Goal: Transaction & Acquisition: Purchase product/service

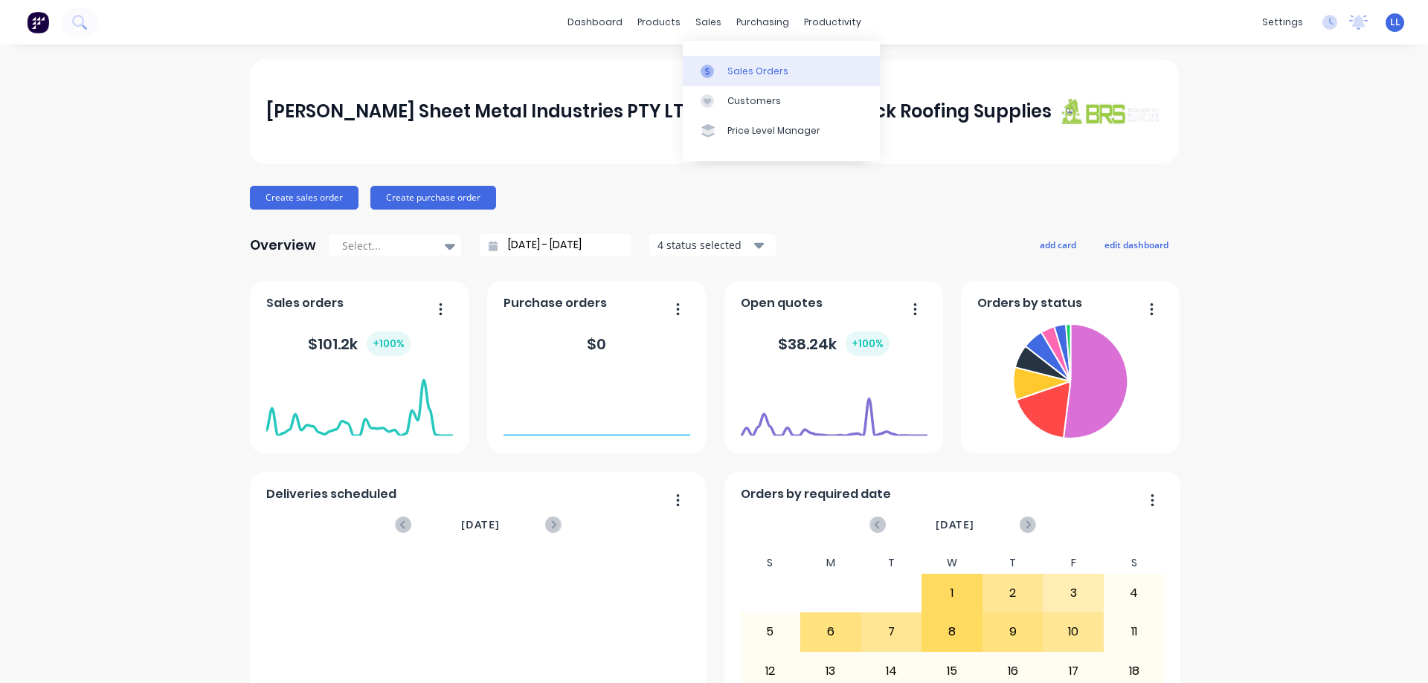
click at [721, 77] on div at bounding box center [711, 71] width 22 height 13
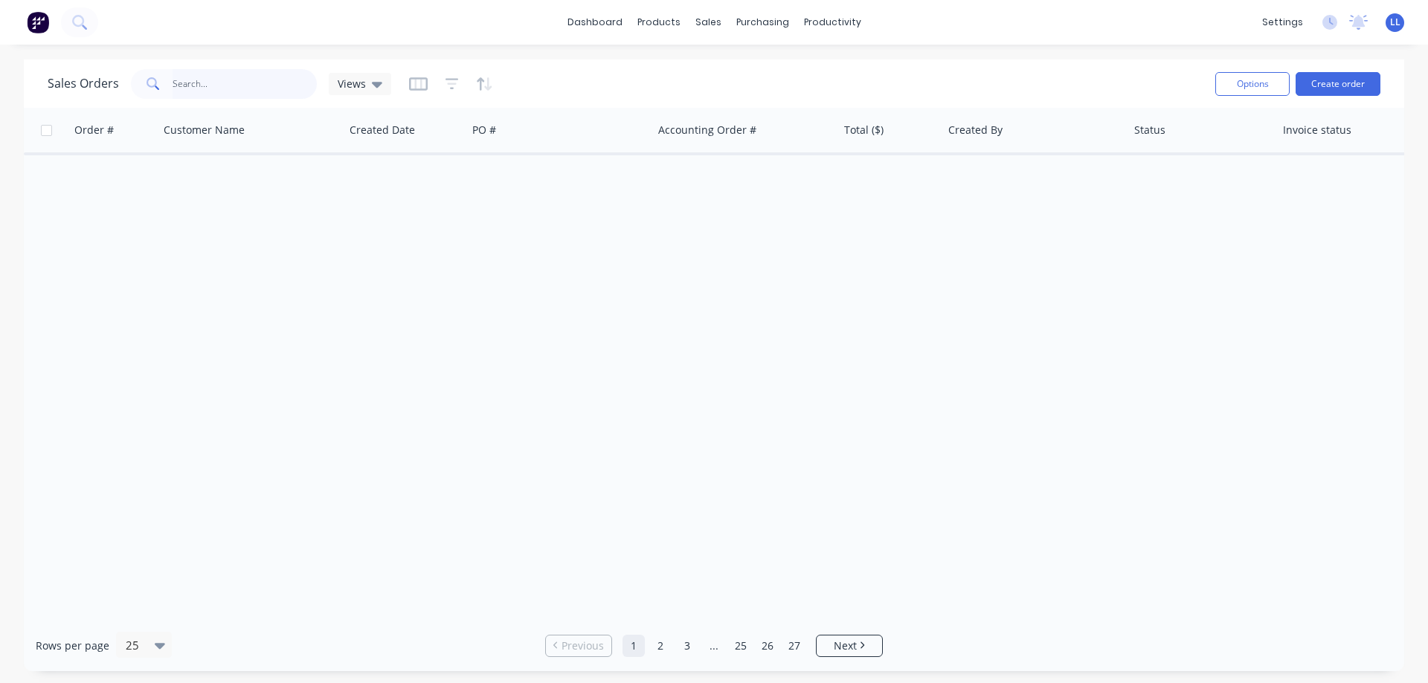
click at [184, 83] on input "text" at bounding box center [245, 84] width 145 height 30
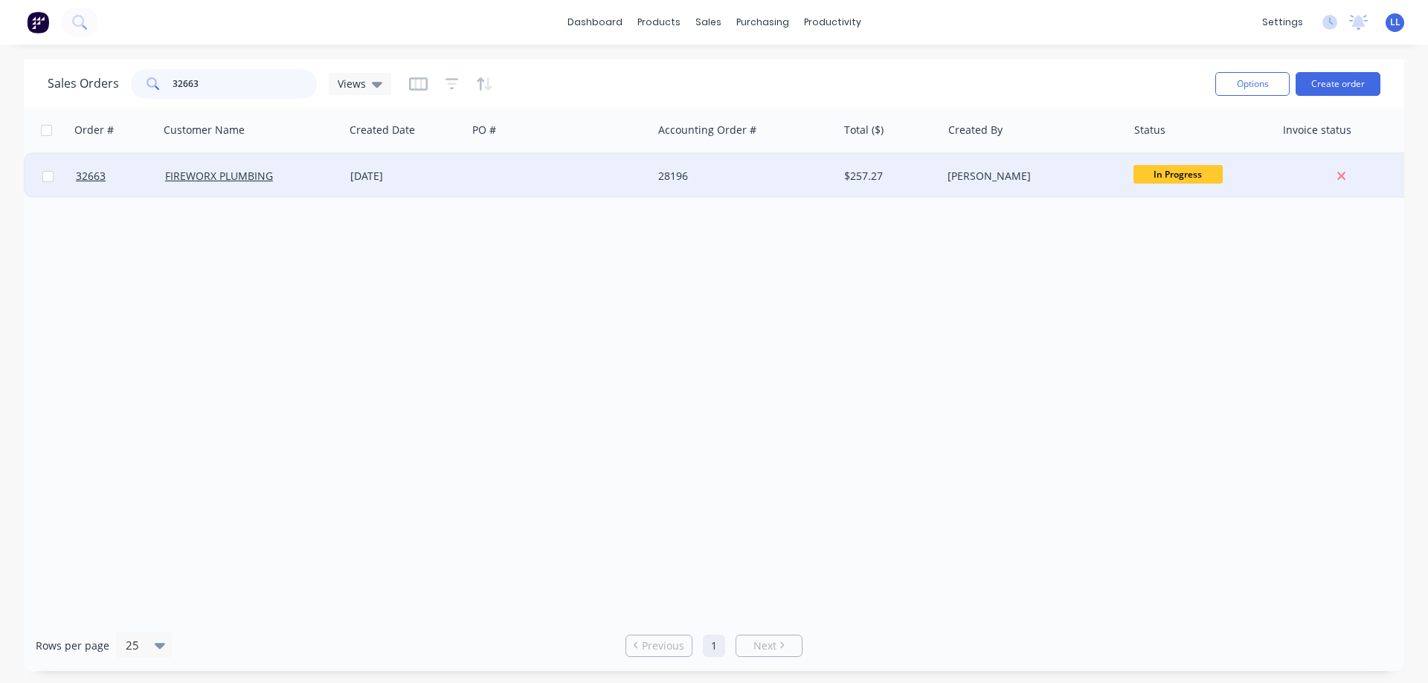
type input "32663"
click at [595, 183] on div at bounding box center [559, 176] width 185 height 45
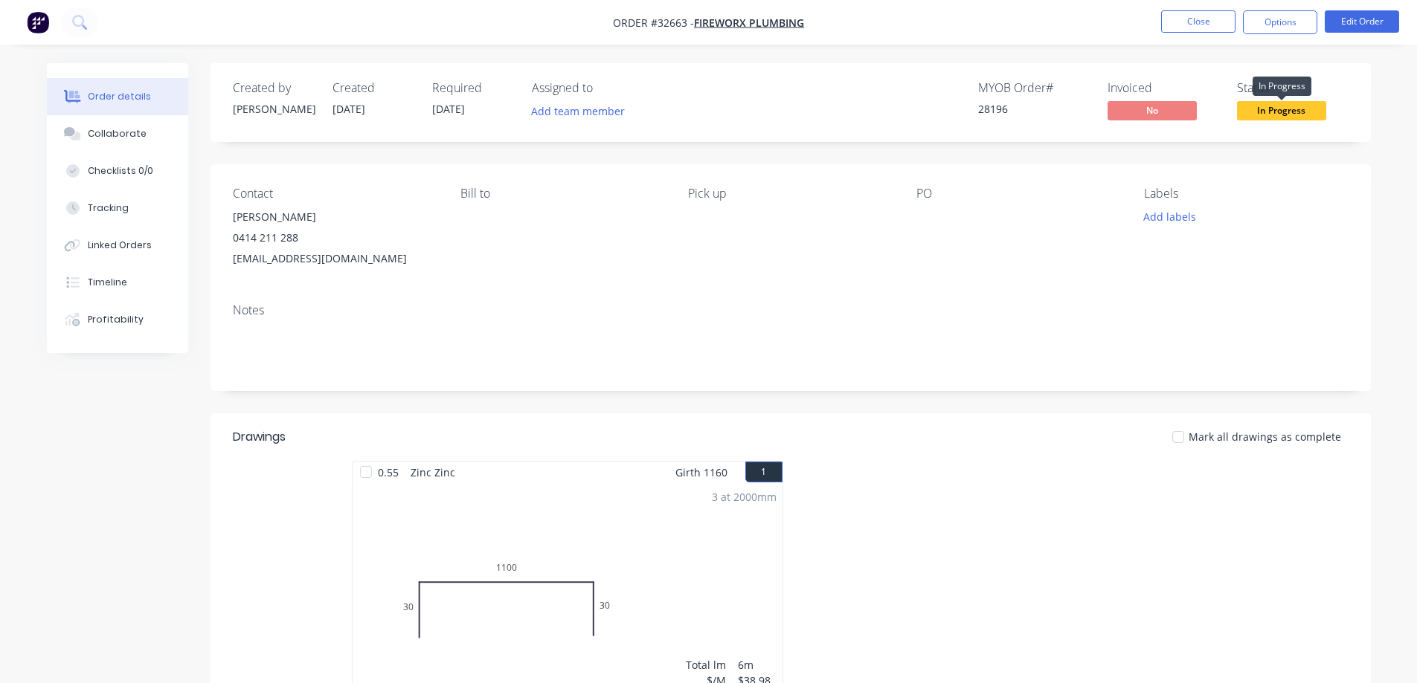
click at [1291, 118] on span "In Progress" at bounding box center [1281, 110] width 89 height 19
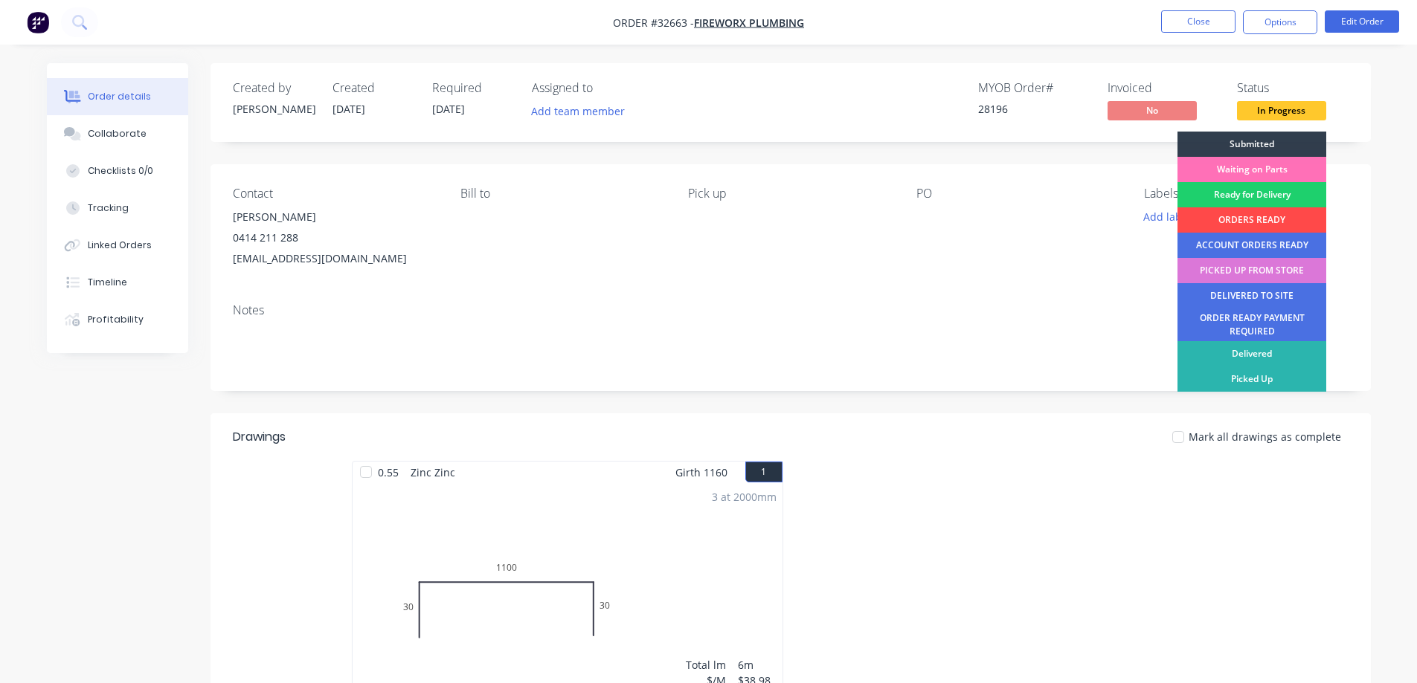
click at [1292, 224] on div "ORDERS READY" at bounding box center [1251, 219] width 149 height 25
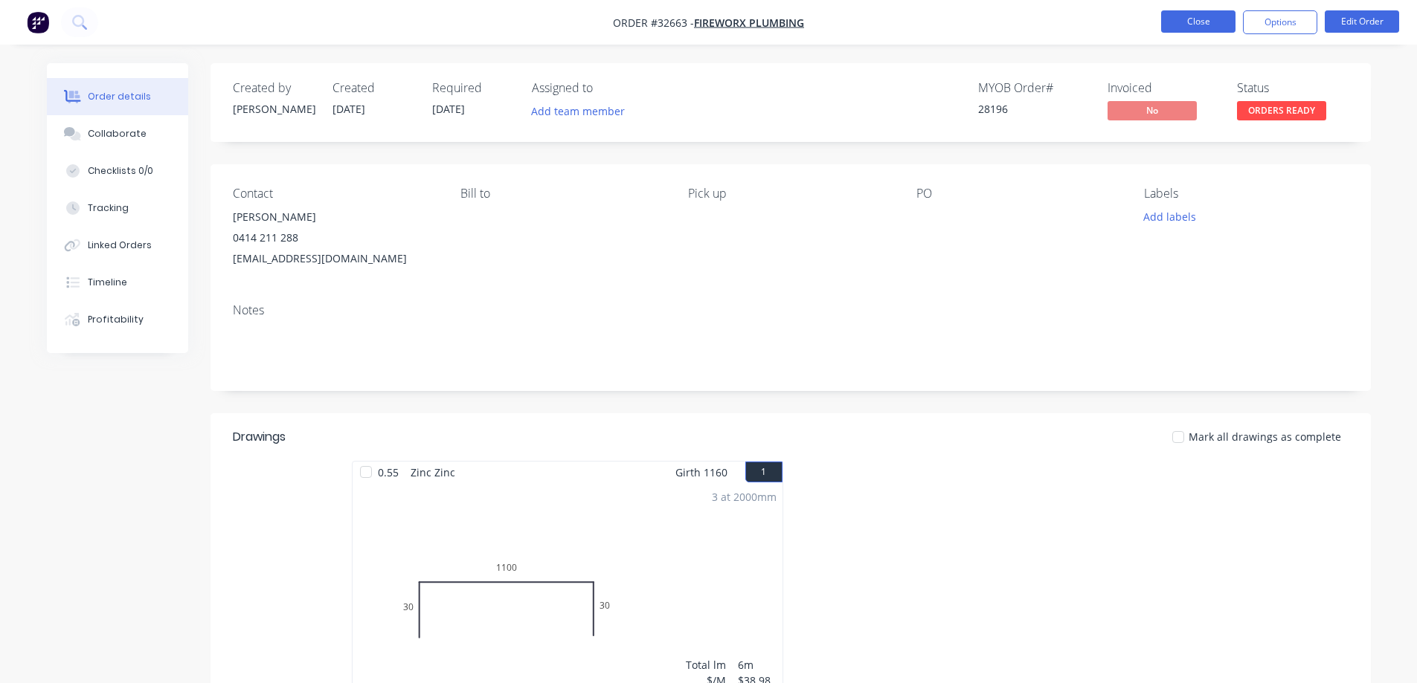
click at [1182, 16] on button "Close" at bounding box center [1198, 21] width 74 height 22
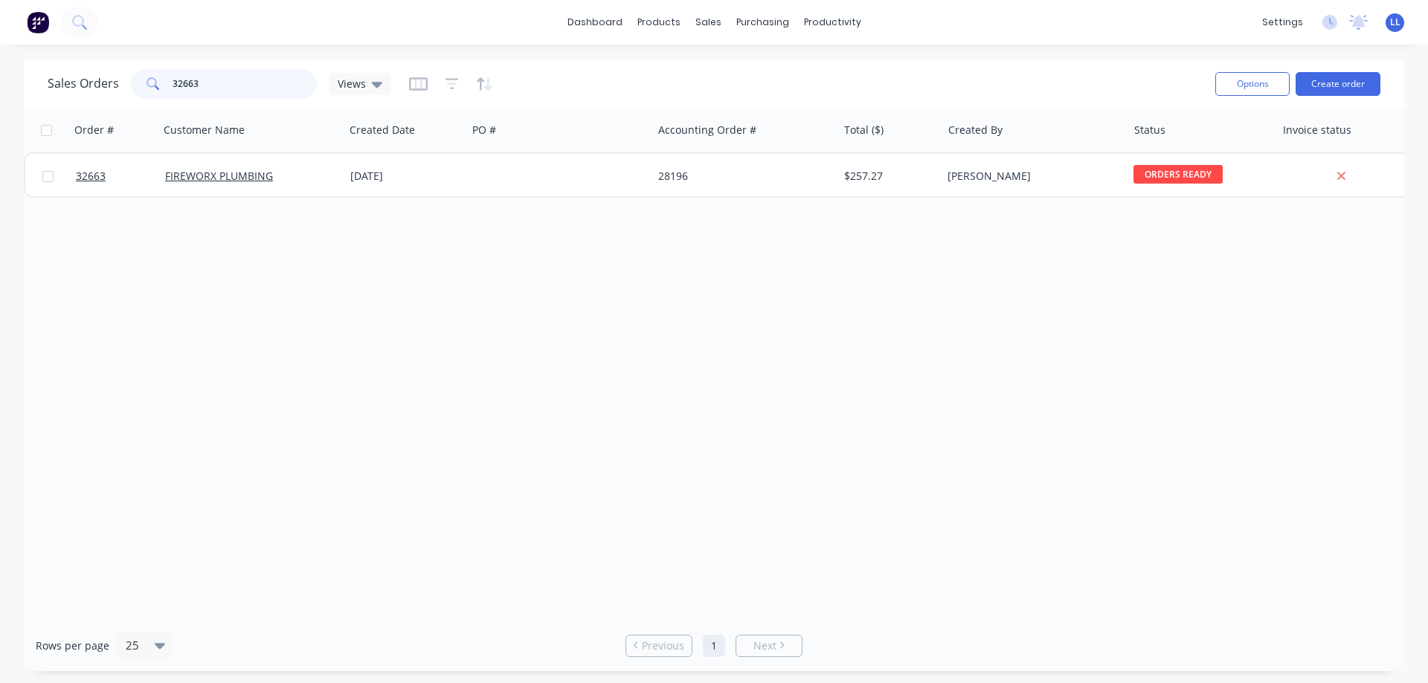
drag, startPoint x: 211, startPoint y: 78, endPoint x: 133, endPoint y: 83, distance: 78.3
click at [133, 83] on div "32663" at bounding box center [224, 84] width 186 height 30
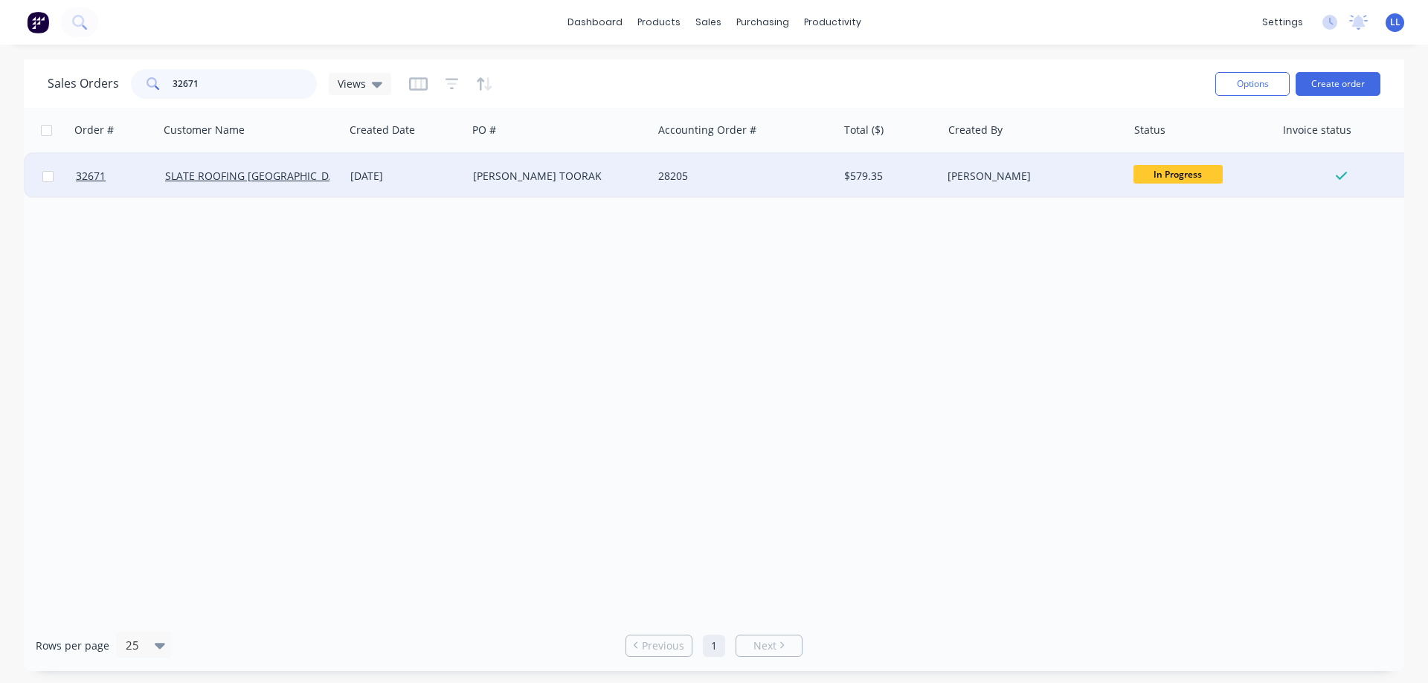
type input "32671"
click at [593, 196] on div "[PERSON_NAME] TOORAK" at bounding box center [559, 176] width 185 height 45
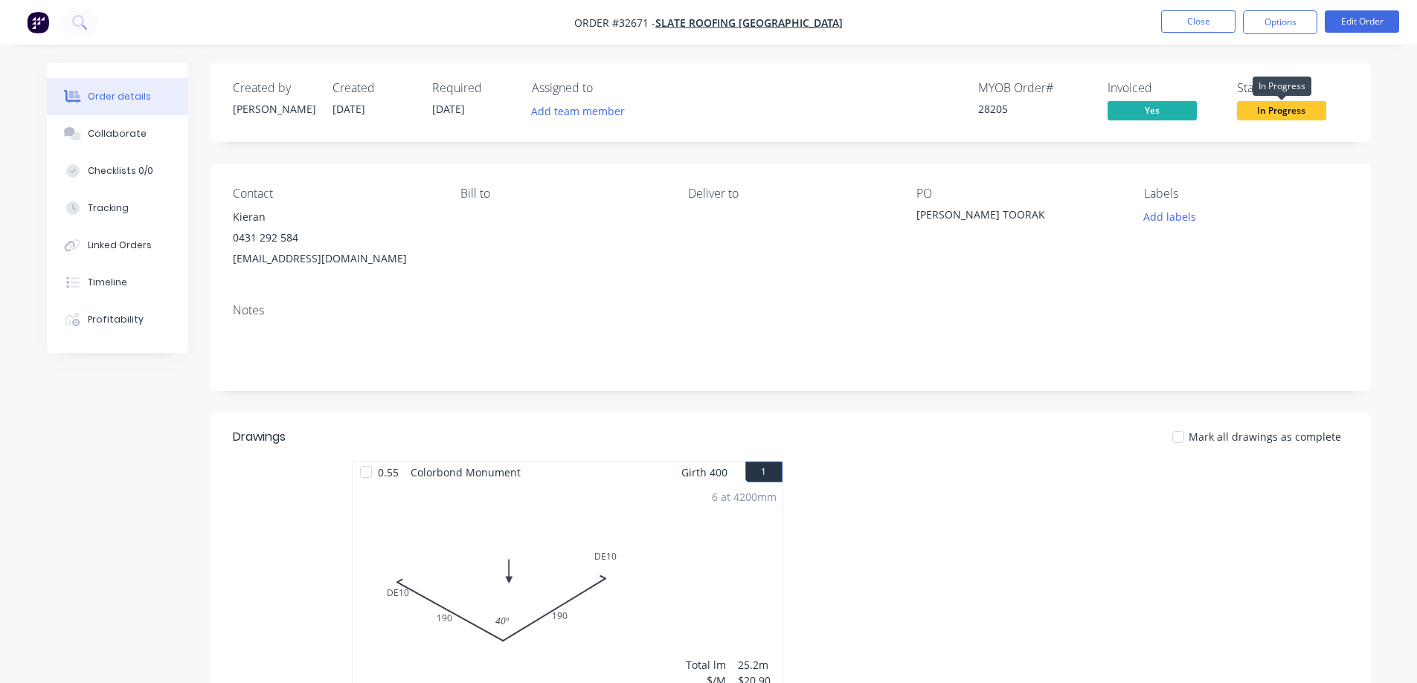
click at [1313, 117] on span "In Progress" at bounding box center [1281, 110] width 89 height 19
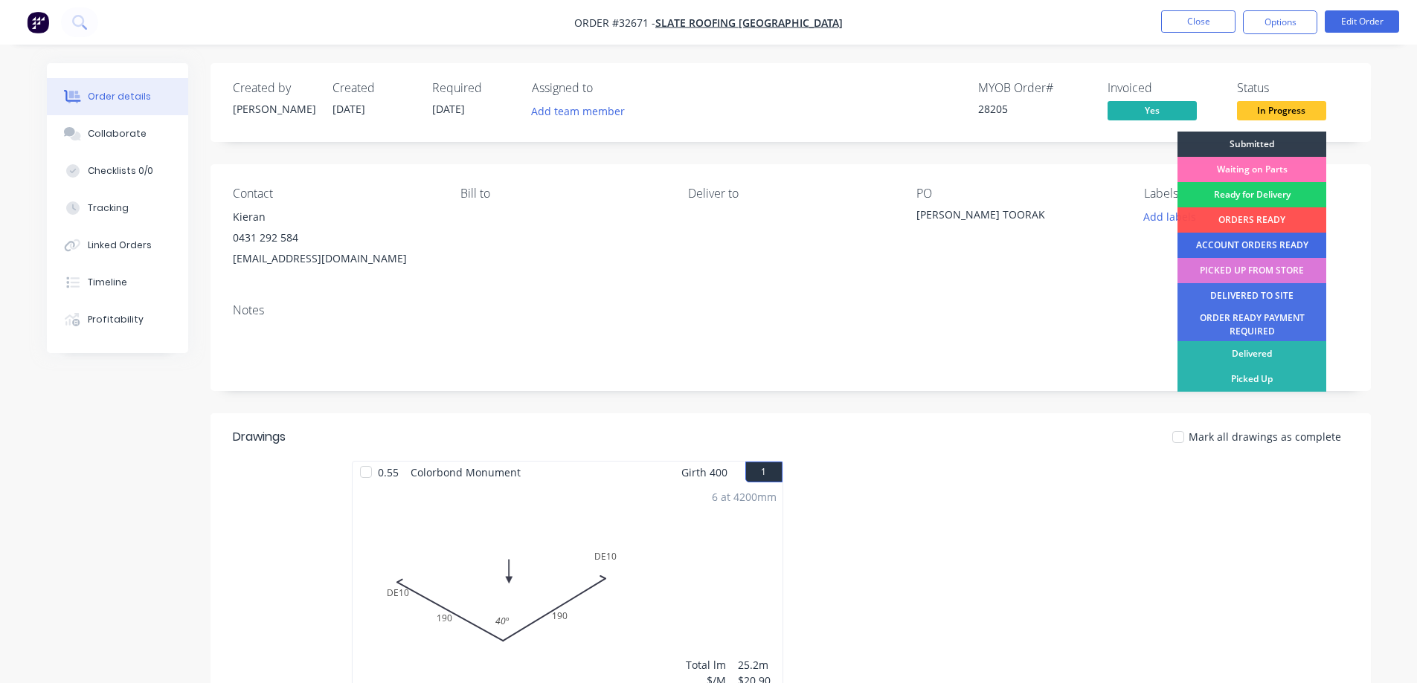
click at [1249, 244] on div "ACCOUNT ORDERS READY" at bounding box center [1251, 245] width 149 height 25
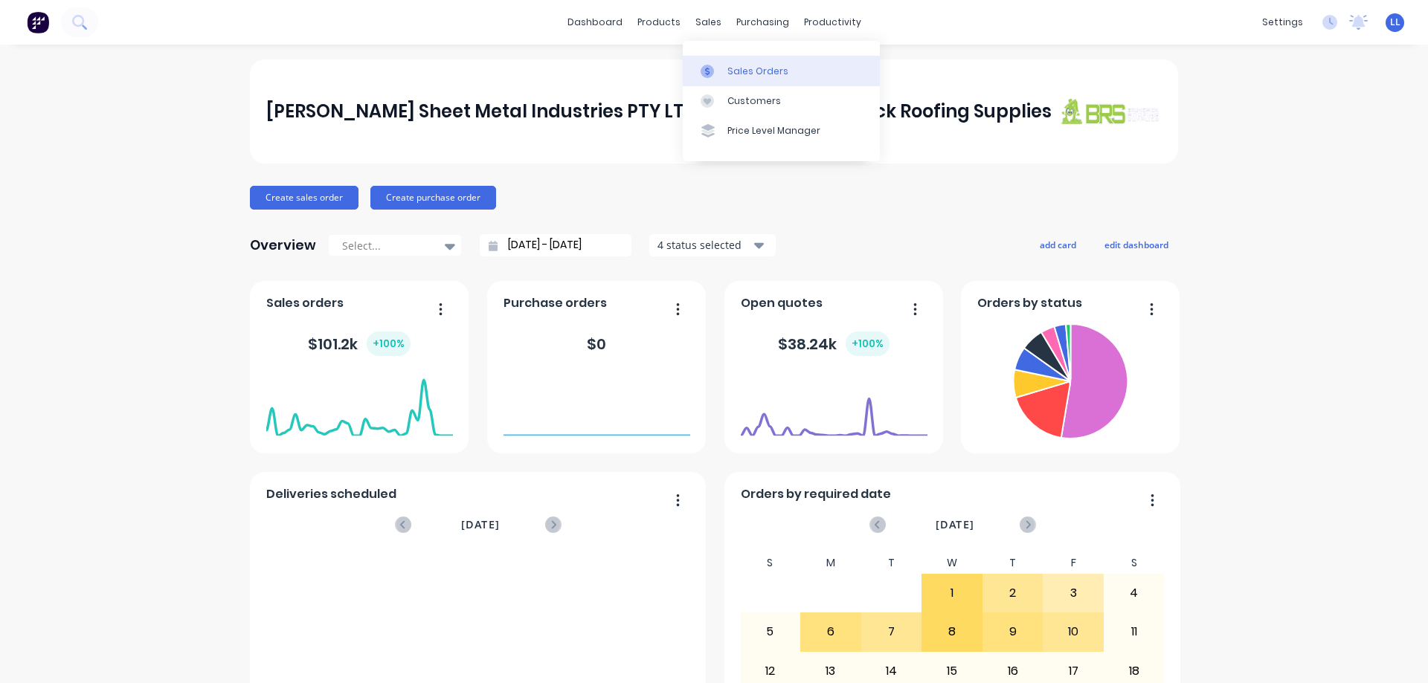
click at [611, 71] on div "Sales Orders" at bounding box center [757, 71] width 61 height 13
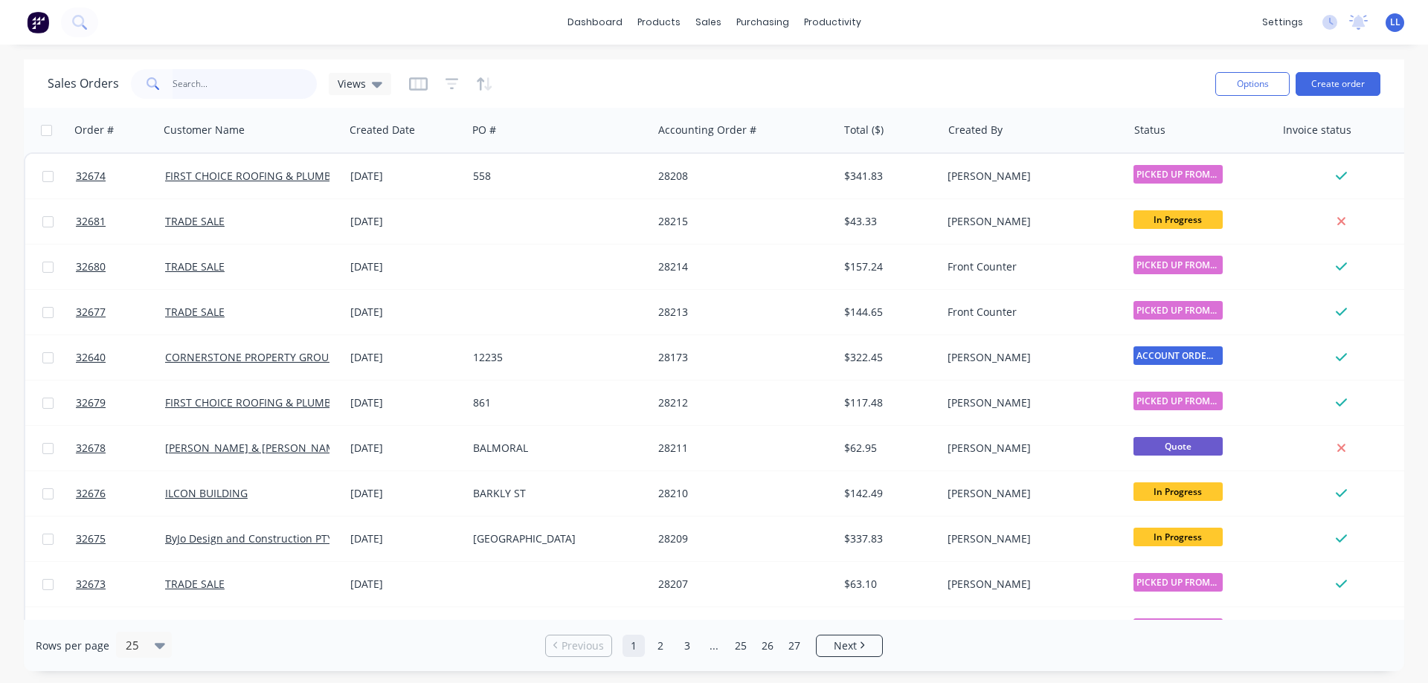
click at [223, 80] on input "text" at bounding box center [245, 84] width 145 height 30
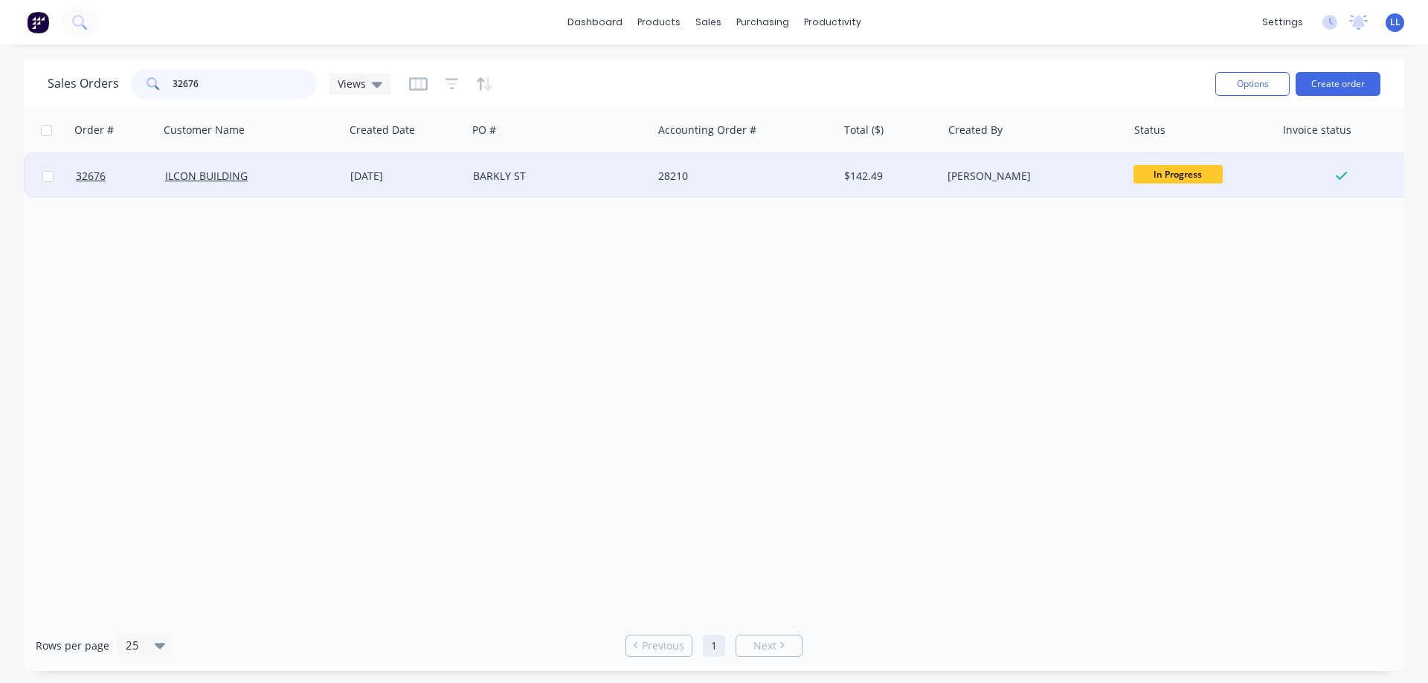
type input "32676"
click at [611, 175] on div "[PERSON_NAME]" at bounding box center [1029, 176] width 165 height 15
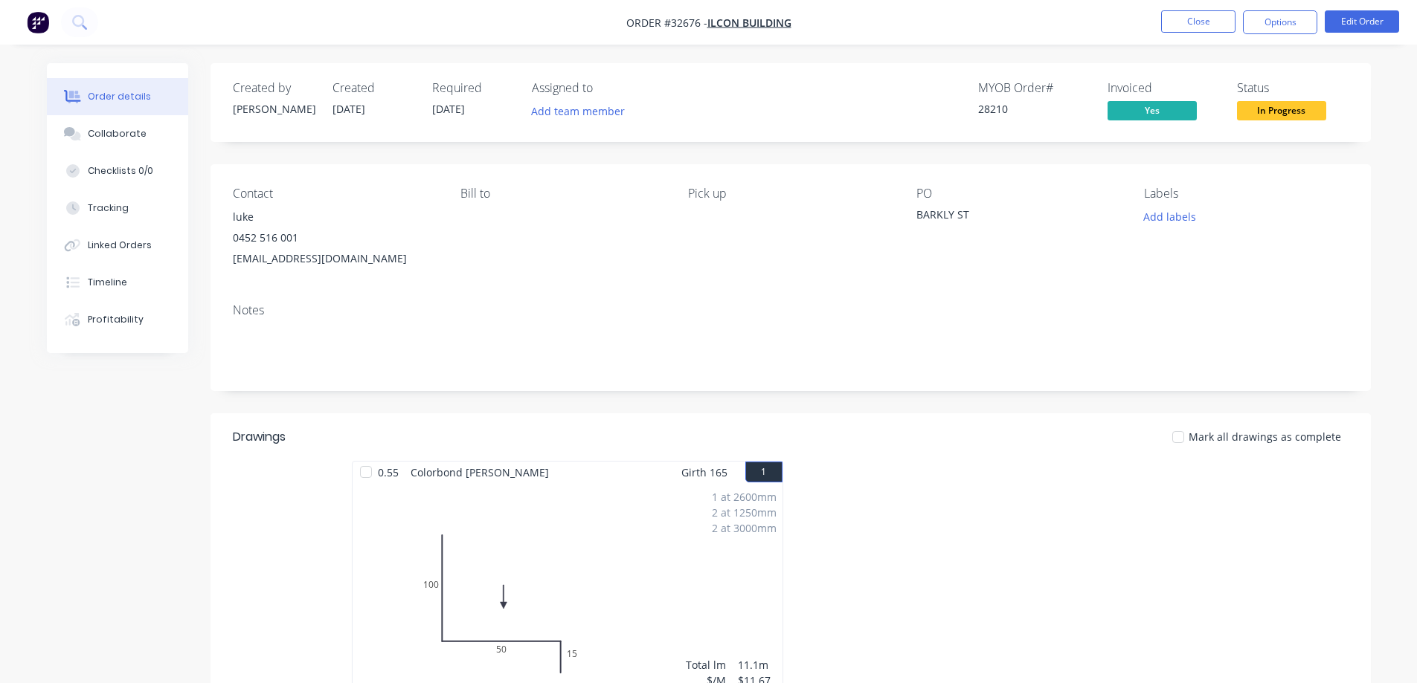
click at [611, 115] on span "In Progress" at bounding box center [1281, 110] width 89 height 19
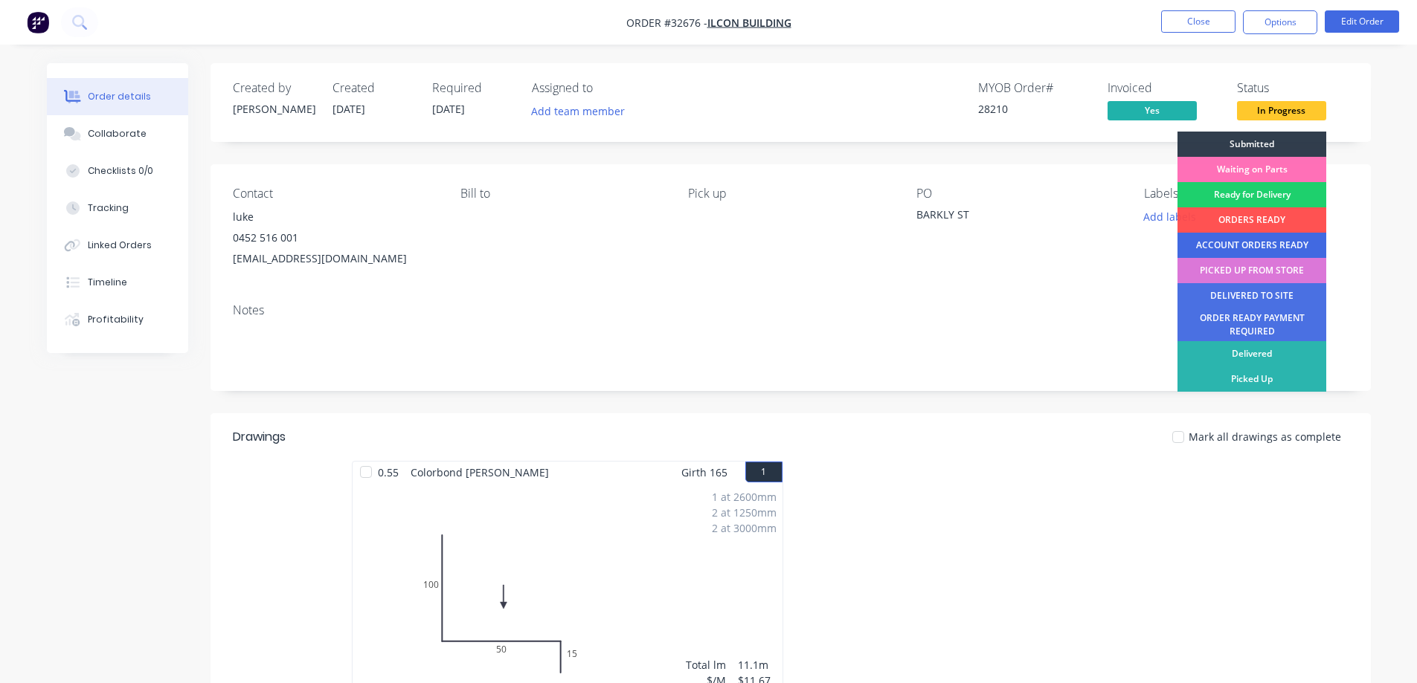
click at [611, 241] on div "ACCOUNT ORDERS READY" at bounding box center [1251, 245] width 149 height 25
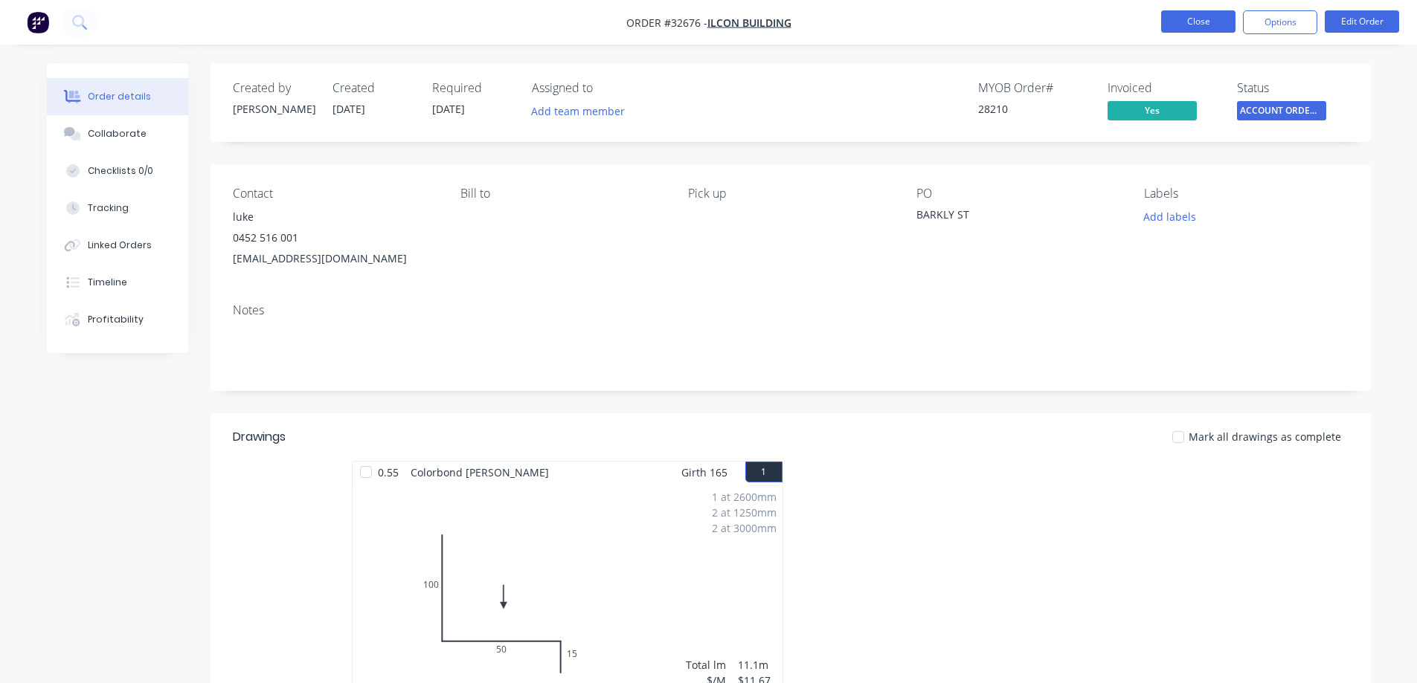
click at [611, 28] on button "Close" at bounding box center [1198, 21] width 74 height 22
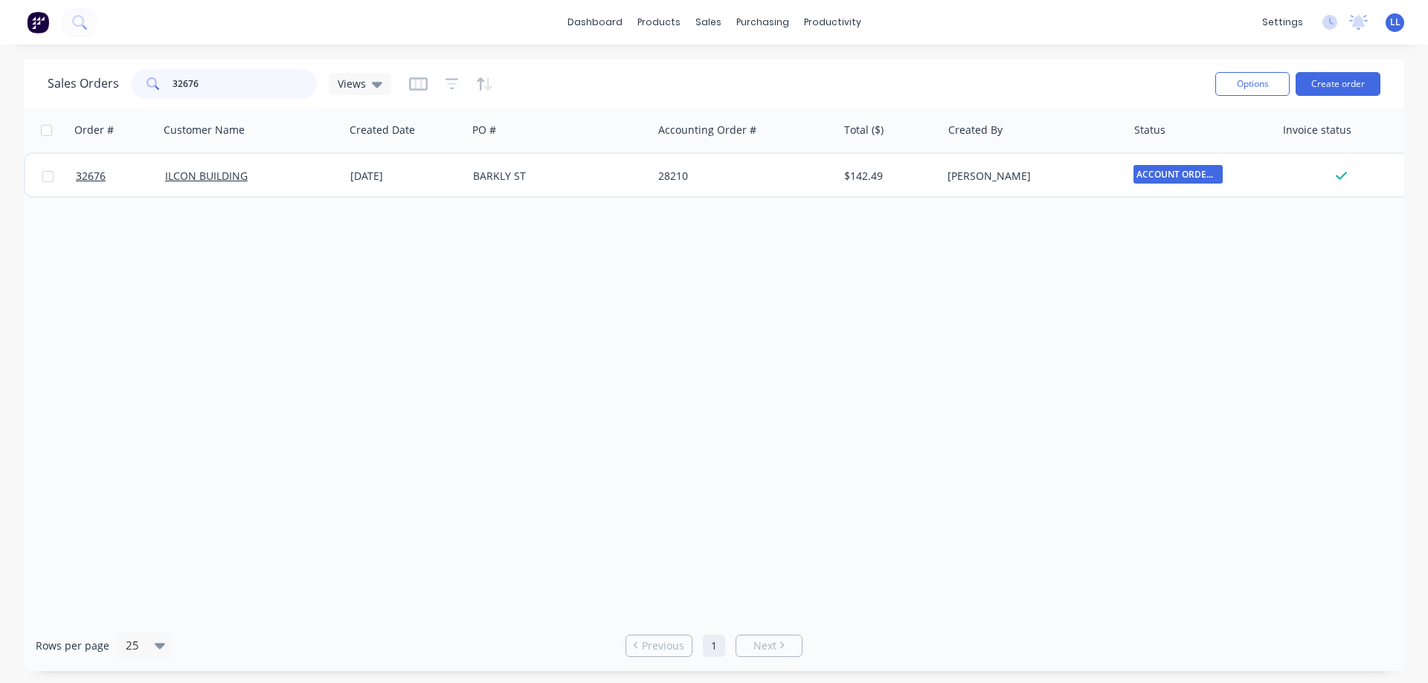
drag, startPoint x: 189, startPoint y: 86, endPoint x: 122, endPoint y: 86, distance: 66.9
click at [122, 86] on div "Sales Orders 32676 Views" at bounding box center [220, 84] width 344 height 30
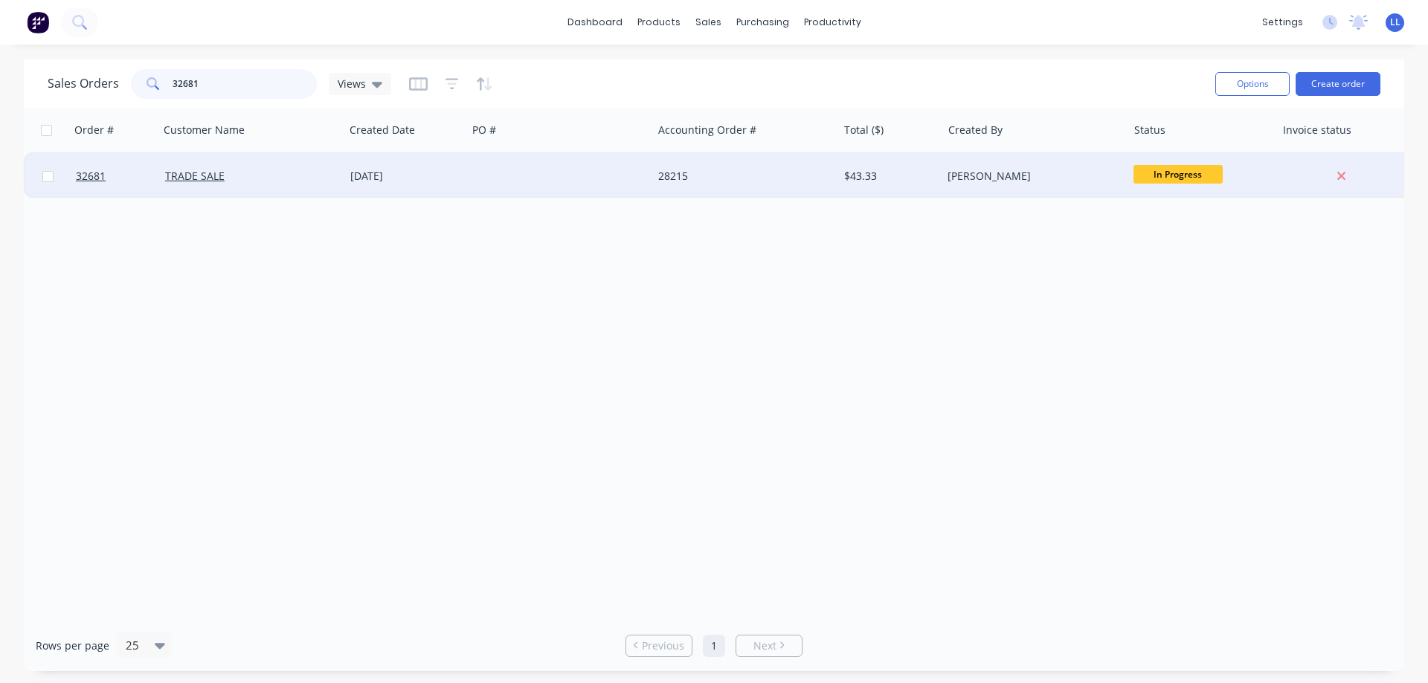
type input "32681"
click at [611, 175] on div "$43.33" at bounding box center [887, 176] width 87 height 15
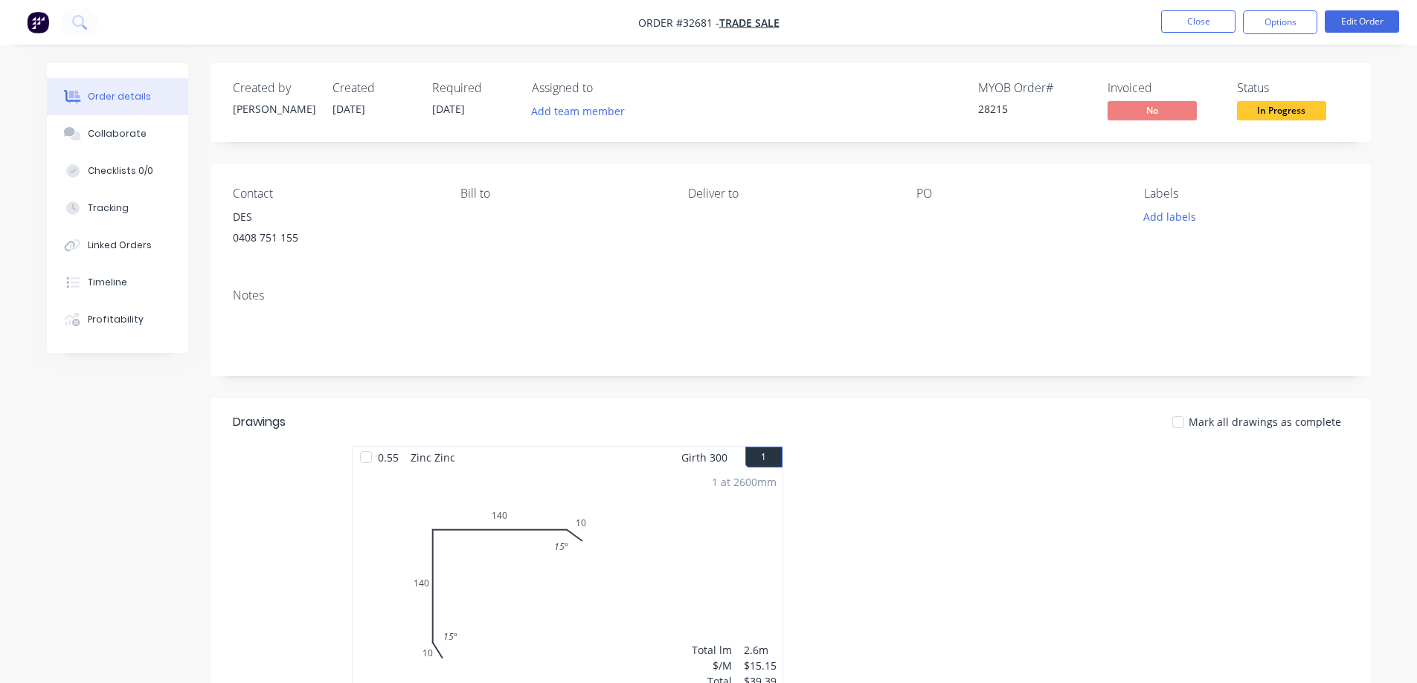
click at [611, 113] on span "In Progress" at bounding box center [1281, 110] width 89 height 19
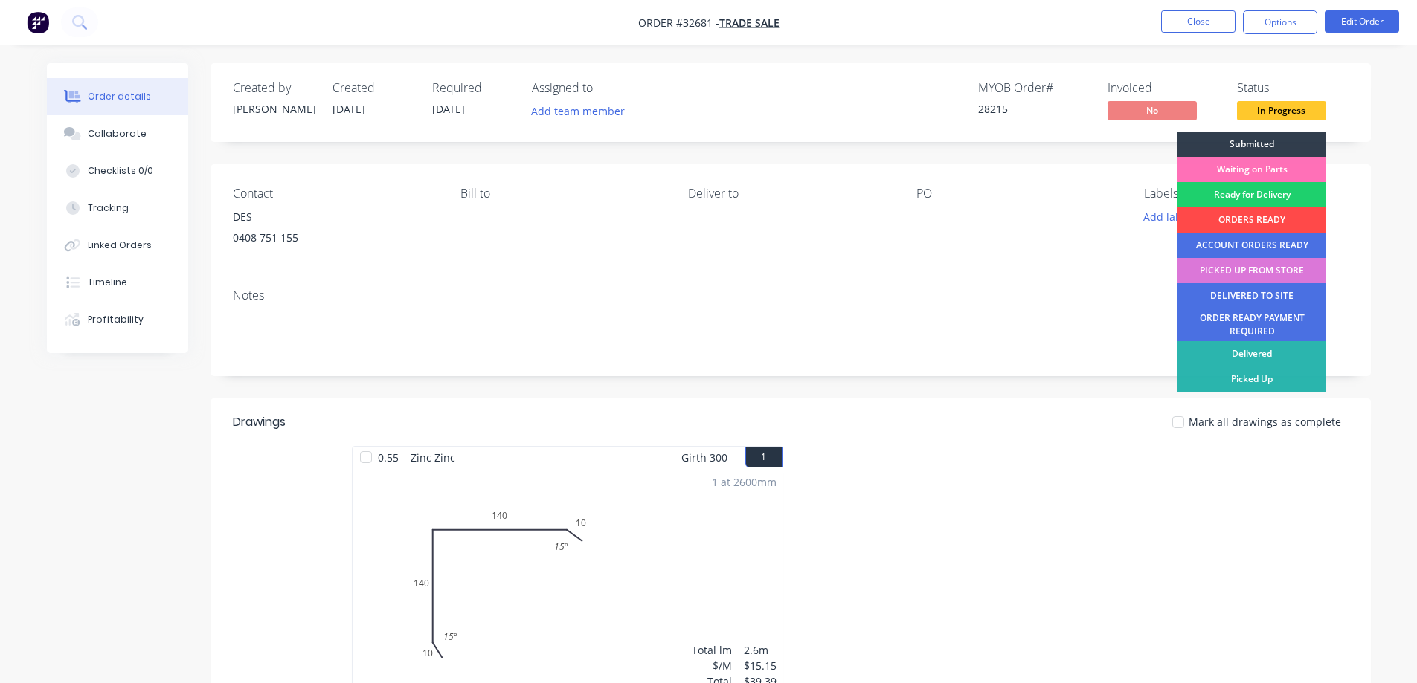
click at [611, 222] on div "ORDERS READY" at bounding box center [1251, 219] width 149 height 25
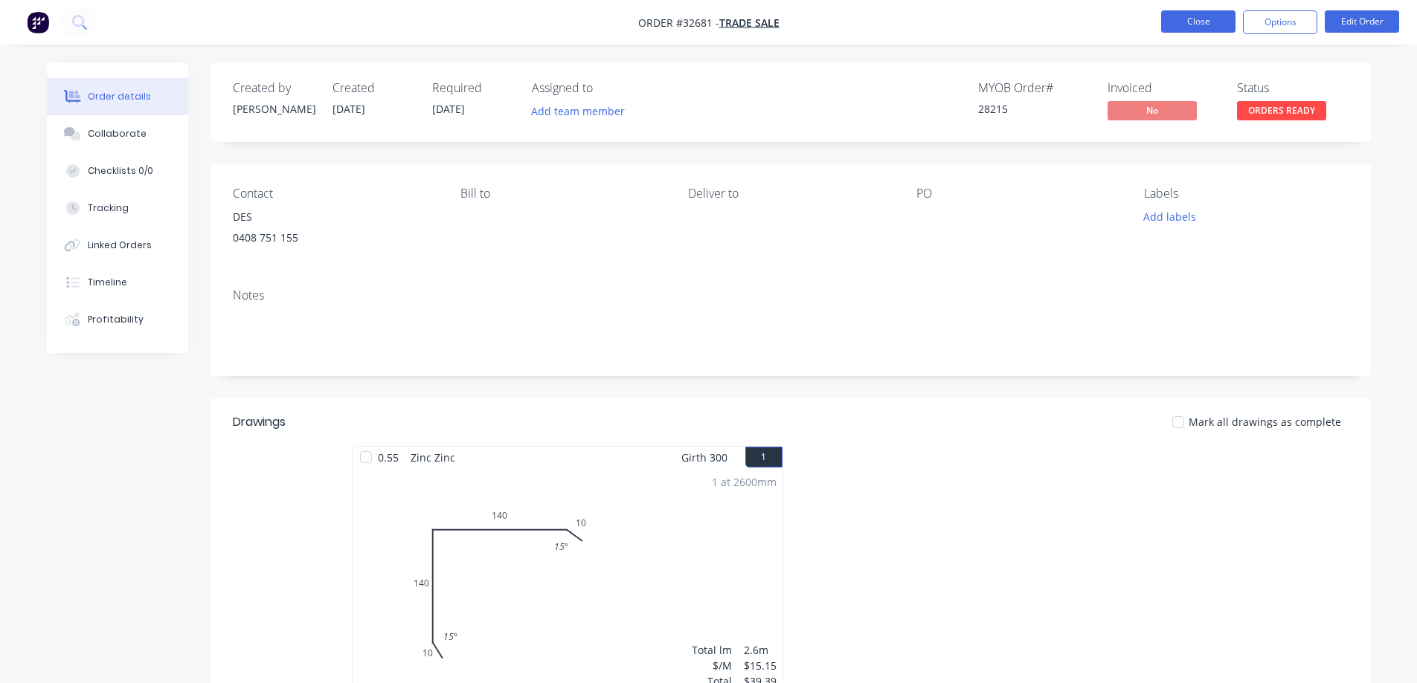
click at [611, 21] on button "Close" at bounding box center [1198, 21] width 74 height 22
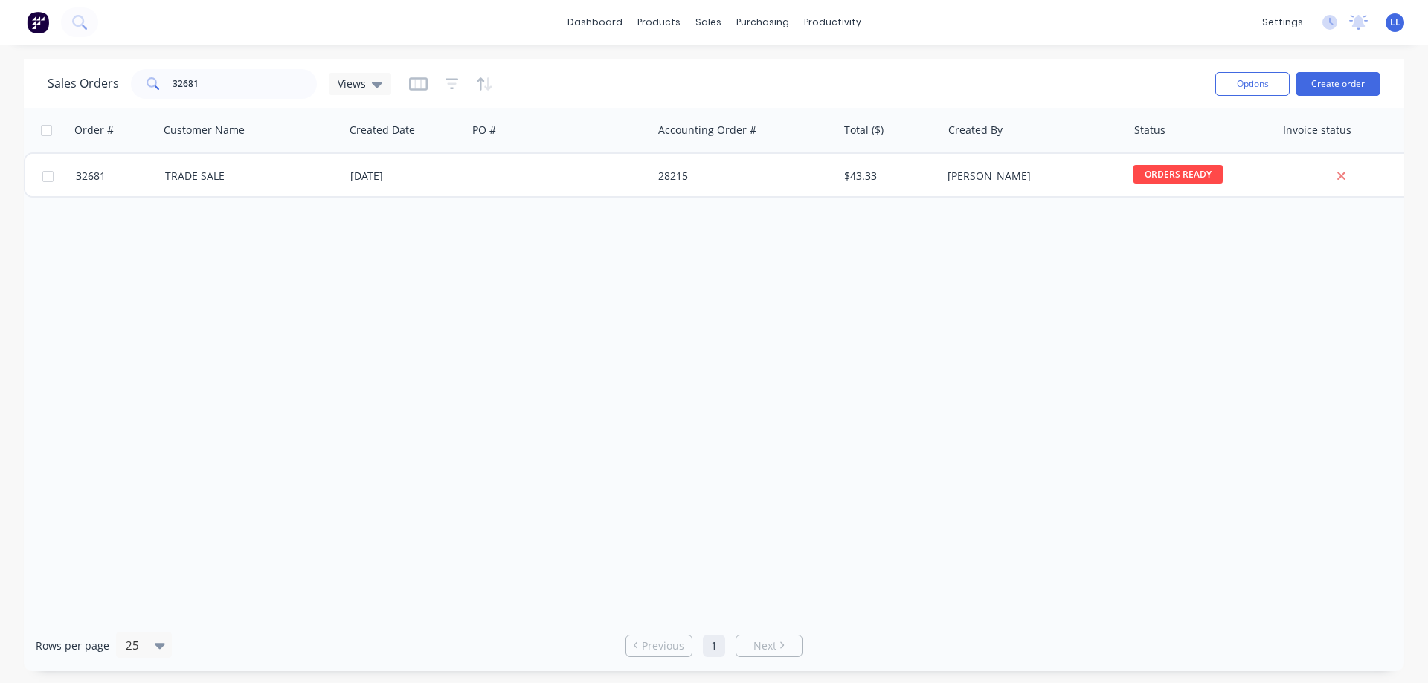
click at [46, 16] on img at bounding box center [38, 22] width 22 height 22
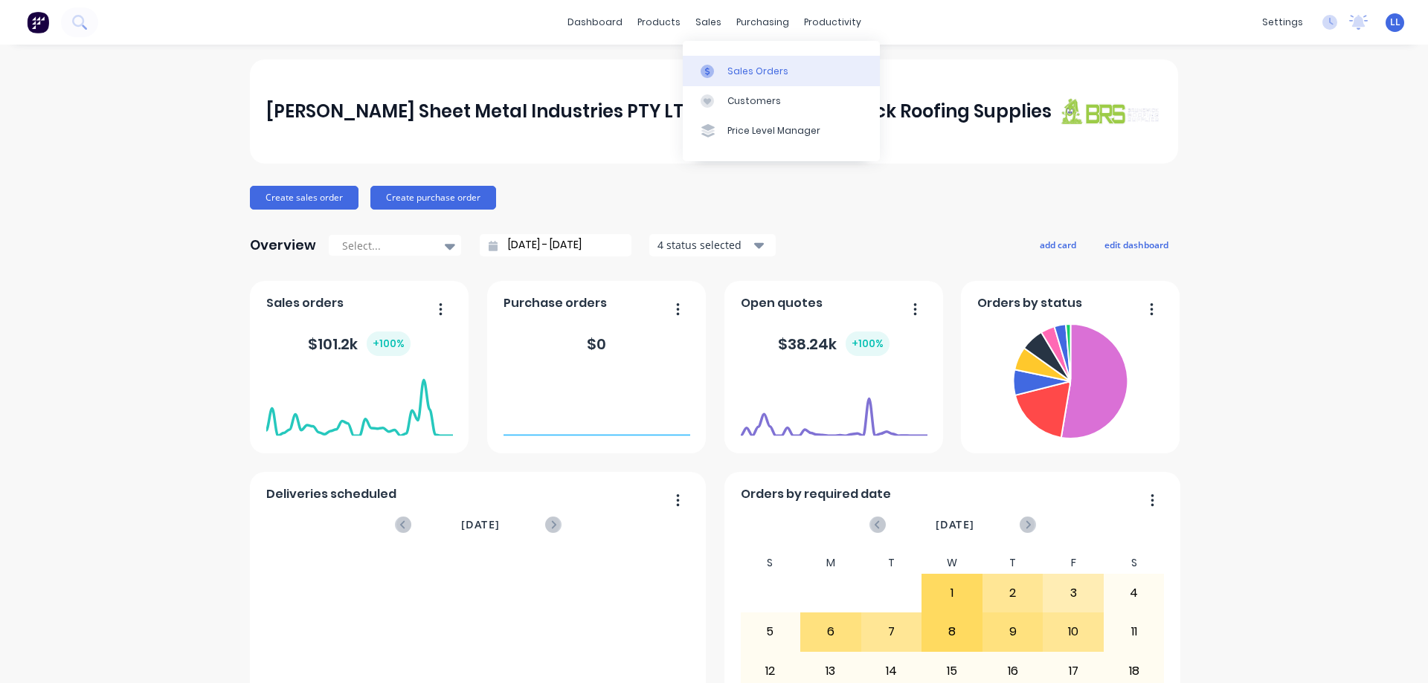
click at [611, 71] on div "Sales Orders" at bounding box center [757, 71] width 61 height 13
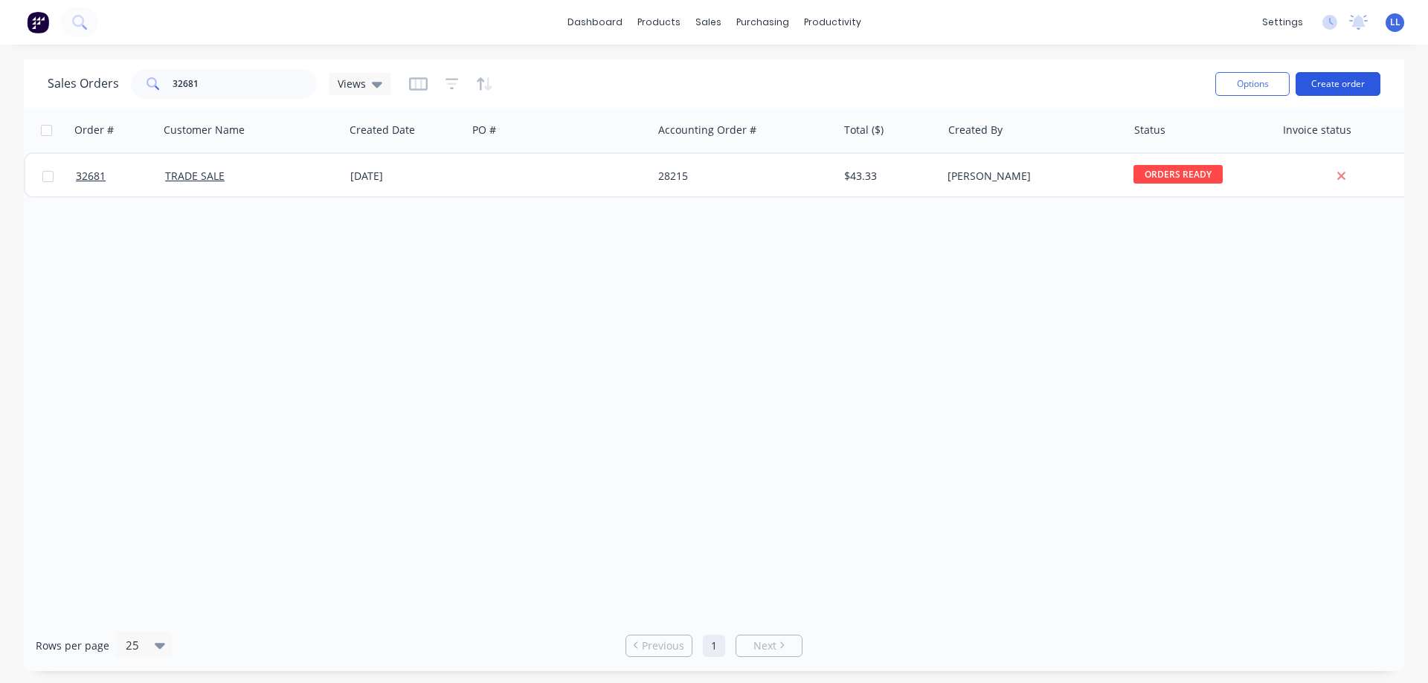
click at [611, 82] on button "Create order" at bounding box center [1337, 84] width 85 height 24
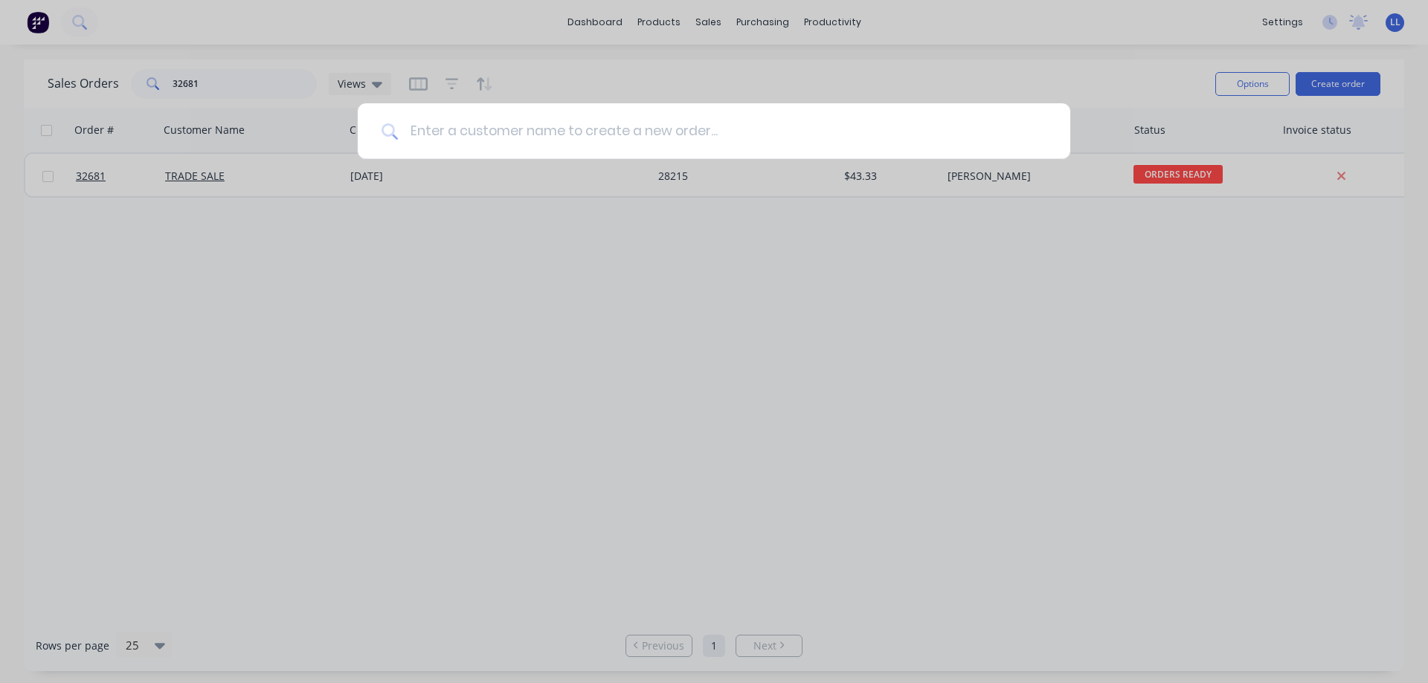
click at [611, 129] on input at bounding box center [722, 131] width 648 height 56
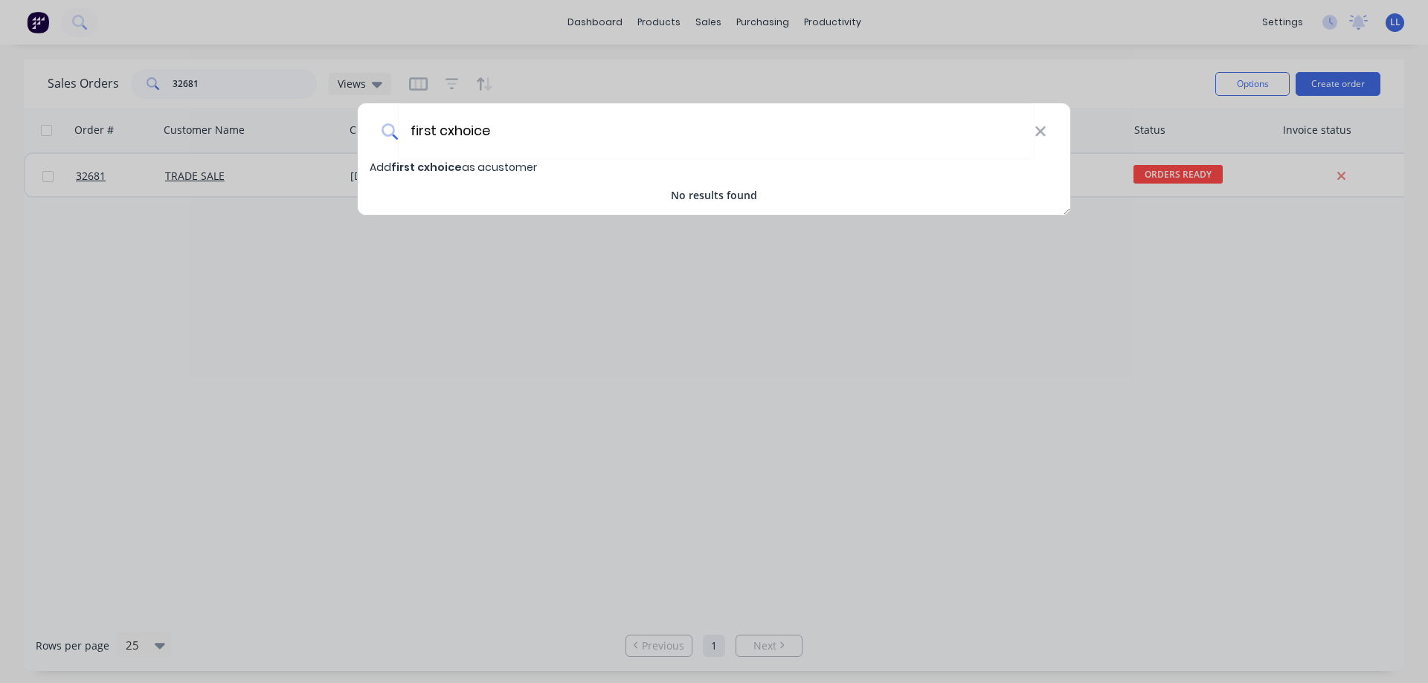
drag, startPoint x: 508, startPoint y: 135, endPoint x: 234, endPoint y: 141, distance: 273.7
click at [240, 138] on div "first cxhoice Add first cxhoice as a customer No results found" at bounding box center [714, 341] width 1428 height 683
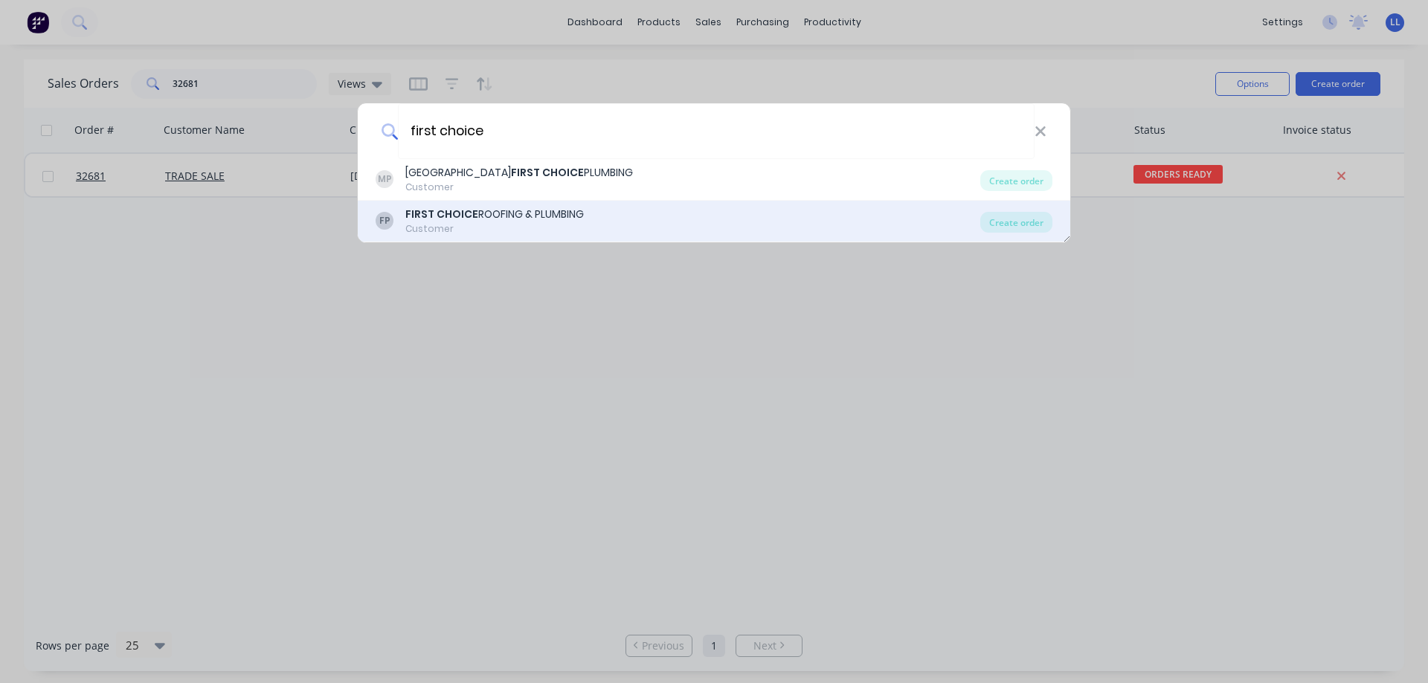
type input "first choice"
click at [526, 222] on div "Customer" at bounding box center [494, 228] width 178 height 13
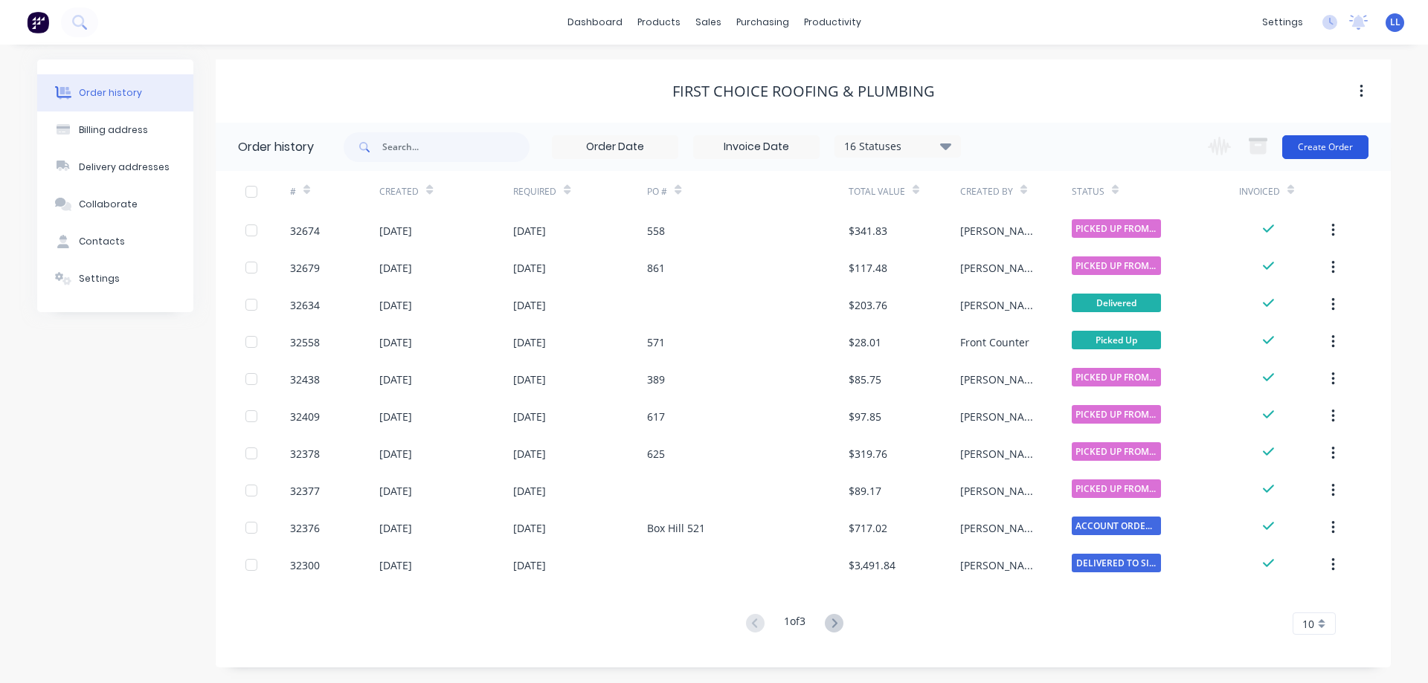
click at [611, 147] on button "Create Order" at bounding box center [1325, 147] width 86 height 24
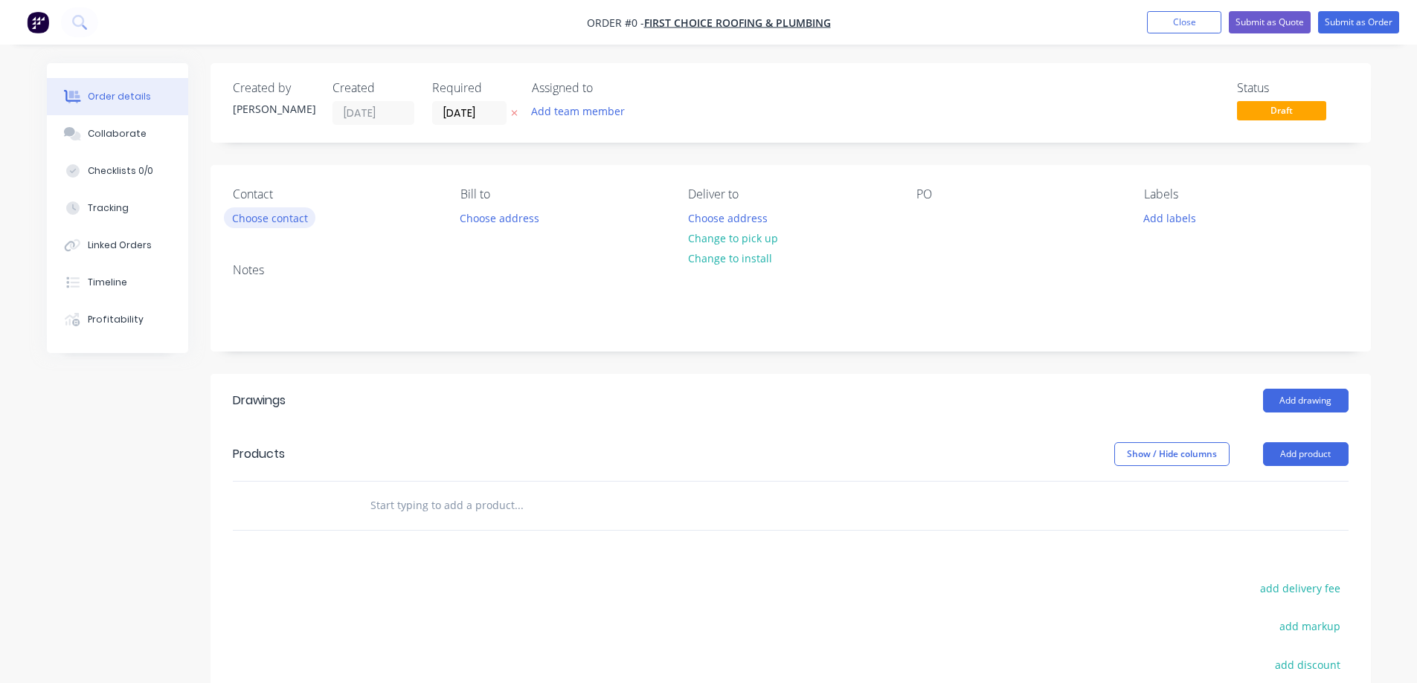
click at [286, 225] on button "Choose contact" at bounding box center [269, 217] width 91 height 20
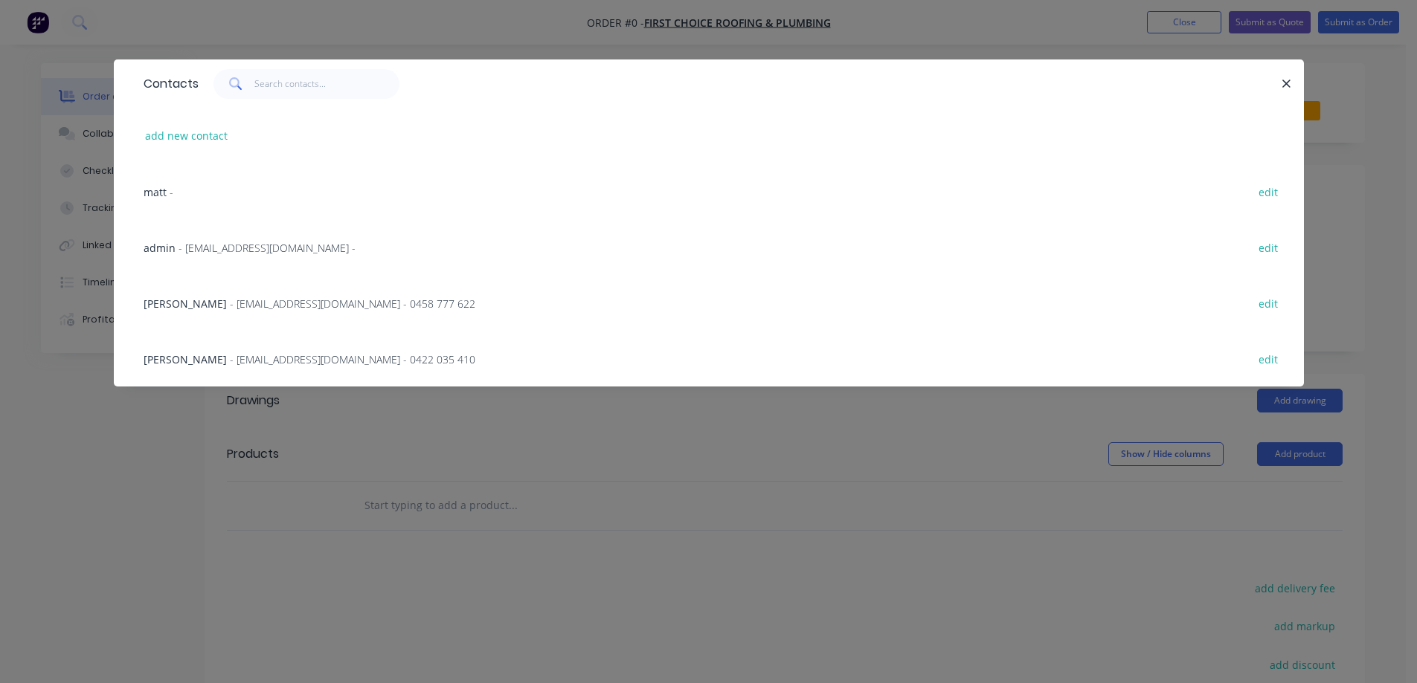
click at [239, 309] on span "- [EMAIL_ADDRESS][DOMAIN_NAME] - 0458 777 622" at bounding box center [352, 304] width 245 height 14
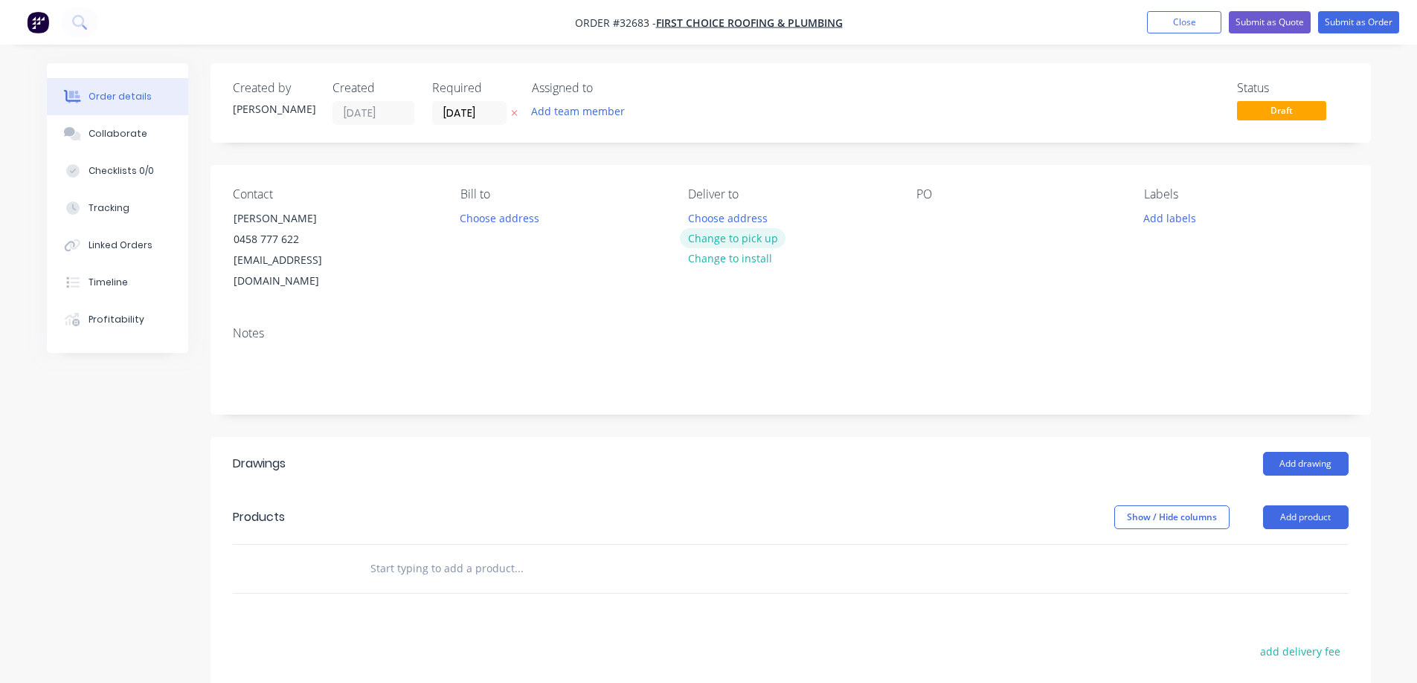
click at [611, 240] on button "Change to pick up" at bounding box center [733, 238] width 106 height 20
click at [611, 214] on div at bounding box center [928, 218] width 24 height 22
click at [611, 452] on button "Add drawing" at bounding box center [1306, 464] width 86 height 24
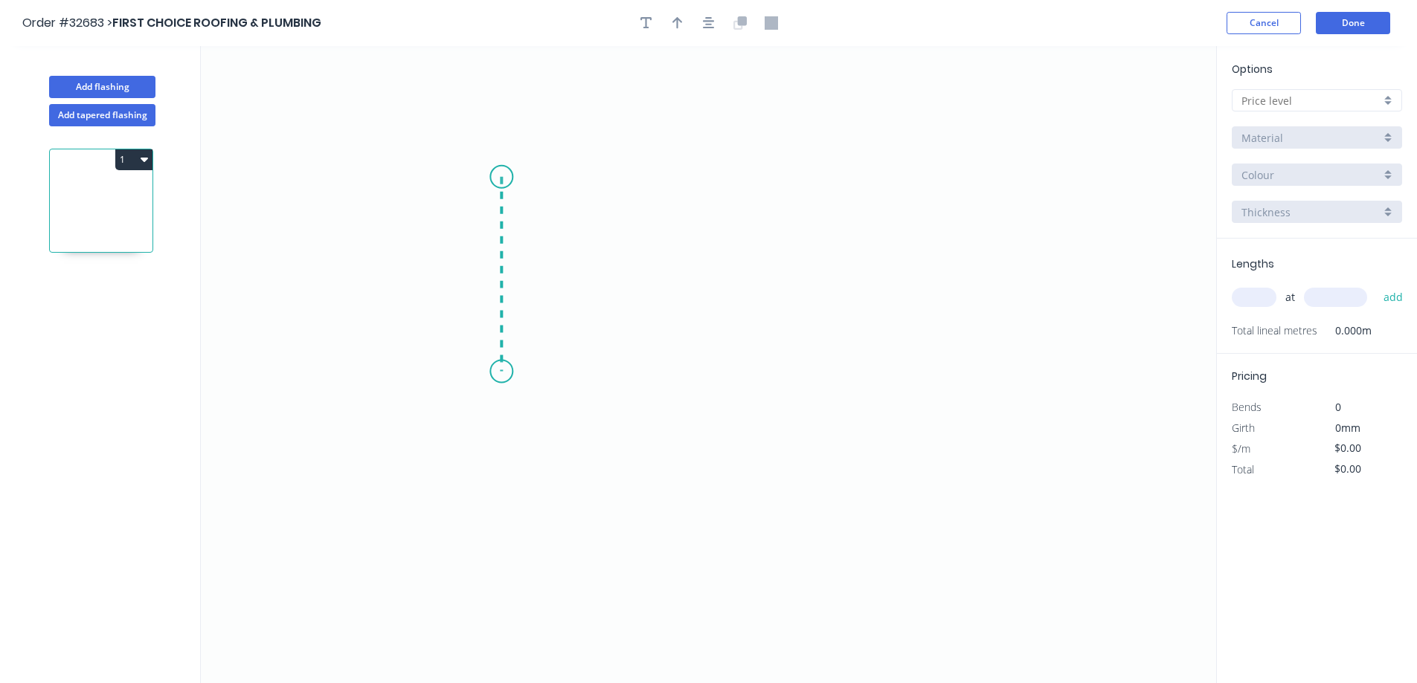
drag, startPoint x: 501, startPoint y: 177, endPoint x: 500, endPoint y: 372, distance: 194.8
click at [500, 372] on icon "0" at bounding box center [708, 364] width 1015 height 637
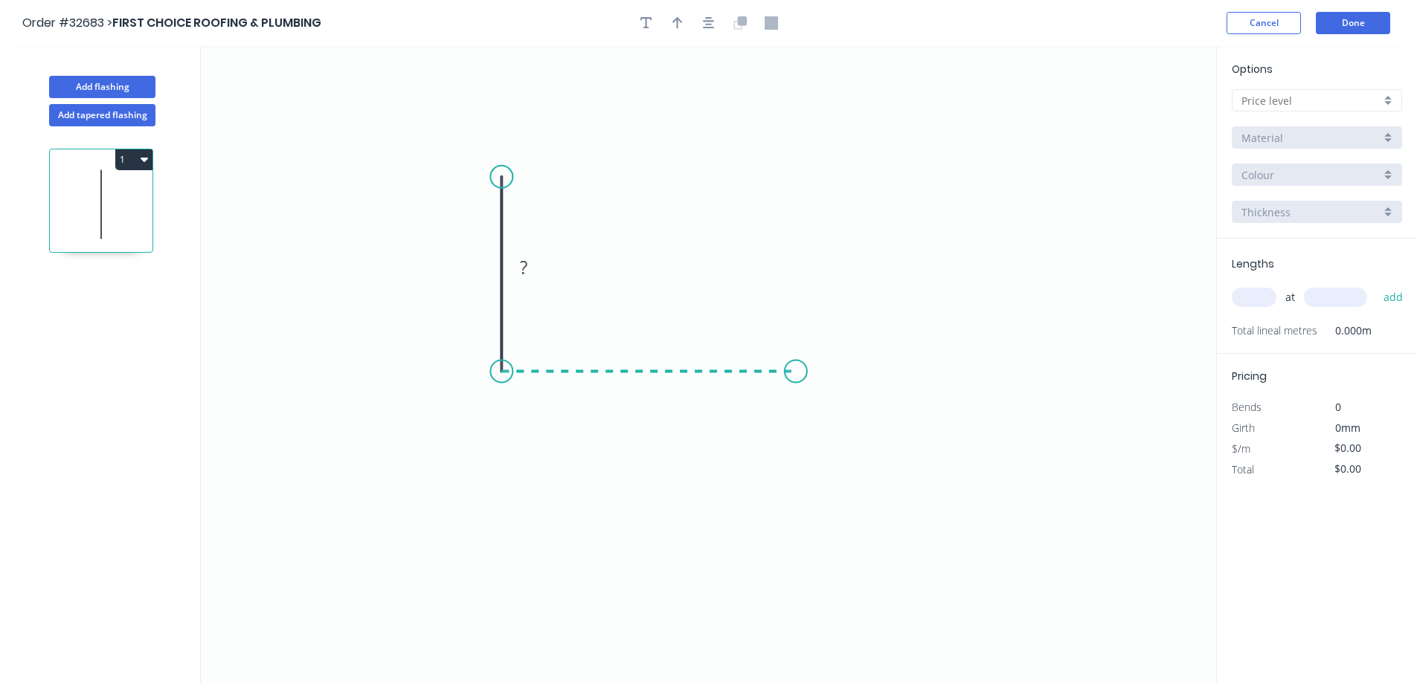
click at [611, 366] on icon "0 ?" at bounding box center [708, 364] width 1015 height 637
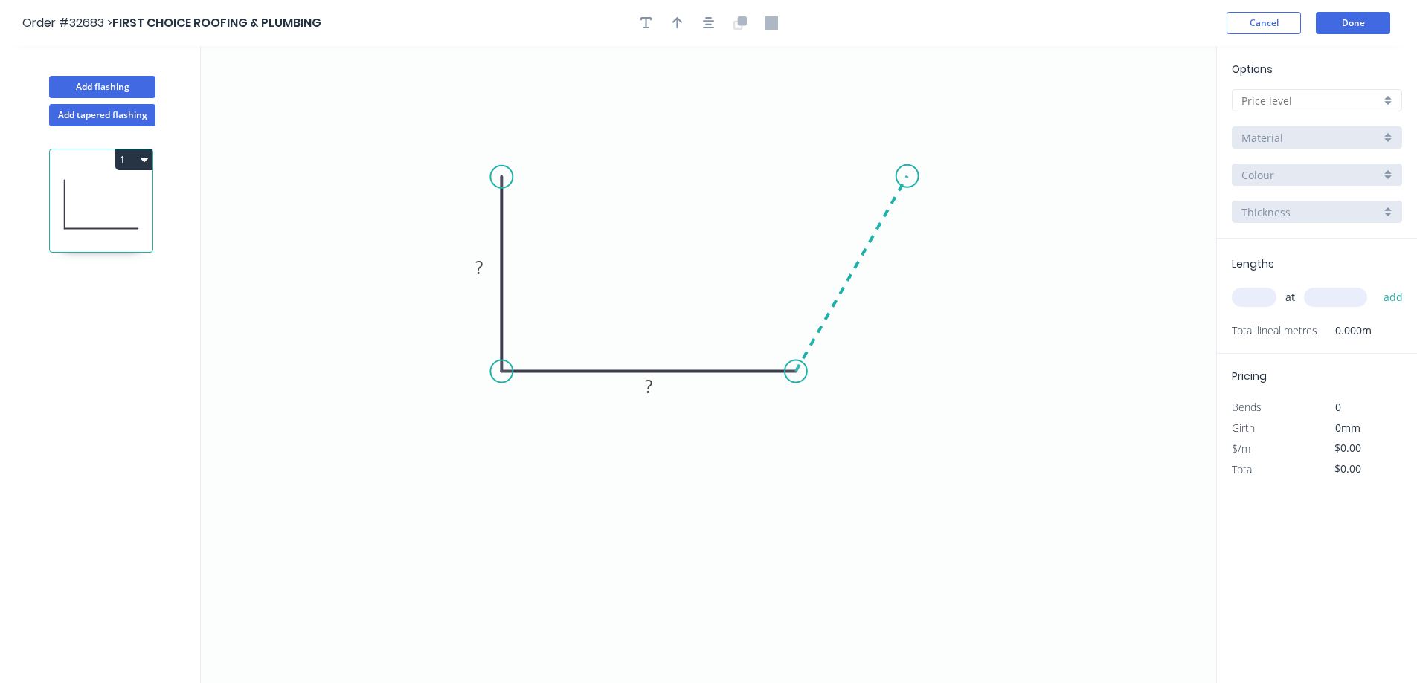
drag, startPoint x: 796, startPoint y: 366, endPoint x: 907, endPoint y: 176, distance: 220.0
click at [611, 176] on icon "0 ? ?" at bounding box center [708, 364] width 1015 height 637
click at [611, 181] on icon "0 ? ? ? ? º" at bounding box center [708, 364] width 1015 height 637
click at [611, 246] on div "Hide angle" at bounding box center [954, 246] width 149 height 30
click at [486, 266] on rect at bounding box center [479, 268] width 30 height 21
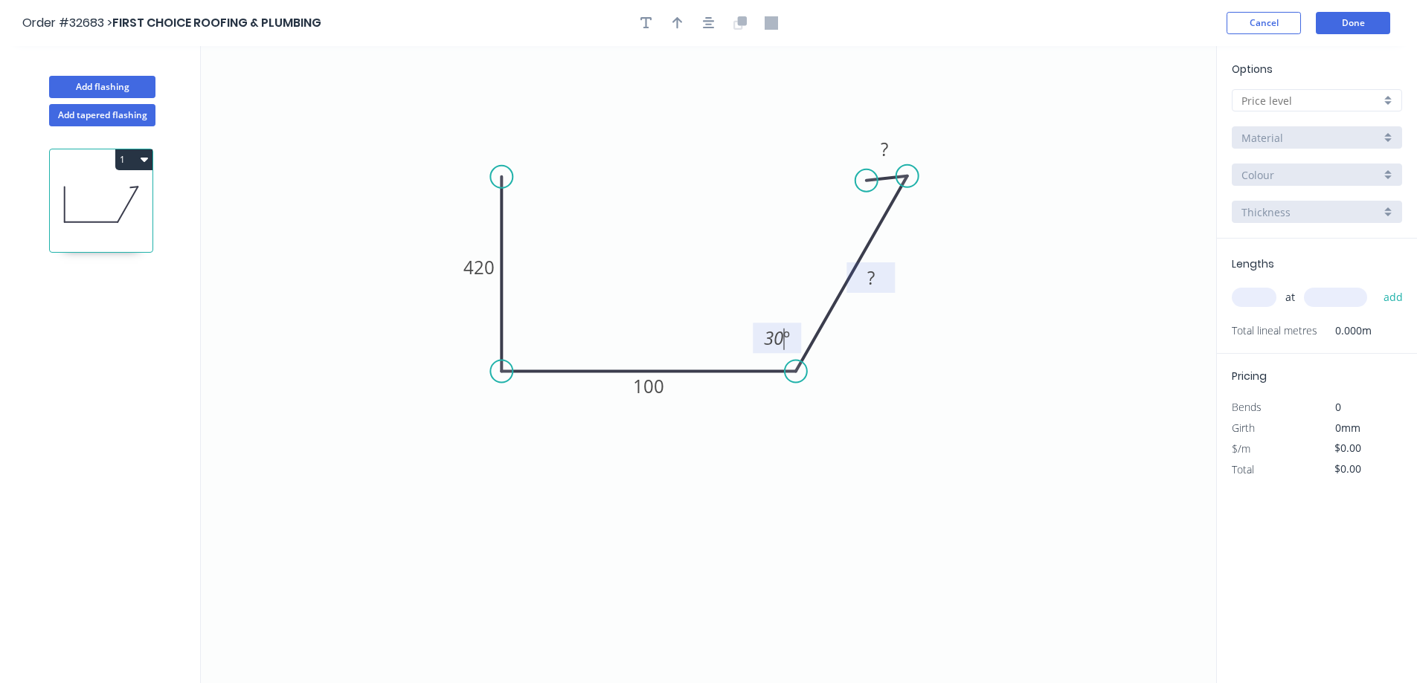
click at [611, 277] on rect at bounding box center [870, 278] width 48 height 30
click at [611, 281] on tspan "?" at bounding box center [870, 277] width 7 height 25
click at [611, 100] on input "text" at bounding box center [1310, 101] width 139 height 16
click at [611, 128] on div "A" at bounding box center [1316, 129] width 169 height 26
type input "A"
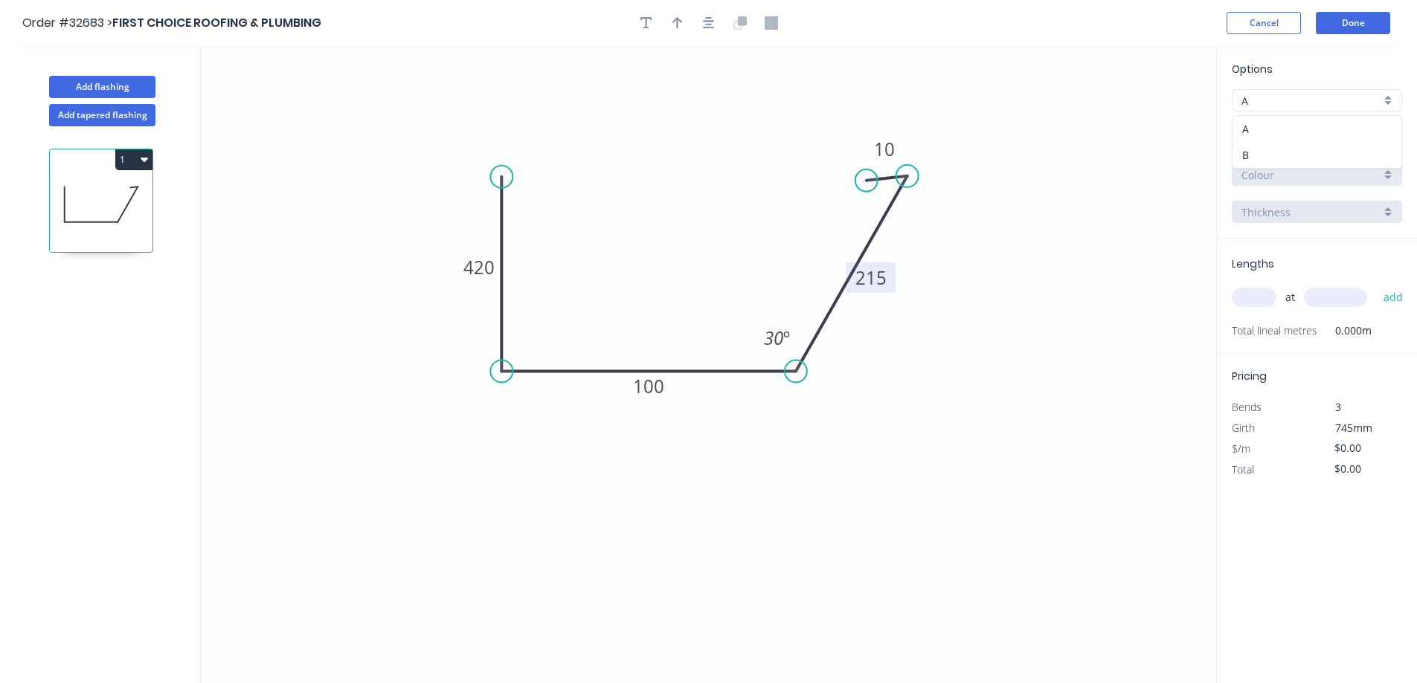
type input "$39.01"
click at [611, 178] on input "Basalt" at bounding box center [1310, 175] width 139 height 16
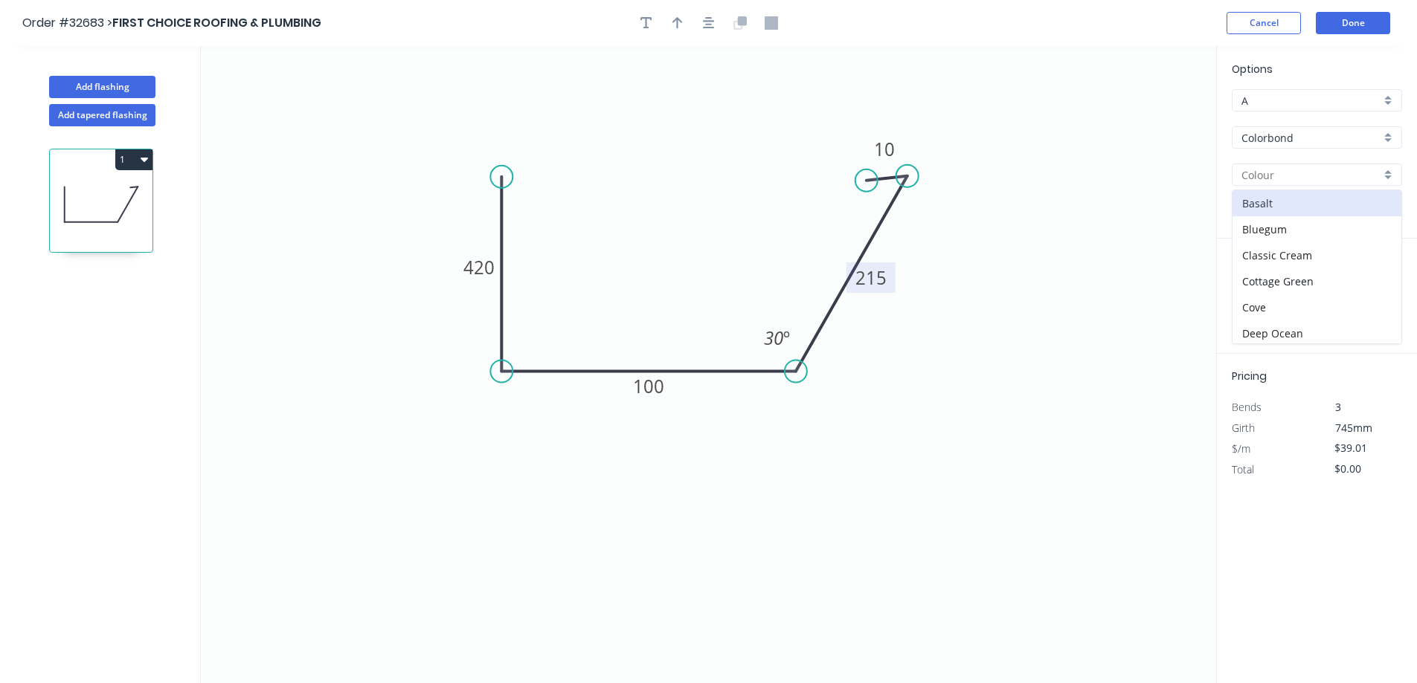
click at [611, 136] on input "Colorbond" at bounding box center [1310, 138] width 139 height 16
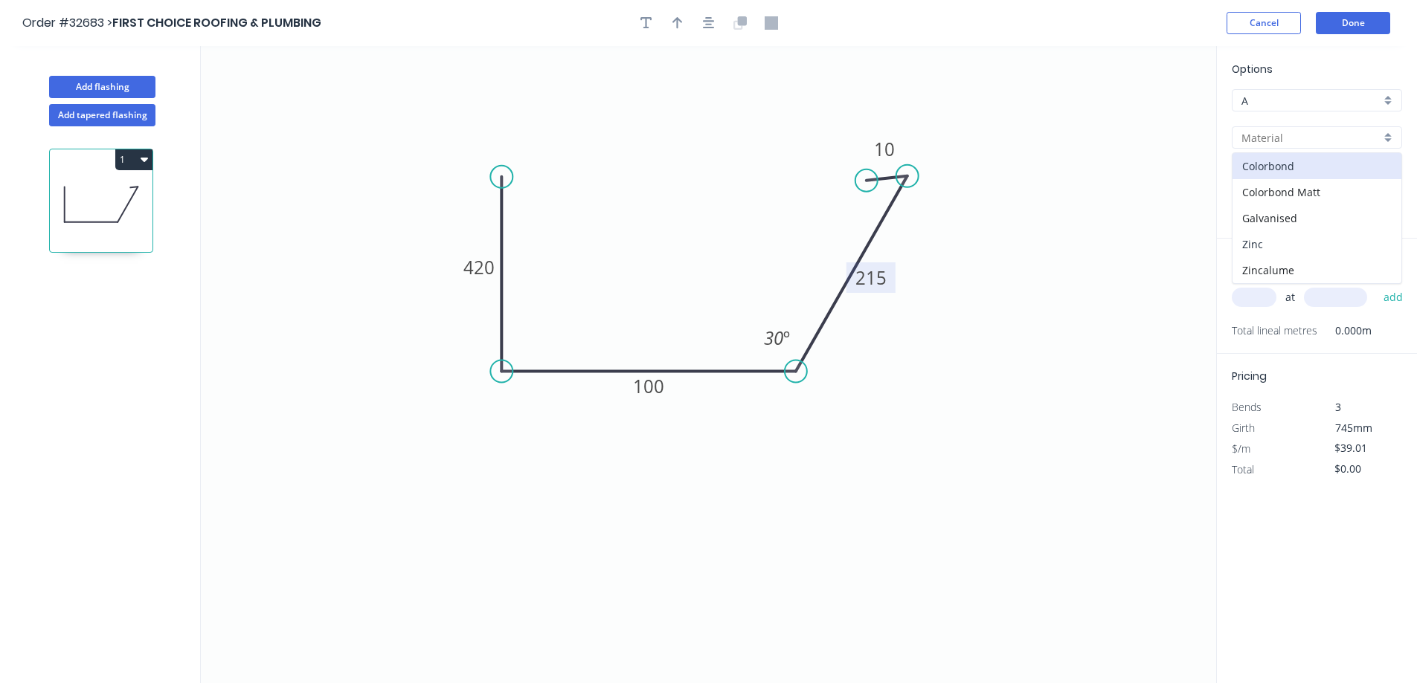
click at [611, 242] on div "Zinc" at bounding box center [1316, 244] width 169 height 26
type input "Zinc"
type input "$31.64"
click at [611, 294] on input "text" at bounding box center [1253, 297] width 45 height 19
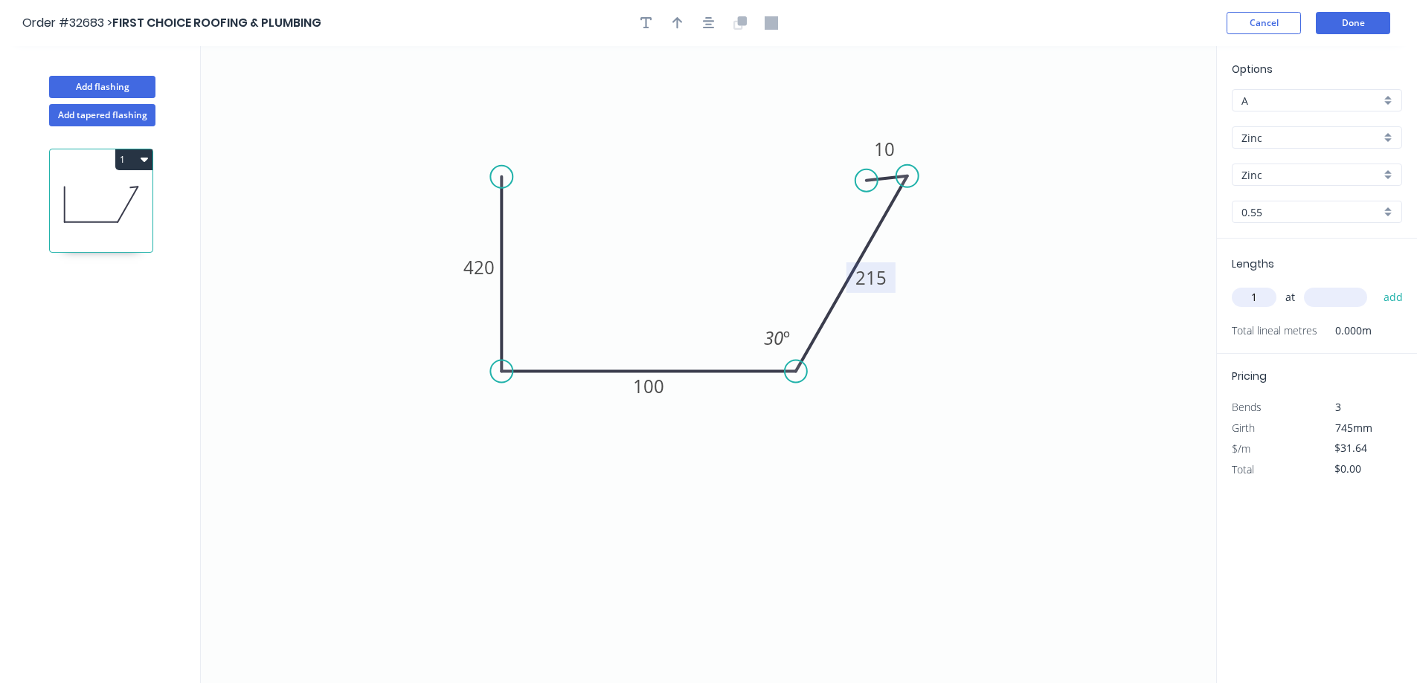
type input "1"
type input "1600"
click at [611, 285] on button "add" at bounding box center [1393, 297] width 35 height 25
type input "$50.62"
click at [131, 88] on button "Add flashing" at bounding box center [102, 87] width 106 height 22
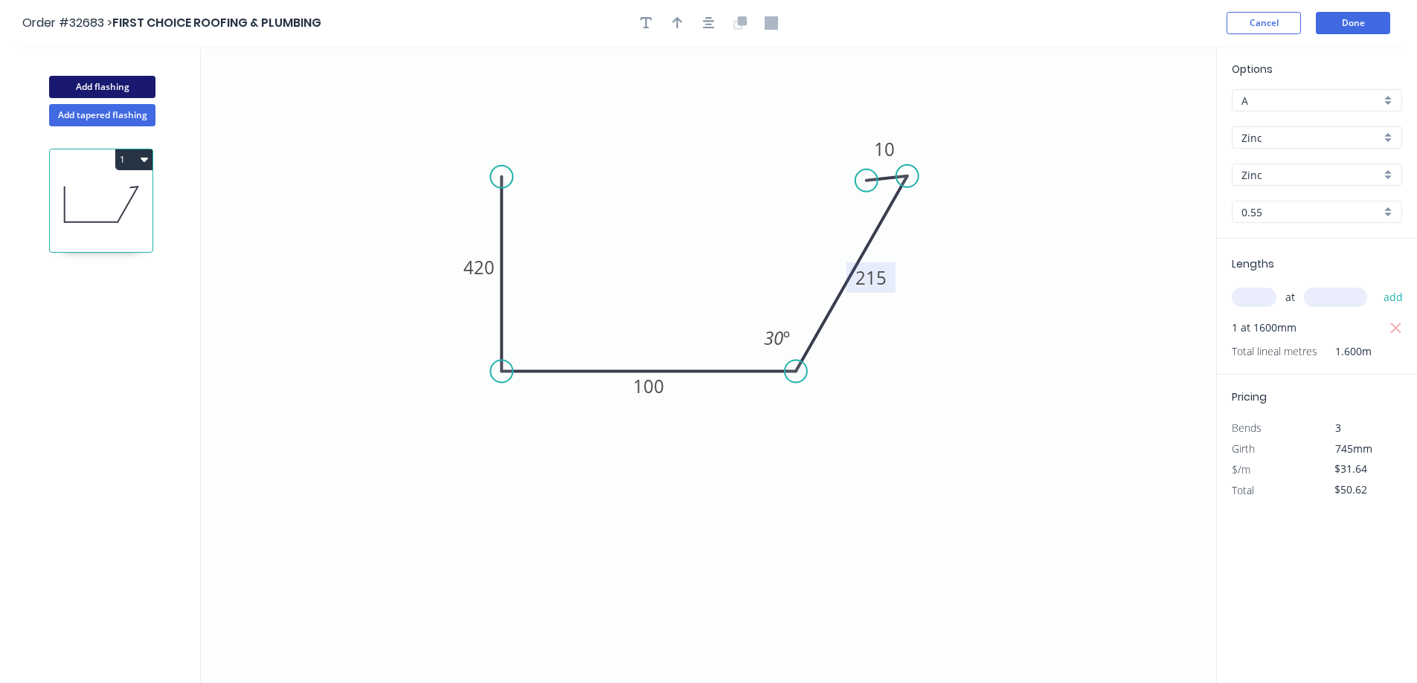
type input "$0.00"
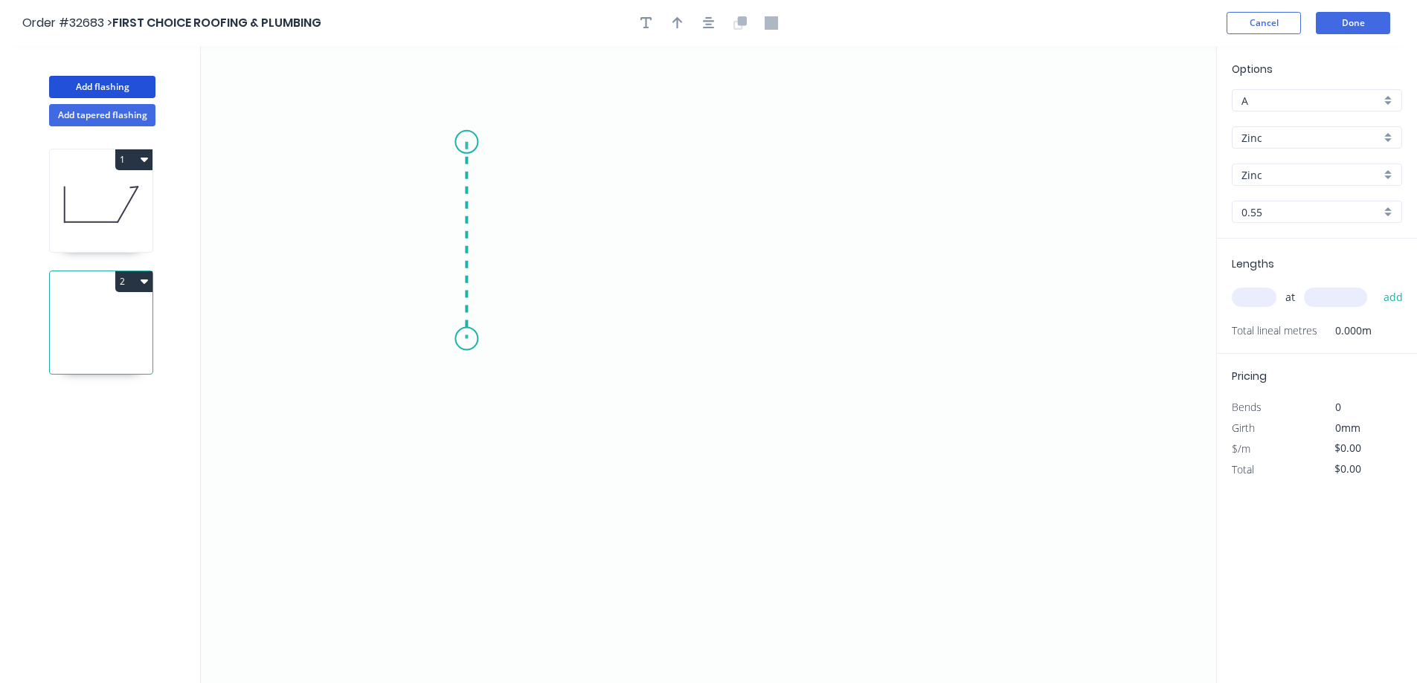
drag, startPoint x: 466, startPoint y: 142, endPoint x: 467, endPoint y: 339, distance: 197.1
click at [467, 339] on icon "0" at bounding box center [708, 364] width 1015 height 637
click at [611, 323] on icon "0 ?" at bounding box center [708, 364] width 1015 height 637
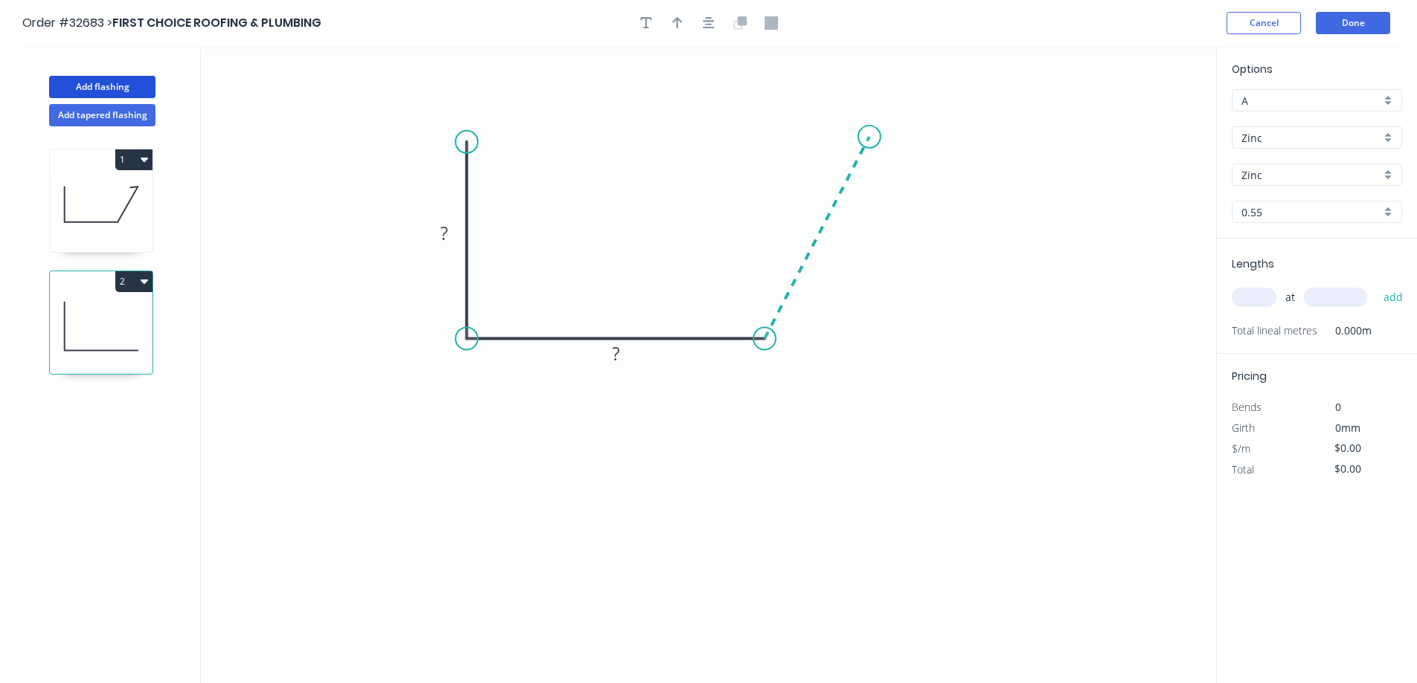
drag, startPoint x: 786, startPoint y: 303, endPoint x: 869, endPoint y: 137, distance: 185.6
click at [611, 137] on icon "0 ? ?" at bounding box center [708, 364] width 1015 height 637
click at [611, 141] on icon "0 ? ? ? ? º" at bounding box center [708, 364] width 1015 height 637
drag, startPoint x: 872, startPoint y: 213, endPoint x: 859, endPoint y: 210, distance: 13.7
click at [611, 213] on div "Hide angle" at bounding box center [914, 208] width 149 height 30
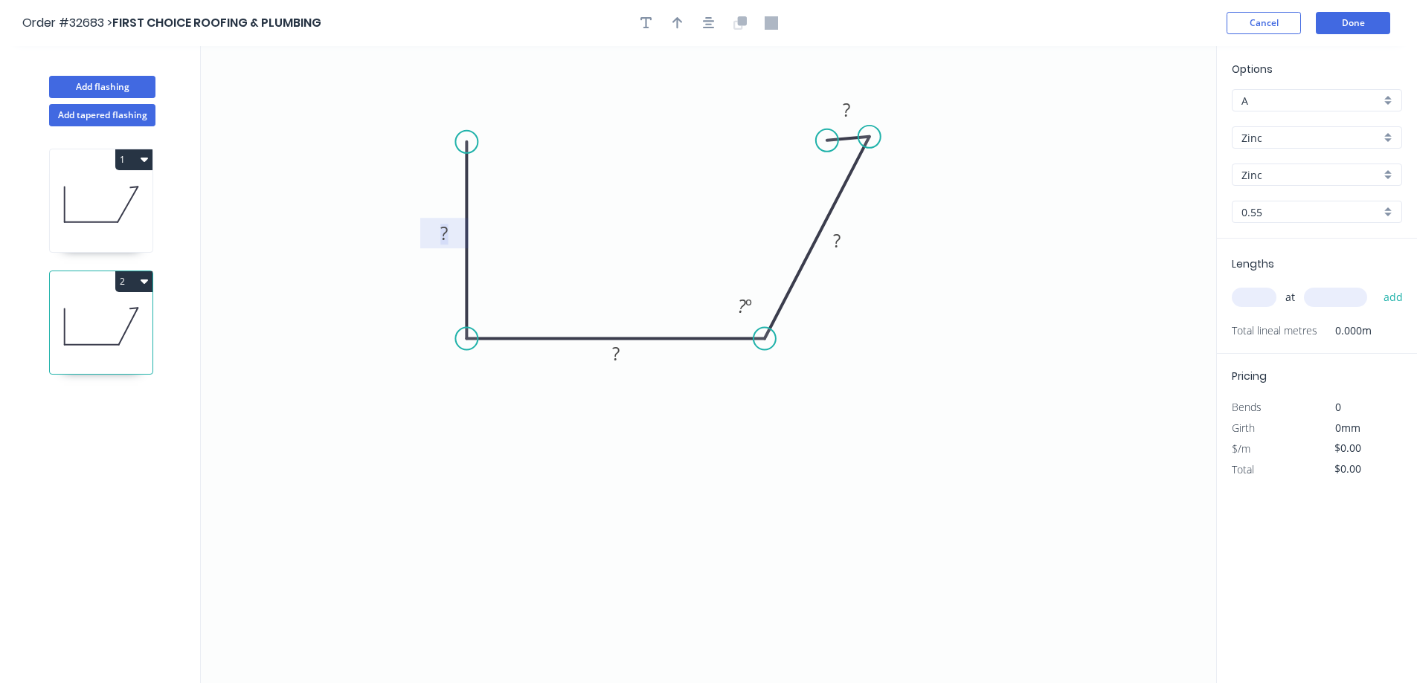
click at [455, 236] on rect at bounding box center [444, 234] width 30 height 21
click at [611, 302] on input "text" at bounding box center [1253, 297] width 45 height 19
type input "$31.64"
type input "1"
type input "1600"
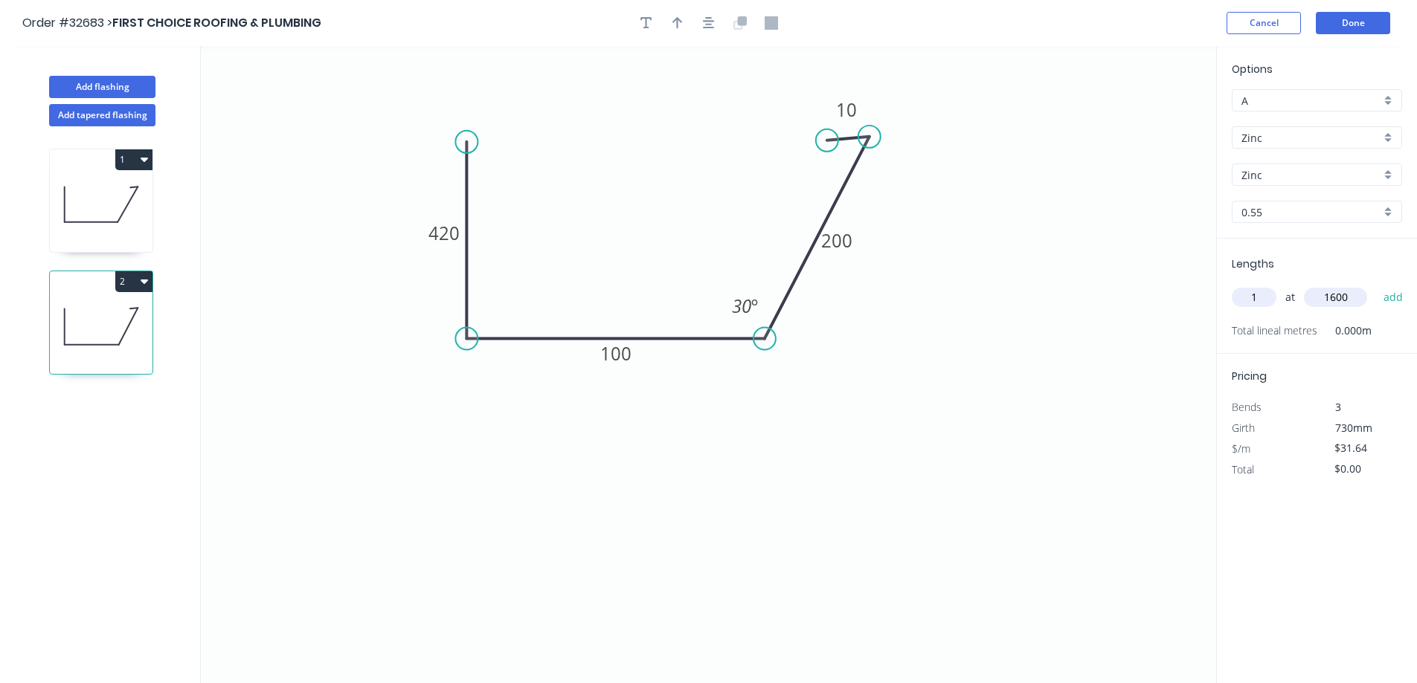
click at [611, 285] on button "add" at bounding box center [1393, 297] width 35 height 25
type input "$50.62"
click at [109, 84] on button "Add flashing" at bounding box center [102, 87] width 106 height 22
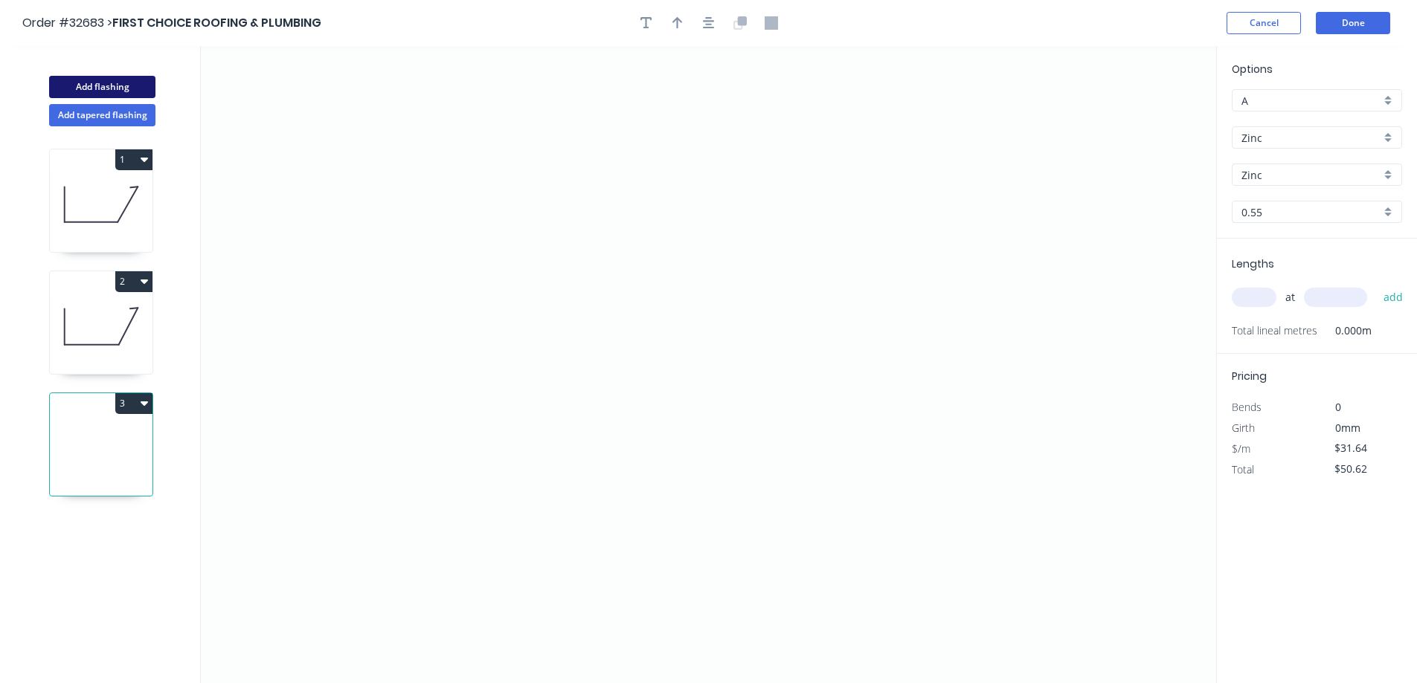
type input "$0.00"
drag, startPoint x: 527, startPoint y: 159, endPoint x: 478, endPoint y: 161, distance: 49.1
click at [478, 161] on icon "0" at bounding box center [708, 364] width 1015 height 637
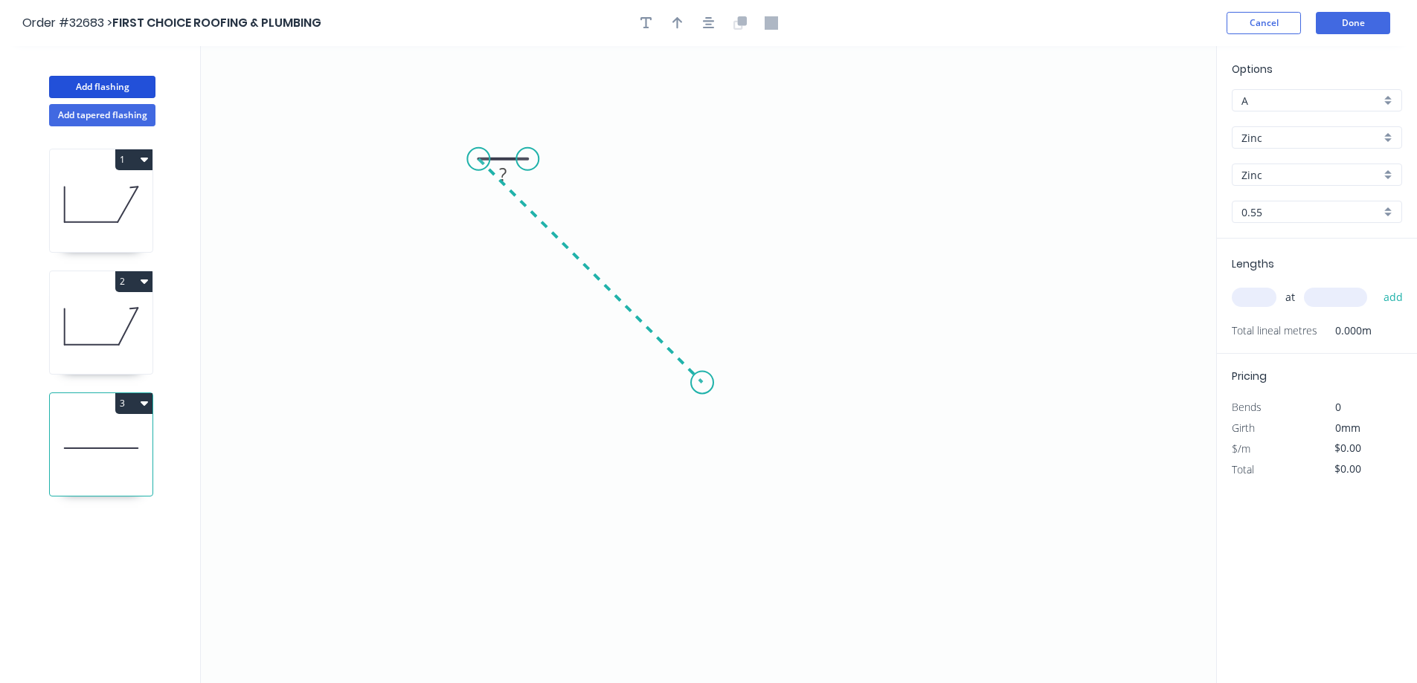
click at [611, 399] on icon "0 ?" at bounding box center [708, 364] width 1015 height 637
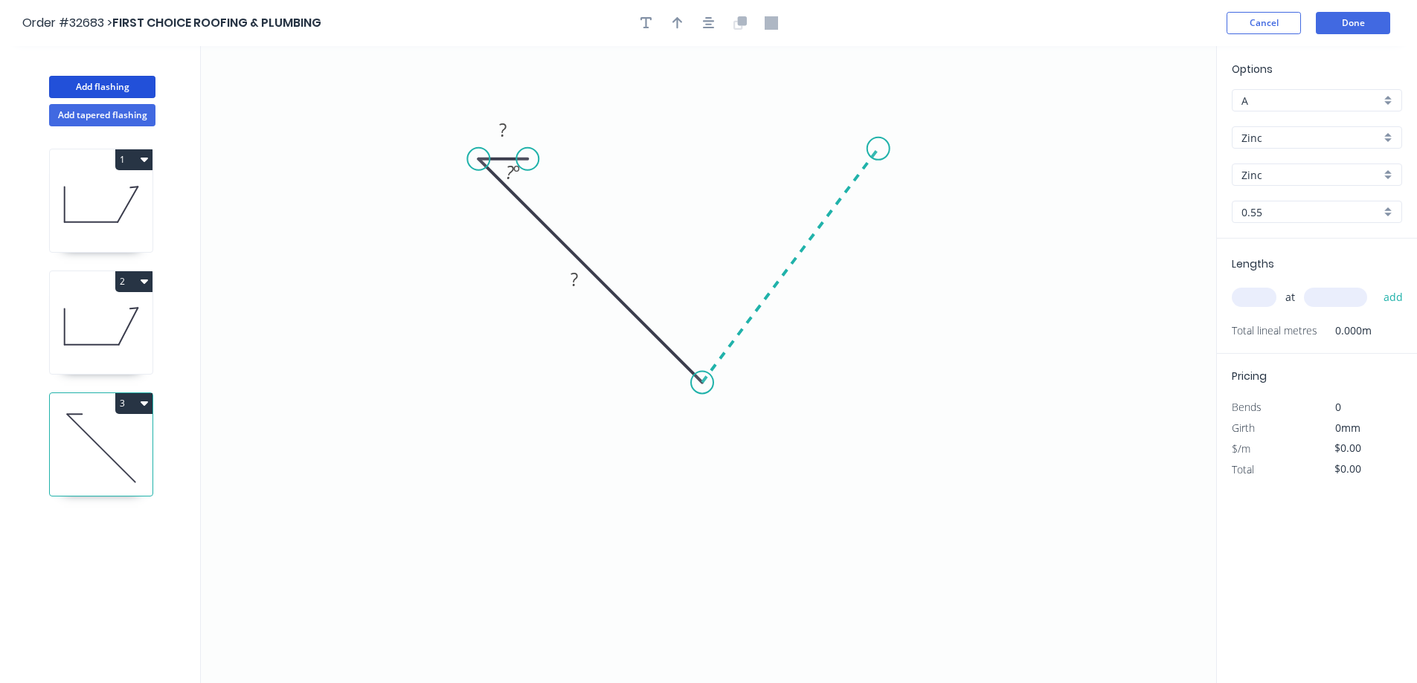
drag, startPoint x: 750, startPoint y: 347, endPoint x: 878, endPoint y: 149, distance: 235.6
click at [611, 149] on icon "0 ? ? ? º" at bounding box center [708, 364] width 1015 height 637
click at [611, 155] on icon "0 ? ? ? ? º ? º" at bounding box center [708, 364] width 1015 height 637
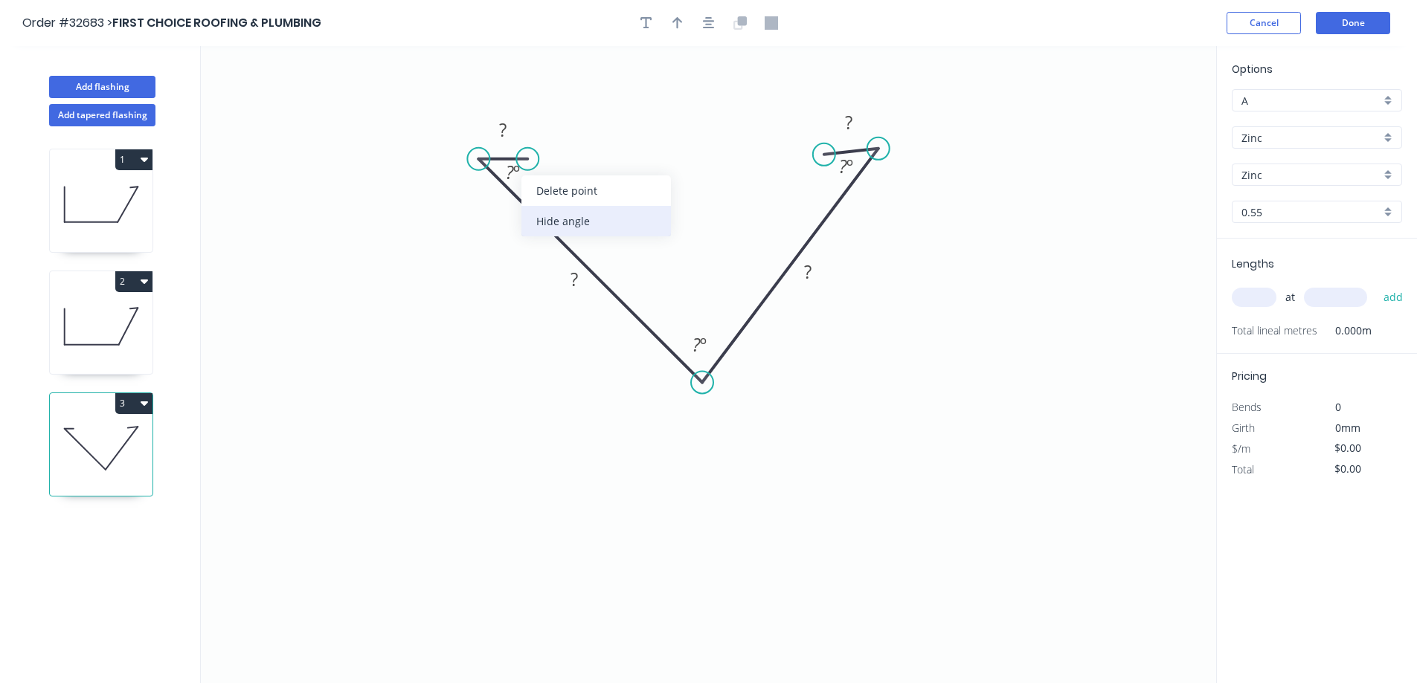
click at [573, 226] on div "Hide angle" at bounding box center [595, 221] width 149 height 30
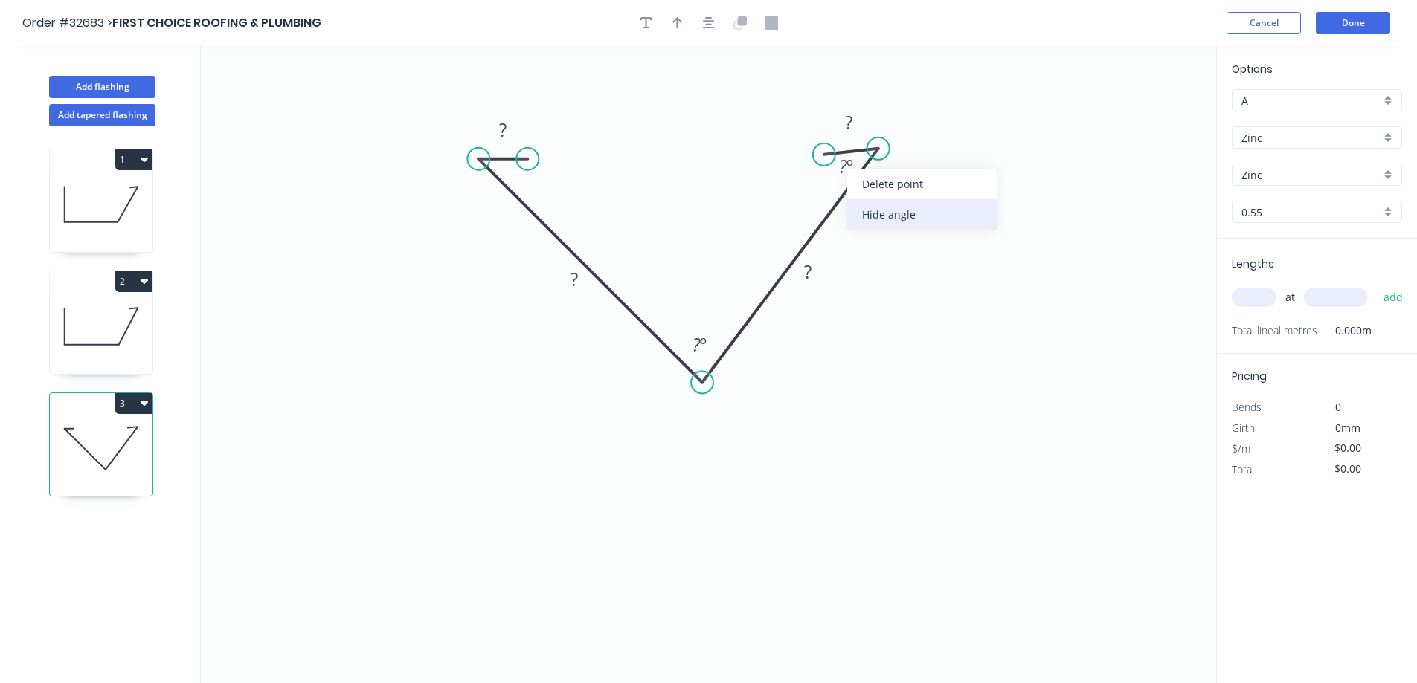
click at [611, 216] on div "Hide angle" at bounding box center [921, 214] width 149 height 30
drag, startPoint x: 823, startPoint y: 153, endPoint x: 846, endPoint y: 150, distance: 22.5
click at [611, 150] on circle at bounding box center [845, 149] width 22 height 22
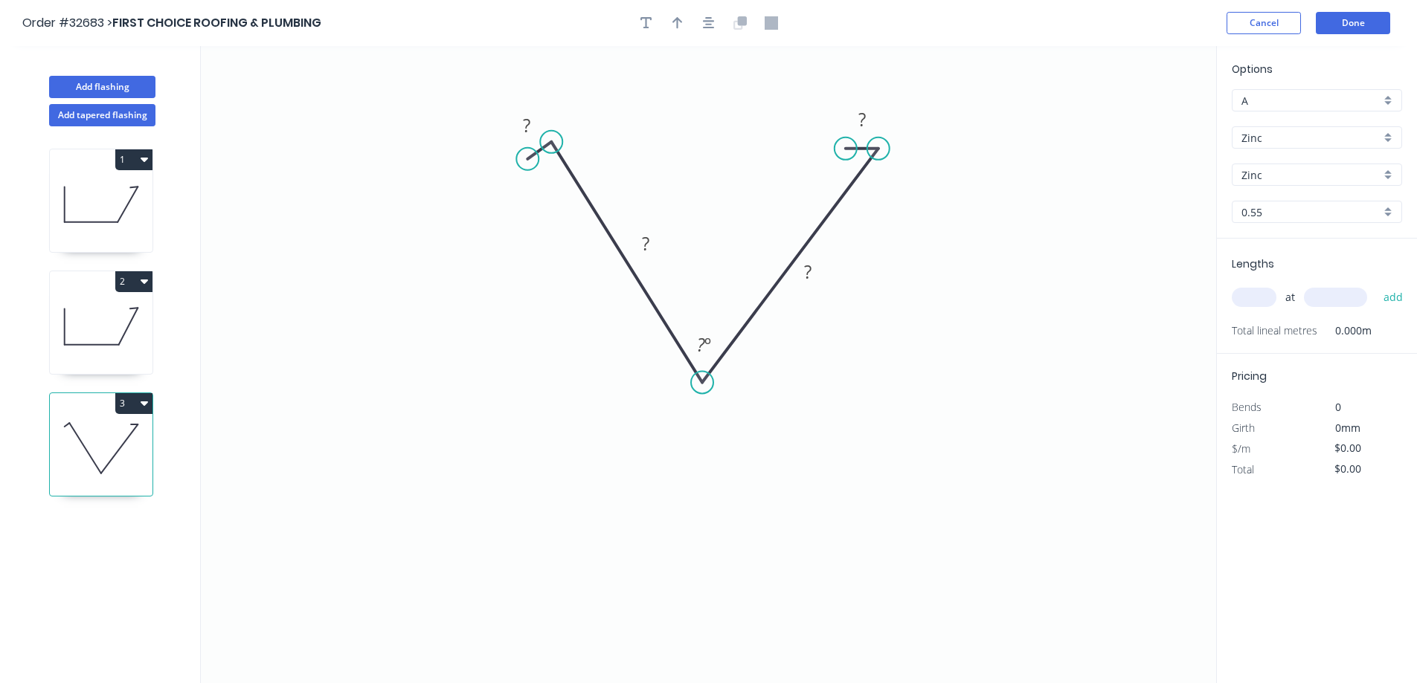
drag, startPoint x: 482, startPoint y: 158, endPoint x: 551, endPoint y: 142, distance: 71.1
click at [551, 142] on circle at bounding box center [551, 142] width 22 height 22
drag, startPoint x: 545, startPoint y: 108, endPoint x: 581, endPoint y: 140, distance: 47.9
click at [581, 140] on circle at bounding box center [581, 140] width 22 height 22
drag, startPoint x: 877, startPoint y: 148, endPoint x: 882, endPoint y: 141, distance: 8.5
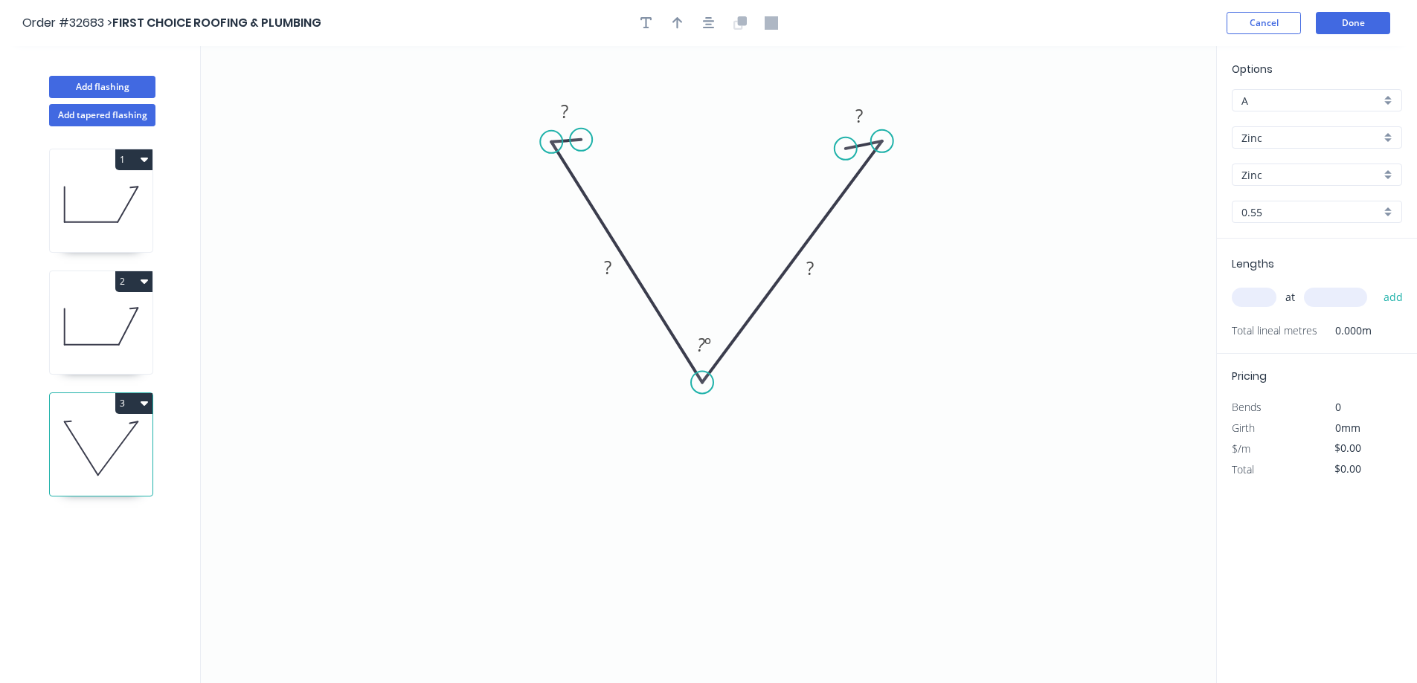
click at [611, 141] on circle at bounding box center [882, 141] width 22 height 22
click at [611, 143] on circle at bounding box center [847, 141] width 22 height 22
click at [611, 269] on rect at bounding box center [608, 268] width 30 height 21
click at [611, 22] on icon "button" at bounding box center [677, 22] width 10 height 13
type input "$22.69"
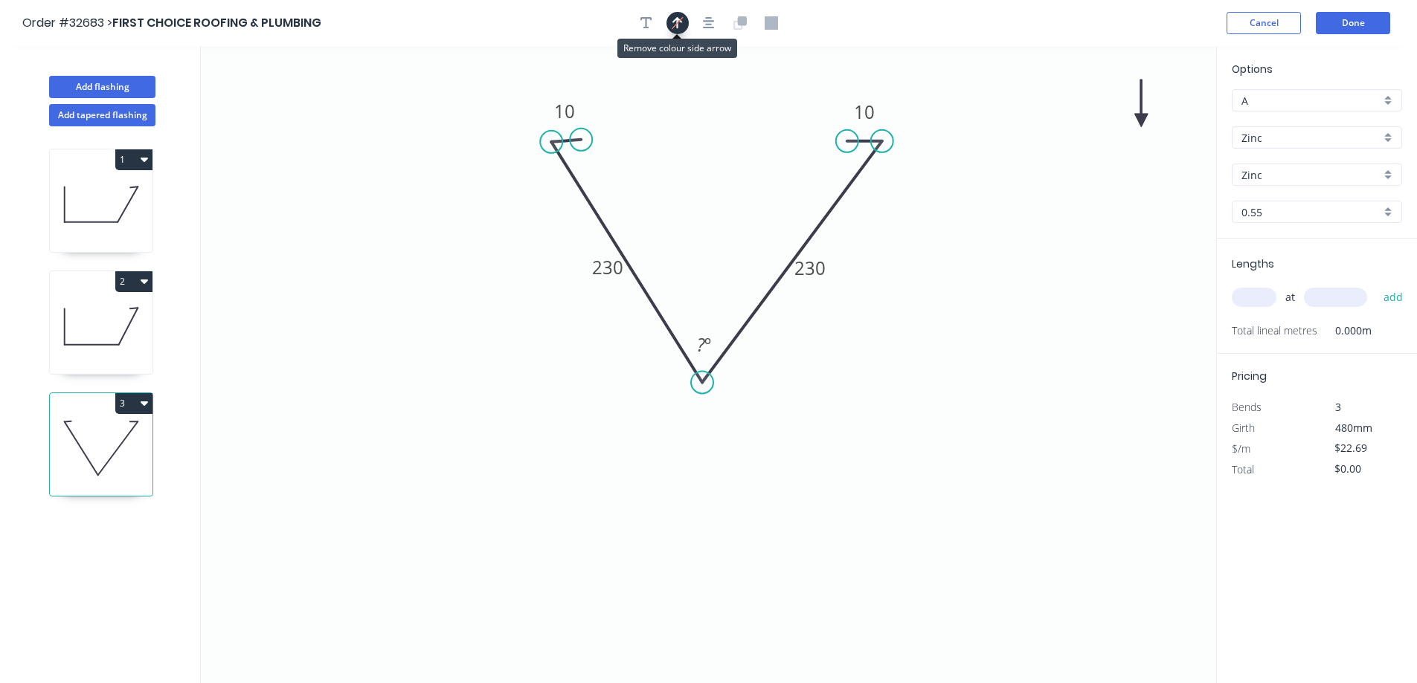
click at [611, 20] on button "button" at bounding box center [677, 23] width 22 height 22
click at [611, 28] on icon "button" at bounding box center [646, 22] width 12 height 13
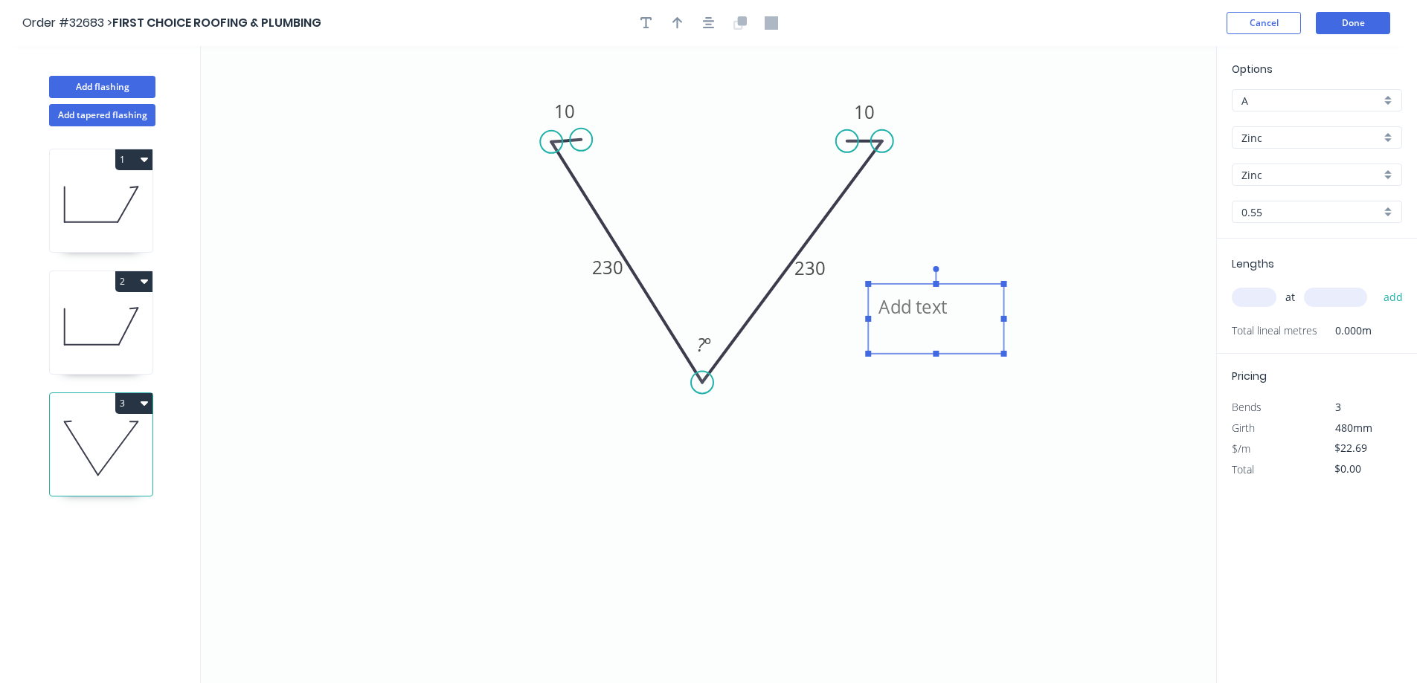
drag, startPoint x: 263, startPoint y: 127, endPoint x: 902, endPoint y: 341, distance: 673.7
click at [611, 341] on textarea at bounding box center [935, 319] width 120 height 55
type textarea "valley"
click at [611, 299] on input "text" at bounding box center [1253, 297] width 45 height 19
type input "1"
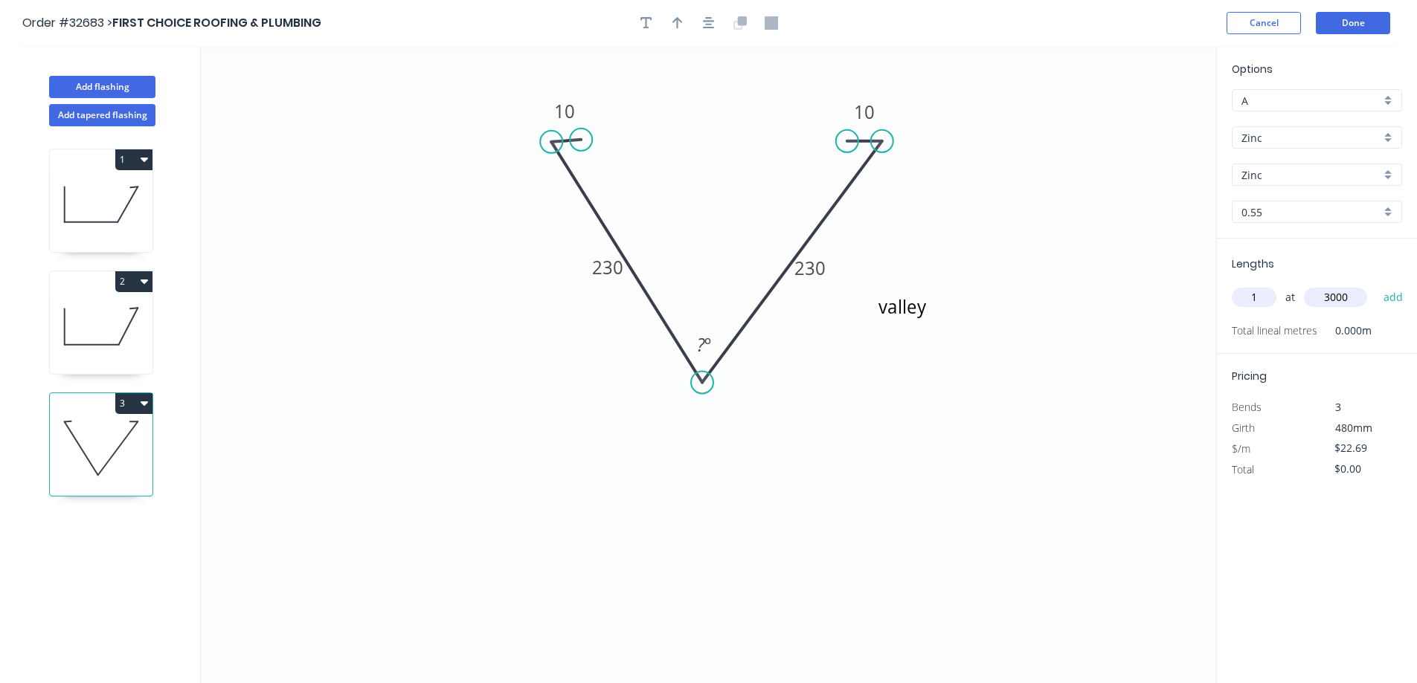
type input "3000"
click at [611, 285] on button "add" at bounding box center [1393, 297] width 35 height 25
type input "$68.07"
click at [611, 25] on button "Done" at bounding box center [1352, 23] width 74 height 22
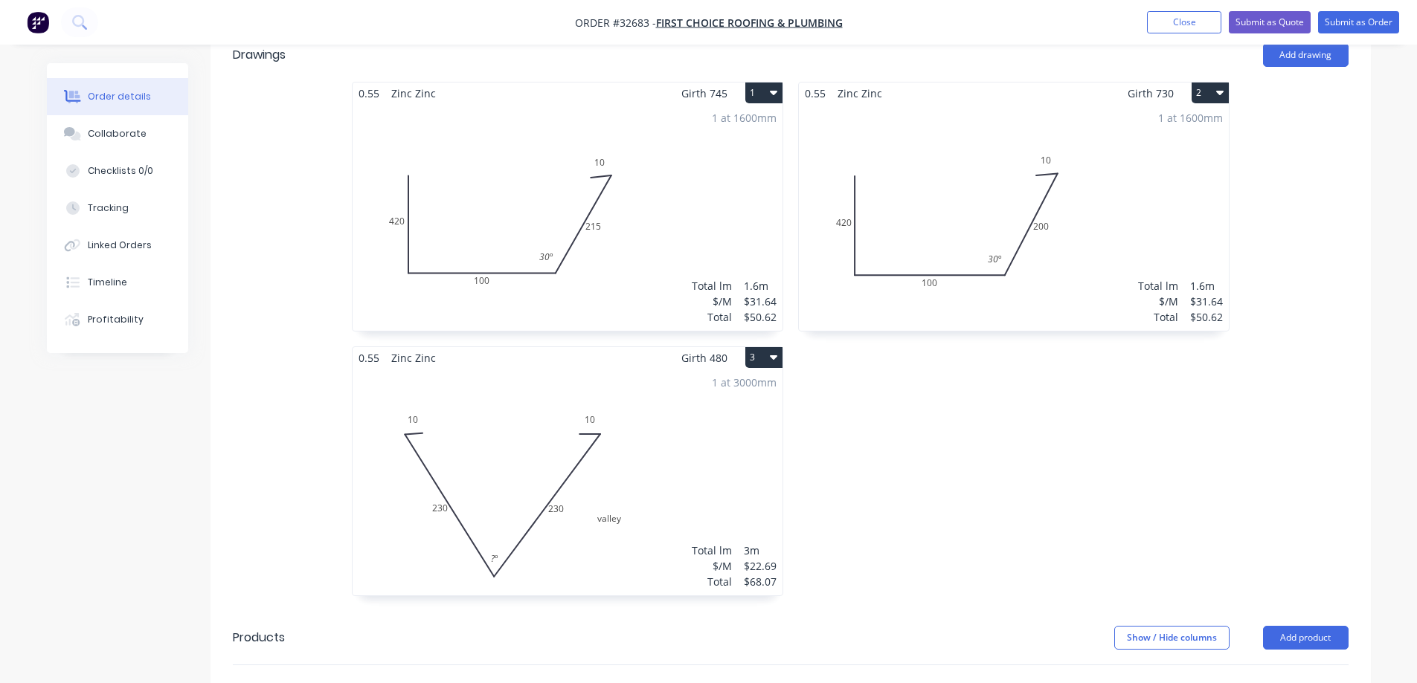
scroll to position [521, 0]
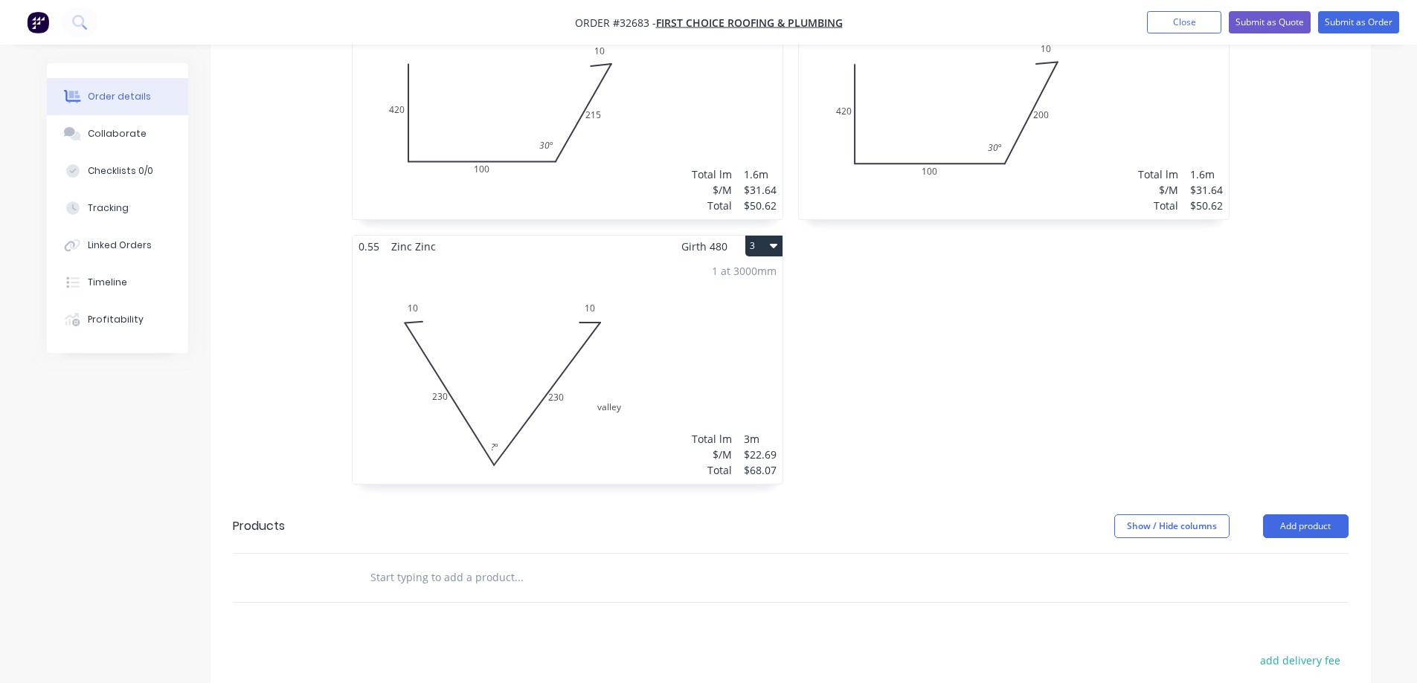
click at [523, 369] on div "1 at 3000mm Total lm $/M Total 3m $22.69 $68.07" at bounding box center [567, 370] width 430 height 227
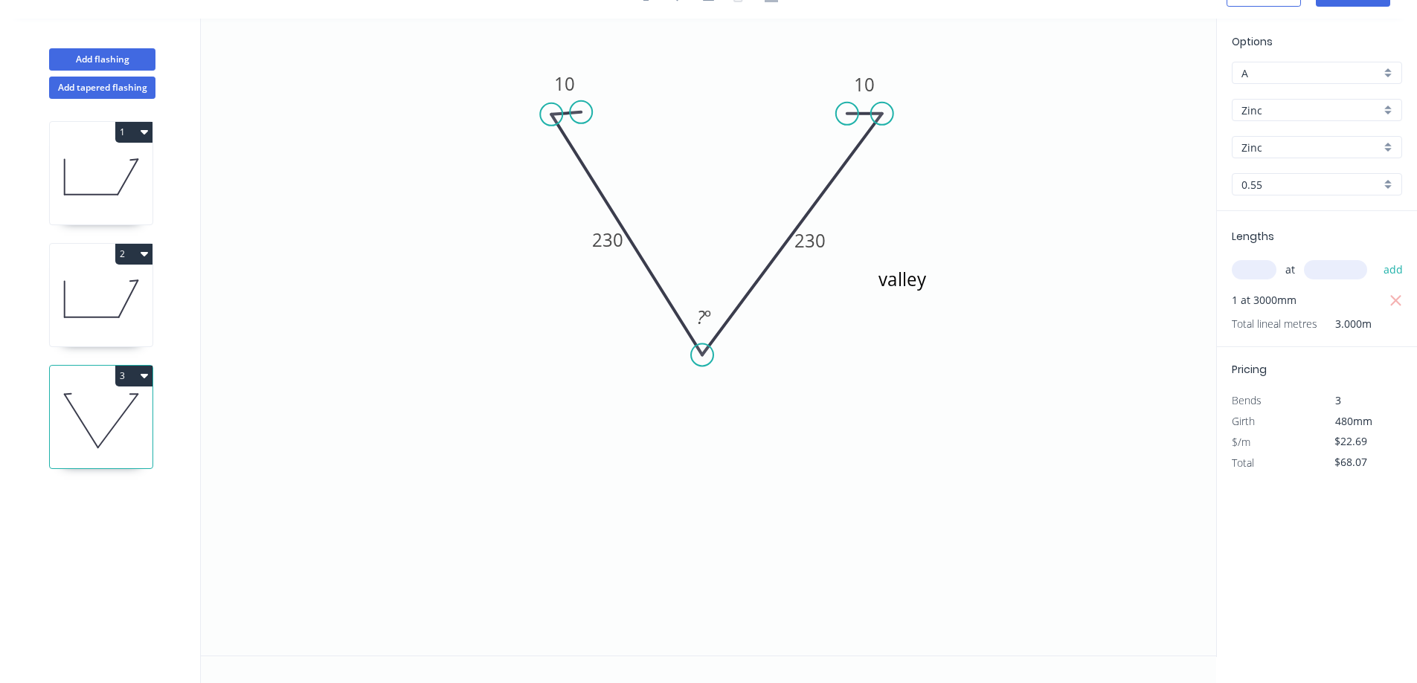
scroll to position [28, 0]
click at [611, 320] on tspan "º" at bounding box center [707, 317] width 7 height 25
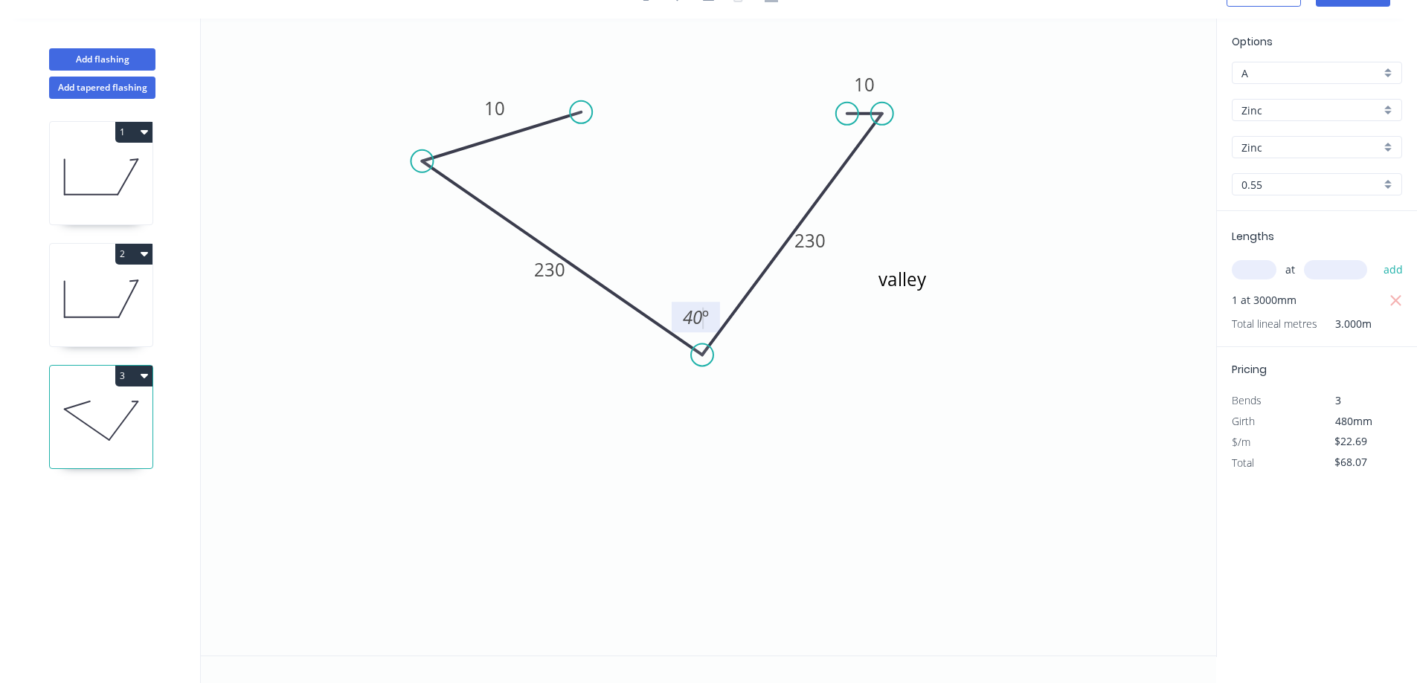
drag, startPoint x: 543, startPoint y: 114, endPoint x: 422, endPoint y: 161, distance: 130.2
click at [422, 161] on circle at bounding box center [421, 161] width 22 height 22
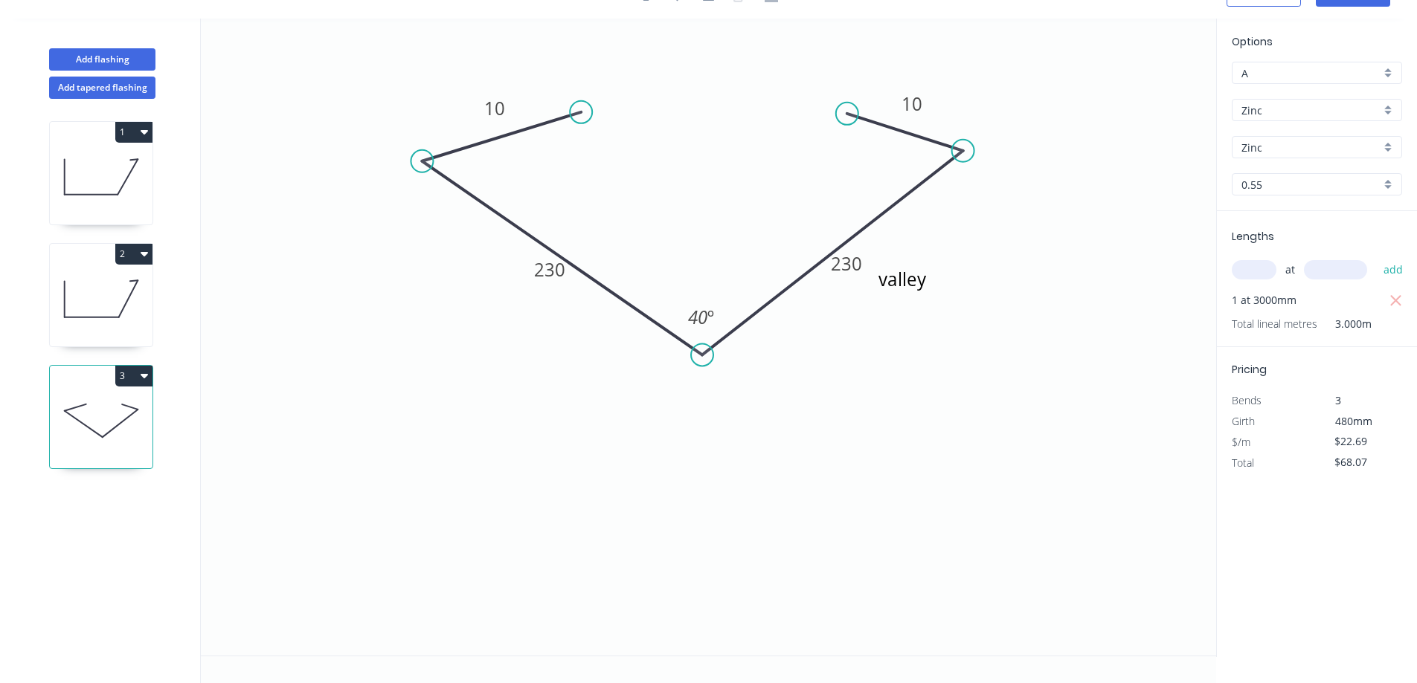
drag, startPoint x: 880, startPoint y: 117, endPoint x: 963, endPoint y: 151, distance: 89.1
click at [611, 151] on circle at bounding box center [963, 151] width 22 height 22
drag, startPoint x: 847, startPoint y: 115, endPoint x: 925, endPoint y: 149, distance: 85.2
click at [611, 149] on circle at bounding box center [925, 151] width 22 height 22
drag, startPoint x: 584, startPoint y: 116, endPoint x: 520, endPoint y: 185, distance: 94.7
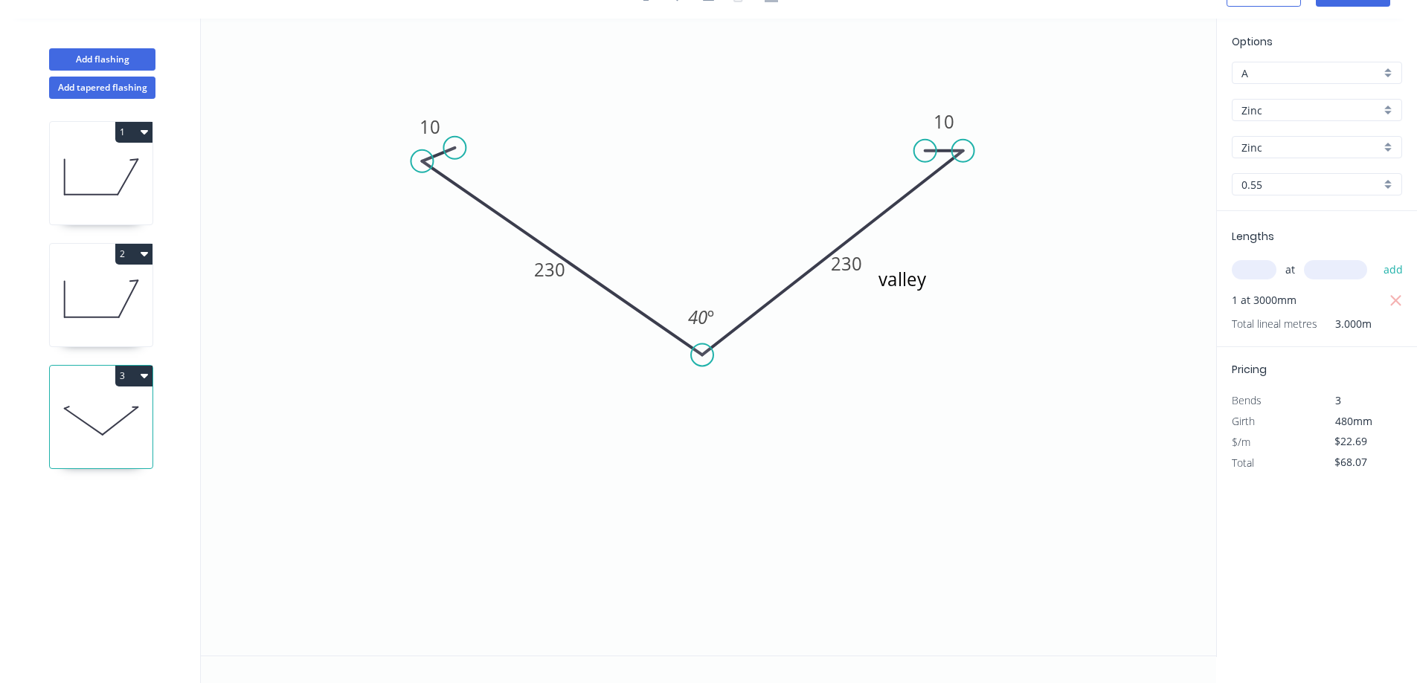
click at [455, 149] on circle at bounding box center [454, 148] width 22 height 22
drag, startPoint x: 927, startPoint y: 287, endPoint x: 910, endPoint y: 367, distance: 81.2
click at [611, 367] on textarea "valley" at bounding box center [954, 379] width 120 height 55
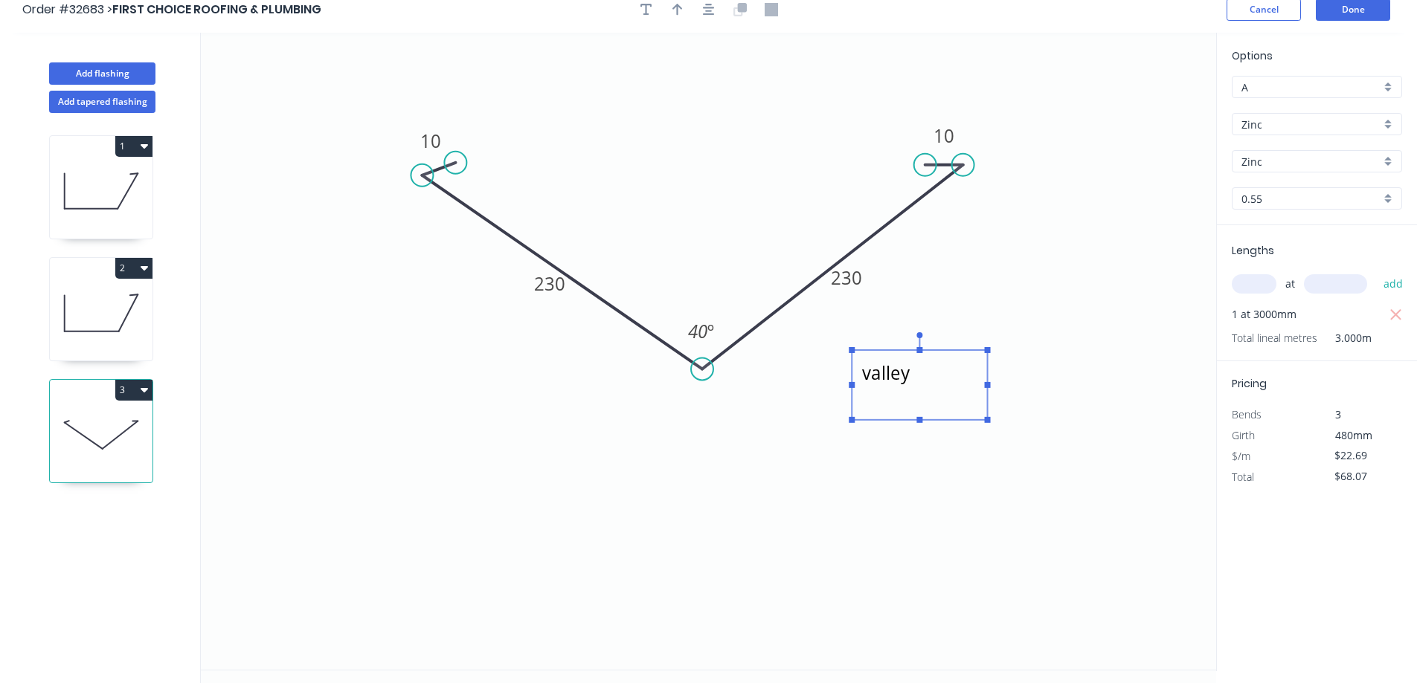
scroll to position [0, 0]
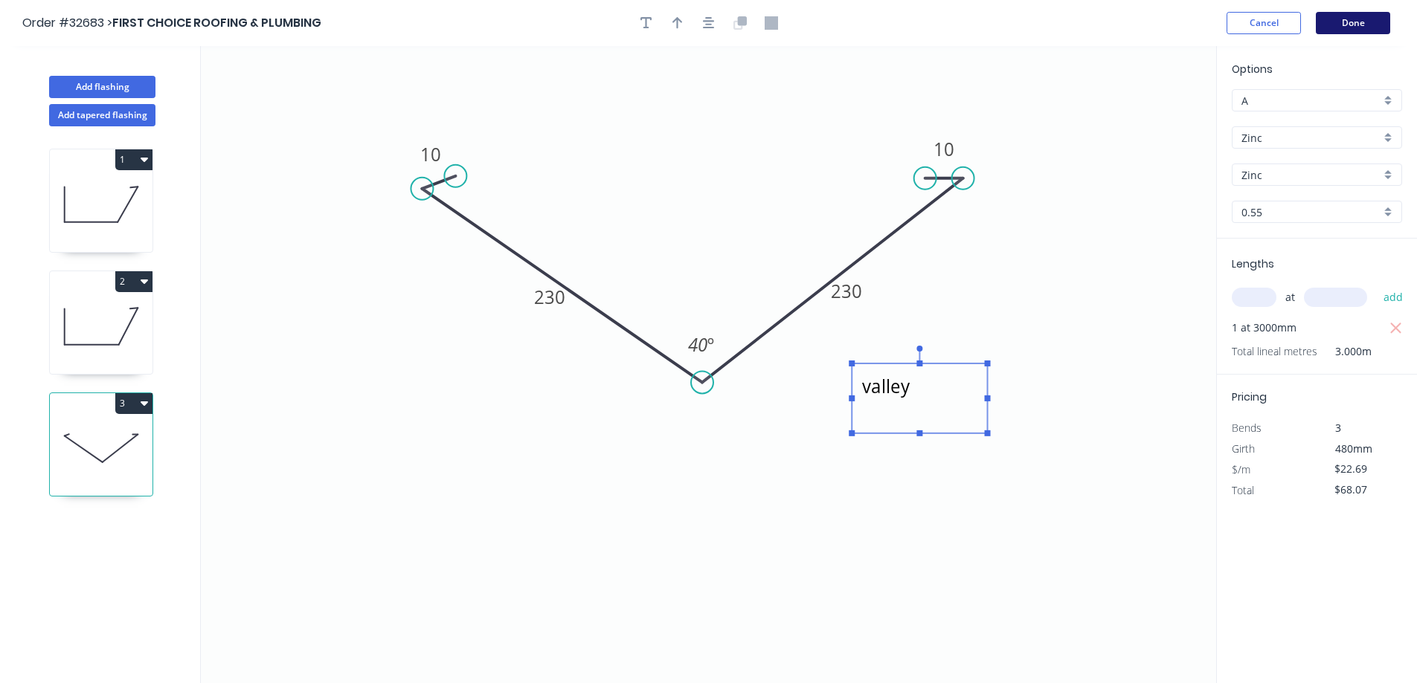
click at [611, 24] on button "Done" at bounding box center [1352, 23] width 74 height 22
click at [611, 28] on button "Done" at bounding box center [1352, 23] width 74 height 22
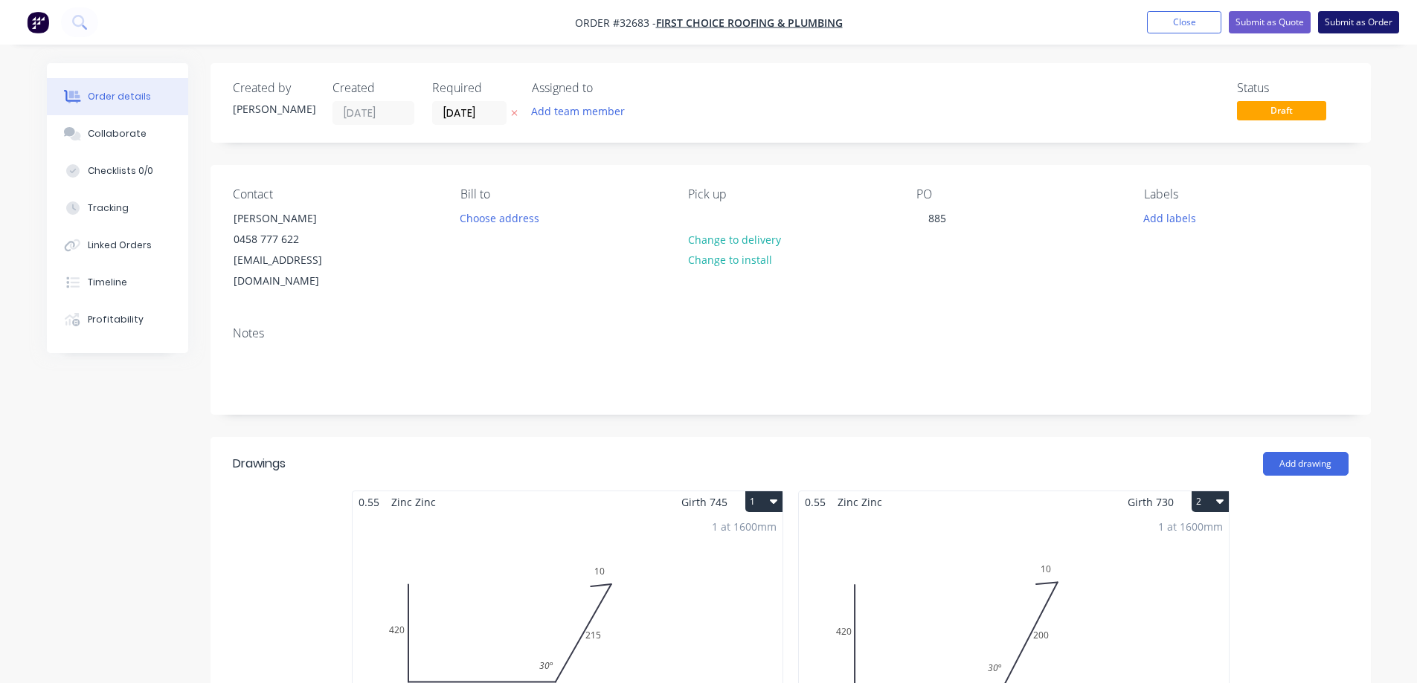
click at [611, 25] on button "Submit as Order" at bounding box center [1358, 22] width 81 height 22
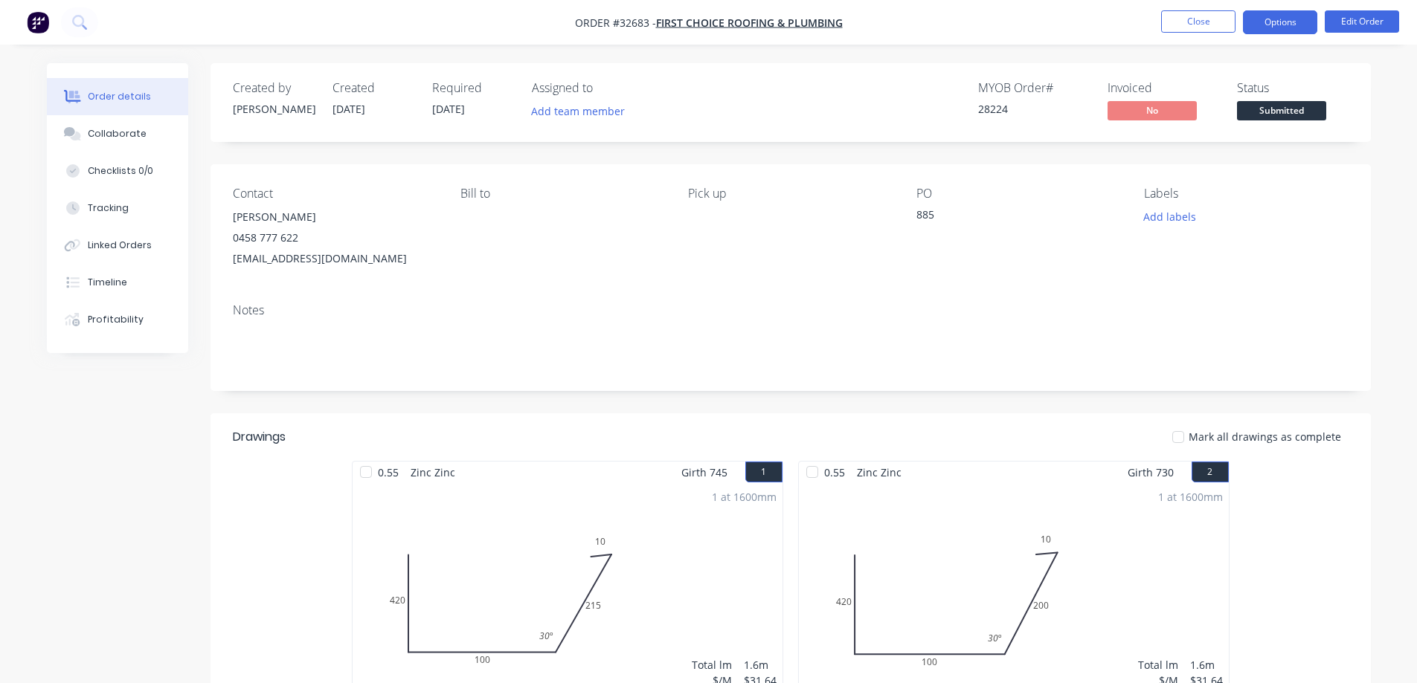
click at [611, 22] on button "Options" at bounding box center [1280, 22] width 74 height 24
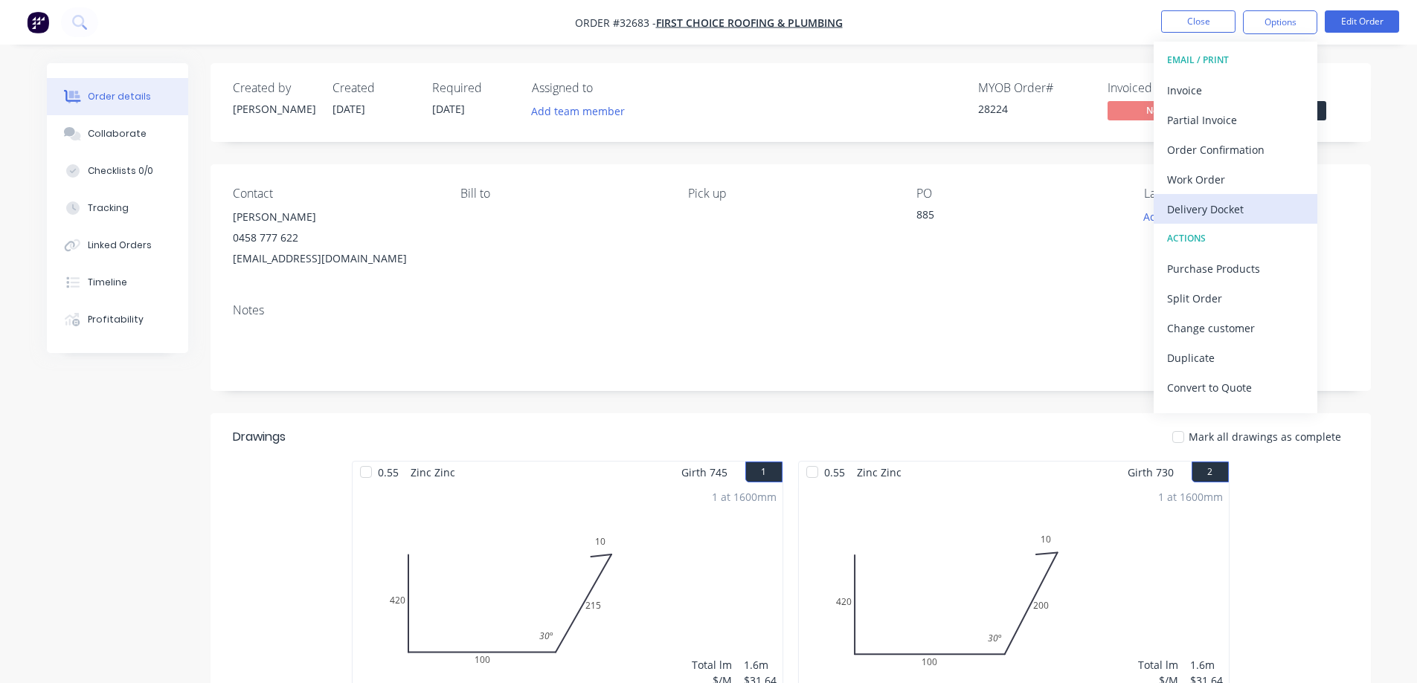
click at [611, 216] on div "Delivery Docket" at bounding box center [1235, 210] width 137 height 22
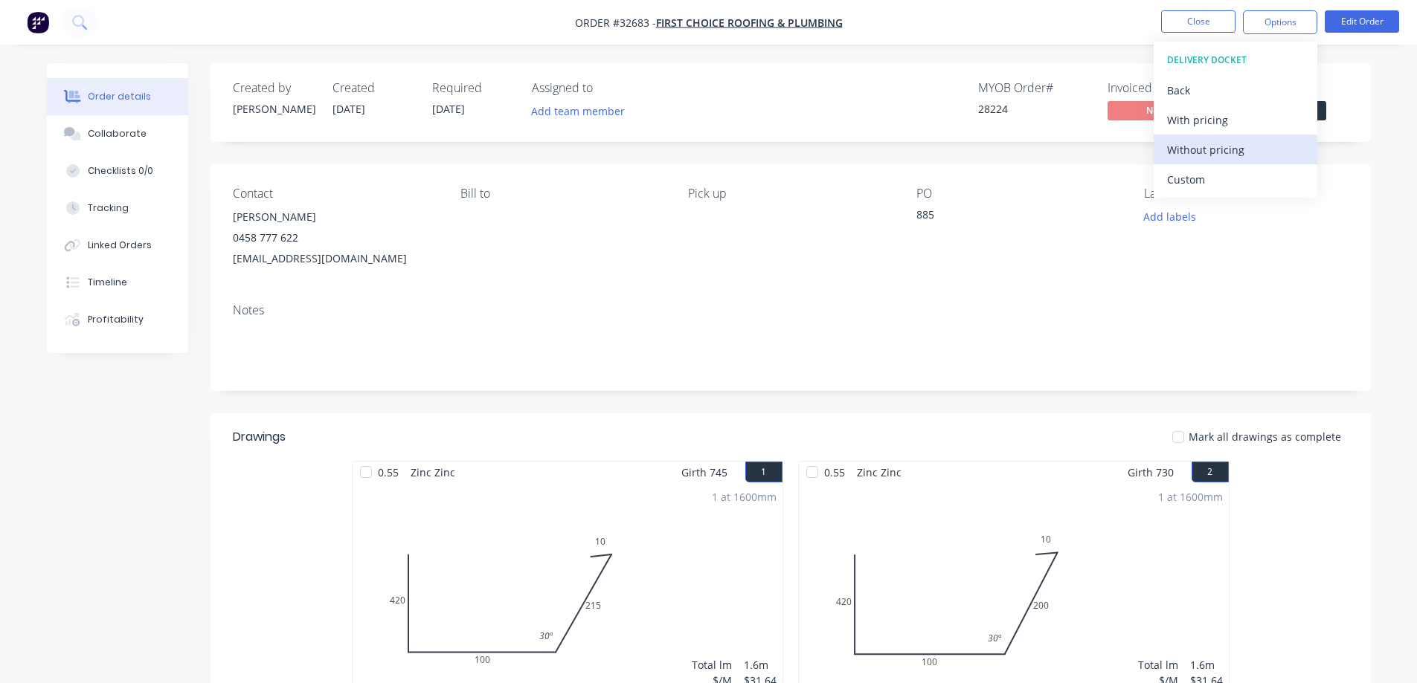
click at [611, 154] on div "Without pricing" at bounding box center [1235, 150] width 137 height 22
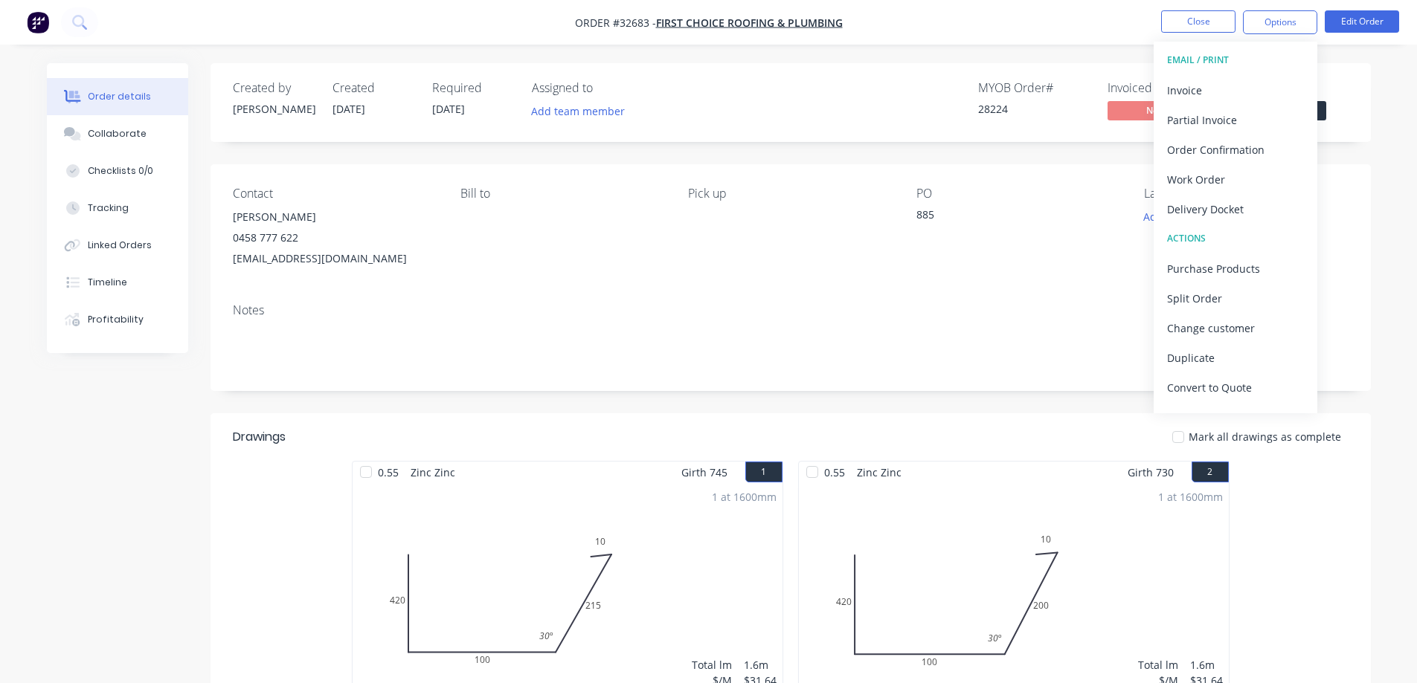
click at [611, 113] on span "Submitted" at bounding box center [1281, 110] width 89 height 19
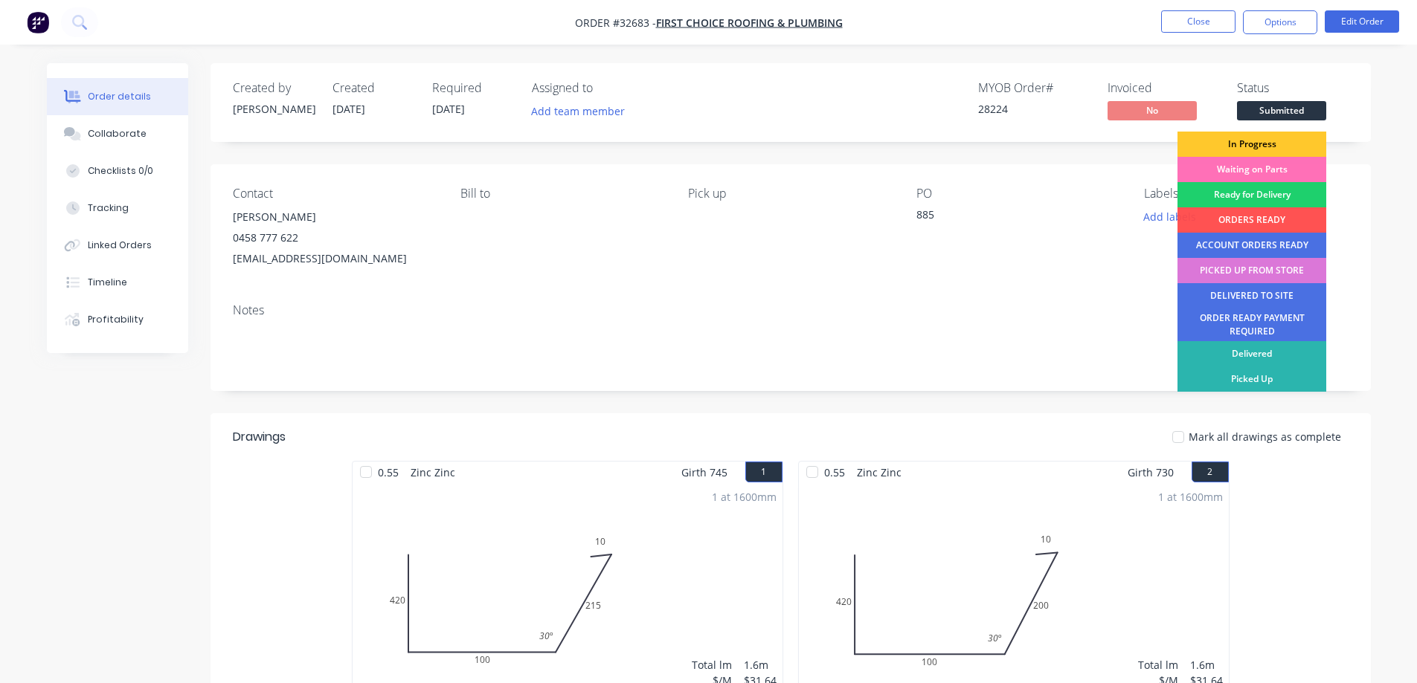
click at [611, 143] on div "In Progress" at bounding box center [1251, 144] width 149 height 25
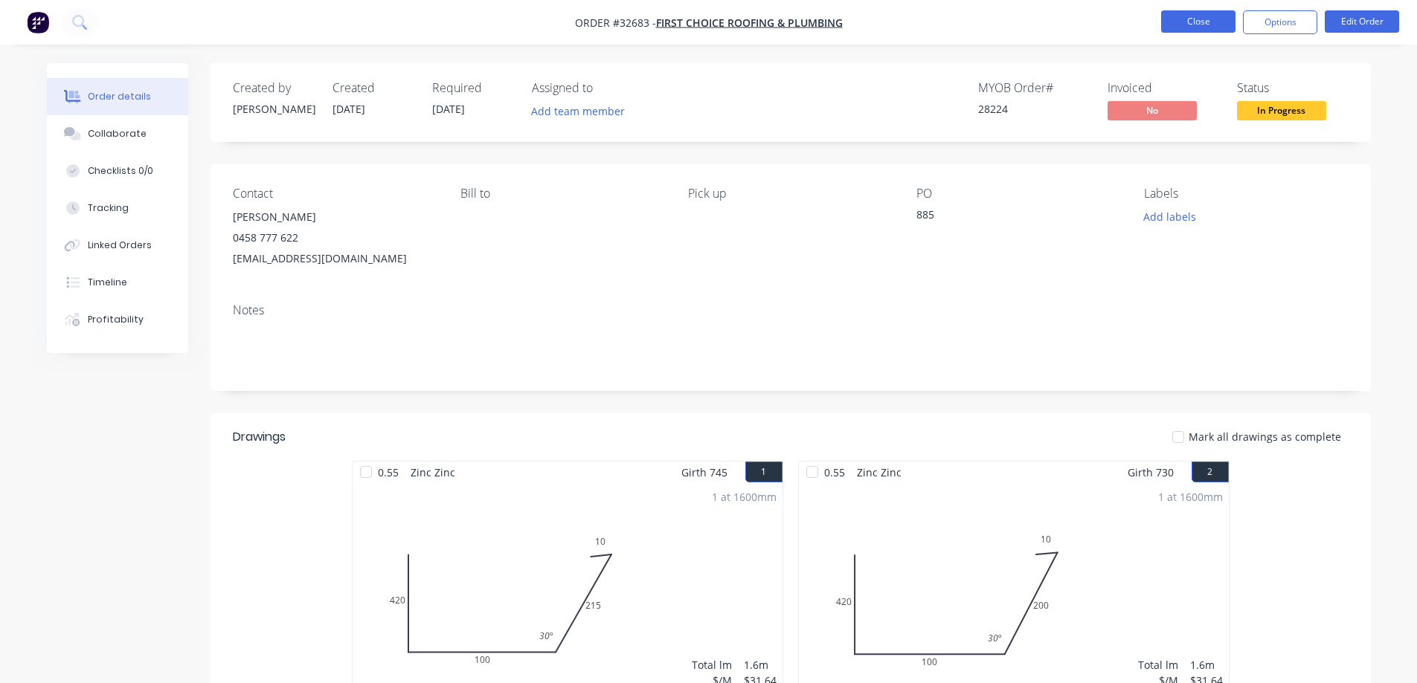
click at [611, 31] on button "Close" at bounding box center [1198, 21] width 74 height 22
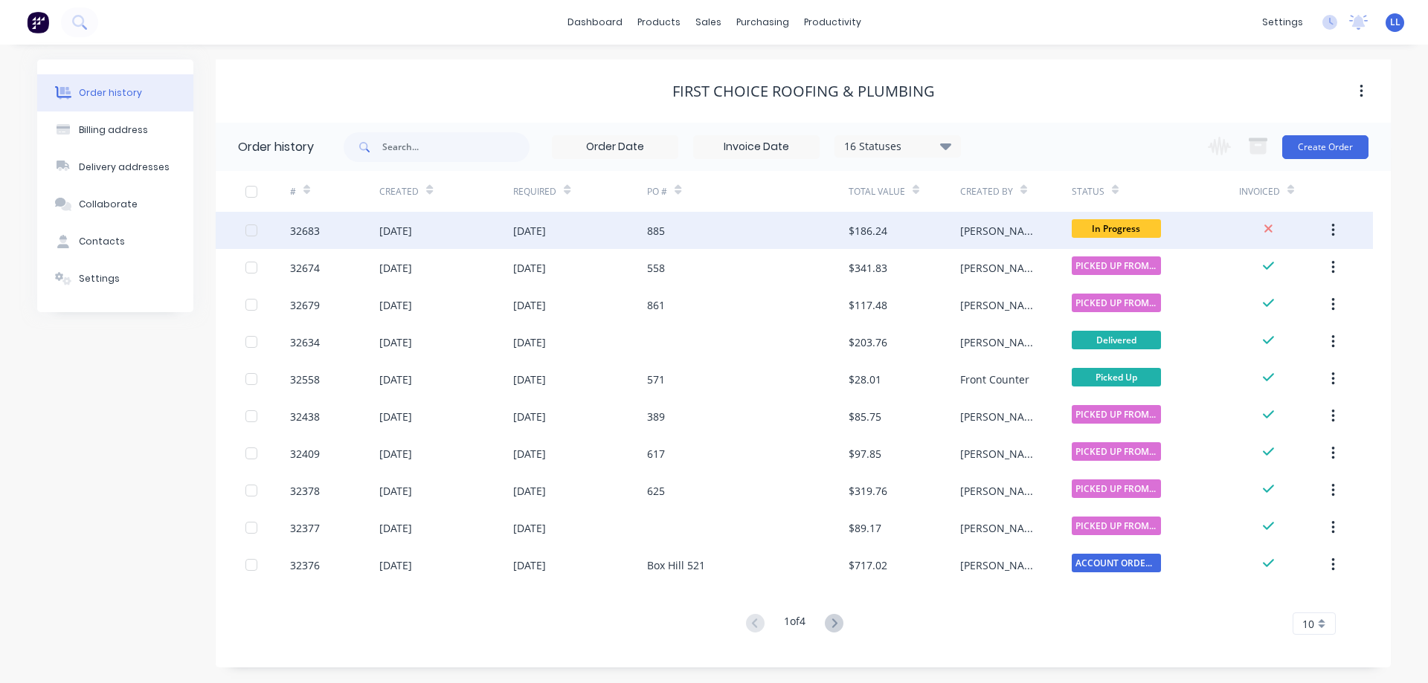
click at [611, 225] on div "885" at bounding box center [747, 230] width 201 height 37
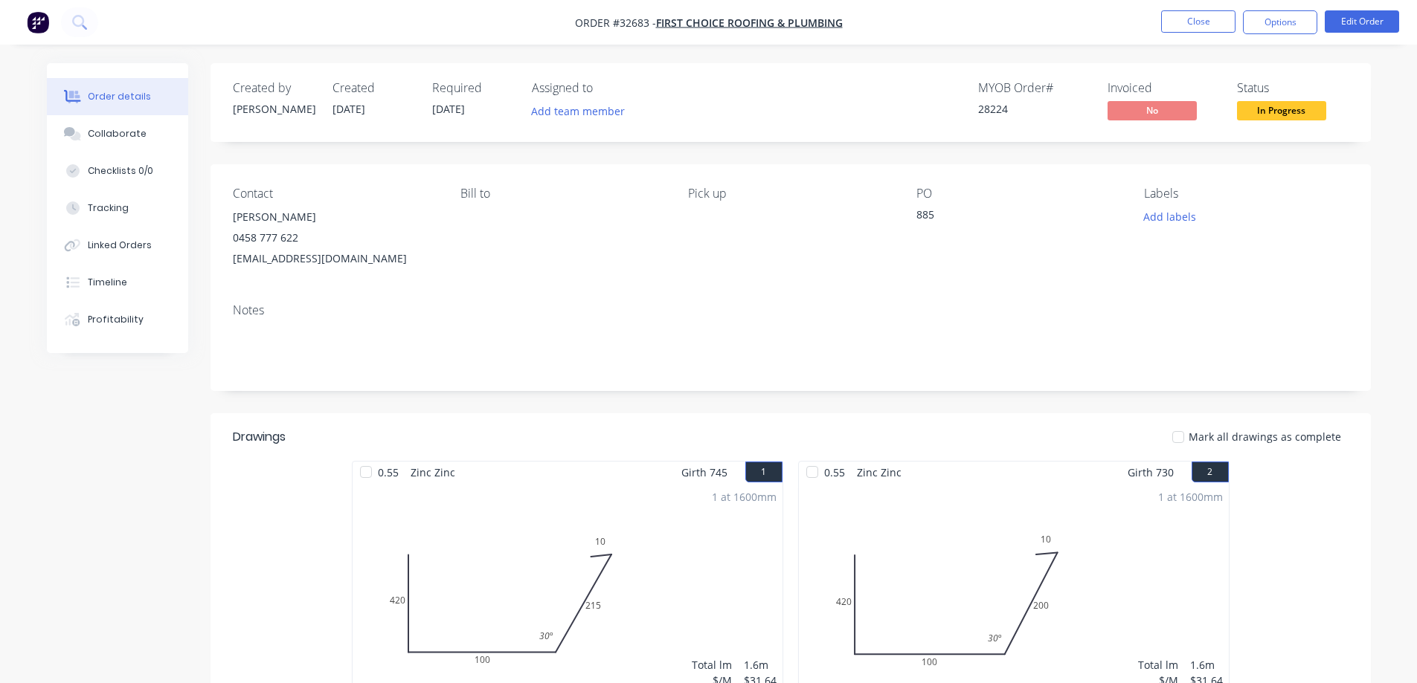
click at [611, 111] on span "In Progress" at bounding box center [1281, 110] width 89 height 19
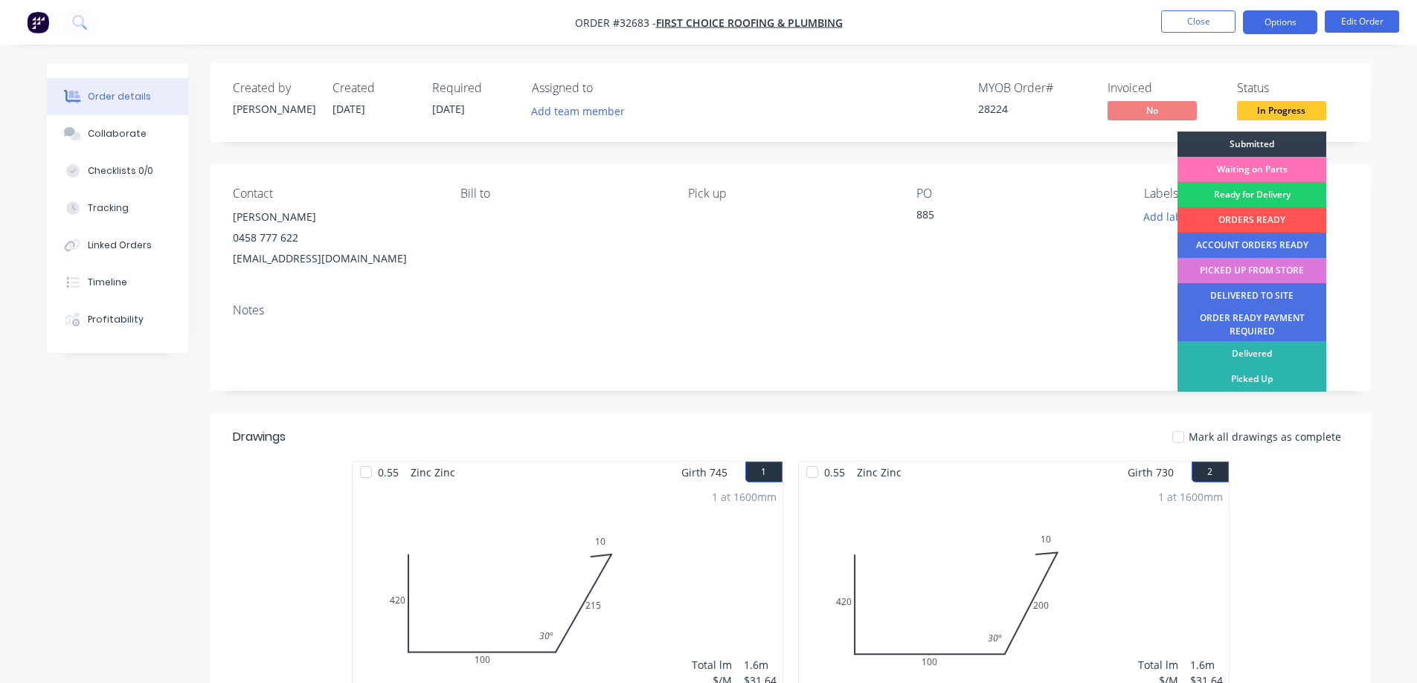
click at [611, 25] on button "Options" at bounding box center [1280, 22] width 74 height 24
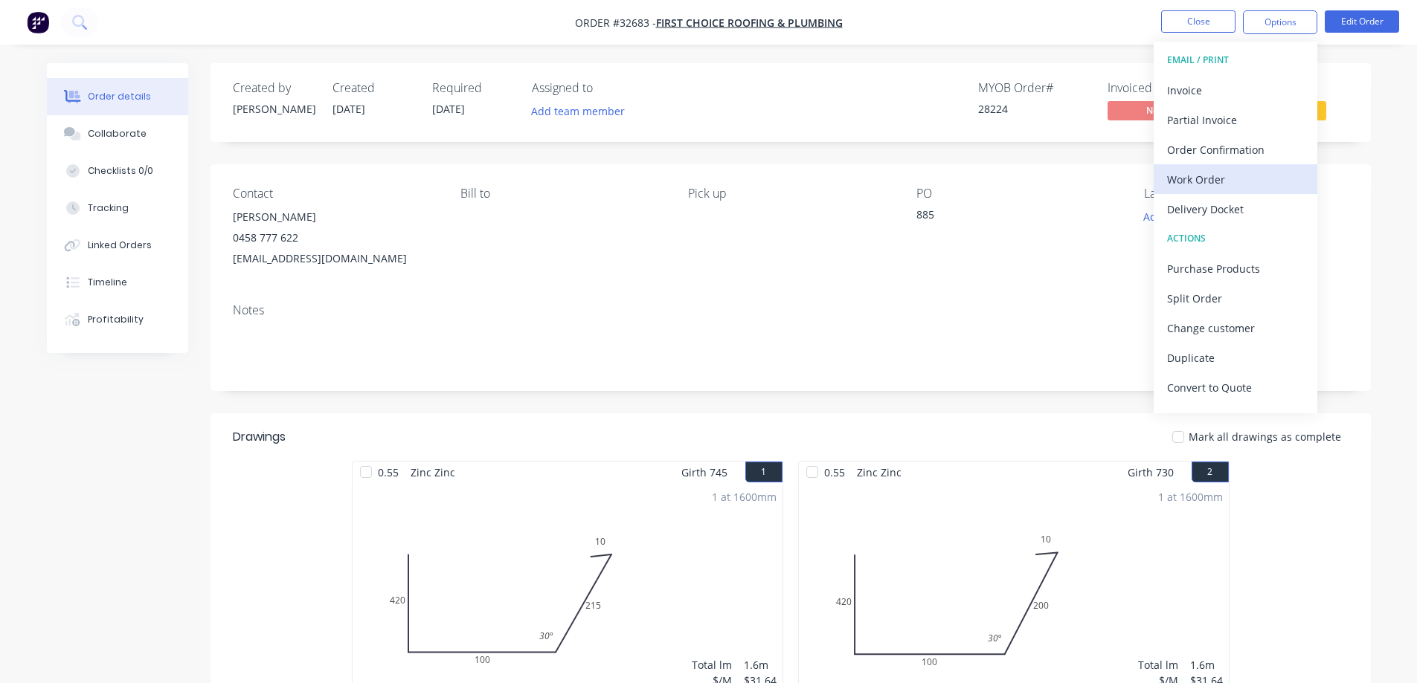
click at [611, 192] on button "Work Order" at bounding box center [1235, 179] width 164 height 30
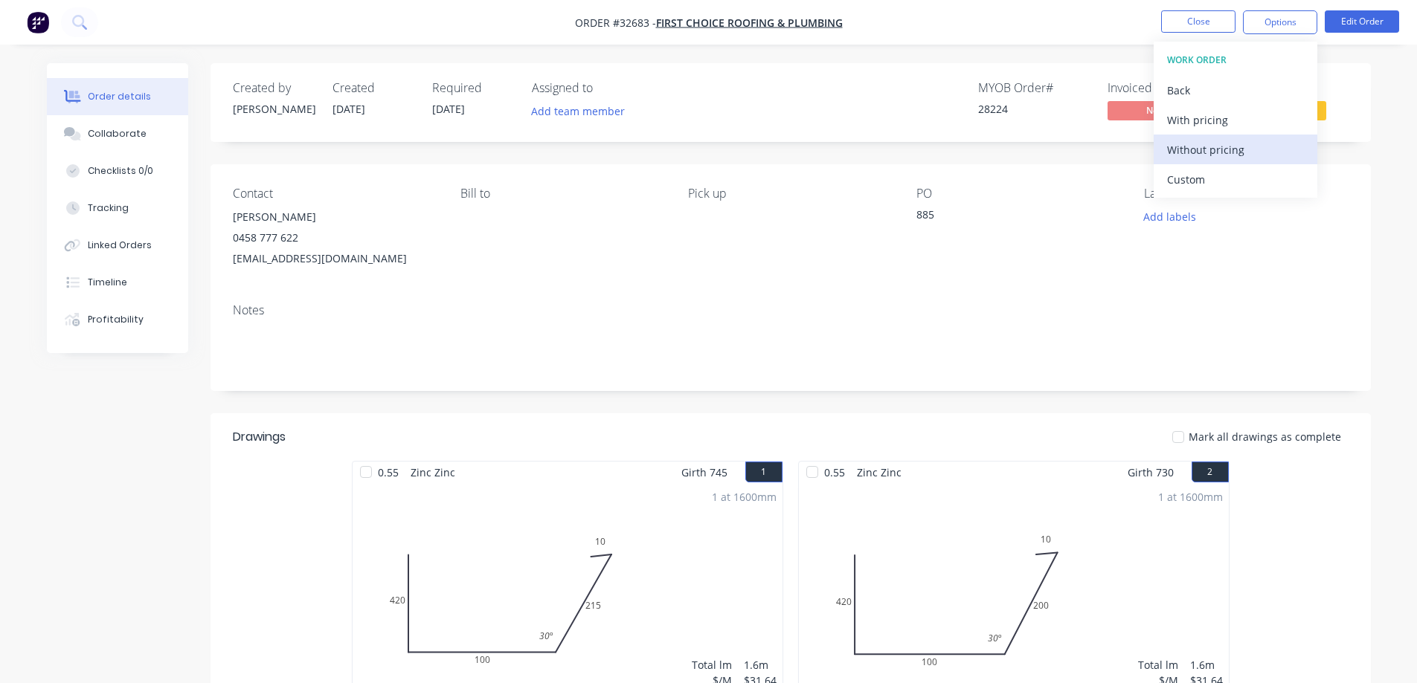
click at [611, 152] on div "Without pricing" at bounding box center [1235, 150] width 137 height 22
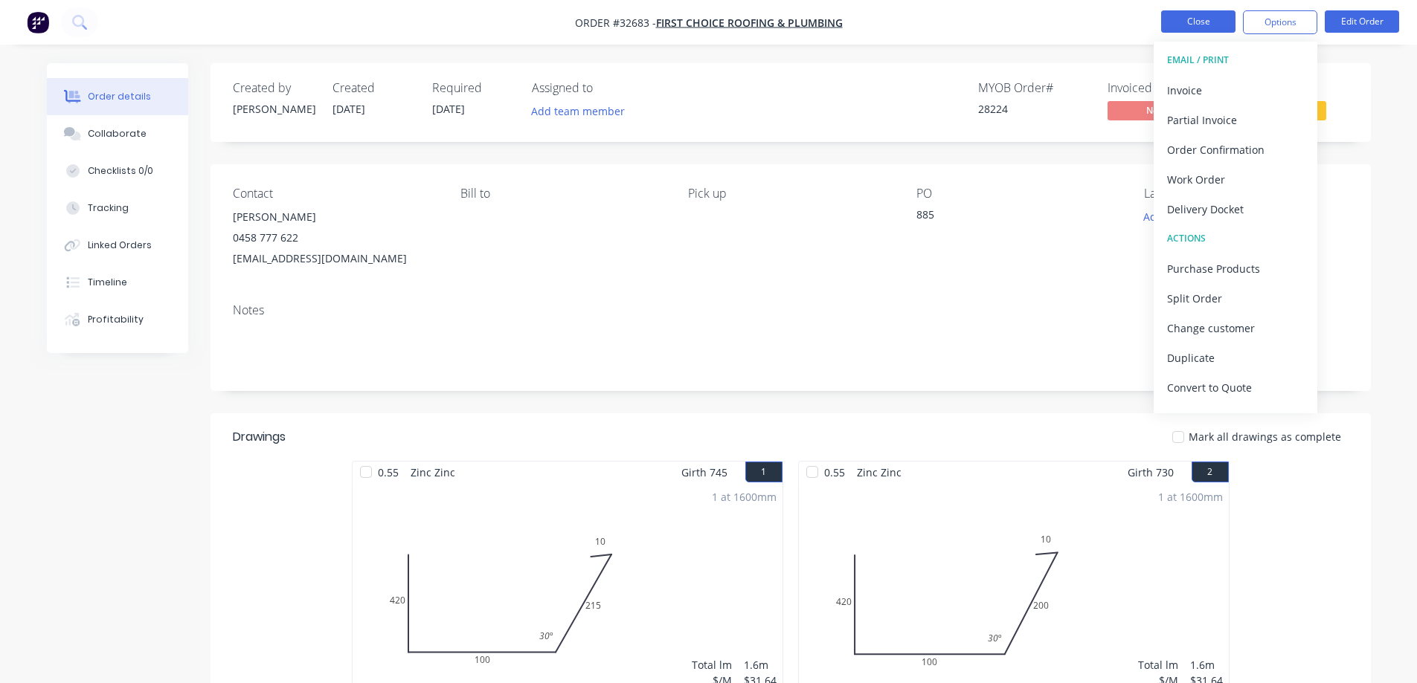
click at [611, 24] on button "Close" at bounding box center [1198, 21] width 74 height 22
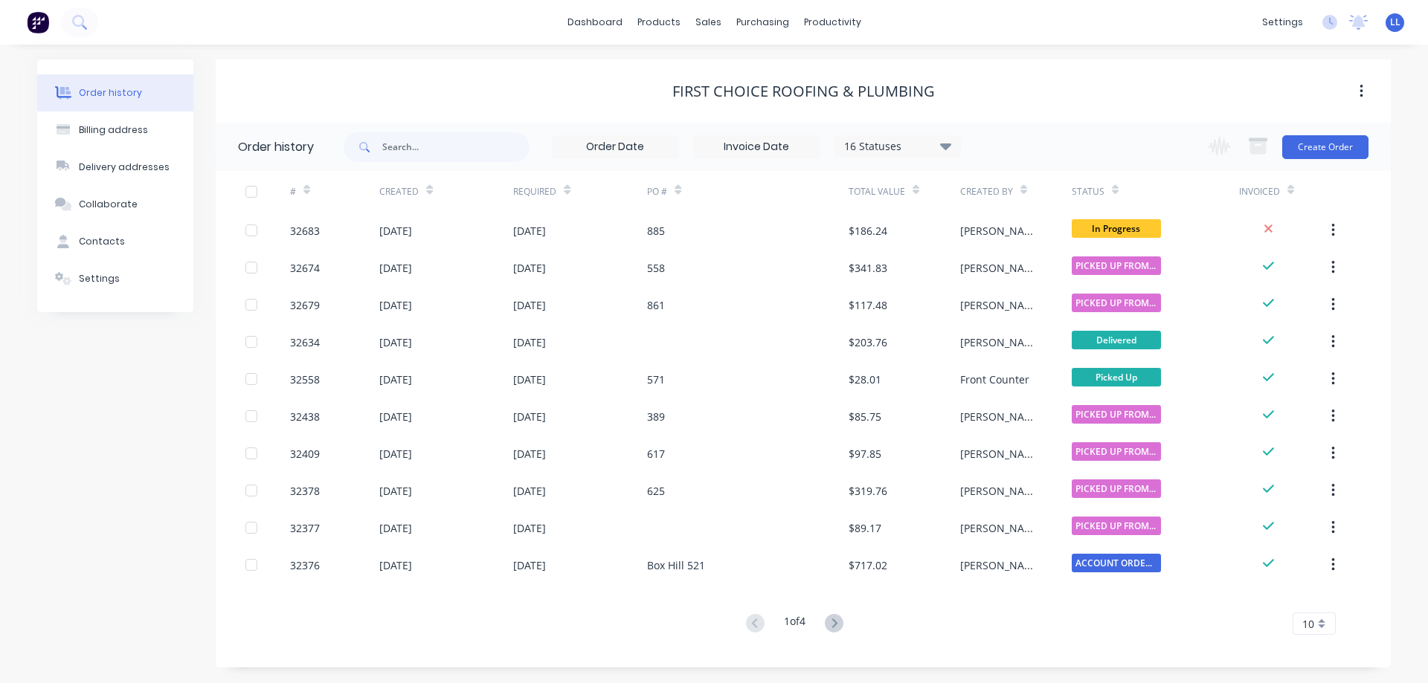
click at [43, 26] on img at bounding box center [38, 22] width 22 height 22
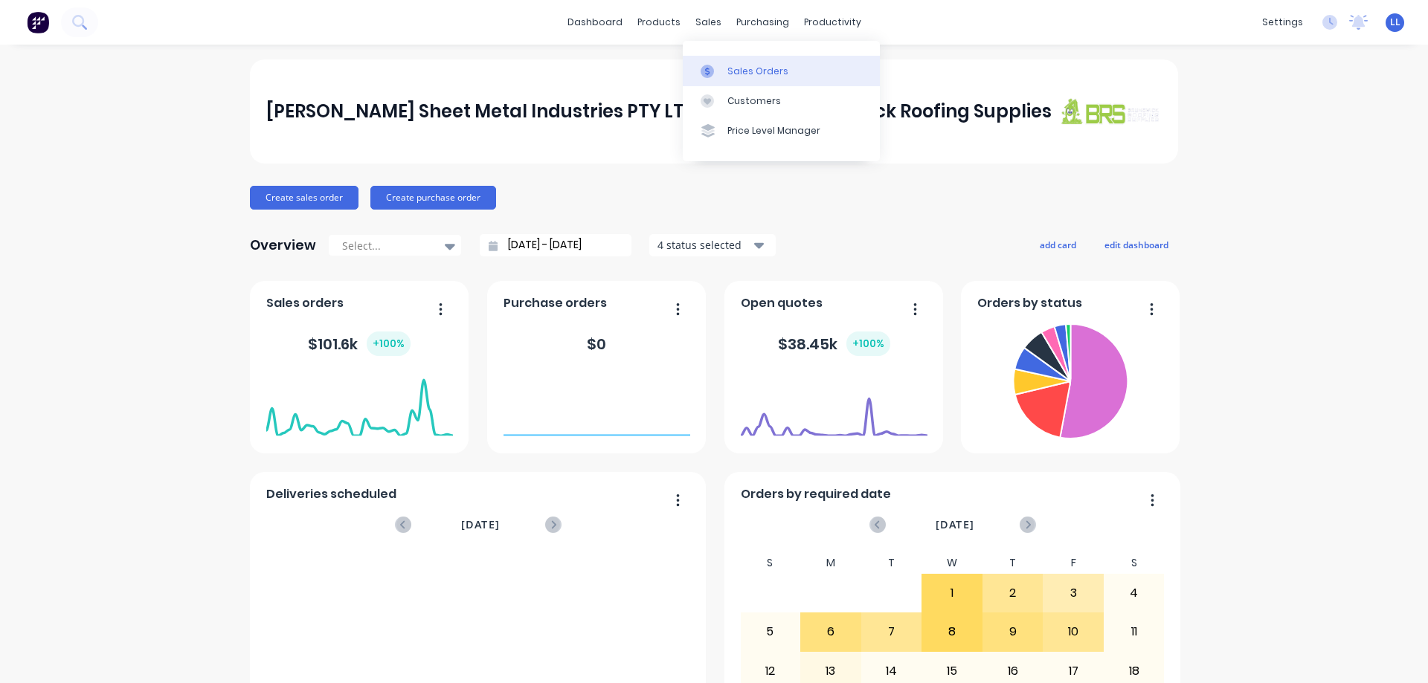
click at [611, 74] on link "Sales Orders" at bounding box center [781, 71] width 197 height 30
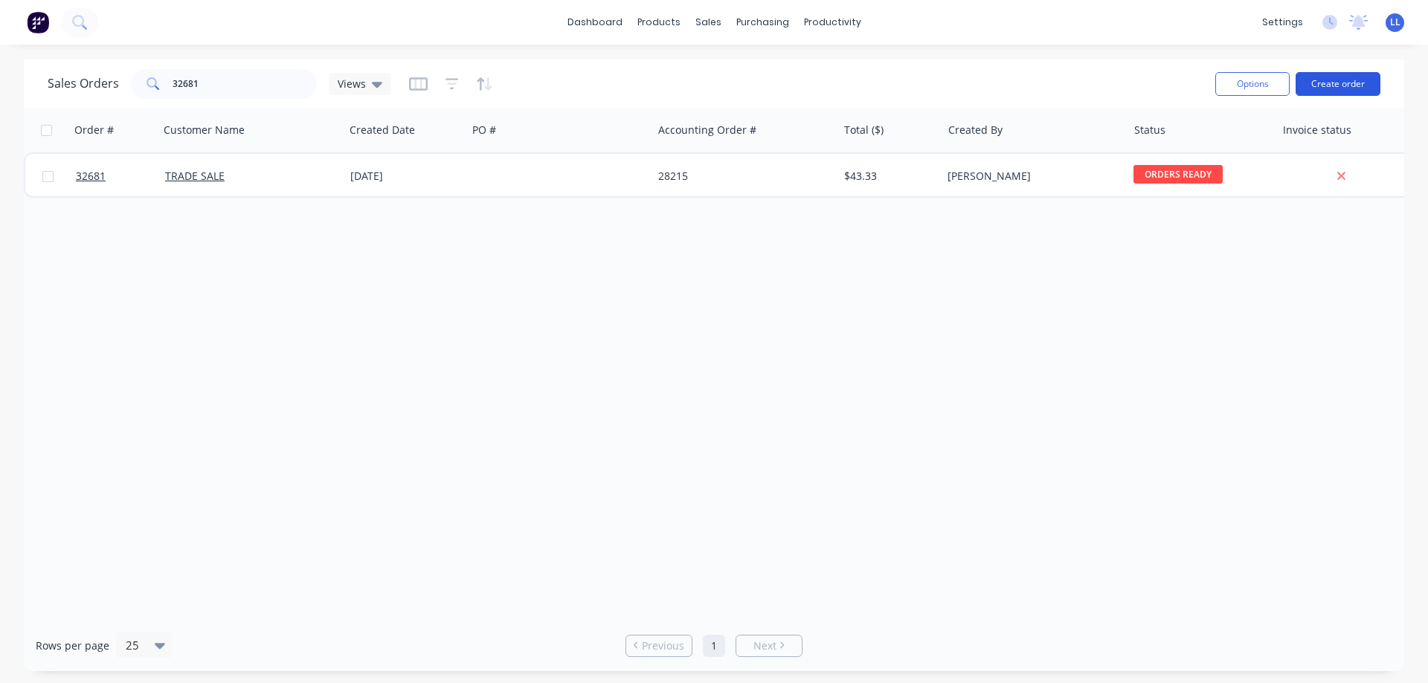
click at [611, 79] on button "Create order" at bounding box center [1337, 84] width 85 height 24
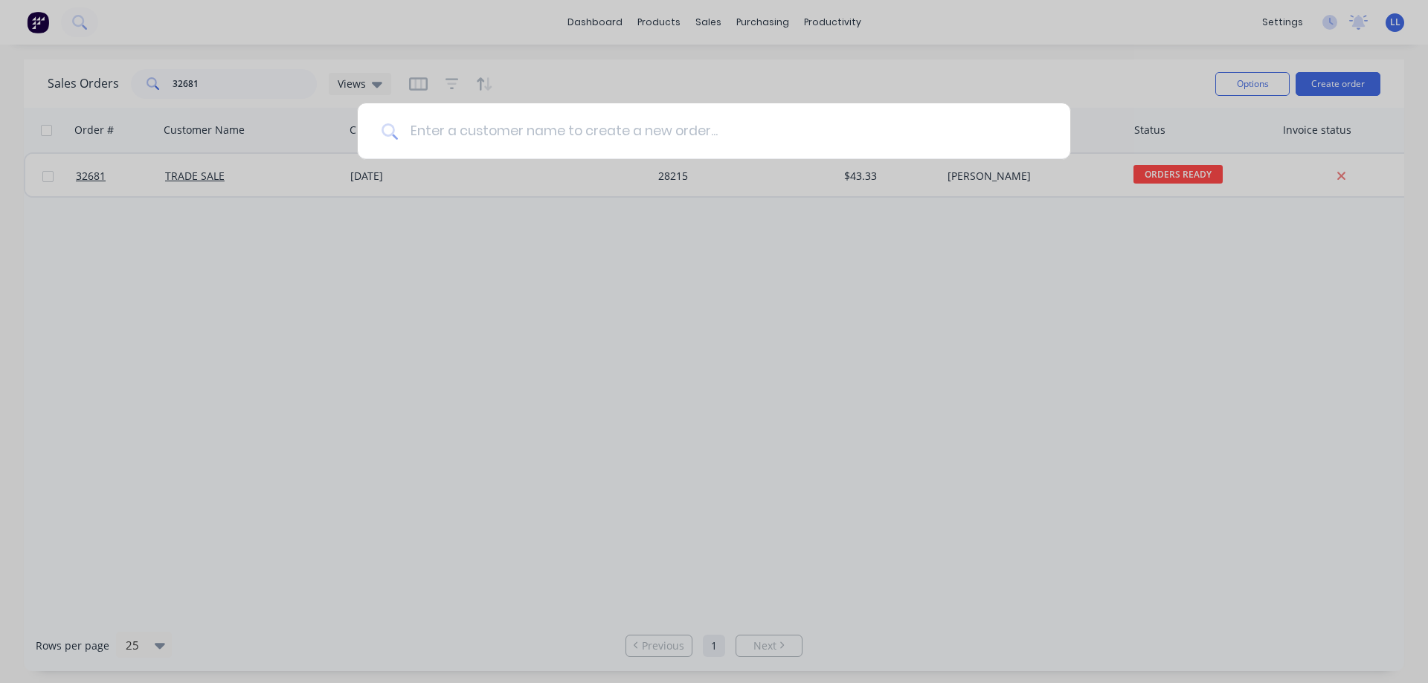
drag, startPoint x: 587, startPoint y: 126, endPoint x: 606, endPoint y: 112, distance: 23.8
click at [604, 113] on input at bounding box center [722, 131] width 648 height 56
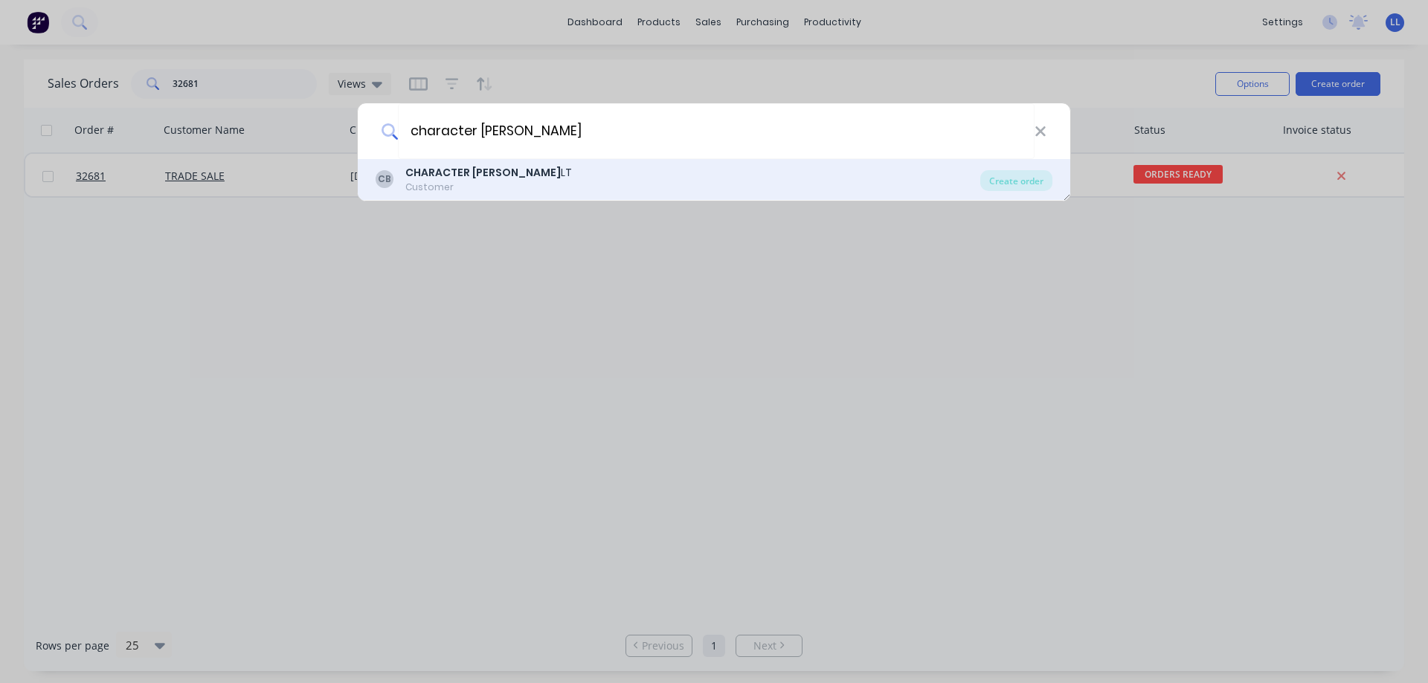
type input "character [PERSON_NAME]"
click at [525, 180] on div "CB CHARACTER [PERSON_NAME] Customer" at bounding box center [678, 179] width 605 height 29
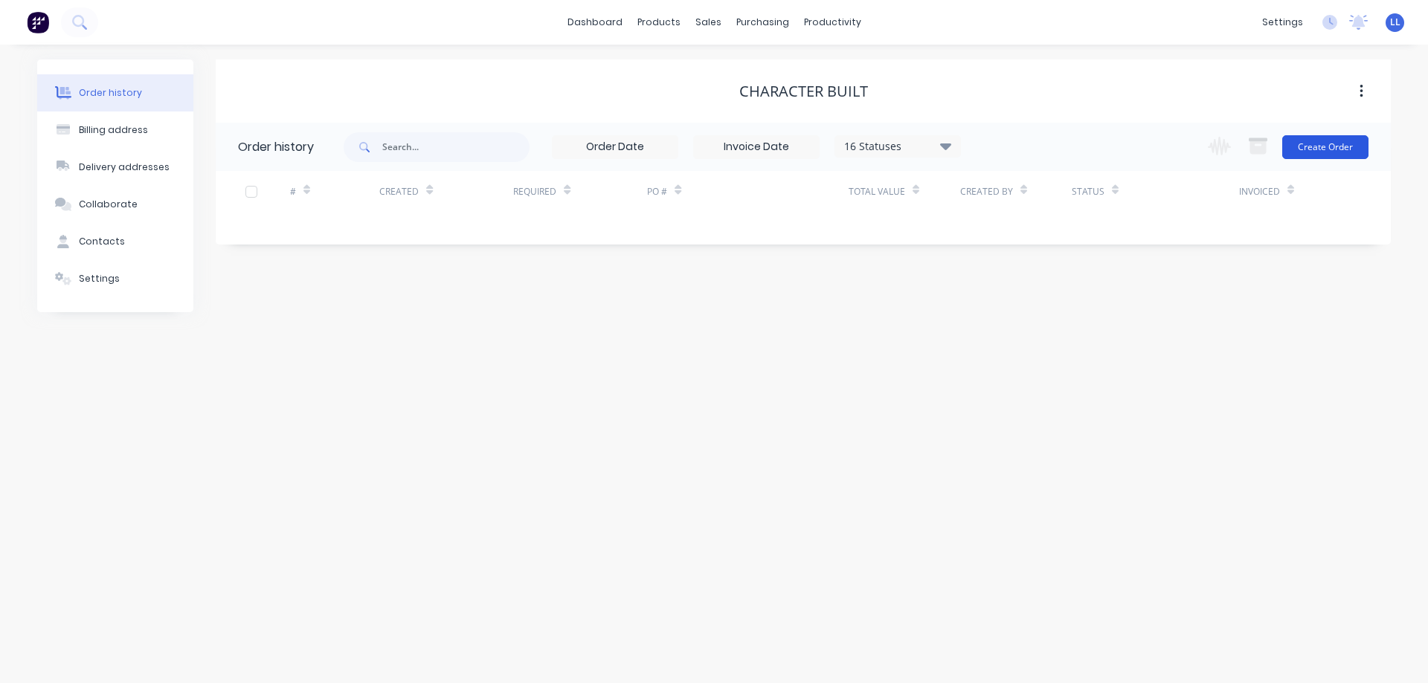
click at [611, 141] on button "Create Order" at bounding box center [1325, 147] width 86 height 24
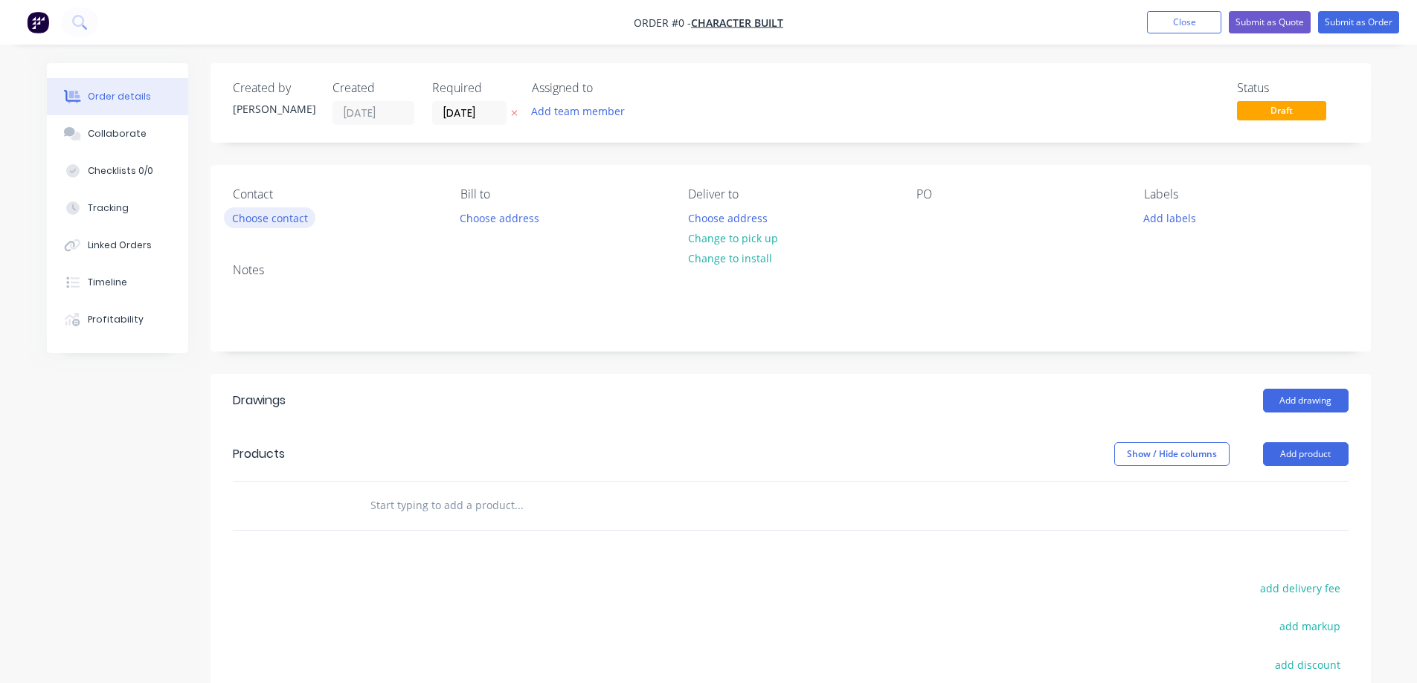
click at [238, 219] on button "Choose contact" at bounding box center [269, 217] width 91 height 20
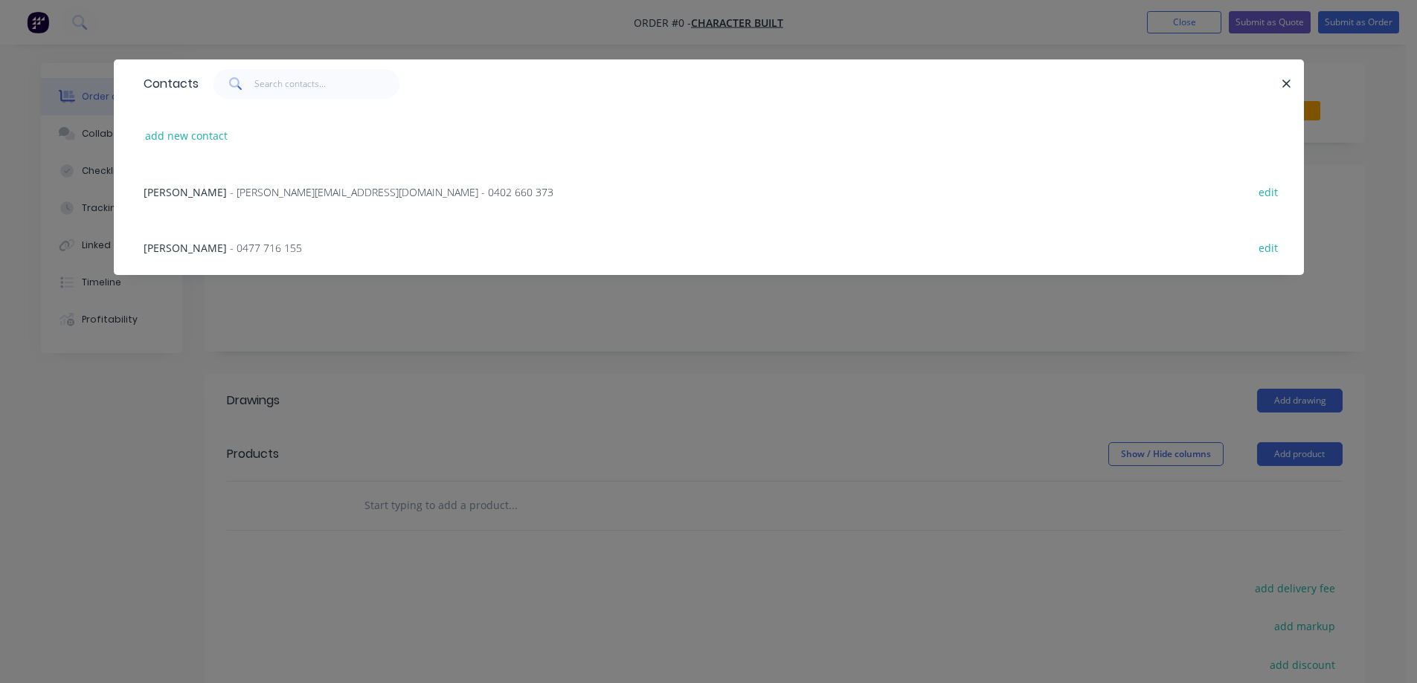
click at [230, 188] on span "- [PERSON_NAME][EMAIL_ADDRESS][DOMAIN_NAME] - 0402 660 373" at bounding box center [391, 192] width 323 height 14
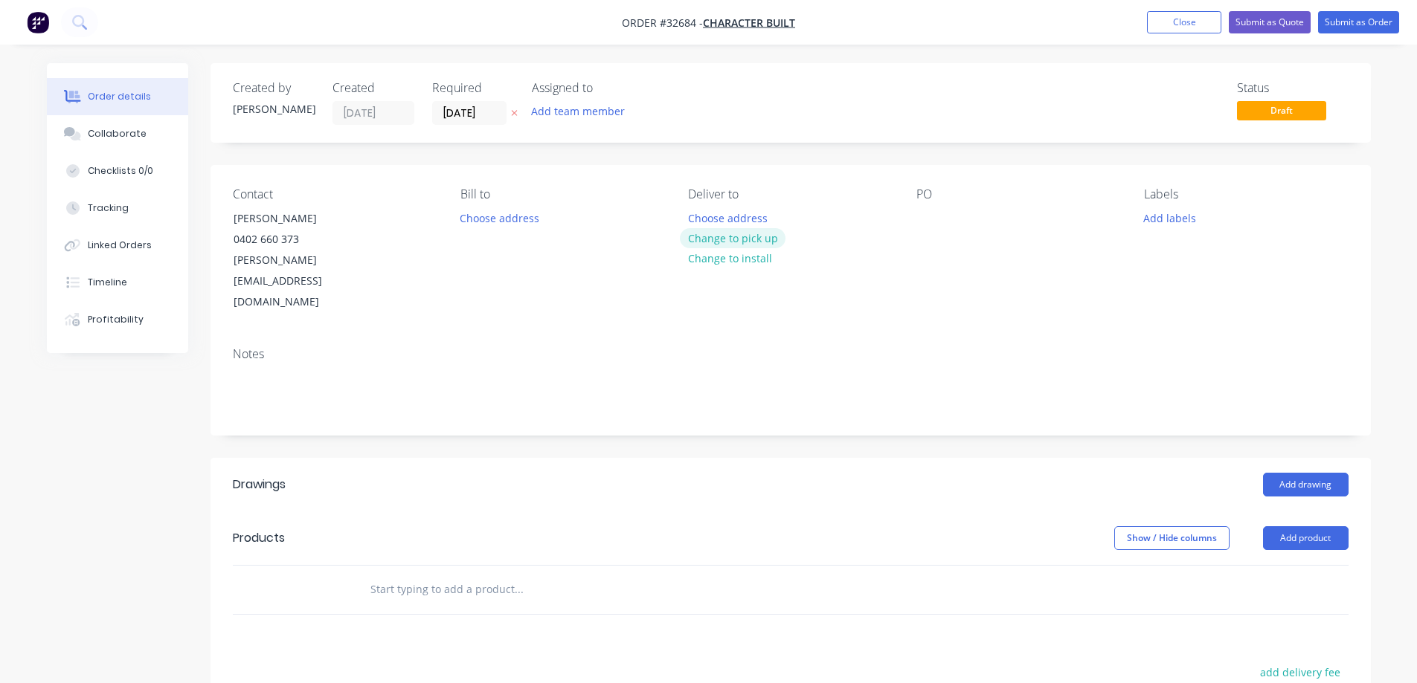
click at [611, 236] on button "Change to pick up" at bounding box center [733, 238] width 106 height 20
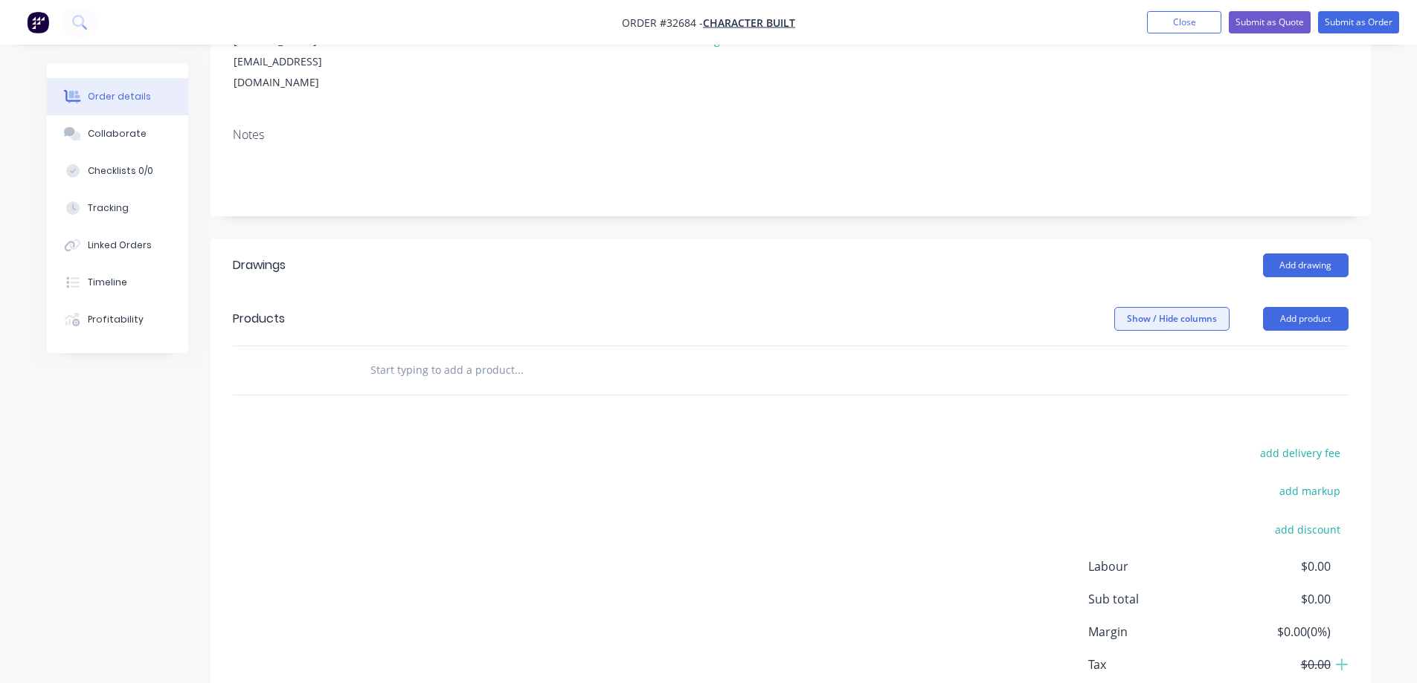
scroll to position [223, 0]
click at [611, 250] on button "Add drawing" at bounding box center [1306, 262] width 86 height 24
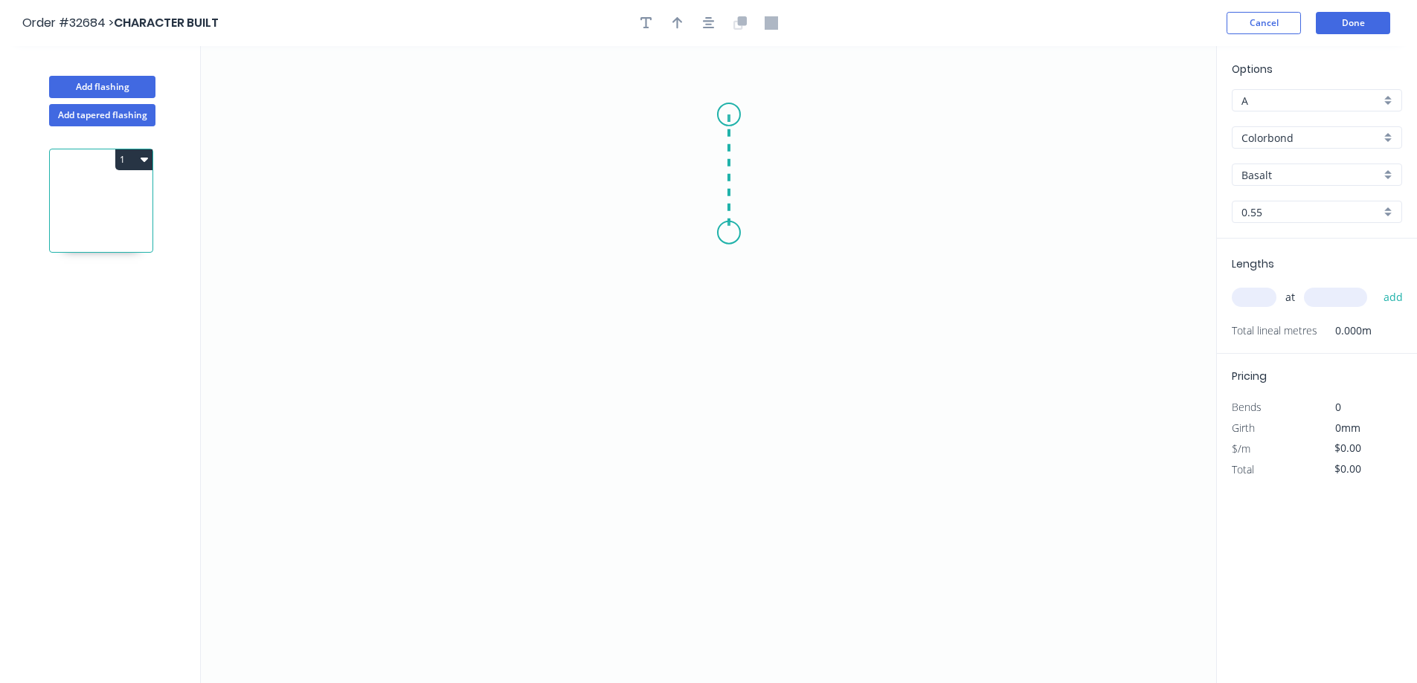
drag, startPoint x: 729, startPoint y: 115, endPoint x: 729, endPoint y: 233, distance: 118.2
click at [611, 233] on icon "0" at bounding box center [708, 364] width 1015 height 637
drag, startPoint x: 729, startPoint y: 233, endPoint x: 646, endPoint y: 297, distance: 104.9
click at [611, 297] on icon "0 ?" at bounding box center [708, 364] width 1015 height 637
click at [611, 457] on icon "0 ? ? ? º" at bounding box center [708, 364] width 1015 height 637
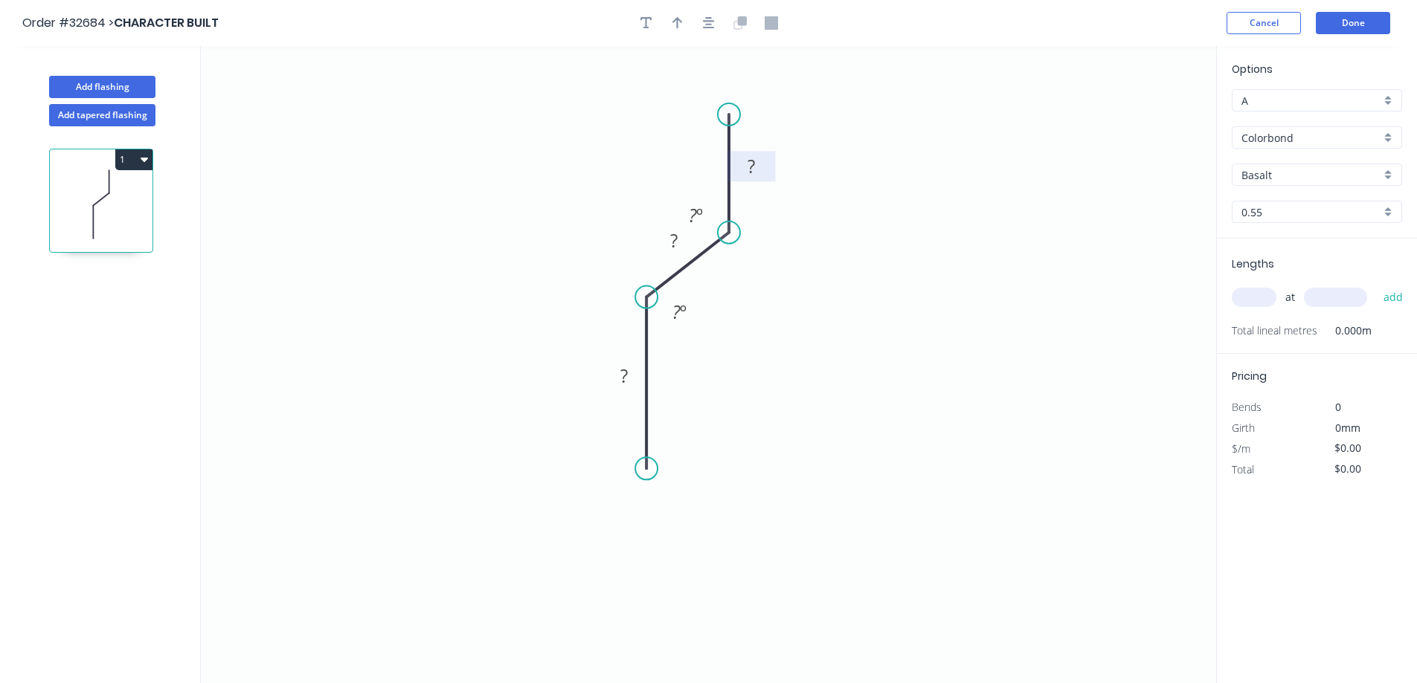
click at [611, 166] on rect at bounding box center [751, 167] width 30 height 21
type input "$13.86"
click at [611, 135] on input "Colorbond" at bounding box center [1310, 138] width 139 height 16
click at [611, 237] on div "Zinc" at bounding box center [1316, 244] width 169 height 26
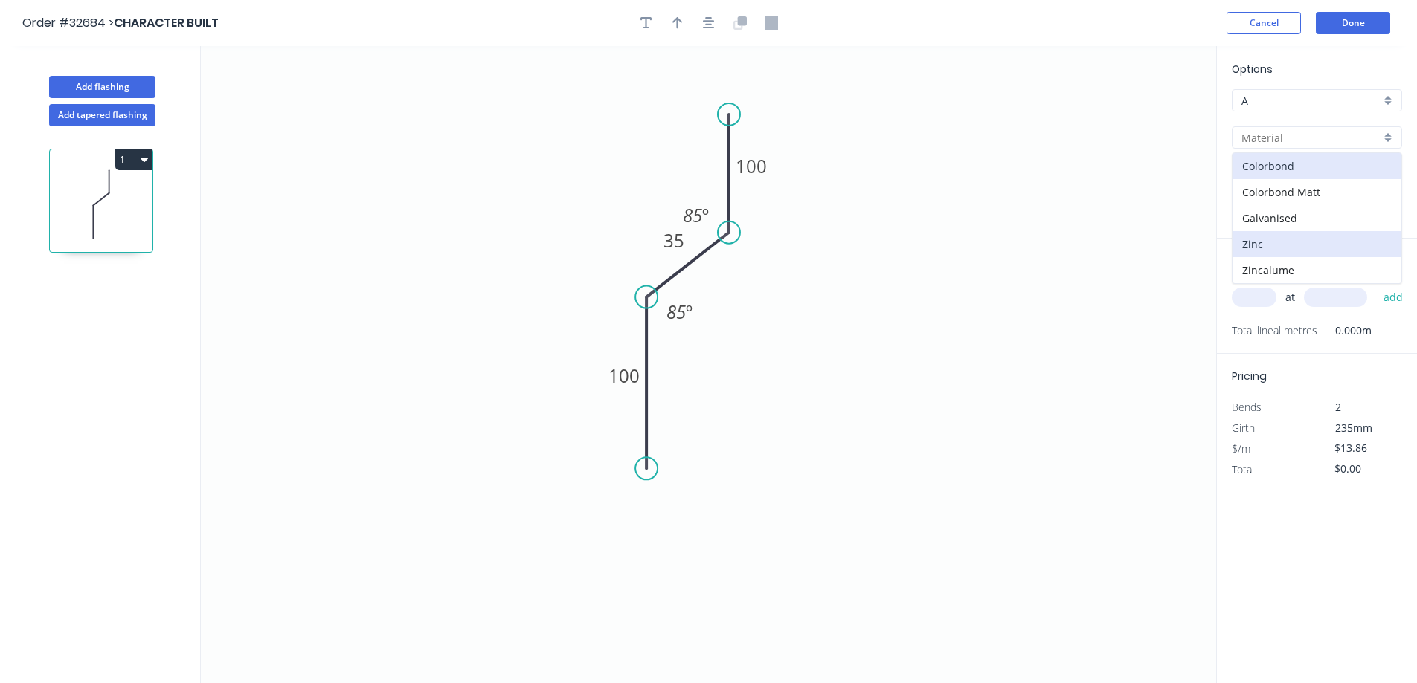
type input "Zinc"
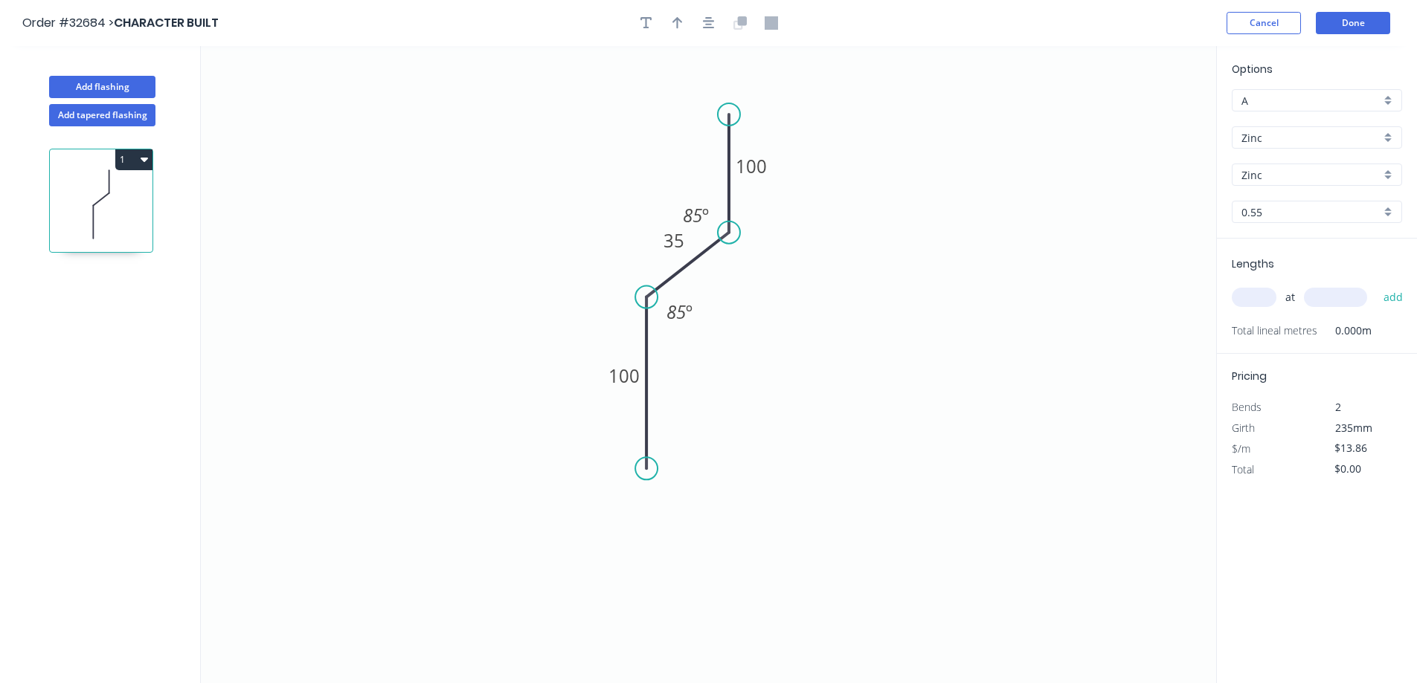
type input "$12.49"
click at [611, 295] on input "text" at bounding box center [1253, 297] width 45 height 19
type input "2"
type input "2700"
click at [611, 285] on button "add" at bounding box center [1393, 297] width 35 height 25
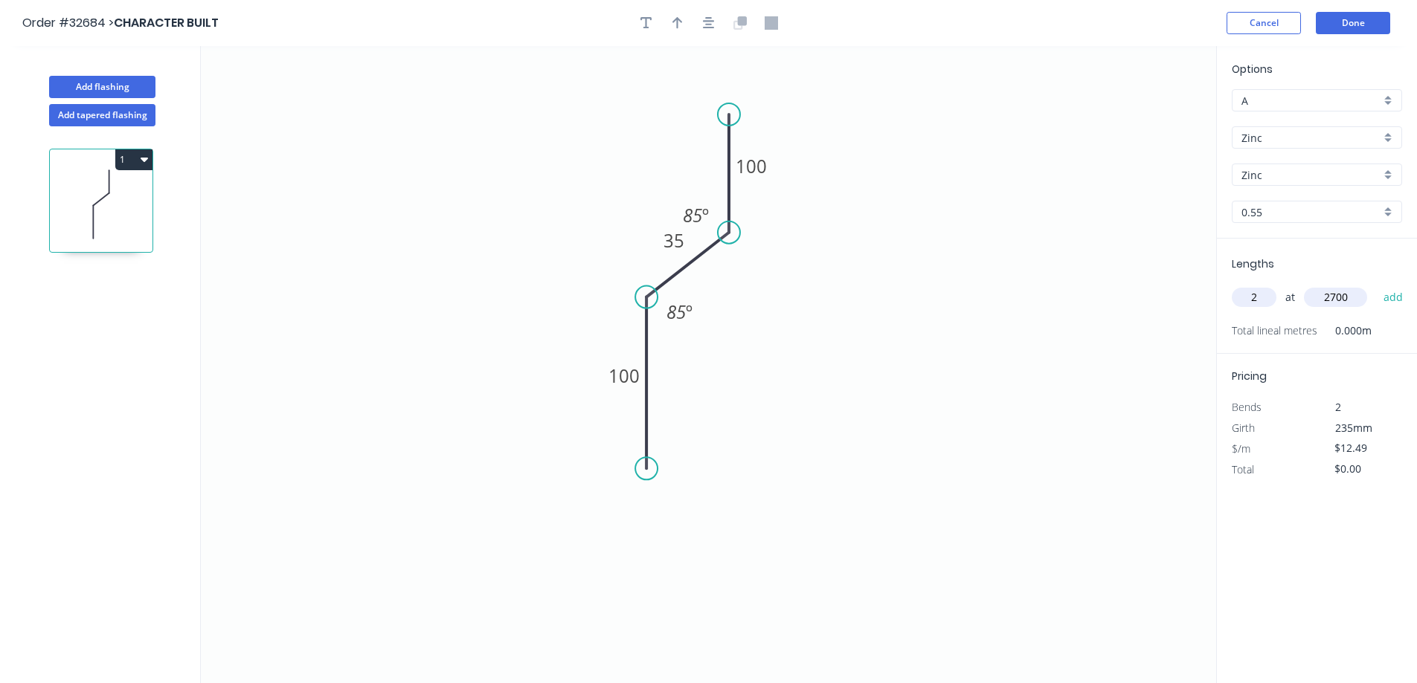
type input "$67.45"
click at [127, 84] on button "Add flashing" at bounding box center [102, 87] width 106 height 22
type input "$0.00"
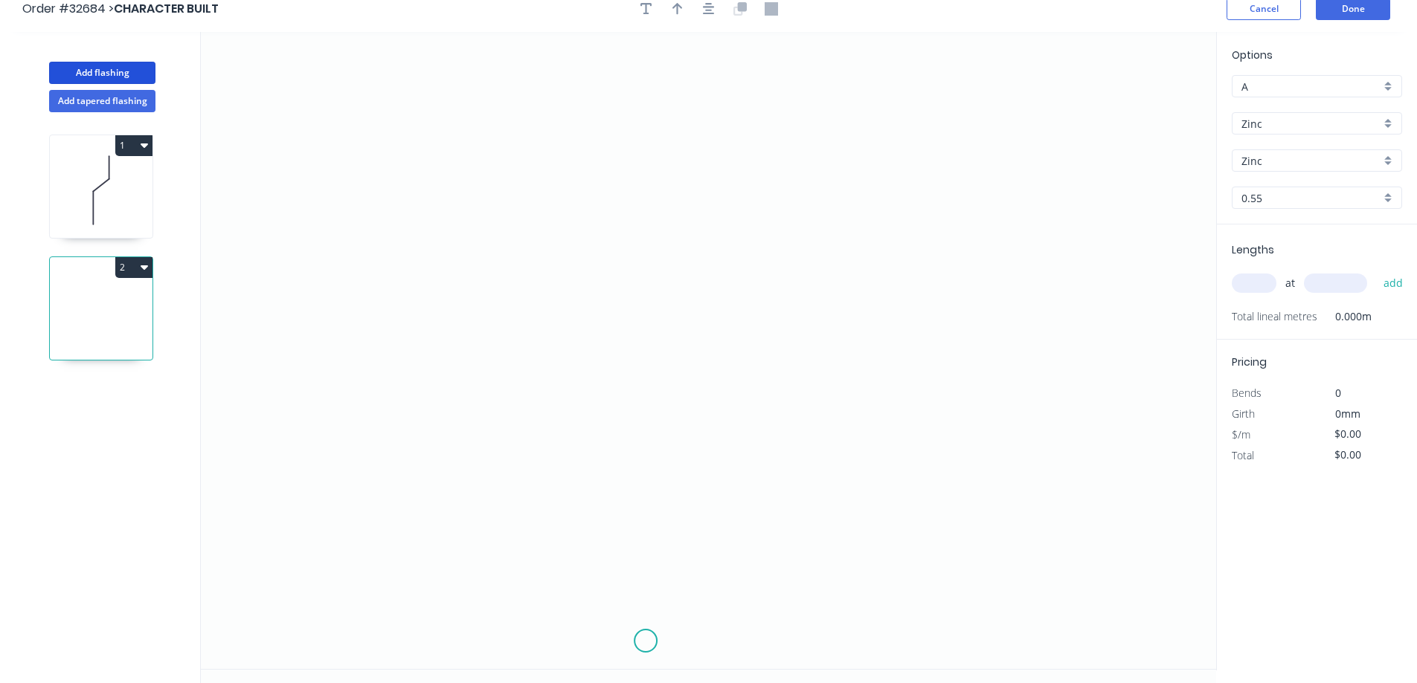
scroll to position [28, 0]
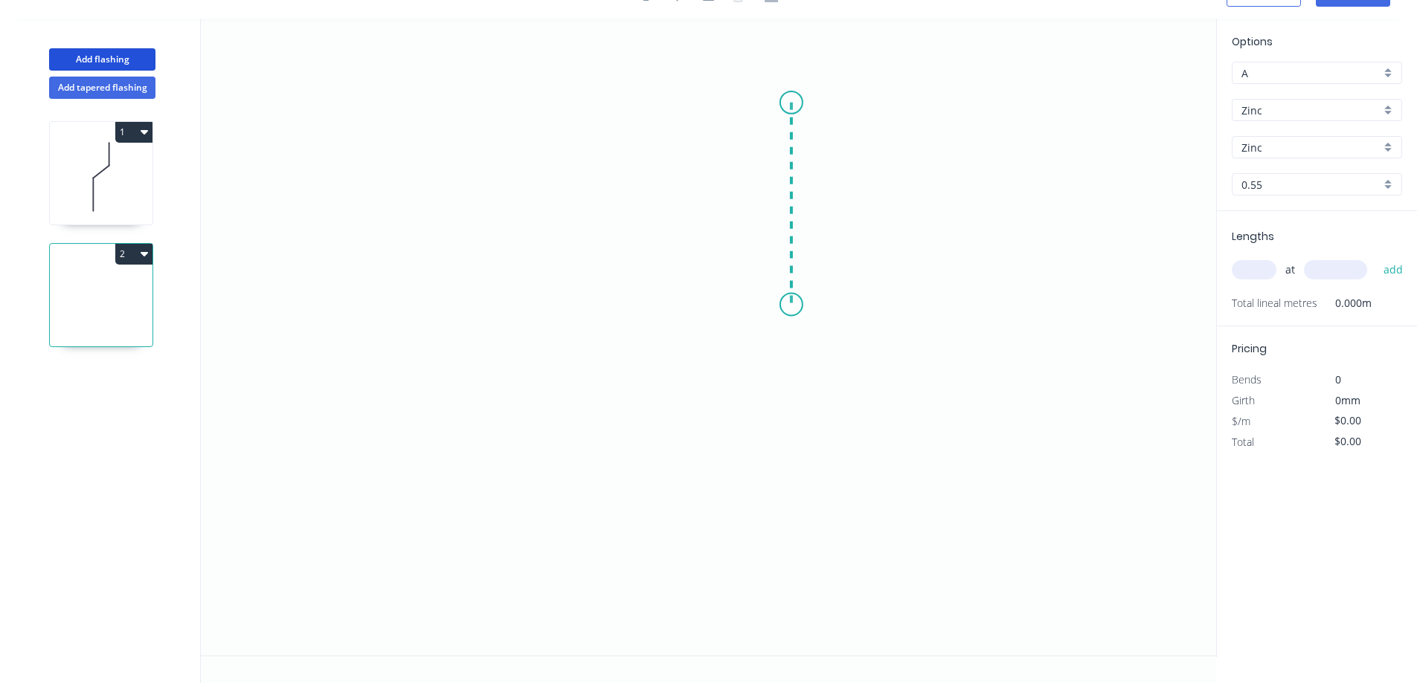
drag, startPoint x: 791, startPoint y: 103, endPoint x: 785, endPoint y: 303, distance: 200.9
click at [611, 303] on icon "0" at bounding box center [708, 337] width 1015 height 637
click at [573, 311] on icon "0 ?" at bounding box center [708, 337] width 1015 height 637
click at [611, 193] on rect at bounding box center [814, 197] width 30 height 21
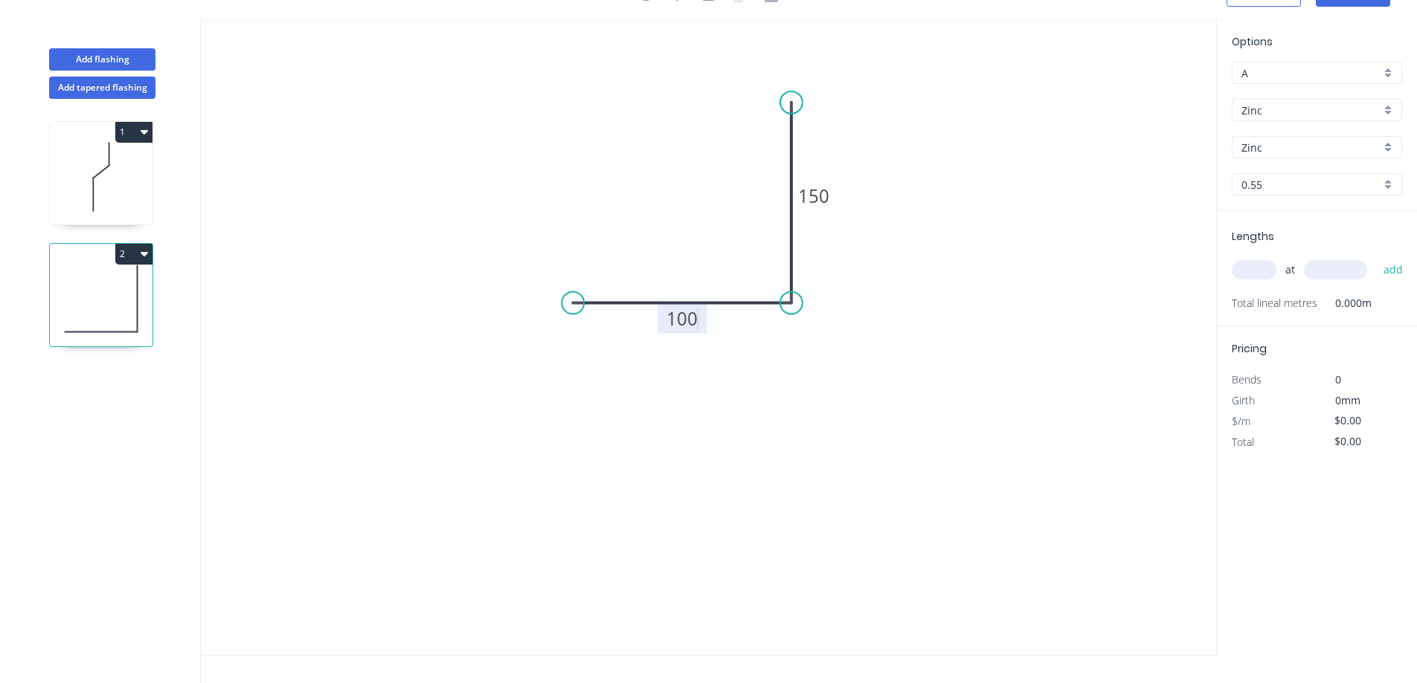
click at [611, 269] on input "text" at bounding box center [1253, 269] width 45 height 19
type input "$12.50"
type input "1"
type input "3900"
click at [611, 257] on button "add" at bounding box center [1393, 269] width 35 height 25
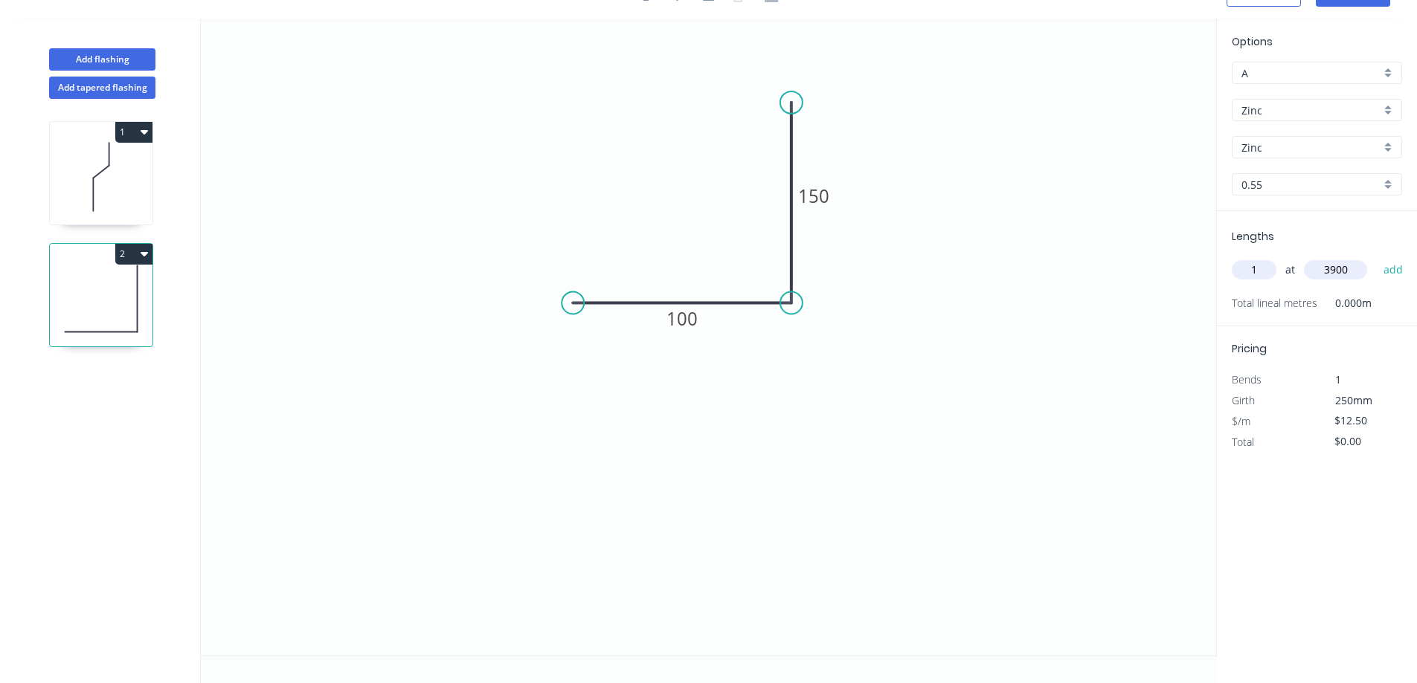
type input "$48.75"
type input "1"
type input "2700"
click at [611, 257] on button "add" at bounding box center [1393, 269] width 35 height 25
type input "$82.50"
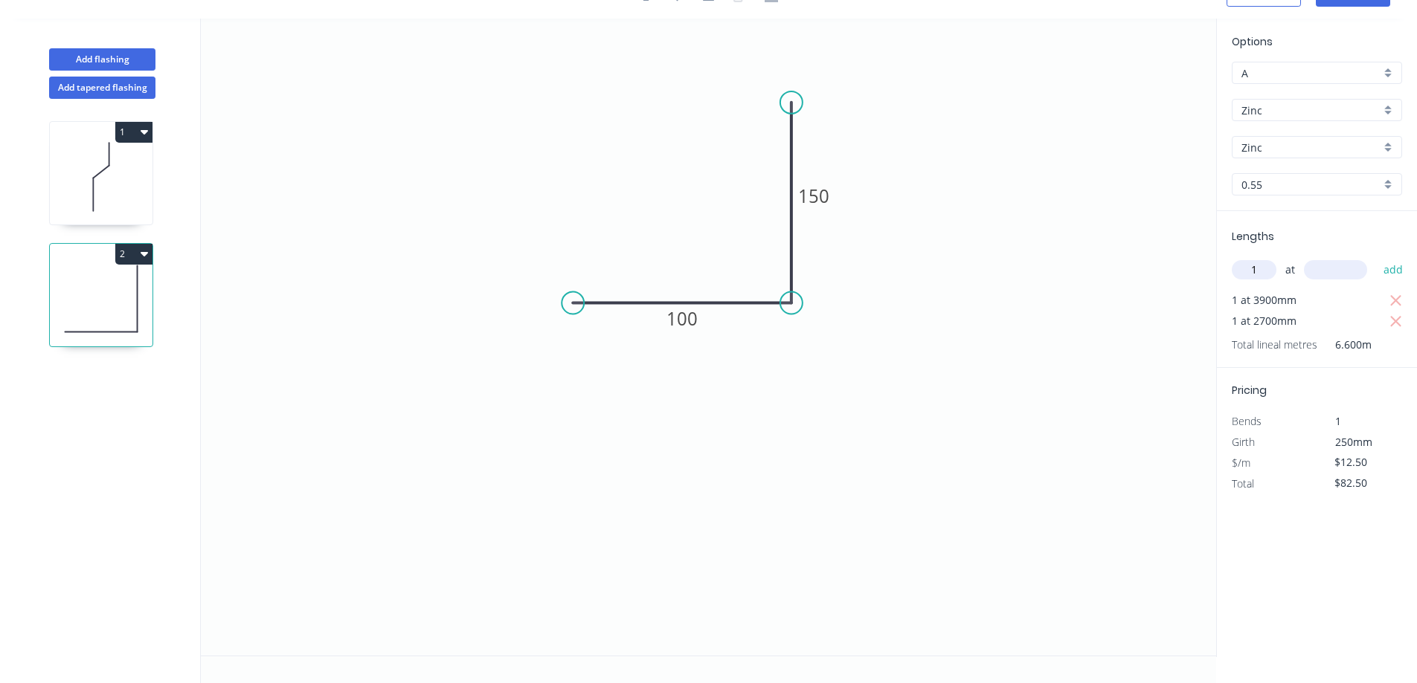
type input "1"
type input "3600"
click at [611, 257] on button "add" at bounding box center [1393, 269] width 35 height 25
type input "$127.50"
click at [94, 58] on button "Add flashing" at bounding box center [102, 59] width 106 height 22
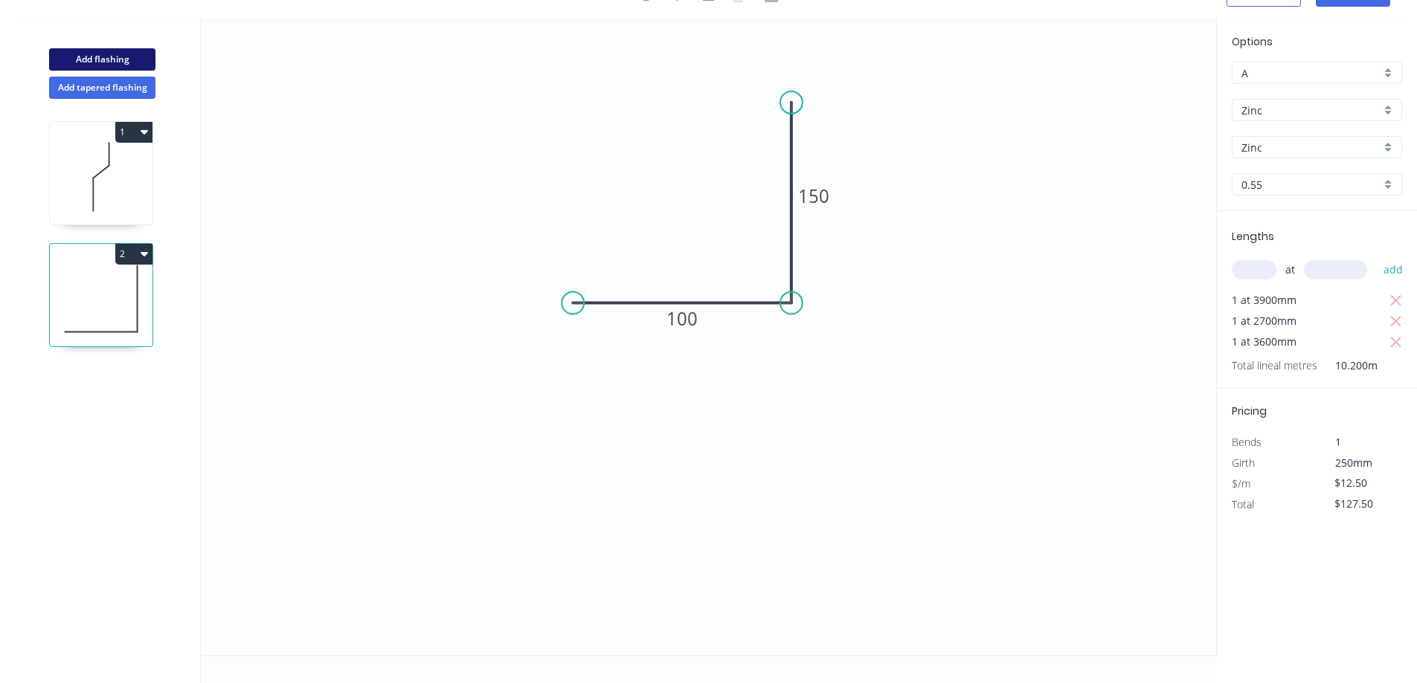
type input "$0.00"
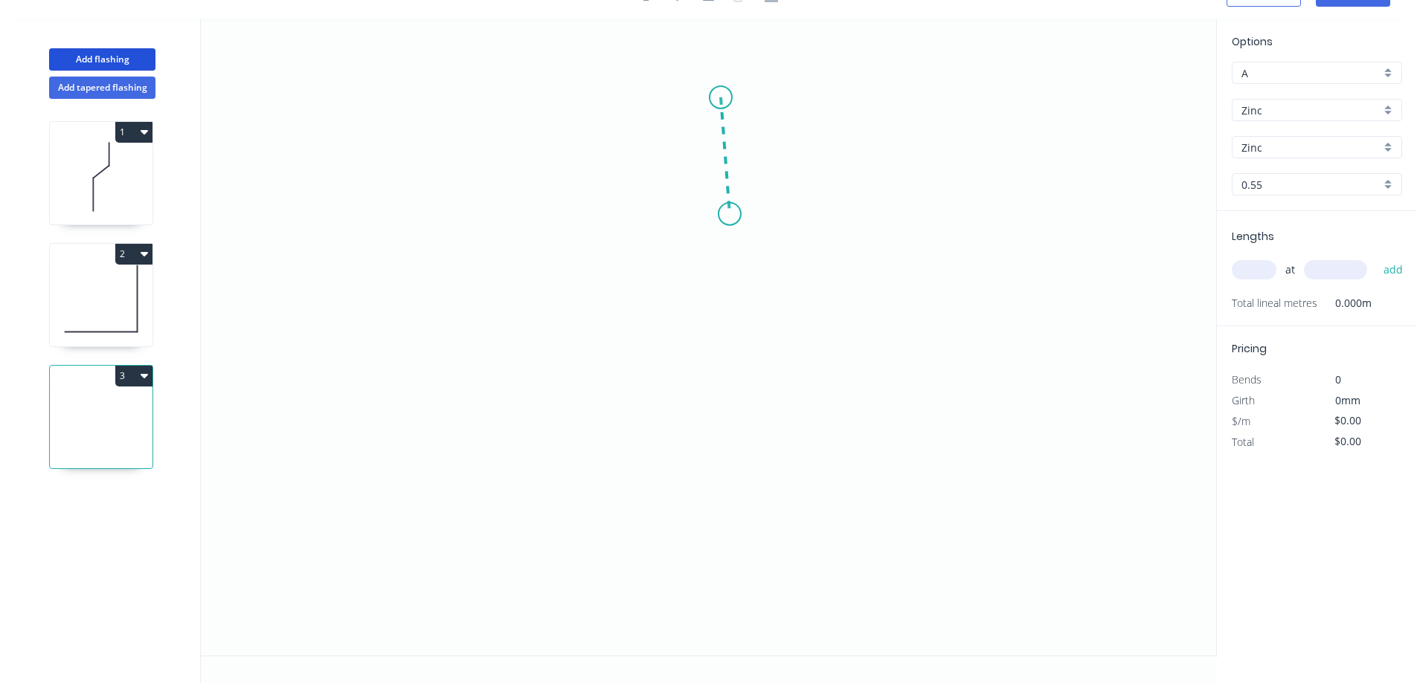
drag, startPoint x: 721, startPoint y: 97, endPoint x: 730, endPoint y: 214, distance: 117.1
click at [611, 214] on icon "0" at bounding box center [708, 337] width 1015 height 637
drag, startPoint x: 730, startPoint y: 214, endPoint x: 593, endPoint y: 307, distance: 164.8
click at [593, 307] on icon "0 ?" at bounding box center [708, 337] width 1015 height 637
click at [586, 442] on icon "0 ? ? ? º" at bounding box center [708, 337] width 1015 height 637
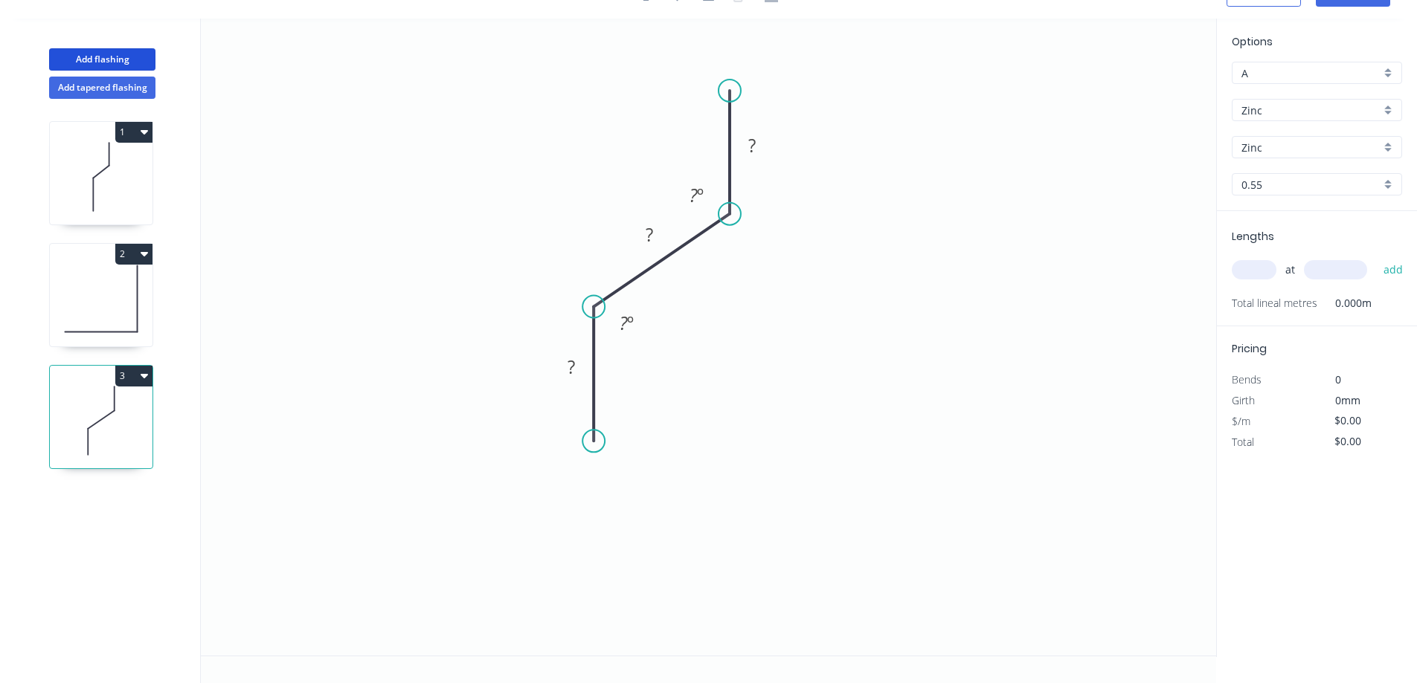
click at [611, 91] on circle at bounding box center [729, 91] width 22 height 22
drag, startPoint x: 597, startPoint y: 449, endPoint x: 589, endPoint y: 451, distance: 8.5
click at [589, 451] on circle at bounding box center [593, 450] width 22 height 22
drag, startPoint x: 575, startPoint y: 374, endPoint x: 642, endPoint y: 352, distance: 70.3
click at [576, 375] on g "?" at bounding box center [571, 371] width 30 height 25
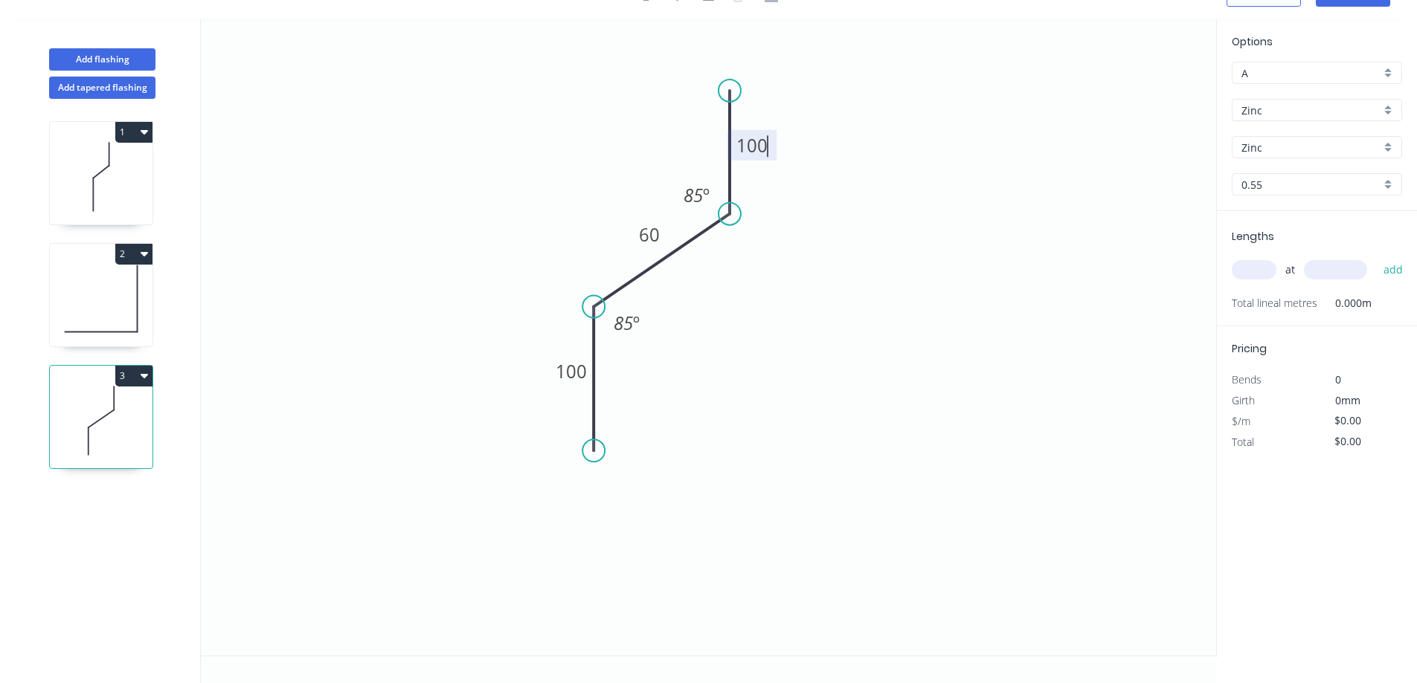
click at [611, 270] on input "text" at bounding box center [1253, 269] width 45 height 19
type input "$14.09"
type input "3"
type input "4200"
click at [611, 257] on button "add" at bounding box center [1393, 269] width 35 height 25
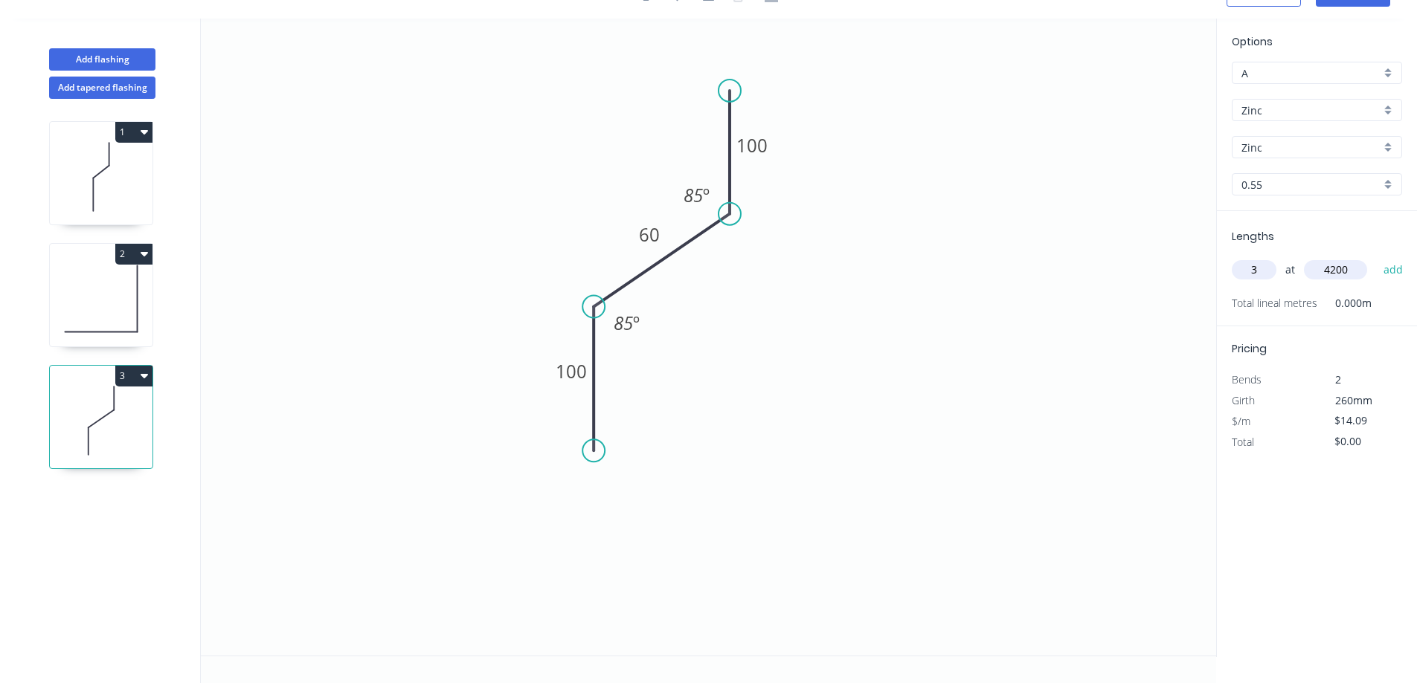
type input "$177.53"
click at [127, 59] on button "Add flashing" at bounding box center [102, 59] width 106 height 22
type input "$0.00"
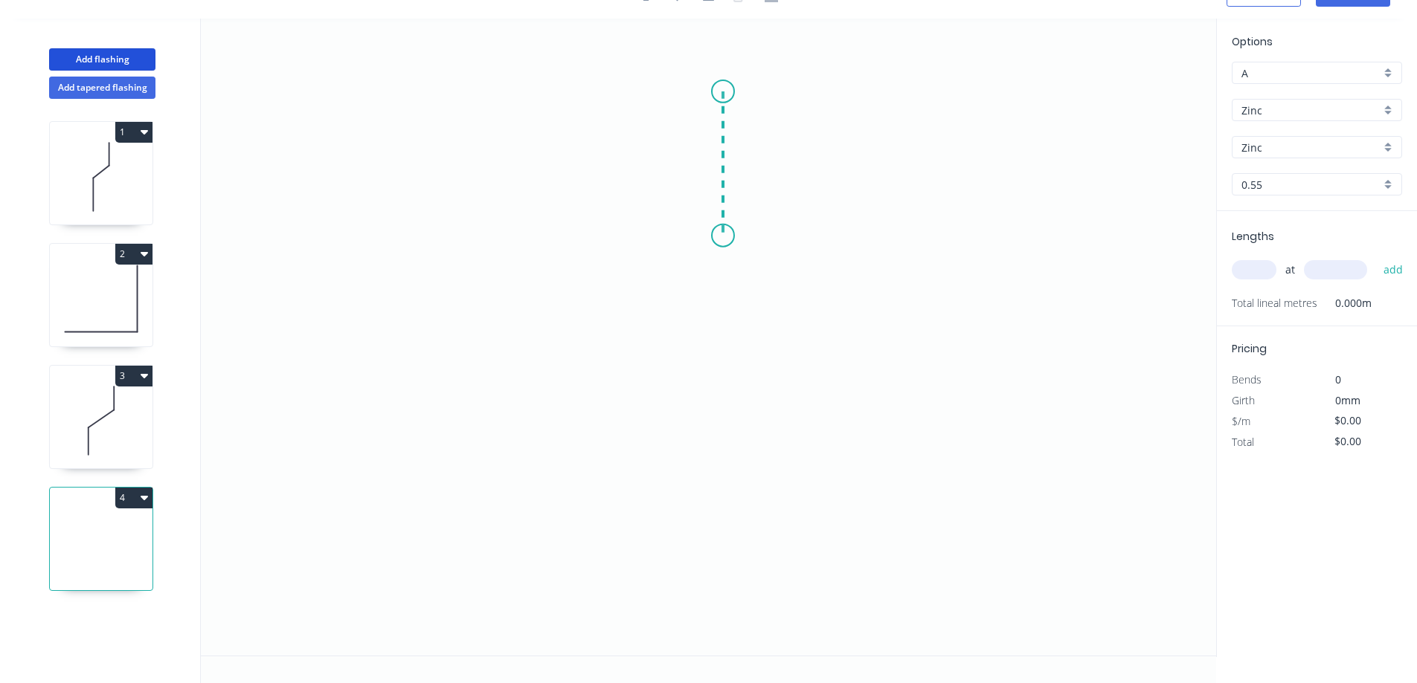
drag, startPoint x: 723, startPoint y: 91, endPoint x: 732, endPoint y: 236, distance: 144.6
click at [611, 236] on icon "0" at bounding box center [708, 337] width 1015 height 637
drag, startPoint x: 674, startPoint y: 277, endPoint x: 613, endPoint y: 344, distance: 90.0
click at [611, 344] on icon "0 ?" at bounding box center [708, 337] width 1015 height 637
drag, startPoint x: 613, startPoint y: 344, endPoint x: 605, endPoint y: 471, distance: 128.2
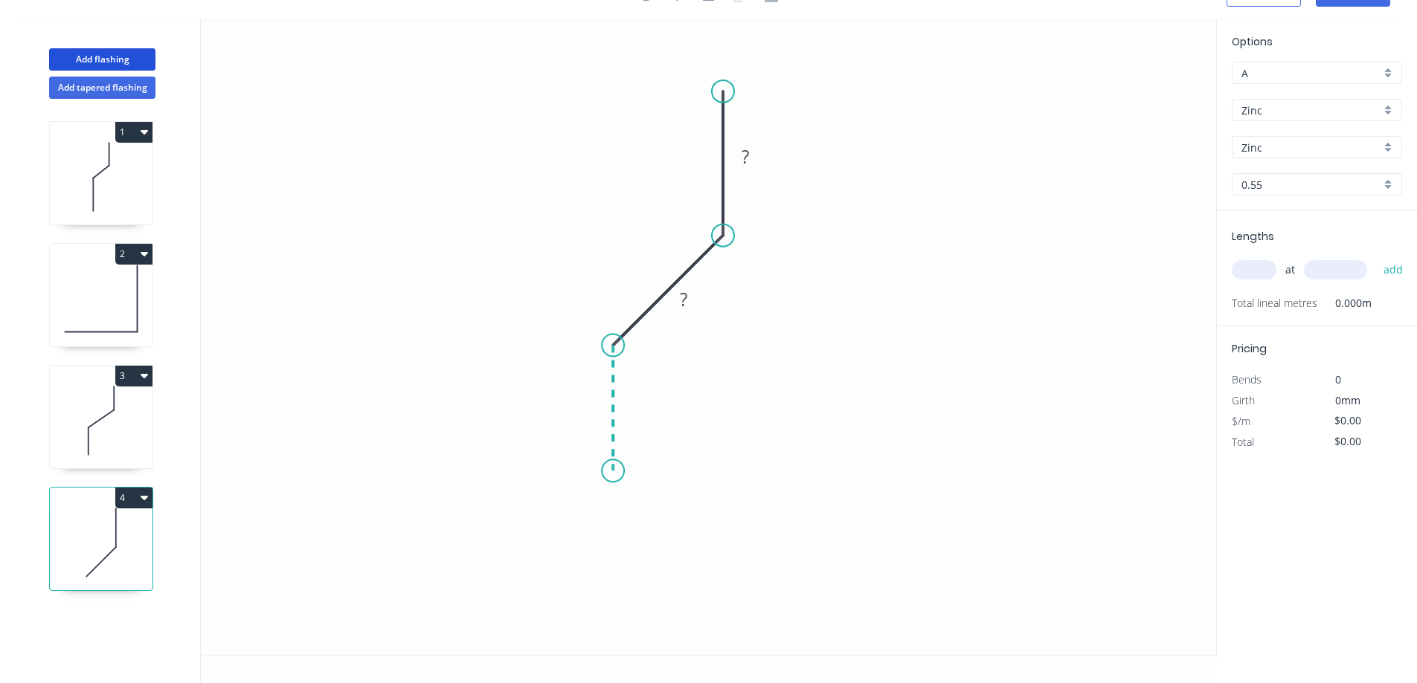
click at [605, 457] on icon "0 ? ?" at bounding box center [708, 337] width 1015 height 637
click at [611, 158] on tspan "?" at bounding box center [744, 156] width 7 height 25
click at [611, 273] on input "text" at bounding box center [1253, 269] width 45 height 19
type input "$14.09"
type input "1"
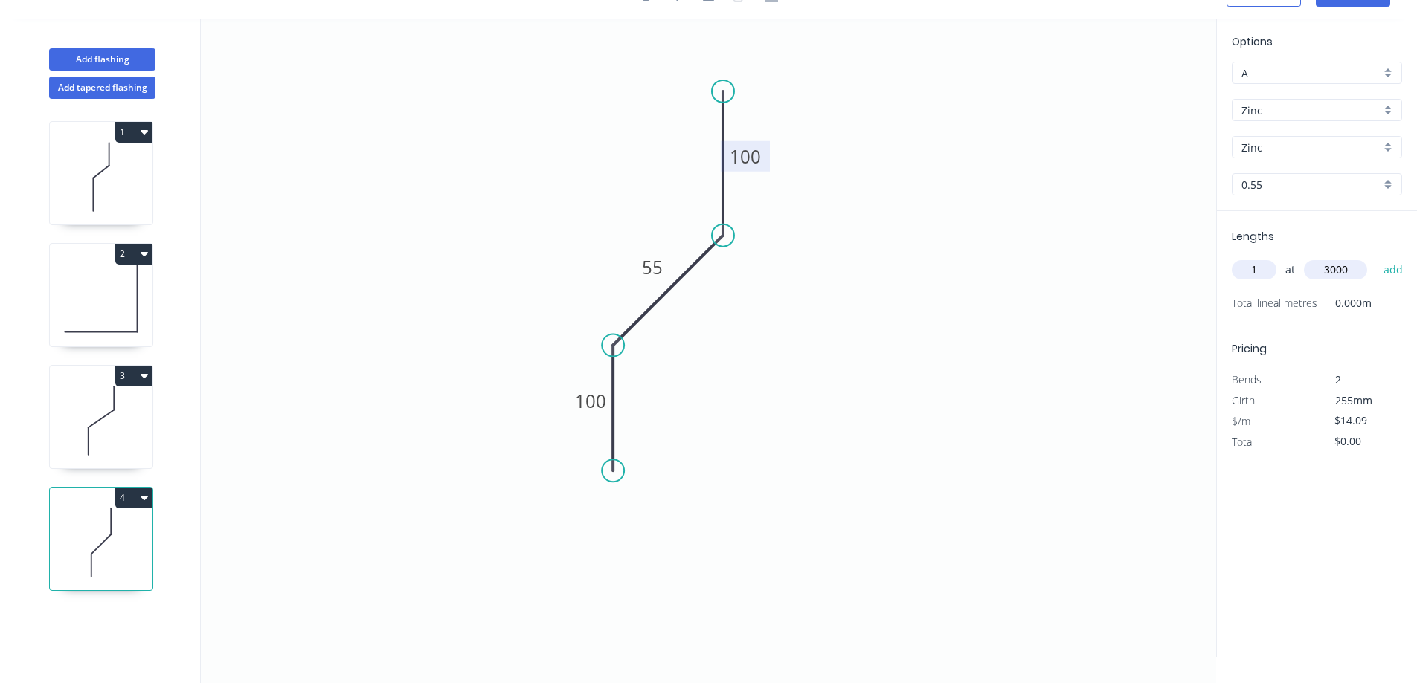
type input "3000"
click at [611, 257] on button "add" at bounding box center [1393, 269] width 35 height 25
type input "$42.27"
click at [88, 57] on button "Add flashing" at bounding box center [102, 59] width 106 height 22
type input "$0.00"
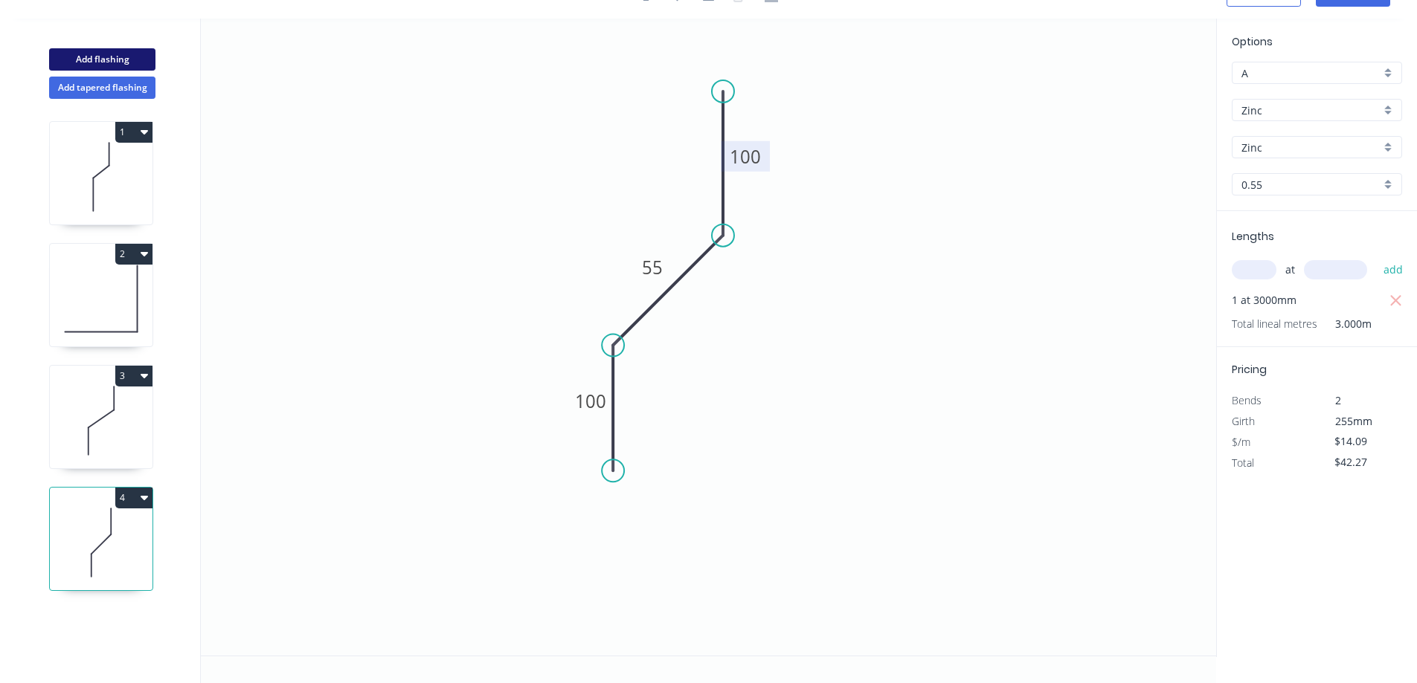
type input "$0.00"
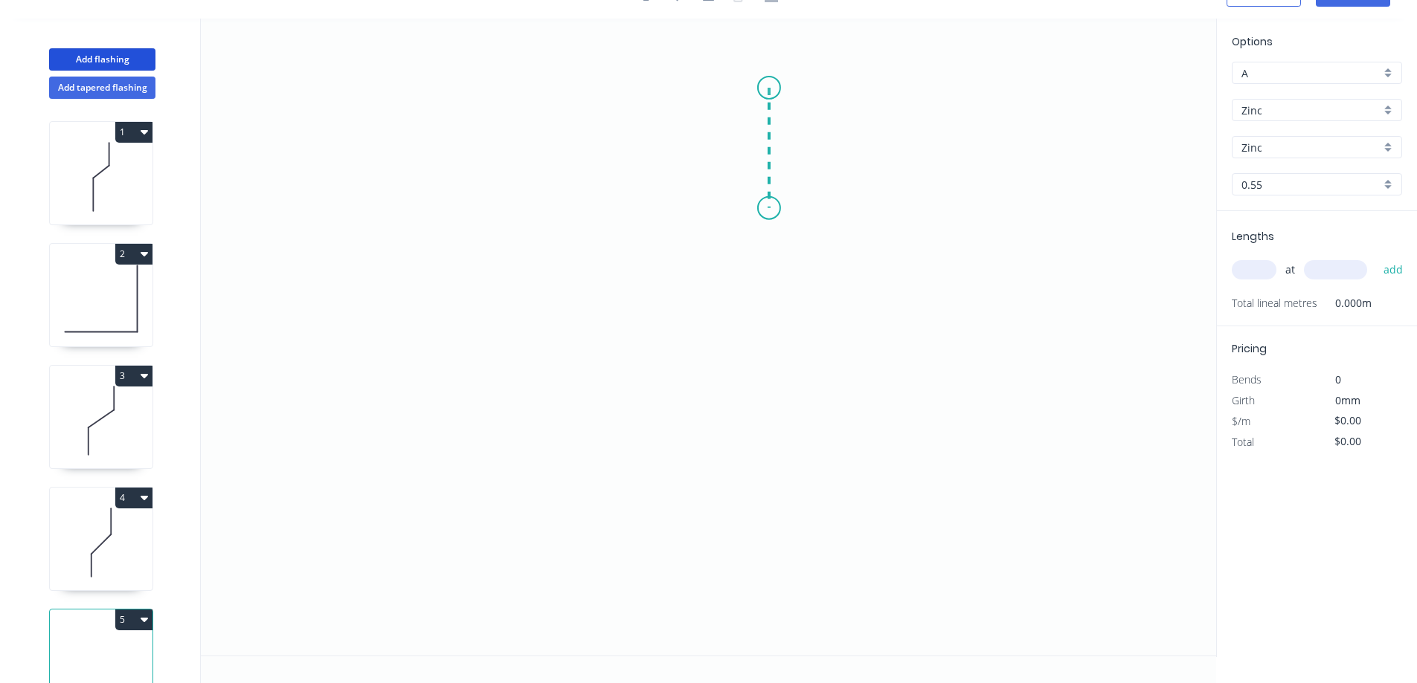
drag, startPoint x: 769, startPoint y: 88, endPoint x: 764, endPoint y: 212, distance: 124.3
click at [611, 212] on icon "0" at bounding box center [708, 337] width 1015 height 637
drag, startPoint x: 762, startPoint y: 212, endPoint x: 663, endPoint y: 343, distance: 164.5
click at [611, 343] on icon "0 ?" at bounding box center [708, 337] width 1015 height 637
drag, startPoint x: 663, startPoint y: 343, endPoint x: 667, endPoint y: 476, distance: 133.2
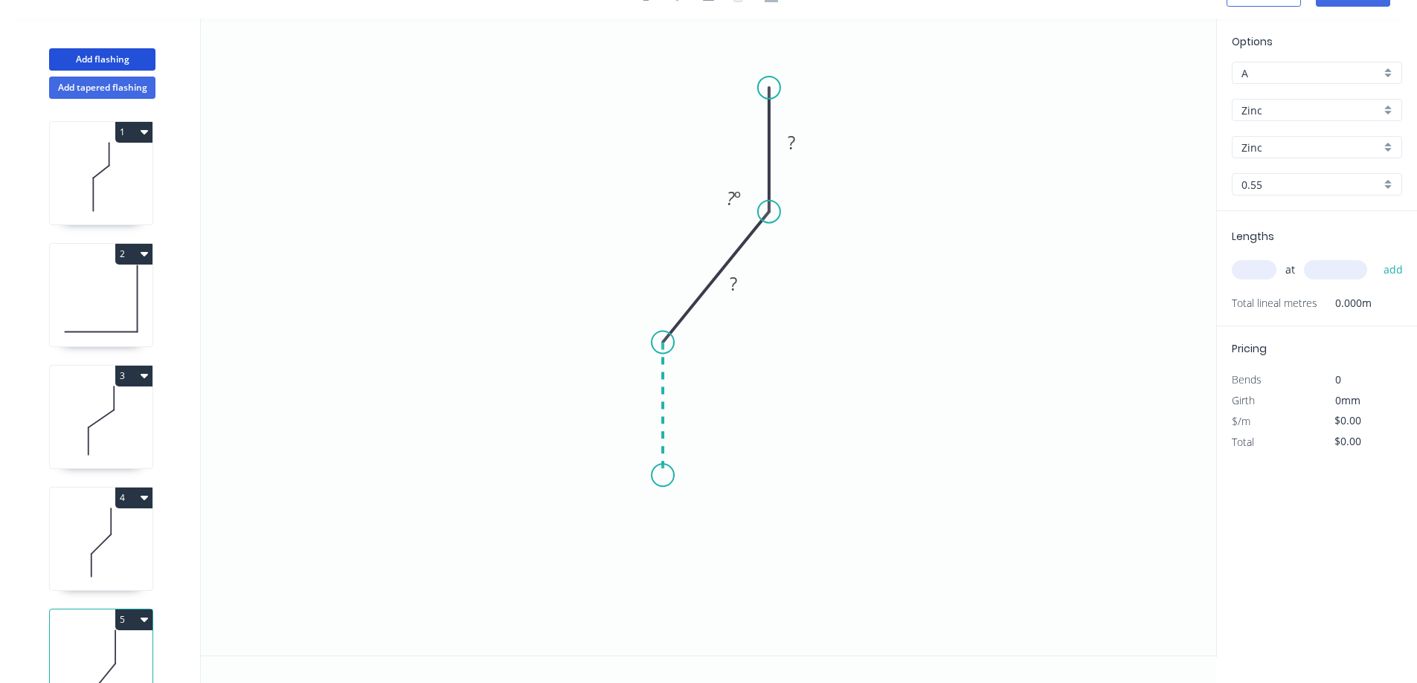
click at [611, 457] on icon "0 ? ? ? º" at bounding box center [708, 337] width 1015 height 637
click at [611, 141] on rect at bounding box center [791, 142] width 48 height 30
click at [611, 143] on rect at bounding box center [791, 142] width 30 height 21
drag, startPoint x: 653, startPoint y: 396, endPoint x: 651, endPoint y: 382, distance: 14.2
click at [611, 396] on rect at bounding box center [640, 403] width 30 height 21
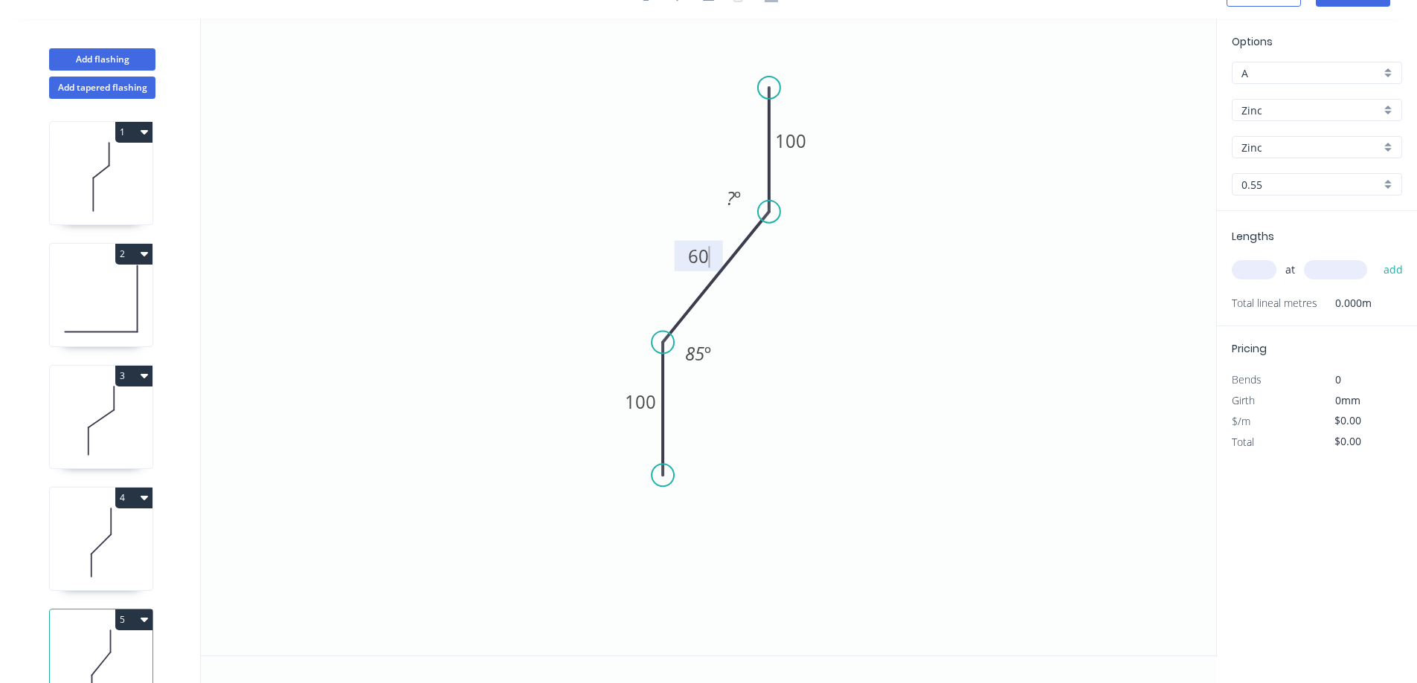
type input "$14.09"
click at [611, 277] on input "text" at bounding box center [1253, 269] width 45 height 19
type input "2"
type input "4500"
click at [611, 257] on button "add" at bounding box center [1393, 269] width 35 height 25
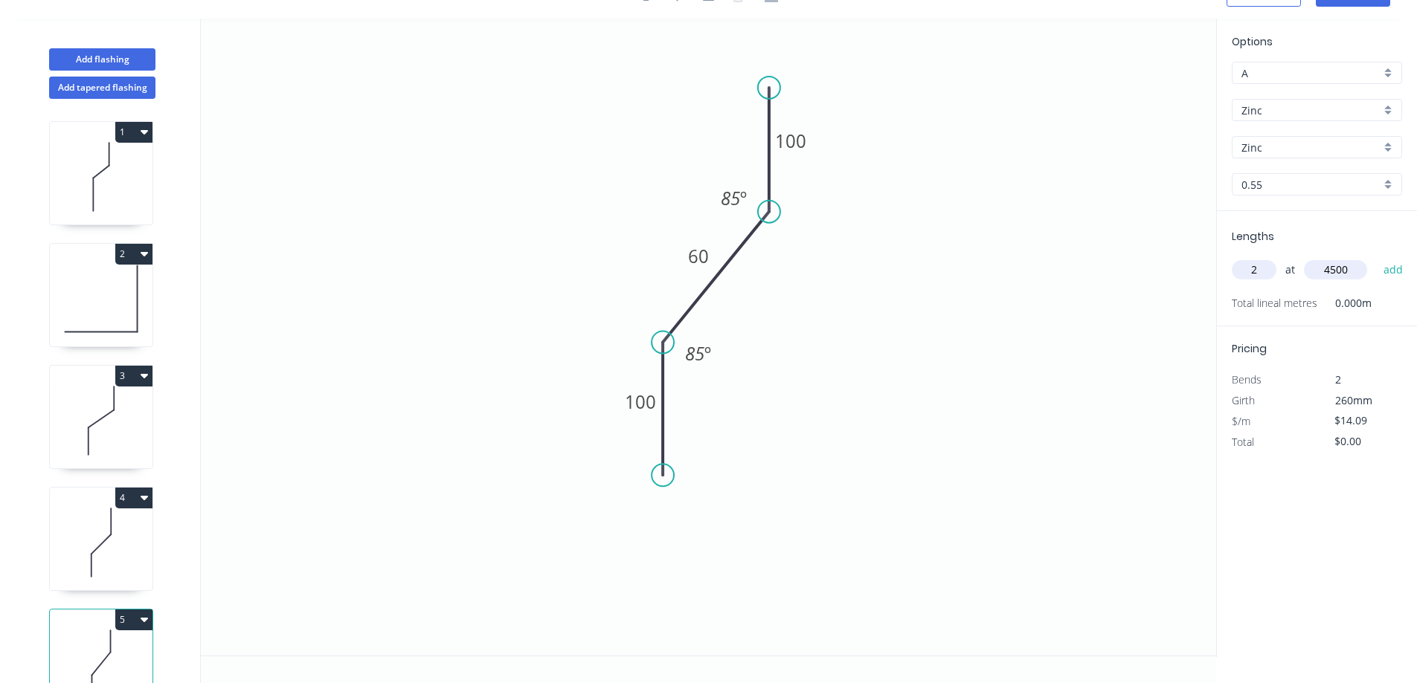
type input "$126.81"
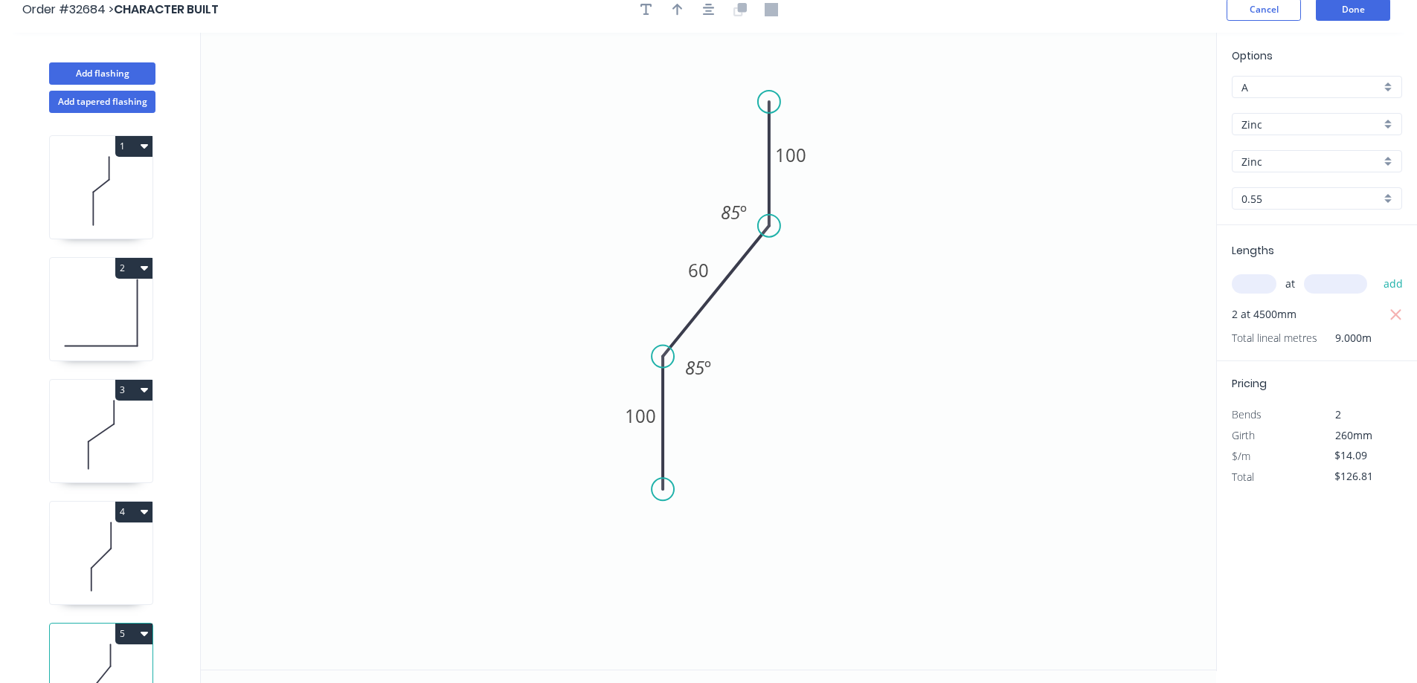
scroll to position [0, 0]
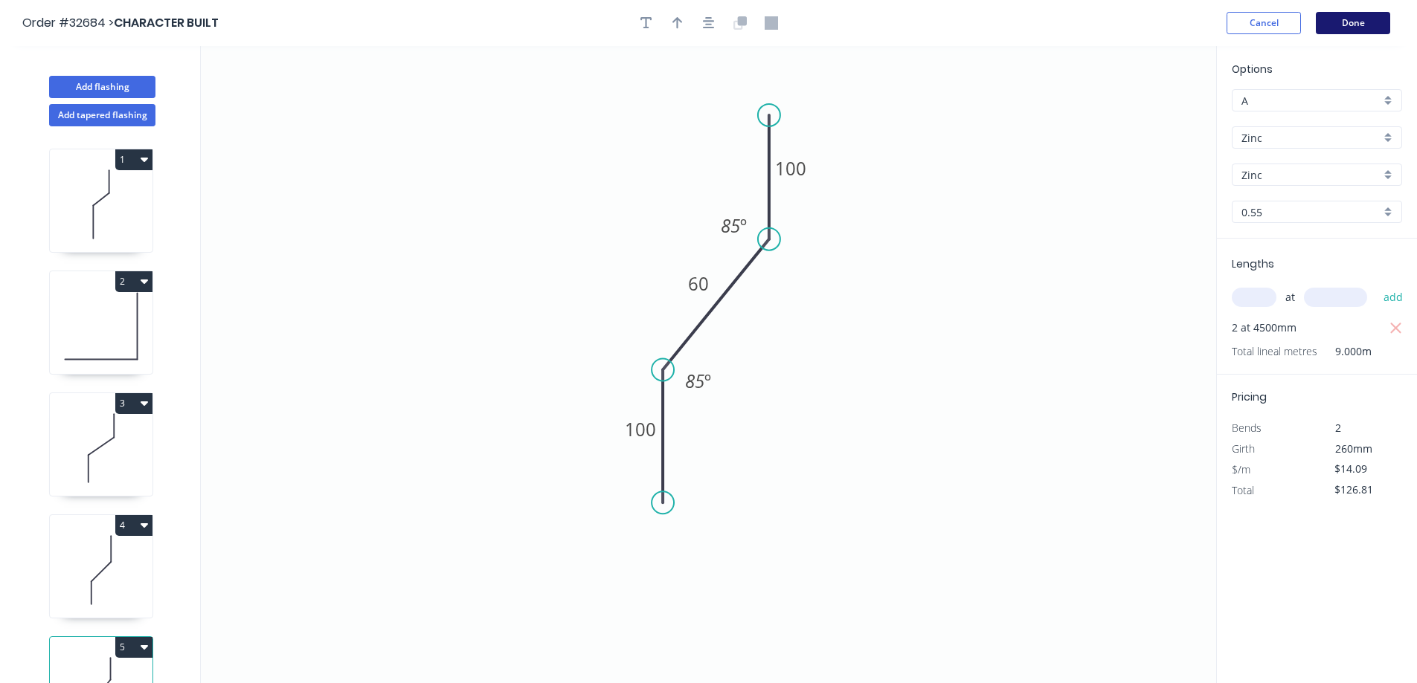
click at [611, 25] on button "Done" at bounding box center [1352, 23] width 74 height 22
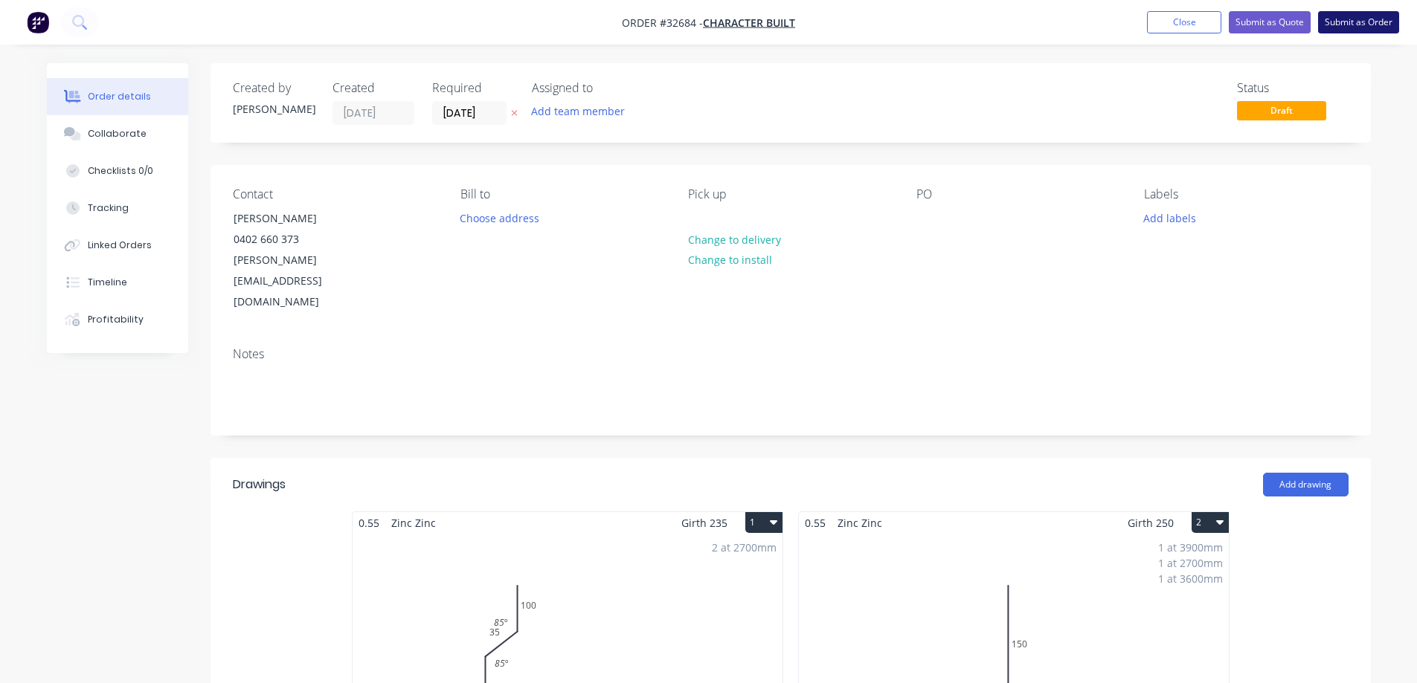
click at [611, 13] on button "Submit as Order" at bounding box center [1358, 22] width 81 height 22
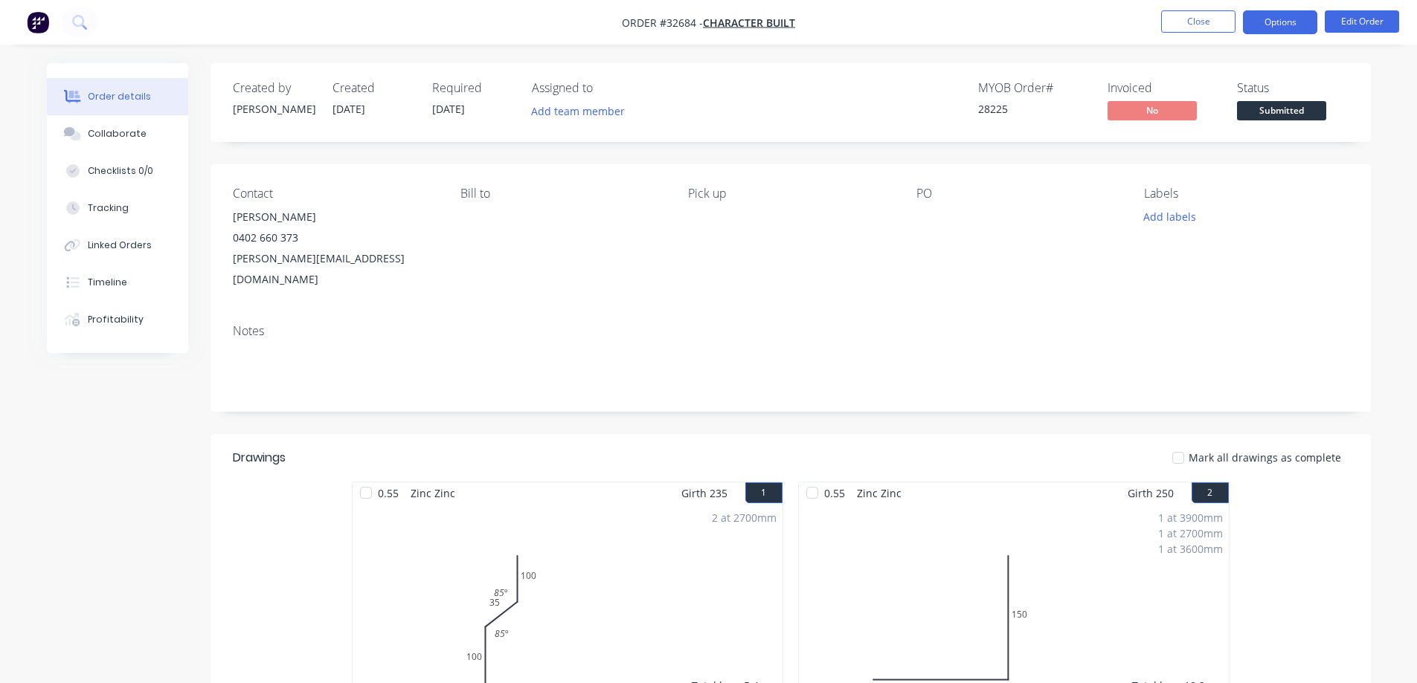
click at [611, 22] on button "Options" at bounding box center [1280, 22] width 74 height 24
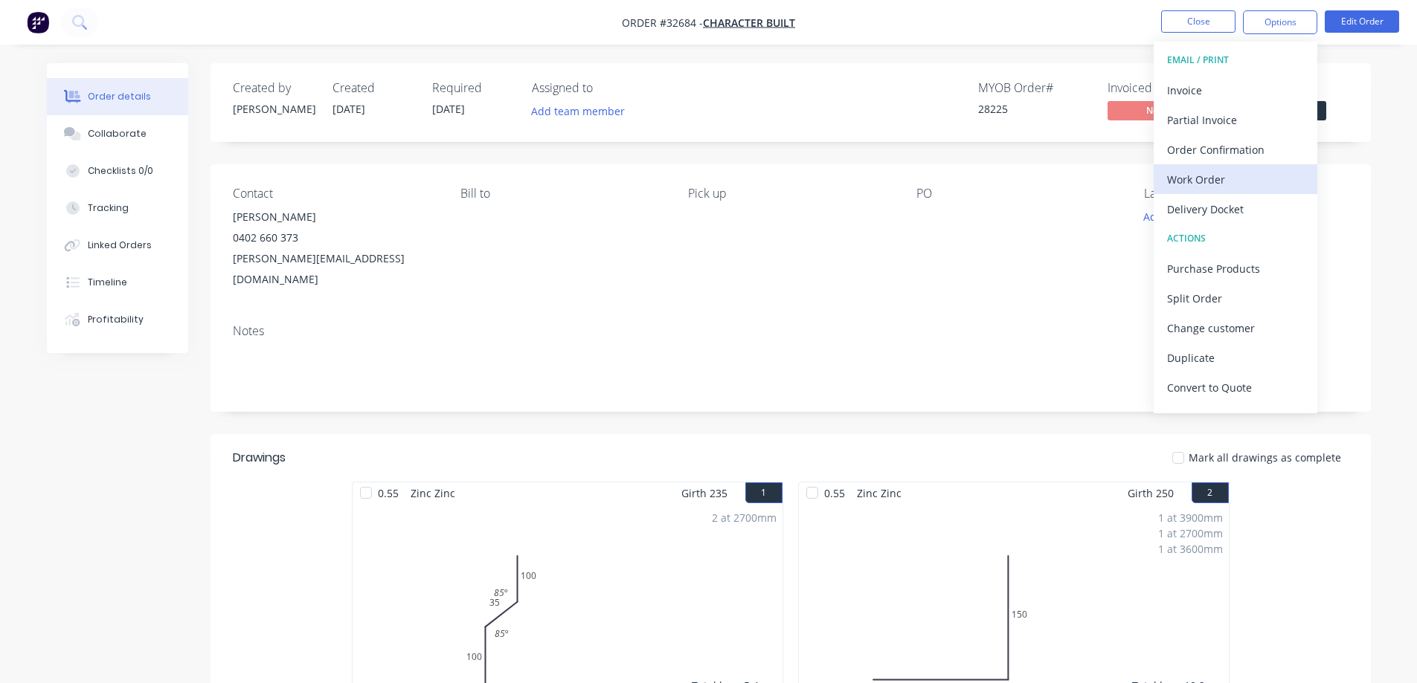
click at [611, 178] on div "Work Order" at bounding box center [1235, 180] width 137 height 22
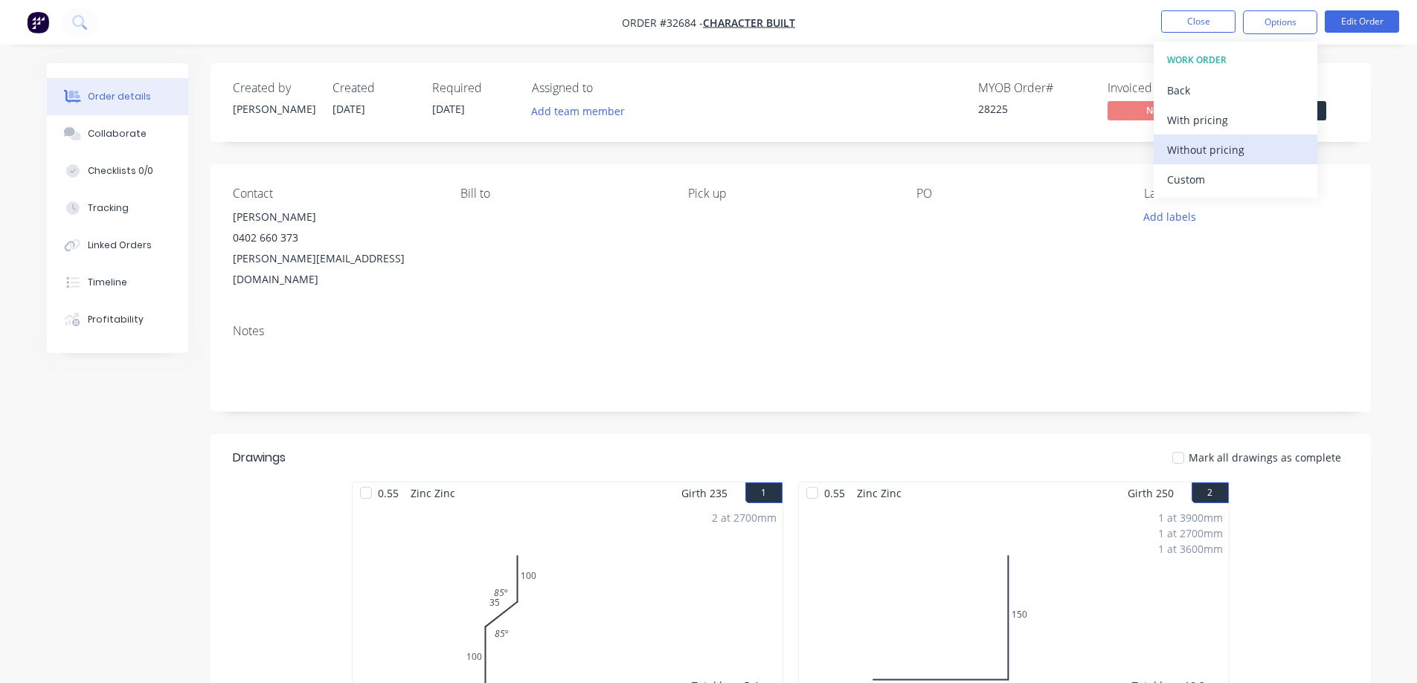
click at [611, 149] on div "Without pricing" at bounding box center [1235, 150] width 137 height 22
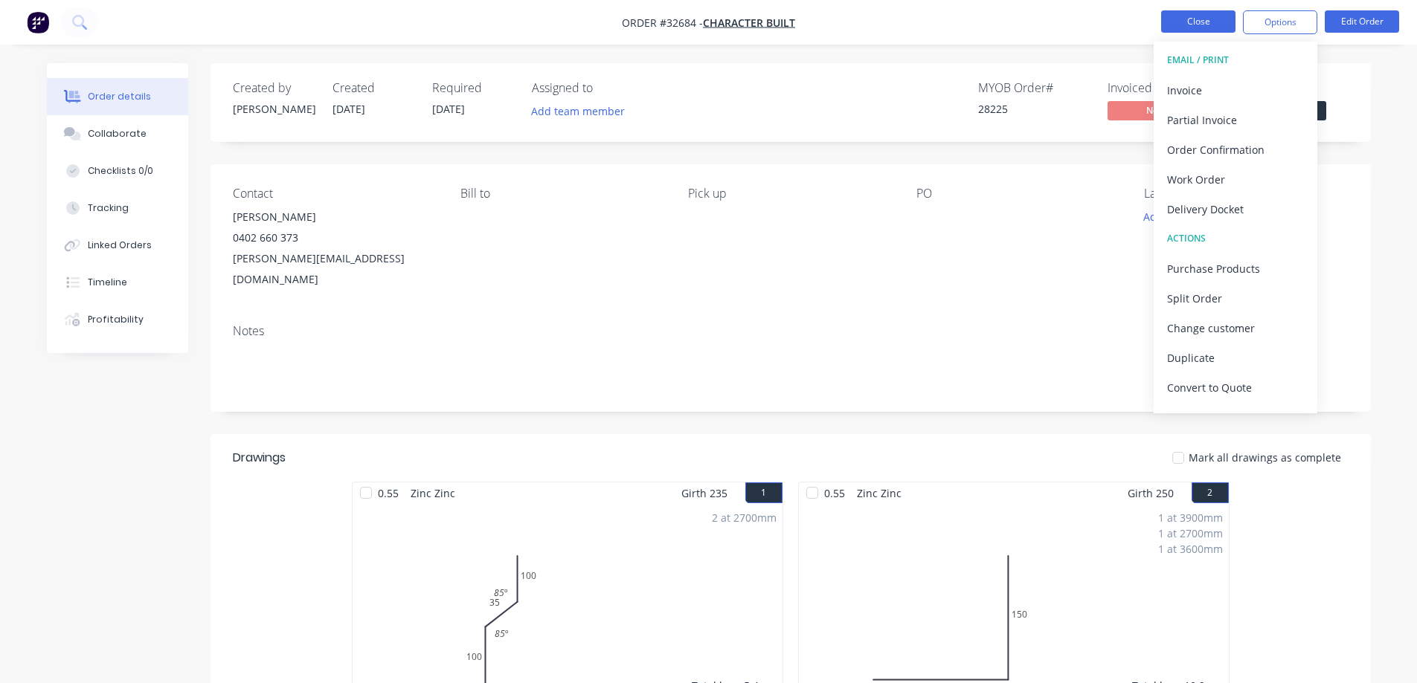
click at [611, 22] on button "Close" at bounding box center [1198, 21] width 74 height 22
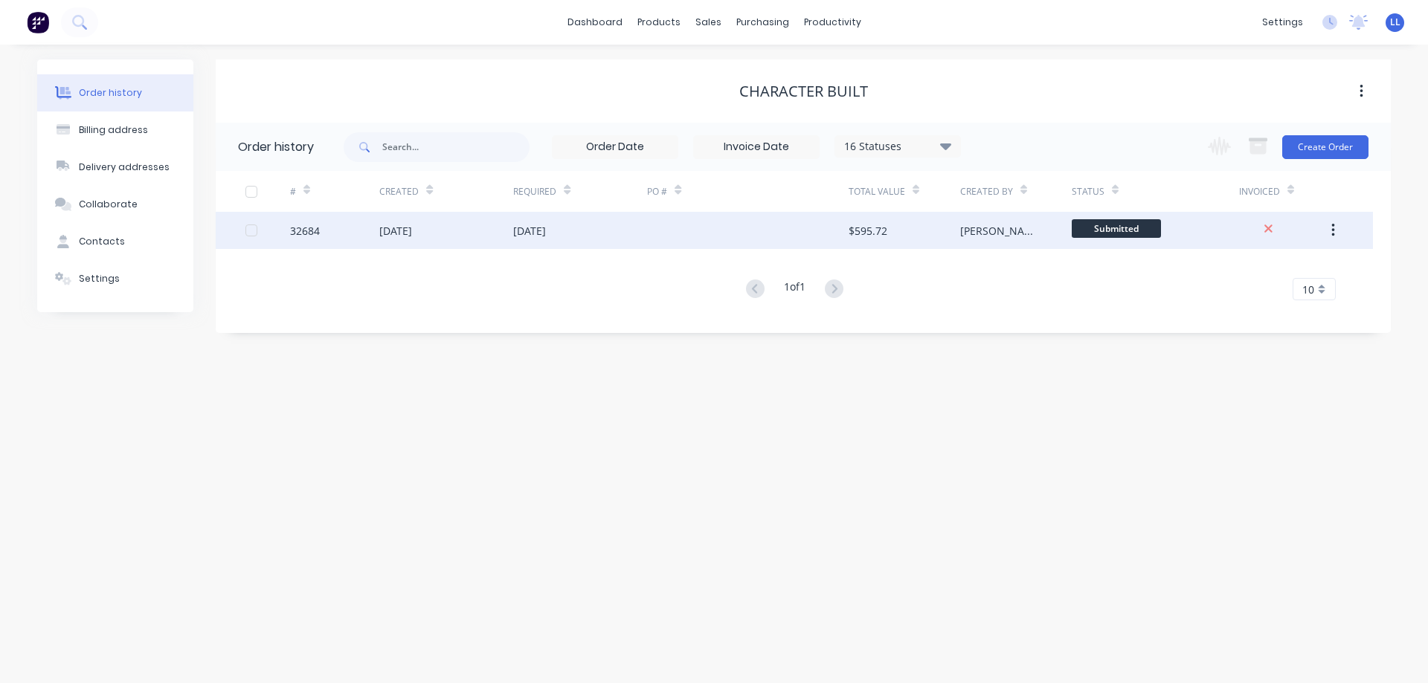
click at [611, 239] on div "[PERSON_NAME]" at bounding box center [1016, 230] width 112 height 37
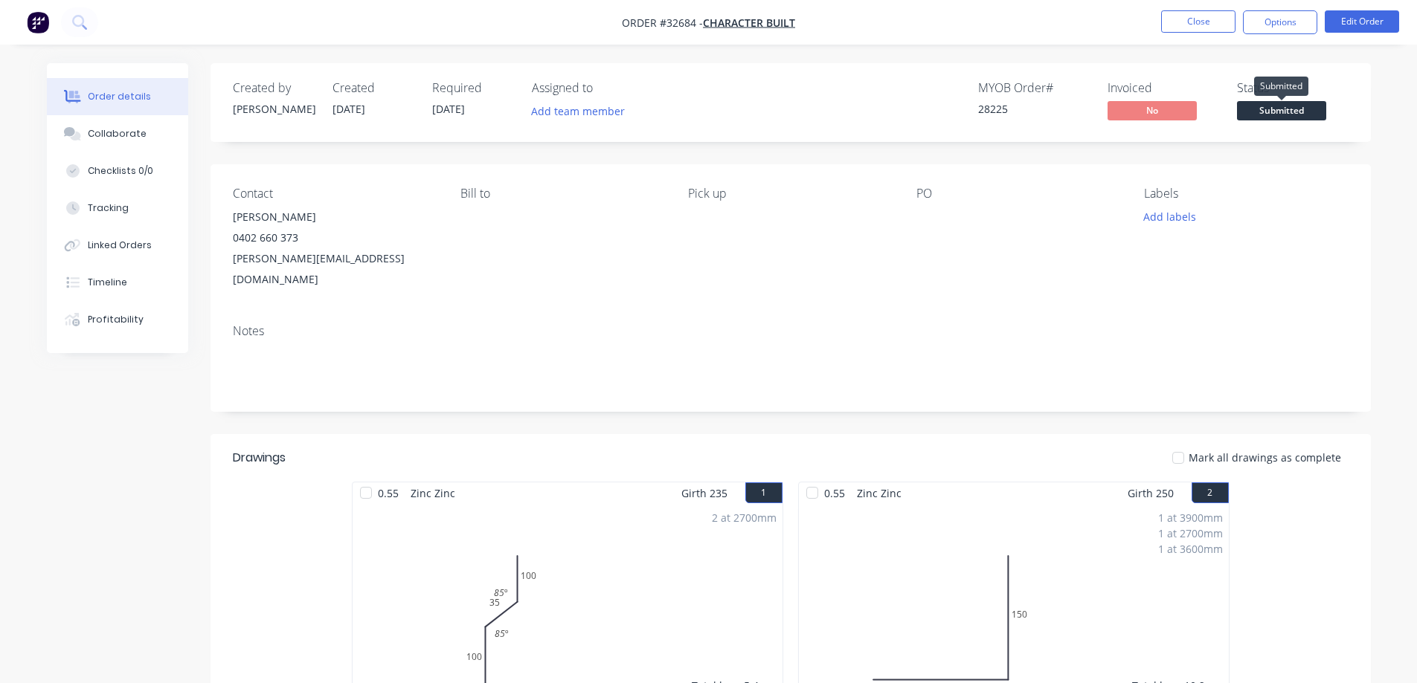
click at [611, 119] on span "Submitted" at bounding box center [1281, 110] width 89 height 19
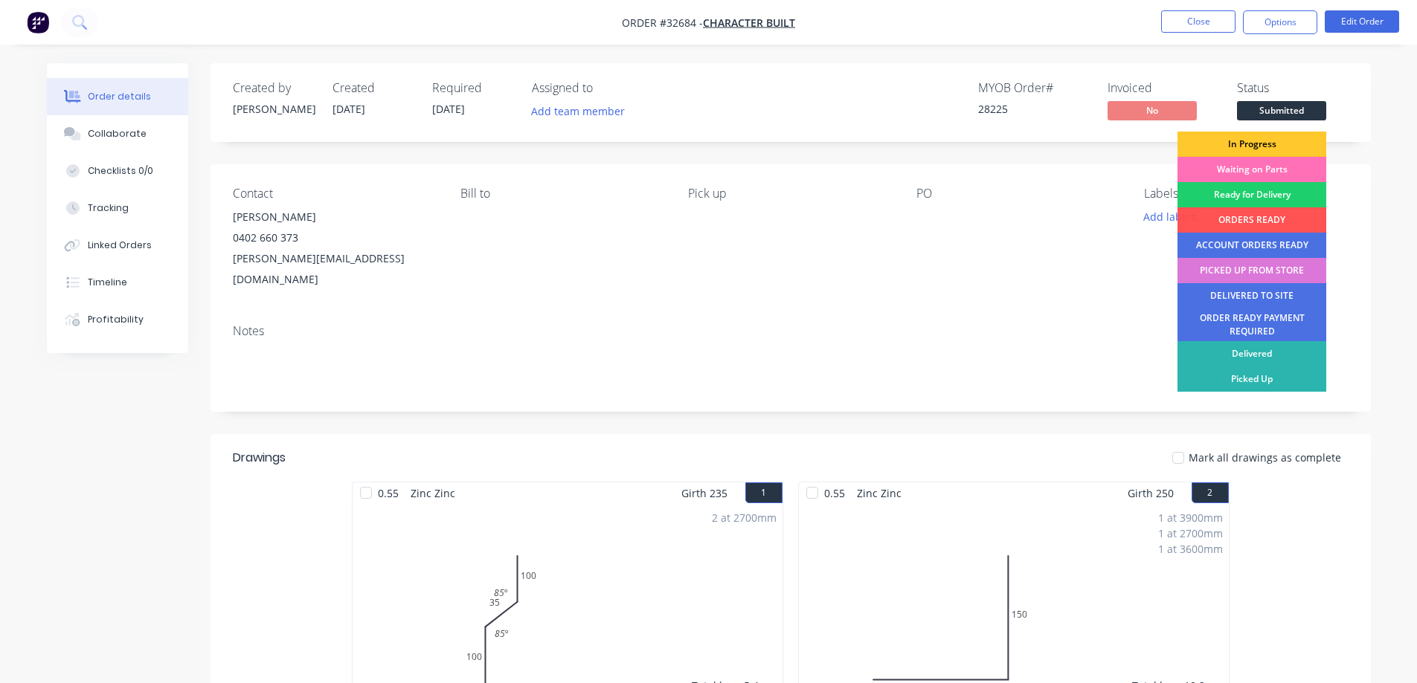
click at [611, 150] on div "In Progress" at bounding box center [1251, 144] width 149 height 25
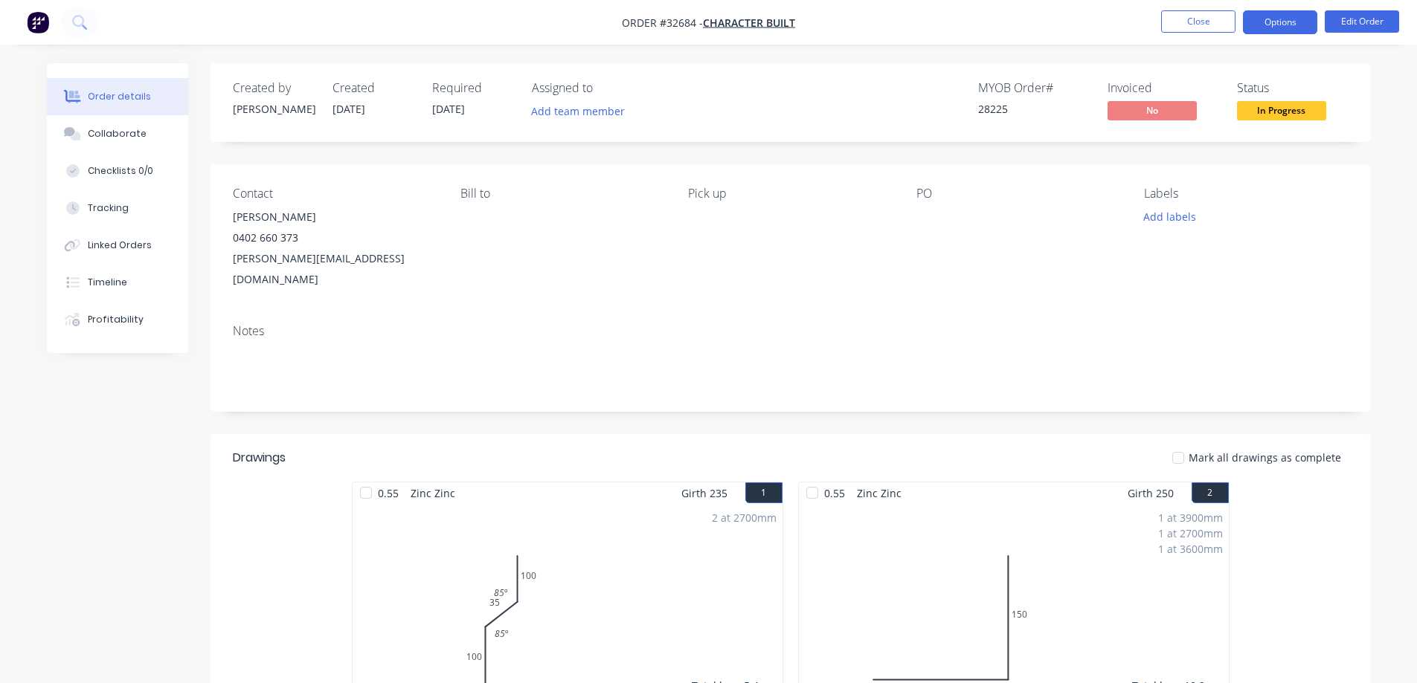
click at [611, 30] on button "Options" at bounding box center [1280, 22] width 74 height 24
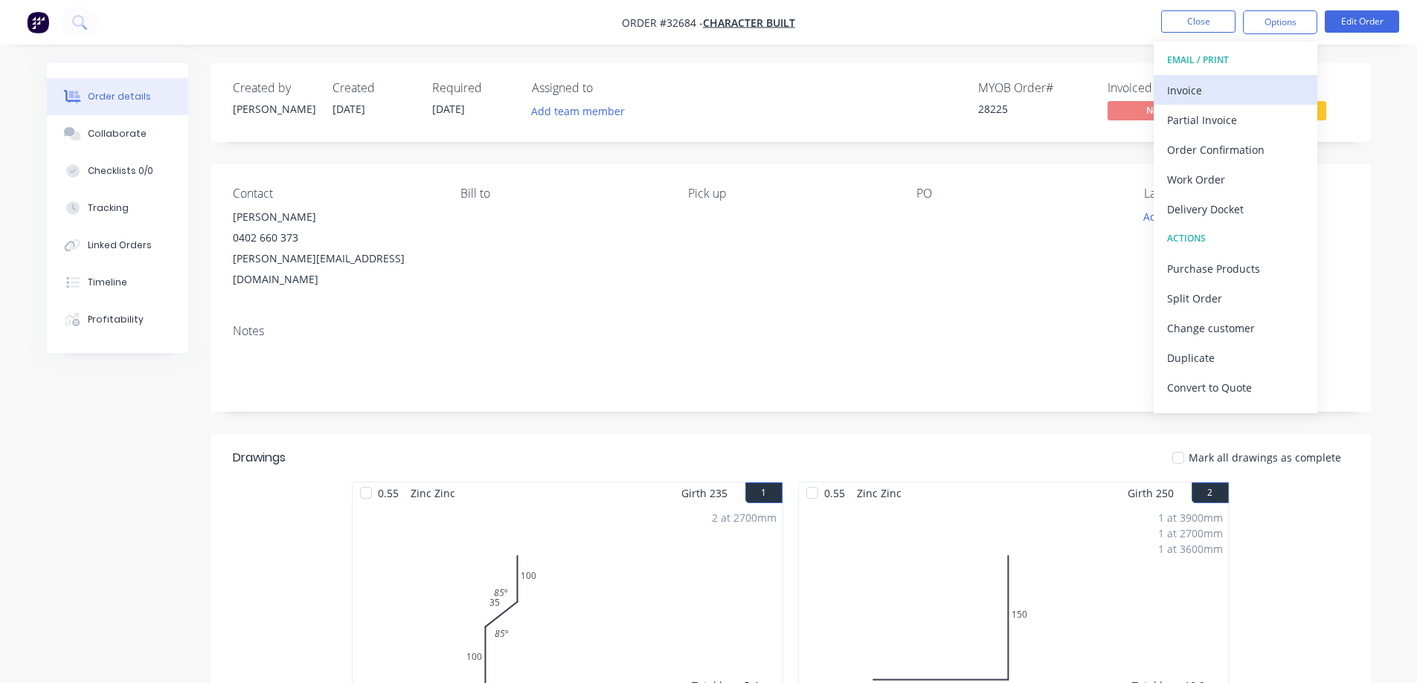
click at [611, 101] on button "Invoice" at bounding box center [1235, 90] width 164 height 30
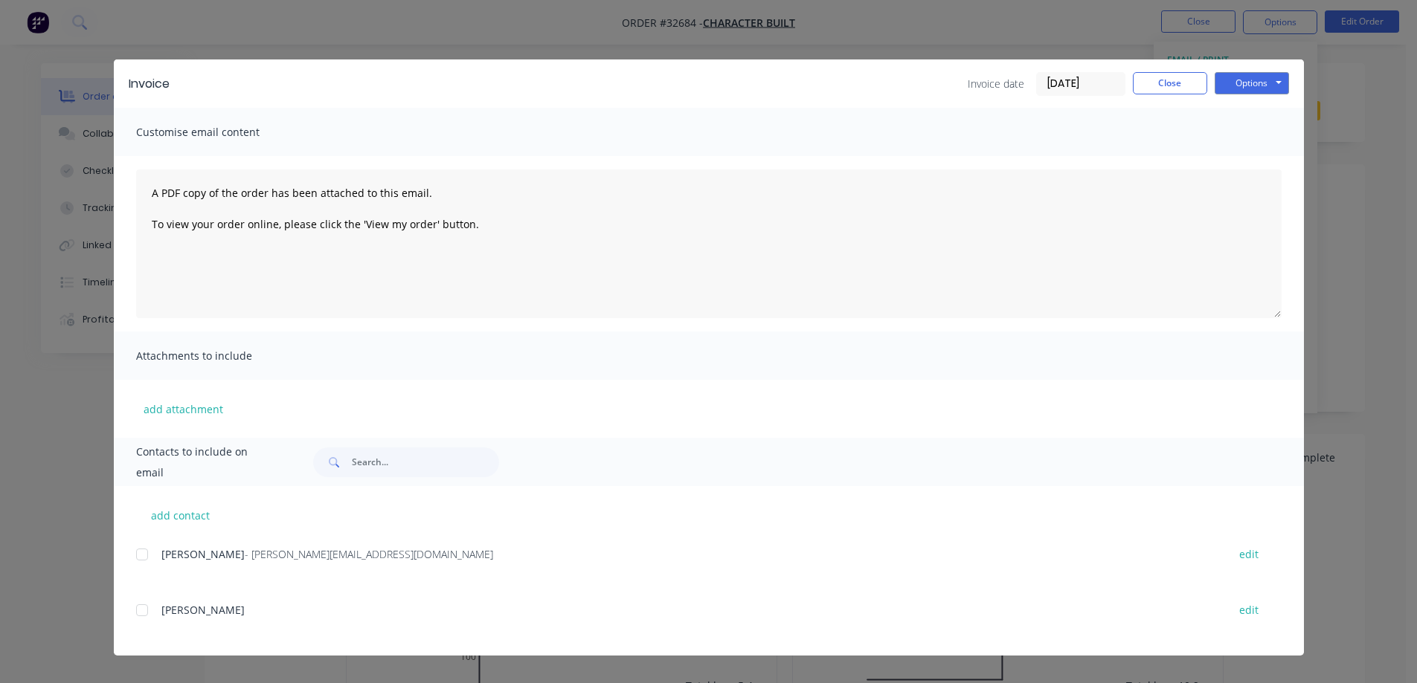
click at [149, 457] on div at bounding box center [142, 555] width 30 height 30
click at [611, 88] on button "Options" at bounding box center [1251, 83] width 74 height 22
click at [611, 162] on button "Email" at bounding box center [1261, 158] width 95 height 25
click at [611, 77] on button "Close" at bounding box center [1170, 83] width 74 height 22
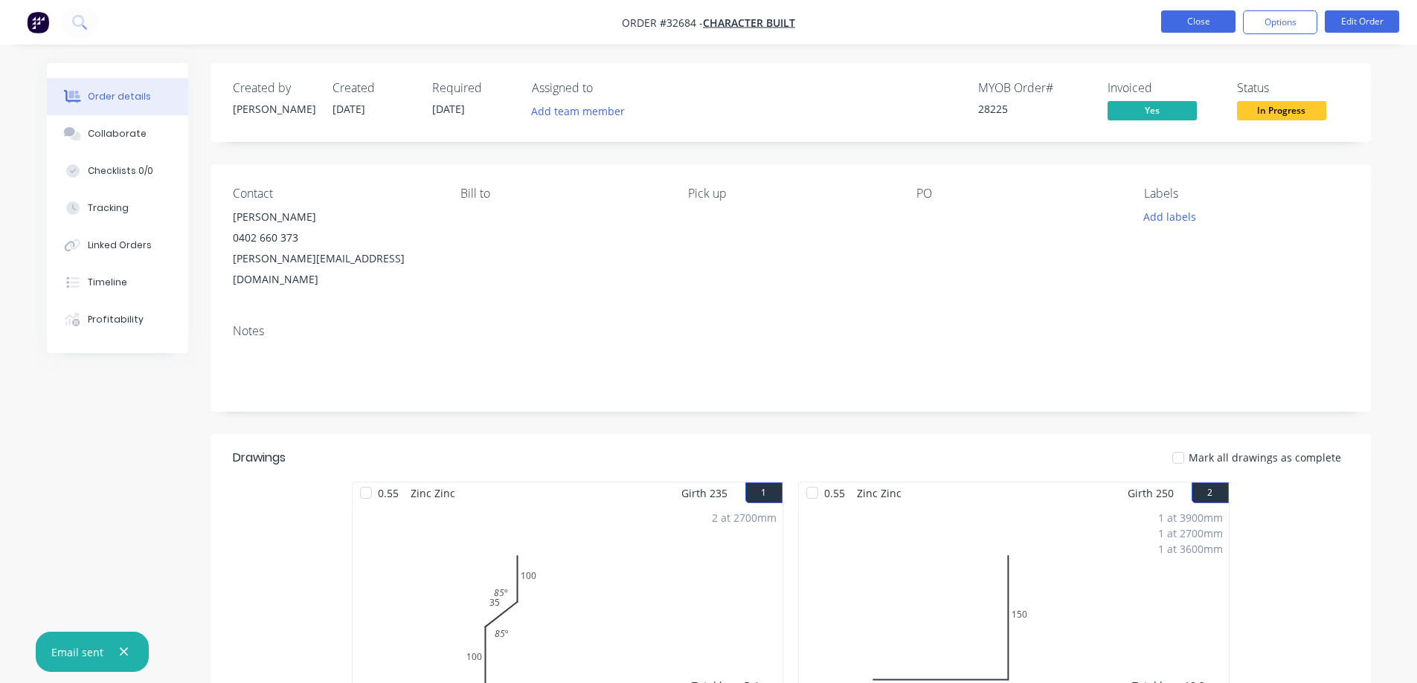
click at [611, 23] on button "Close" at bounding box center [1198, 21] width 74 height 22
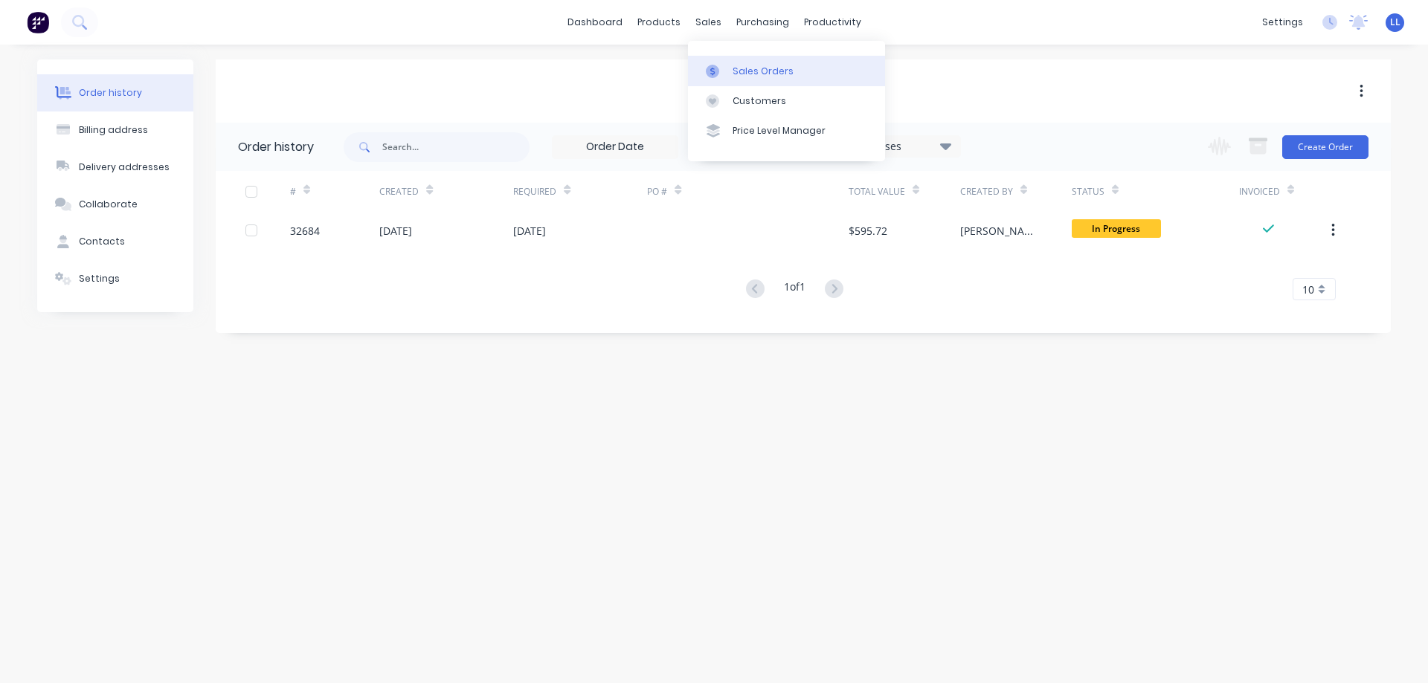
click at [611, 68] on div "Sales Orders" at bounding box center [762, 71] width 61 height 13
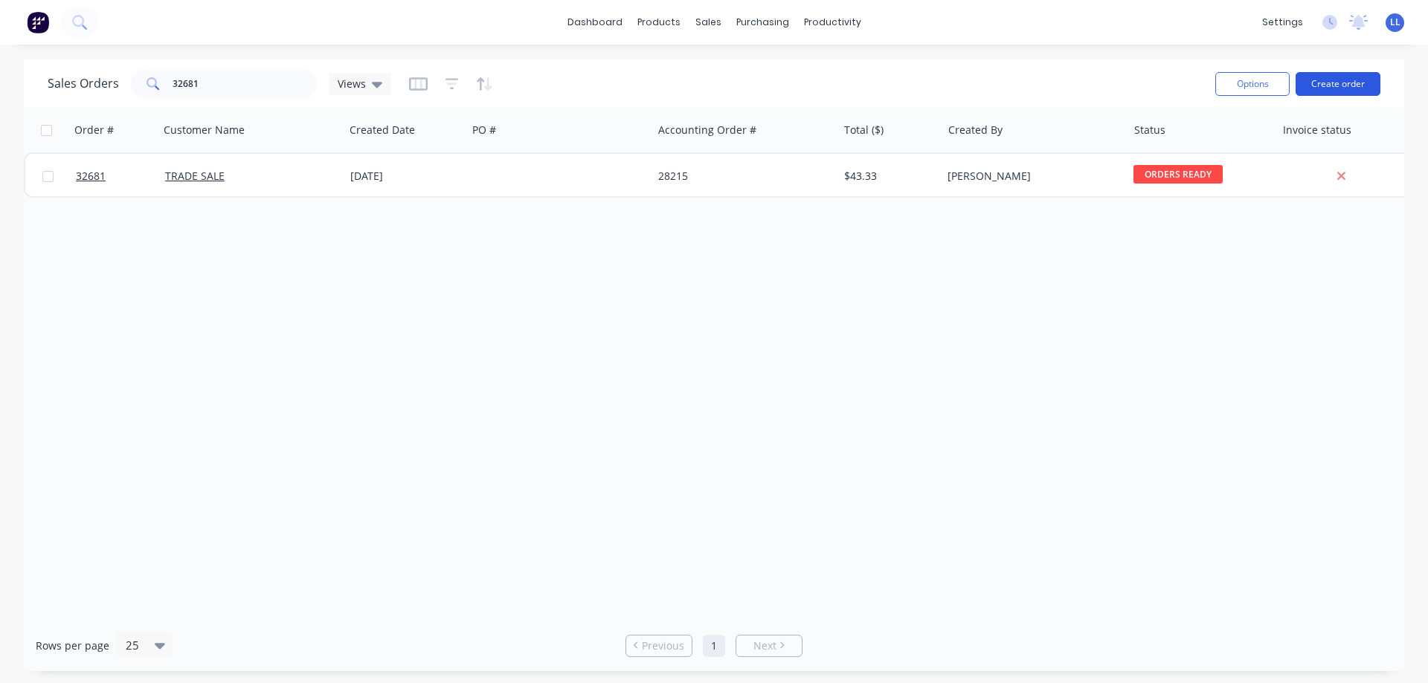
click at [611, 90] on button "Create order" at bounding box center [1337, 84] width 85 height 24
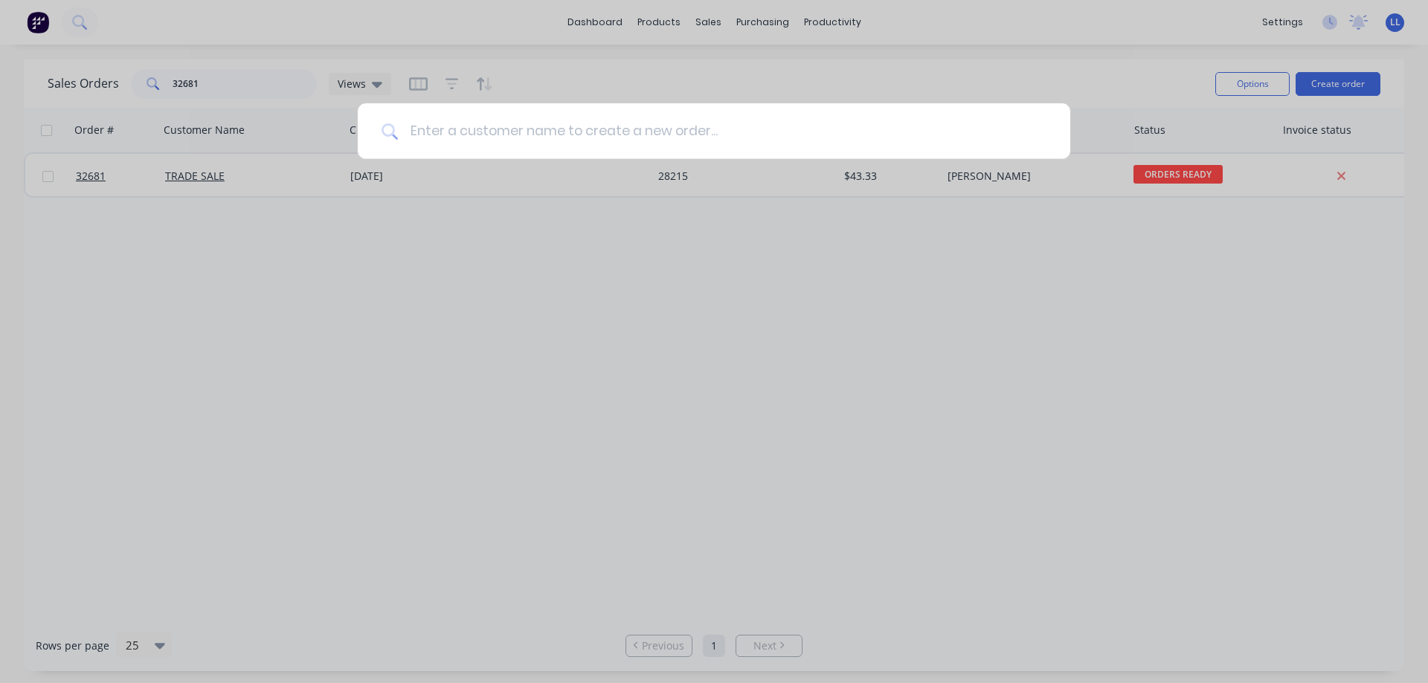
click at [599, 135] on input at bounding box center [722, 131] width 648 height 56
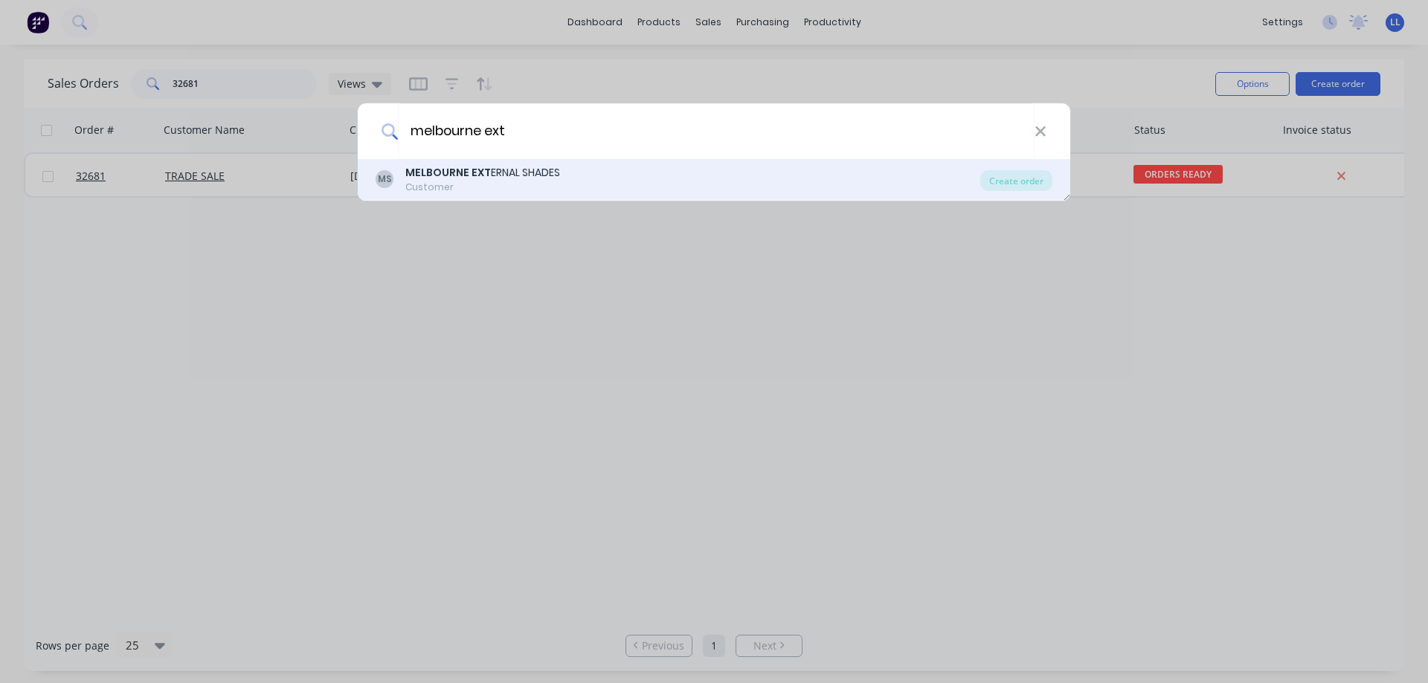
type input "melbourne ext"
click at [504, 186] on div "Customer" at bounding box center [482, 187] width 155 height 13
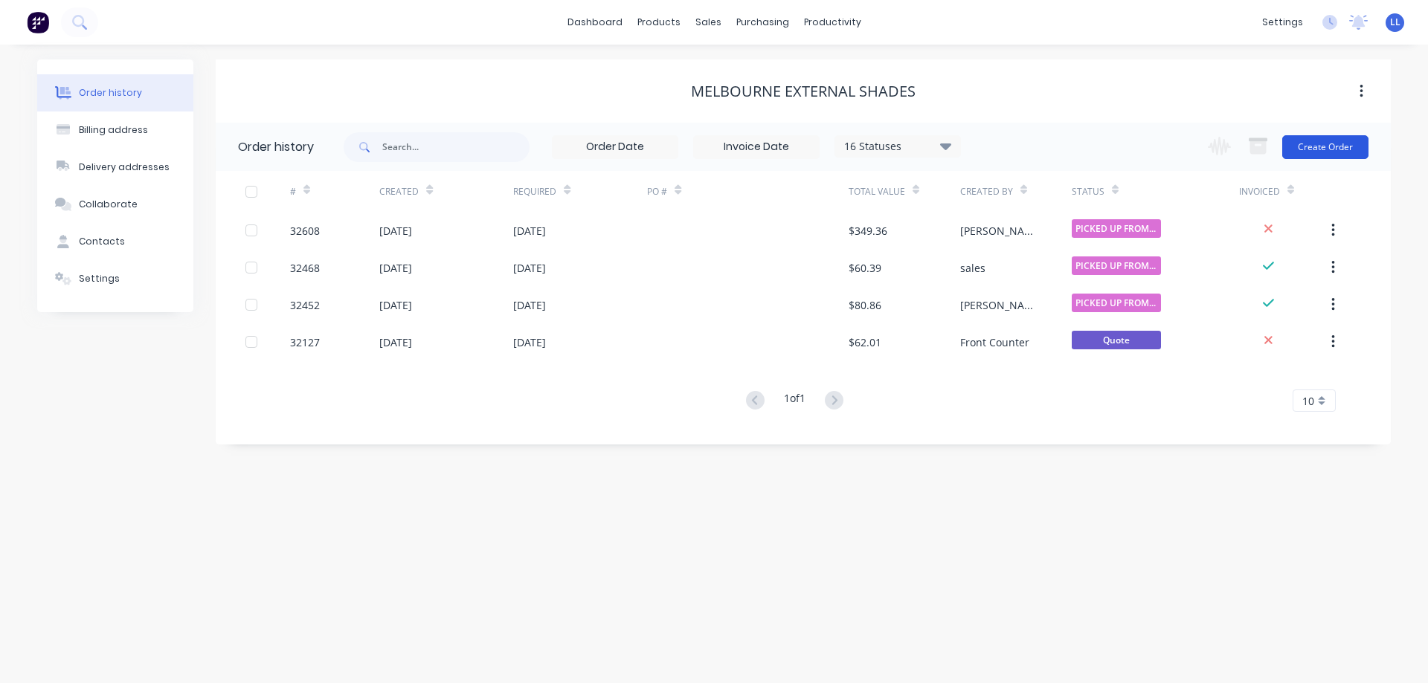
click at [611, 144] on button "Create Order" at bounding box center [1325, 147] width 86 height 24
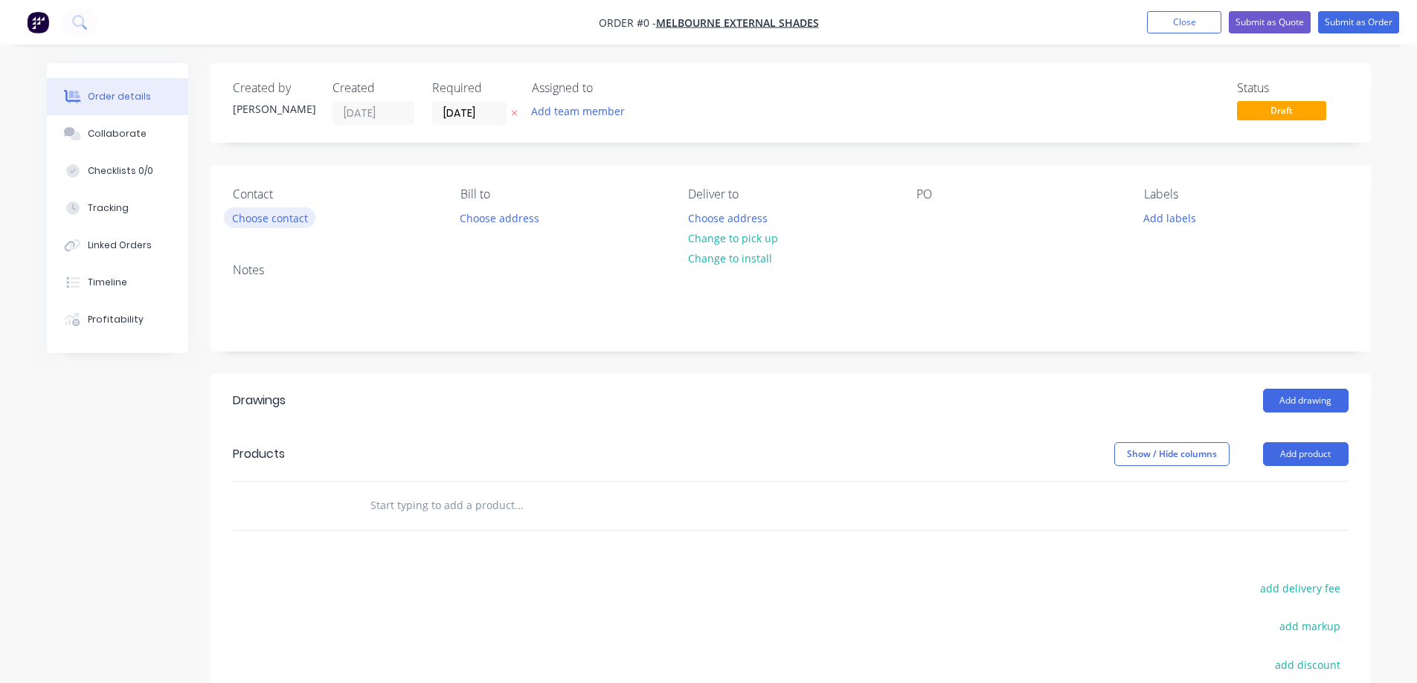
click at [268, 216] on button "Choose contact" at bounding box center [269, 217] width 91 height 20
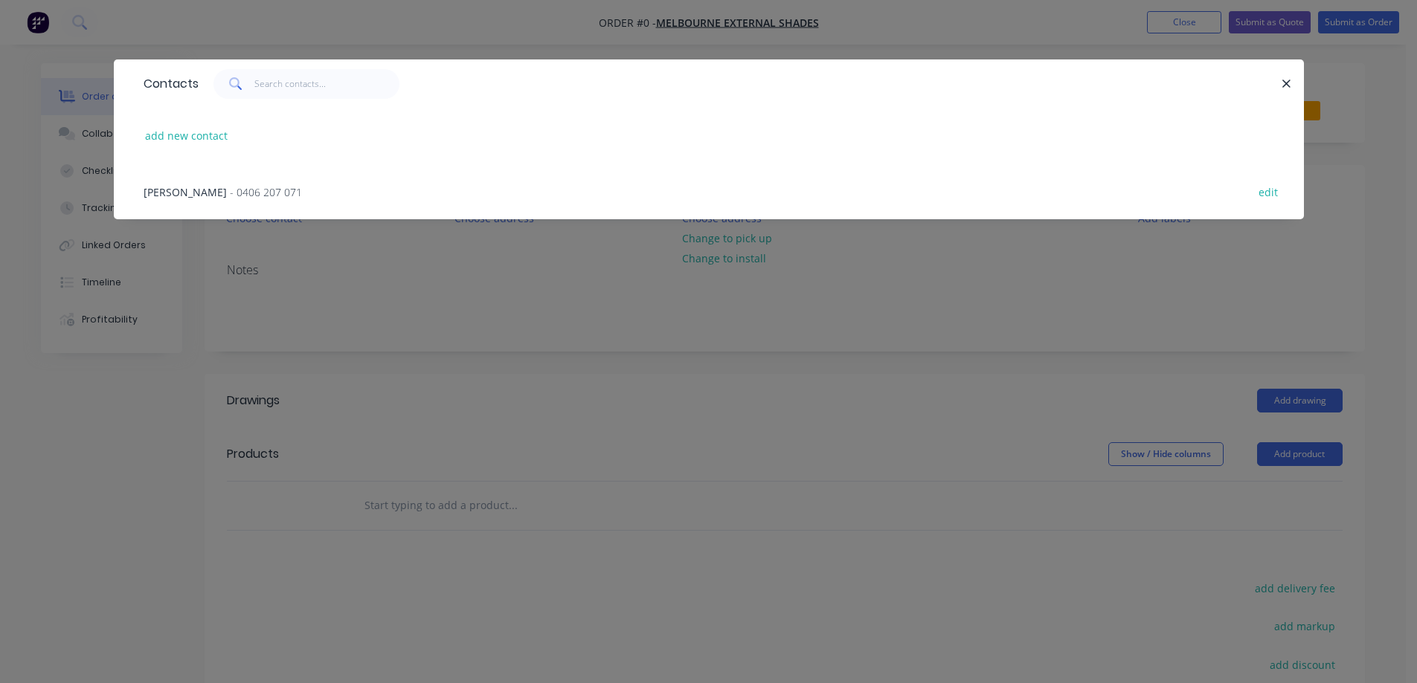
click at [230, 190] on span "- 0406 207 071" at bounding box center [266, 192] width 72 height 14
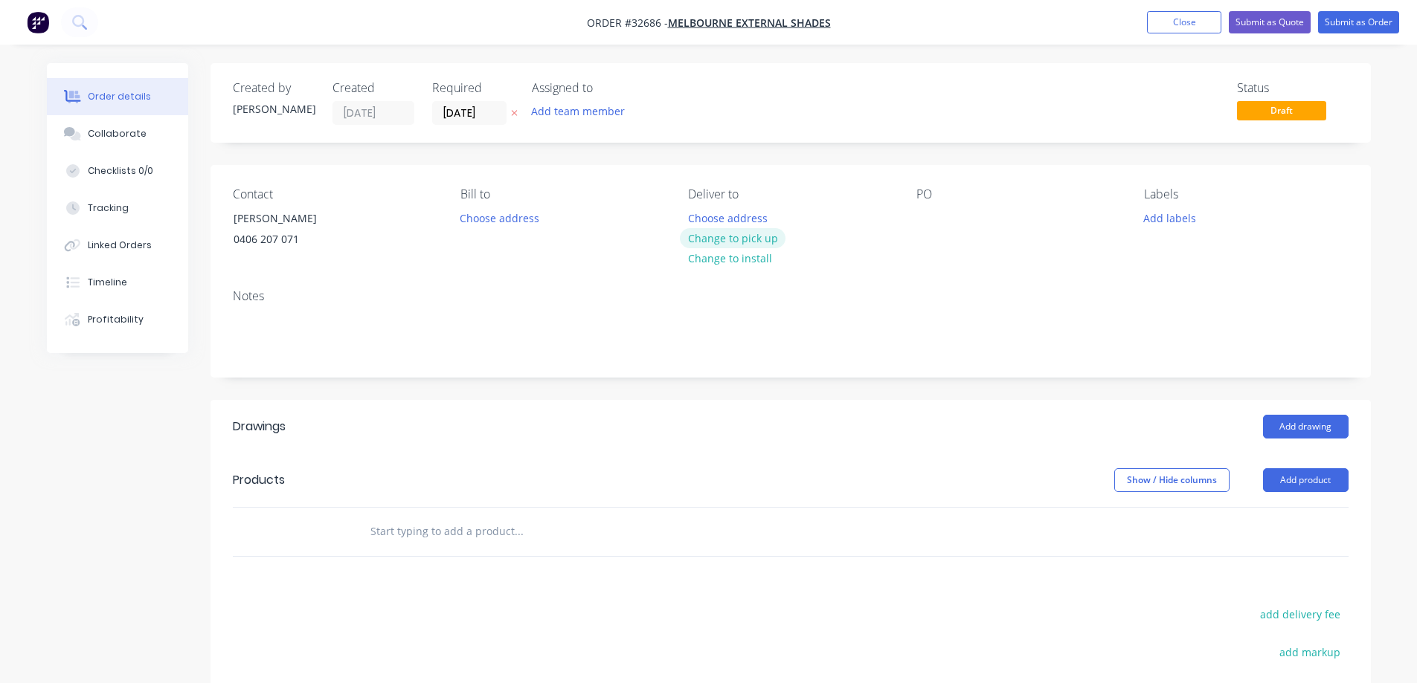
click at [611, 242] on button "Change to pick up" at bounding box center [733, 238] width 106 height 20
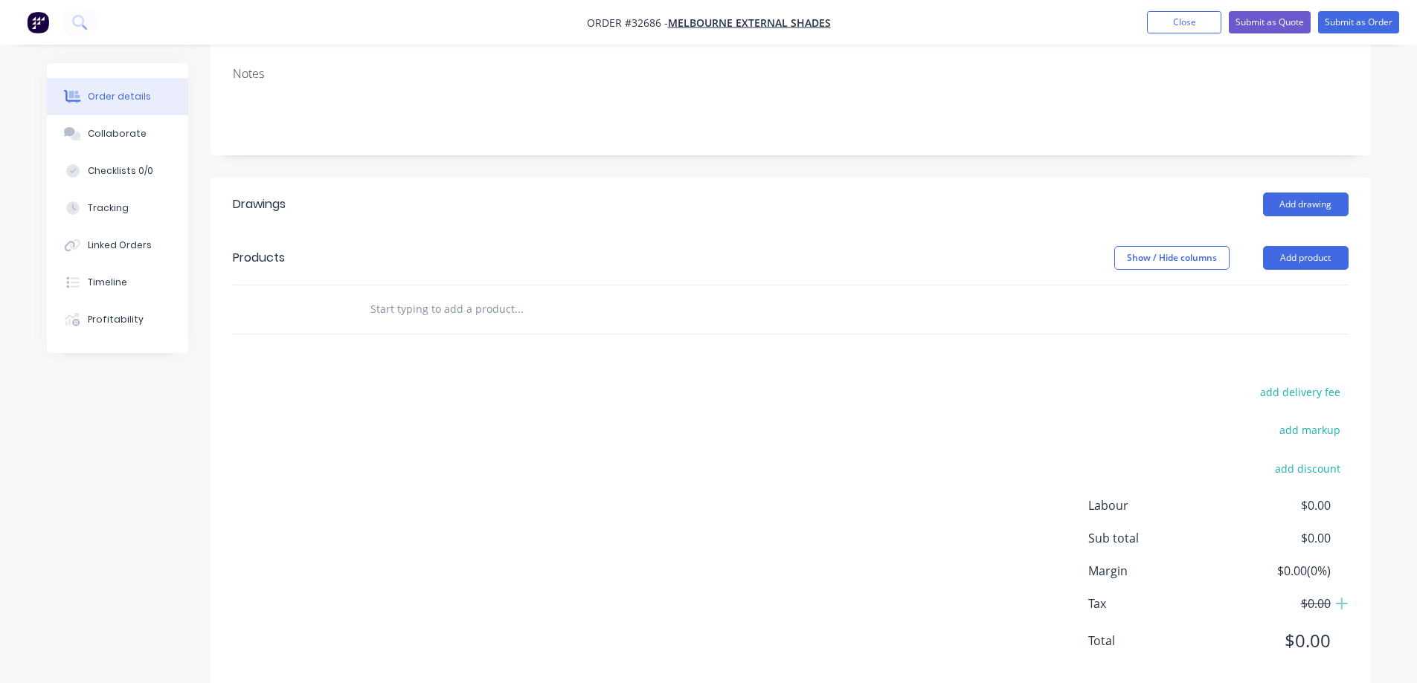
scroll to position [223, 0]
click at [611, 201] on button "Add drawing" at bounding box center [1306, 204] width 86 height 24
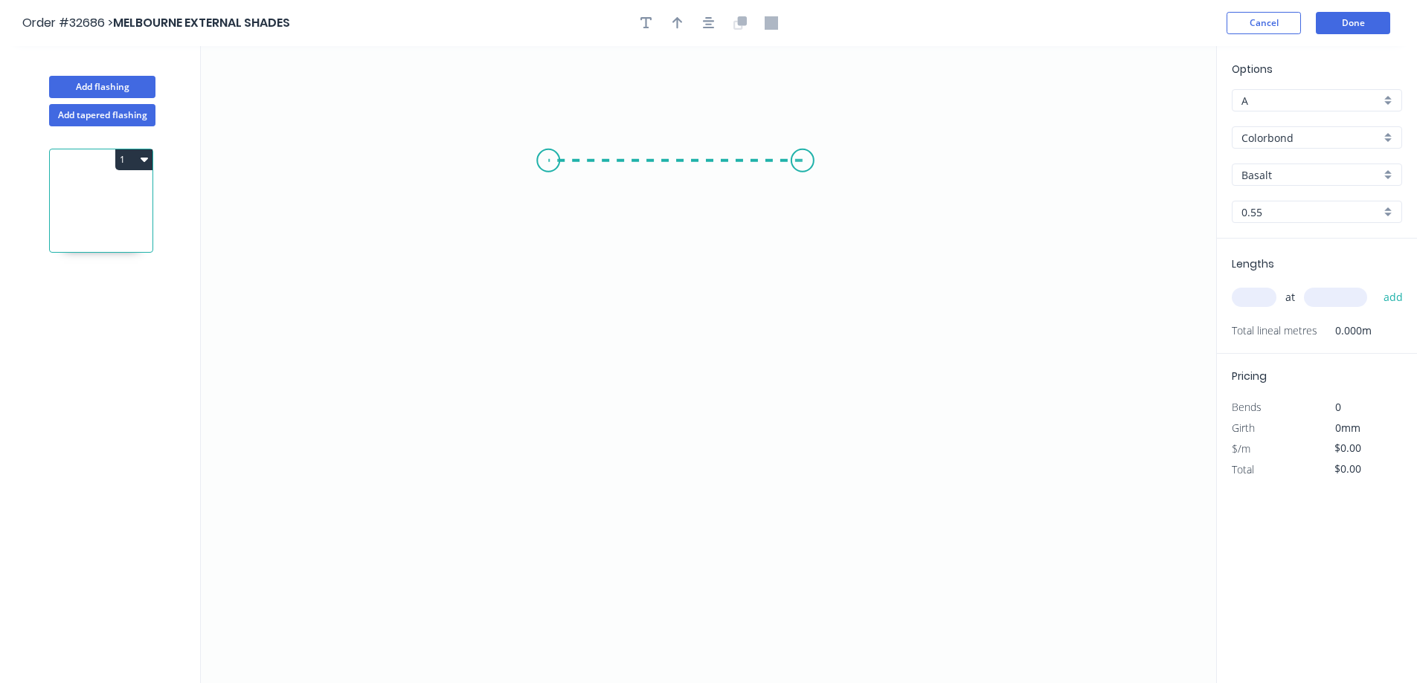
drag, startPoint x: 802, startPoint y: 161, endPoint x: 548, endPoint y: 158, distance: 254.3
click at [548, 158] on icon "0" at bounding box center [708, 364] width 1015 height 637
click at [555, 367] on icon "0 ?" at bounding box center [708, 364] width 1015 height 637
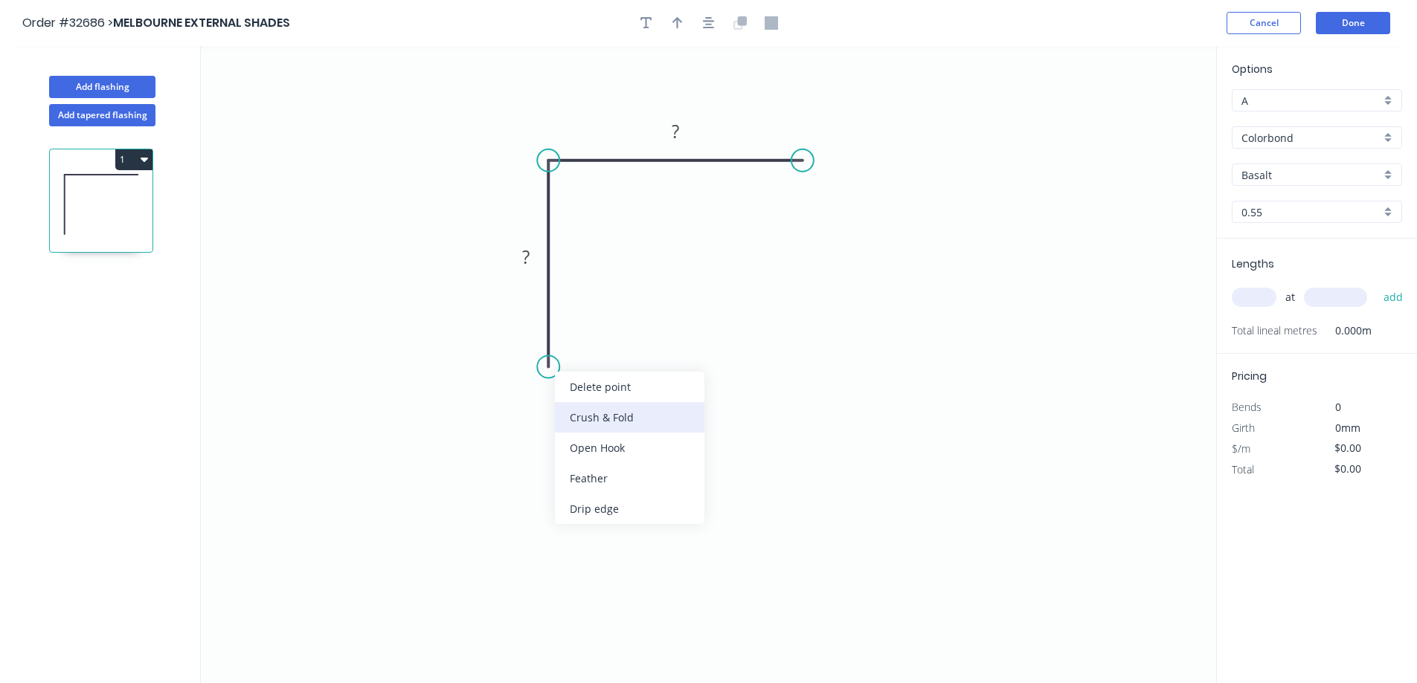
click at [611, 416] on div "Crush & Fold" at bounding box center [629, 417] width 149 height 30
click at [611, 216] on div "Crush & Fold" at bounding box center [870, 214] width 149 height 30
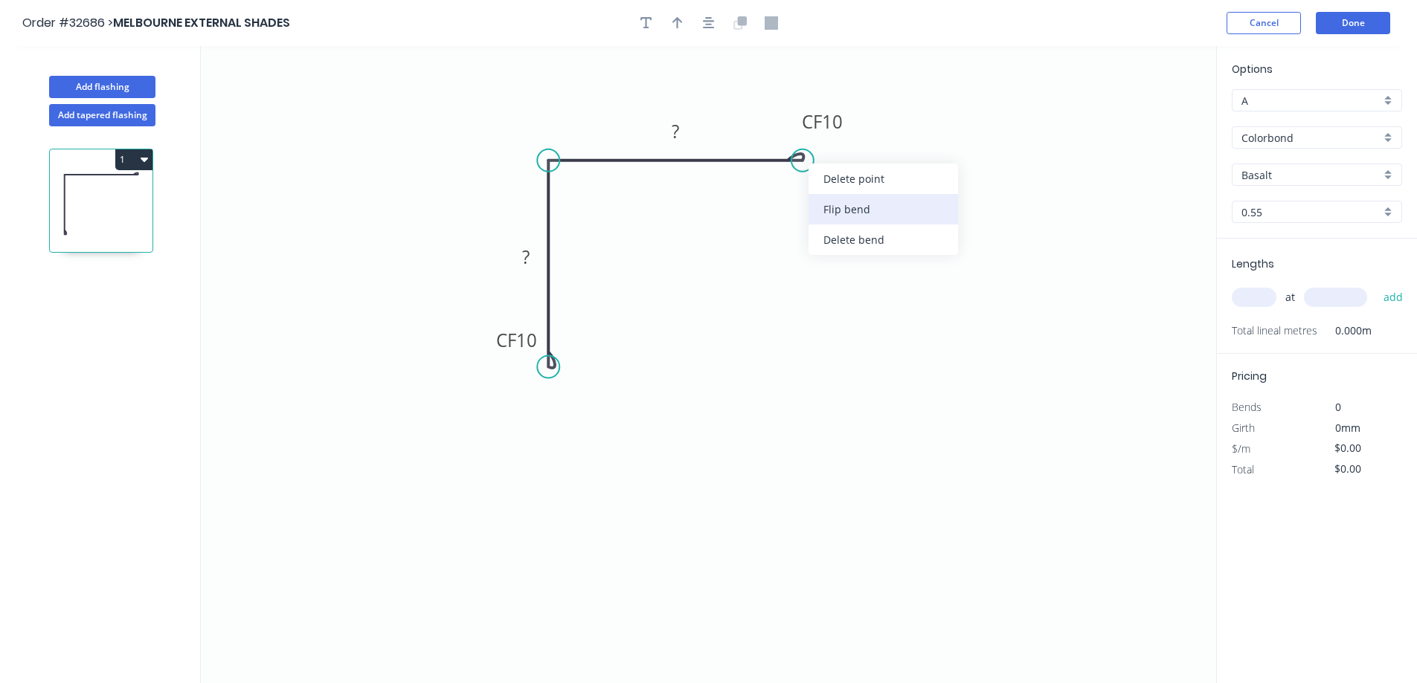
click at [611, 212] on div "Flip bend" at bounding box center [882, 209] width 149 height 30
click at [535, 257] on rect at bounding box center [526, 258] width 30 height 21
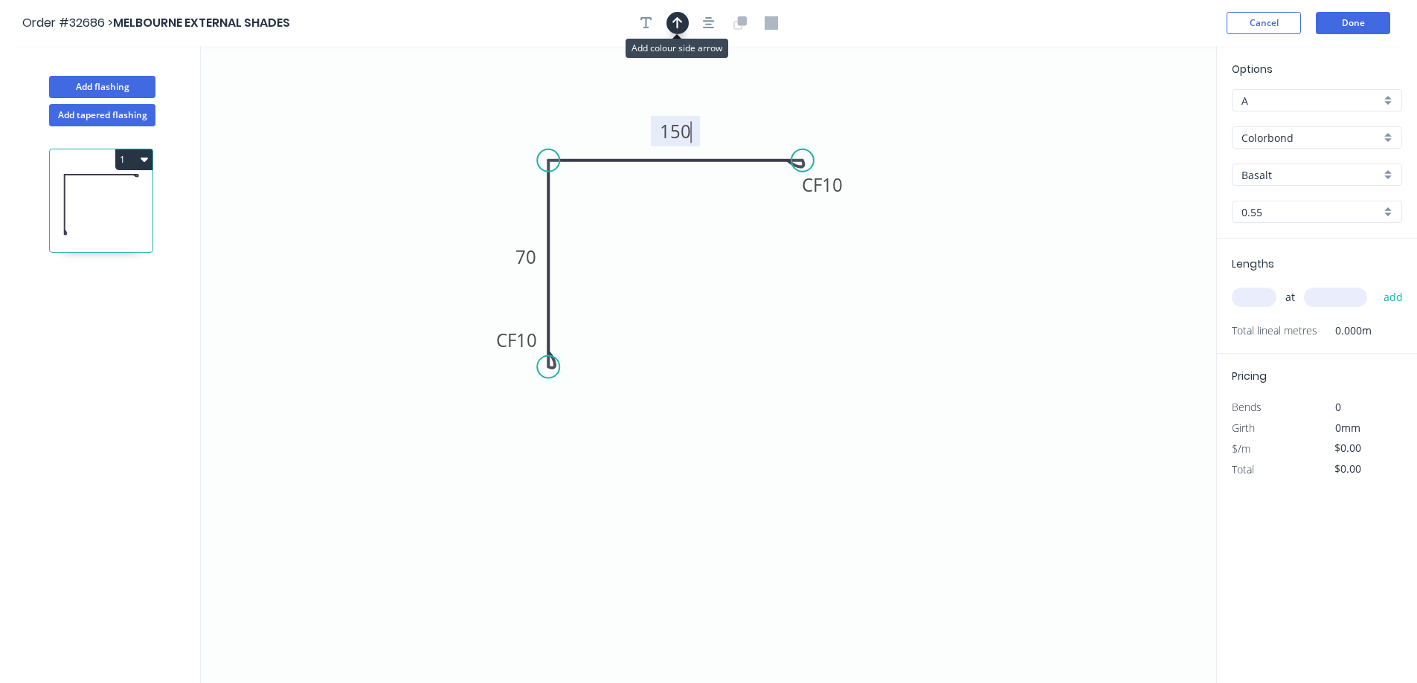
click at [611, 23] on icon "button" at bounding box center [677, 22] width 10 height 13
type input "$17.04"
drag, startPoint x: 1138, startPoint y: 116, endPoint x: 652, endPoint y: 135, distance: 486.7
click at [611, 135] on icon "0 CF 10 70 CF 10 150" at bounding box center [708, 364] width 1015 height 637
drag, startPoint x: 654, startPoint y: 140, endPoint x: 696, endPoint y: 144, distance: 41.9
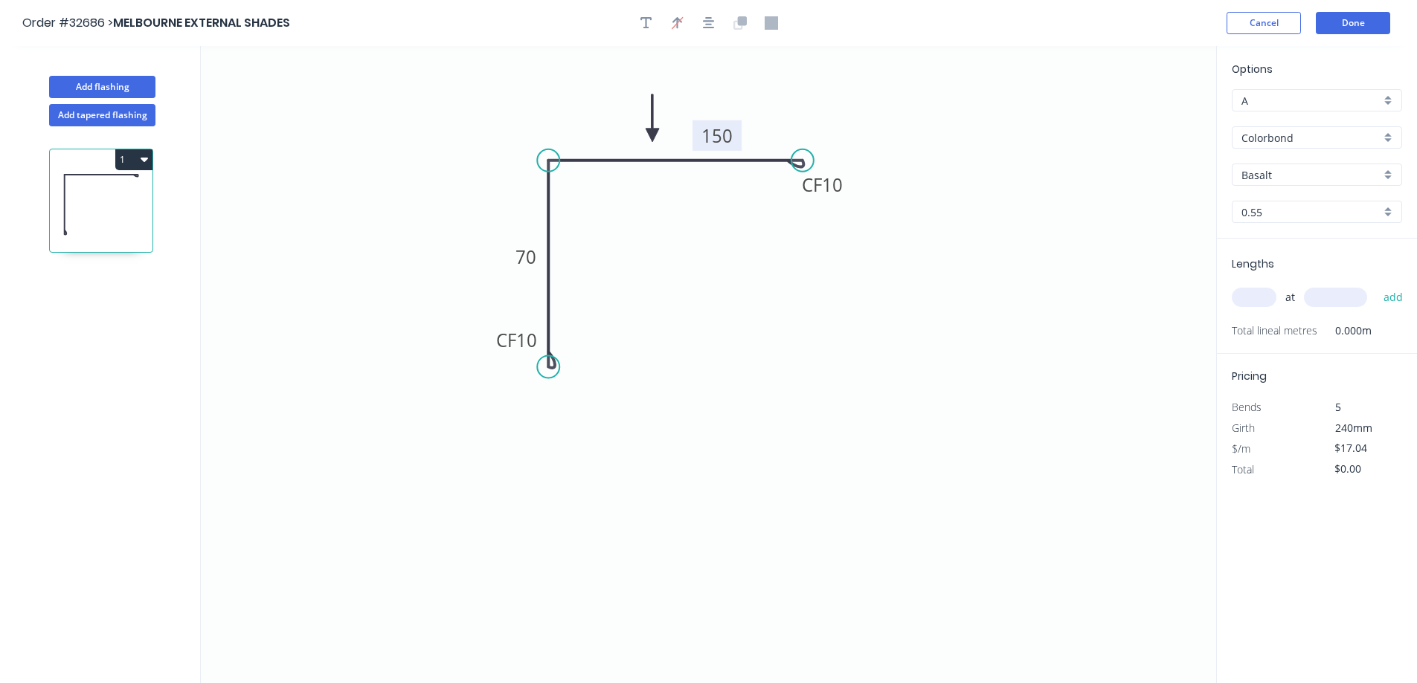
click at [611, 144] on rect at bounding box center [716, 135] width 49 height 30
click at [611, 175] on input "Basalt" at bounding box center [1310, 175] width 139 height 16
click at [611, 209] on div "Monument" at bounding box center [1316, 203] width 169 height 26
type input "Monument"
click at [611, 293] on input "text" at bounding box center [1253, 297] width 45 height 19
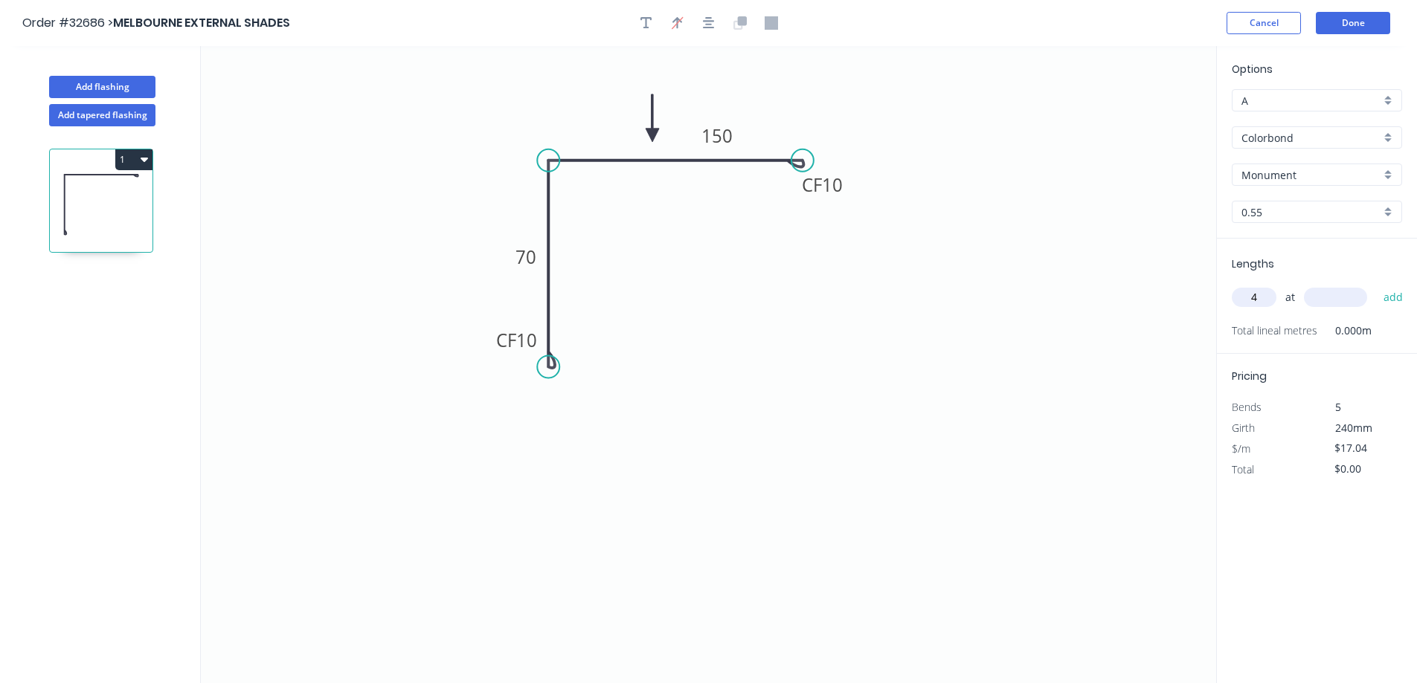
type input "4"
type input "3100"
click at [611, 285] on button "add" at bounding box center [1393, 297] width 35 height 25
type input "$211.30"
click at [145, 91] on button "Add flashing" at bounding box center [102, 87] width 106 height 22
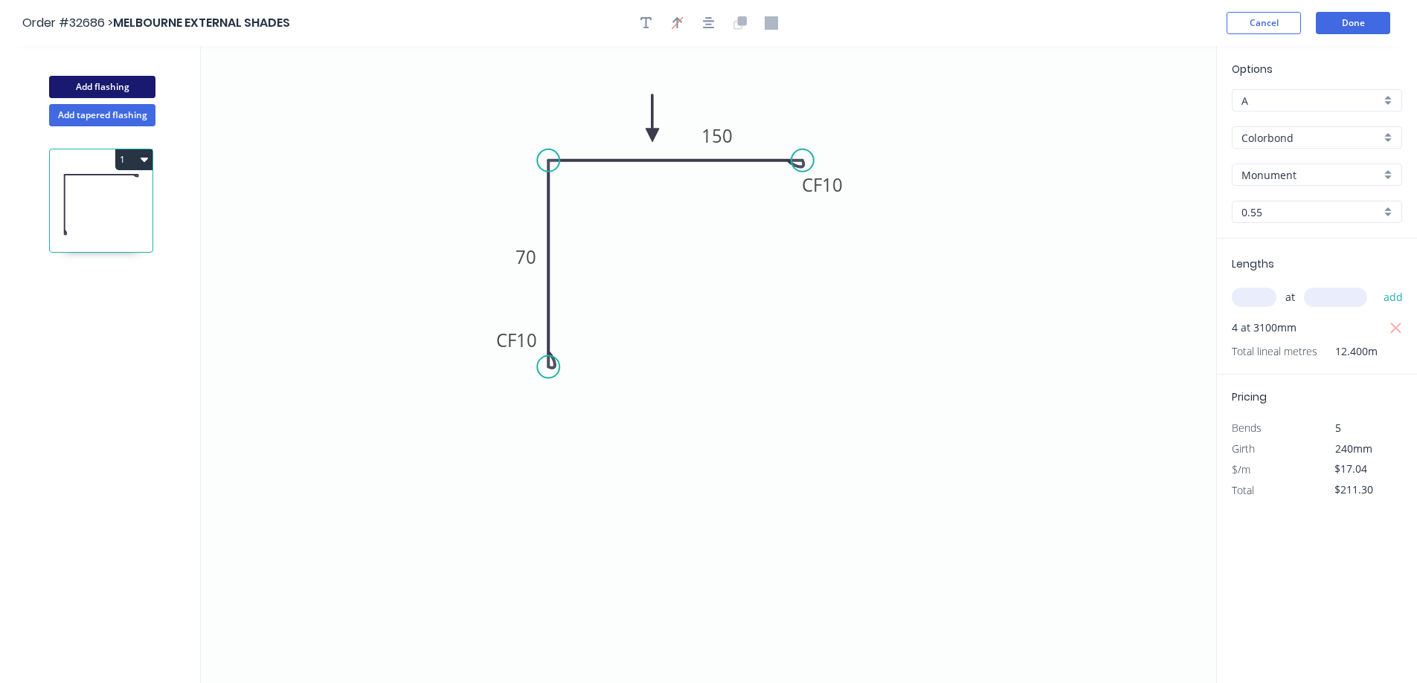
type input "$0.00"
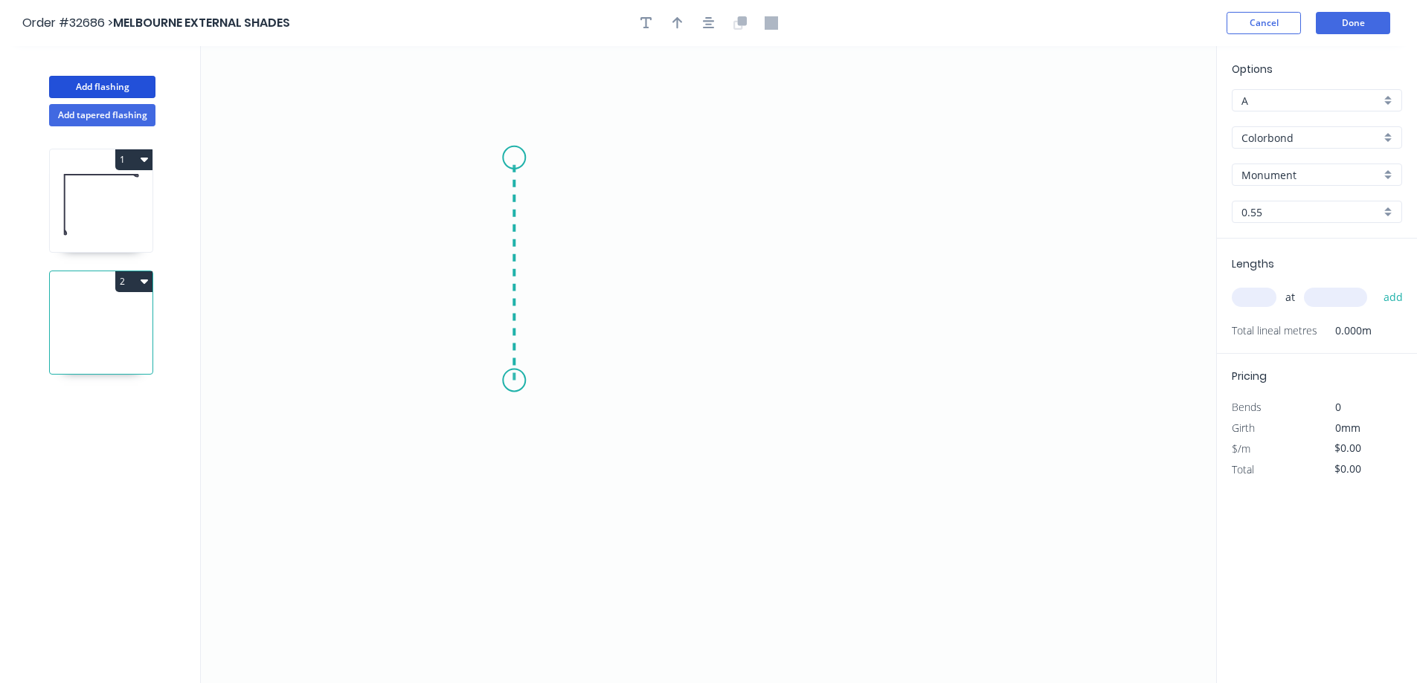
drag, startPoint x: 514, startPoint y: 381, endPoint x: 500, endPoint y: 158, distance: 223.5
click at [500, 158] on icon "0" at bounding box center [708, 364] width 1015 height 637
drag, startPoint x: 500, startPoint y: 158, endPoint x: 796, endPoint y: 160, distance: 295.2
click at [611, 160] on icon "0 ?" at bounding box center [708, 364] width 1015 height 637
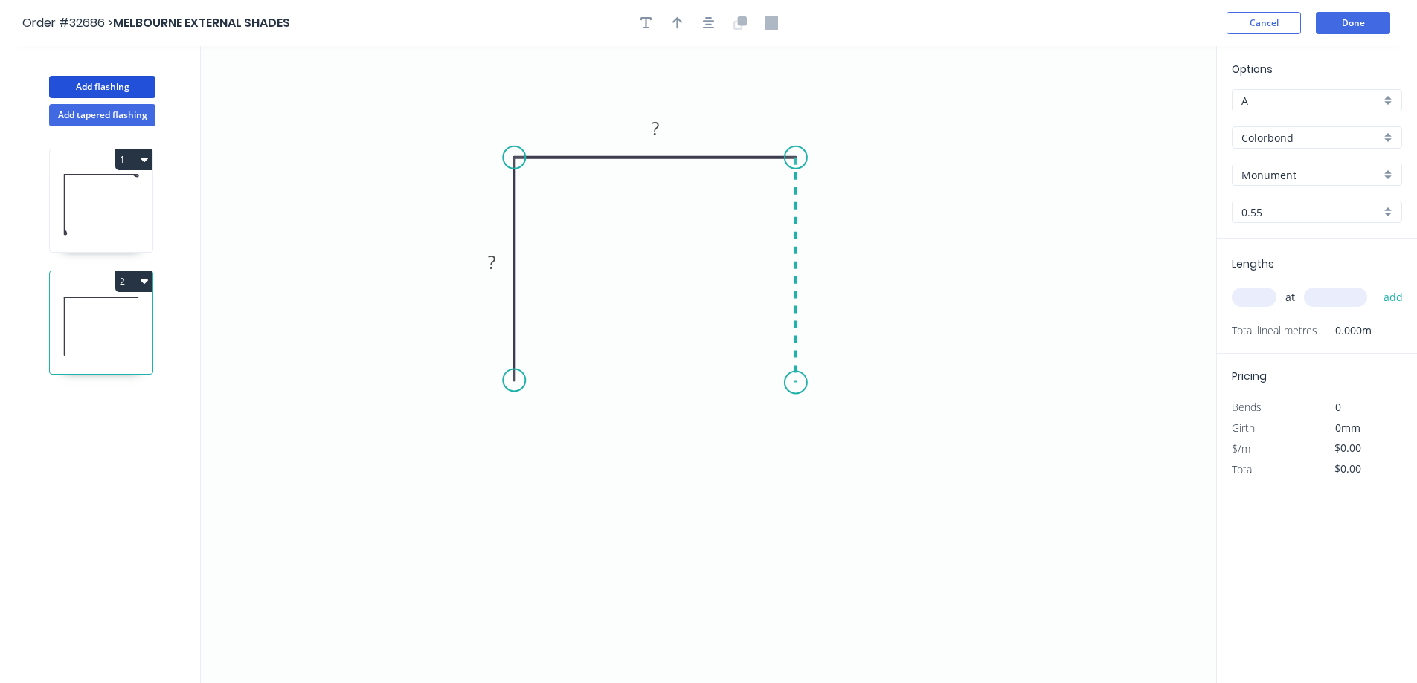
drag, startPoint x: 796, startPoint y: 264, endPoint x: 799, endPoint y: 383, distance: 119.0
click at [611, 383] on icon "0 ? ?" at bounding box center [708, 364] width 1015 height 637
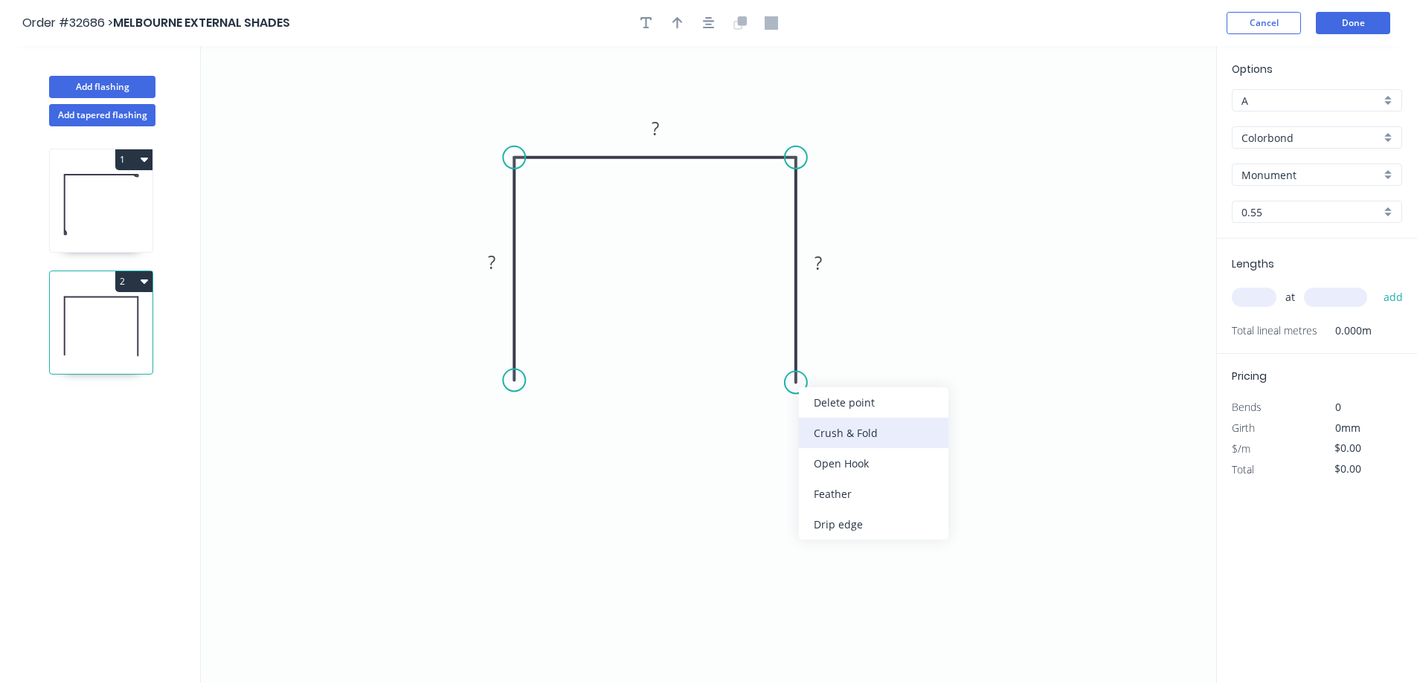
click at [611, 424] on div "Crush & Fold" at bounding box center [873, 433] width 149 height 30
click at [611, 434] on div "Flip bend" at bounding box center [871, 430] width 149 height 30
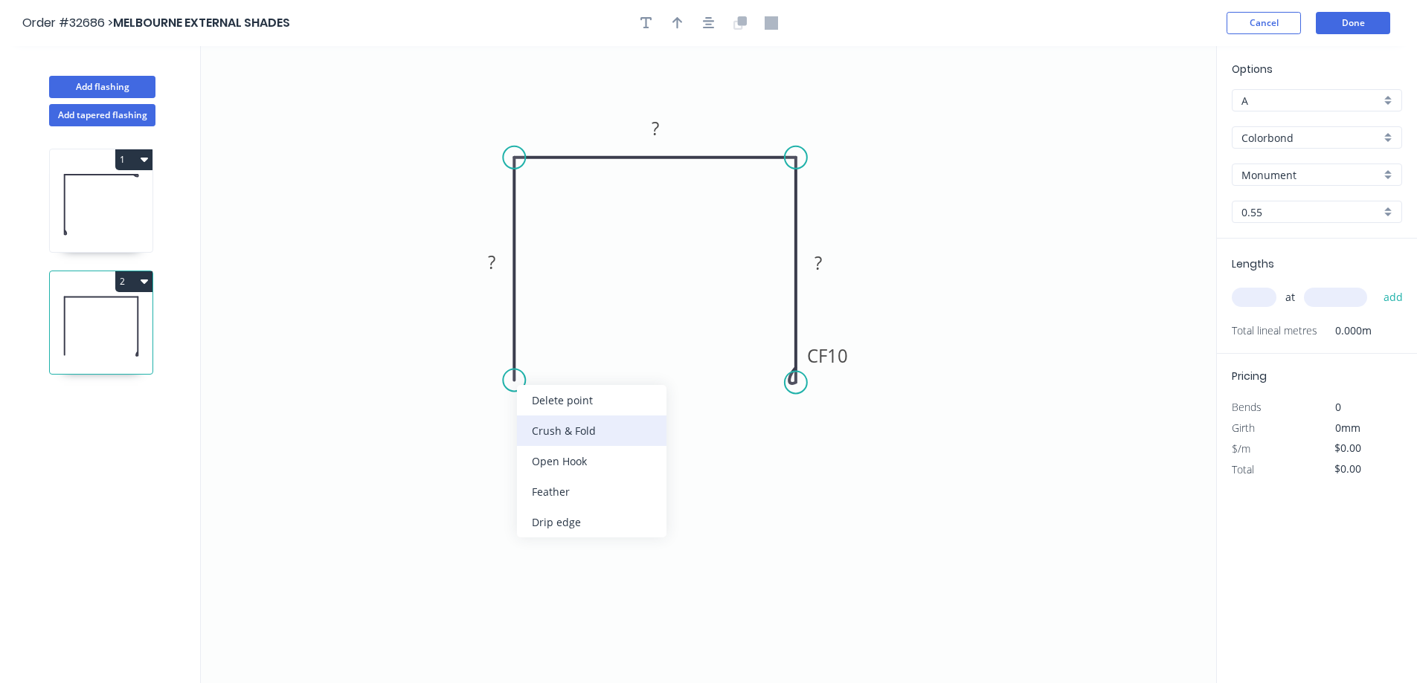
click at [558, 425] on div "Crush & Fold" at bounding box center [591, 431] width 149 height 30
click at [503, 263] on rect at bounding box center [492, 263] width 30 height 21
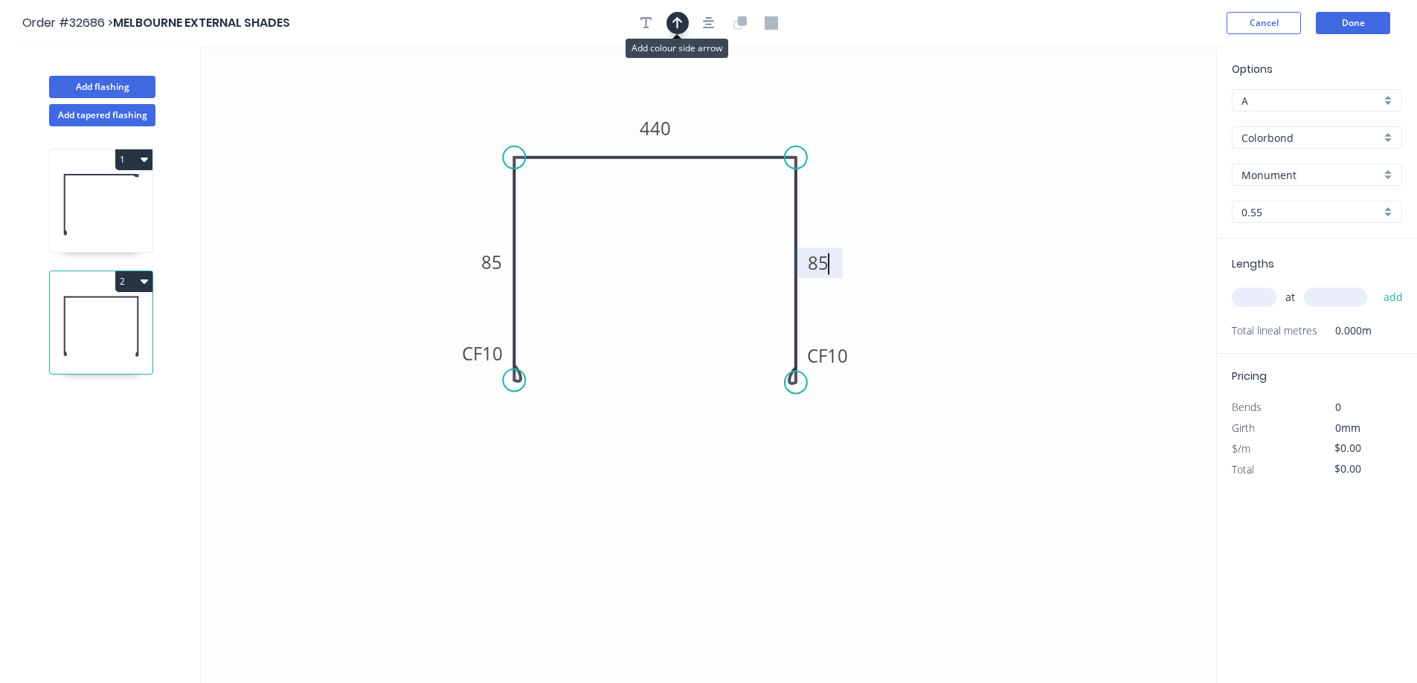
click at [611, 24] on button "button" at bounding box center [677, 23] width 22 height 22
type input "$41.13"
drag, startPoint x: 1141, startPoint y: 119, endPoint x: 613, endPoint y: 124, distance: 527.3
click at [611, 124] on icon at bounding box center [613, 107] width 13 height 48
click at [611, 295] on input "text" at bounding box center [1253, 297] width 45 height 19
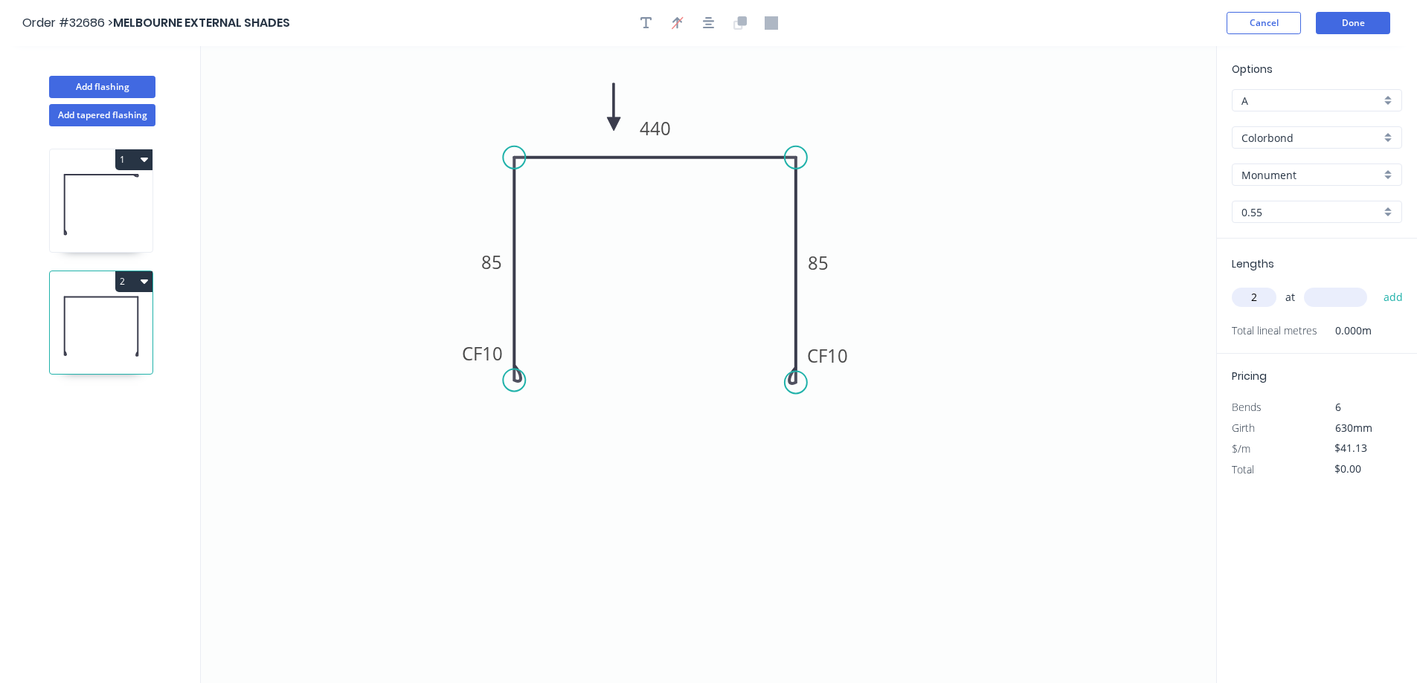
type input "2"
type input "3100"
click at [611, 285] on button "add" at bounding box center [1393, 297] width 35 height 25
type input "$255.01"
click at [128, 83] on button "Add flashing" at bounding box center [102, 87] width 106 height 22
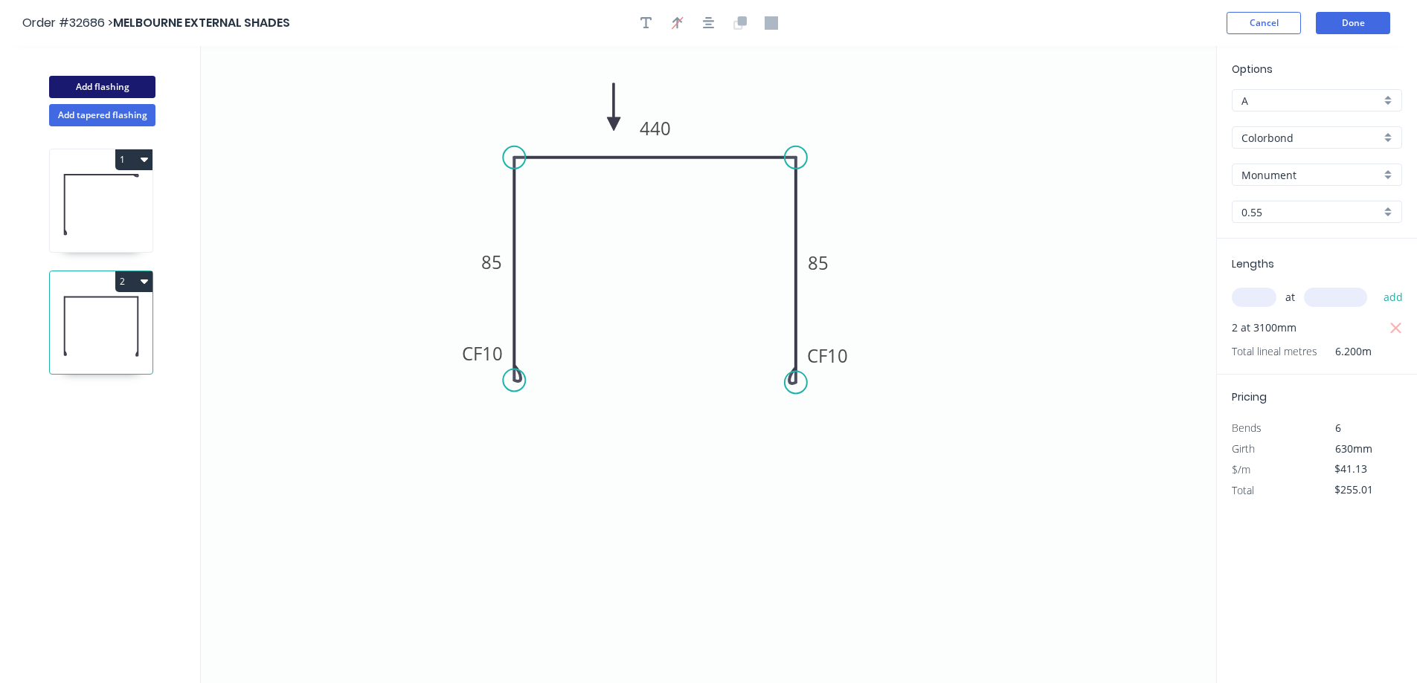
type input "$0.00"
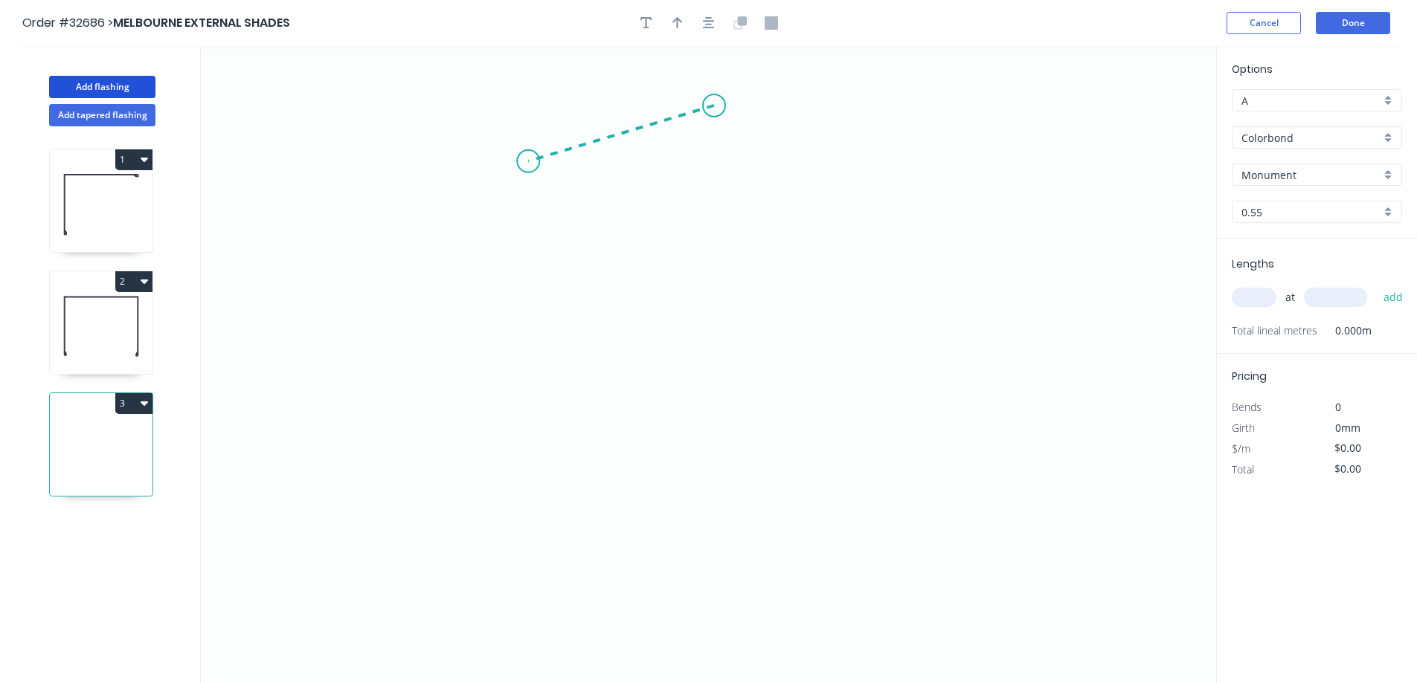
drag, startPoint x: 714, startPoint y: 106, endPoint x: 527, endPoint y: 161, distance: 194.8
click at [527, 161] on icon "0" at bounding box center [708, 364] width 1015 height 637
drag, startPoint x: 527, startPoint y: 161, endPoint x: 535, endPoint y: 323, distance: 162.3
click at [535, 323] on icon "0 ?" at bounding box center [708, 364] width 1015 height 637
drag, startPoint x: 534, startPoint y: 321, endPoint x: 767, endPoint y: 388, distance: 242.4
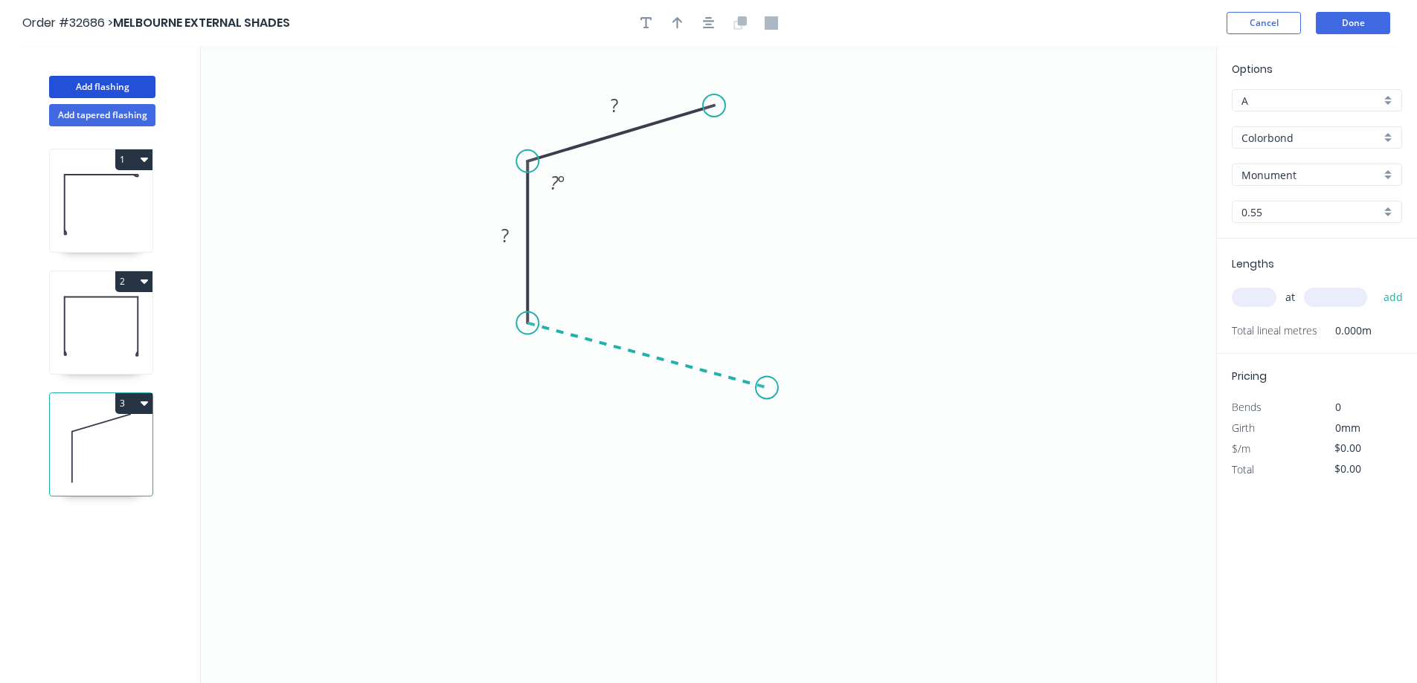
click at [611, 388] on icon "0 ? ? ? º" at bounding box center [708, 364] width 1015 height 637
drag, startPoint x: 767, startPoint y: 388, endPoint x: 768, endPoint y: 486, distance: 98.2
click at [611, 457] on icon "0 ? ? ? ? º ? º" at bounding box center [708, 364] width 1015 height 637
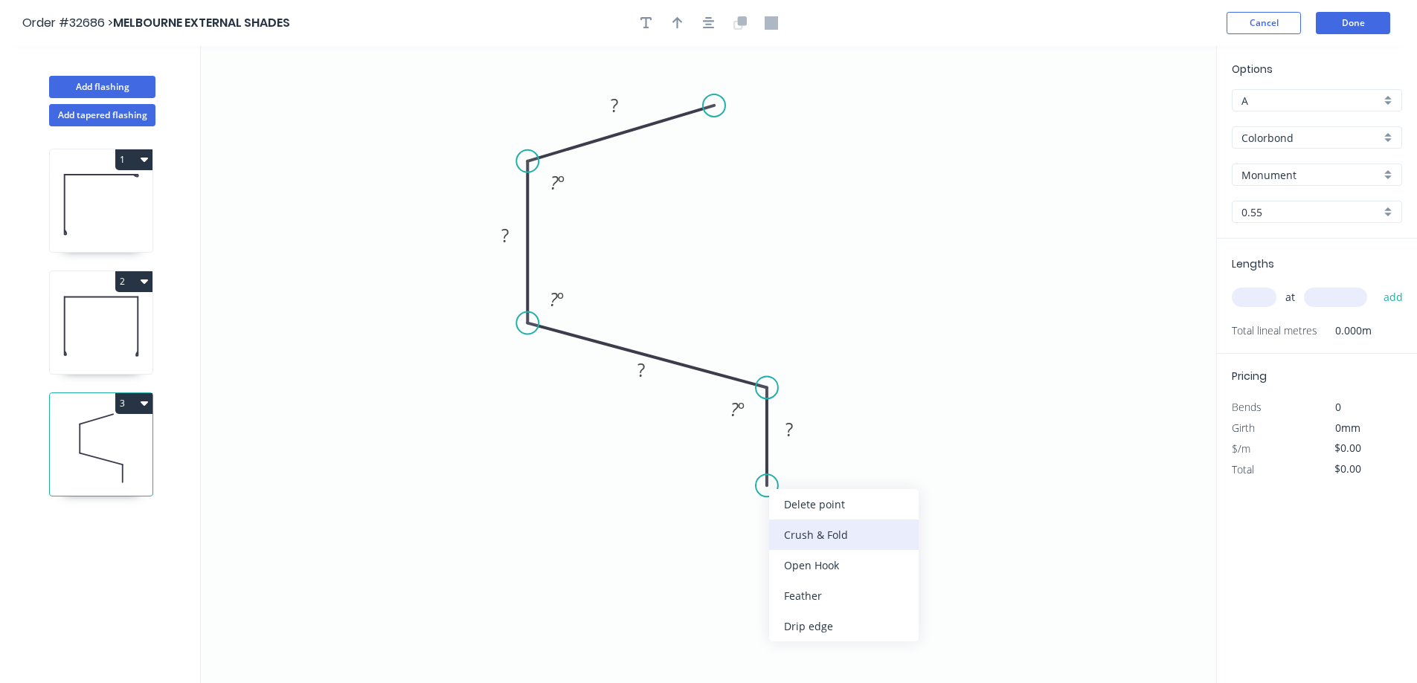
click at [611, 457] on div "Crush & Fold" at bounding box center [843, 535] width 149 height 30
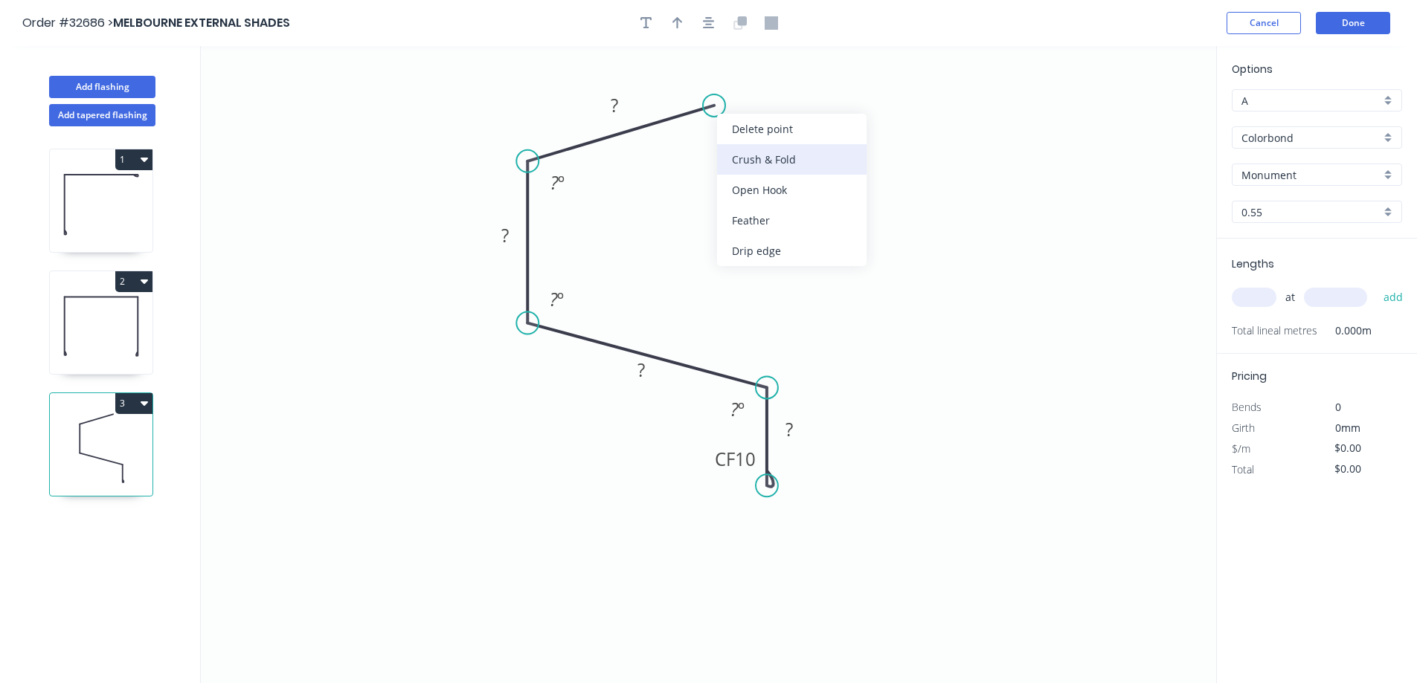
click at [611, 164] on div "Crush & Fold" at bounding box center [791, 159] width 149 height 30
click at [611, 164] on div "Flip bend" at bounding box center [784, 156] width 149 height 30
click at [611, 106] on tspan "?" at bounding box center [614, 105] width 7 height 25
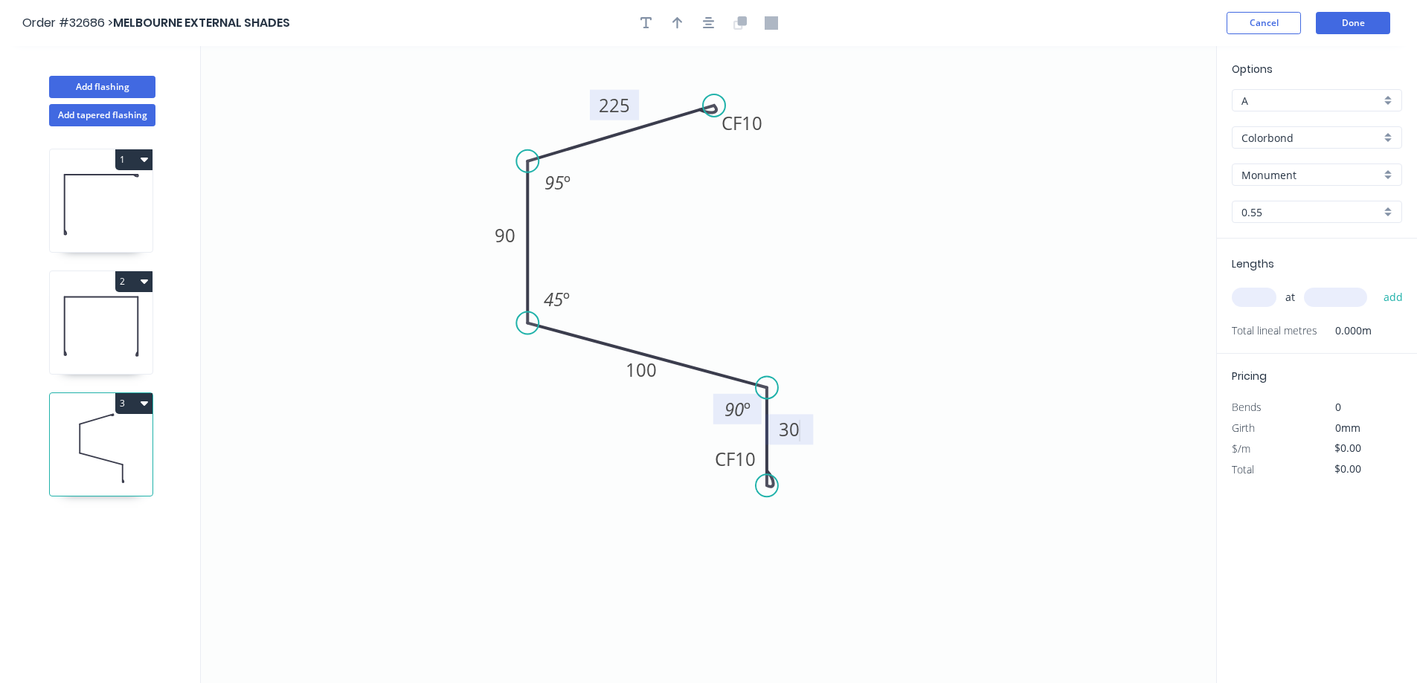
type input "$27.94"
click at [611, 408] on tspan "90" at bounding box center [733, 409] width 19 height 25
click at [611, 26] on icon "button" at bounding box center [677, 23] width 10 height 12
drag, startPoint x: 1141, startPoint y: 117, endPoint x: 559, endPoint y: 120, distance: 581.5
click at [559, 120] on icon at bounding box center [559, 103] width 13 height 48
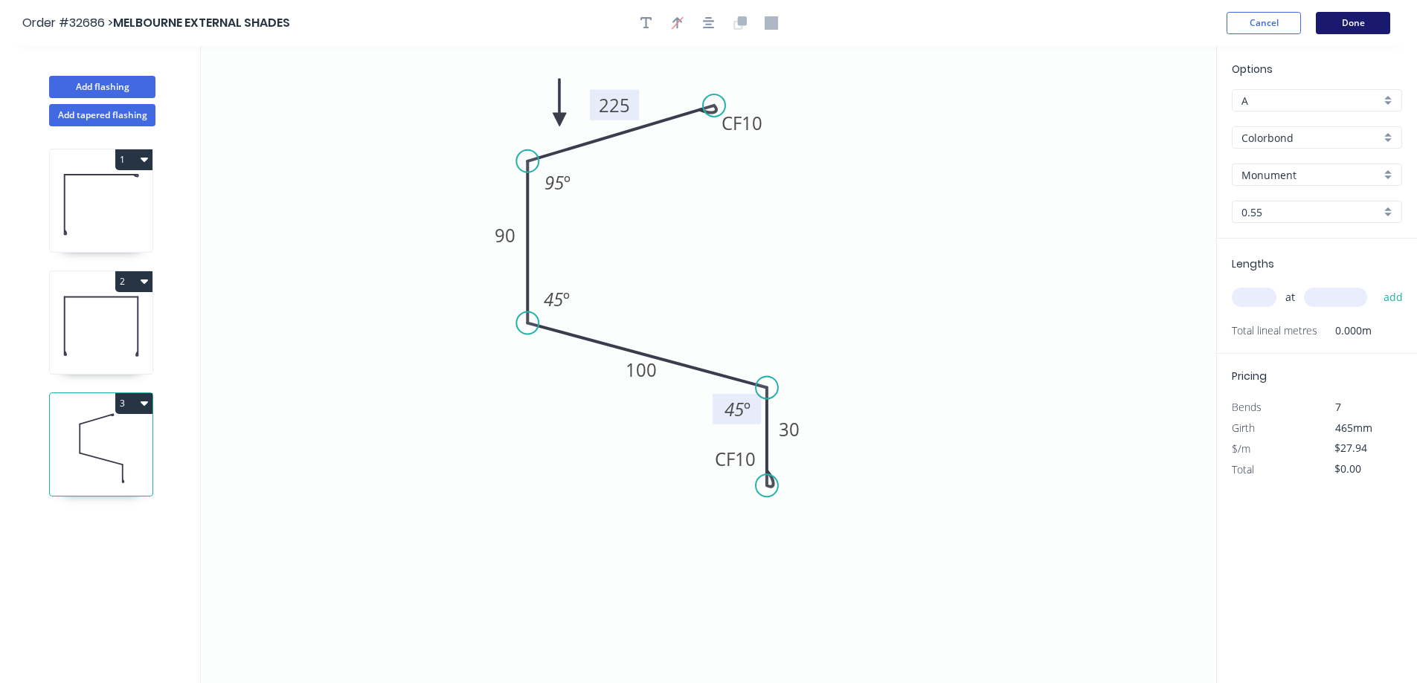
click at [611, 21] on button "Done" at bounding box center [1352, 23] width 74 height 22
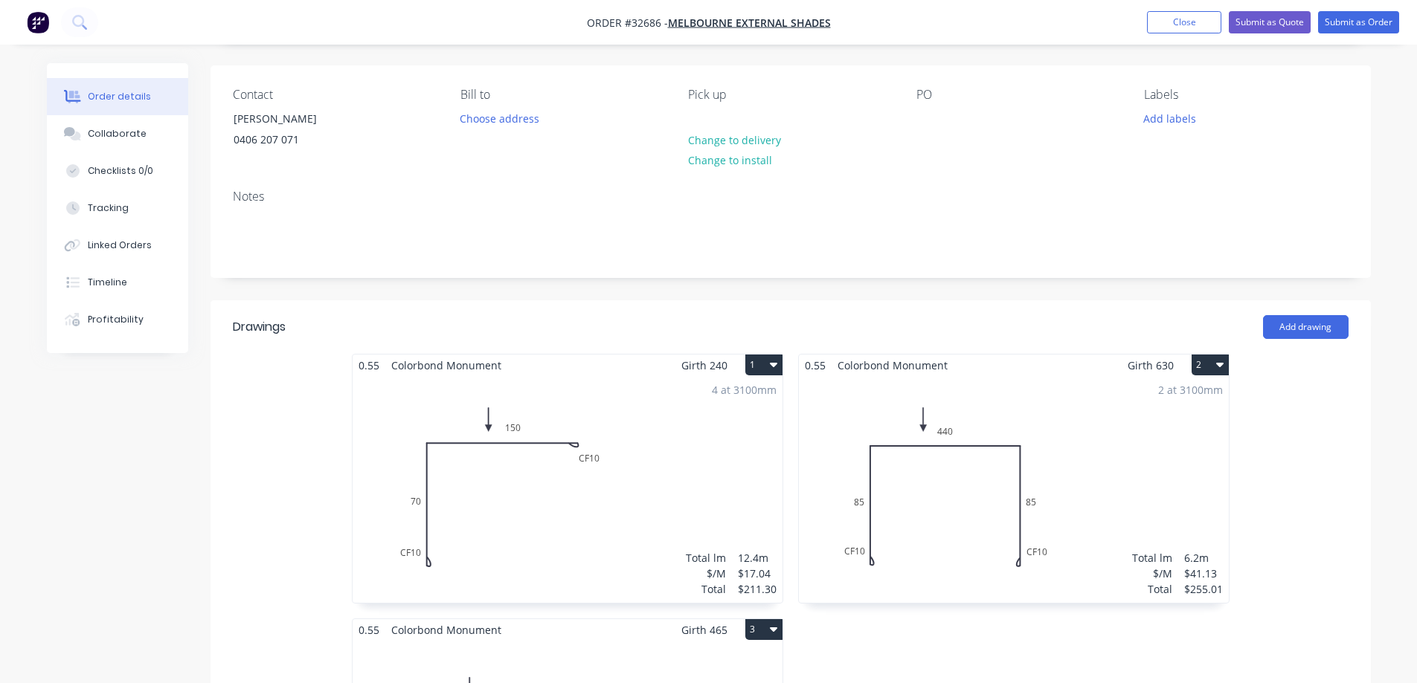
scroll to position [446, 0]
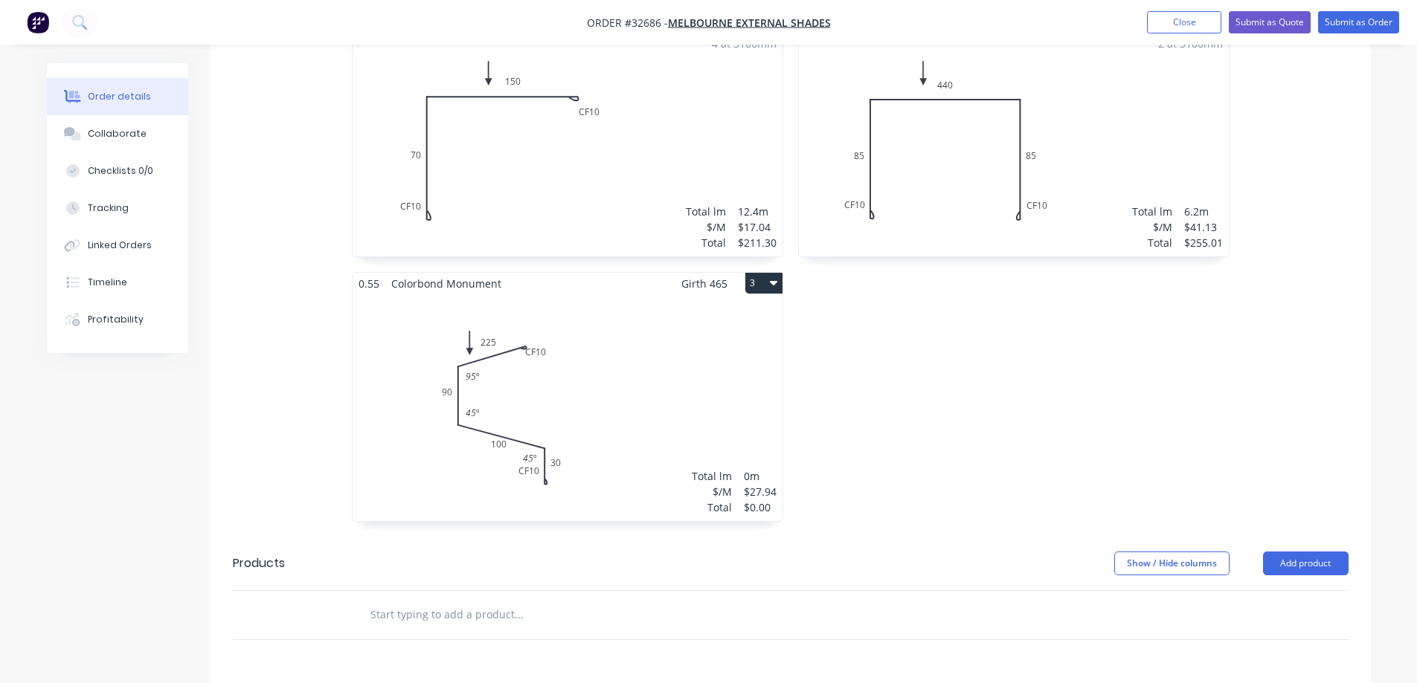
click at [611, 455] on div "Total lm $/M Total 0m $27.94 $0.00" at bounding box center [567, 407] width 430 height 227
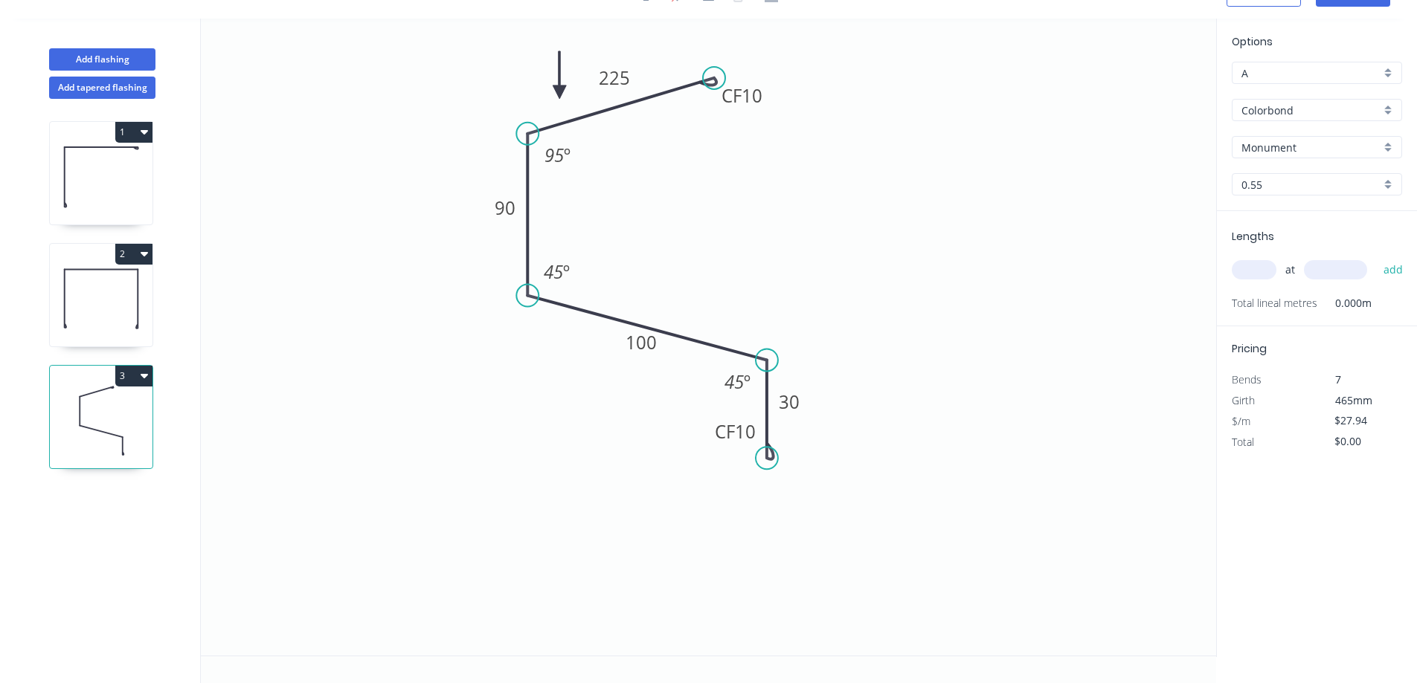
scroll to position [28, 0]
click at [611, 277] on input "text" at bounding box center [1253, 269] width 45 height 19
type input "2"
type input "4000"
click at [611, 257] on button "add" at bounding box center [1393, 269] width 35 height 25
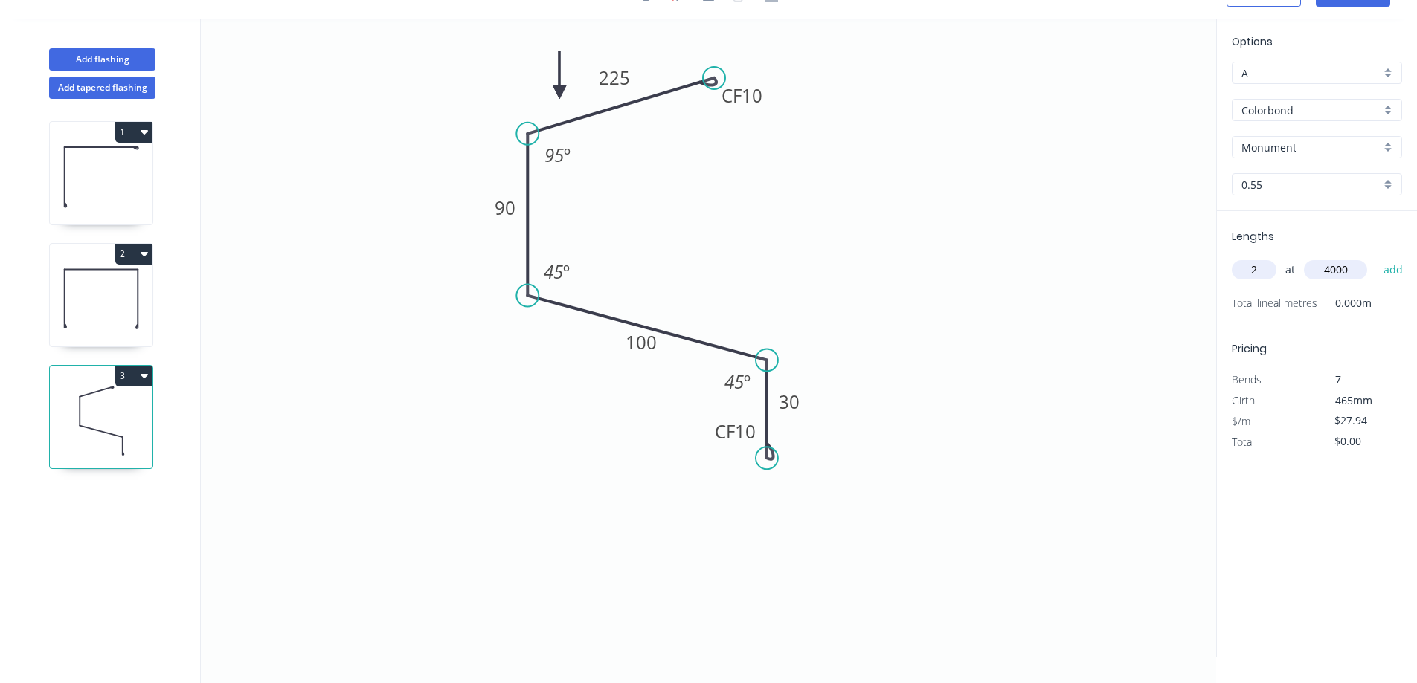
type input "$223.52"
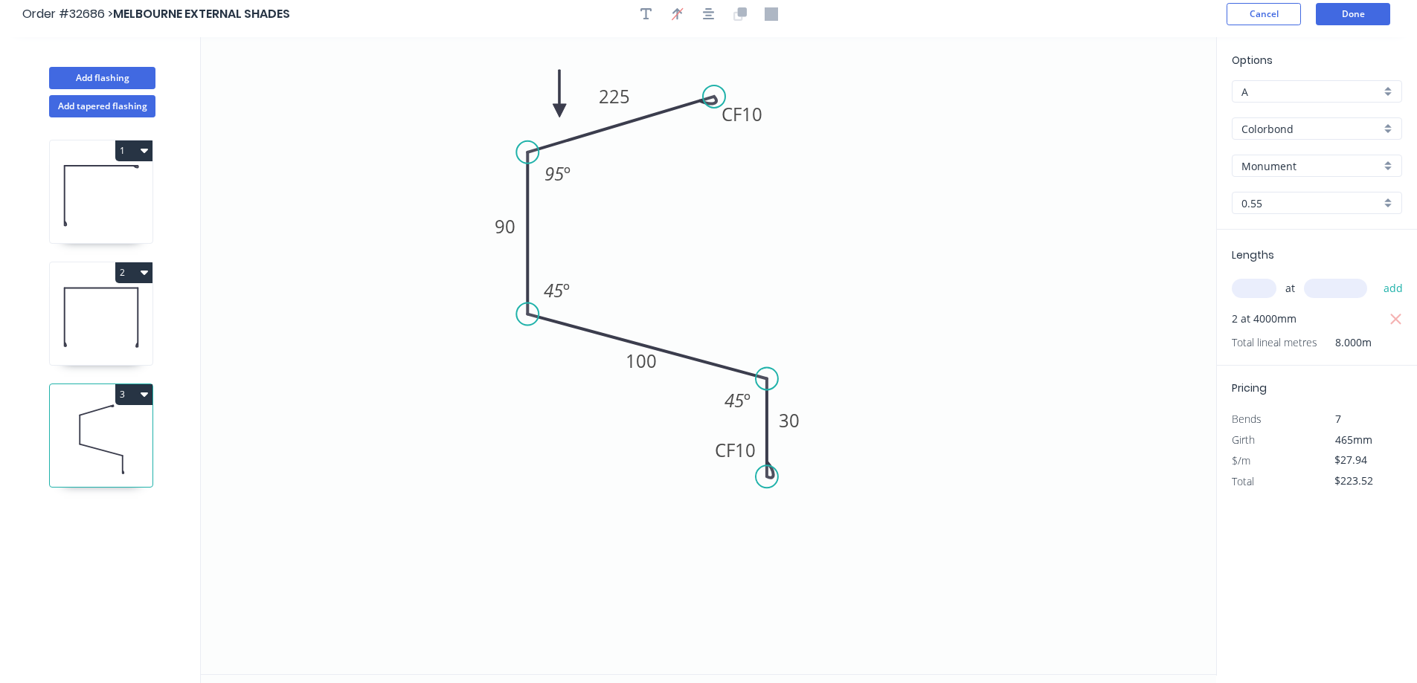
scroll to position [0, 0]
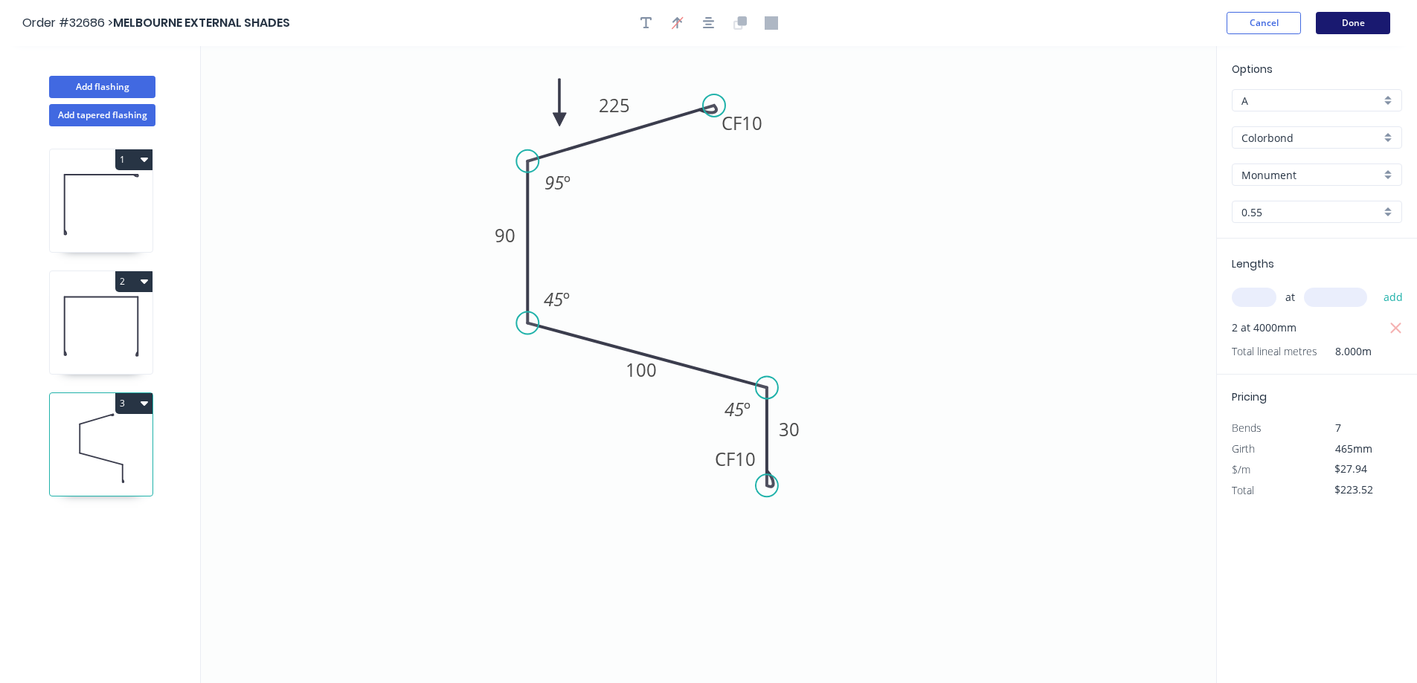
drag, startPoint x: 1324, startPoint y: 37, endPoint x: 1330, endPoint y: 33, distance: 7.7
click at [611, 33] on header "Order #32686 > MELBOURNE EXTERNAL SHADES Cancel Done" at bounding box center [708, 23] width 1417 height 46
click at [611, 24] on button "Done" at bounding box center [1352, 23] width 74 height 22
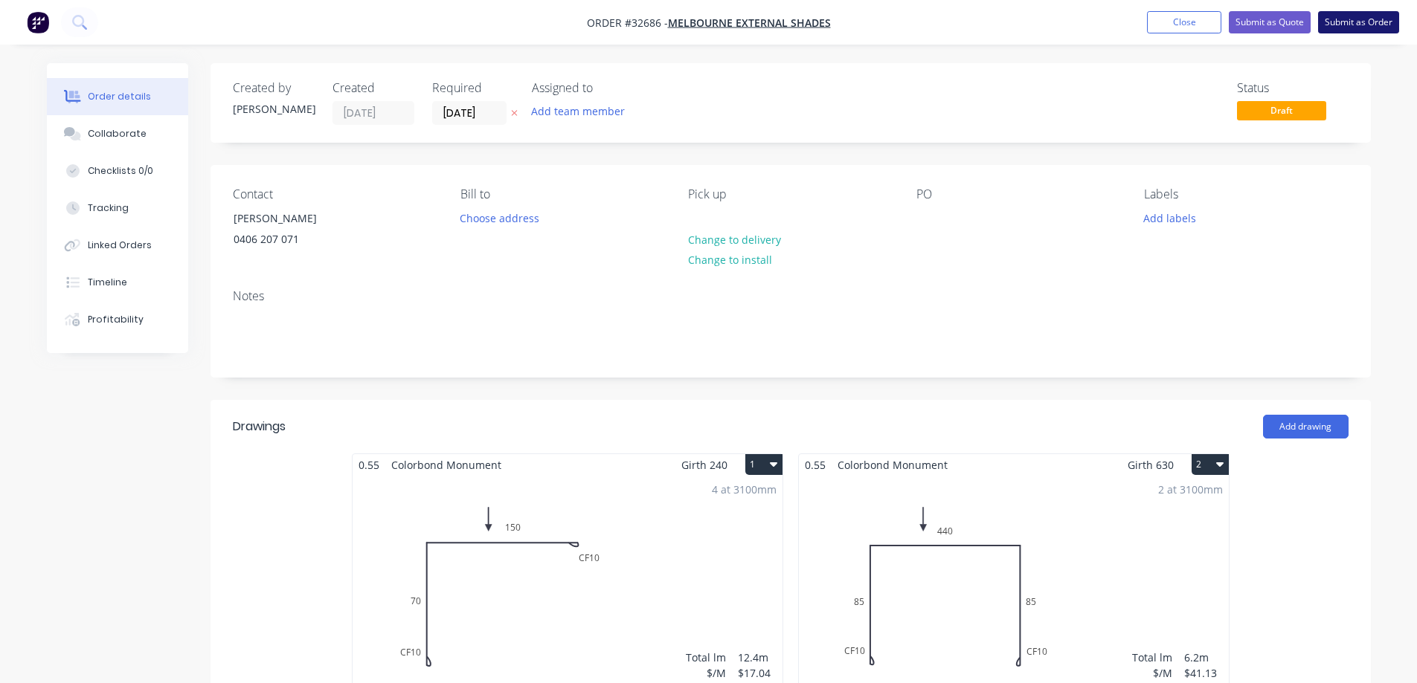
click at [611, 20] on button "Submit as Order" at bounding box center [1358, 22] width 81 height 22
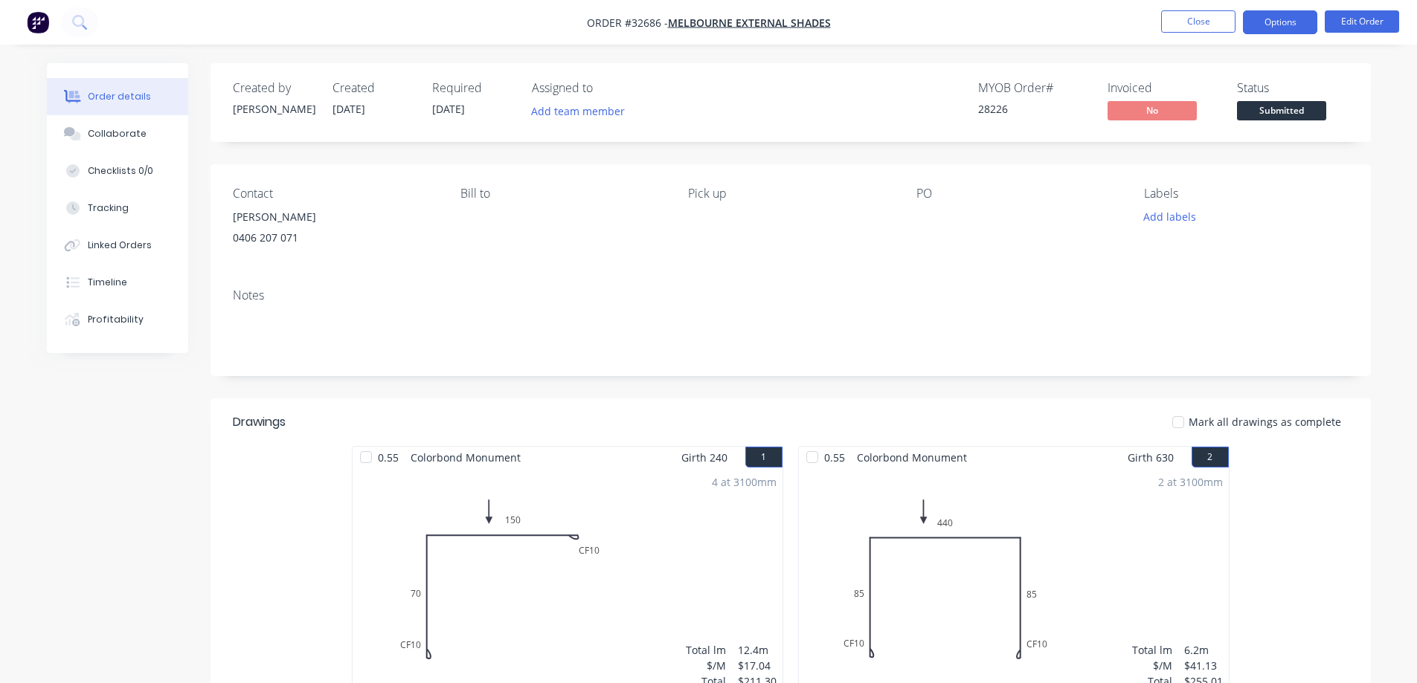
click at [611, 24] on button "Options" at bounding box center [1280, 22] width 74 height 24
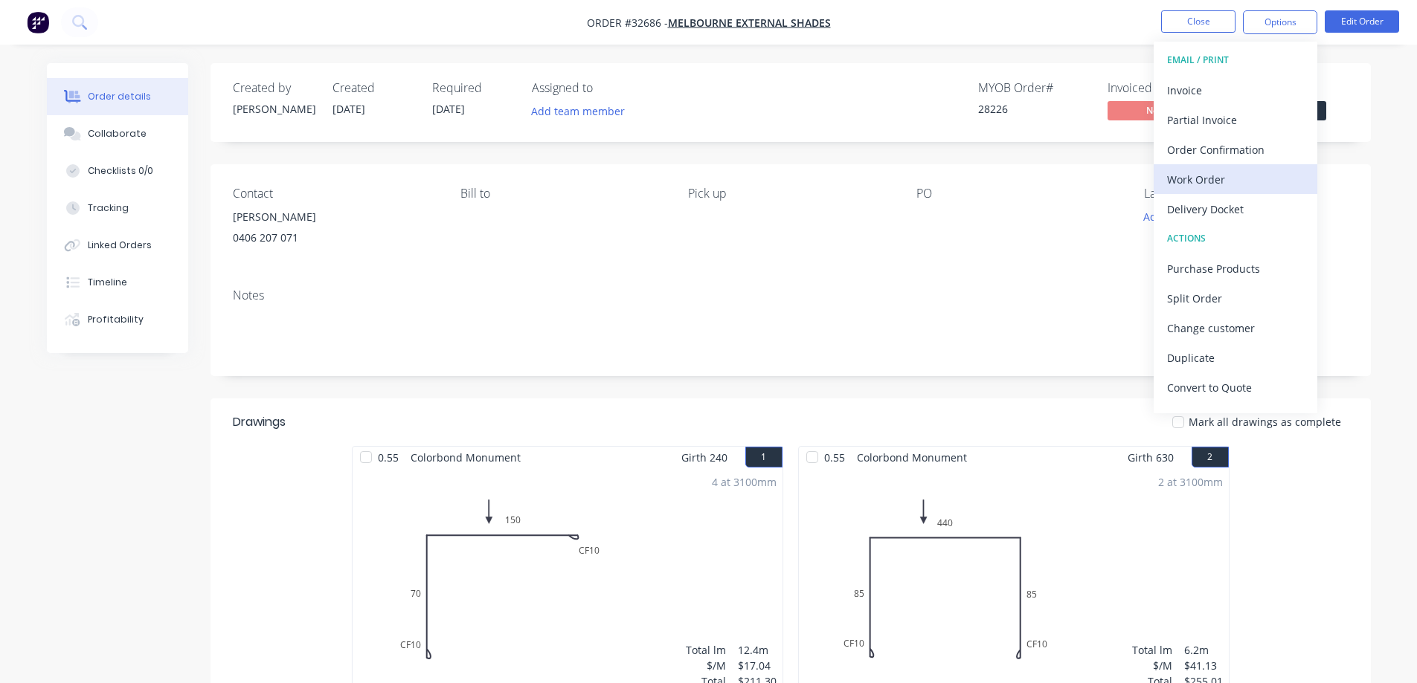
click at [611, 179] on div "Work Order" at bounding box center [1235, 180] width 137 height 22
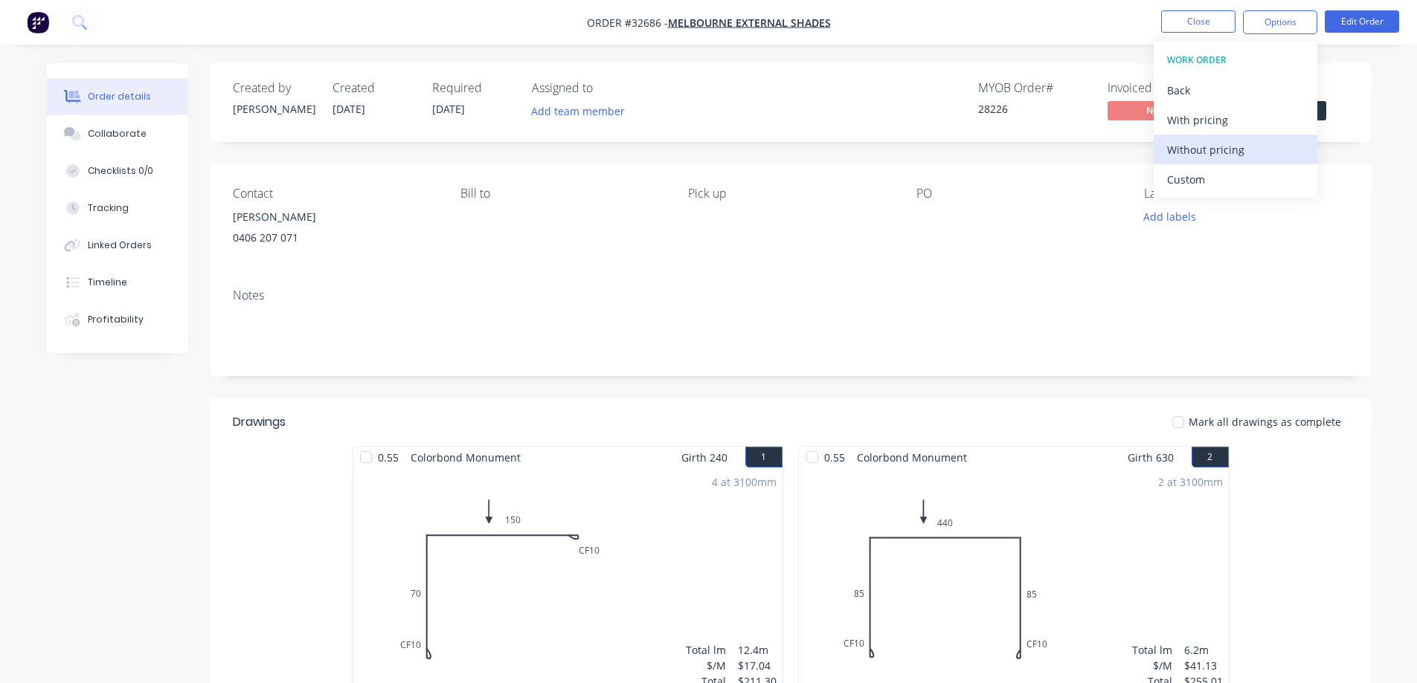
click at [611, 153] on div "Without pricing" at bounding box center [1235, 150] width 137 height 22
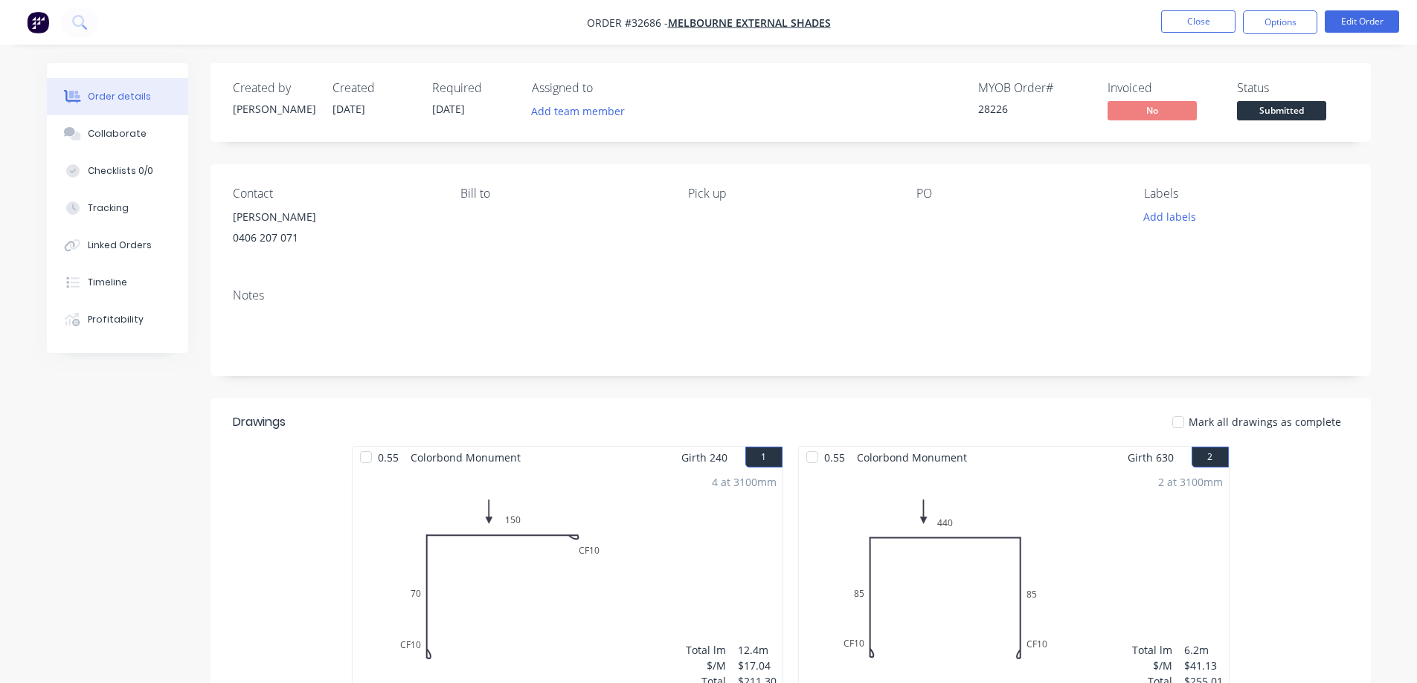
click at [611, 111] on span "Submitted" at bounding box center [1281, 110] width 89 height 19
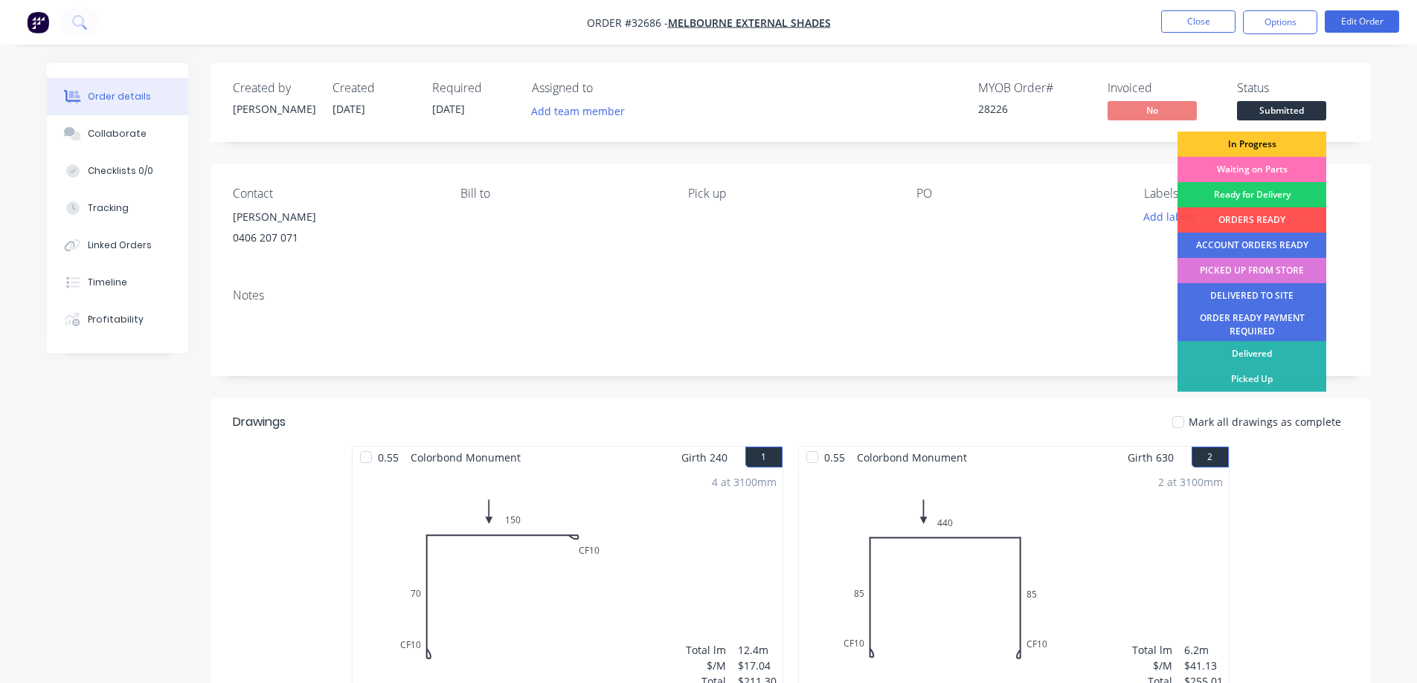
click at [611, 142] on div "In Progress" at bounding box center [1251, 144] width 149 height 25
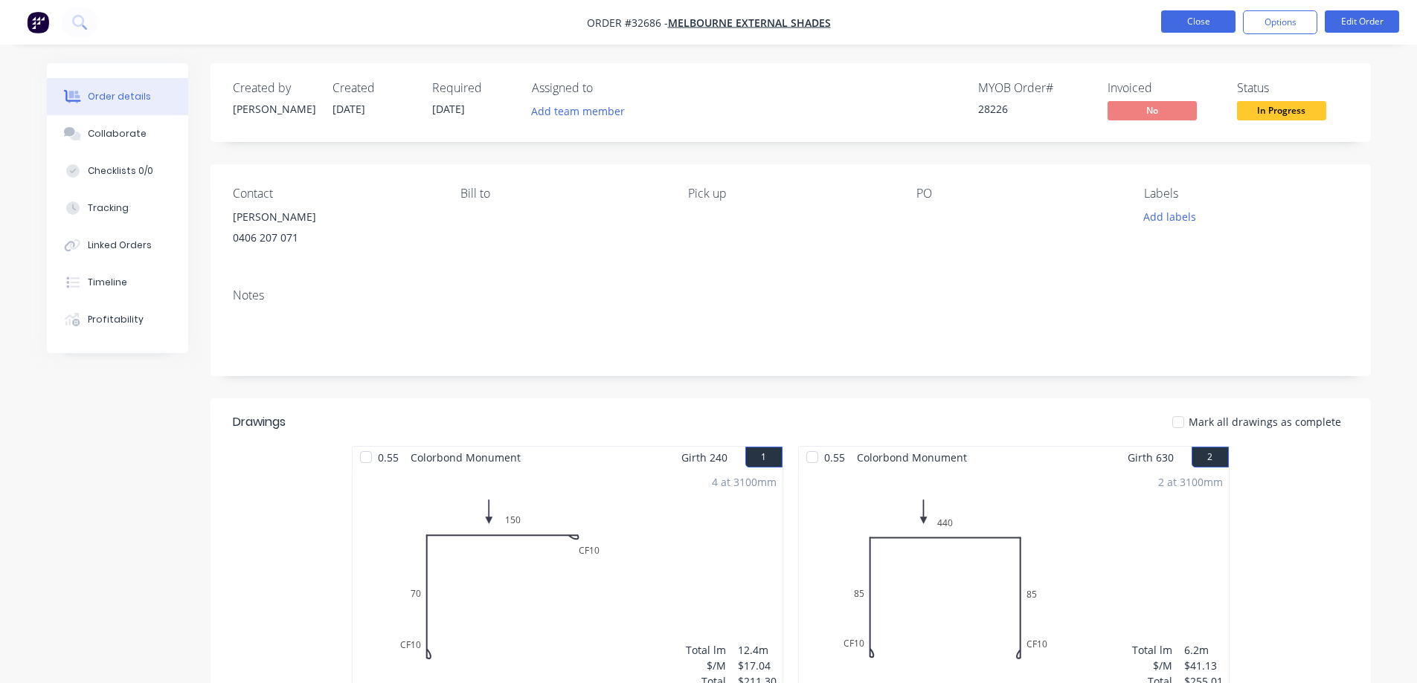
click at [611, 22] on button "Close" at bounding box center [1198, 21] width 74 height 22
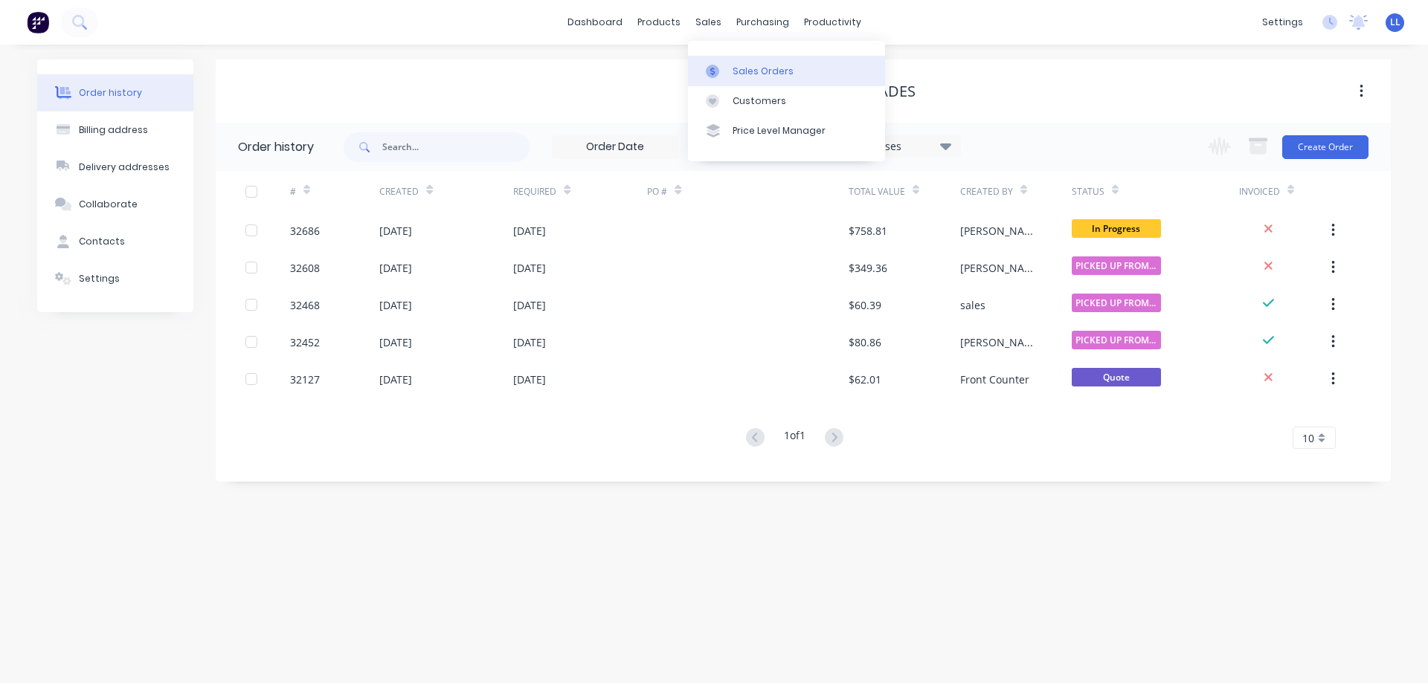
click at [611, 75] on div "Sales Orders" at bounding box center [762, 71] width 61 height 13
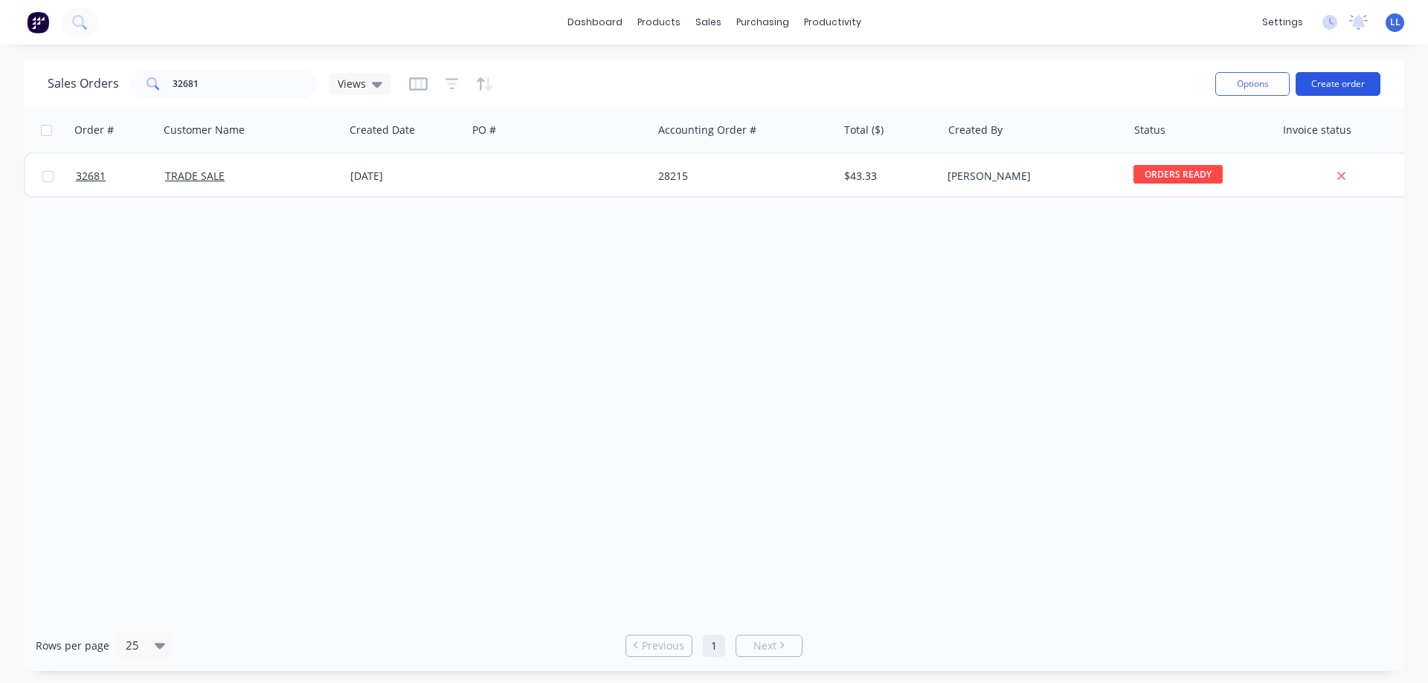
click at [611, 86] on button "Create order" at bounding box center [1337, 84] width 85 height 24
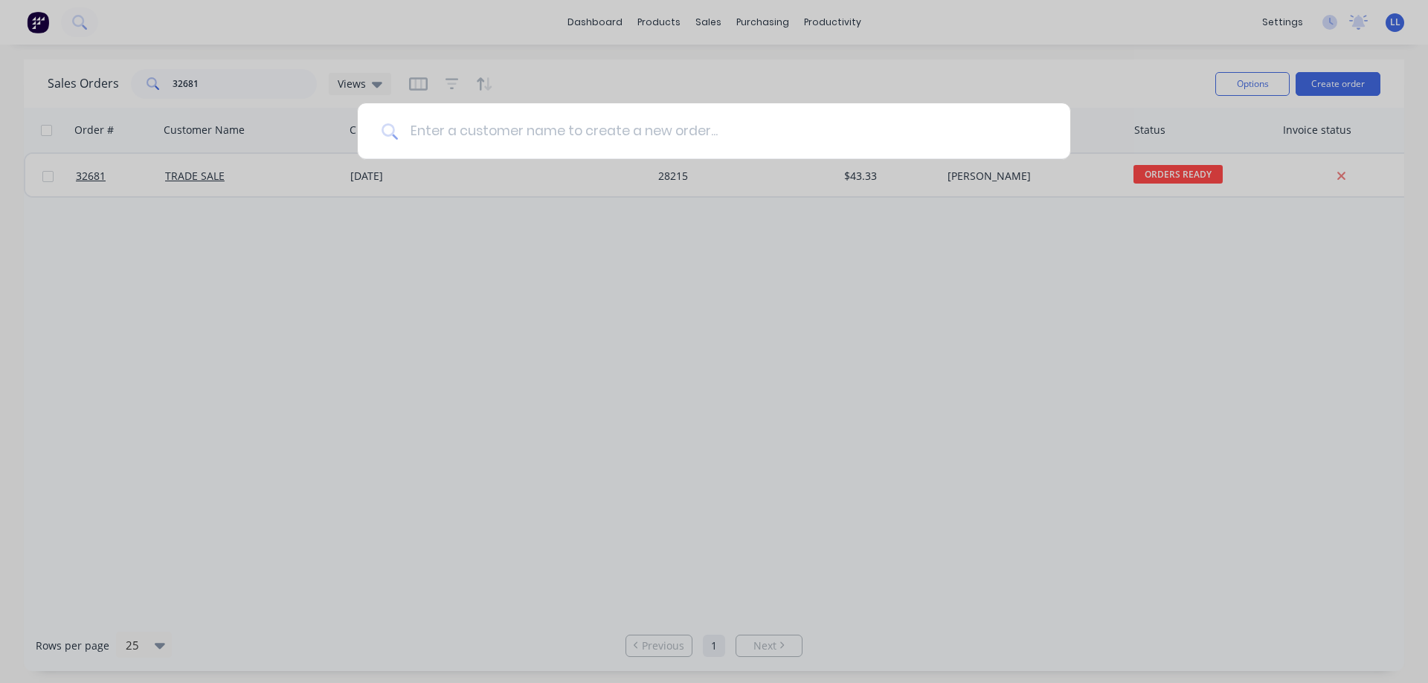
click at [611, 131] on input at bounding box center [722, 131] width 648 height 56
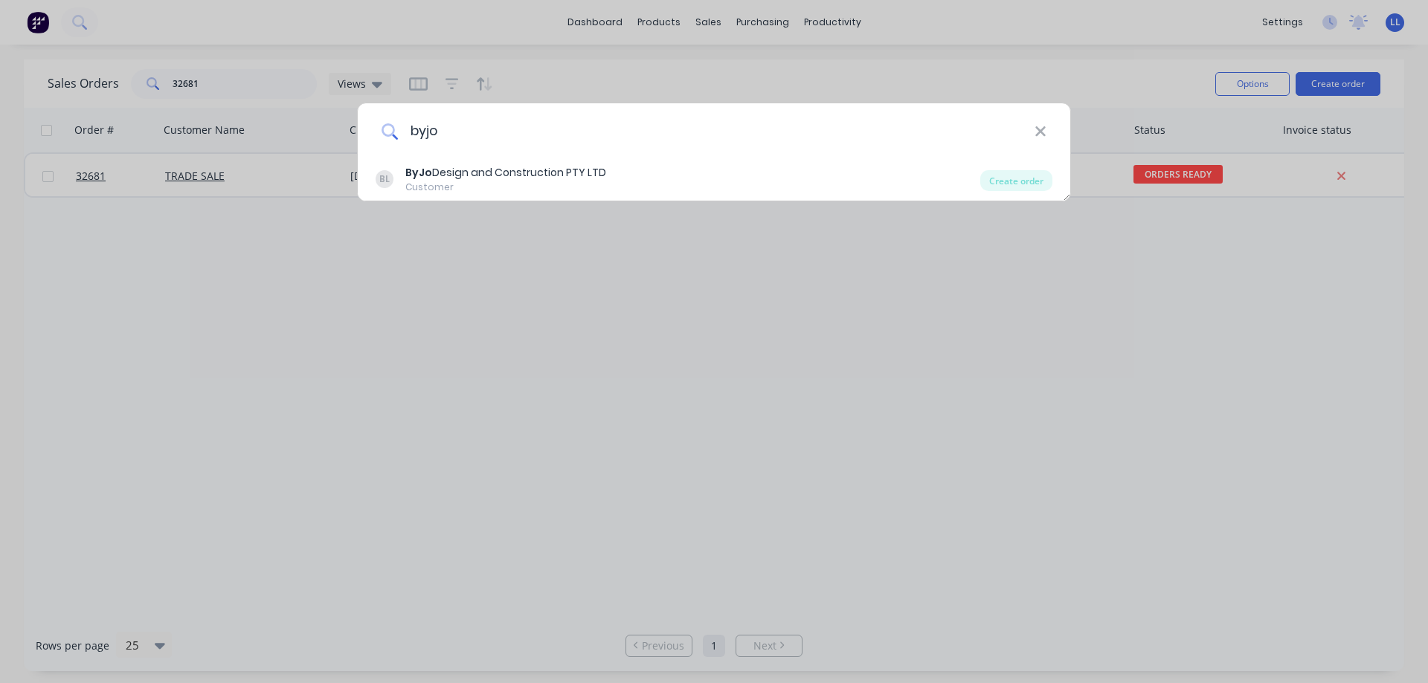
click at [475, 158] on input "byjo" at bounding box center [716, 131] width 637 height 56
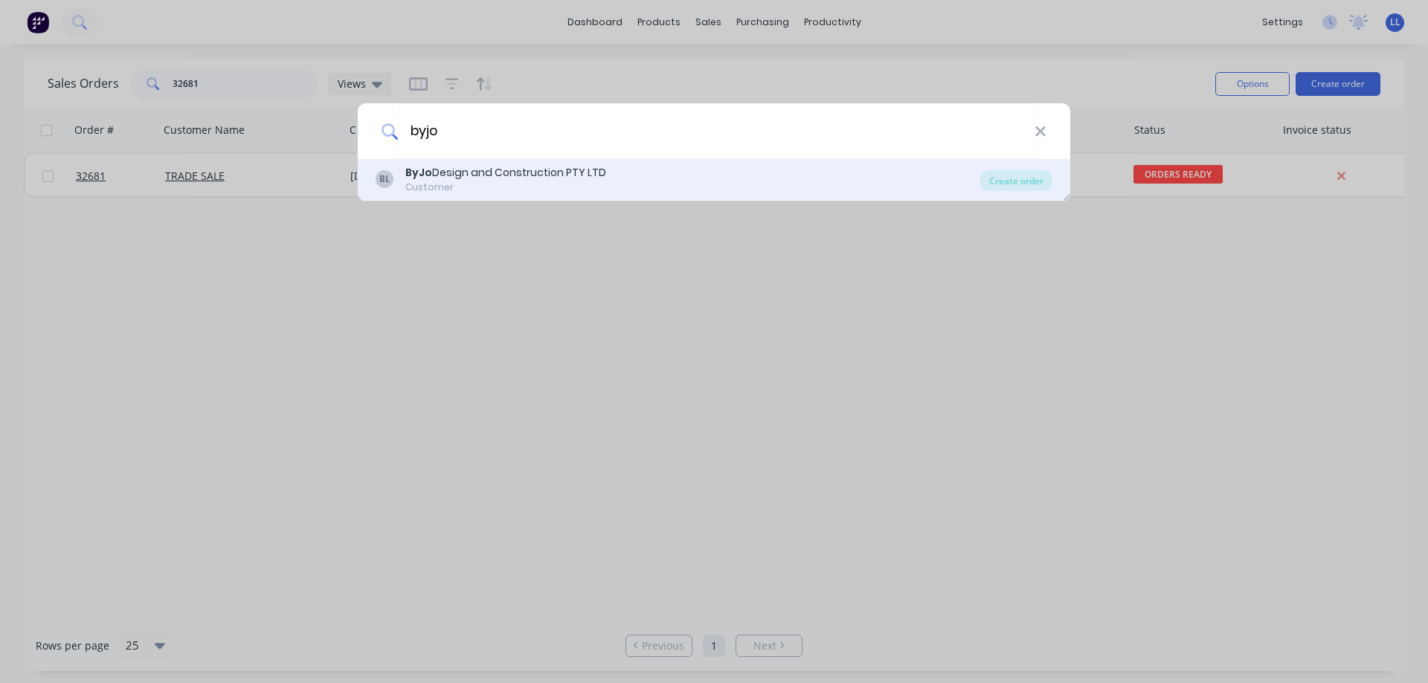
type input "byjo"
click at [474, 178] on div "ByJo Design and Construction PTY LTD" at bounding box center [505, 173] width 201 height 16
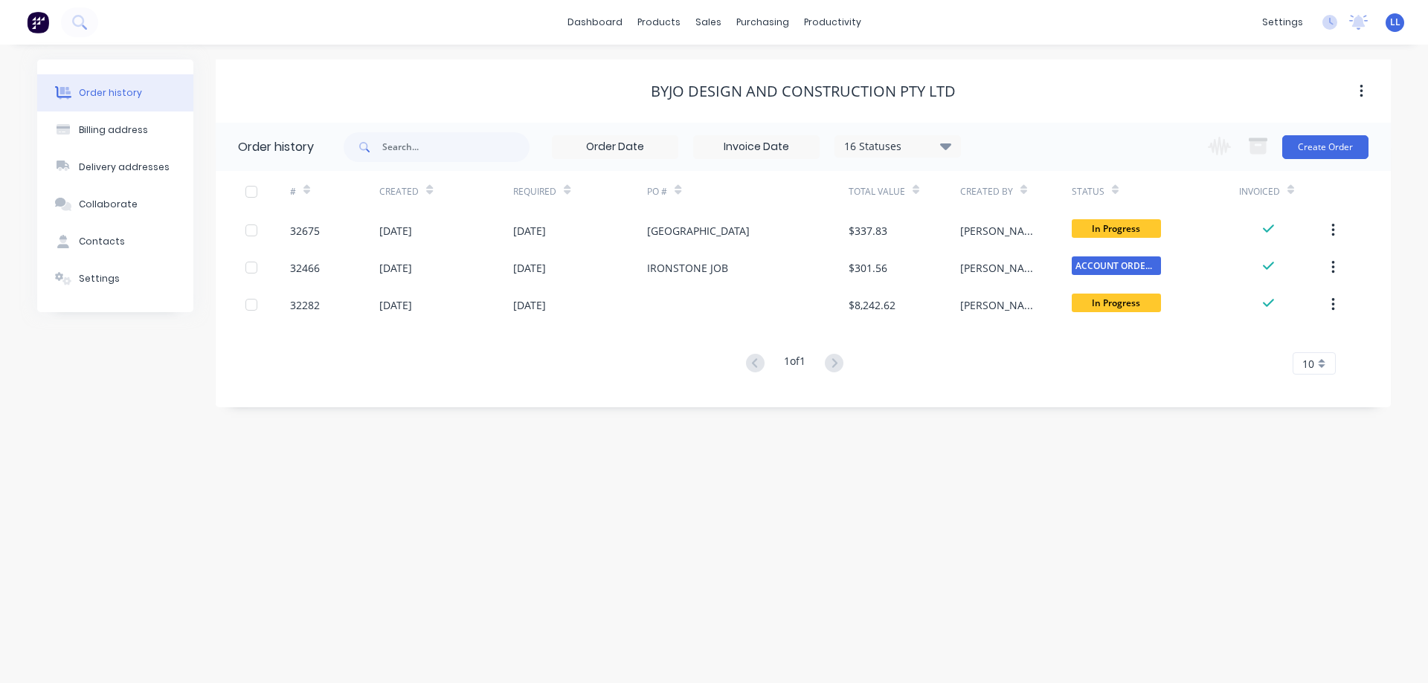
click at [611, 164] on div "Change order status Submitted In Progress Waiting on Parts Ready for Delivery O…" at bounding box center [1284, 147] width 170 height 48
click at [611, 150] on button "Create Order" at bounding box center [1325, 147] width 86 height 24
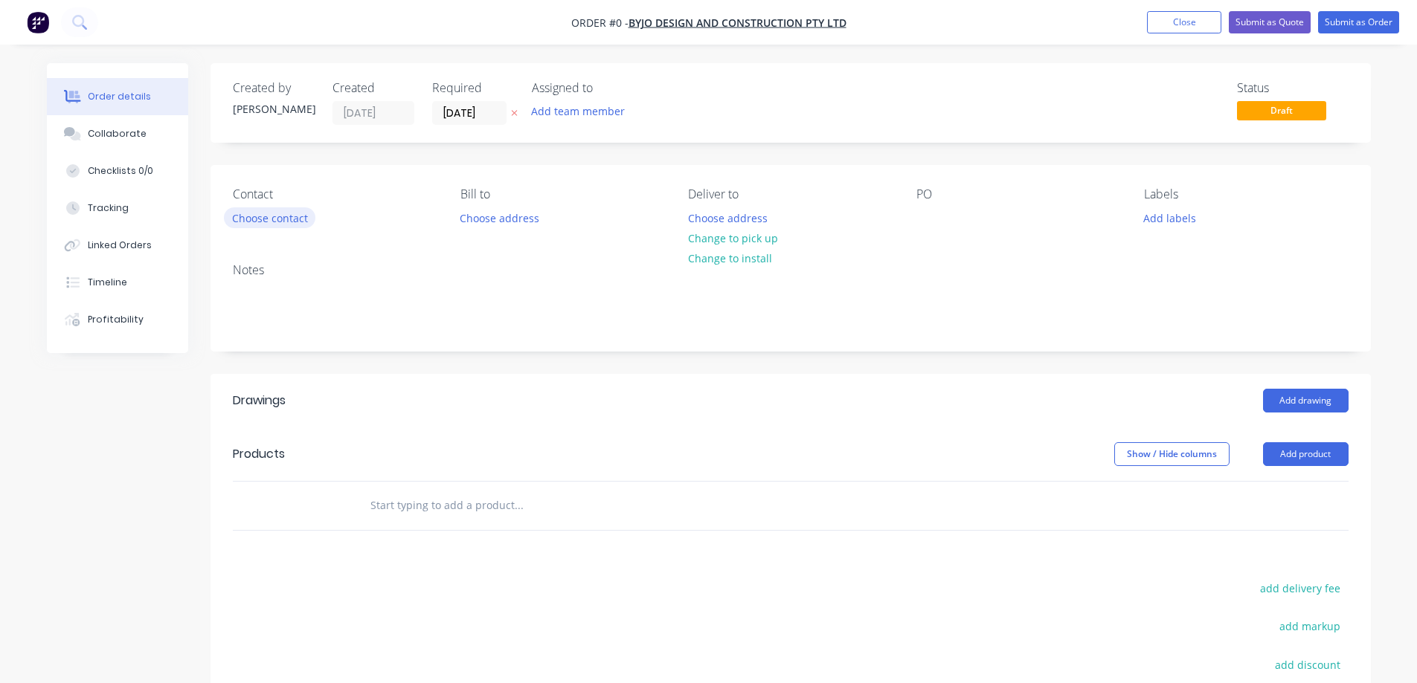
click at [252, 220] on button "Choose contact" at bounding box center [269, 217] width 91 height 20
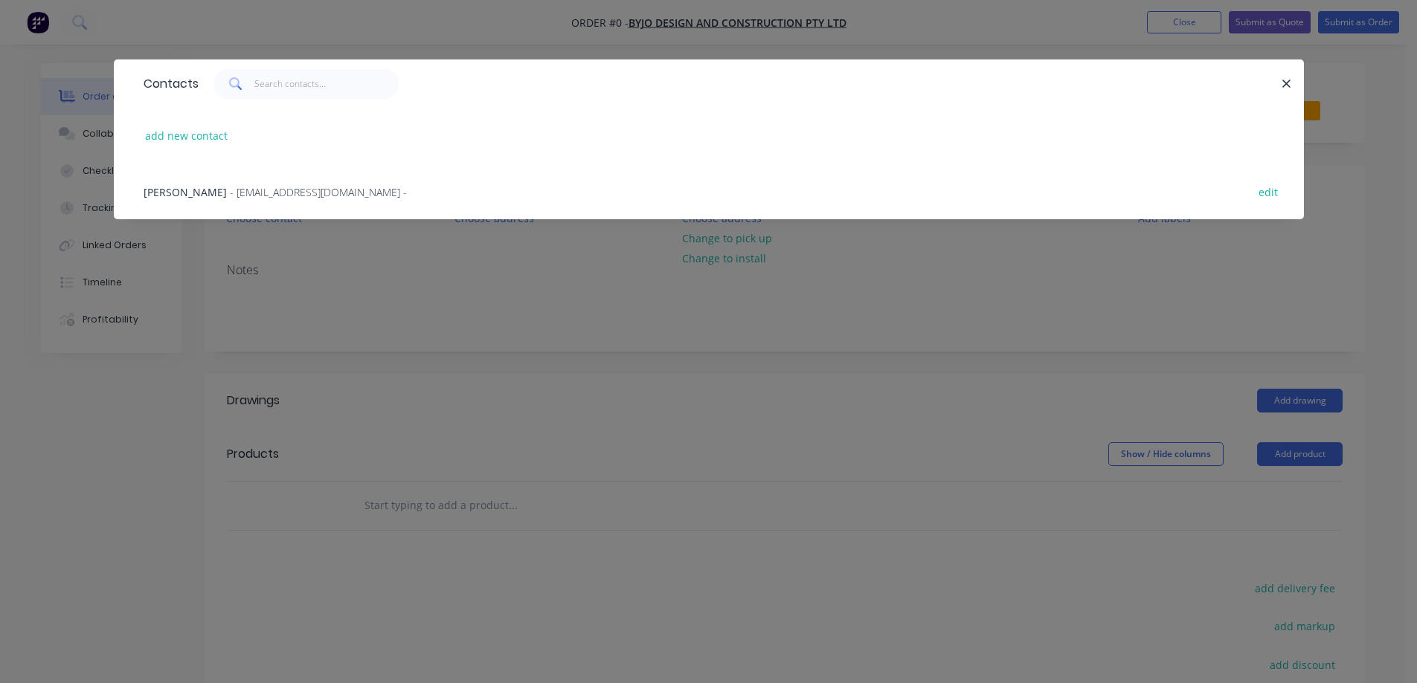
click at [230, 192] on span "- [EMAIL_ADDRESS][DOMAIN_NAME] -" at bounding box center [318, 192] width 177 height 14
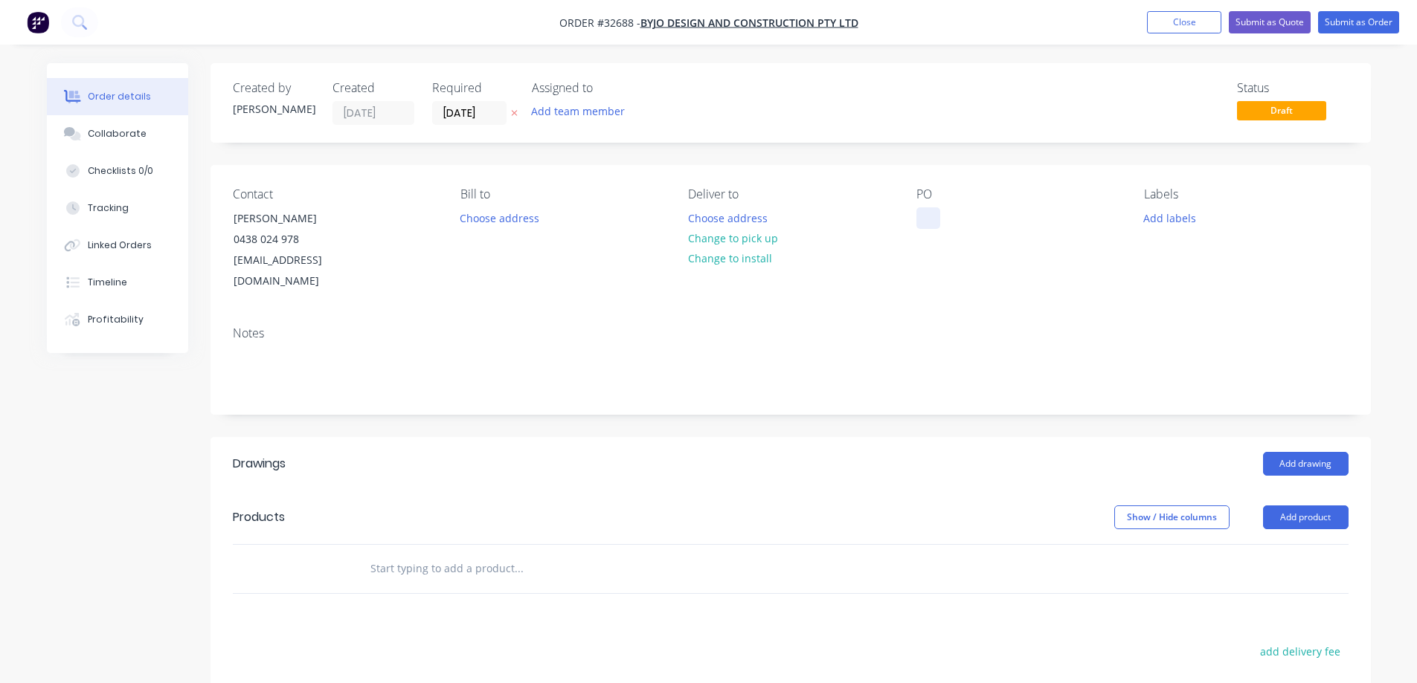
click at [611, 224] on div at bounding box center [928, 218] width 24 height 22
click at [611, 452] on button "Add drawing" at bounding box center [1306, 464] width 86 height 24
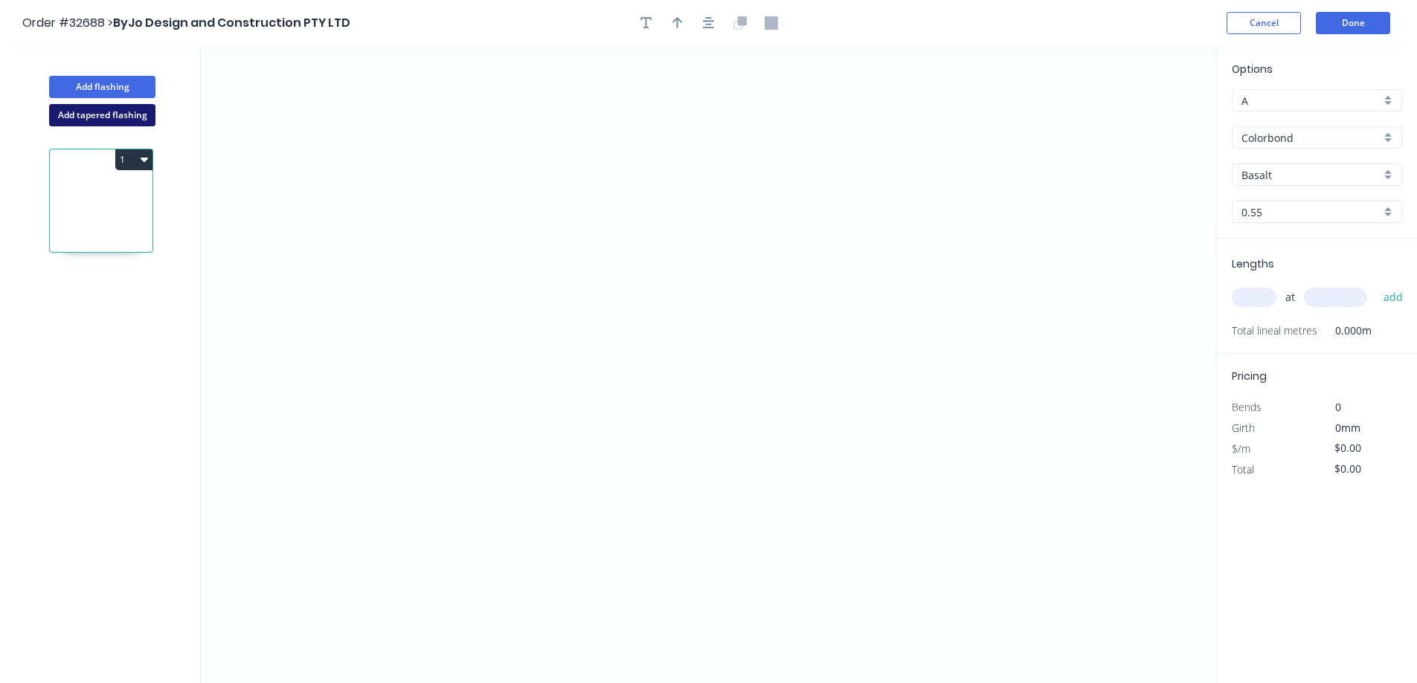
click at [131, 114] on button "Add tapered flashing" at bounding box center [102, 115] width 106 height 22
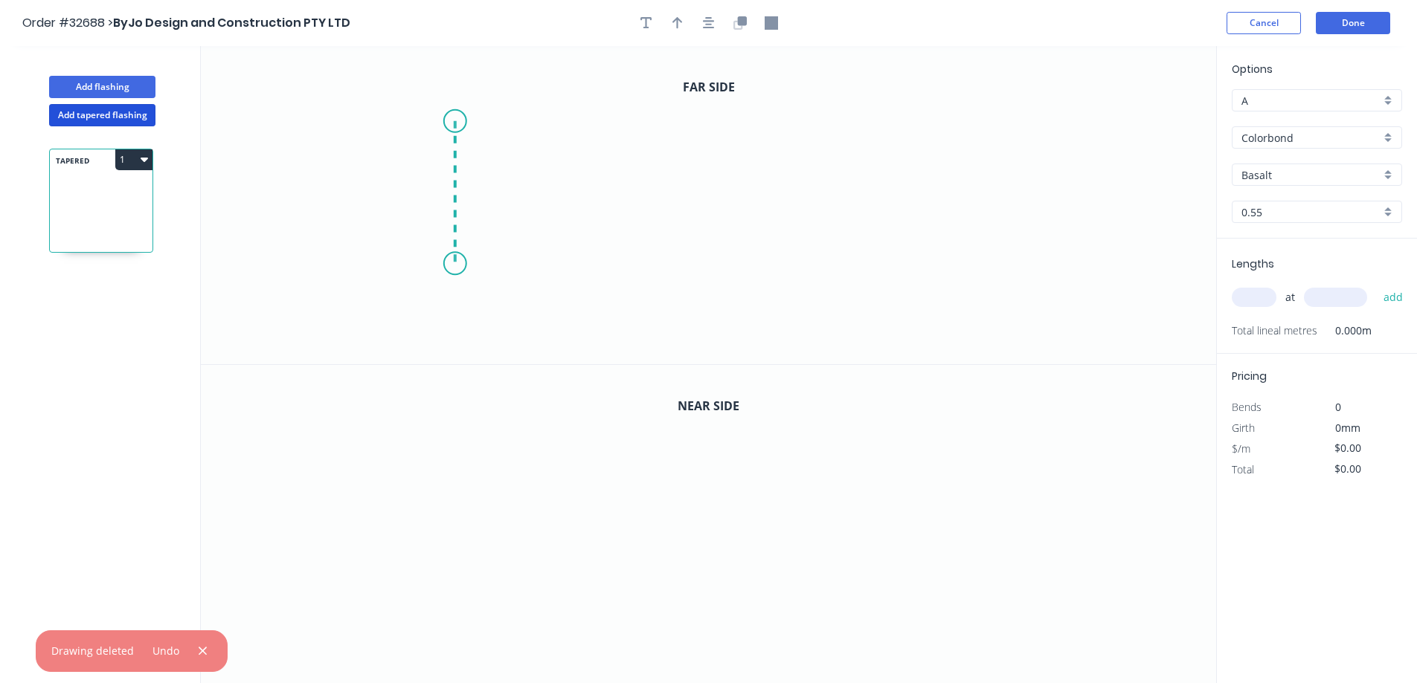
drag, startPoint x: 454, startPoint y: 121, endPoint x: 457, endPoint y: 263, distance: 141.3
click at [457, 263] on icon "0" at bounding box center [708, 205] width 1015 height 318
drag, startPoint x: 457, startPoint y: 263, endPoint x: 789, endPoint y: 261, distance: 332.4
click at [611, 261] on icon "0 ?" at bounding box center [708, 205] width 1015 height 318
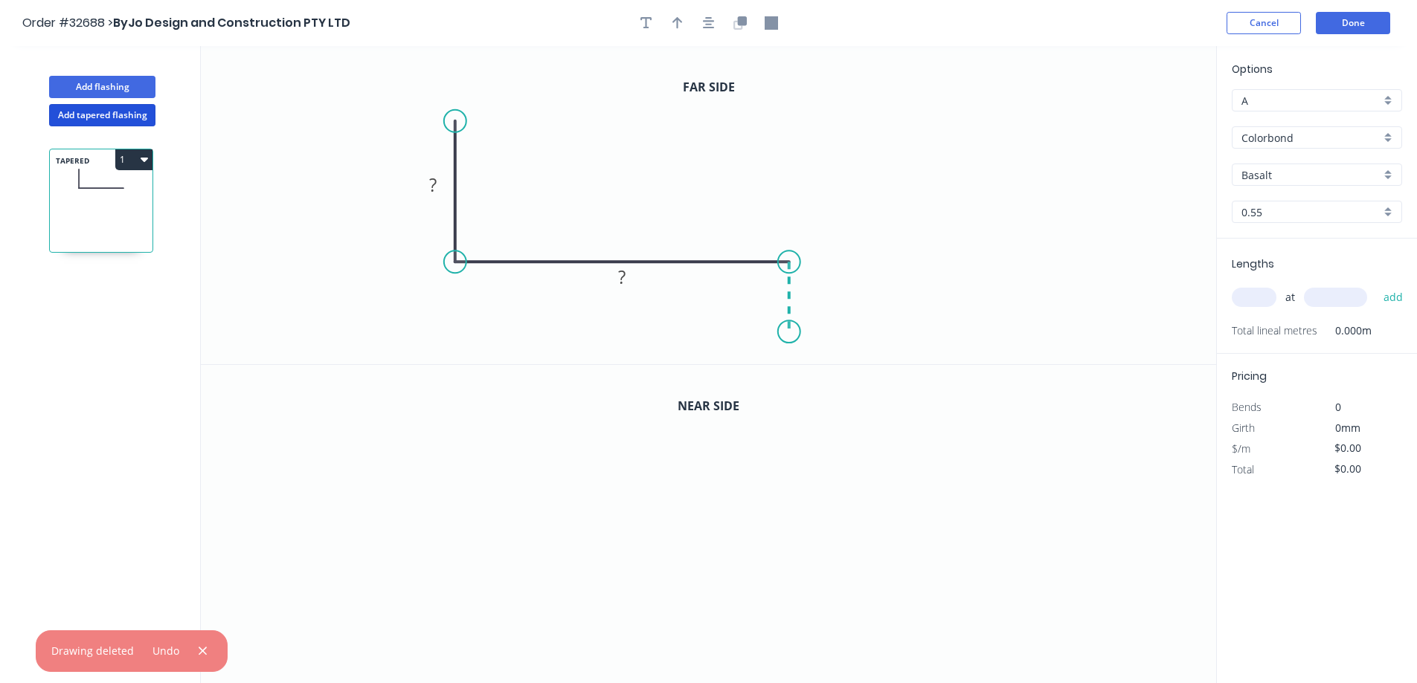
drag, startPoint x: 789, startPoint y: 261, endPoint x: 792, endPoint y: 332, distance: 71.5
click at [611, 332] on icon "0 ? ?" at bounding box center [708, 205] width 1015 height 318
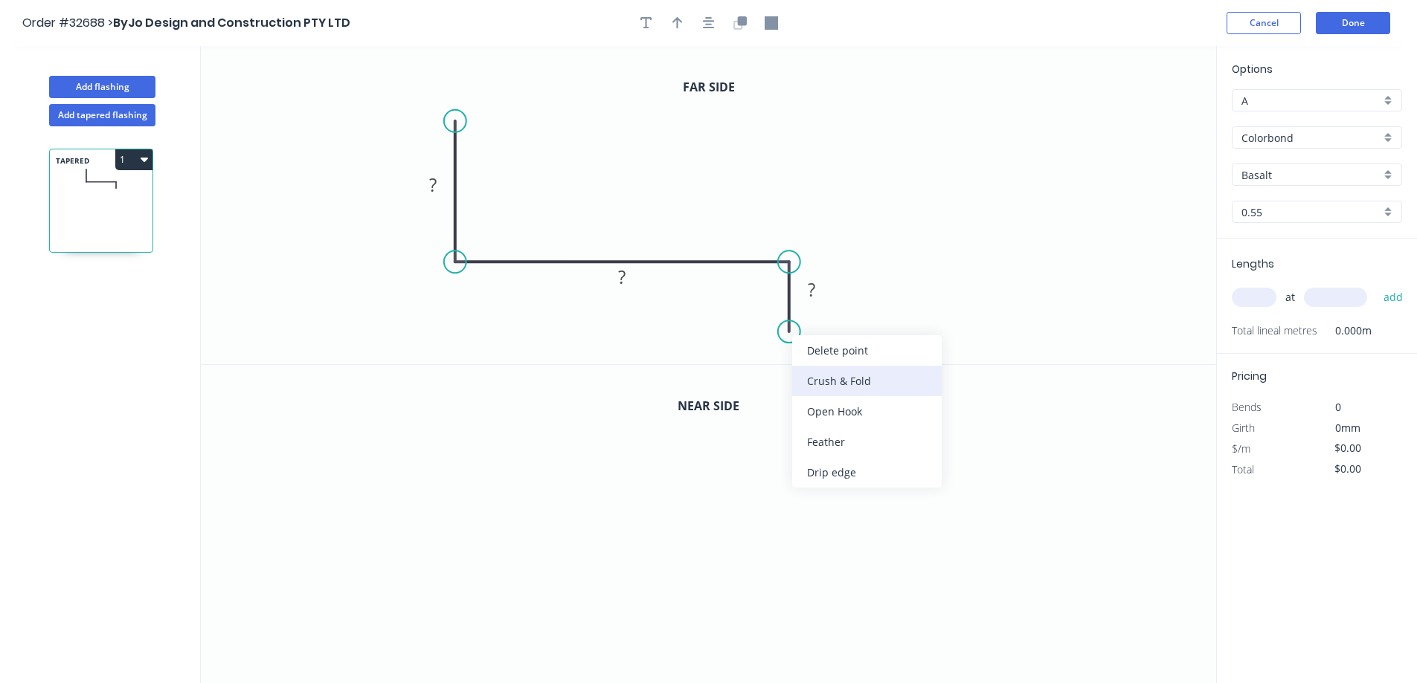
click at [611, 388] on div "Crush & Fold" at bounding box center [866, 381] width 149 height 30
click at [611, 393] on div "Flip bend" at bounding box center [864, 385] width 149 height 30
click at [448, 181] on rect at bounding box center [432, 185] width 48 height 30
click at [439, 175] on rect at bounding box center [433, 185] width 30 height 21
click at [611, 23] on icon "button" at bounding box center [741, 20] width 9 height 9
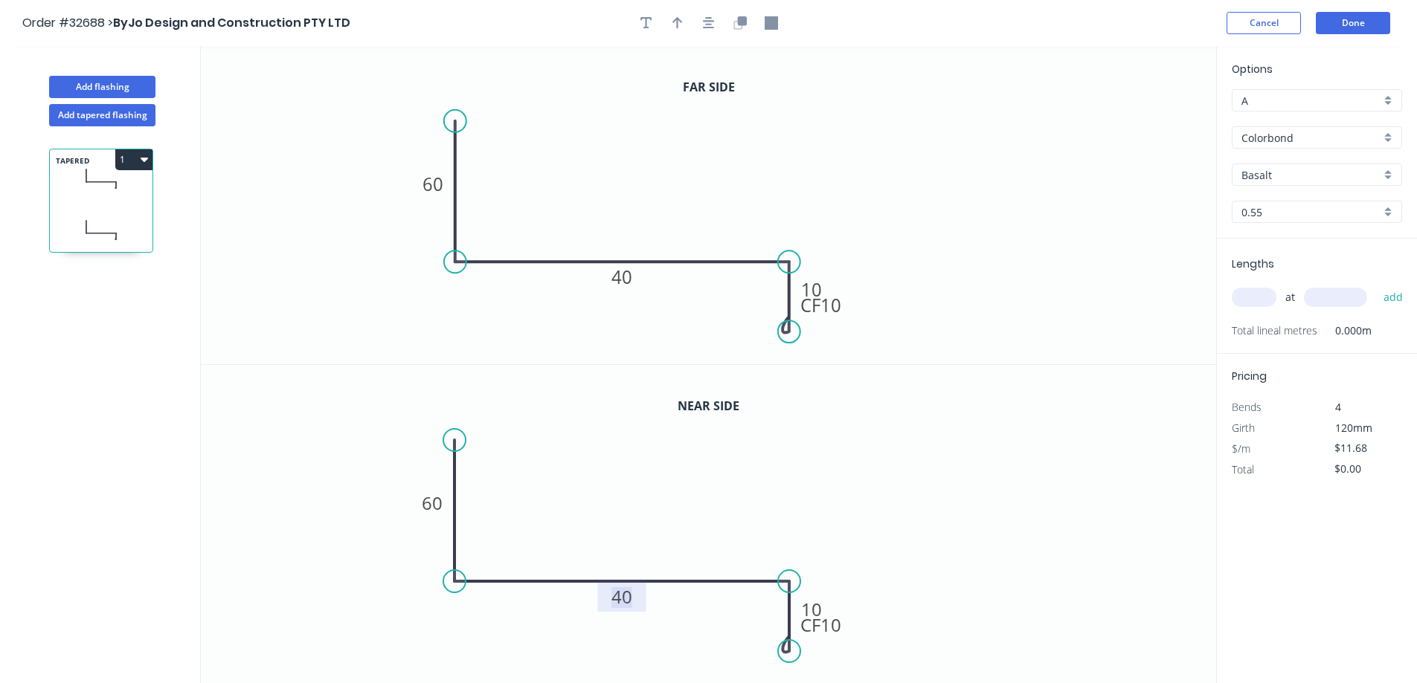
click at [611, 457] on tspan "40" at bounding box center [621, 596] width 21 height 25
drag, startPoint x: 1252, startPoint y: 294, endPoint x: 1257, endPoint y: 285, distance: 10.6
click at [611, 292] on input "text" at bounding box center [1253, 297] width 45 height 19
type input "$12.68"
type input "1"
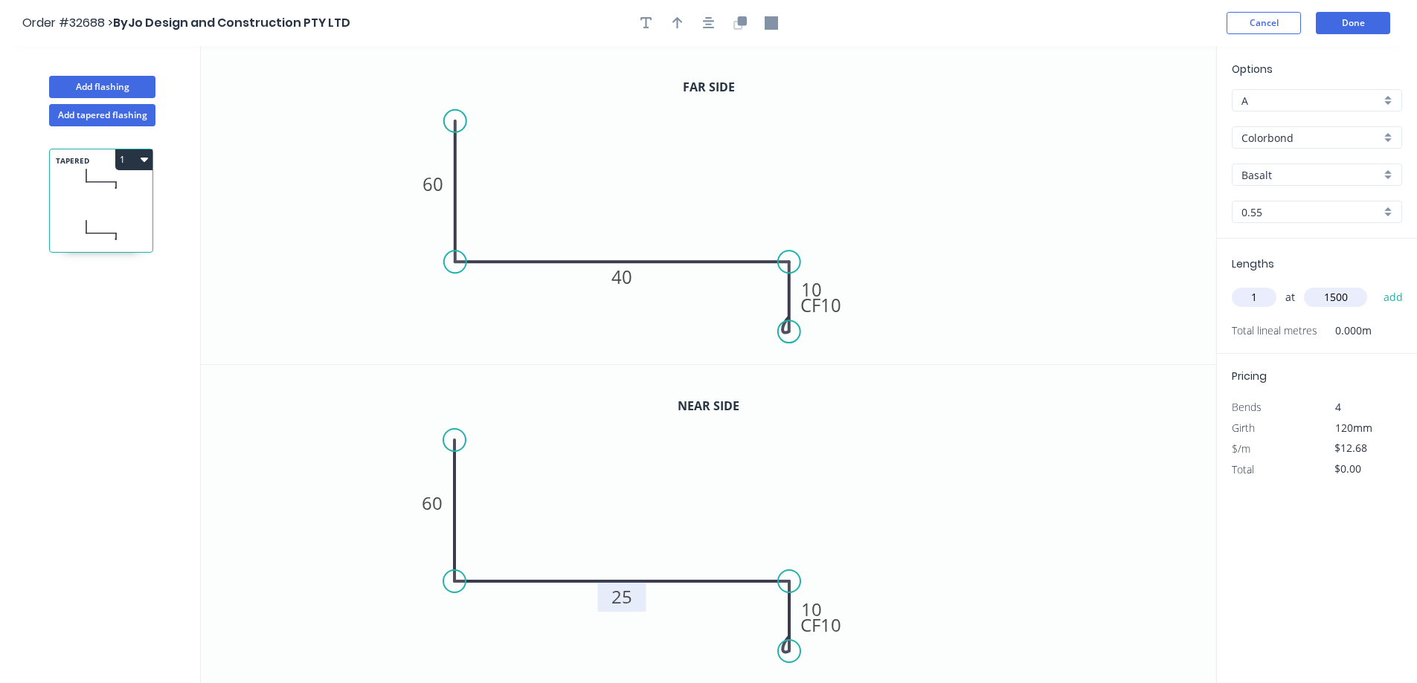
type input "1500"
click at [611, 285] on button "add" at bounding box center [1393, 297] width 35 height 25
type input "$19.02"
click at [611, 295] on input "text" at bounding box center [1253, 297] width 45 height 19
type input "1"
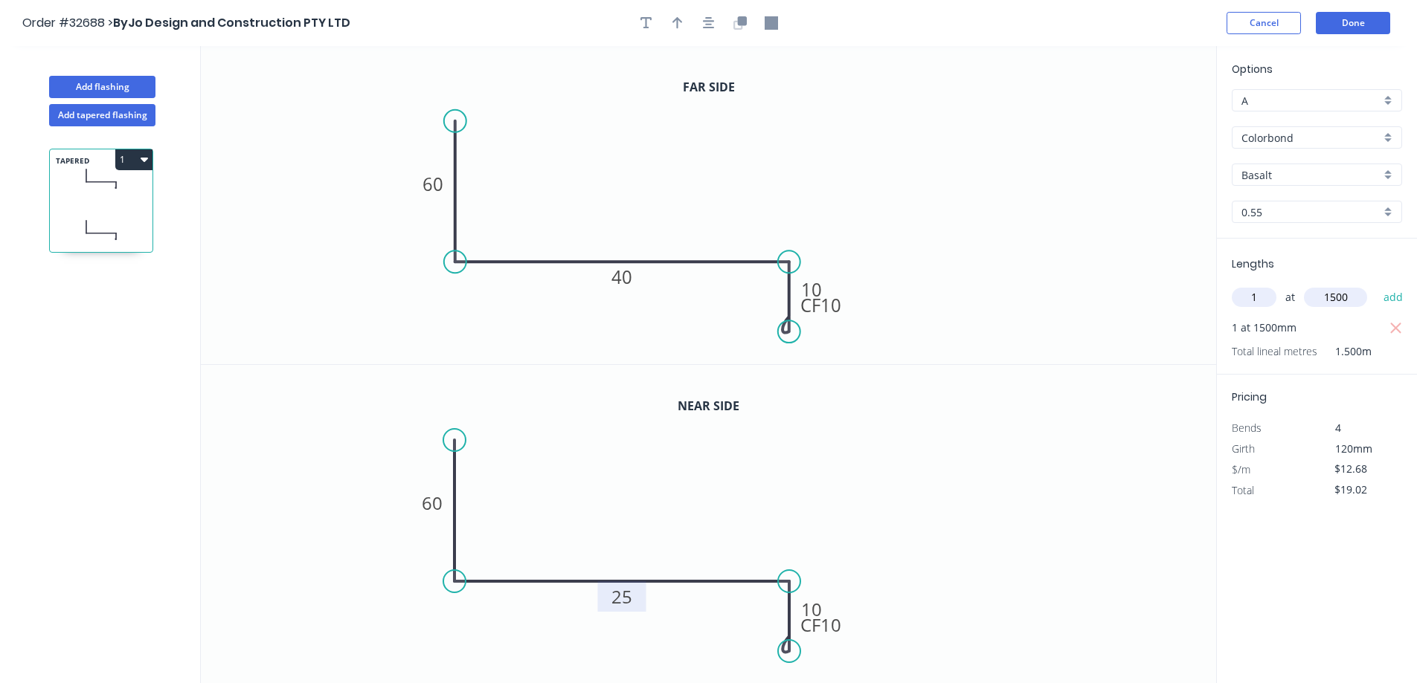
type input "1500"
click at [611, 285] on button "add" at bounding box center [1393, 297] width 35 height 25
type input "$38.04"
click at [611, 23] on button "Done" at bounding box center [1352, 23] width 74 height 22
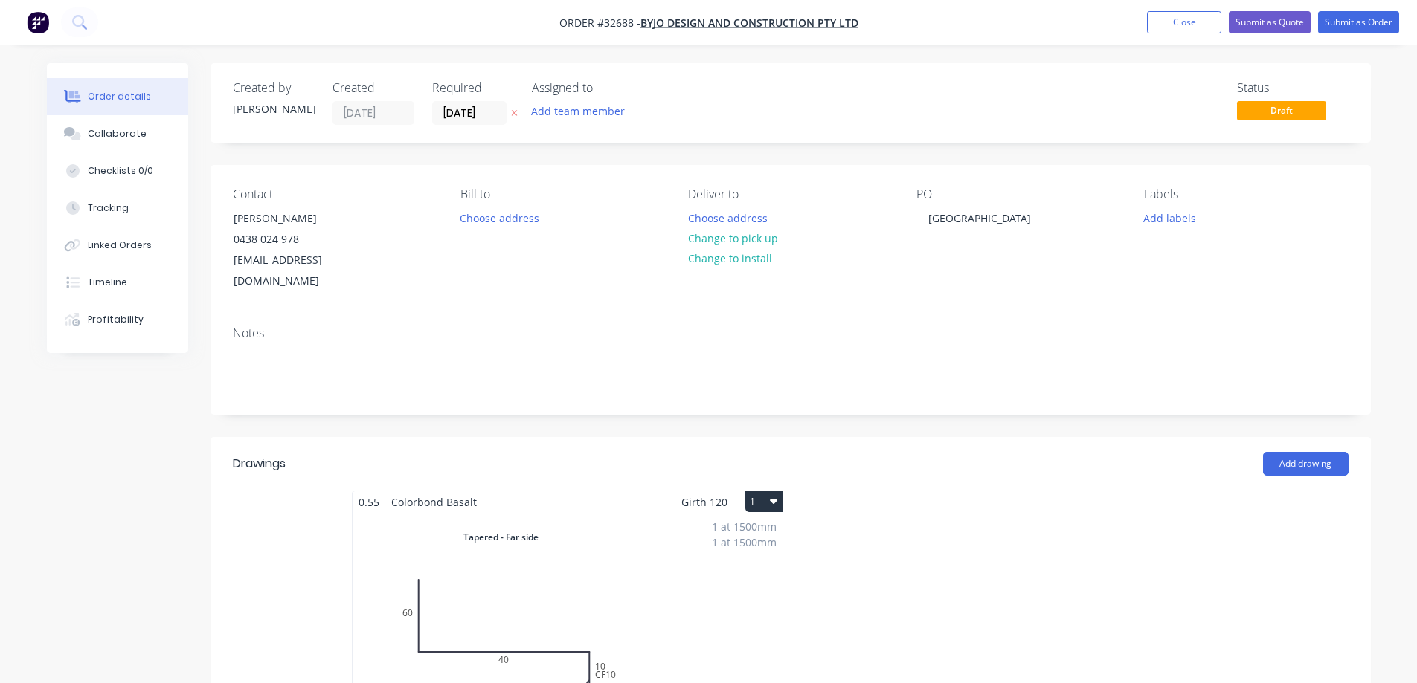
scroll to position [446, 0]
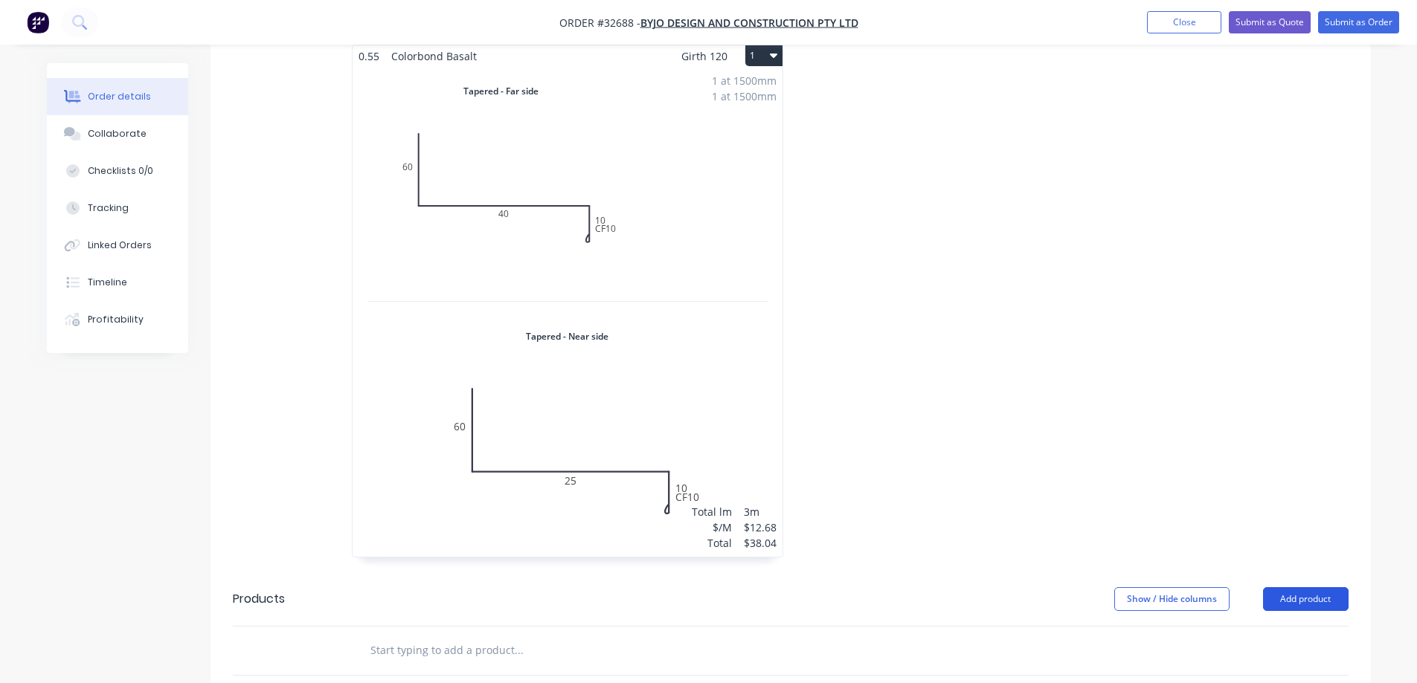
click at [611, 457] on button "Add product" at bounding box center [1306, 599] width 86 height 24
click at [611, 457] on div "Product catalogue" at bounding box center [1277, 637] width 115 height 22
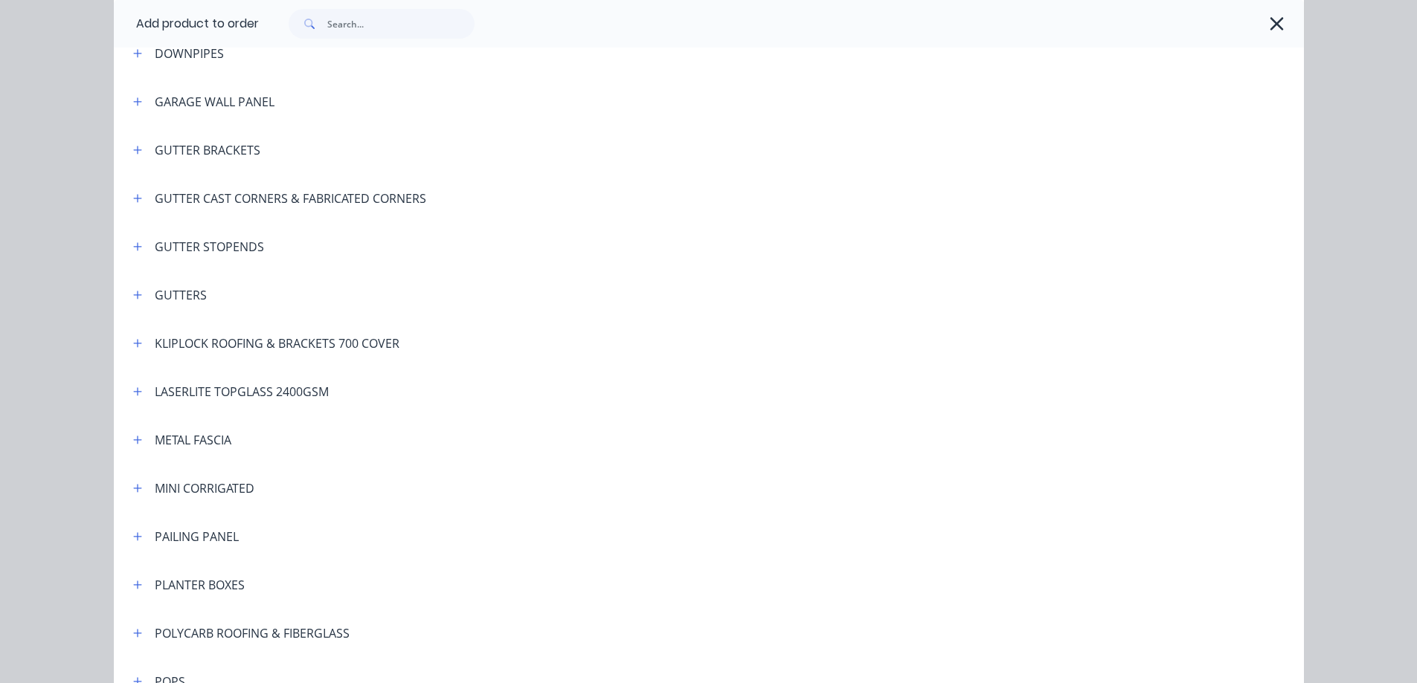
scroll to position [947, 0]
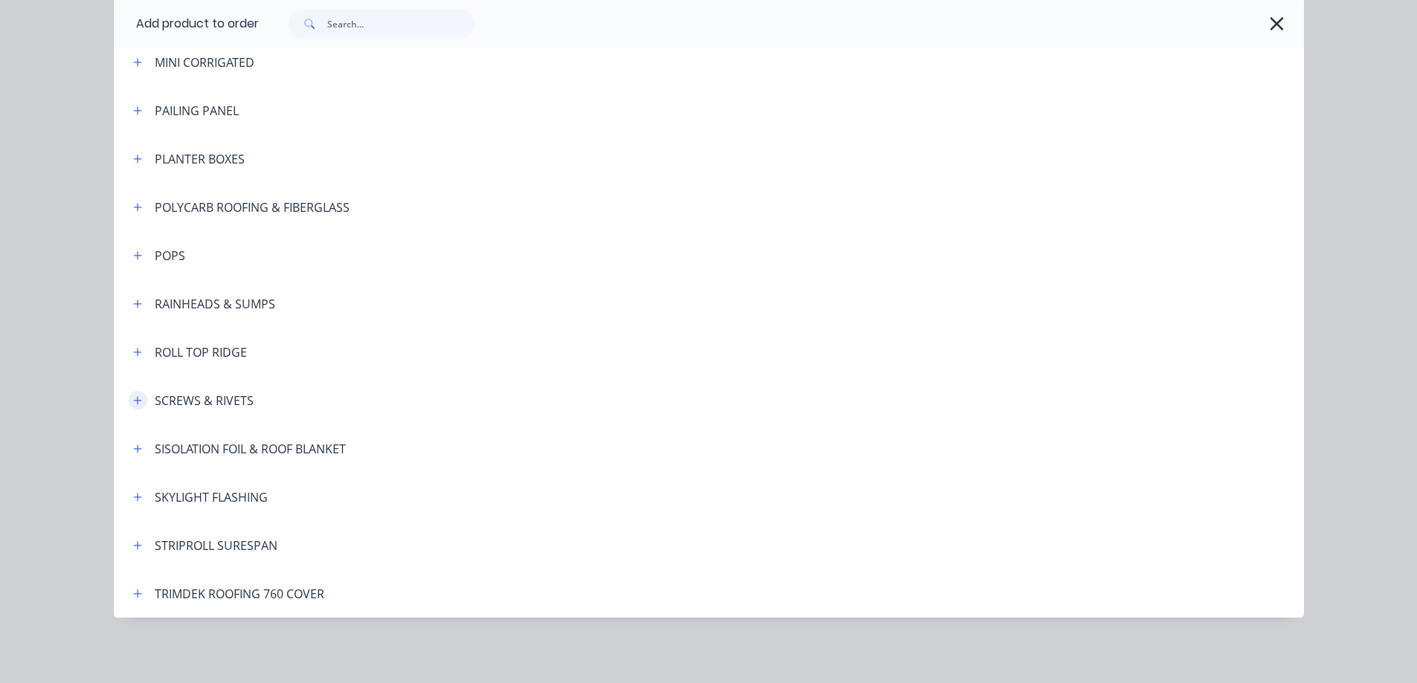
click at [129, 401] on button "button" at bounding box center [138, 400] width 19 height 19
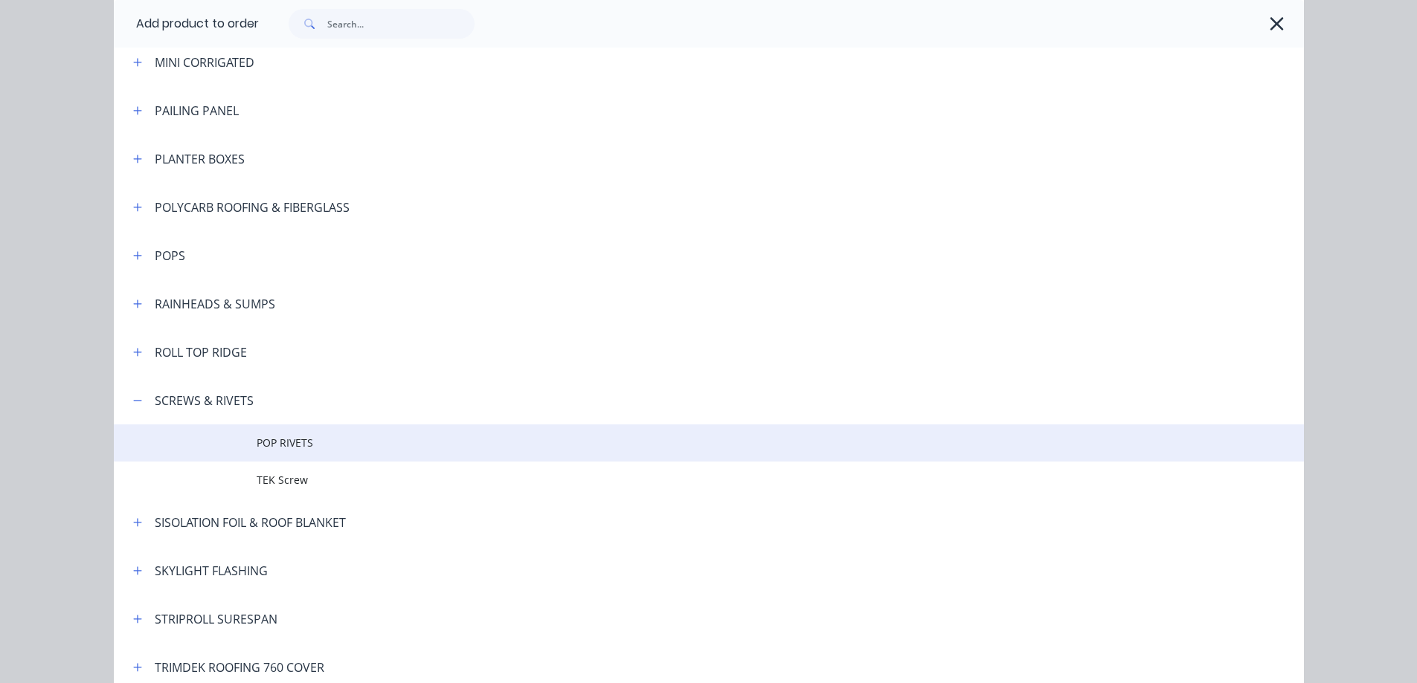
click at [338, 443] on span "POP RIVETS" at bounding box center [675, 443] width 837 height 16
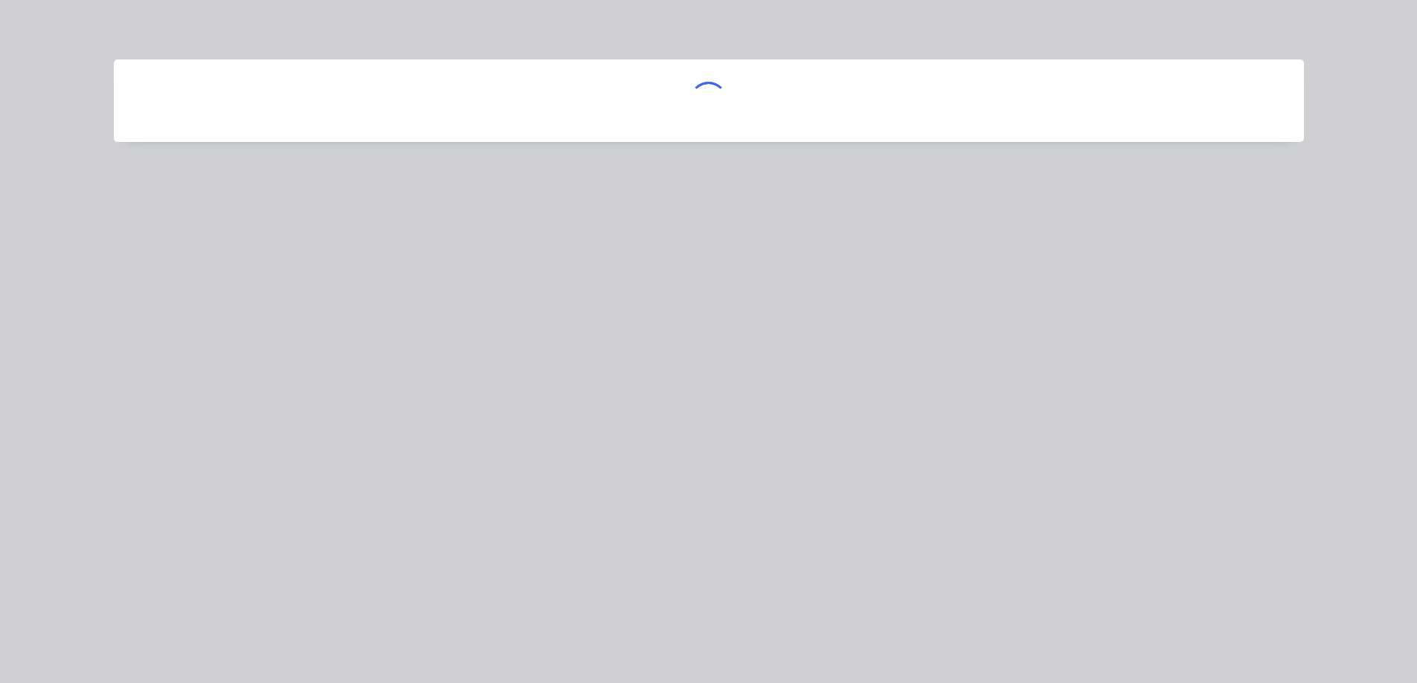
scroll to position [0, 0]
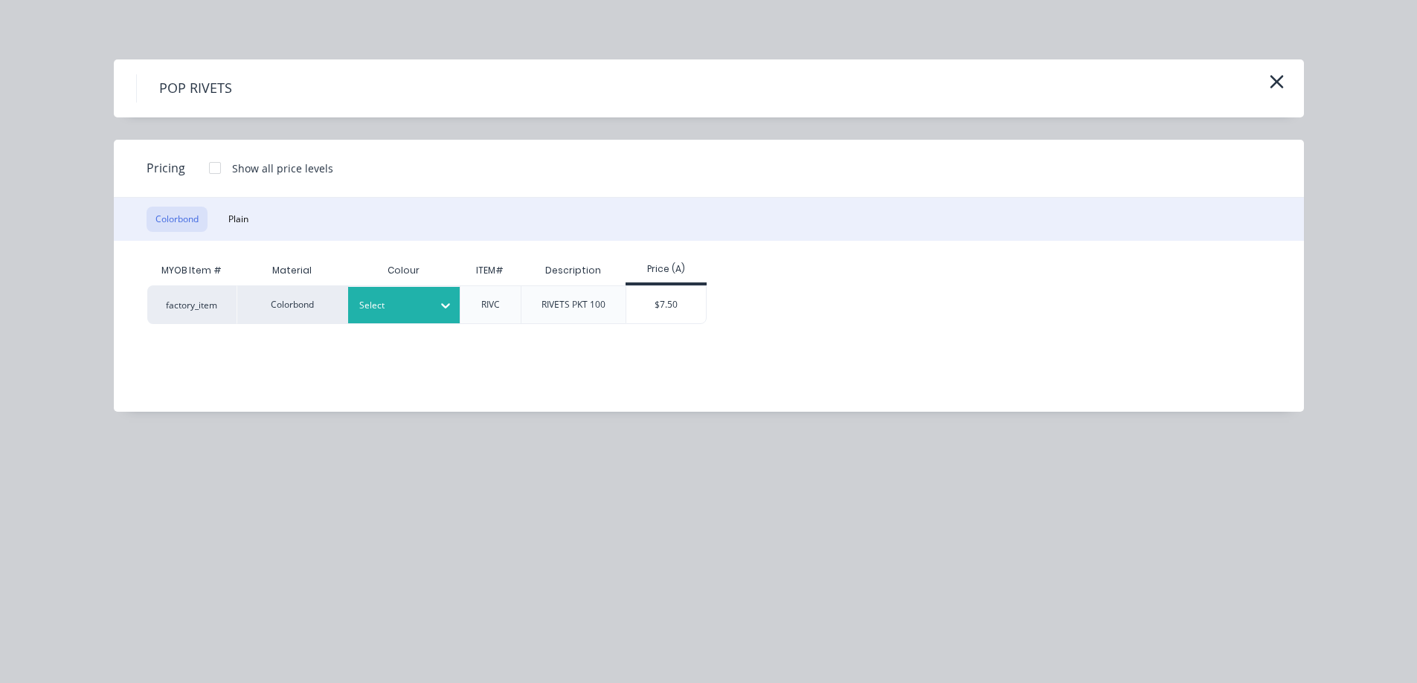
click at [401, 312] on div at bounding box center [392, 305] width 67 height 16
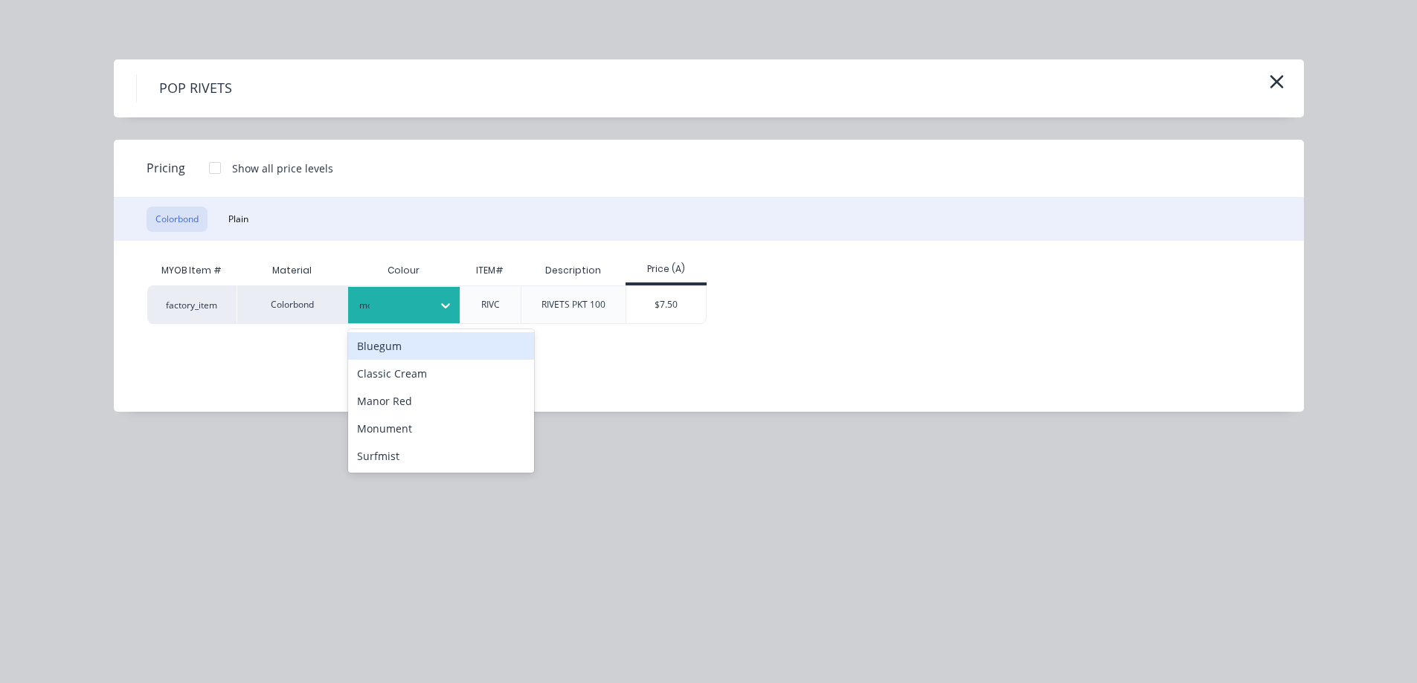
type input "mon"
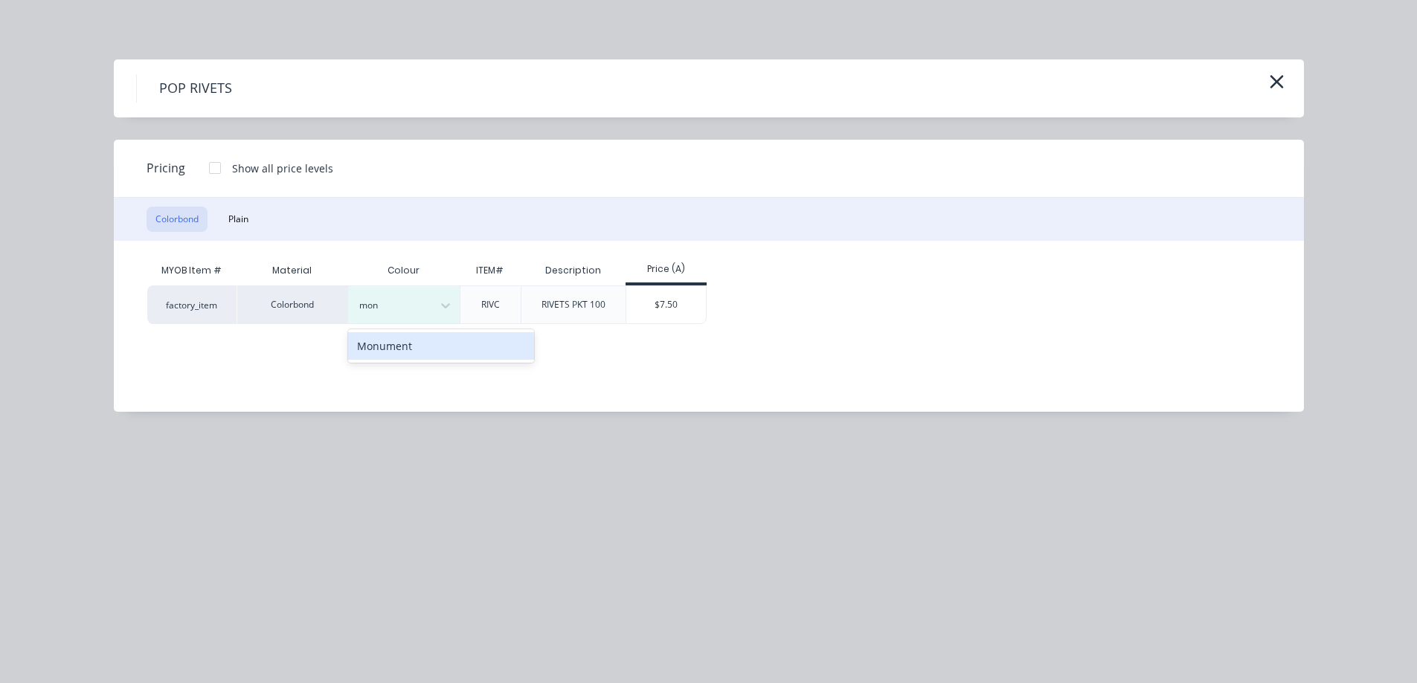
click at [431, 345] on div "Monument" at bounding box center [441, 346] width 186 height 28
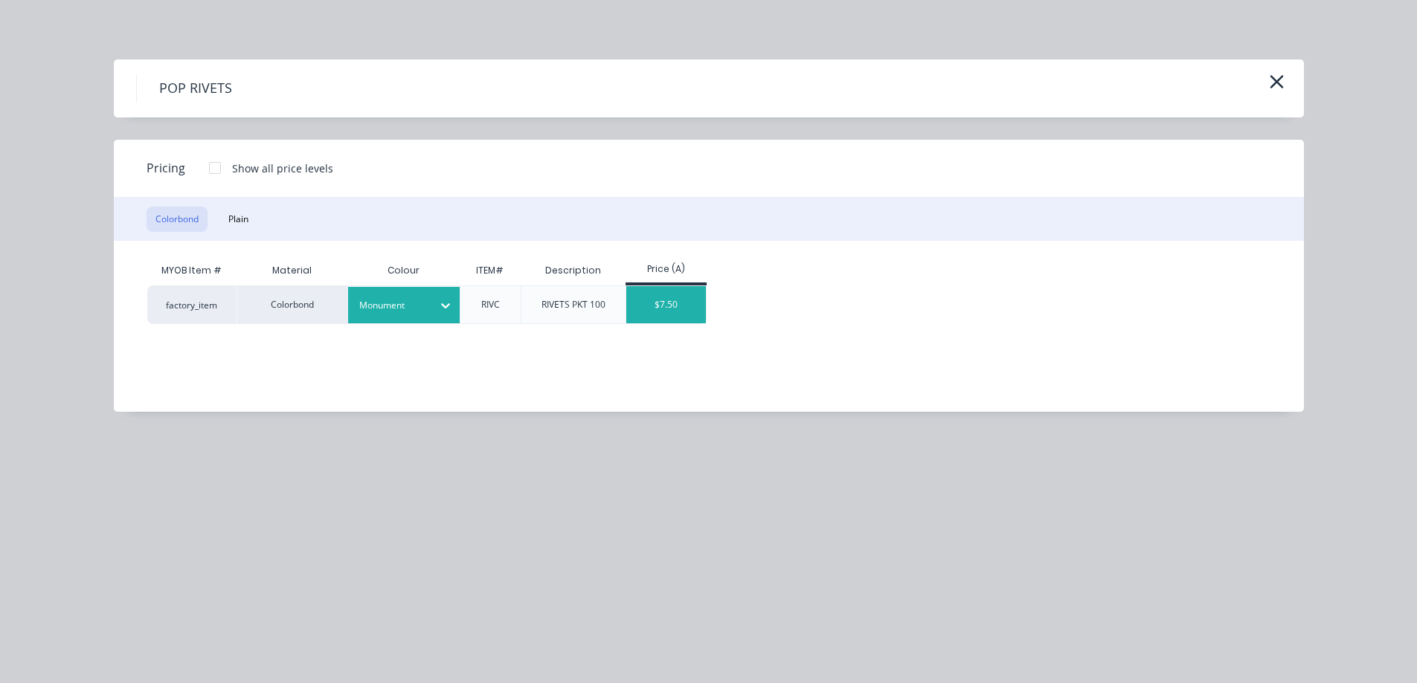
click at [611, 301] on div "$7.50" at bounding box center [666, 304] width 80 height 37
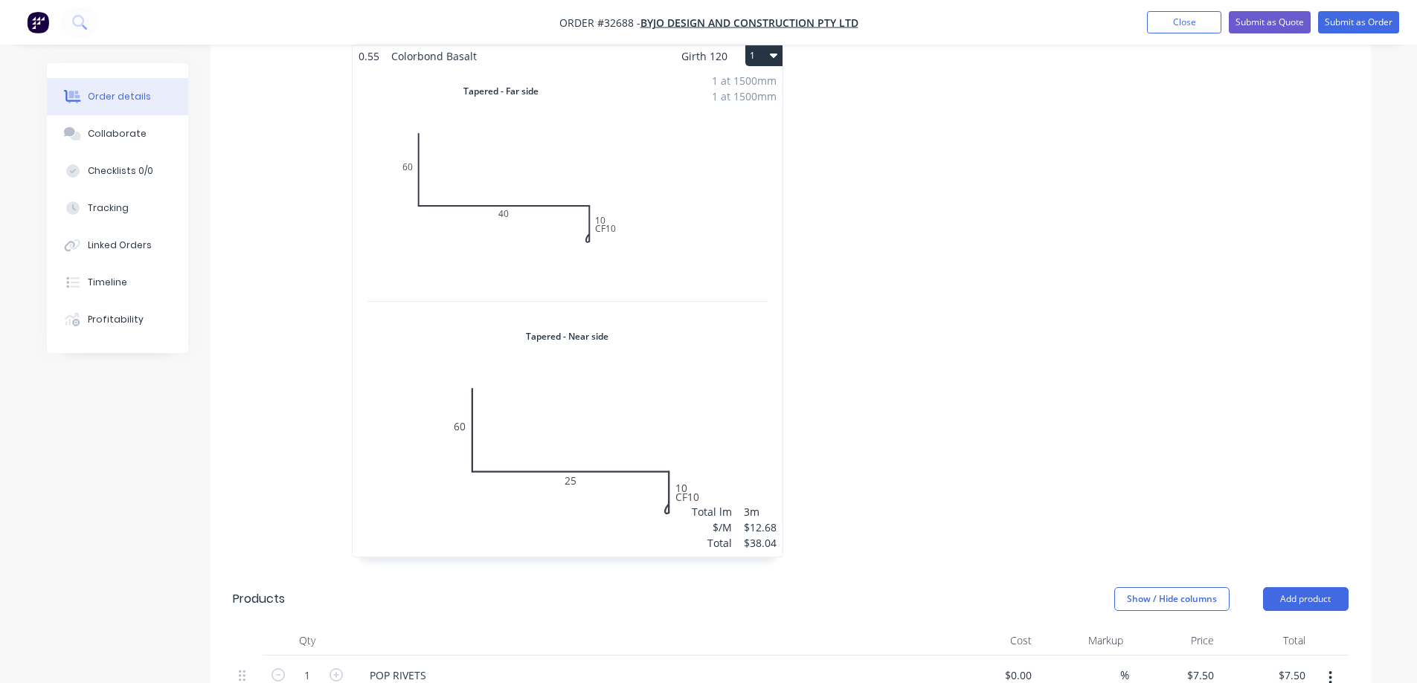
scroll to position [744, 0]
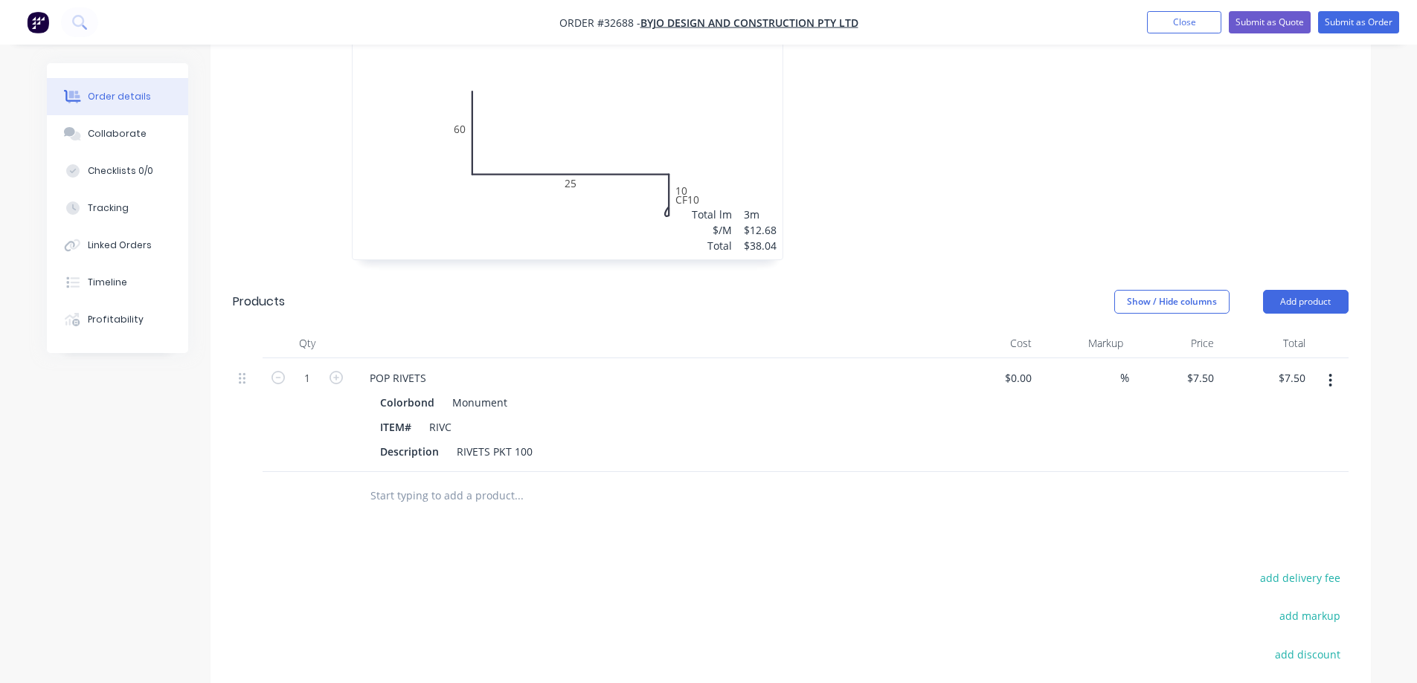
drag, startPoint x: 337, startPoint y: 358, endPoint x: 846, endPoint y: 348, distance: 509.5
click at [338, 371] on icon "button" at bounding box center [335, 377] width 13 height 13
type input "2"
type input "$15.00"
click at [611, 290] on button "Add product" at bounding box center [1306, 302] width 86 height 24
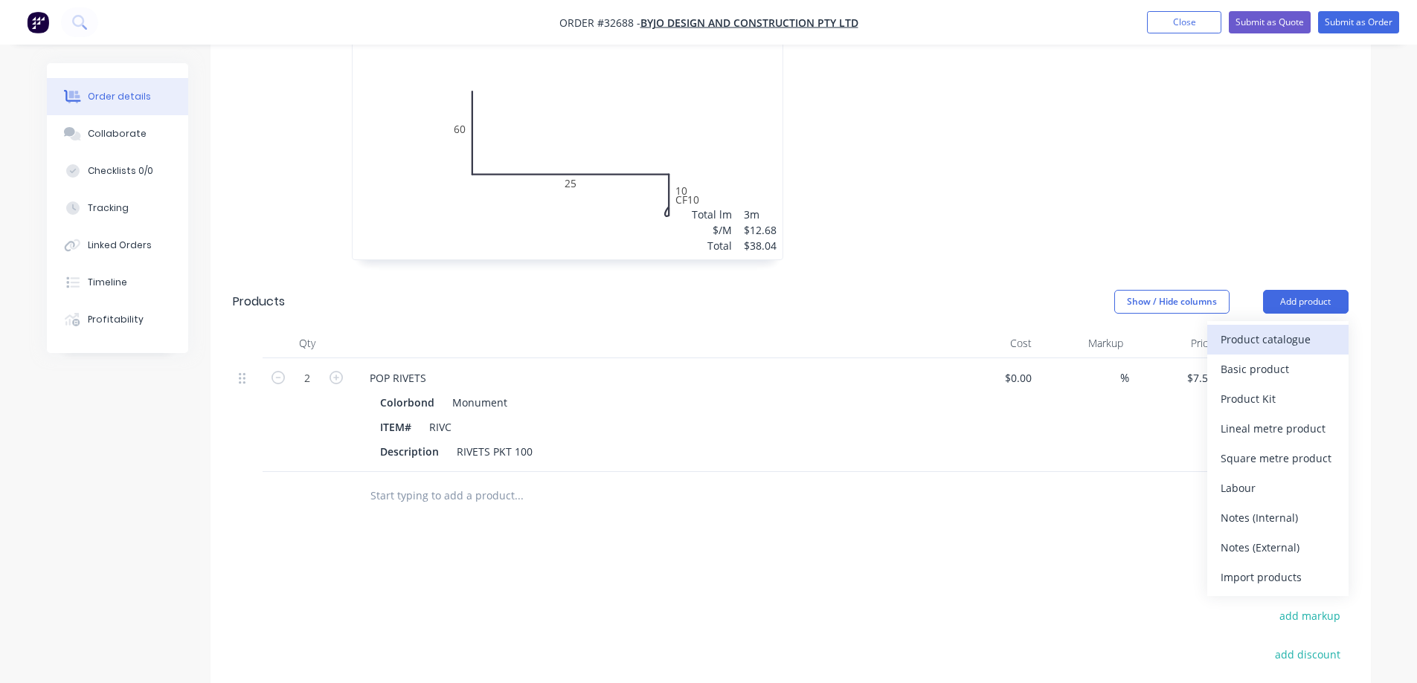
click at [611, 329] on div "Product catalogue" at bounding box center [1277, 340] width 115 height 22
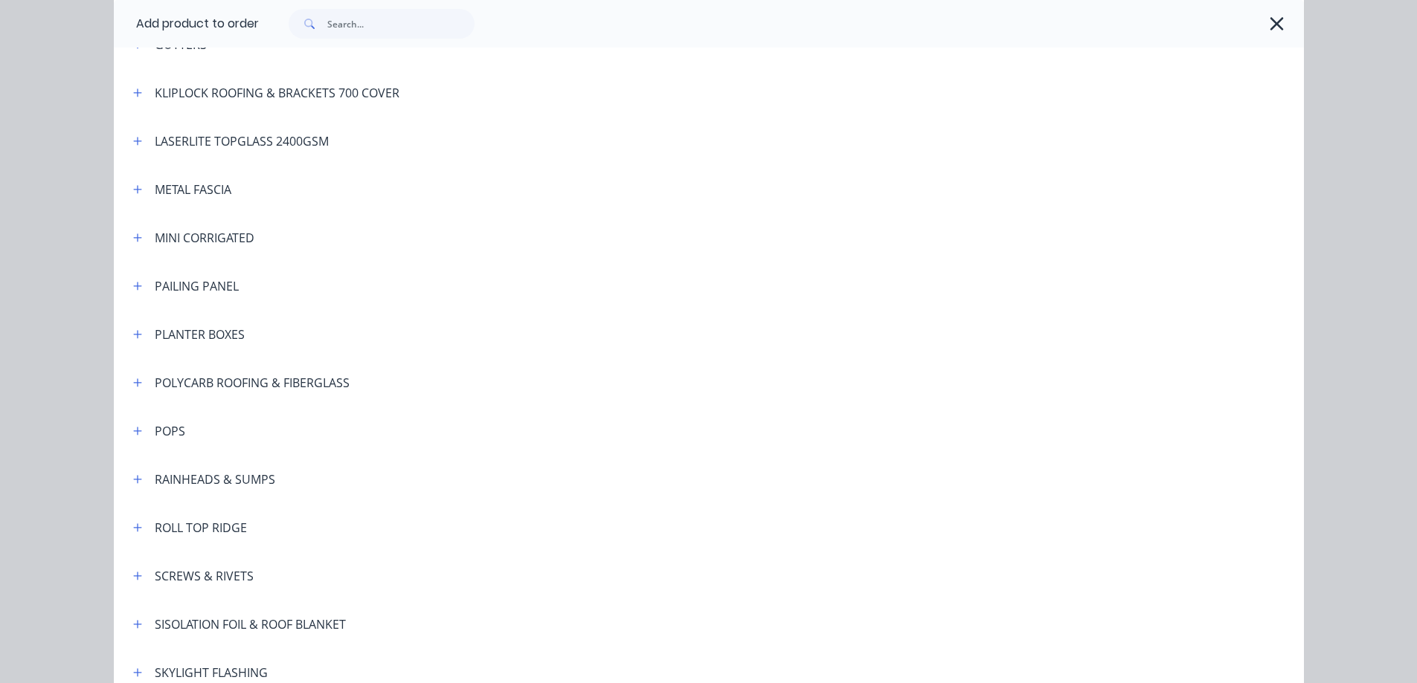
scroll to position [892, 0]
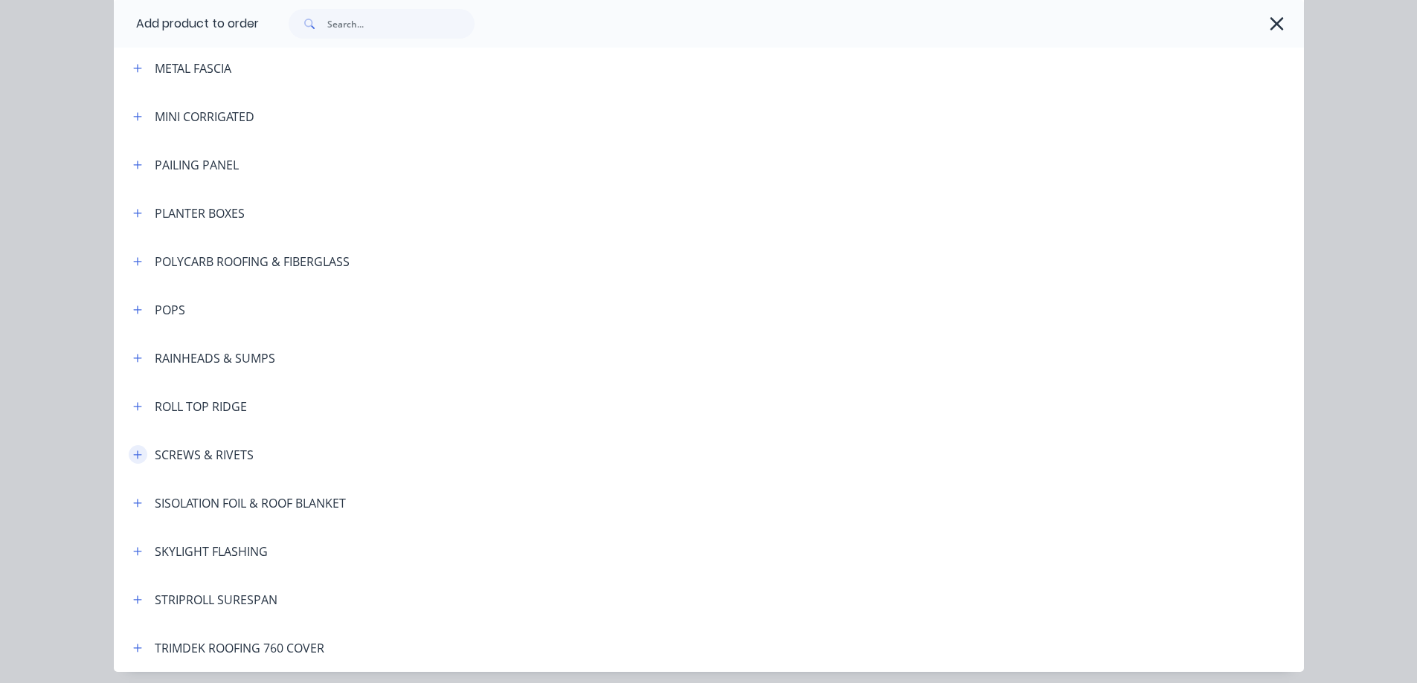
click at [135, 448] on button "button" at bounding box center [138, 454] width 19 height 19
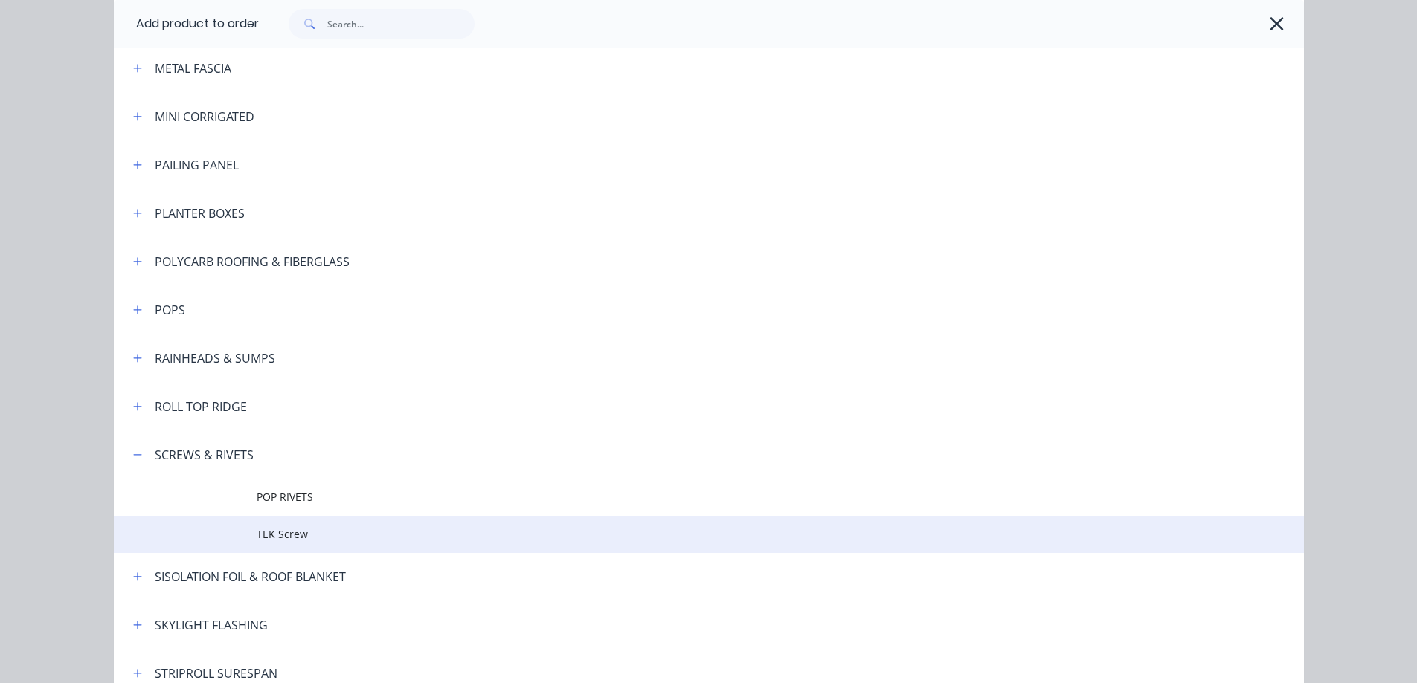
click at [296, 457] on span "TEK Screw" at bounding box center [675, 534] width 837 height 16
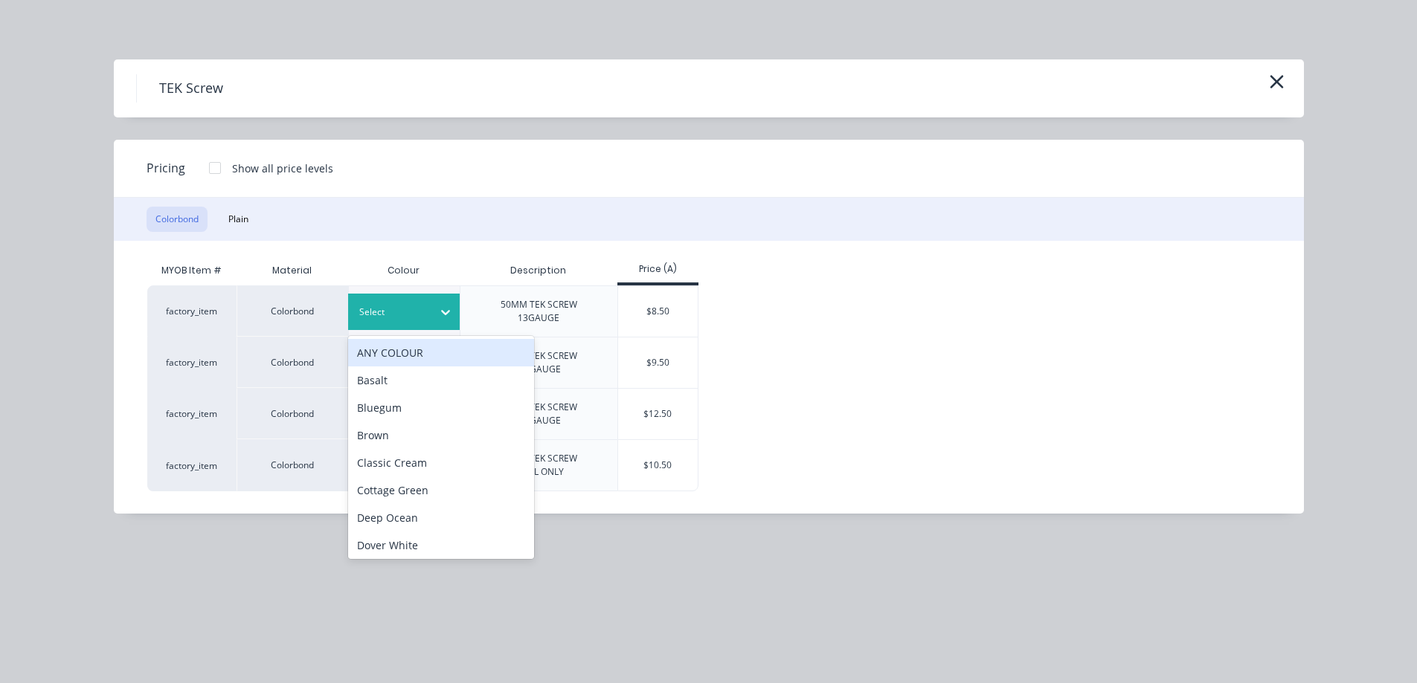
click at [408, 312] on div at bounding box center [392, 312] width 67 height 16
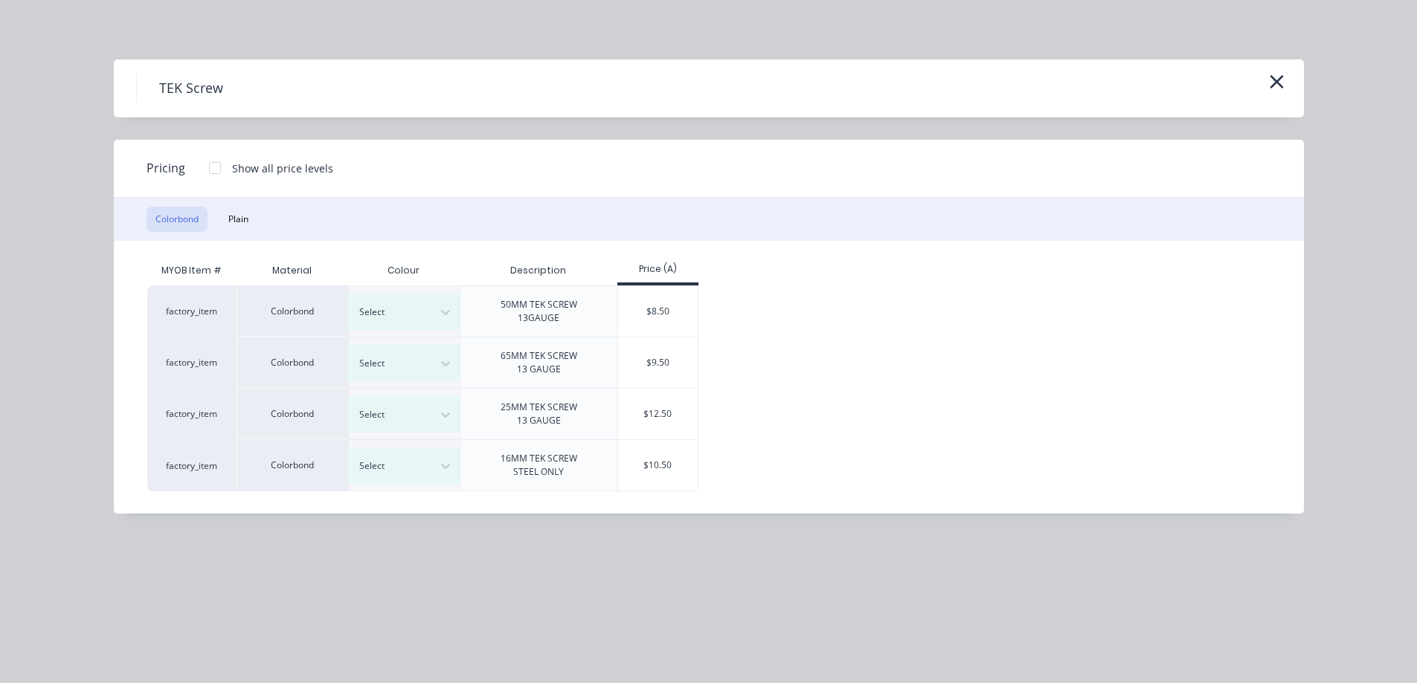
click at [611, 457] on div "TEK Screw Pricing Show all price levels Colorbond Plain MYOB Item # Material Co…" at bounding box center [708, 341] width 1417 height 683
click at [425, 431] on div "Select" at bounding box center [404, 414] width 112 height 36
type input "mon"
click at [445, 457] on div "Monument" at bounding box center [441, 456] width 186 height 28
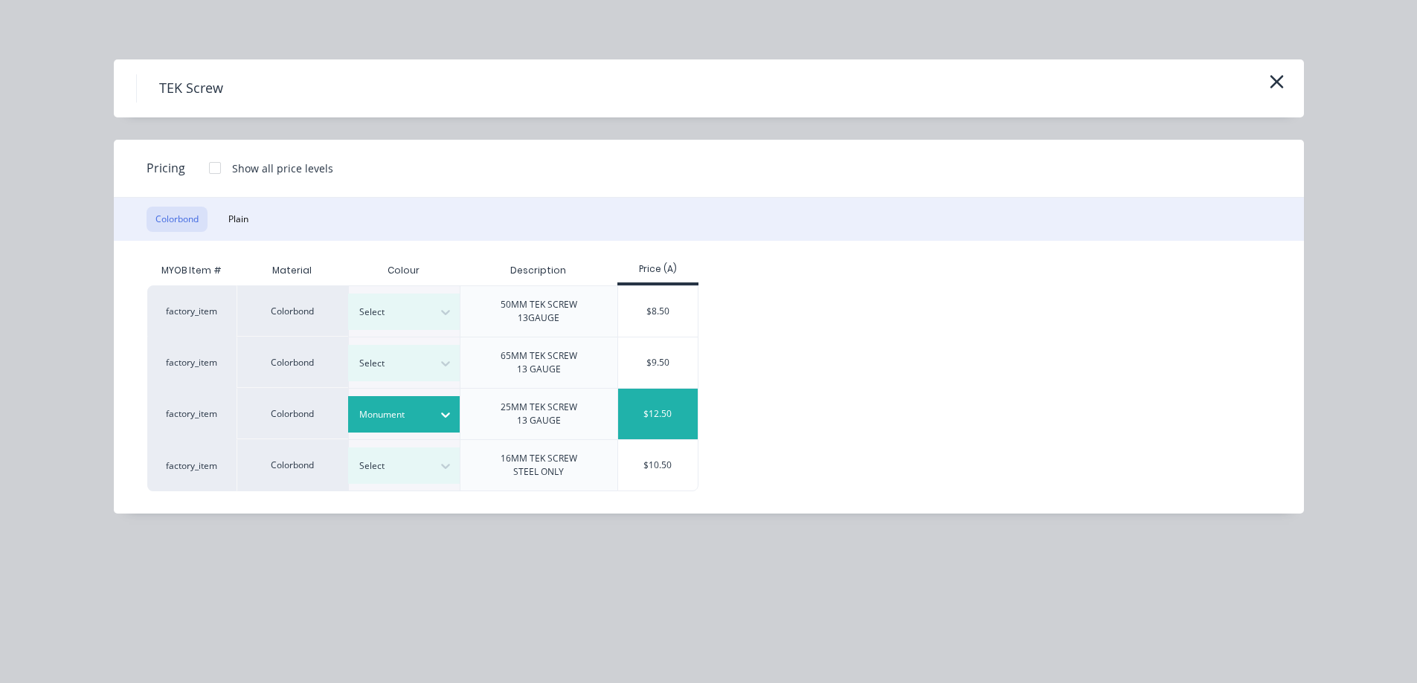
click at [611, 405] on div "$12.50" at bounding box center [658, 414] width 80 height 51
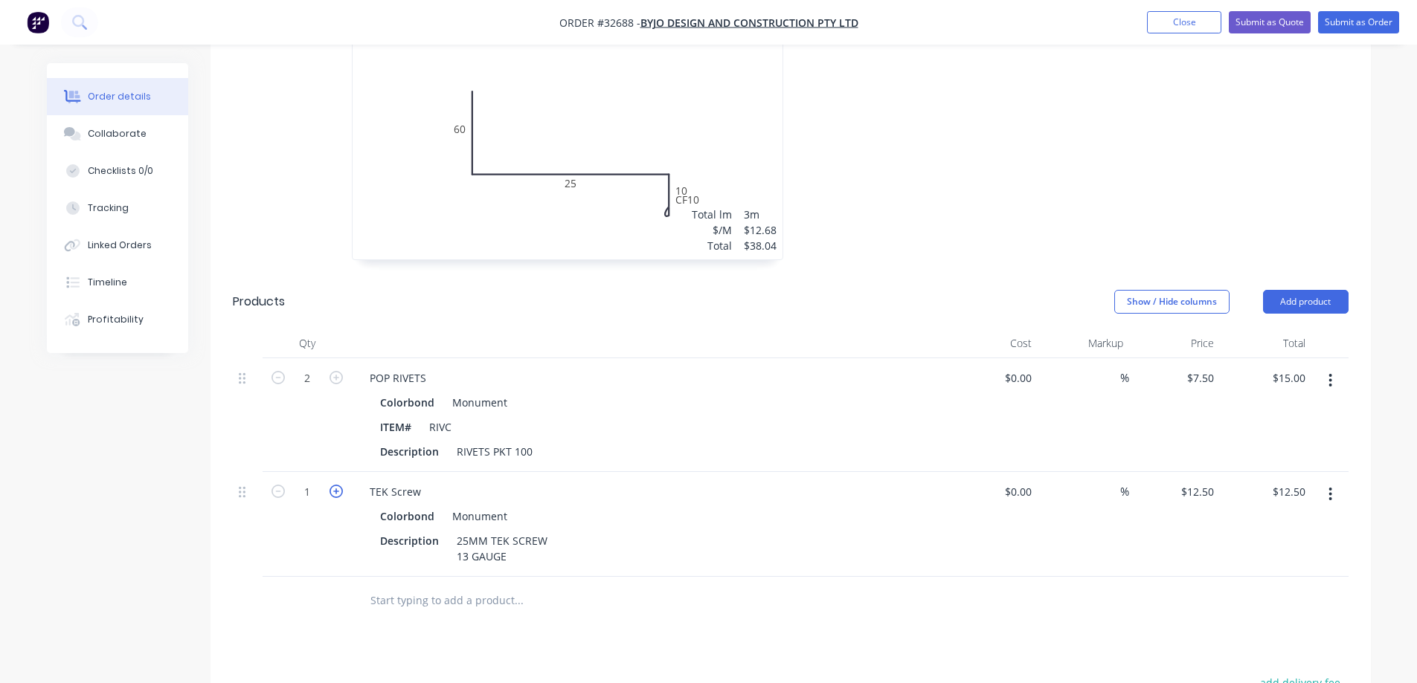
click at [332, 457] on icon "button" at bounding box center [335, 491] width 13 height 13
type input "2"
type input "$25.00"
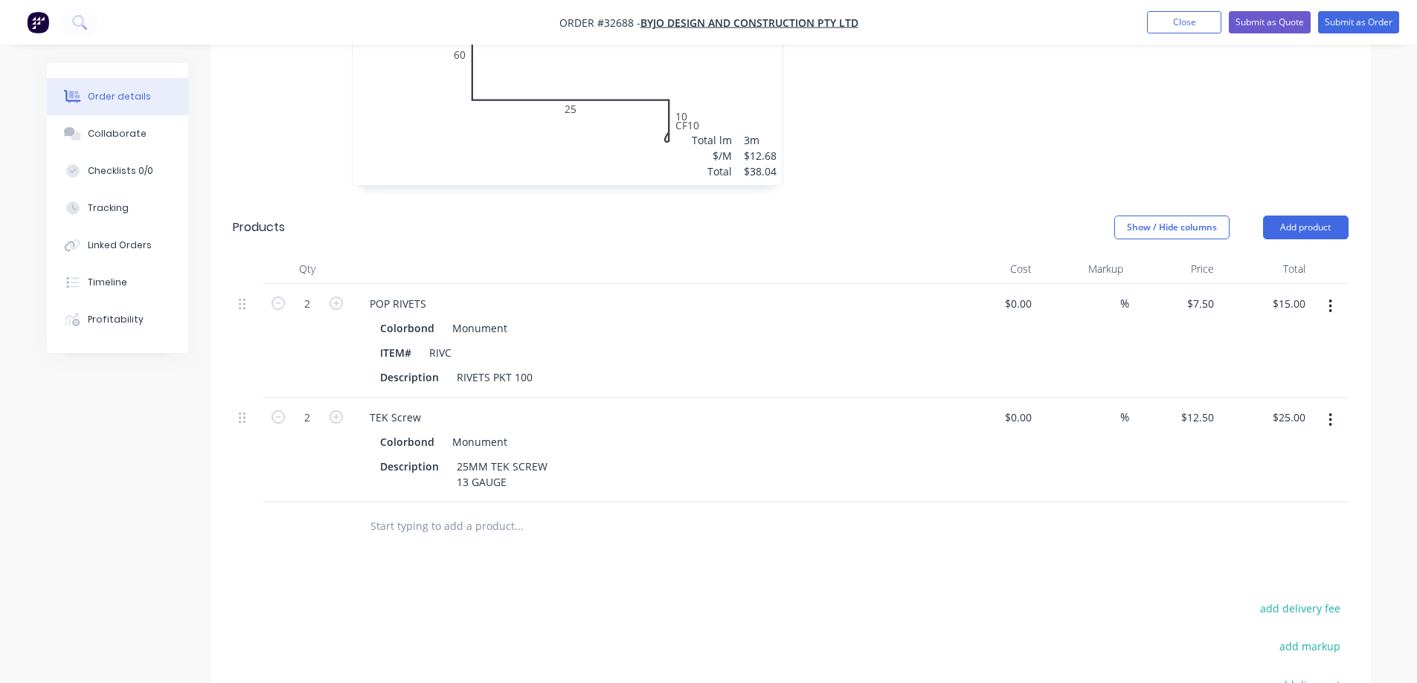
scroll to position [672, 0]
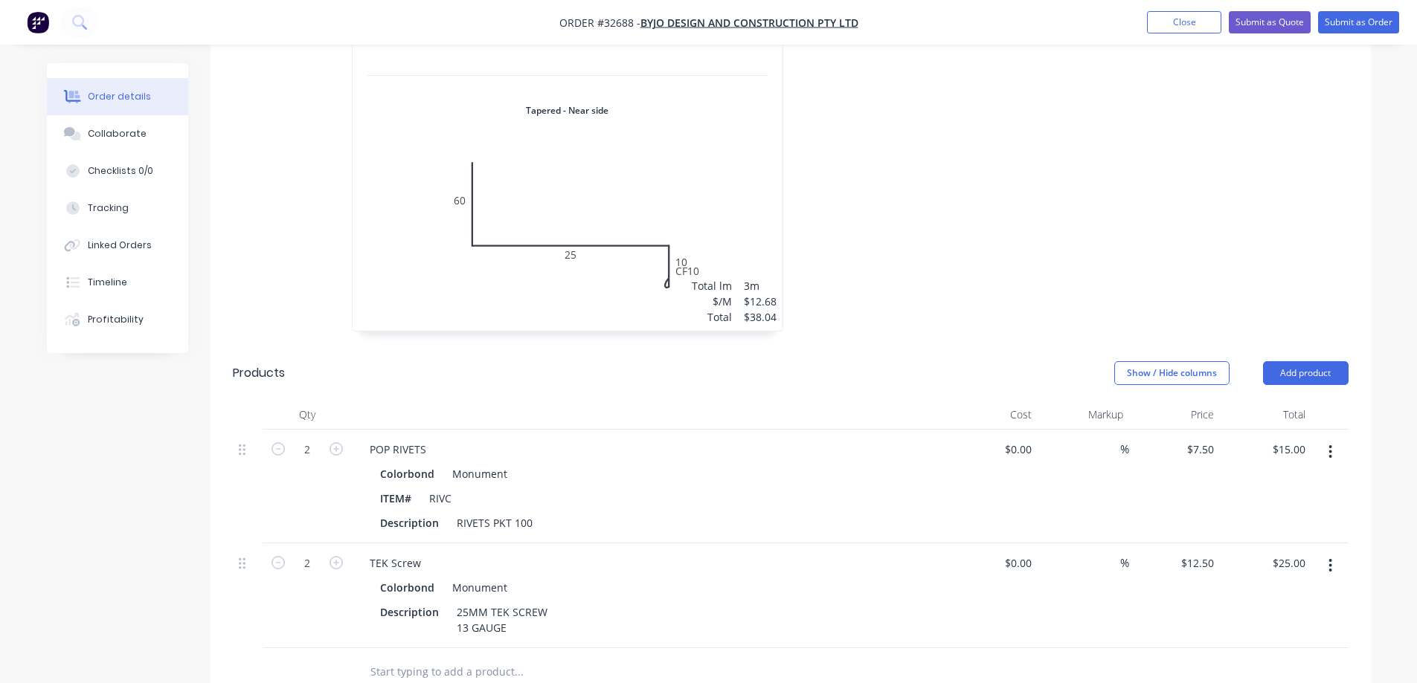
click at [611, 444] on icon "button" at bounding box center [1330, 452] width 4 height 16
click at [611, 457] on div "Delete" at bounding box center [1277, 581] width 115 height 22
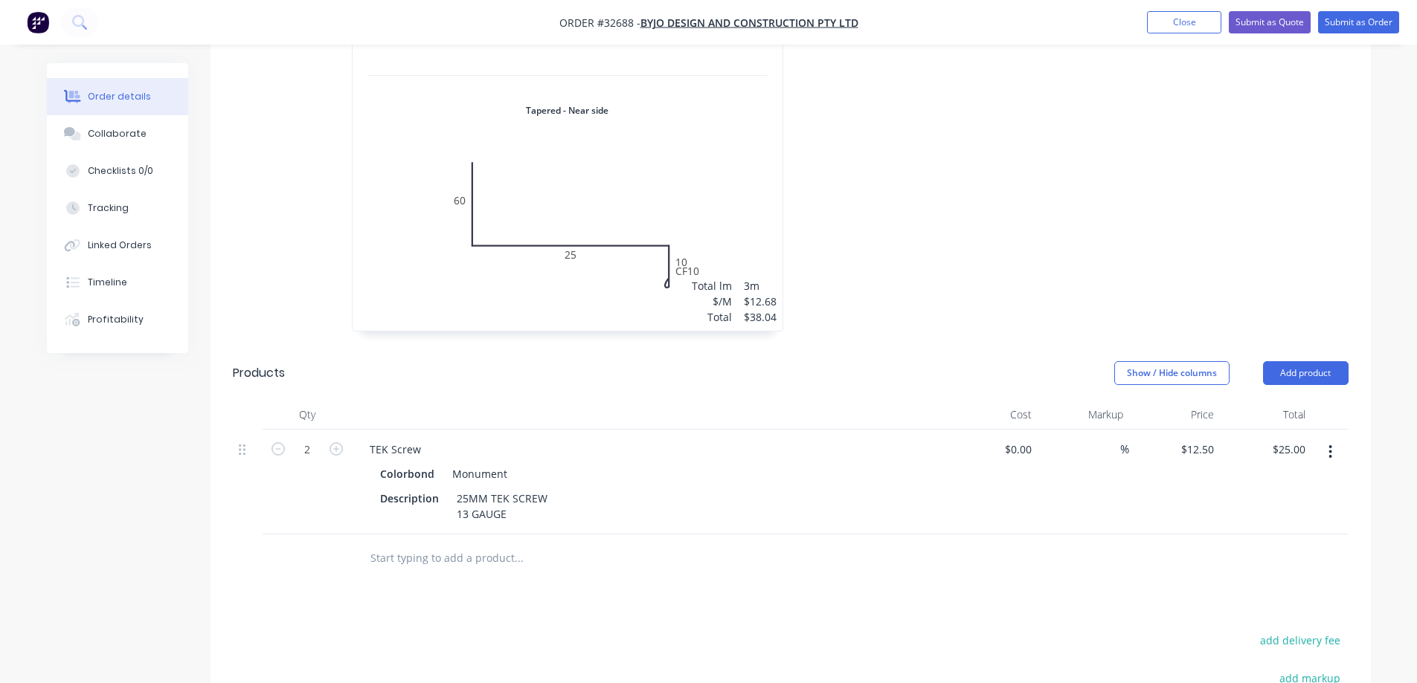
click at [611, 439] on button "button" at bounding box center [1330, 452] width 35 height 27
click at [611, 457] on div "Delete" at bounding box center [1277, 581] width 115 height 22
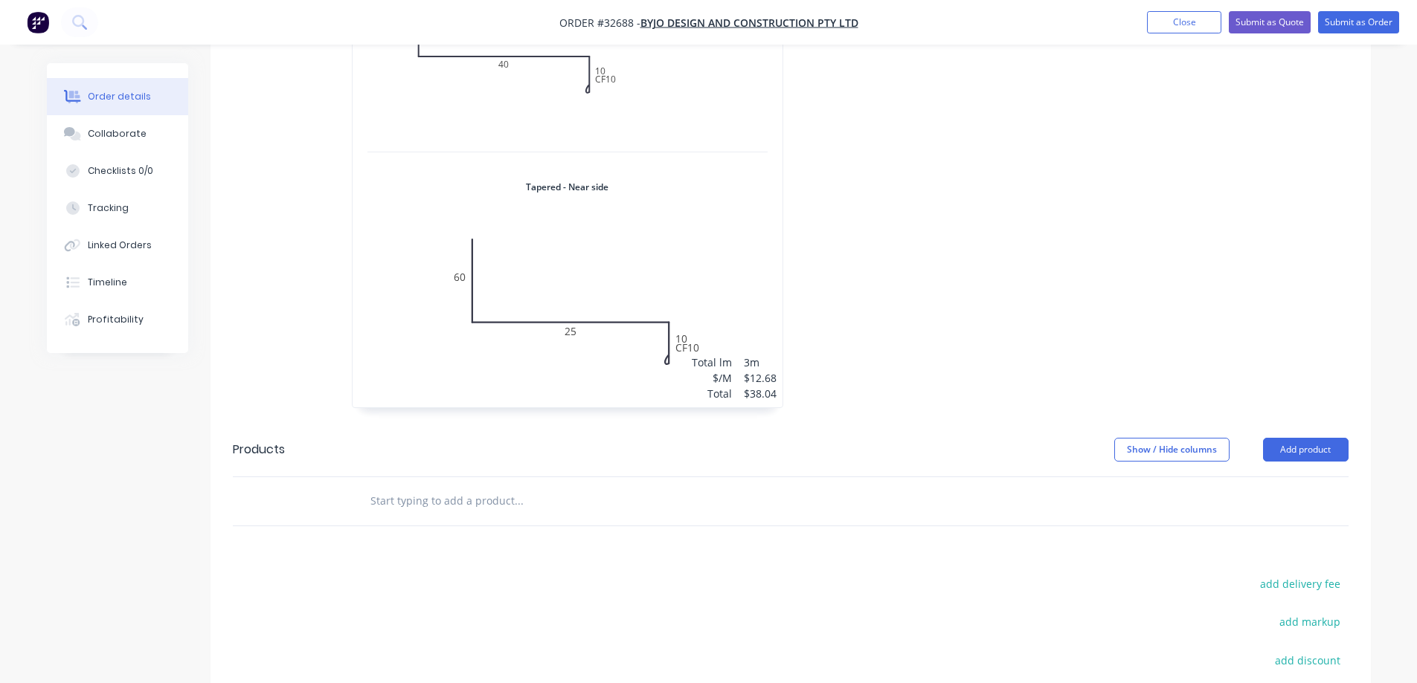
scroll to position [375, 0]
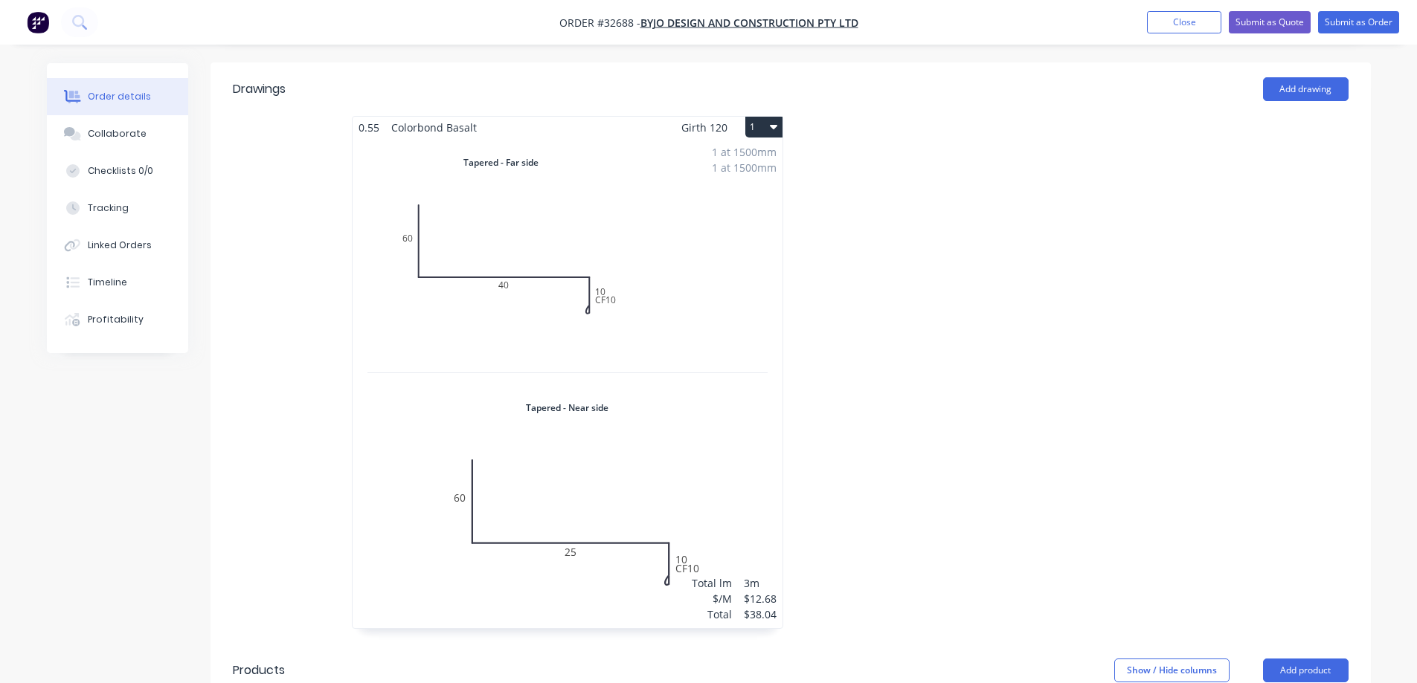
click at [611, 117] on button "1" at bounding box center [763, 127] width 37 height 21
click at [611, 212] on div "Delete" at bounding box center [711, 223] width 115 height 22
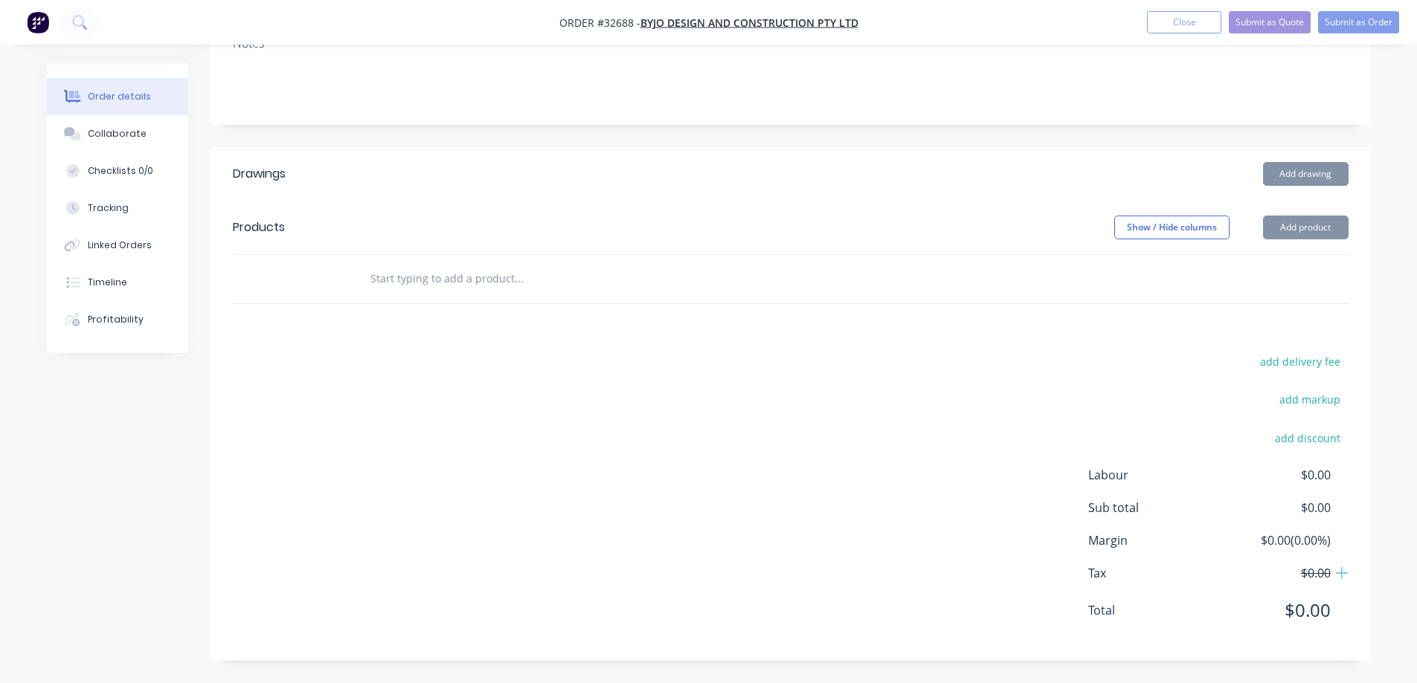
scroll to position [269, 0]
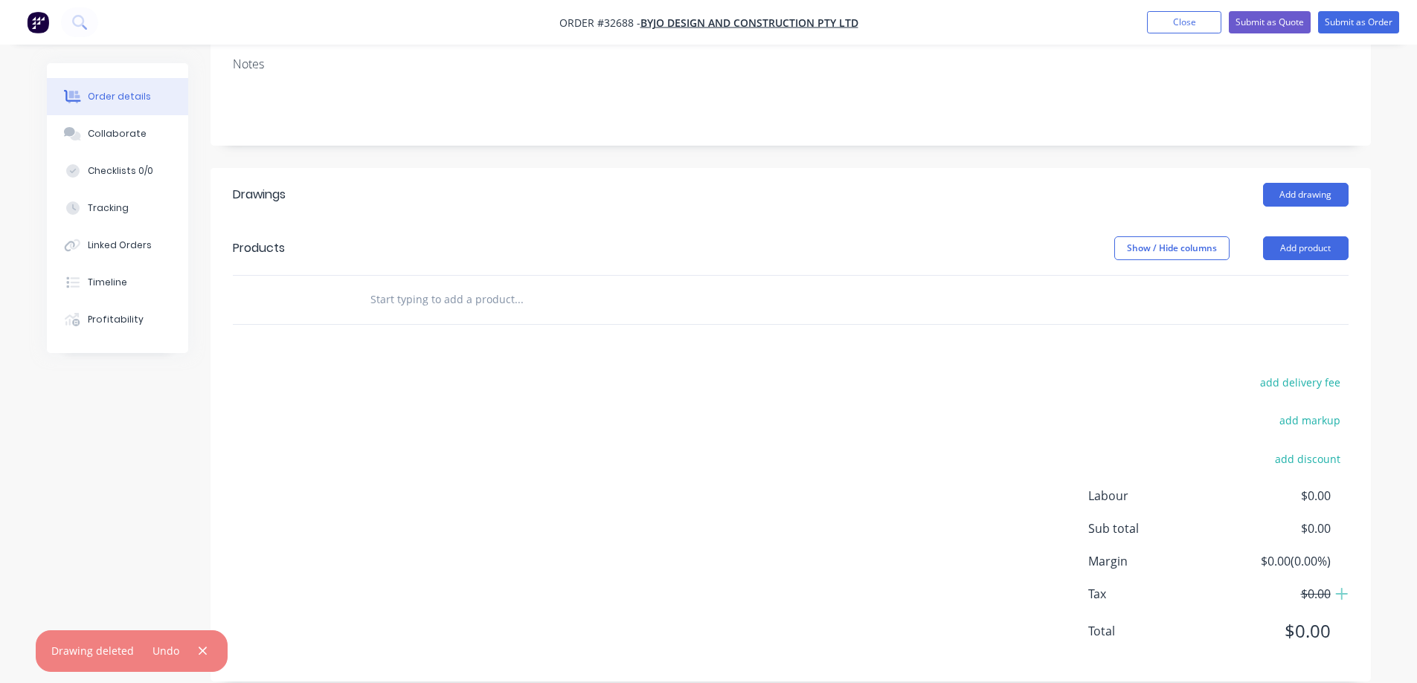
click at [476, 285] on input "text" at bounding box center [518, 300] width 297 height 30
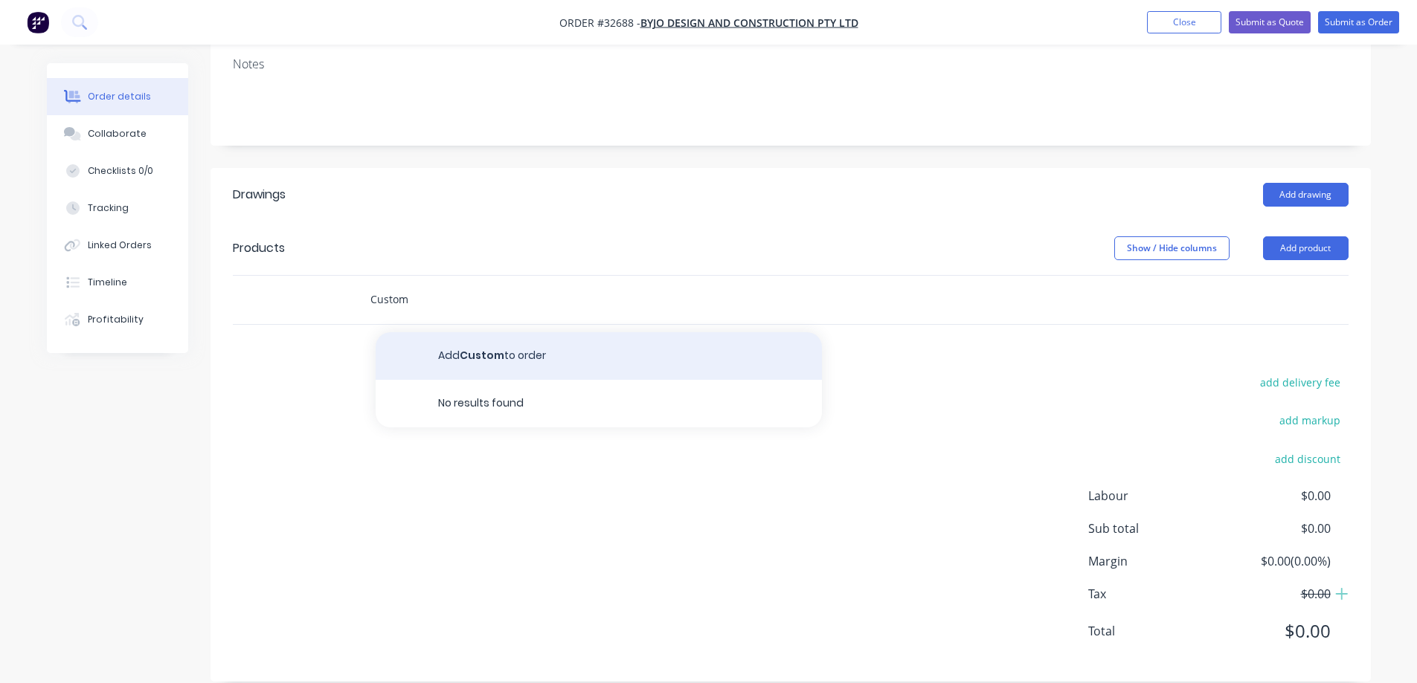
type input "Custom"
click at [445, 338] on button "Add Custom to order" at bounding box center [599, 356] width 446 height 48
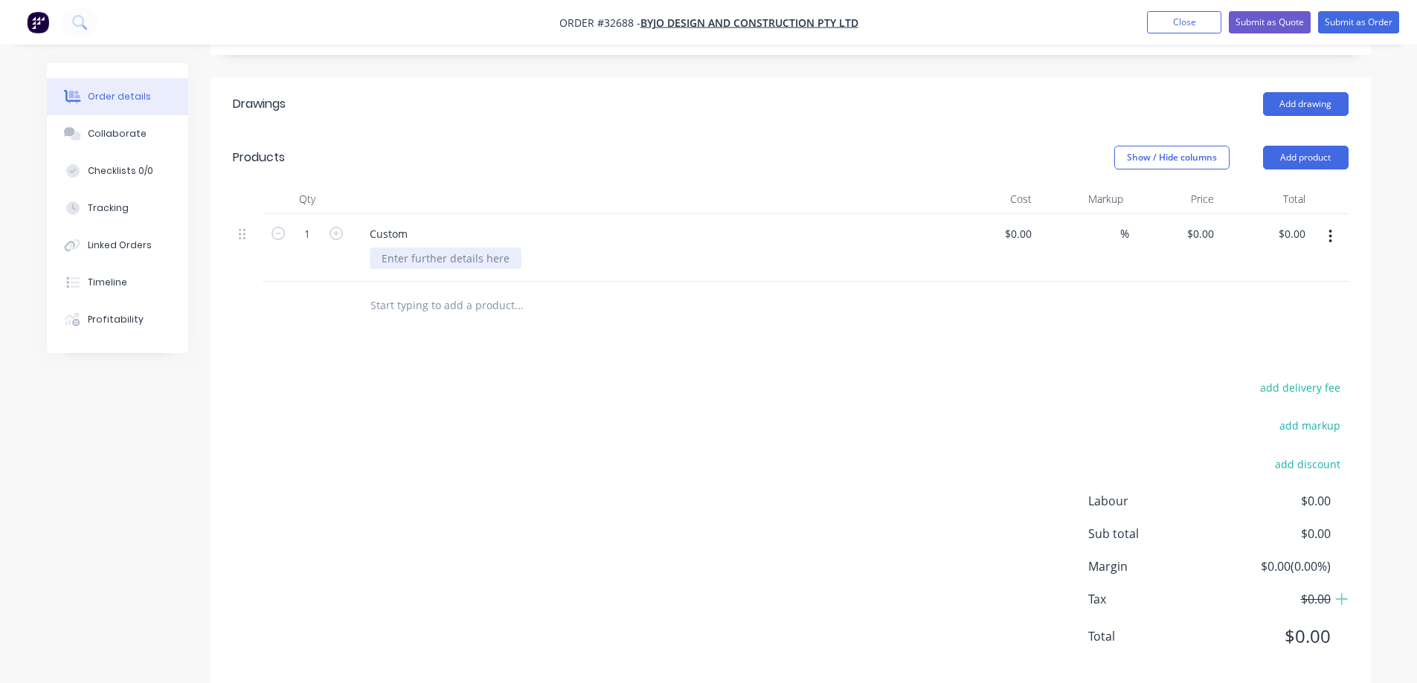
scroll to position [365, 0]
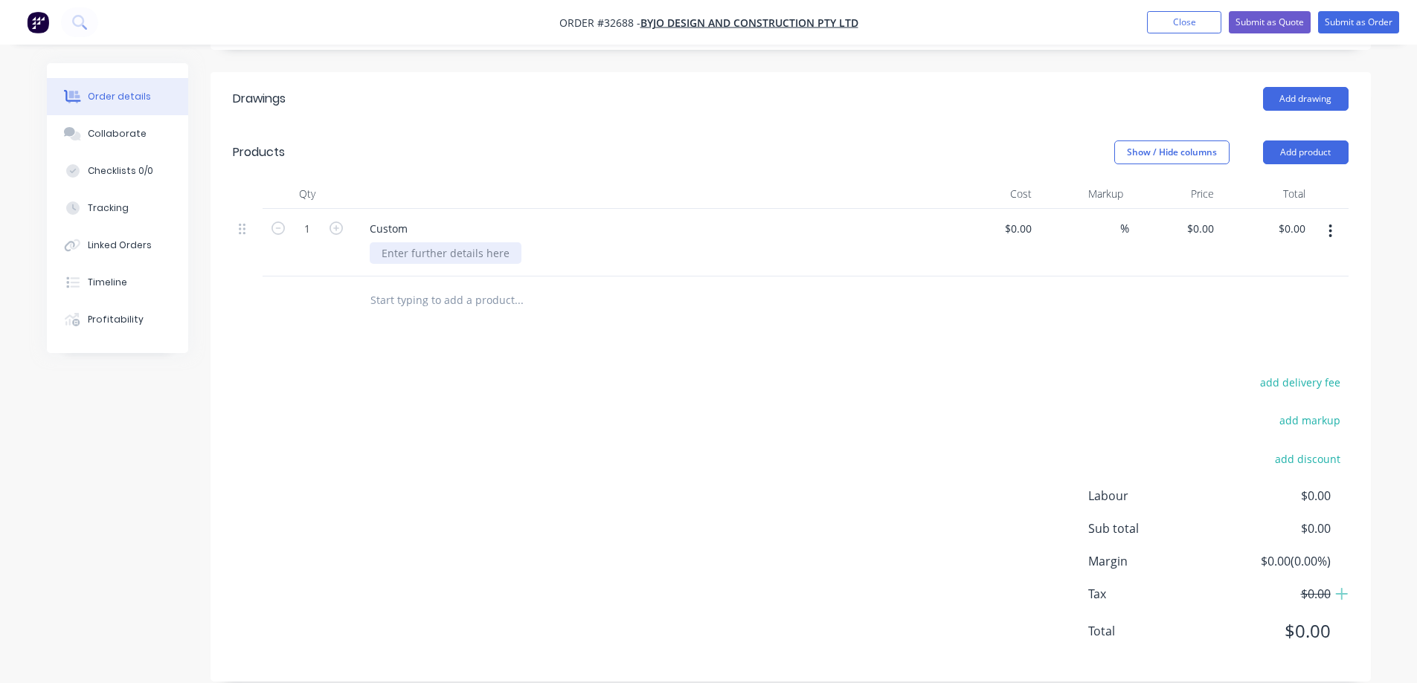
click at [448, 242] on div at bounding box center [446, 253] width 152 height 22
click at [611, 209] on div "$0.00 $0.00" at bounding box center [1265, 243] width 91 height 68
click at [611, 218] on input "0" at bounding box center [1202, 229] width 34 height 22
type input "$78.04"
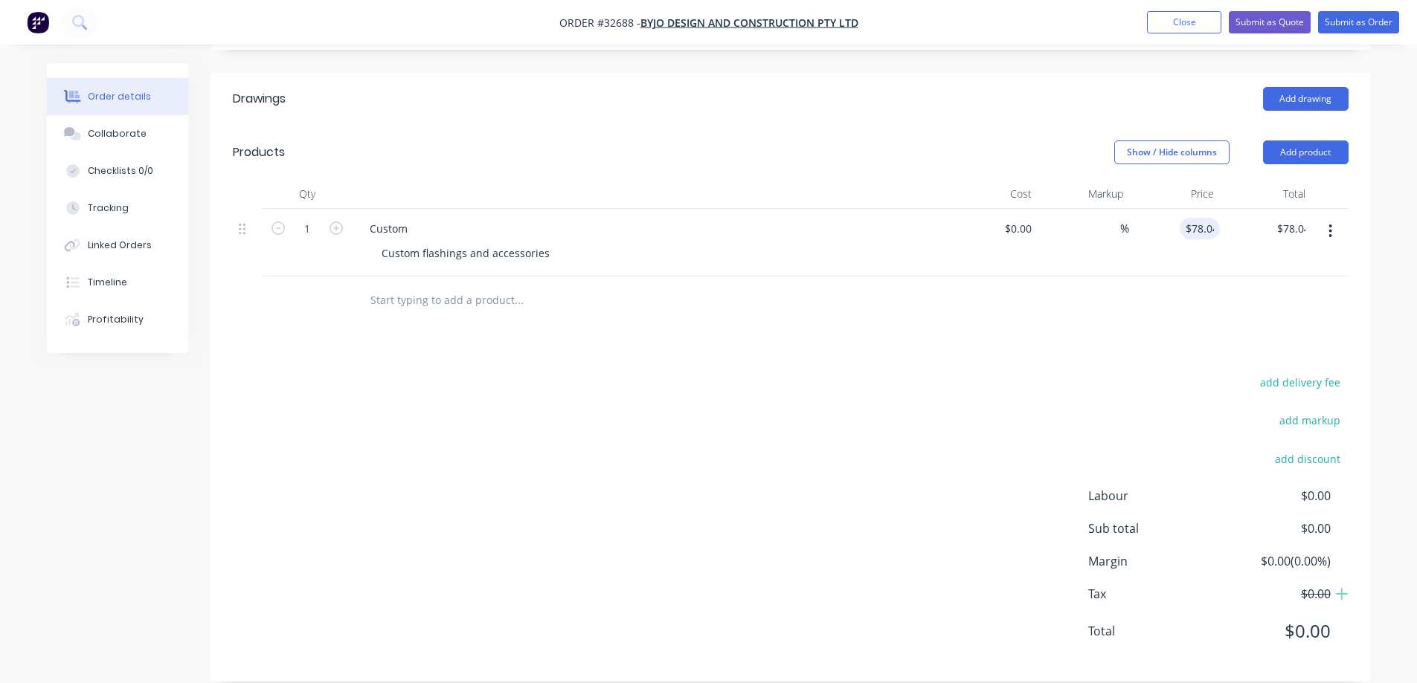
click at [577, 384] on div "add delivery fee add markup add discount Labour $0.00 Sub total $0.00 Margin $0…" at bounding box center [790, 516] width 1115 height 287
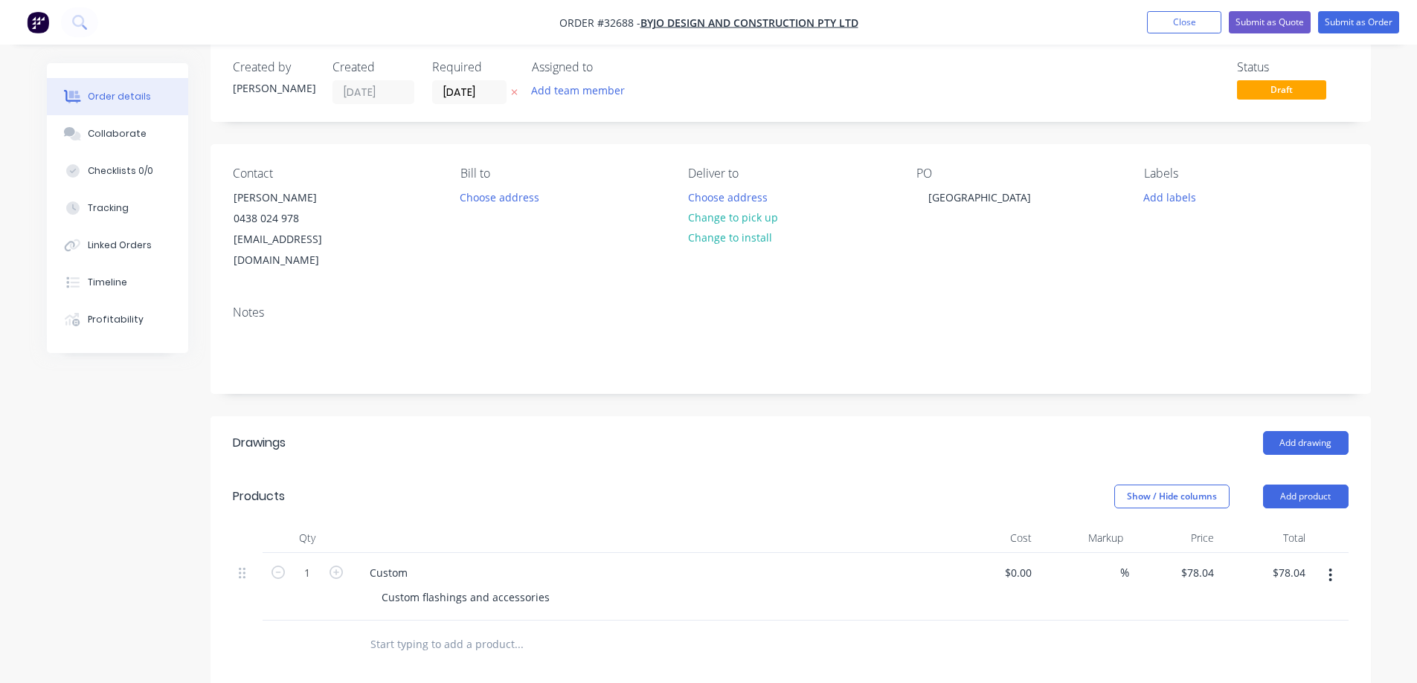
scroll to position [0, 0]
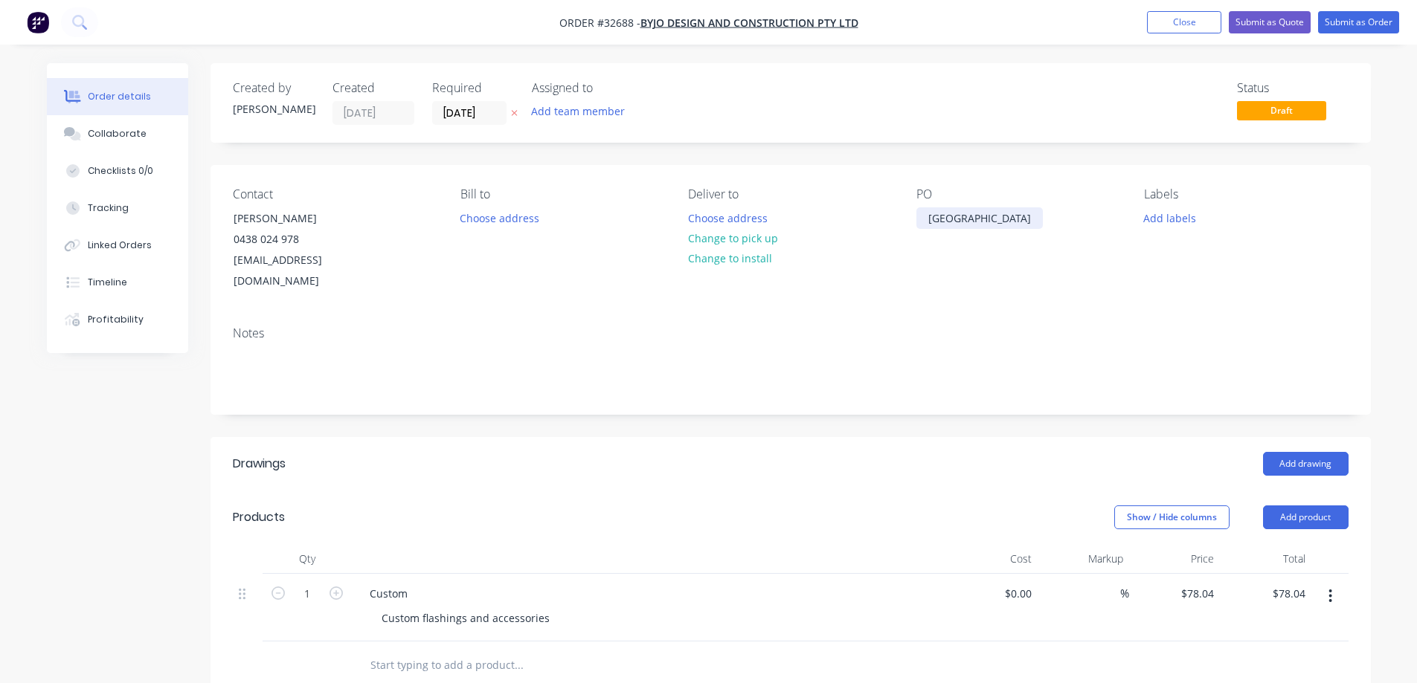
click at [611, 218] on div "[GEOGRAPHIC_DATA]" at bounding box center [979, 218] width 126 height 22
click at [611, 29] on button "Submit as Order" at bounding box center [1358, 22] width 81 height 22
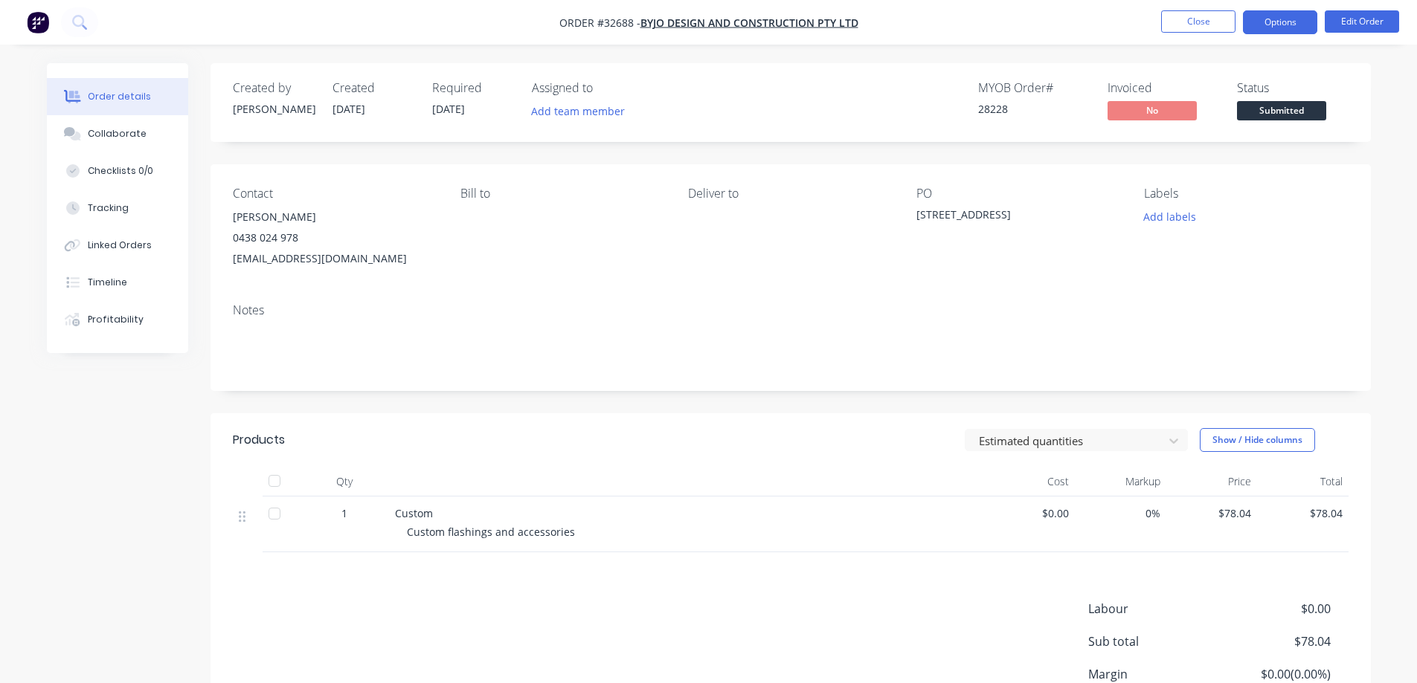
click at [611, 30] on button "Options" at bounding box center [1280, 22] width 74 height 24
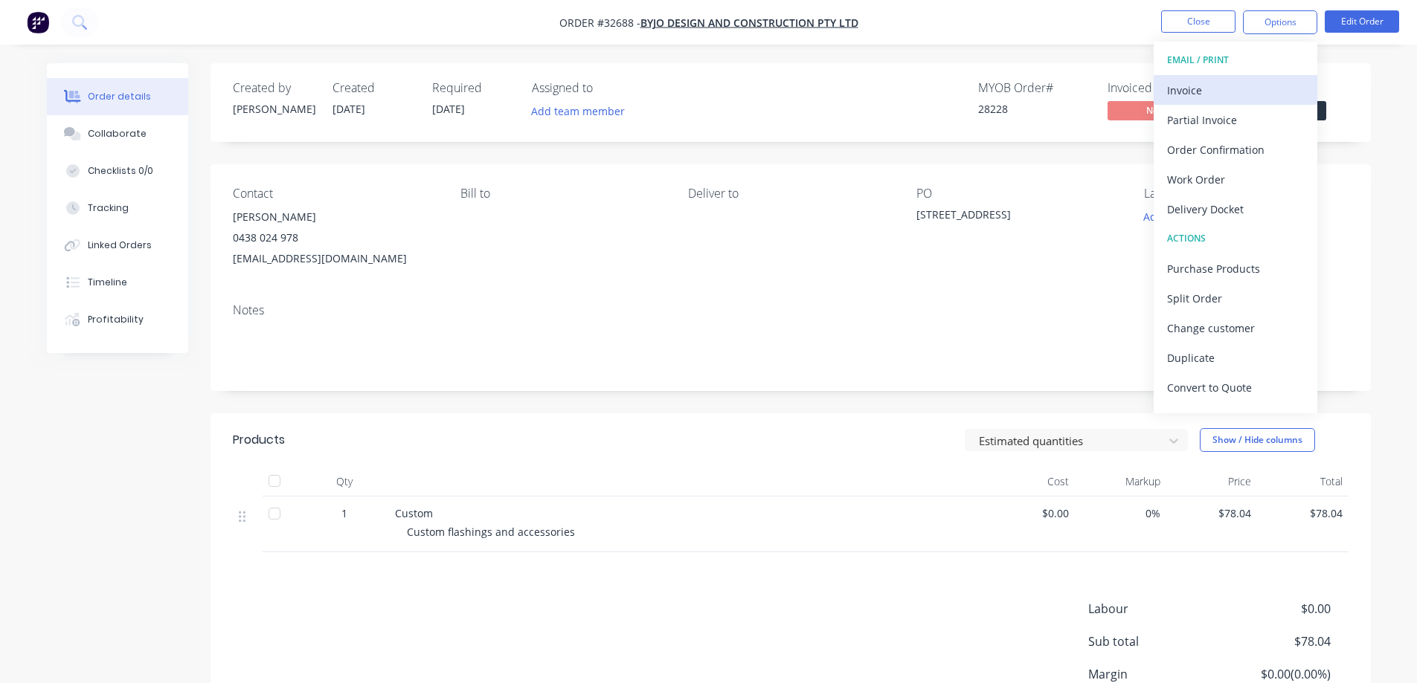
click at [611, 94] on div "Invoice" at bounding box center [1235, 91] width 137 height 22
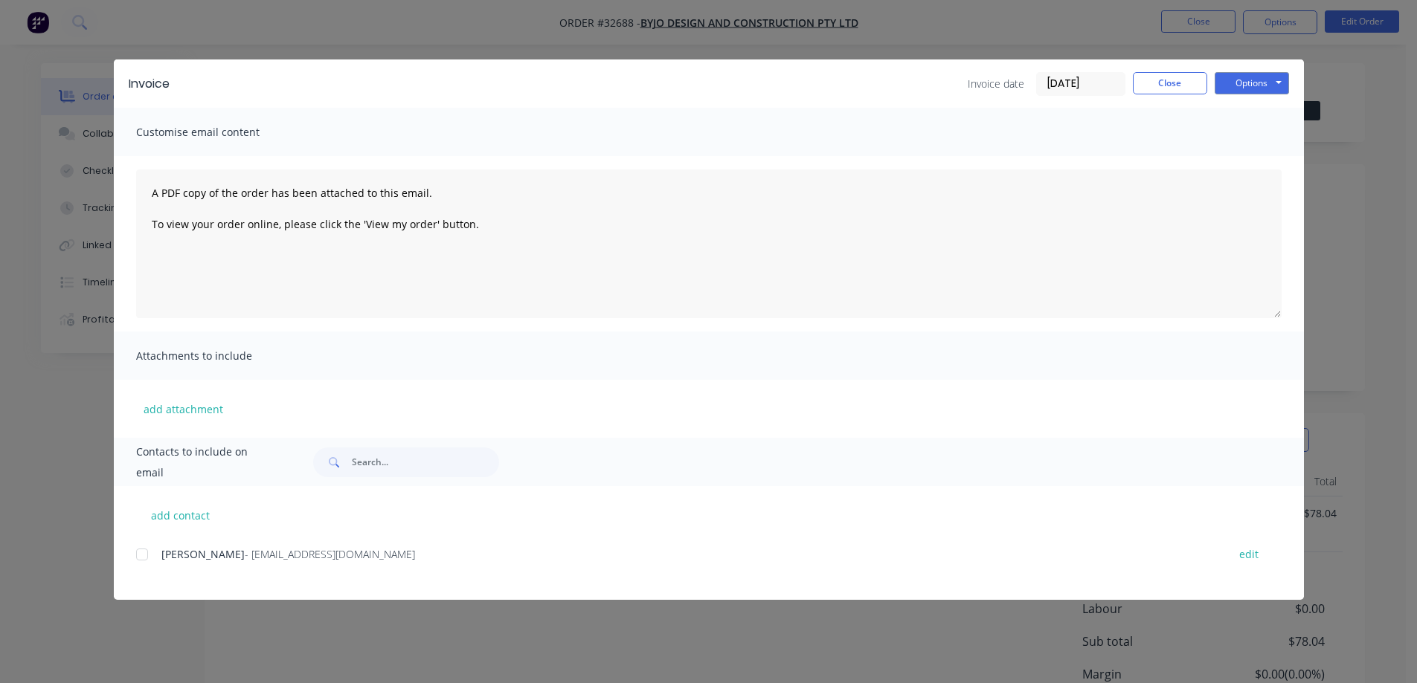
drag, startPoint x: 151, startPoint y: 551, endPoint x: 639, endPoint y: 399, distance: 510.9
click at [152, 457] on div at bounding box center [142, 555] width 30 height 30
click at [611, 84] on button "Options" at bounding box center [1251, 83] width 74 height 22
click at [611, 158] on button "Email" at bounding box center [1261, 158] width 95 height 25
drag, startPoint x: 1175, startPoint y: 87, endPoint x: 1185, endPoint y: 95, distance: 12.7
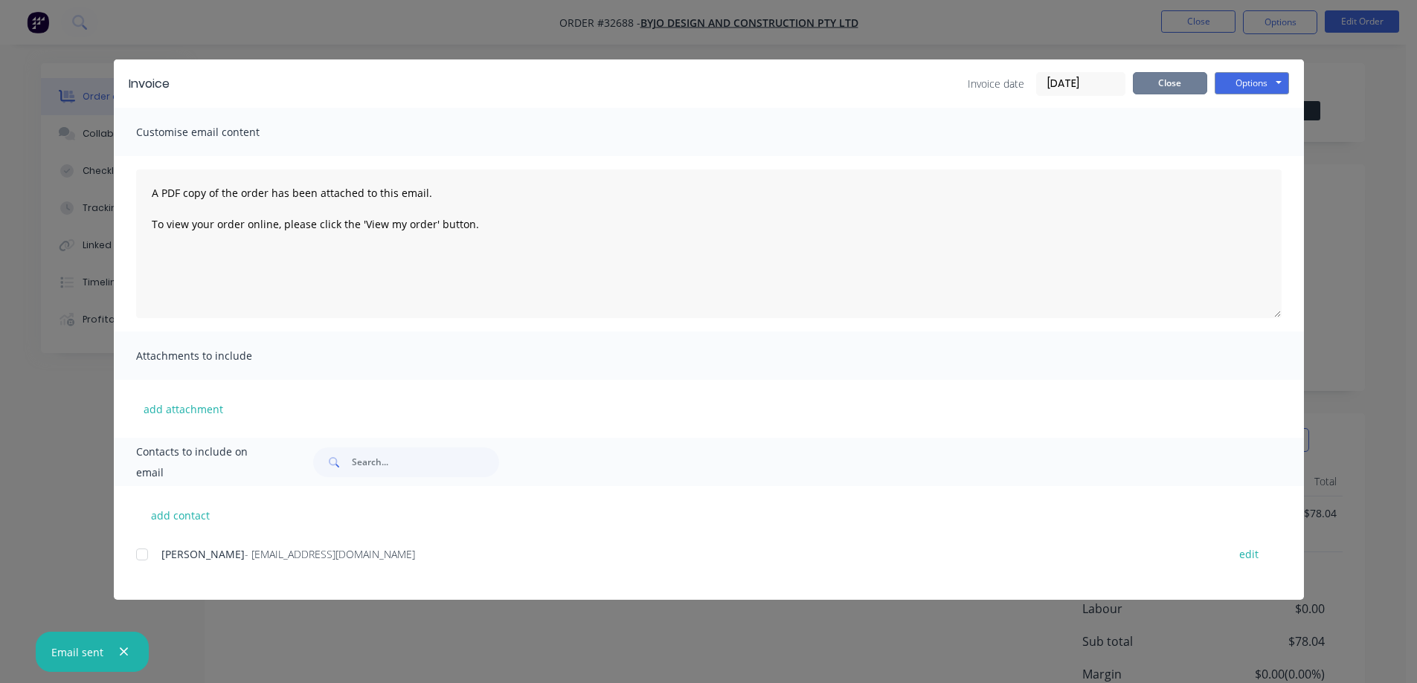
click at [611, 88] on button "Close" at bounding box center [1170, 83] width 74 height 22
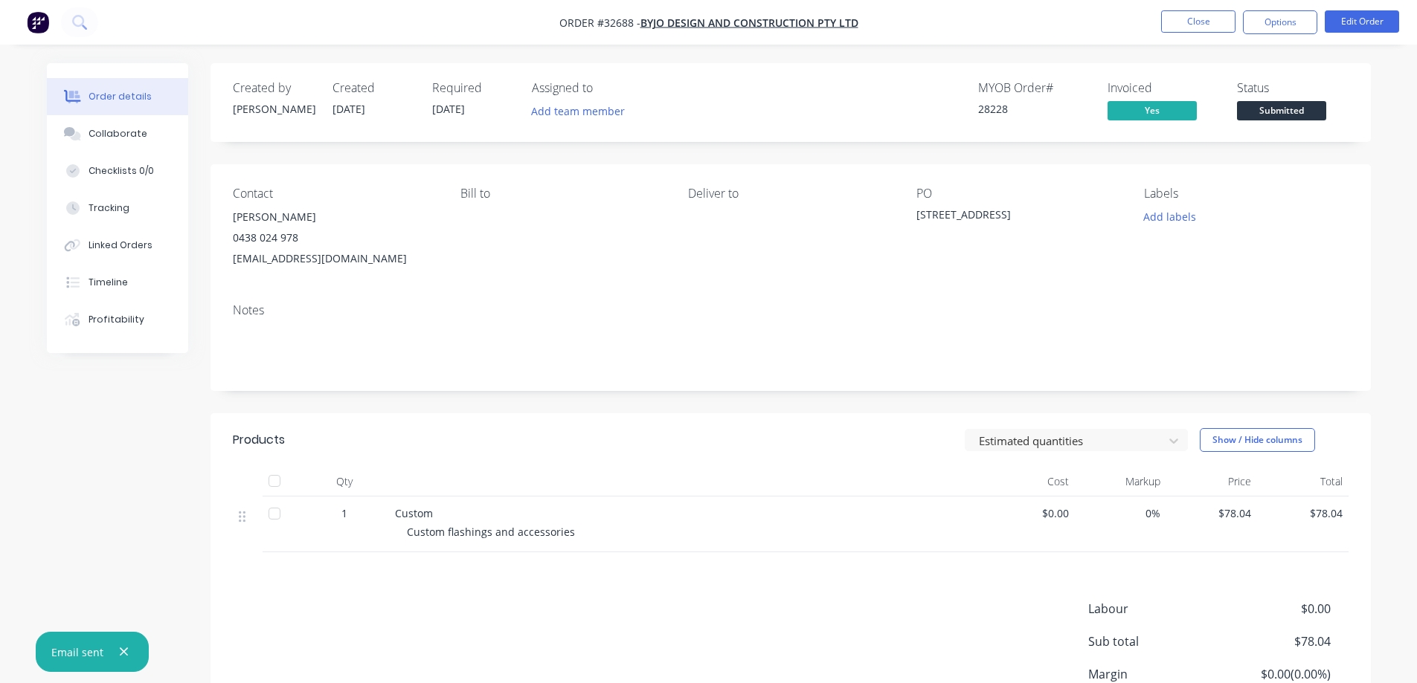
click at [611, 115] on span "Submitted" at bounding box center [1281, 110] width 89 height 19
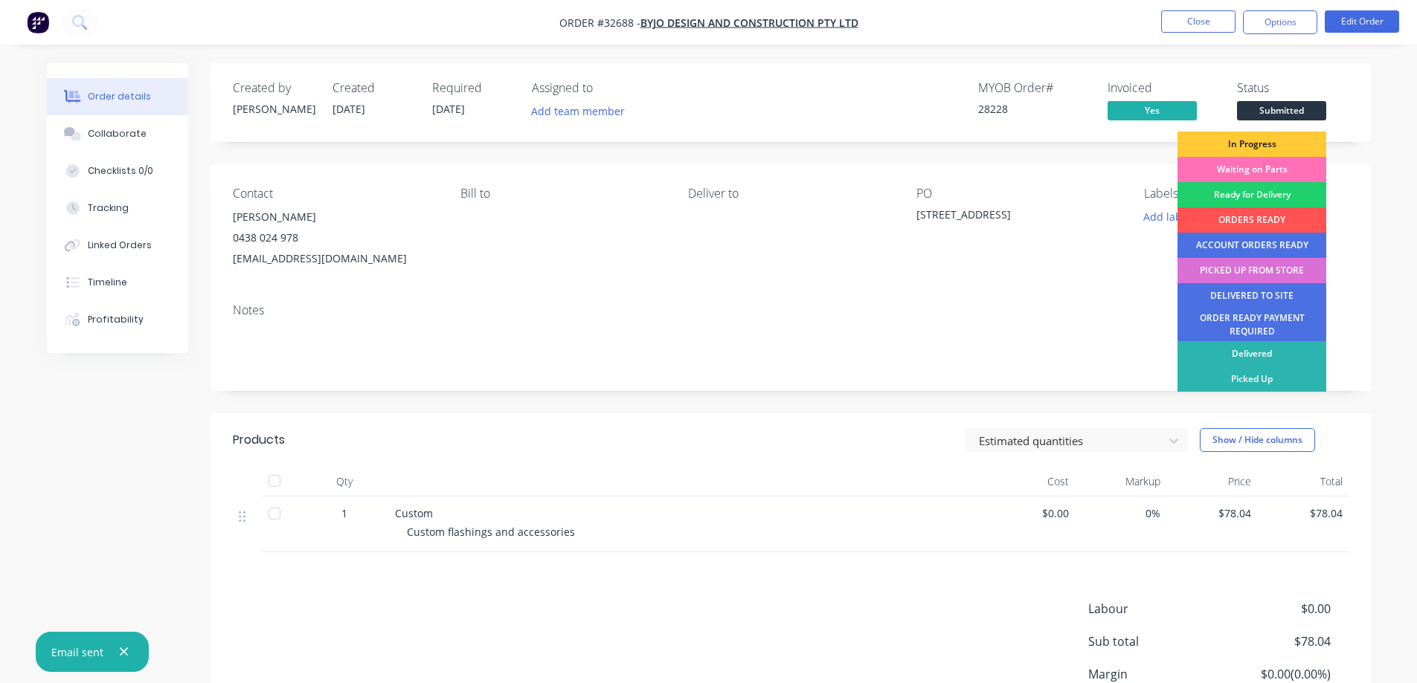
click at [611, 268] on div "PICKED UP FROM STORE" at bounding box center [1251, 270] width 149 height 25
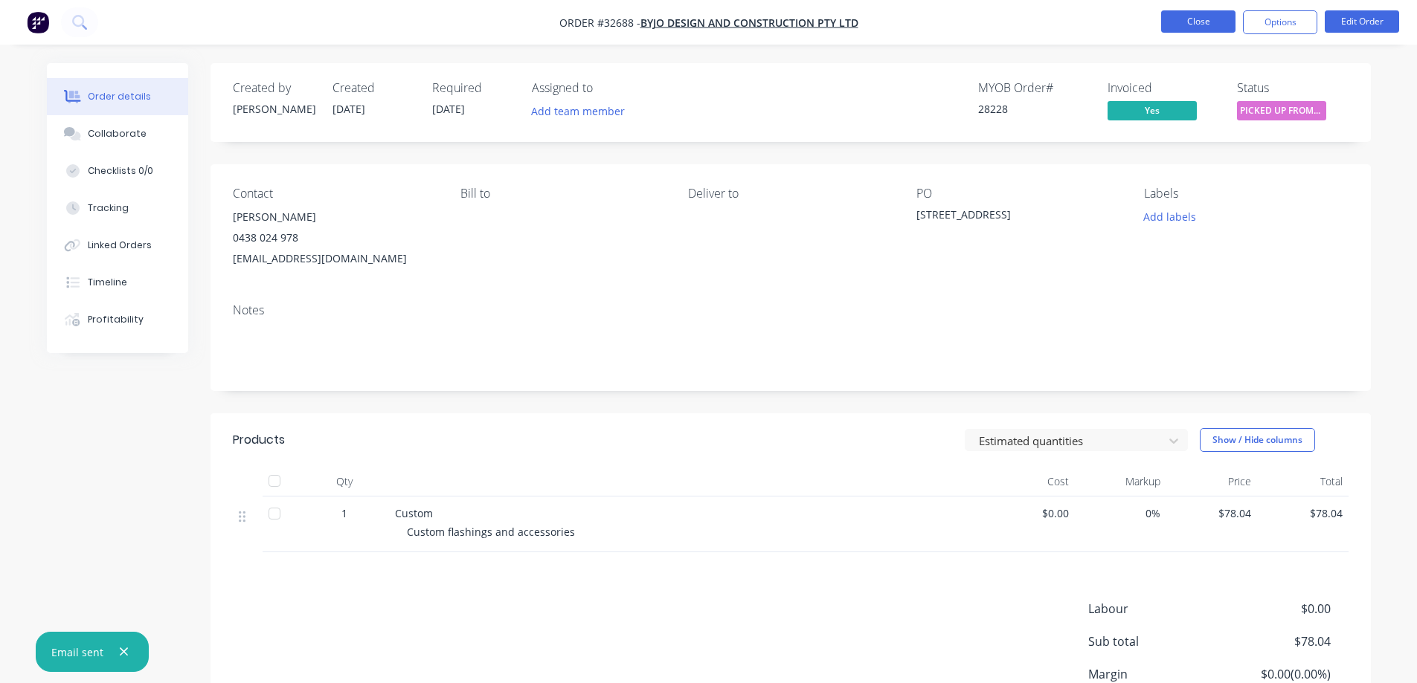
click at [611, 19] on button "Close" at bounding box center [1198, 21] width 74 height 22
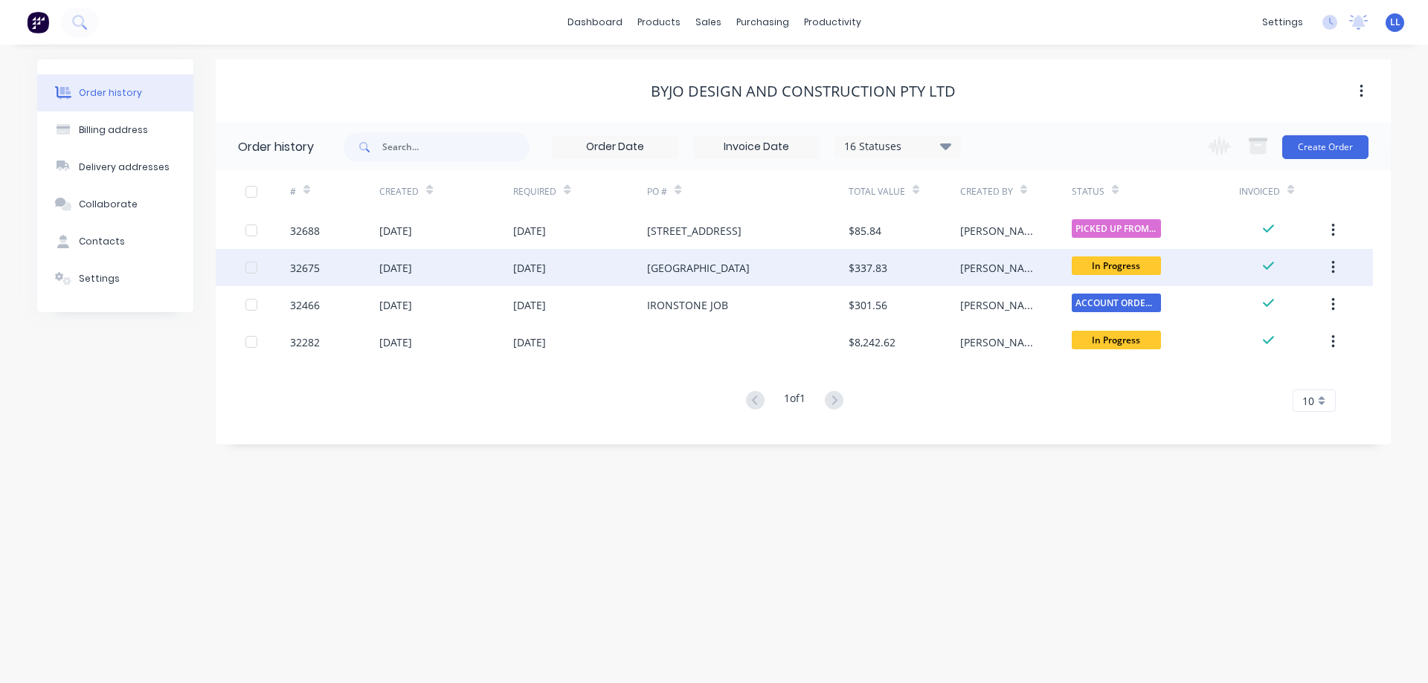
click at [611, 251] on div "[GEOGRAPHIC_DATA]" at bounding box center [747, 267] width 201 height 37
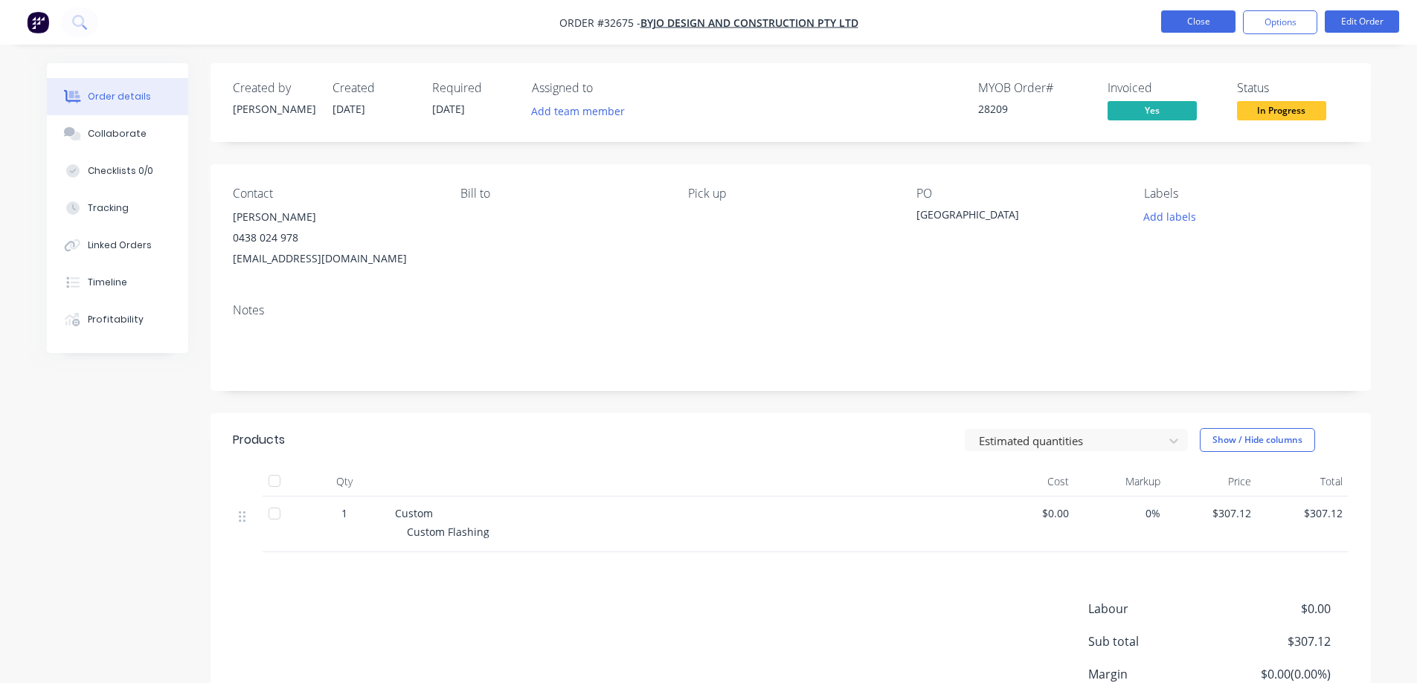
click at [611, 29] on button "Close" at bounding box center [1198, 21] width 74 height 22
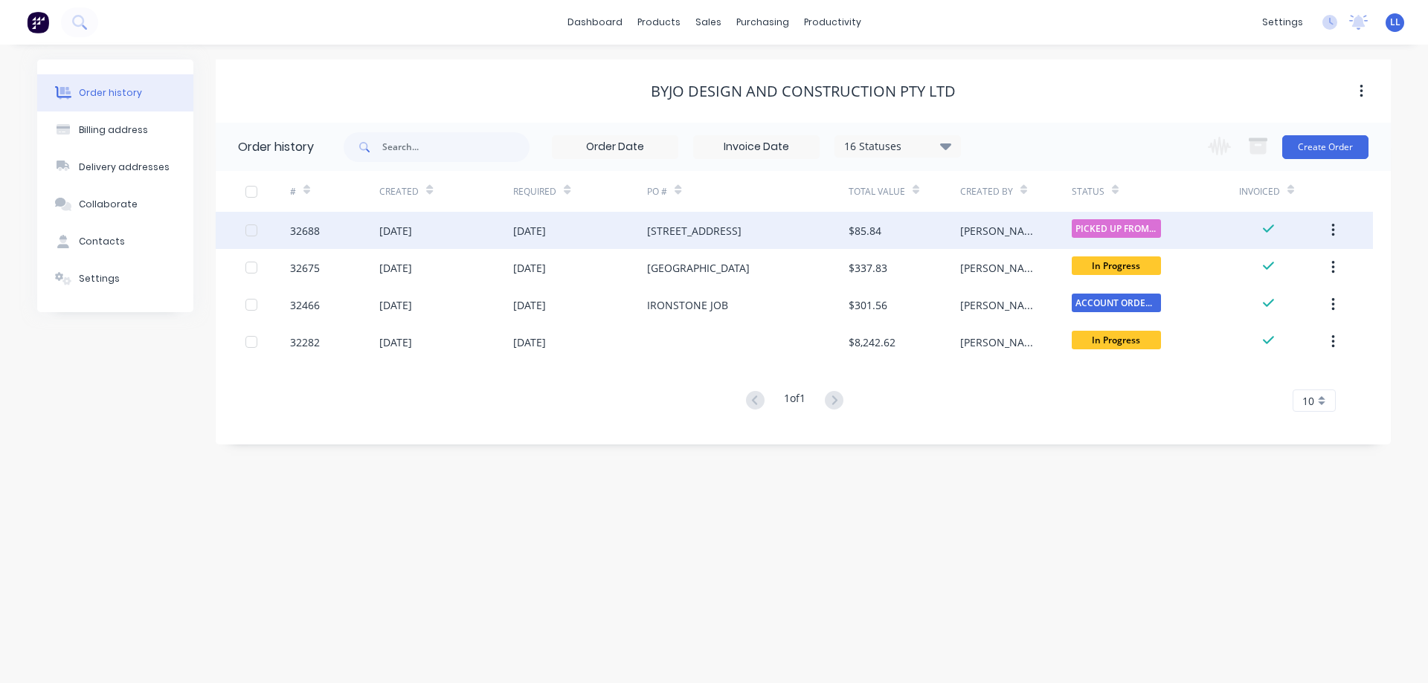
click at [611, 229] on div "$85.84" at bounding box center [904, 230] width 112 height 37
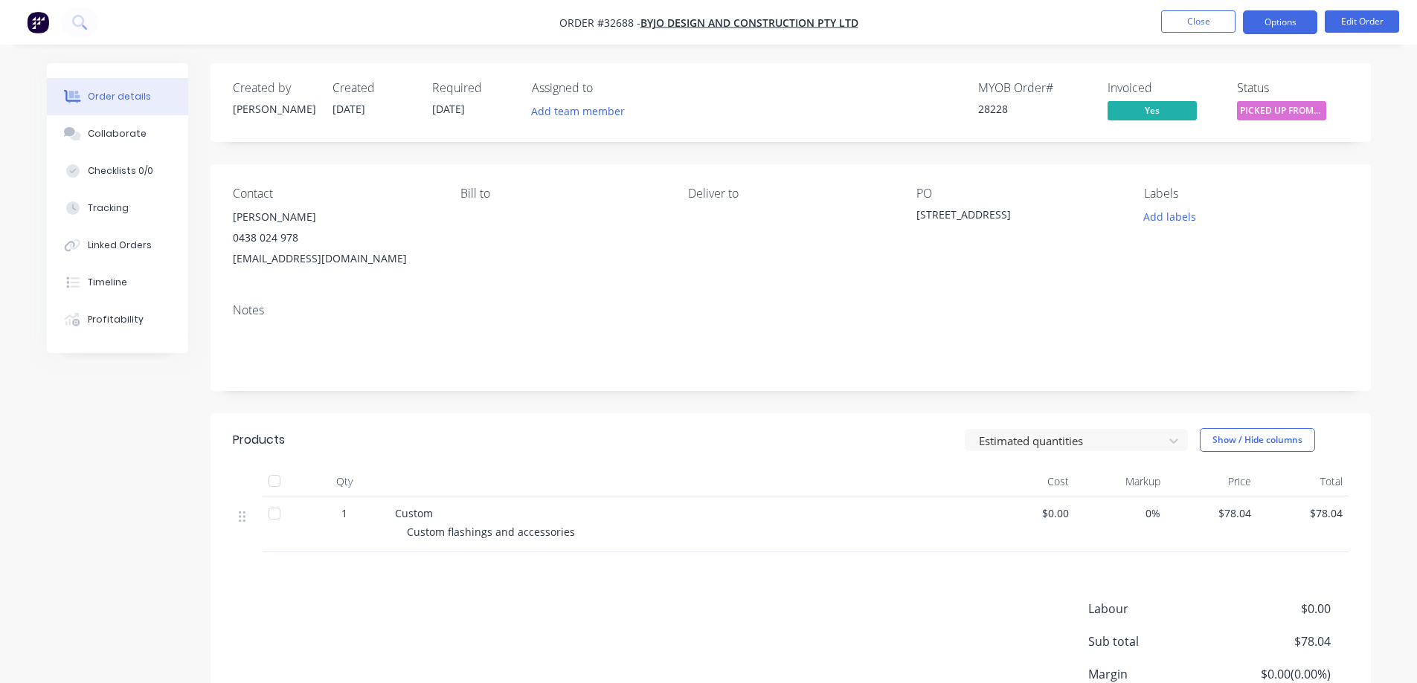
click at [611, 29] on button "Options" at bounding box center [1280, 22] width 74 height 24
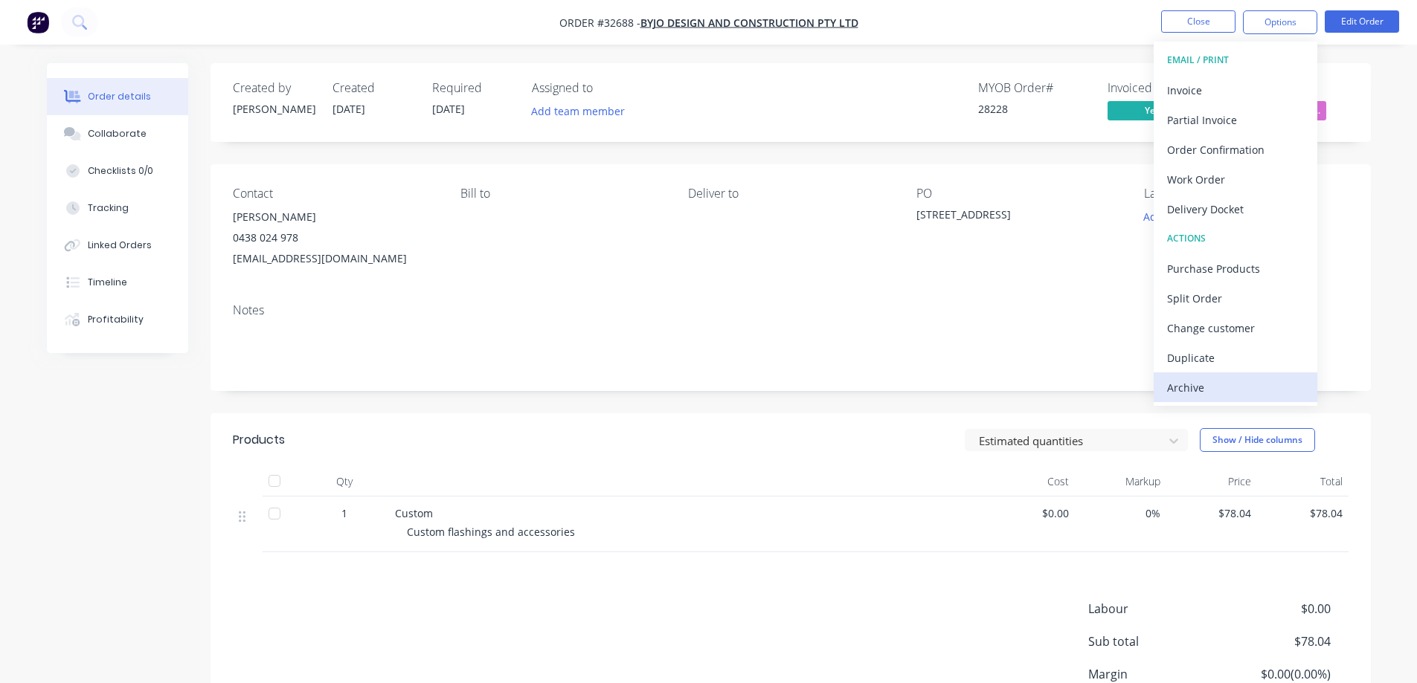
click at [611, 388] on div "Archive" at bounding box center [1235, 388] width 137 height 22
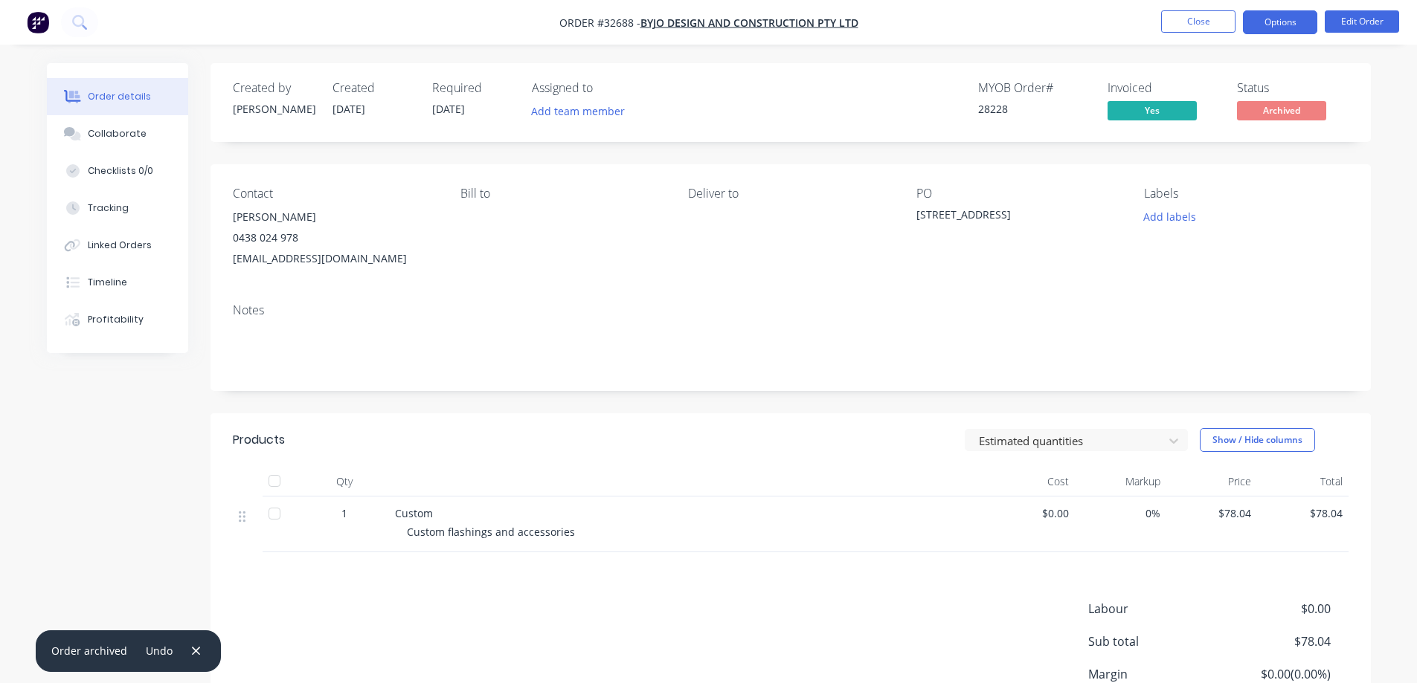
click at [611, 24] on button "Options" at bounding box center [1280, 22] width 74 height 24
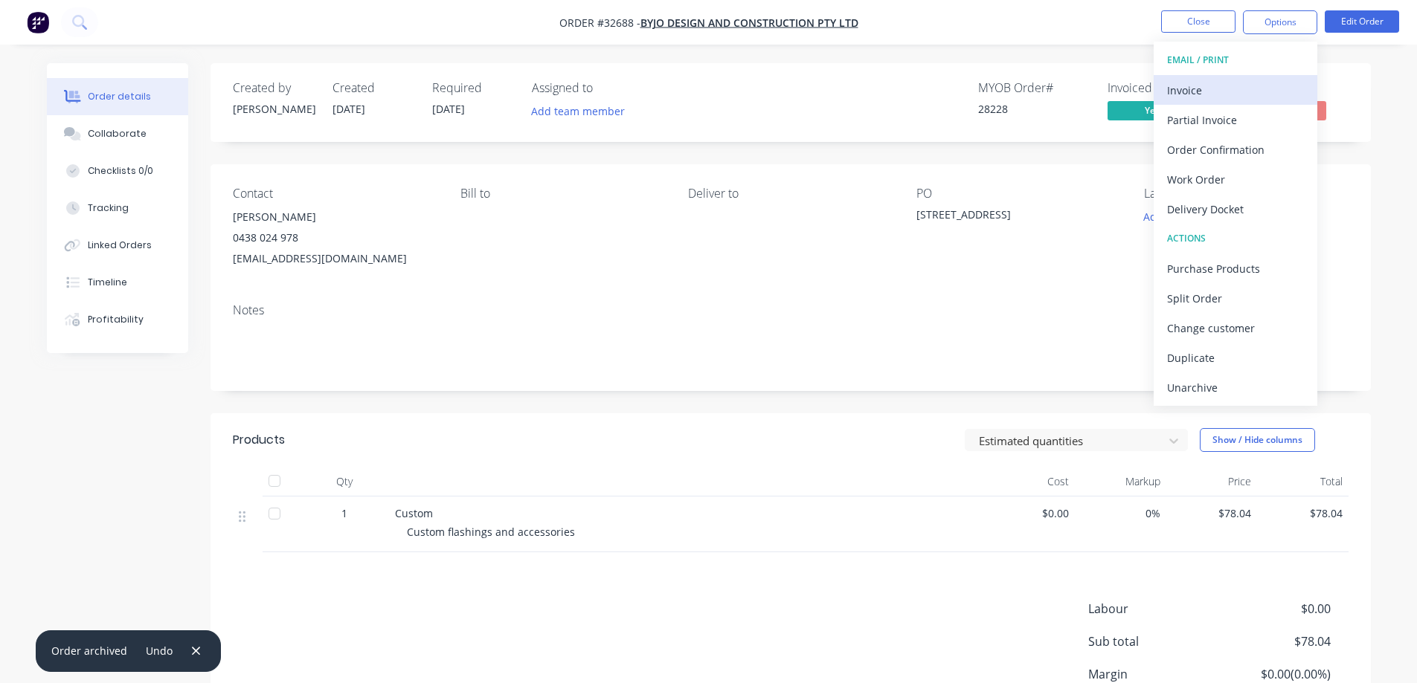
click at [611, 89] on div "Invoice" at bounding box center [1235, 91] width 137 height 22
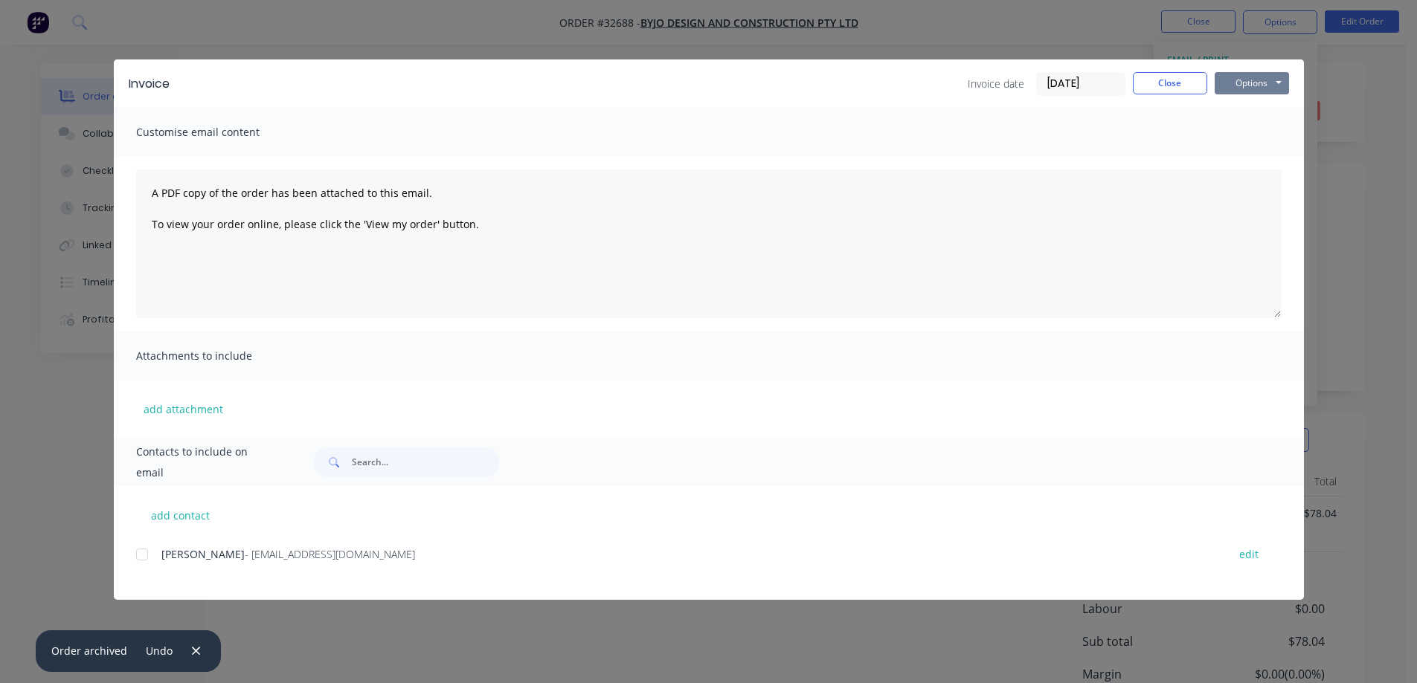
click at [611, 80] on button "Options" at bounding box center [1251, 83] width 74 height 22
click at [611, 133] on button "Print" at bounding box center [1261, 134] width 95 height 25
click at [611, 87] on button "Close" at bounding box center [1170, 83] width 74 height 22
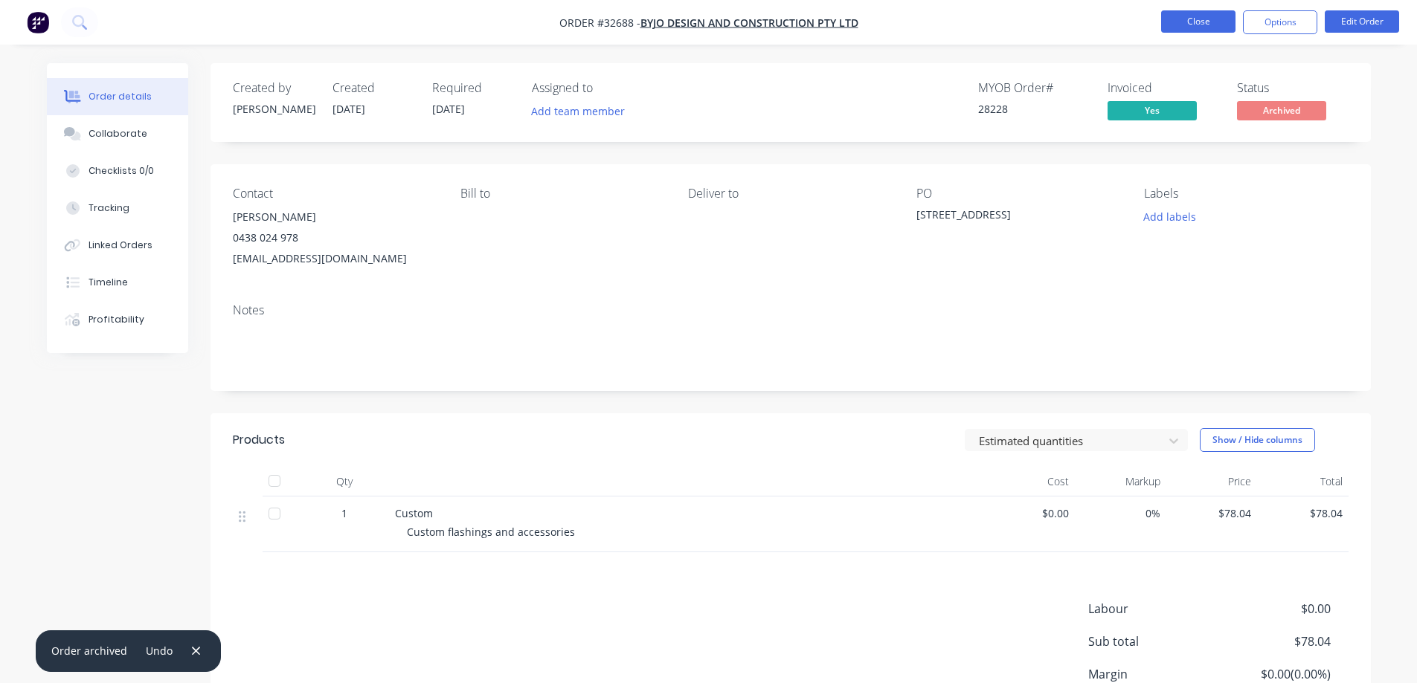
click at [611, 13] on button "Close" at bounding box center [1198, 21] width 74 height 22
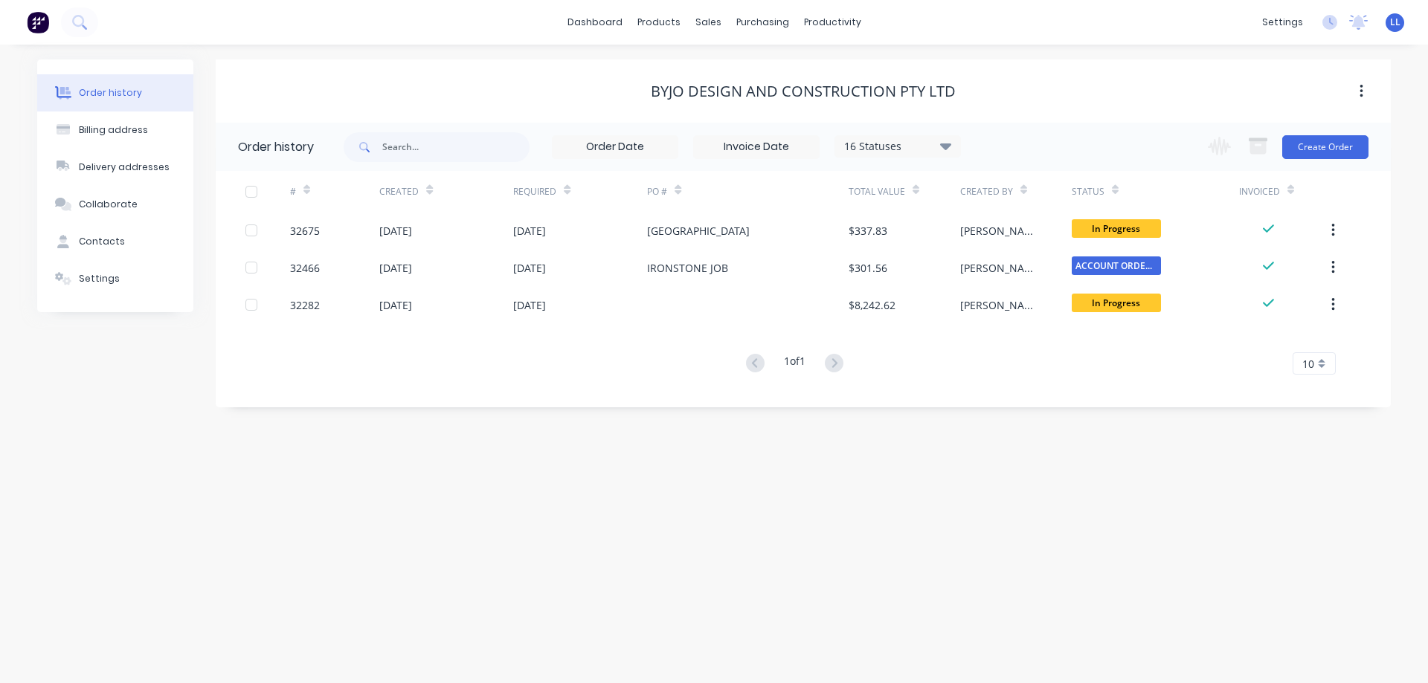
click at [35, 25] on img at bounding box center [38, 22] width 22 height 22
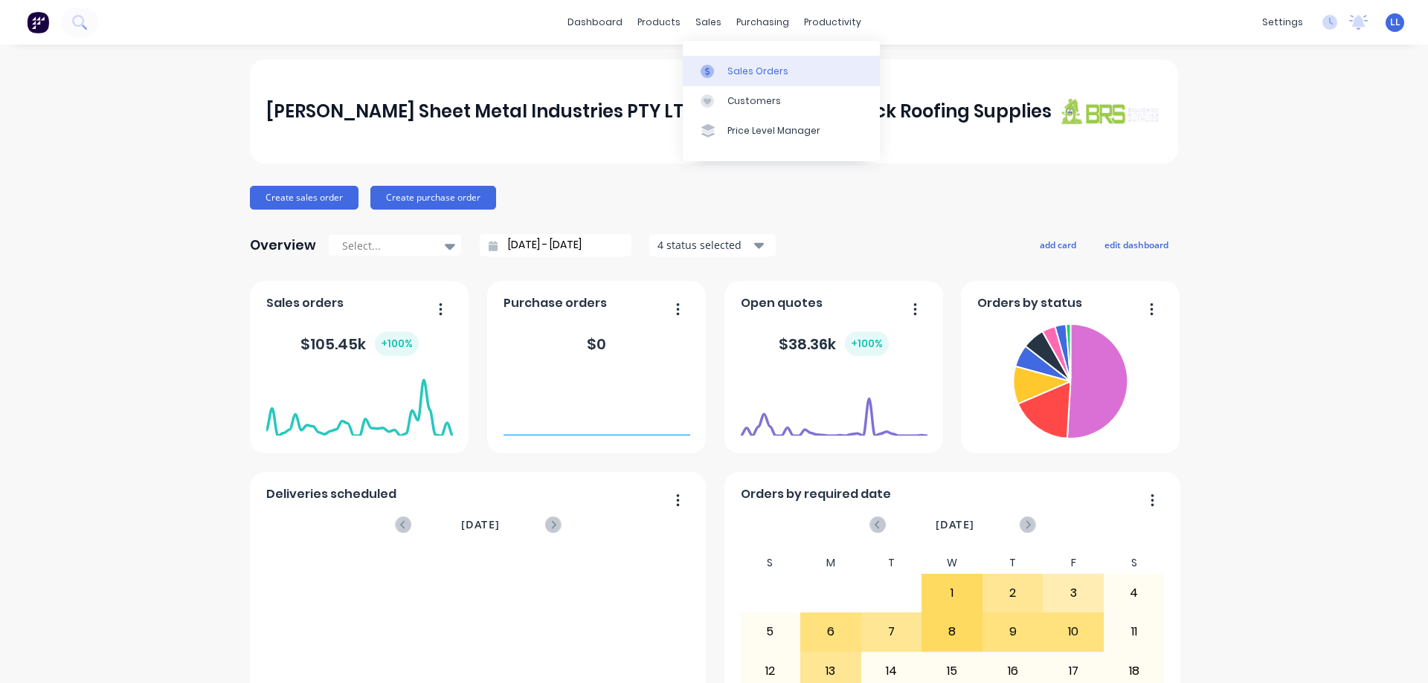
click at [611, 73] on div "Sales Orders" at bounding box center [757, 71] width 61 height 13
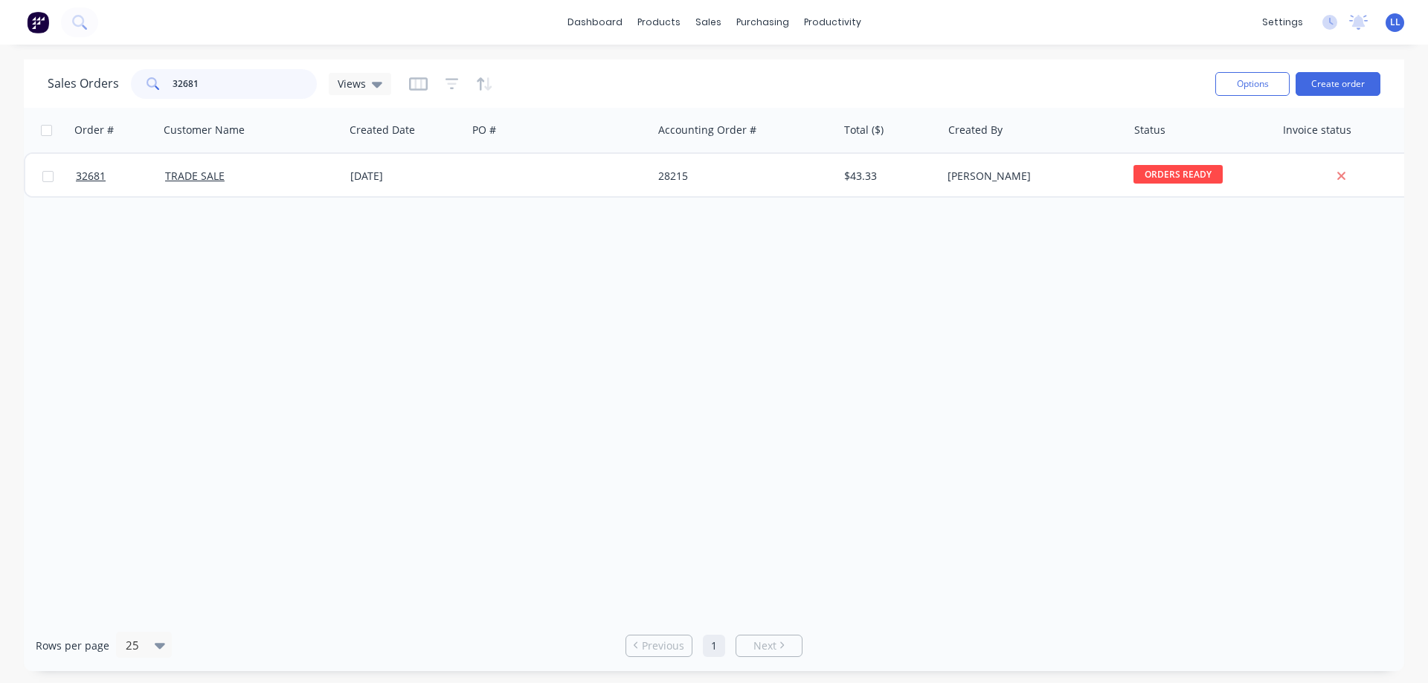
drag, startPoint x: 222, startPoint y: 77, endPoint x: 36, endPoint y: 80, distance: 185.2
click at [38, 80] on div "Sales Orders 32681 Views Options Create order" at bounding box center [714, 83] width 1380 height 48
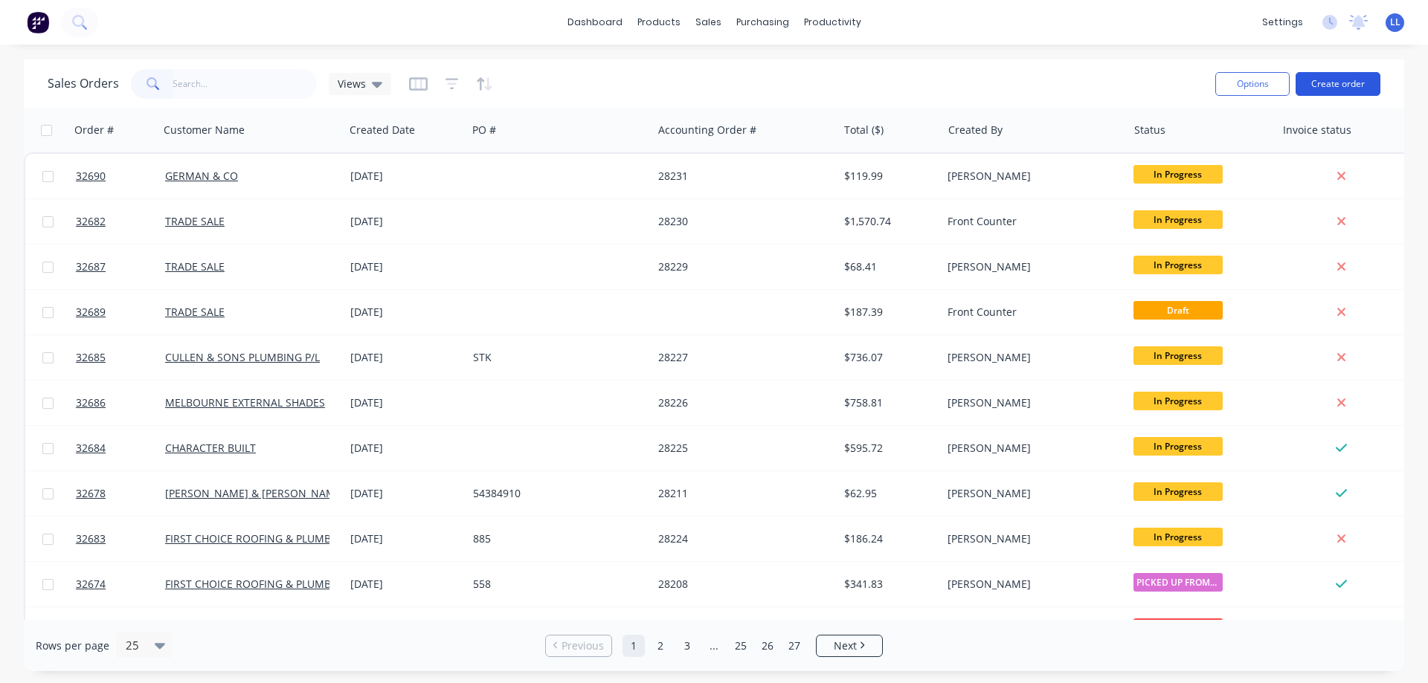
click at [611, 88] on button "Create order" at bounding box center [1337, 84] width 85 height 24
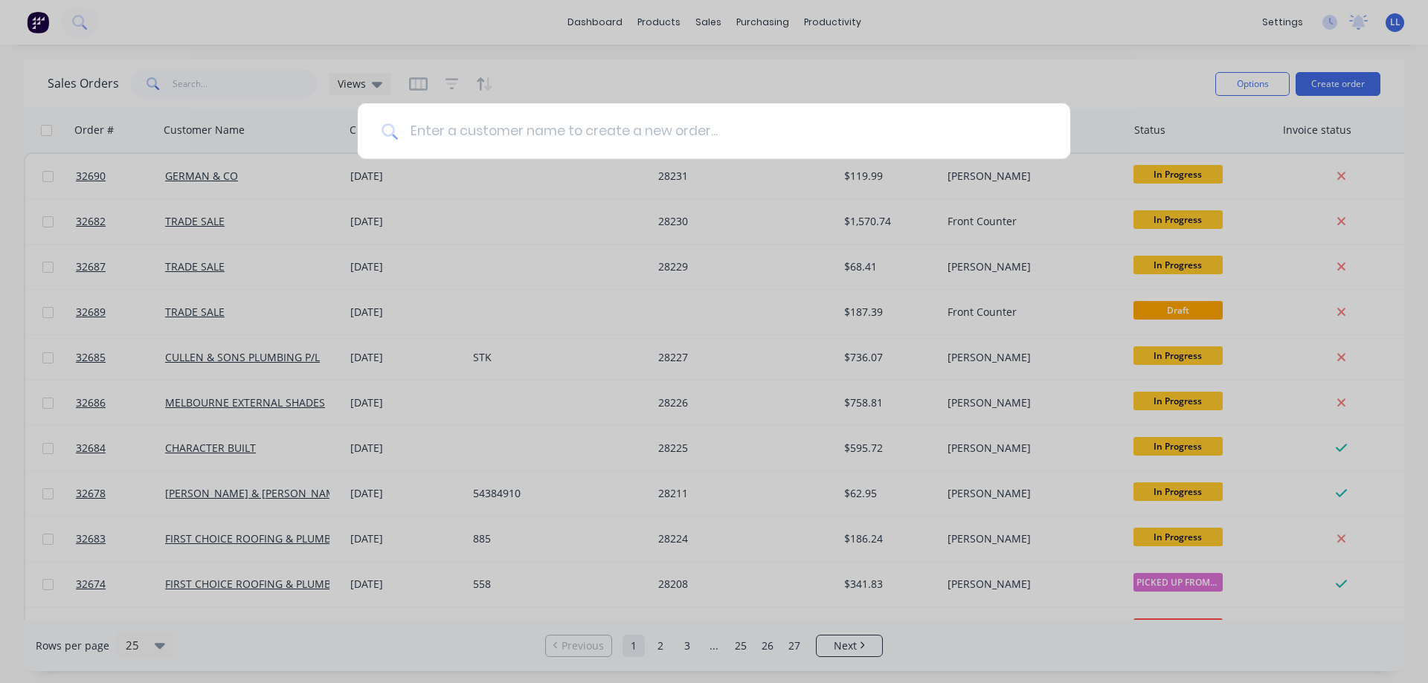
click at [611, 127] on input at bounding box center [722, 131] width 648 height 56
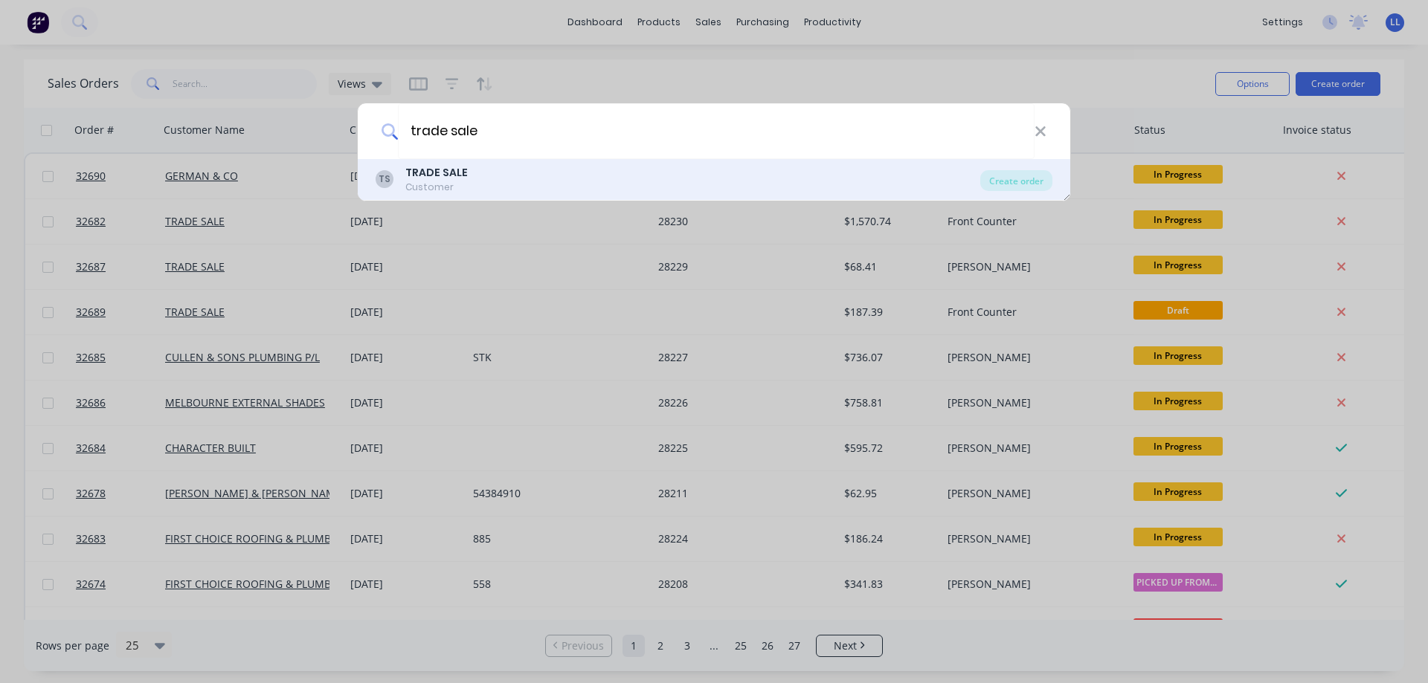
type input "trade sale"
click at [415, 176] on b "TRADE SALE" at bounding box center [436, 172] width 62 height 15
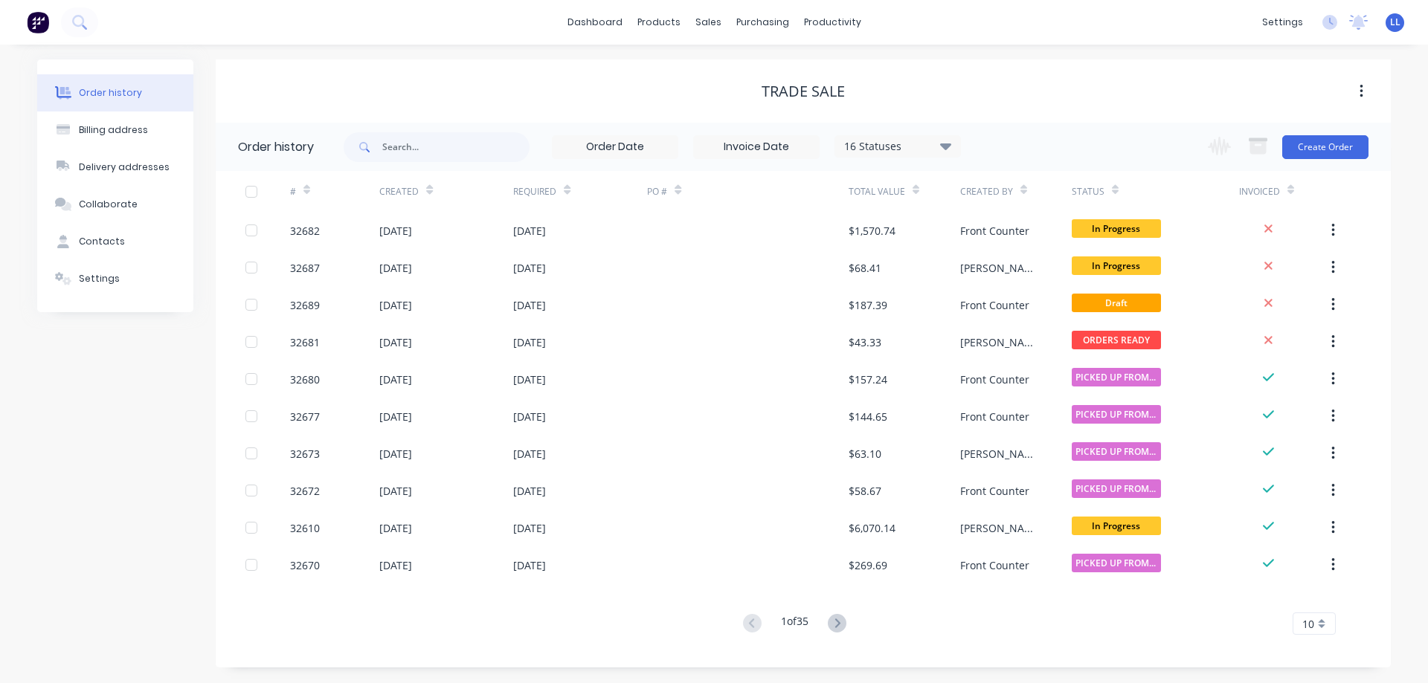
click at [611, 160] on div "Change order status Submitted In Progress Waiting on Parts Ready for Delivery O…" at bounding box center [1284, 147] width 170 height 48
click at [611, 151] on button "Create Order" at bounding box center [1325, 147] width 86 height 24
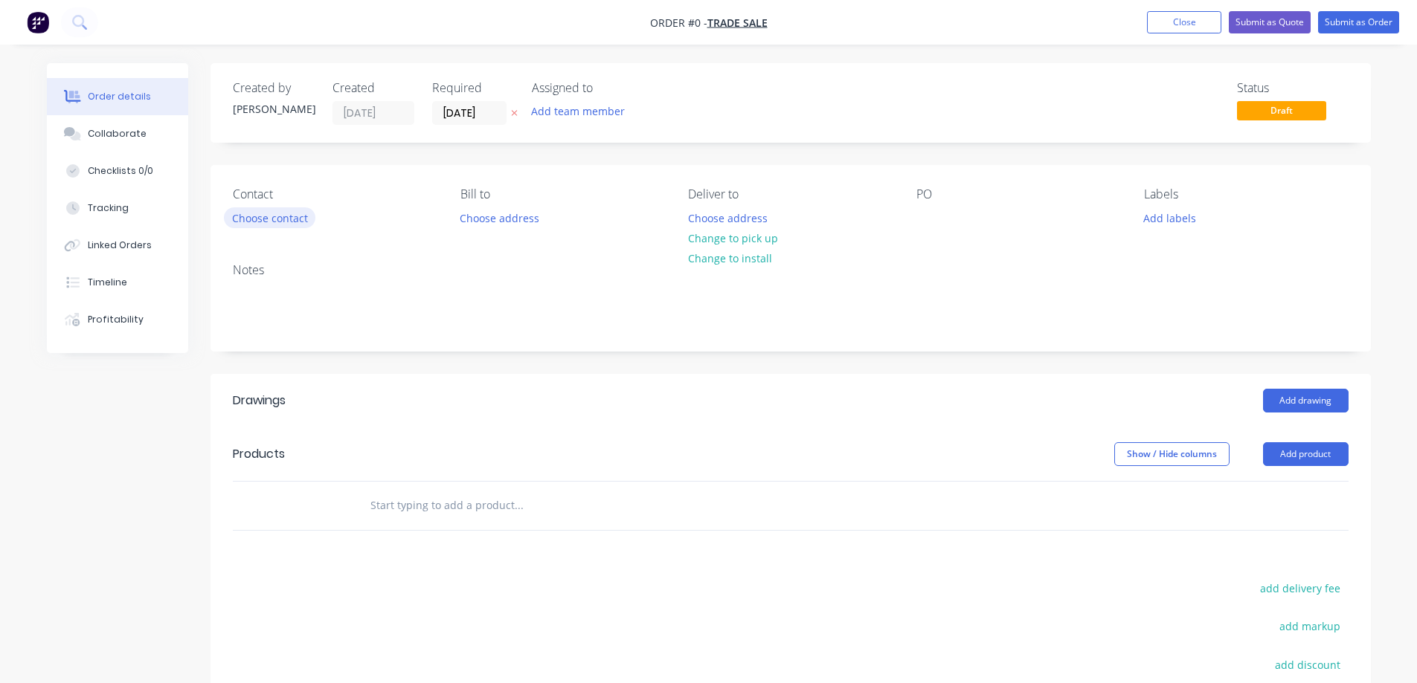
click at [301, 219] on button "Choose contact" at bounding box center [269, 217] width 91 height 20
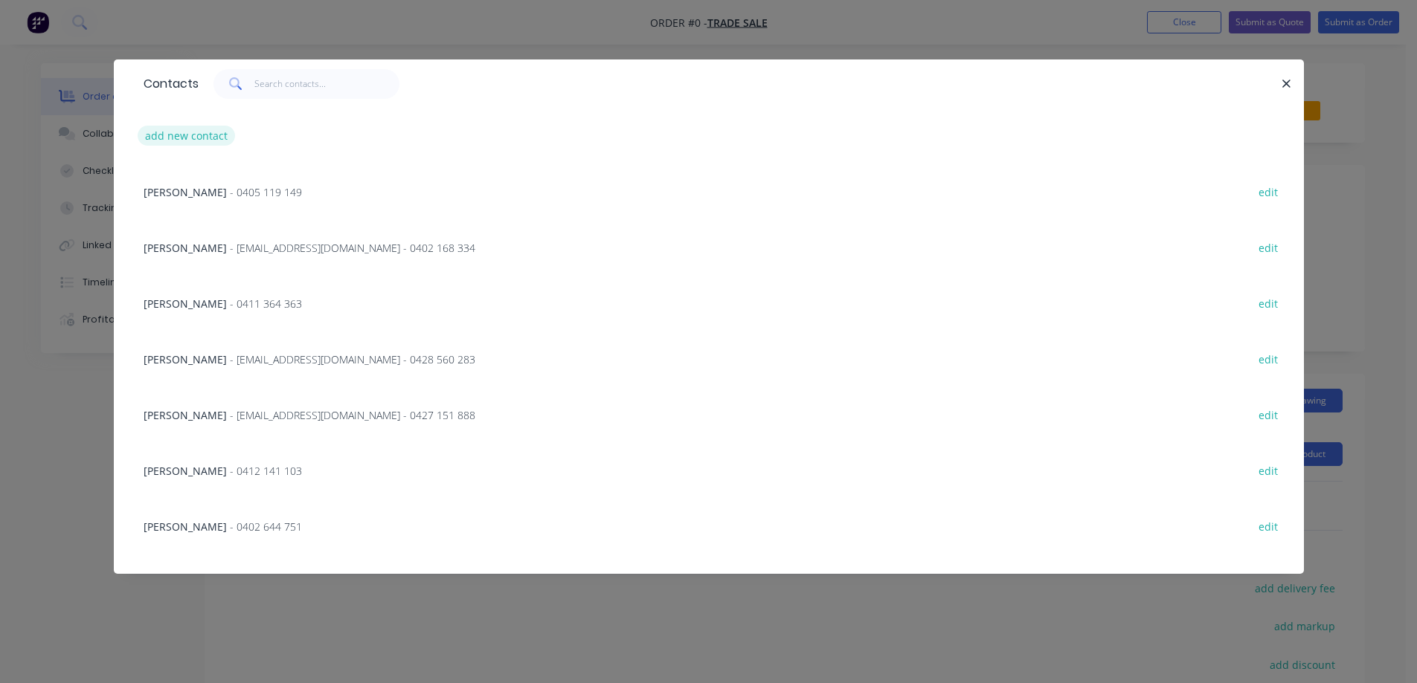
click at [202, 132] on button "add new contact" at bounding box center [187, 136] width 98 height 20
select select "AU"
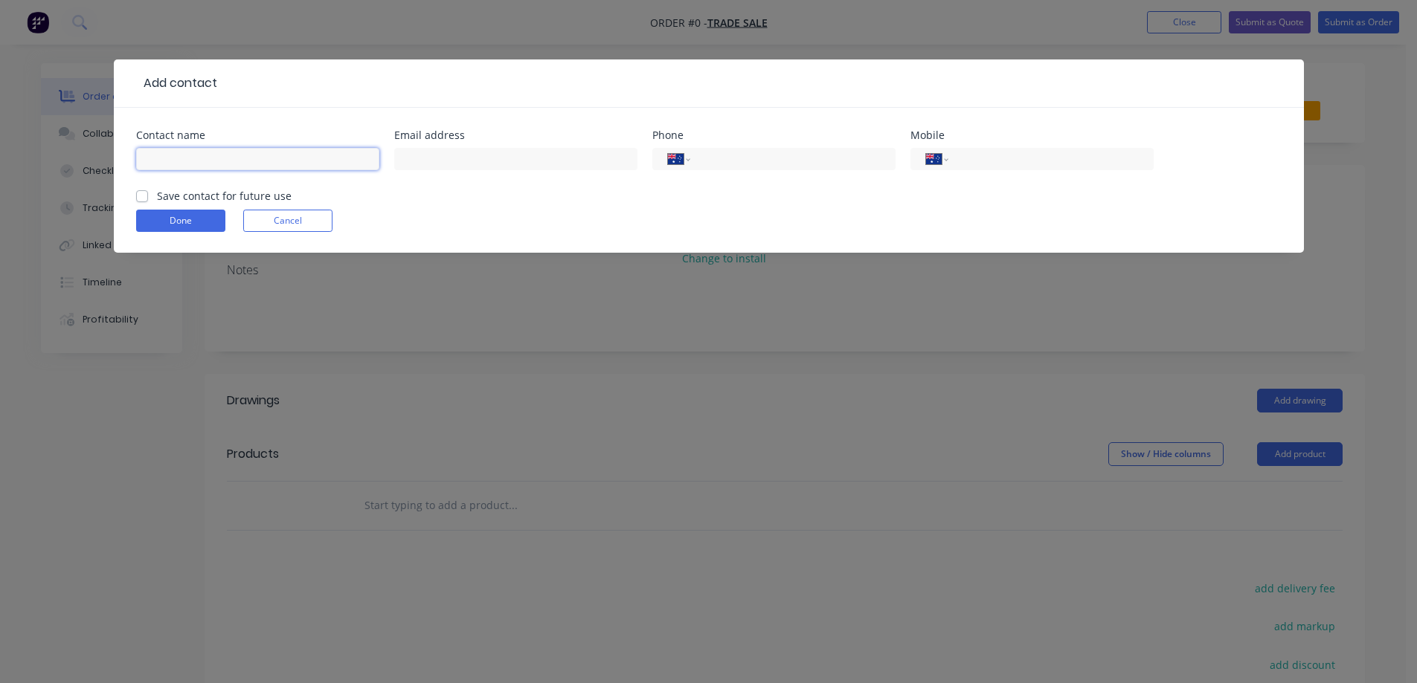
click at [191, 164] on input "text" at bounding box center [257, 159] width 243 height 22
type input "[PERSON_NAME]"
drag, startPoint x: 405, startPoint y: 134, endPoint x: 412, endPoint y: 154, distance: 21.4
click at [412, 154] on div "Email address" at bounding box center [515, 159] width 243 height 58
click at [412, 154] on input "text" at bounding box center [515, 159] width 243 height 22
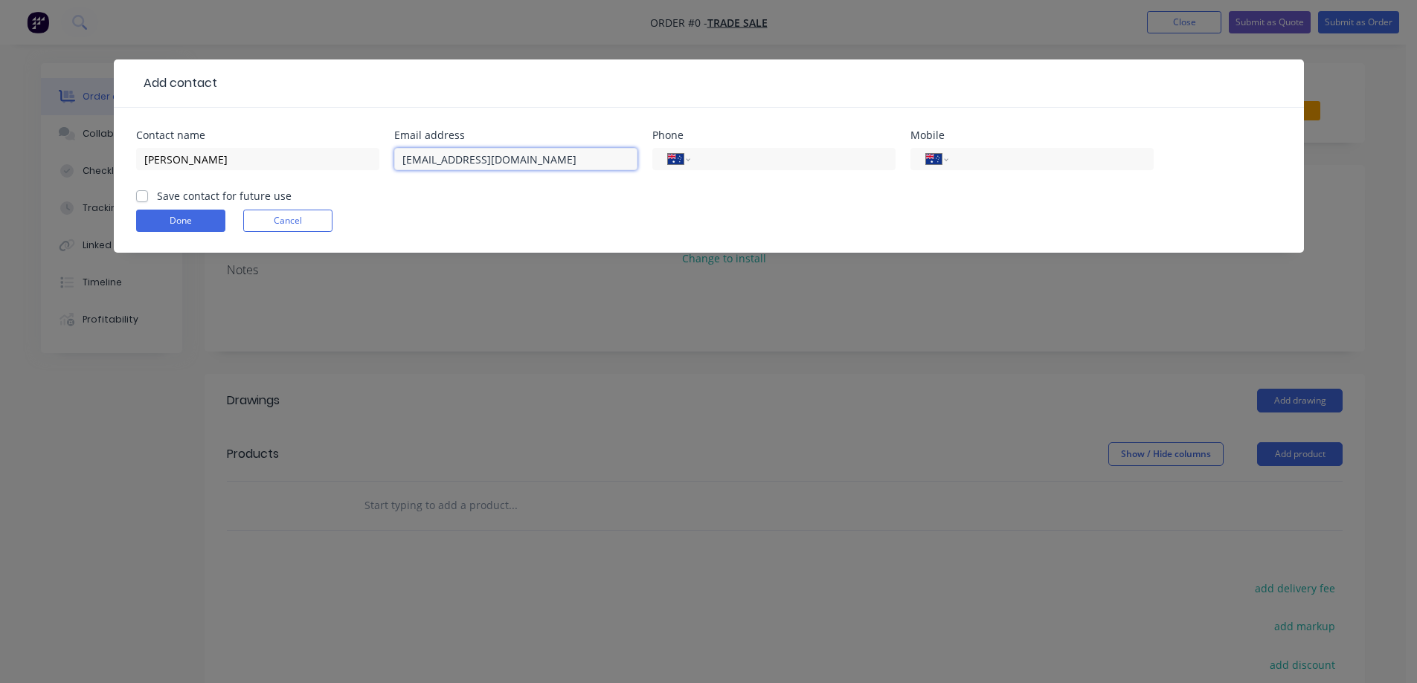
type input "[EMAIL_ADDRESS][DOMAIN_NAME]"
click at [157, 195] on label "Save contact for future use" at bounding box center [224, 196] width 135 height 16
click at [144, 195] on input "Save contact for future use" at bounding box center [142, 195] width 12 height 14
checkbox input "true"
click at [202, 225] on button "Done" at bounding box center [180, 221] width 89 height 22
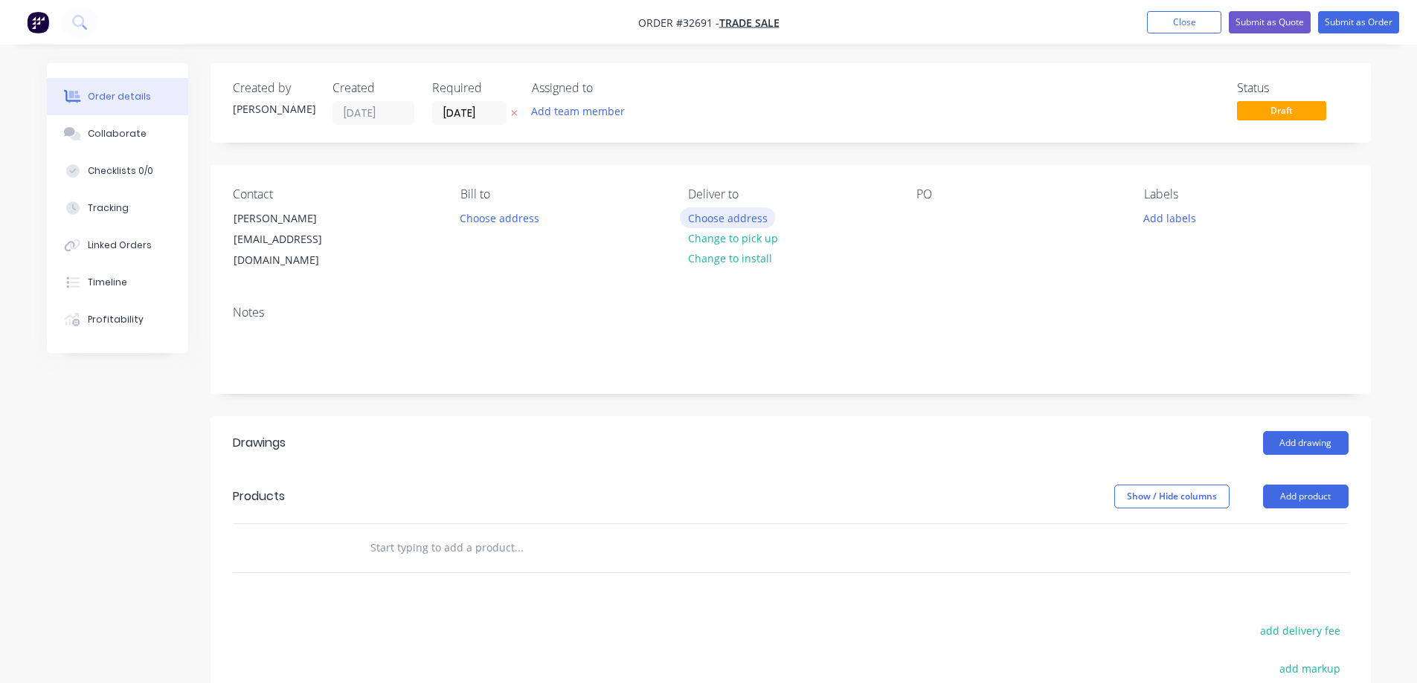
click at [611, 218] on button "Choose address" at bounding box center [727, 217] width 95 height 20
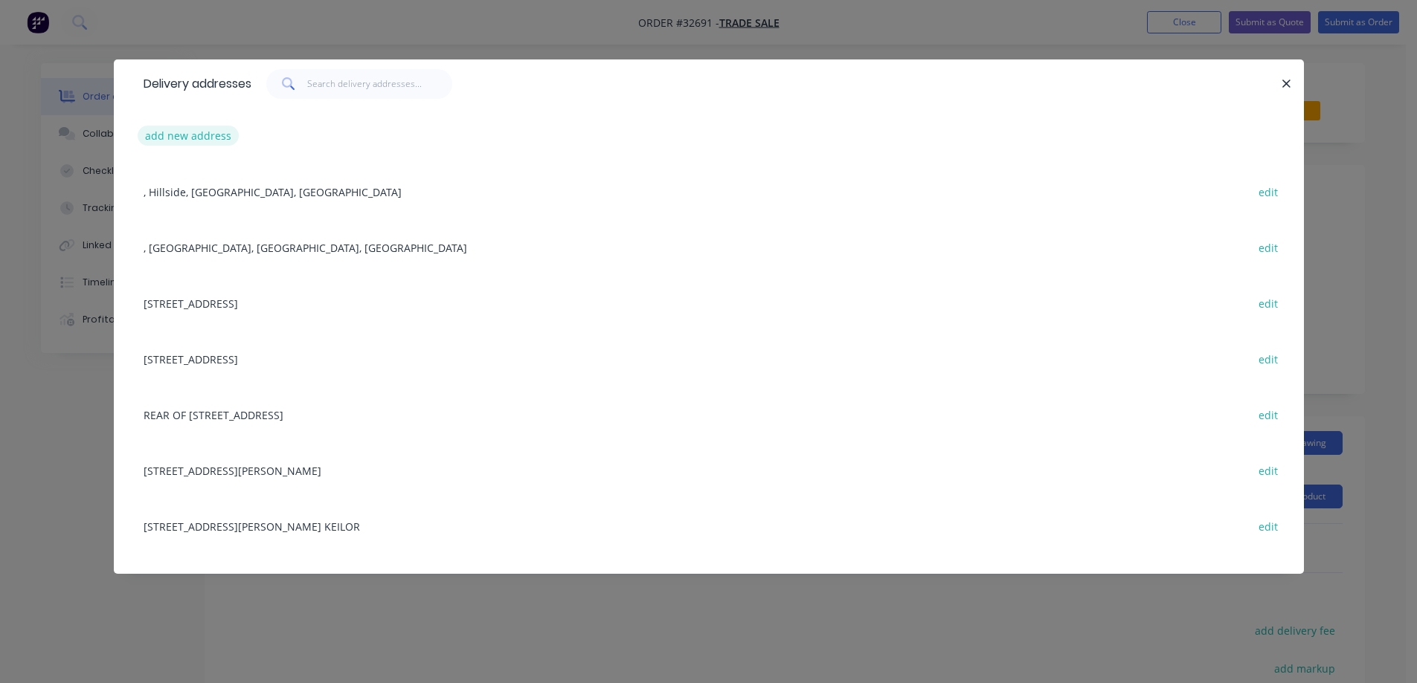
click at [196, 138] on button "add new address" at bounding box center [189, 136] width 102 height 20
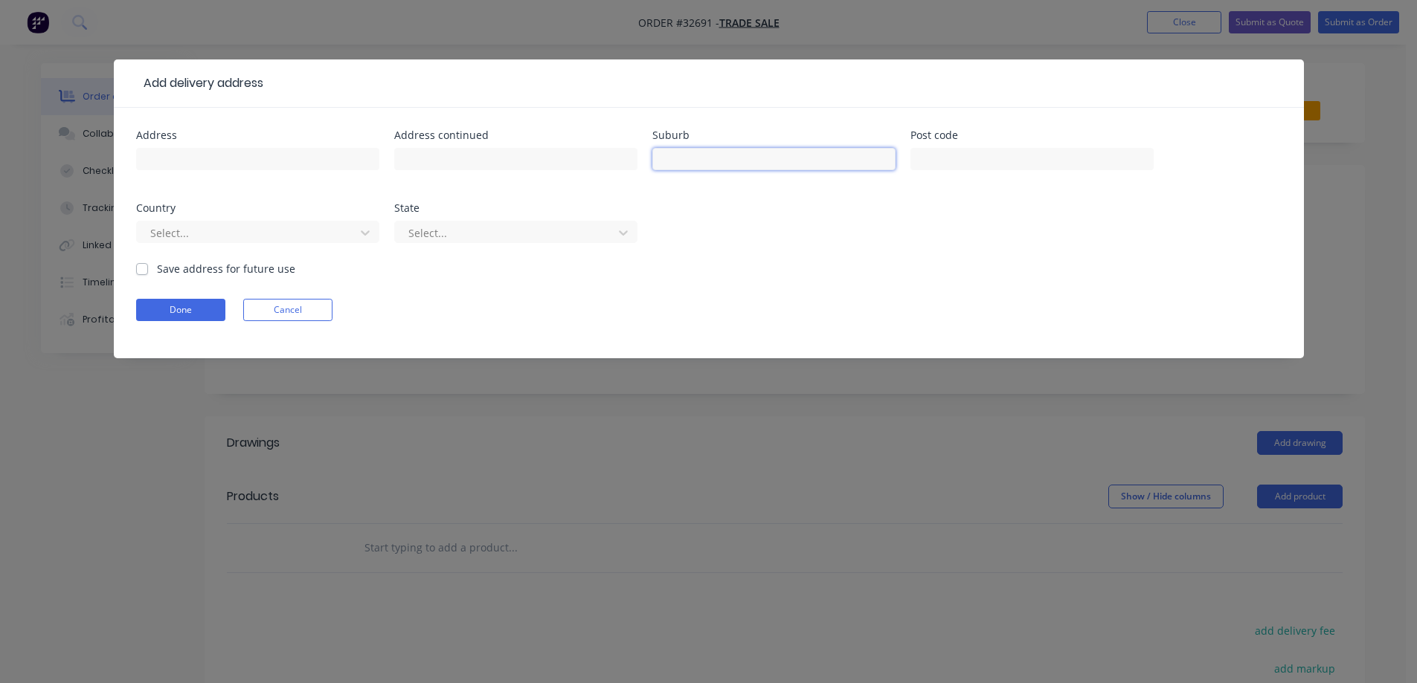
click at [611, 160] on input "text" at bounding box center [773, 159] width 243 height 22
type input "Greenvale"
click at [197, 310] on button "Done" at bounding box center [180, 310] width 89 height 22
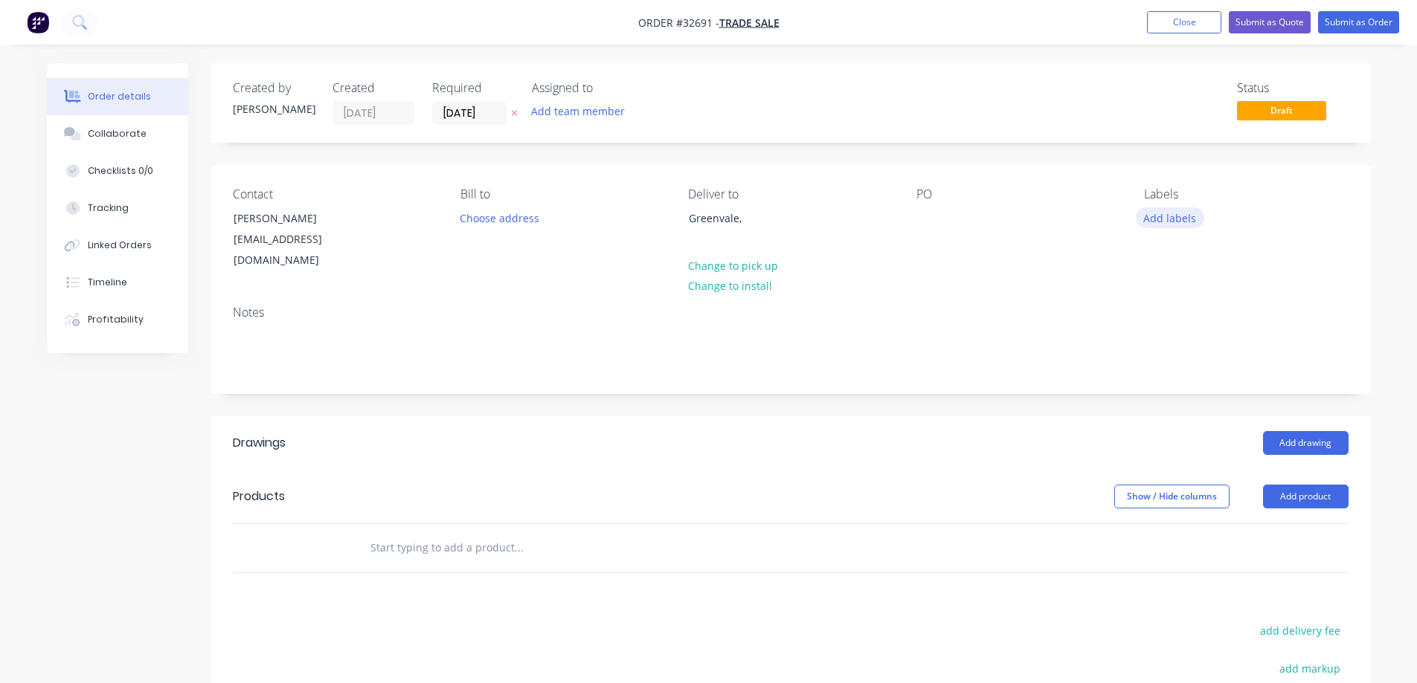
click at [611, 219] on button "Add labels" at bounding box center [1170, 217] width 68 height 20
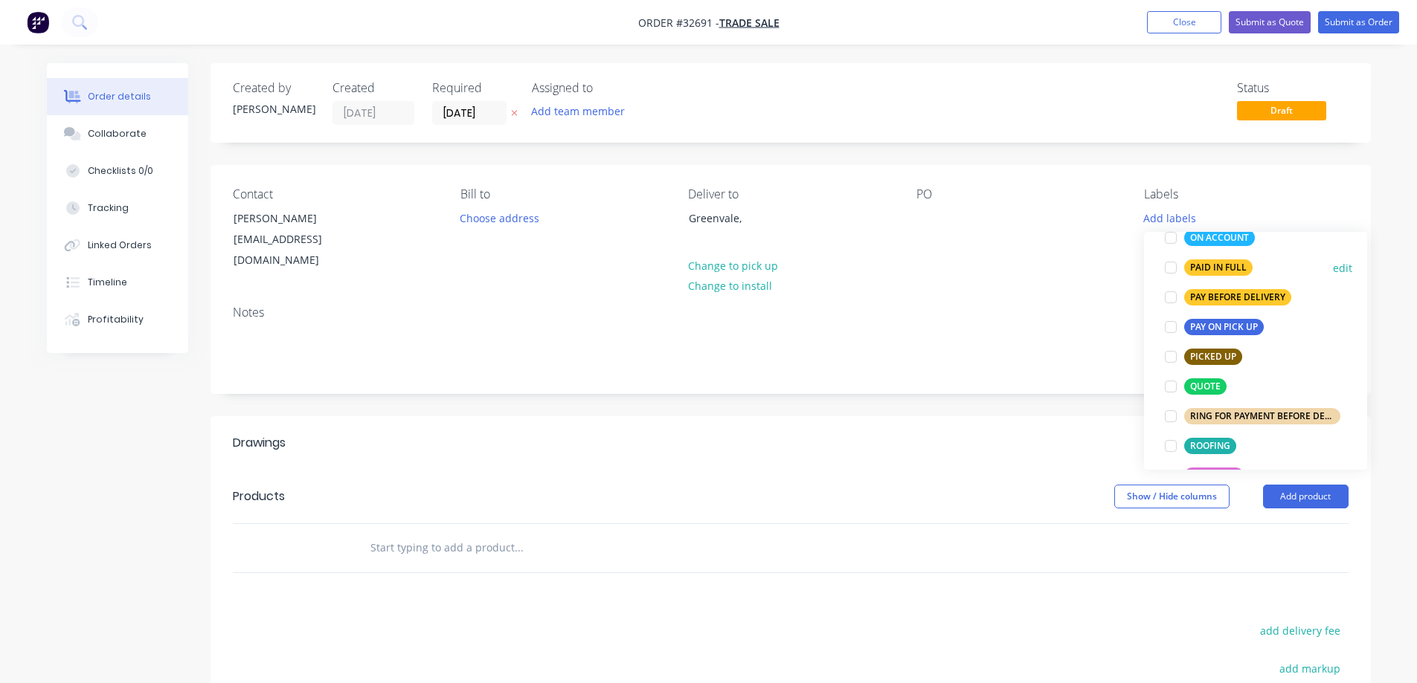
scroll to position [521, 0]
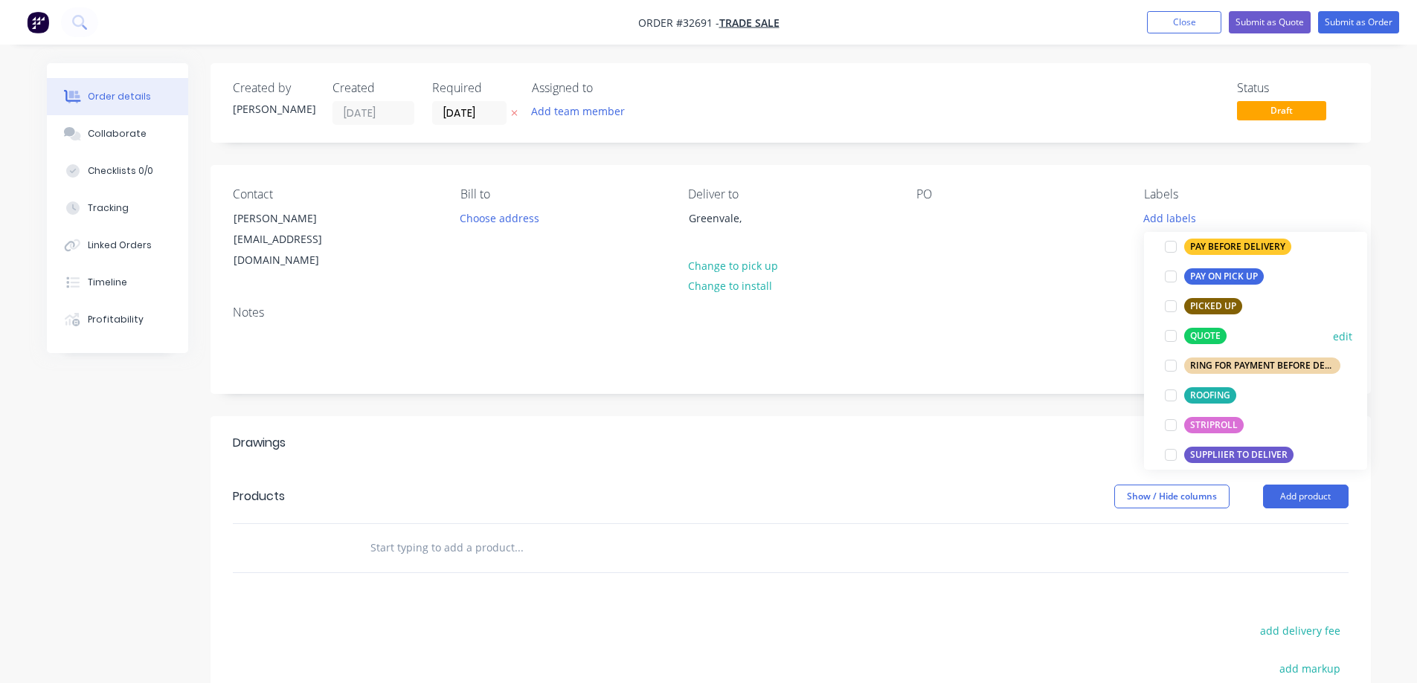
click at [611, 336] on div at bounding box center [1171, 336] width 30 height 30
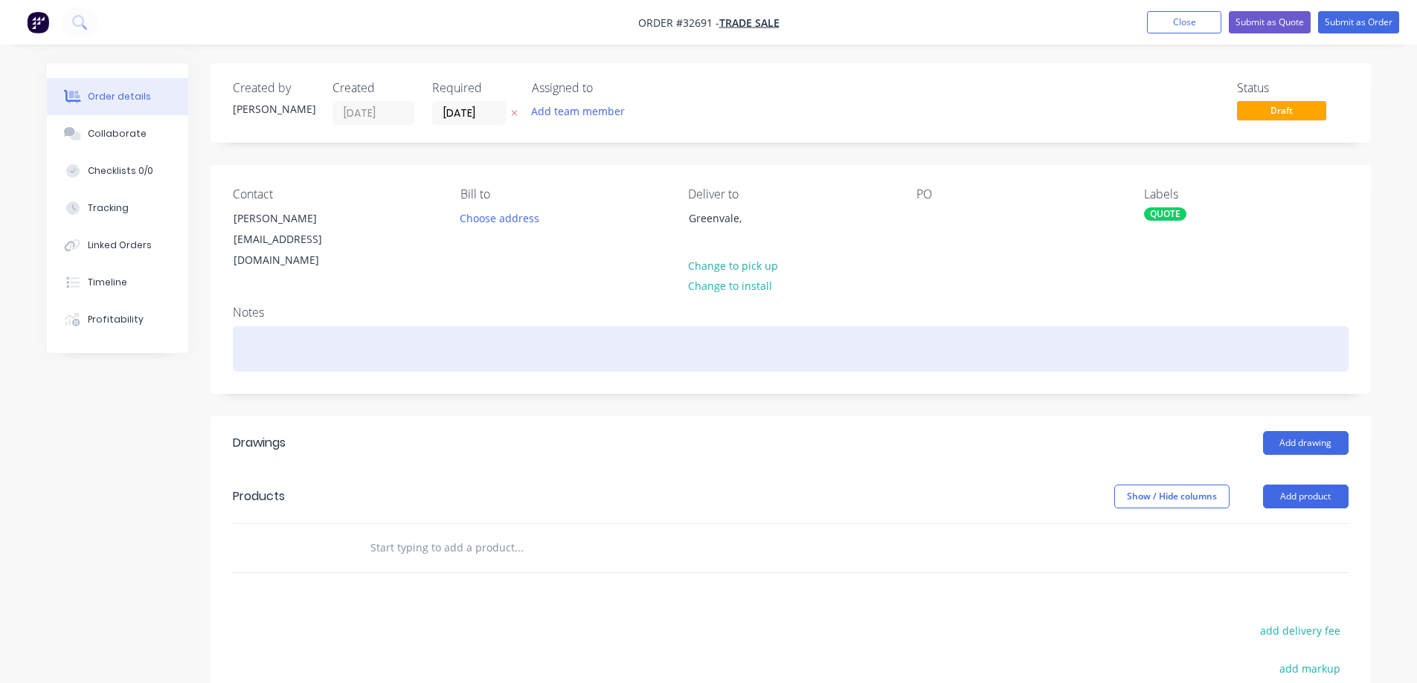
click at [286, 343] on div at bounding box center [790, 348] width 1115 height 45
click at [408, 336] on div "............ 7 Day Quote only........." at bounding box center [790, 348] width 1115 height 45
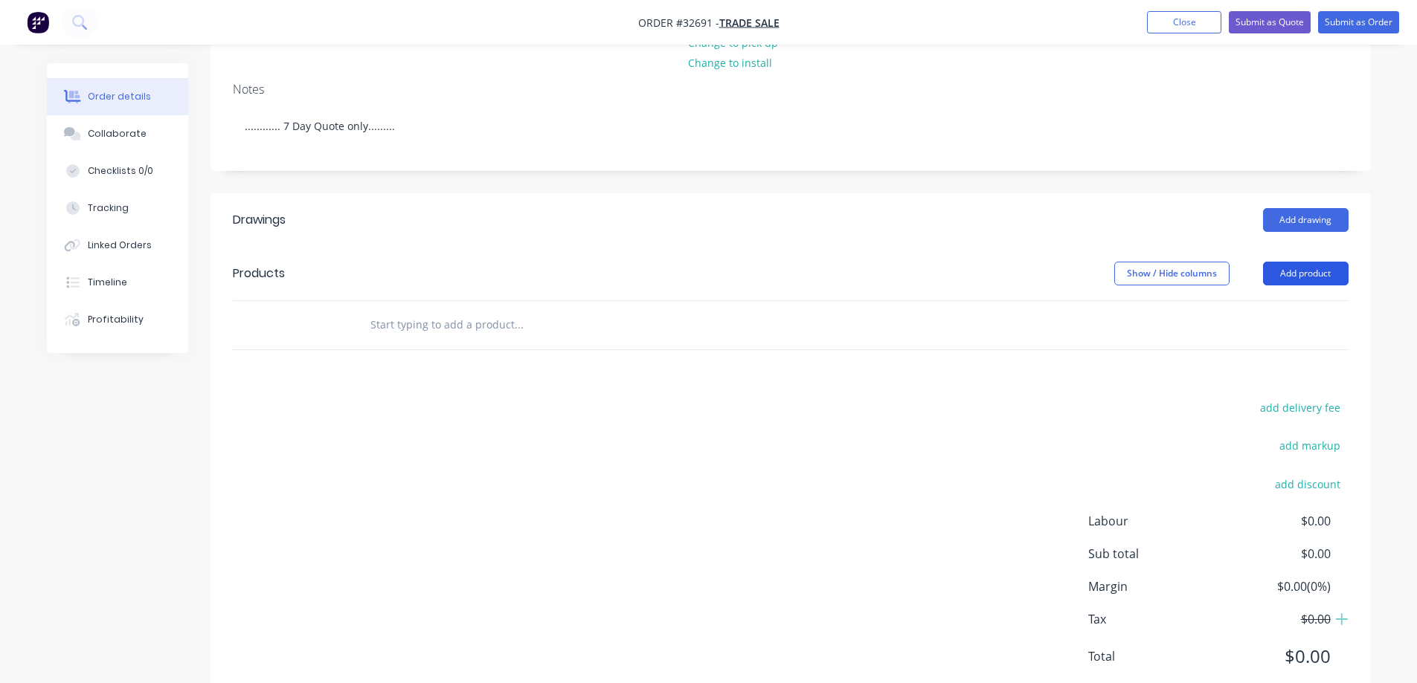
click at [611, 262] on button "Add product" at bounding box center [1306, 274] width 86 height 24
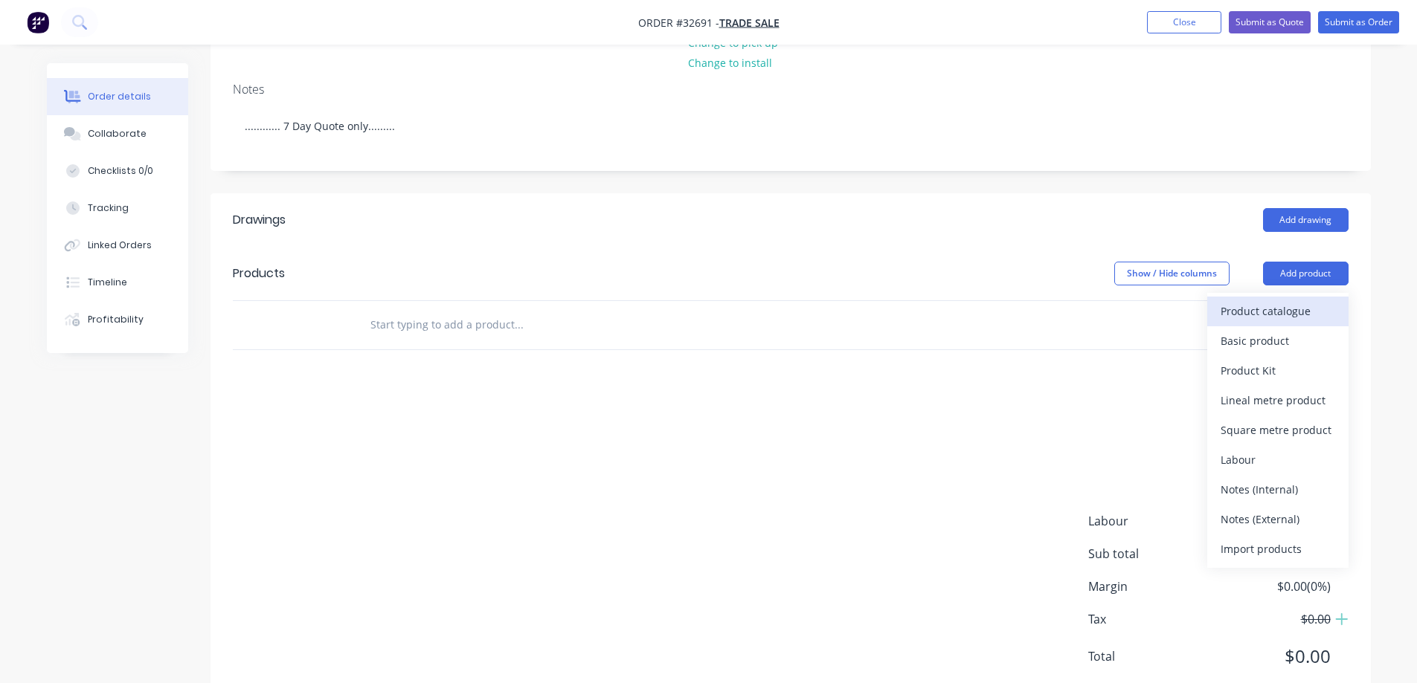
click at [611, 300] on div "Product catalogue" at bounding box center [1277, 311] width 115 height 22
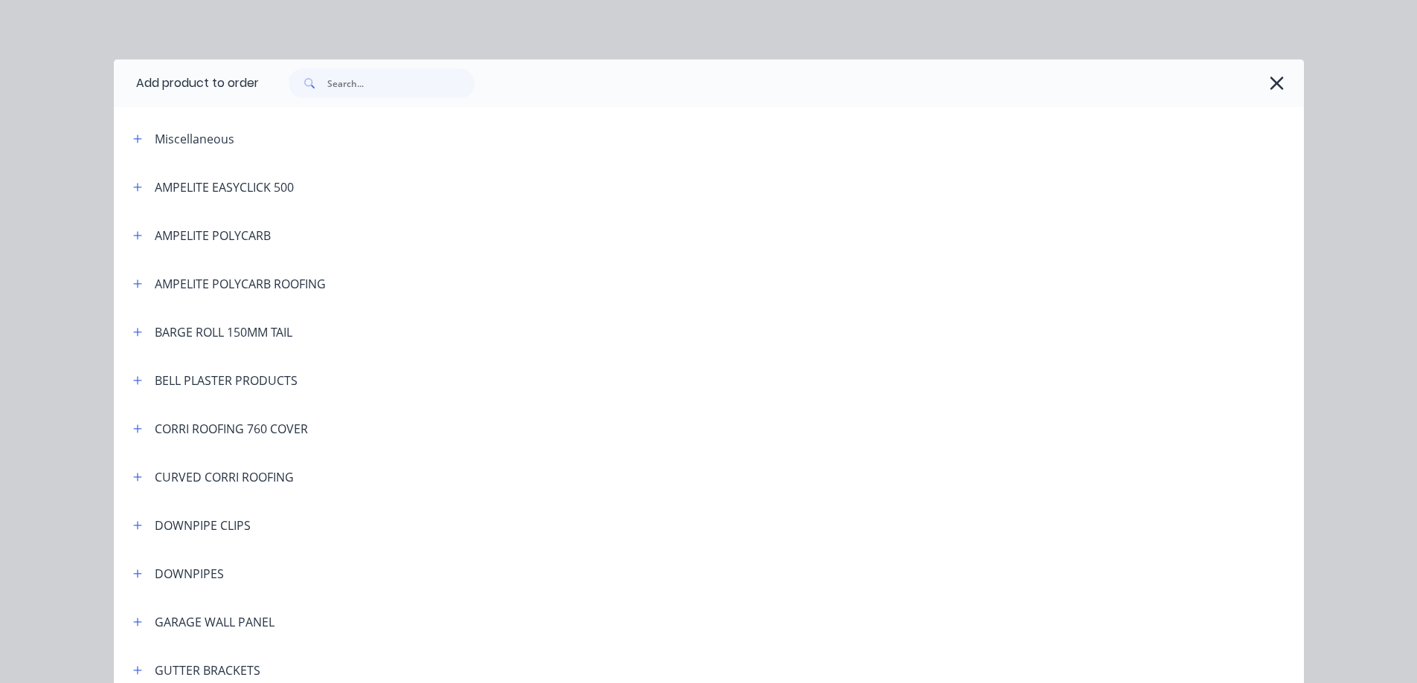
scroll to position [297, 0]
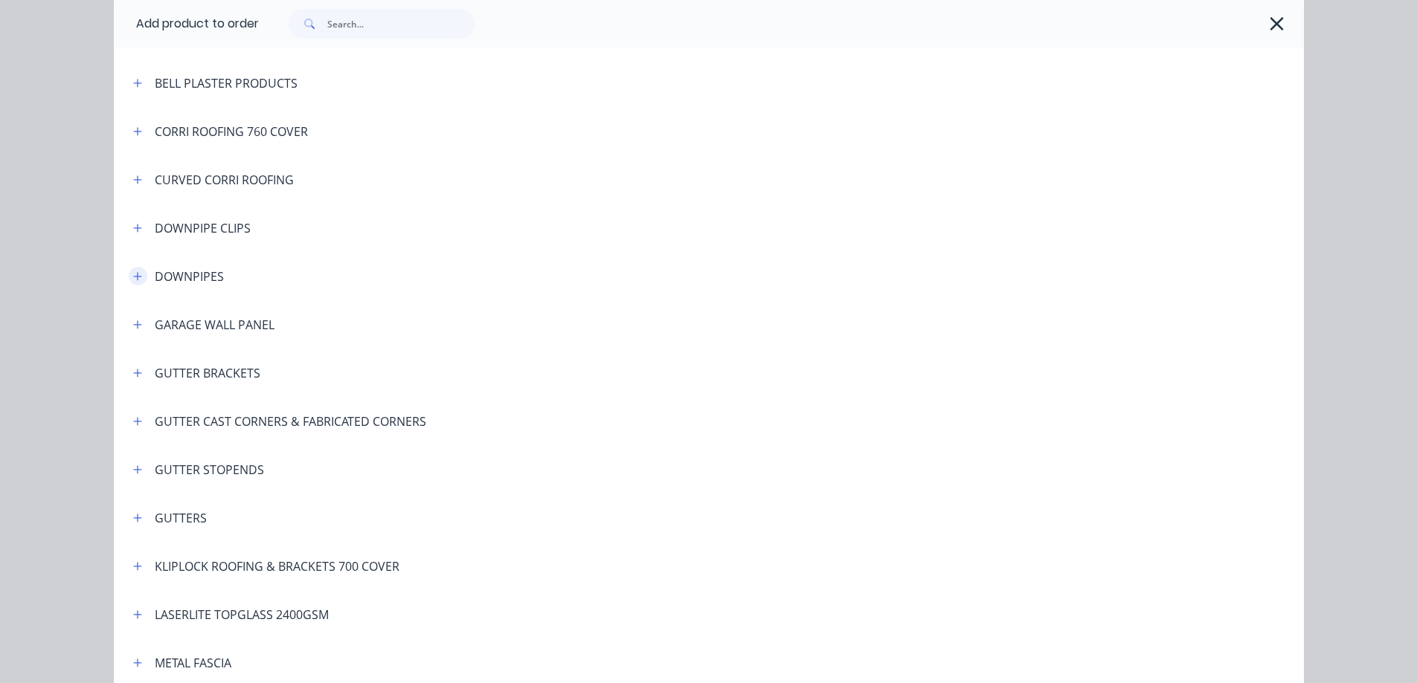
click at [133, 281] on icon "button" at bounding box center [137, 276] width 9 height 10
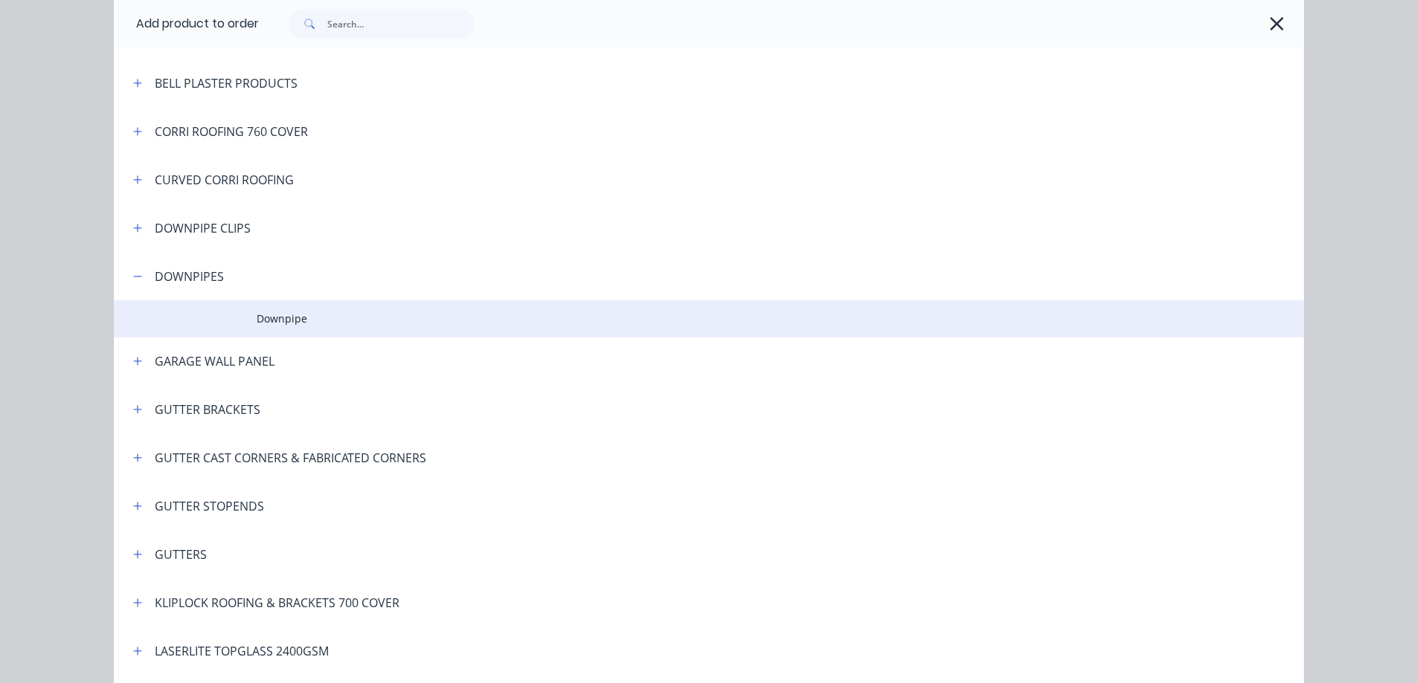
click at [345, 326] on span "Downpipe" at bounding box center [675, 319] width 837 height 16
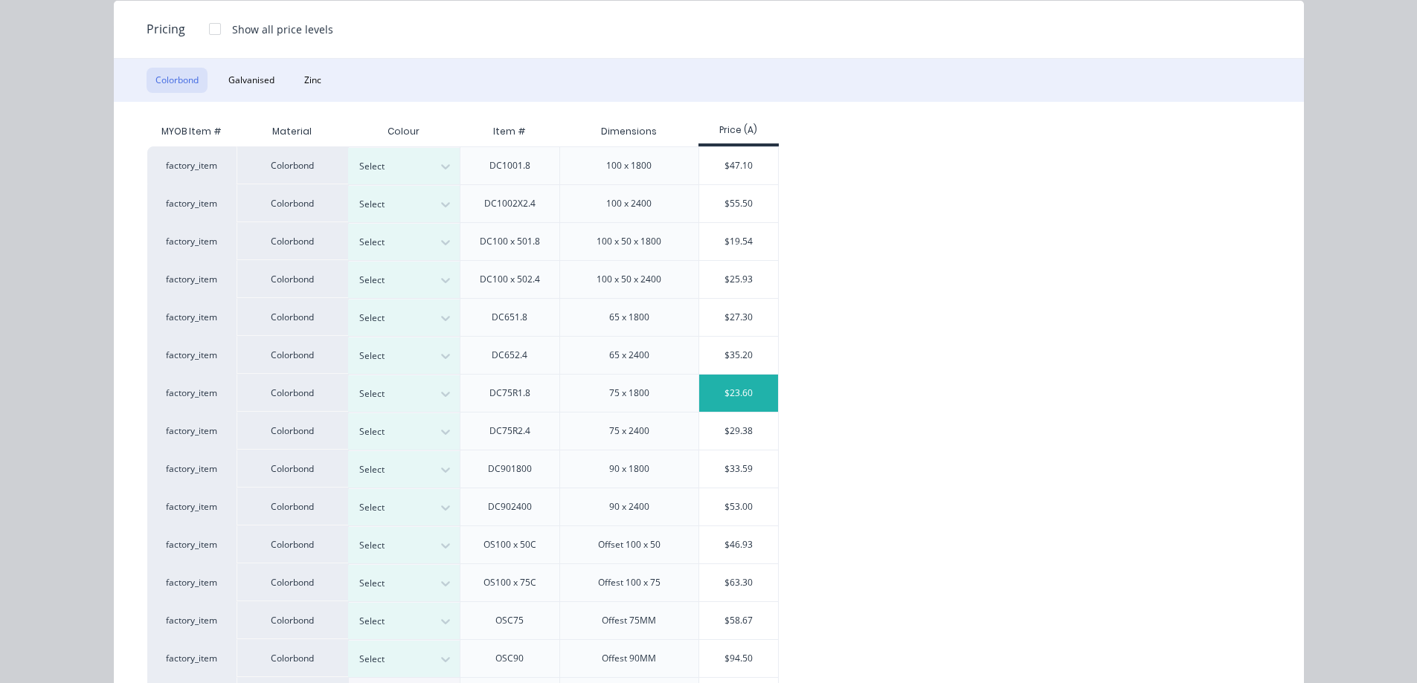
scroll to position [149, 0]
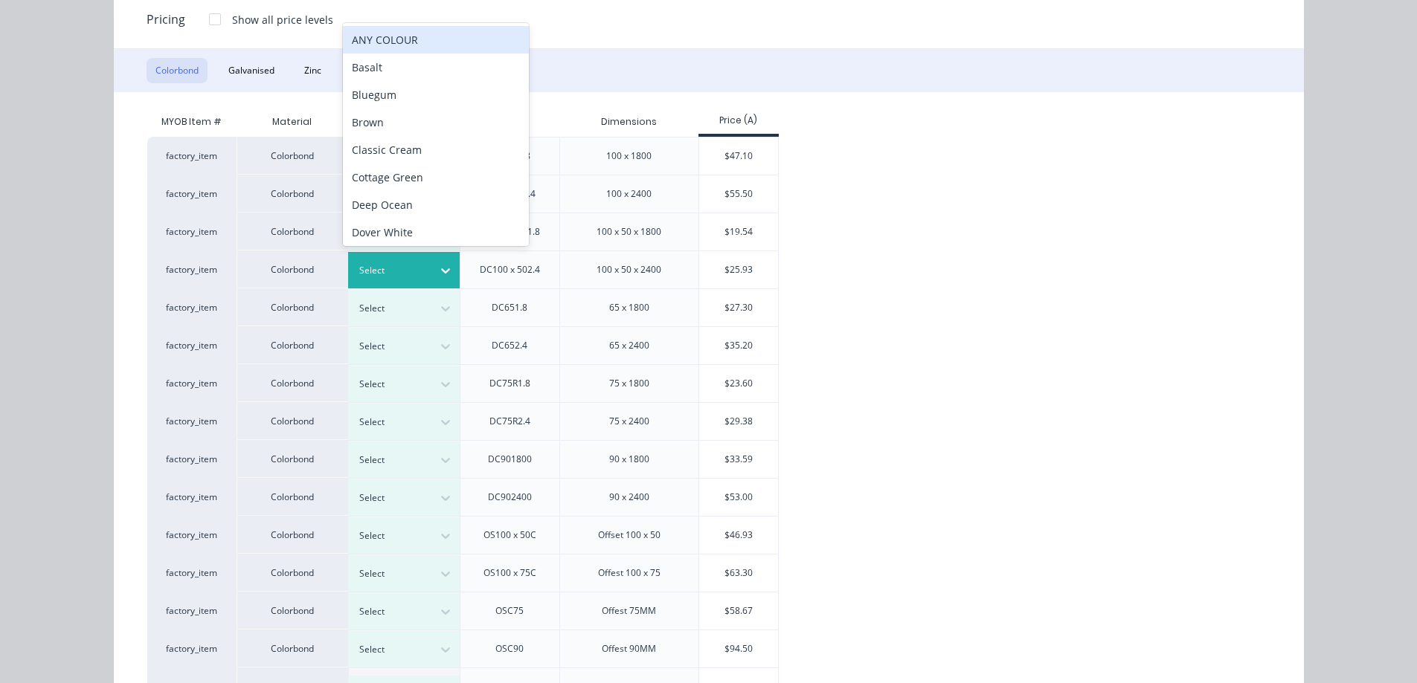
click at [409, 271] on div at bounding box center [392, 271] width 67 height 16
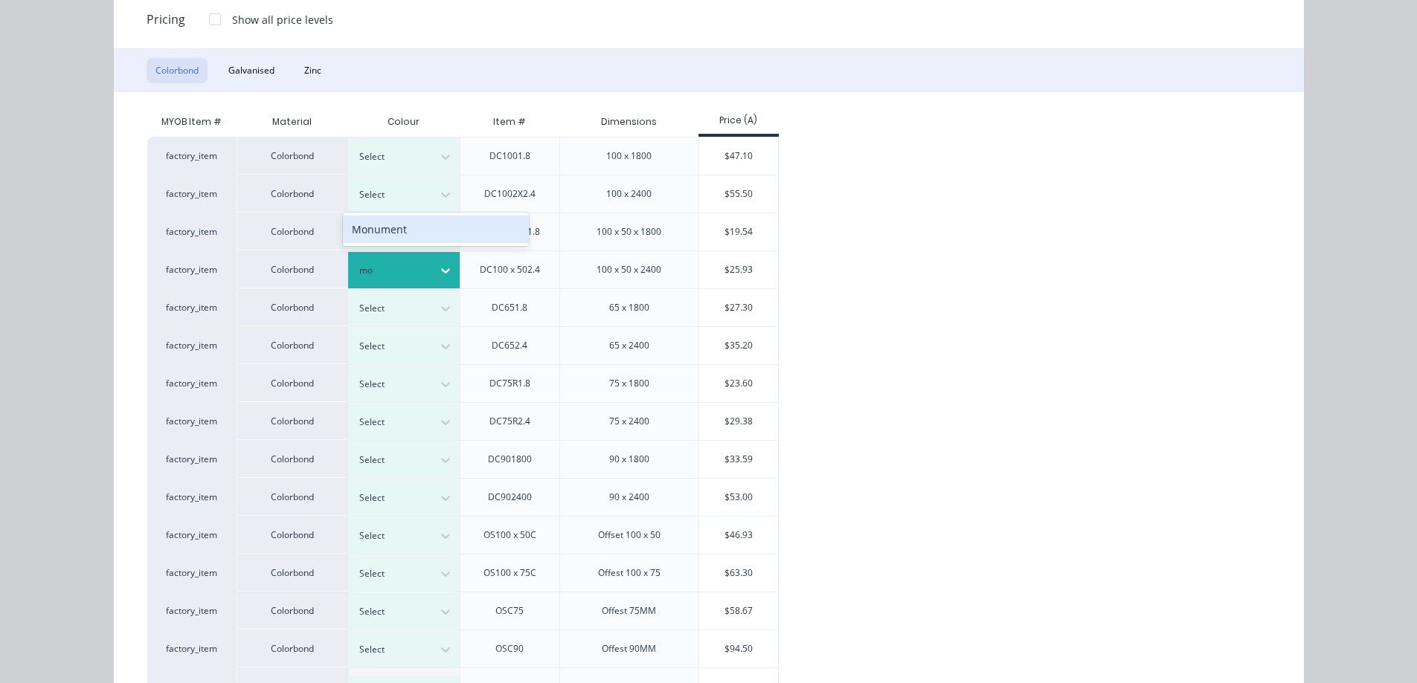
type input "mon"
click at [428, 226] on div "Monument" at bounding box center [436, 230] width 186 height 28
click at [611, 270] on div "$25.93" at bounding box center [739, 269] width 80 height 37
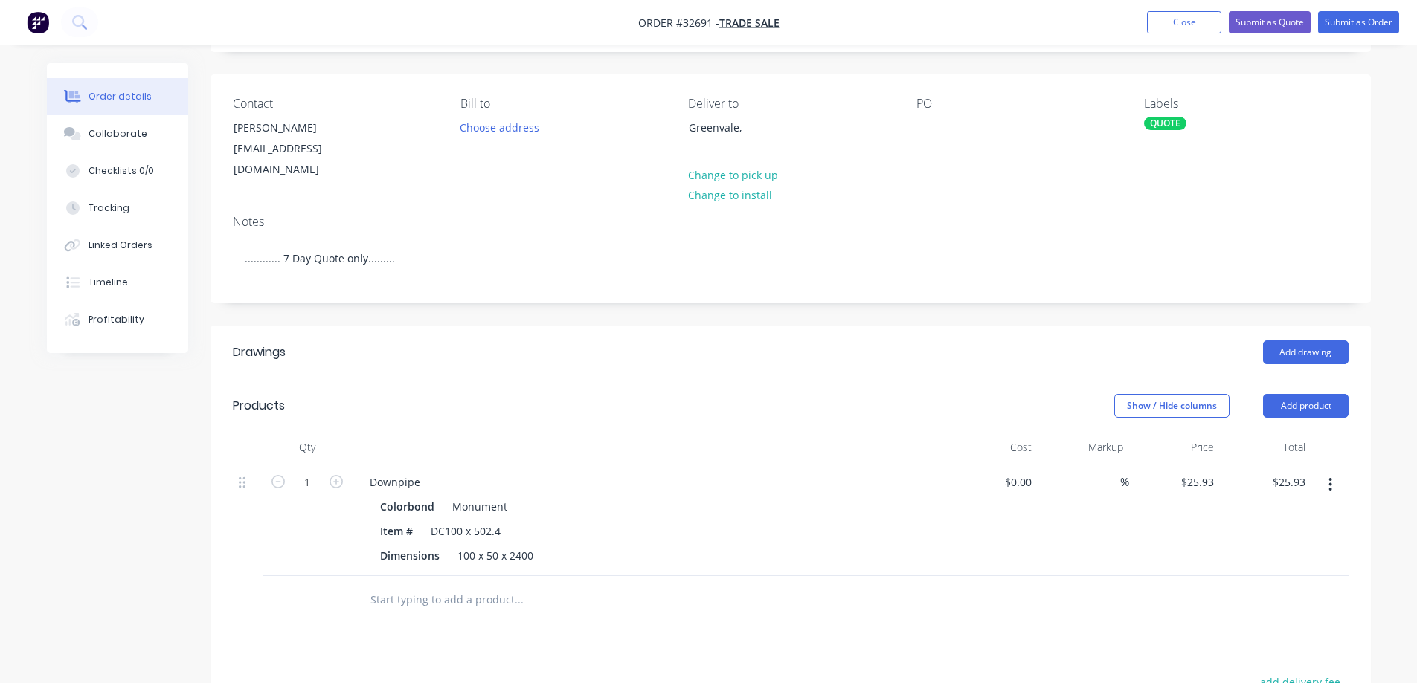
scroll to position [223, 0]
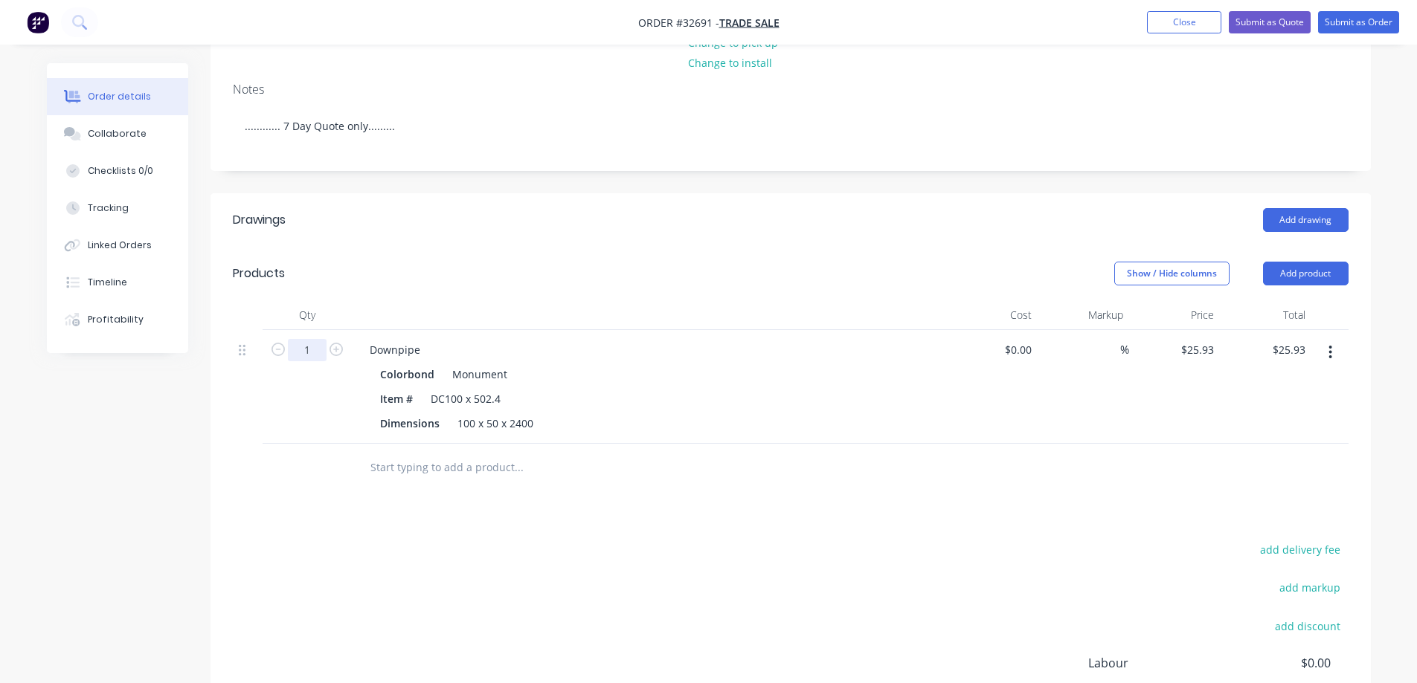
click at [312, 339] on input "1" at bounding box center [307, 350] width 39 height 22
type input "14"
type input "$363.02"
click at [415, 457] on div "add delivery fee add markup add discount Labour $0.00 Sub total $25.93 Margin $…" at bounding box center [790, 683] width 1115 height 287
click at [611, 262] on button "Add product" at bounding box center [1306, 274] width 86 height 24
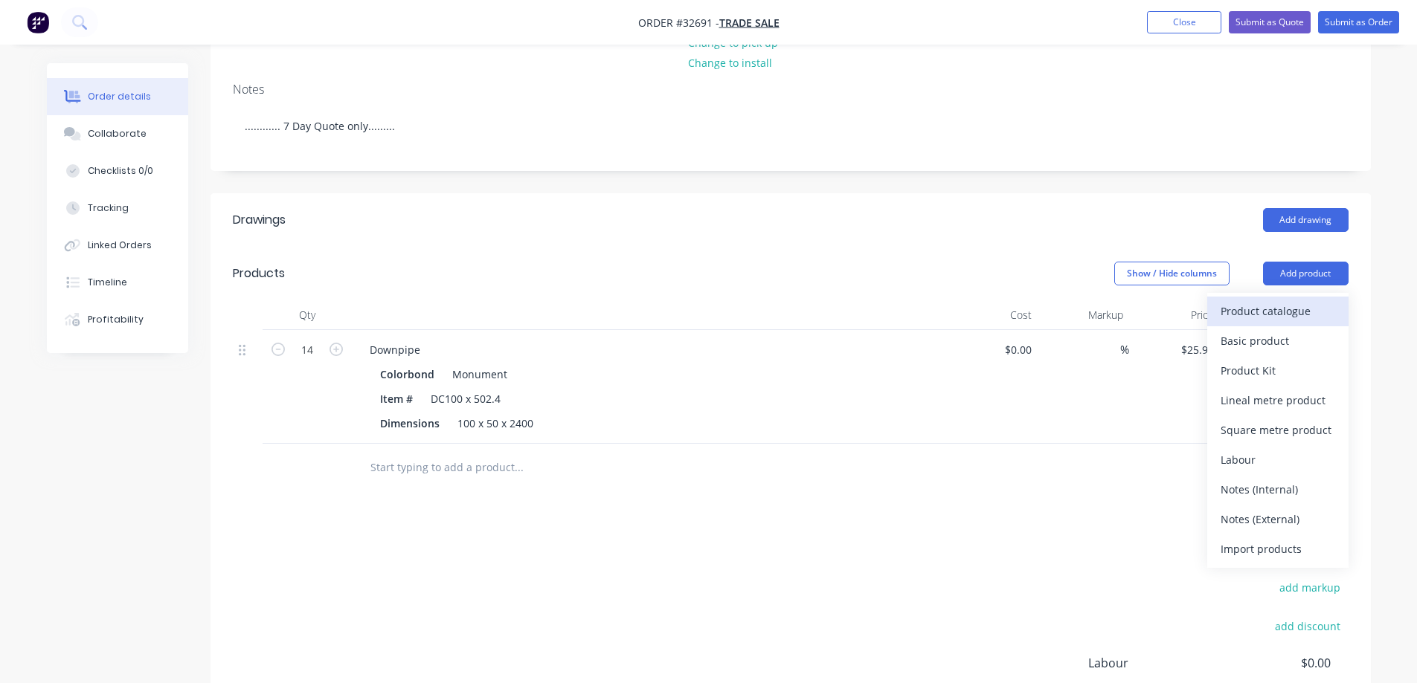
click at [611, 303] on div "Product catalogue" at bounding box center [1277, 311] width 115 height 22
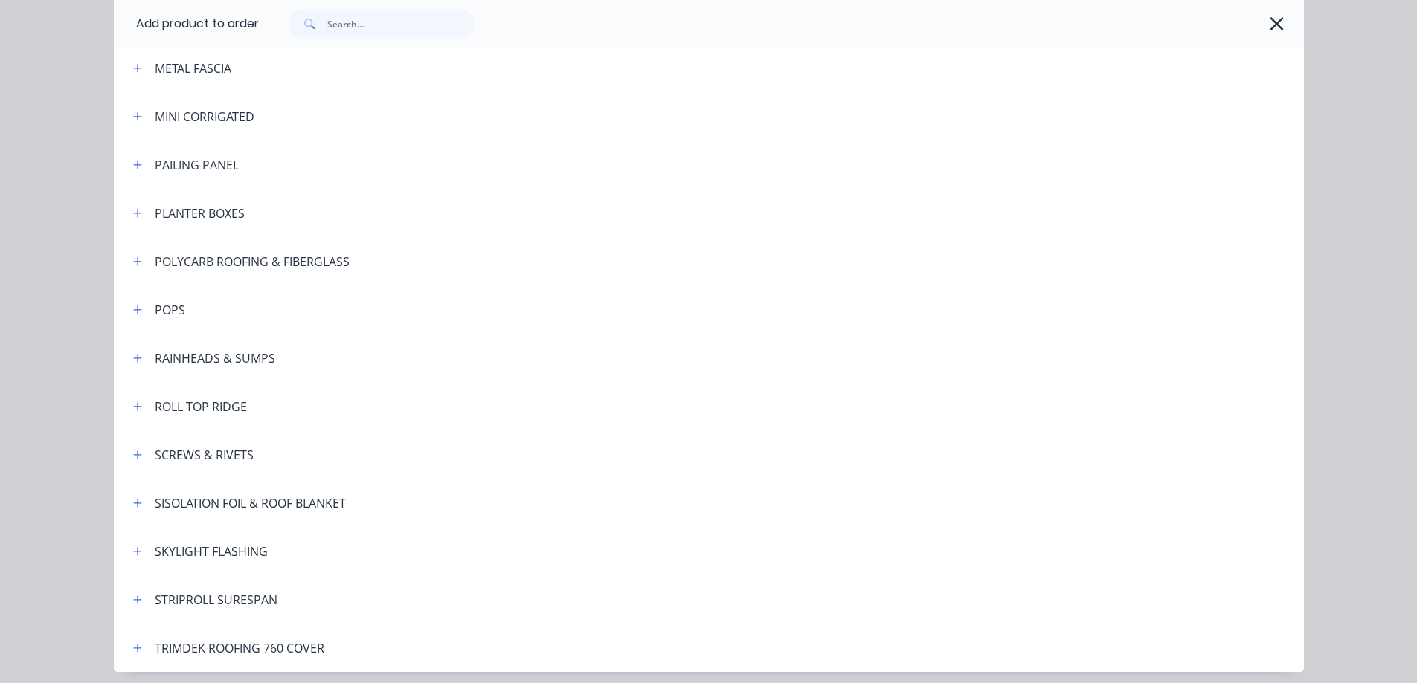
scroll to position [947, 0]
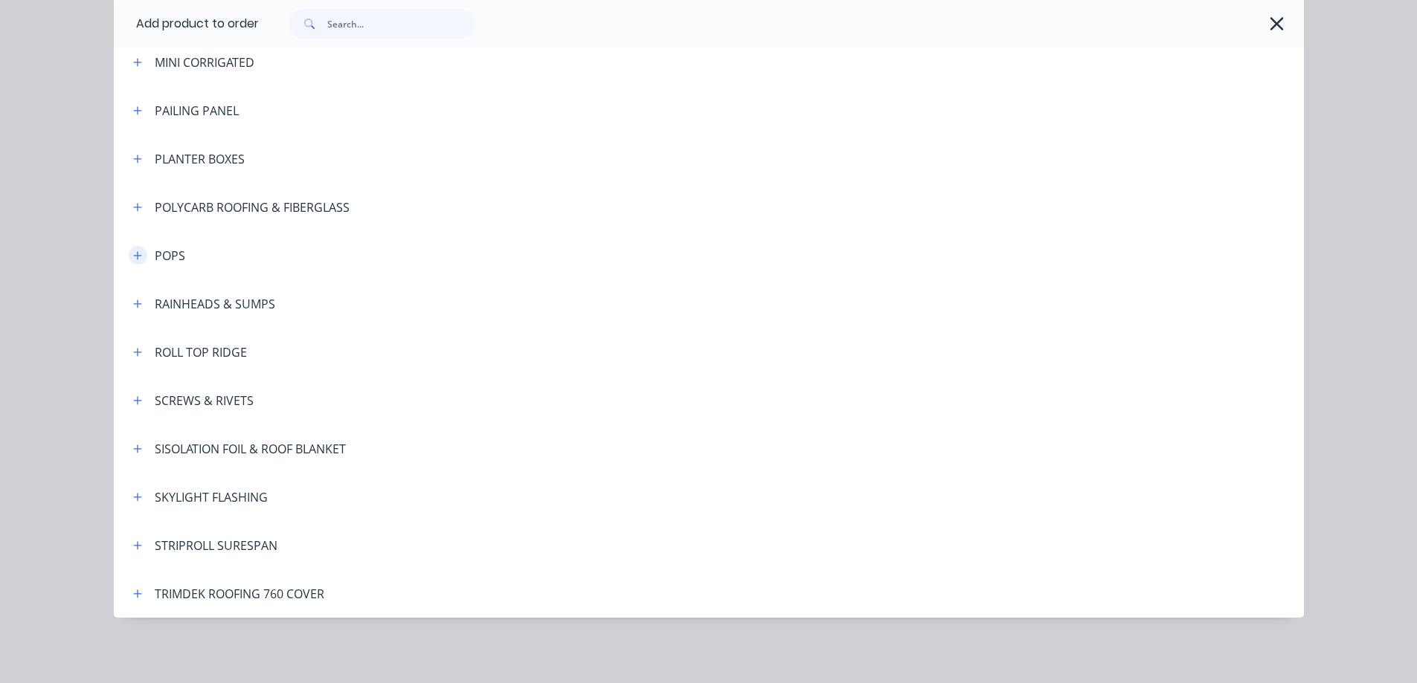
click at [129, 254] on button "button" at bounding box center [138, 255] width 19 height 19
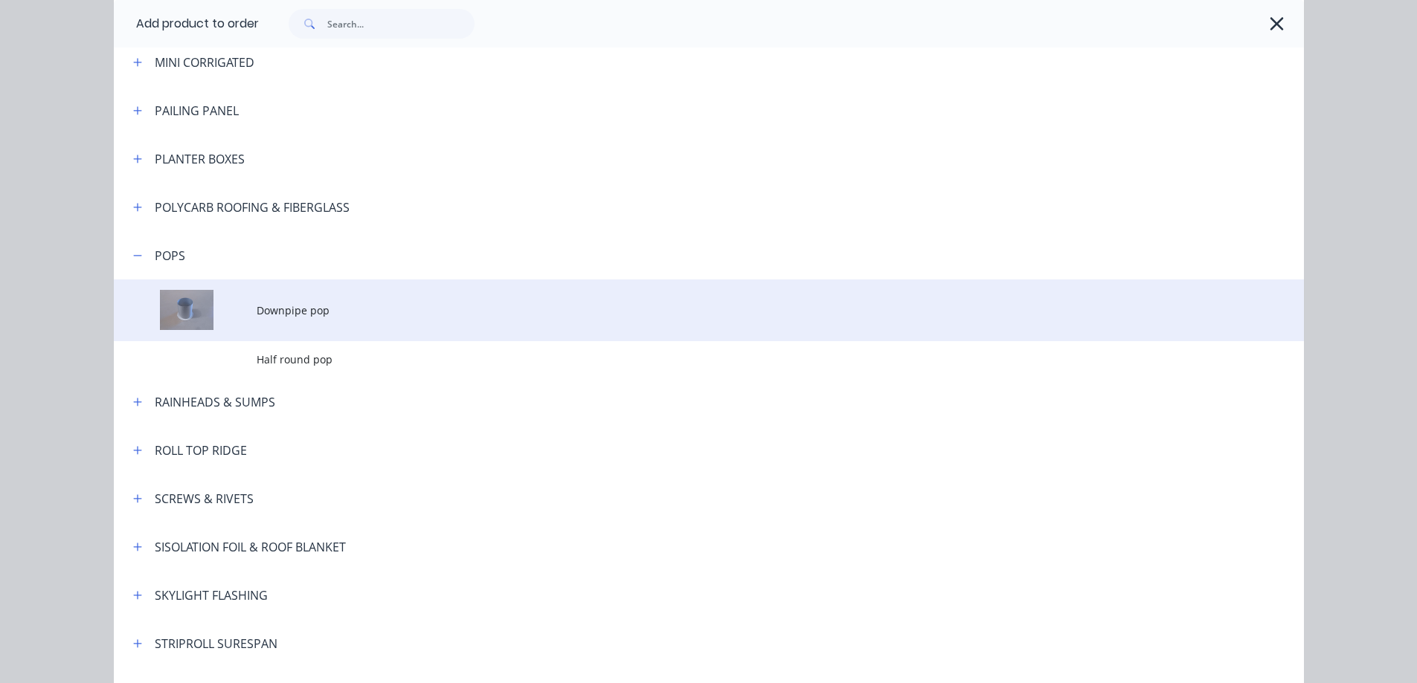
click at [334, 306] on span "Downpipe pop" at bounding box center [675, 311] width 837 height 16
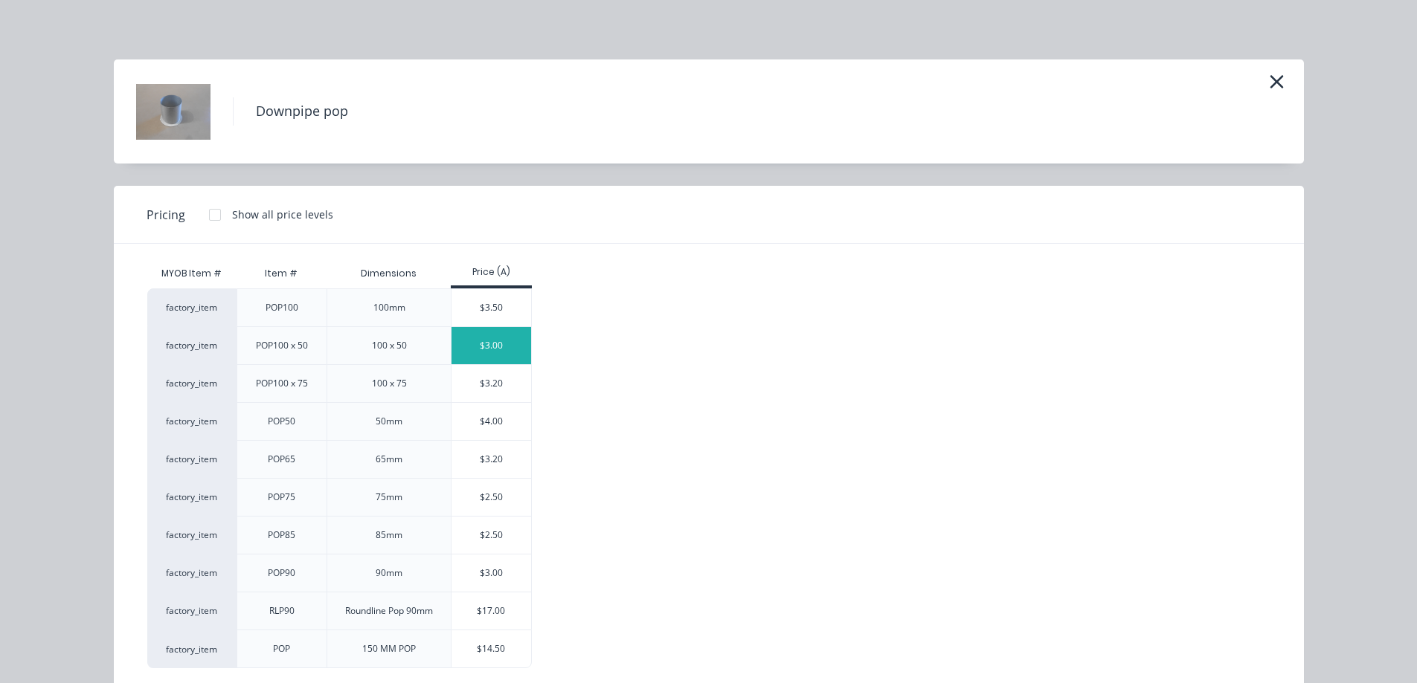
click at [501, 341] on div "$3.00" at bounding box center [491, 345] width 80 height 37
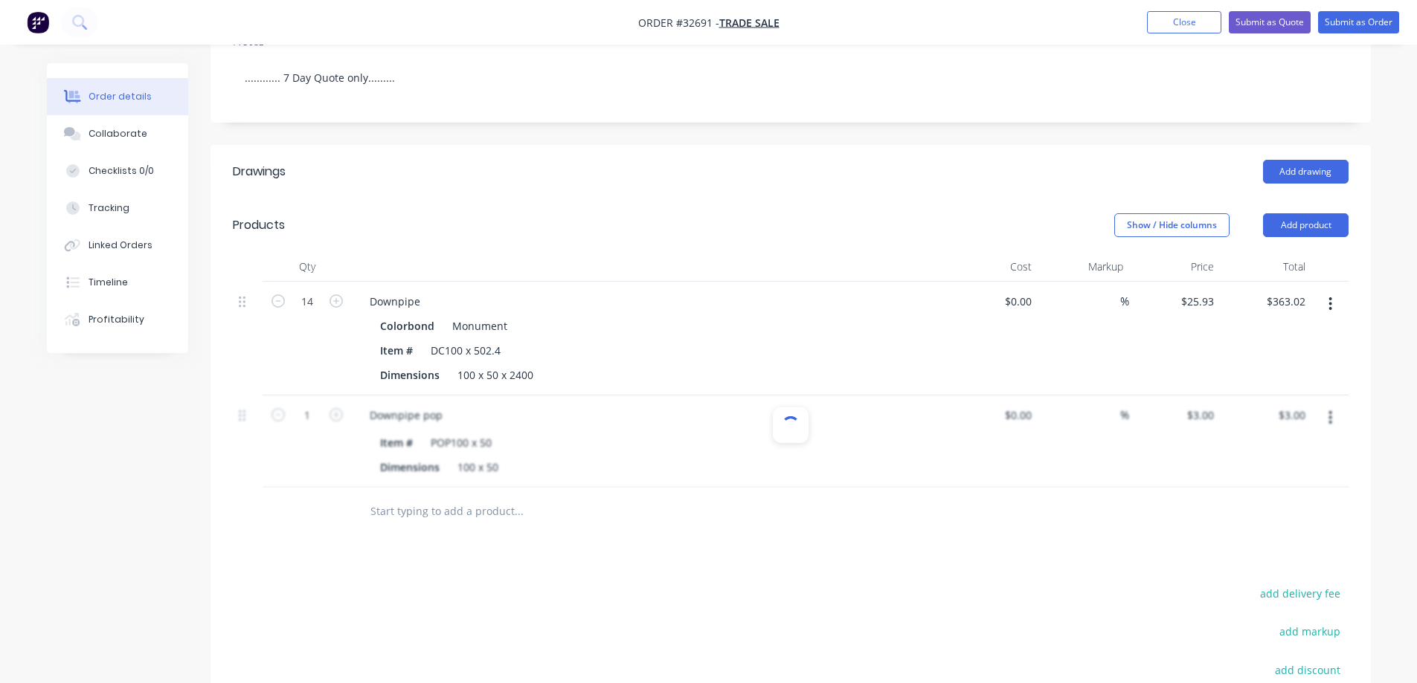
scroll to position [297, 0]
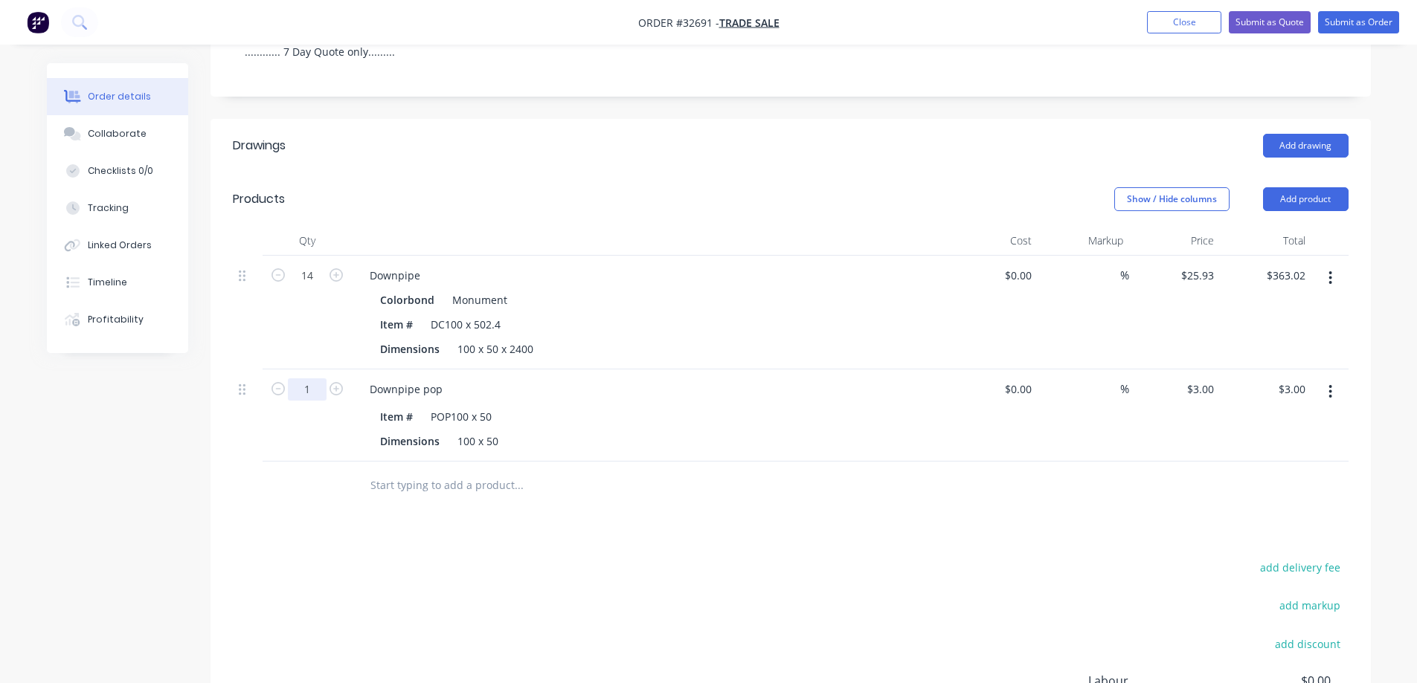
click at [320, 379] on input "1" at bounding box center [307, 390] width 39 height 22
type input "10"
type input "$30.00"
drag, startPoint x: 558, startPoint y: 568, endPoint x: 561, endPoint y: 545, distance: 23.2
click at [557, 457] on div "Drawings Add drawing Products Show / Hide columns Add product Qty Cost Markup P…" at bounding box center [790, 493] width 1160 height 748
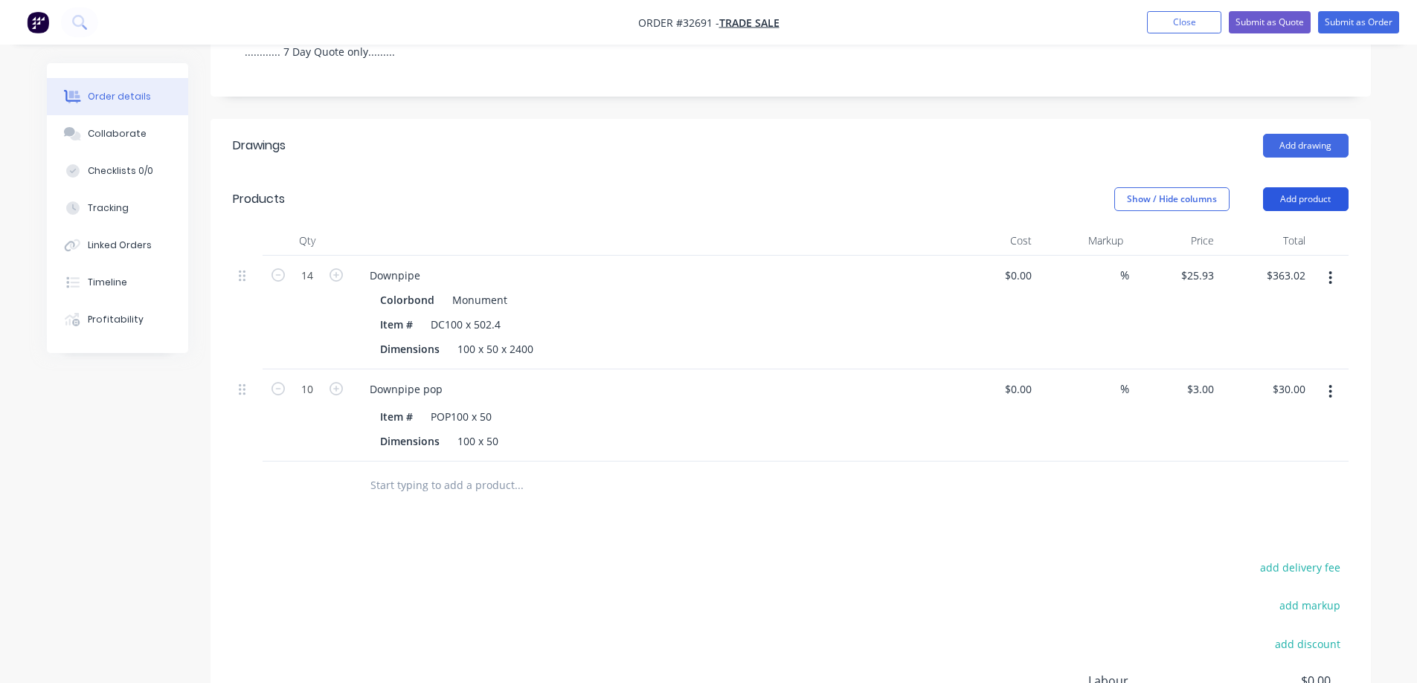
click at [611, 187] on button "Add product" at bounding box center [1306, 199] width 86 height 24
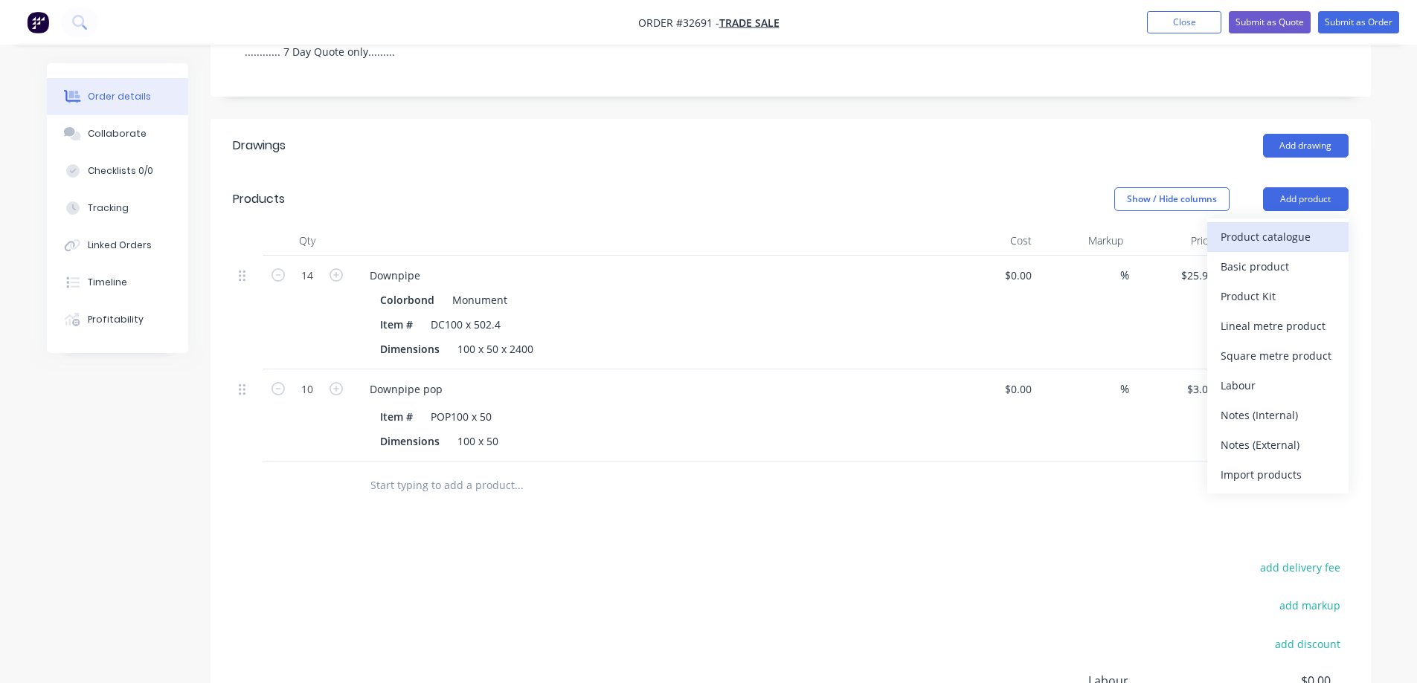
click at [611, 228] on div "Product catalogue" at bounding box center [1277, 237] width 115 height 22
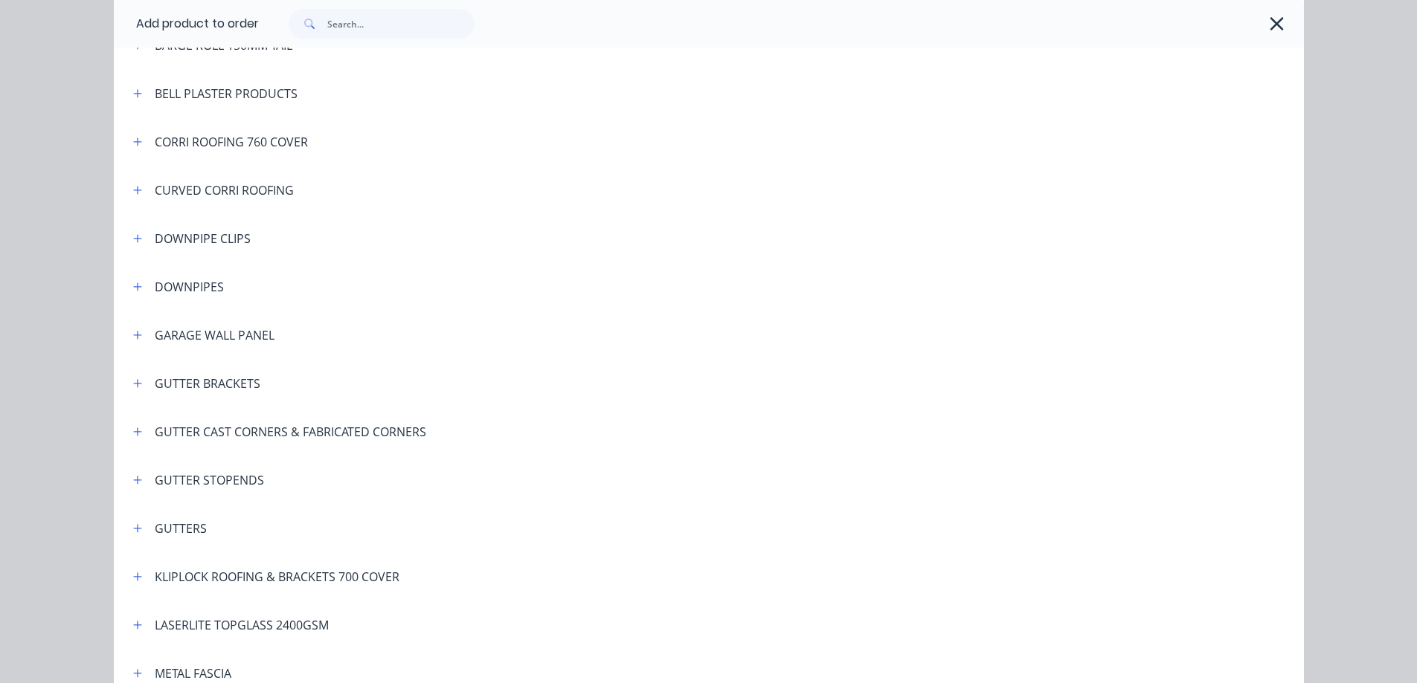
scroll to position [372, 0]
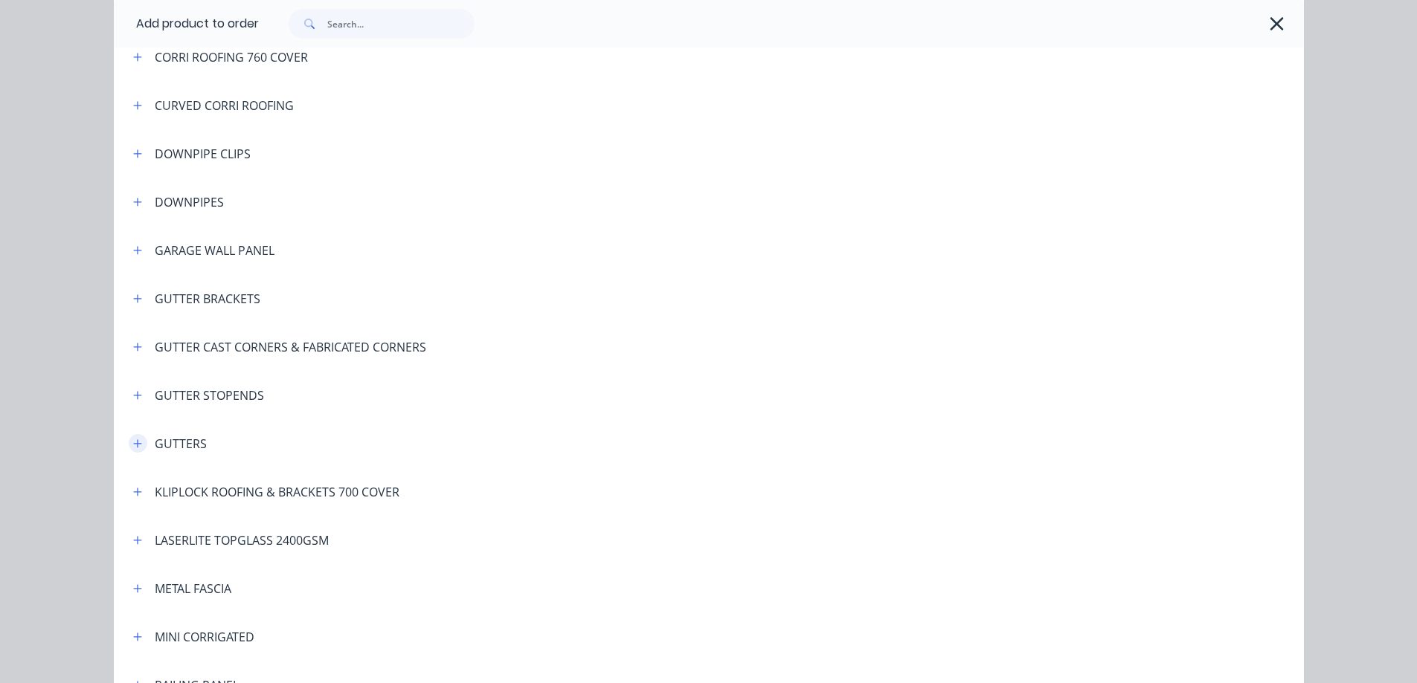
click at [129, 445] on button "button" at bounding box center [138, 443] width 19 height 19
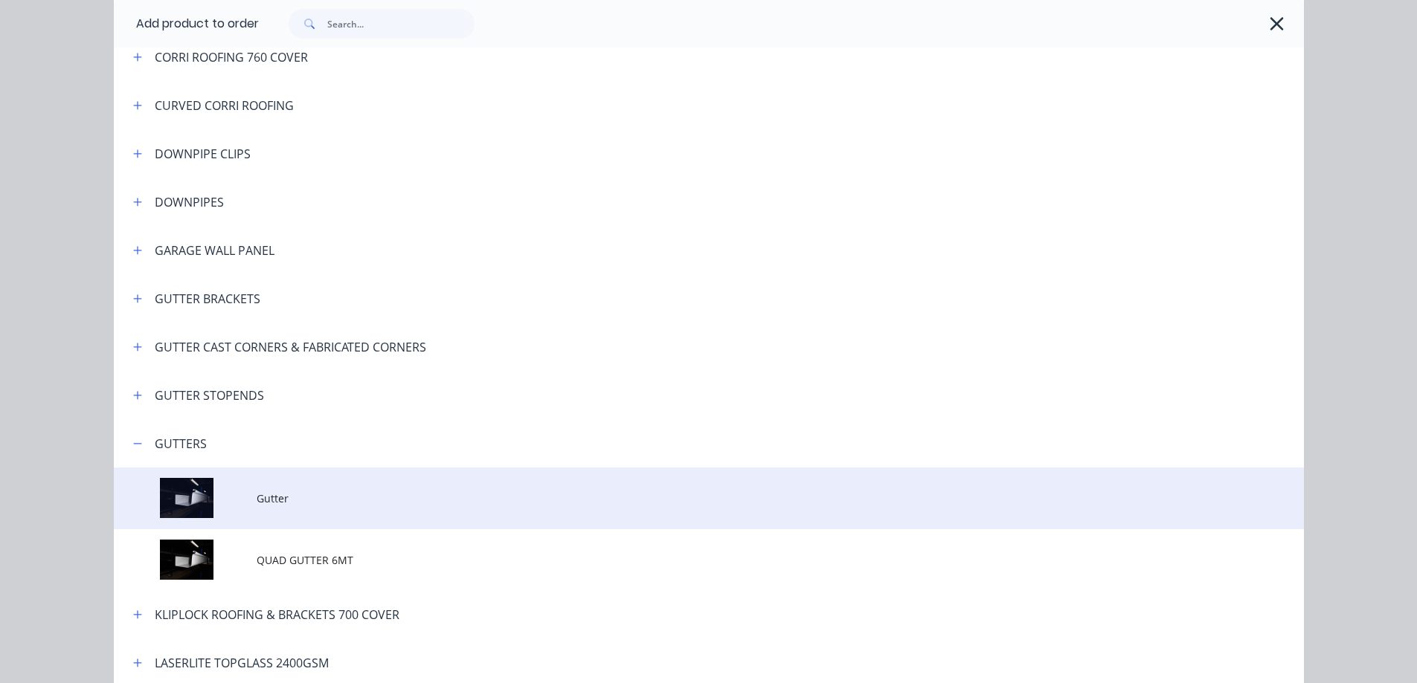
click at [291, 457] on span "Gutter" at bounding box center [675, 499] width 837 height 16
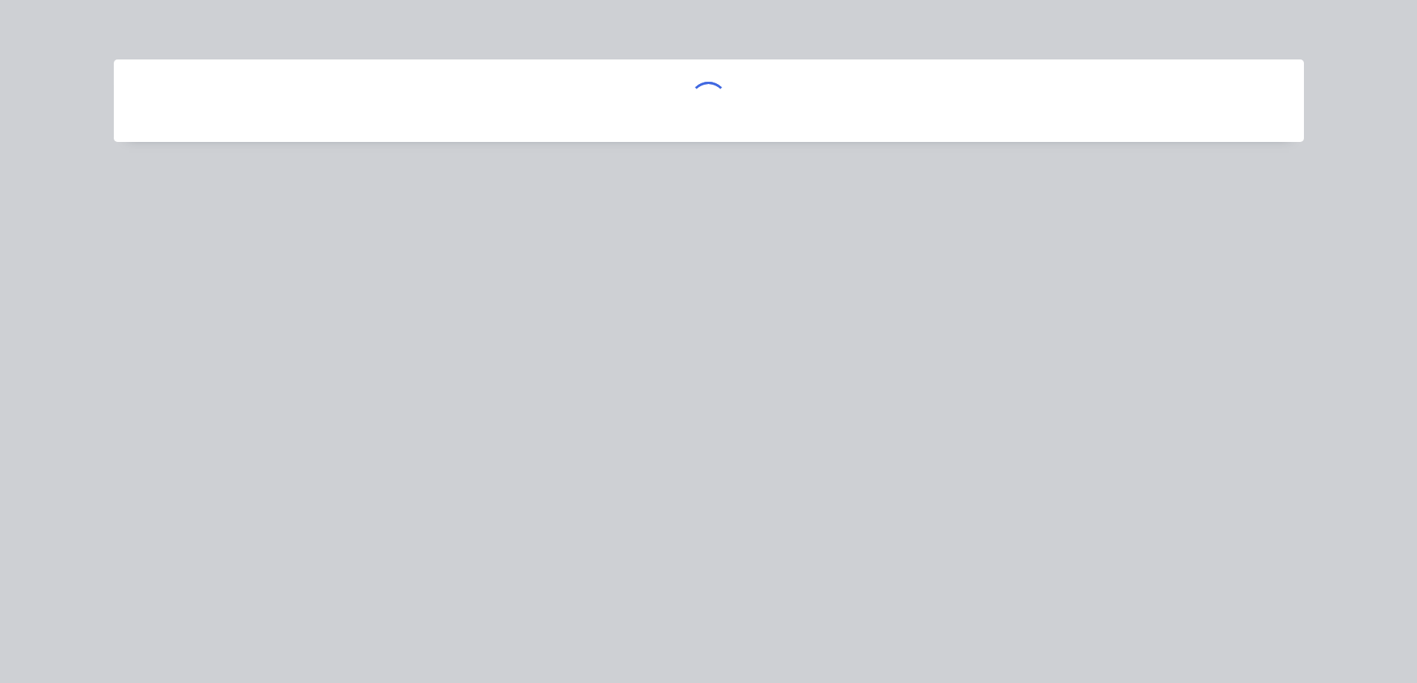
scroll to position [0, 0]
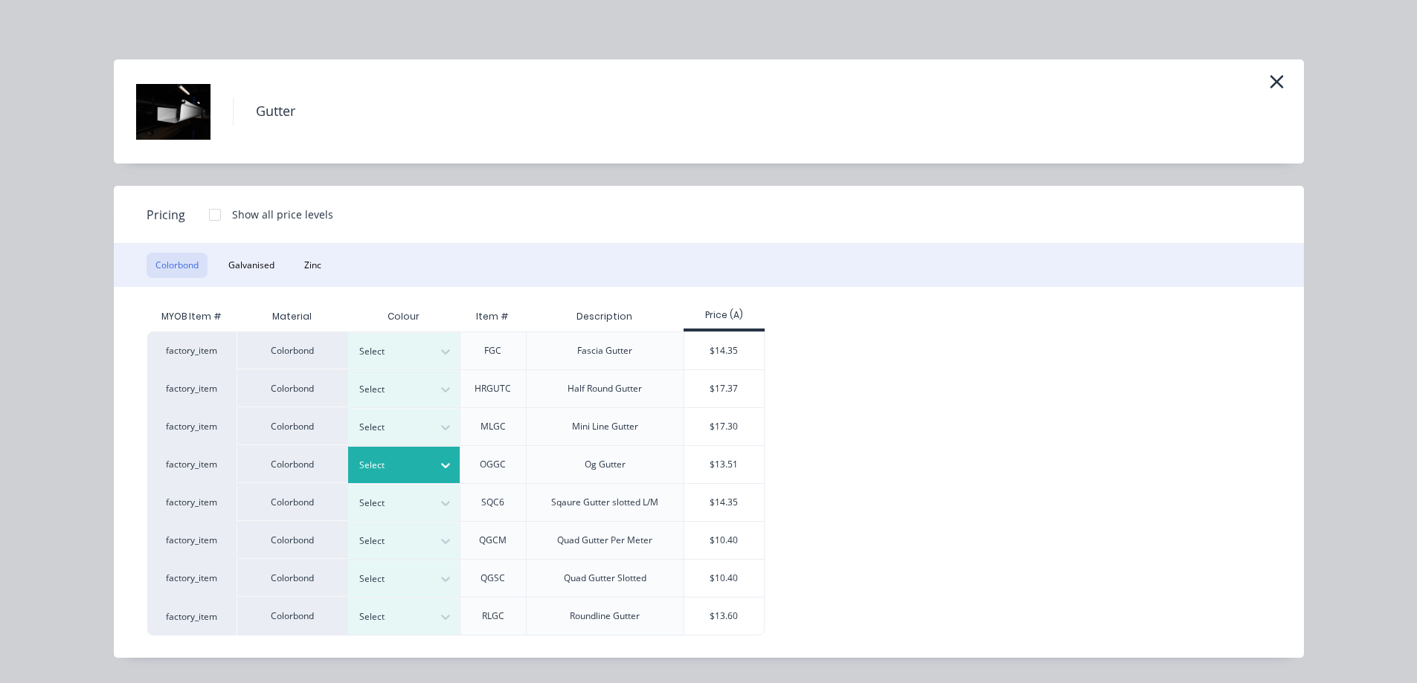
click at [376, 457] on div at bounding box center [392, 465] width 67 height 16
type input "mon"
click at [611, 457] on div "$13.51" at bounding box center [724, 464] width 80 height 37
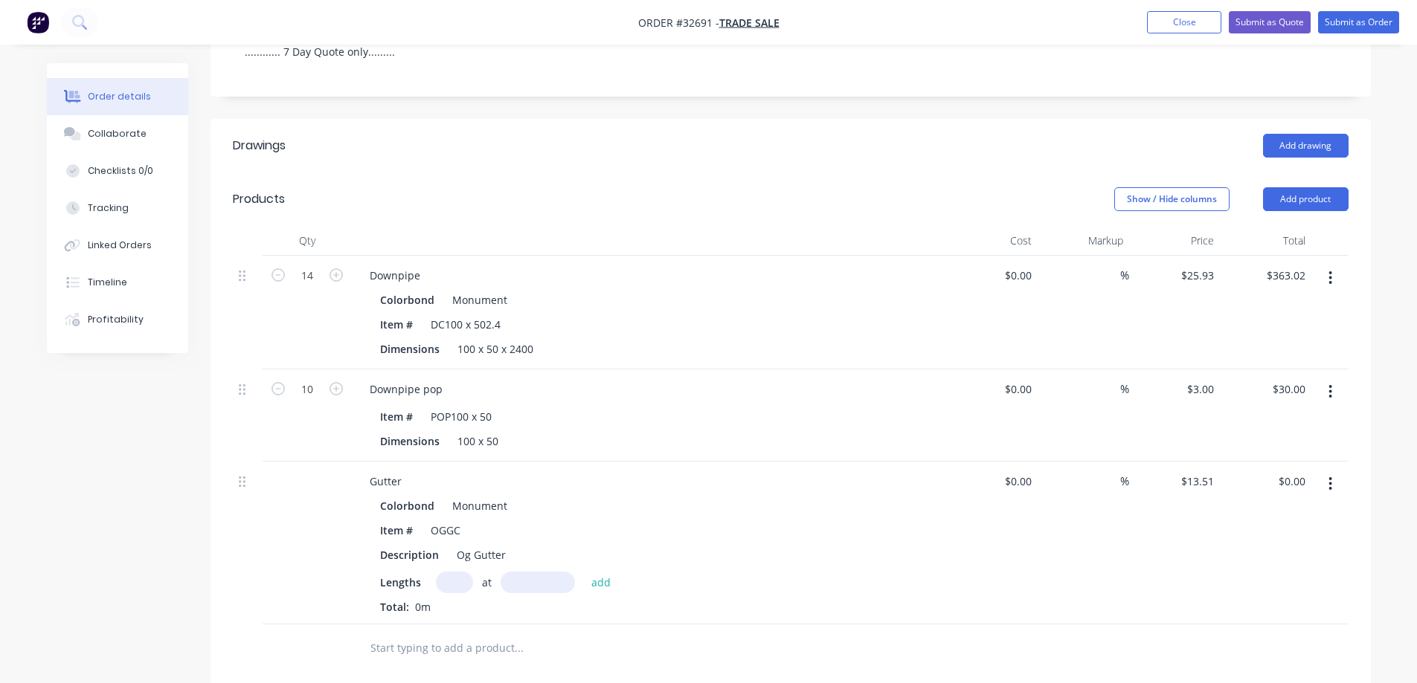
click at [462, 457] on input "text" at bounding box center [454, 583] width 37 height 22
type input "27"
type input "6000"
click at [584, 457] on button "add" at bounding box center [601, 582] width 35 height 20
type input "$2,188.62"
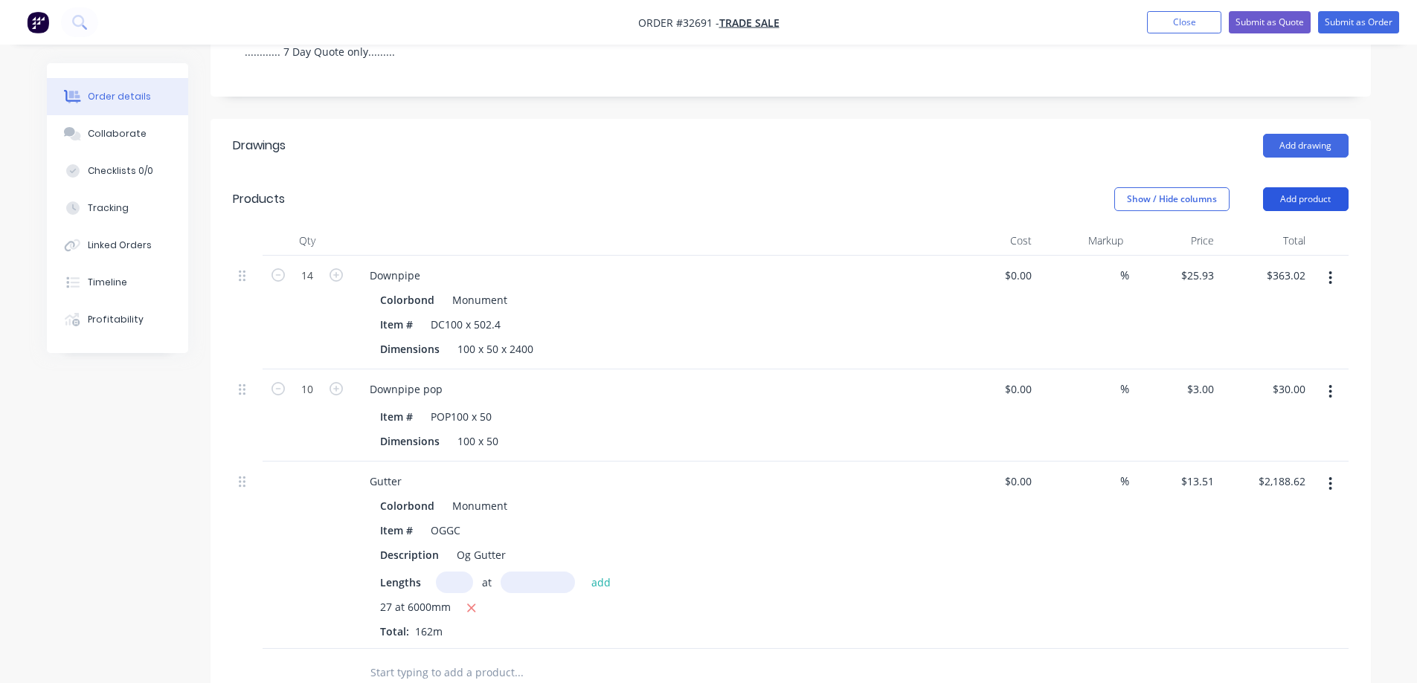
click at [611, 187] on button "Add product" at bounding box center [1306, 199] width 86 height 24
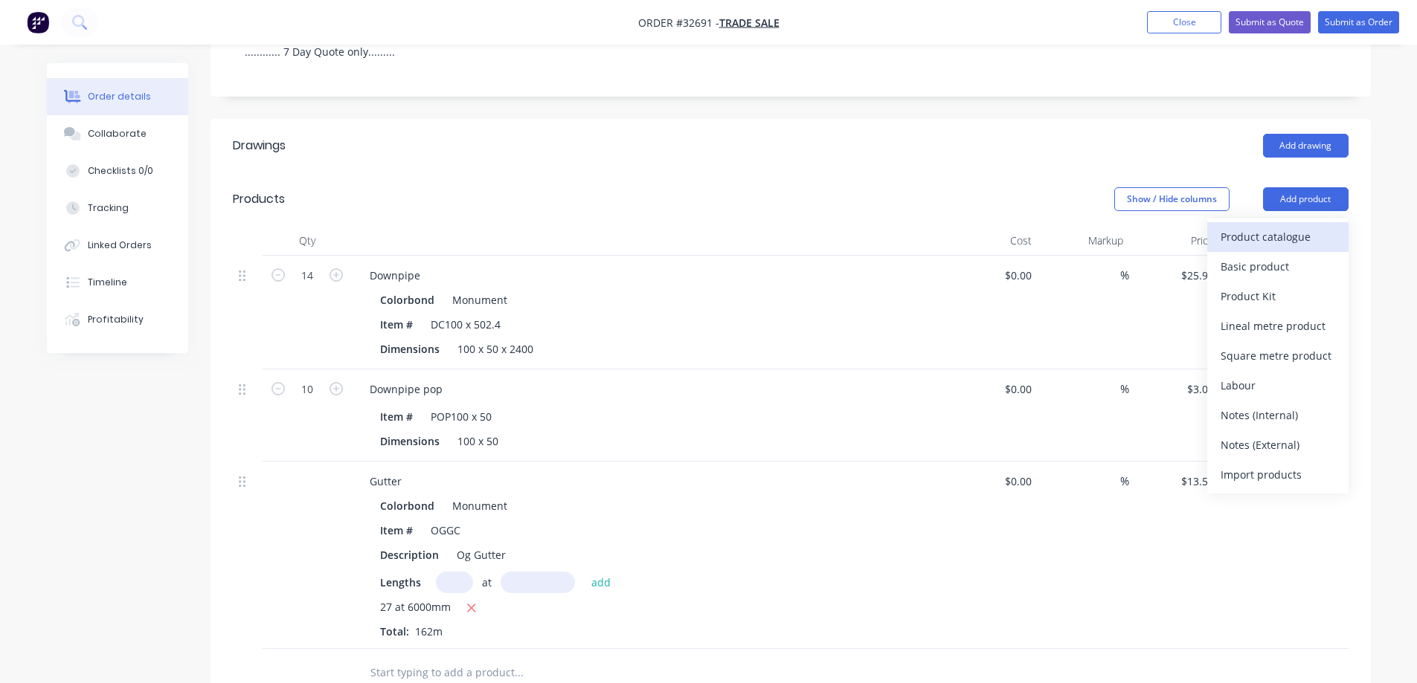
click at [611, 226] on div "Product catalogue" at bounding box center [1277, 237] width 115 height 22
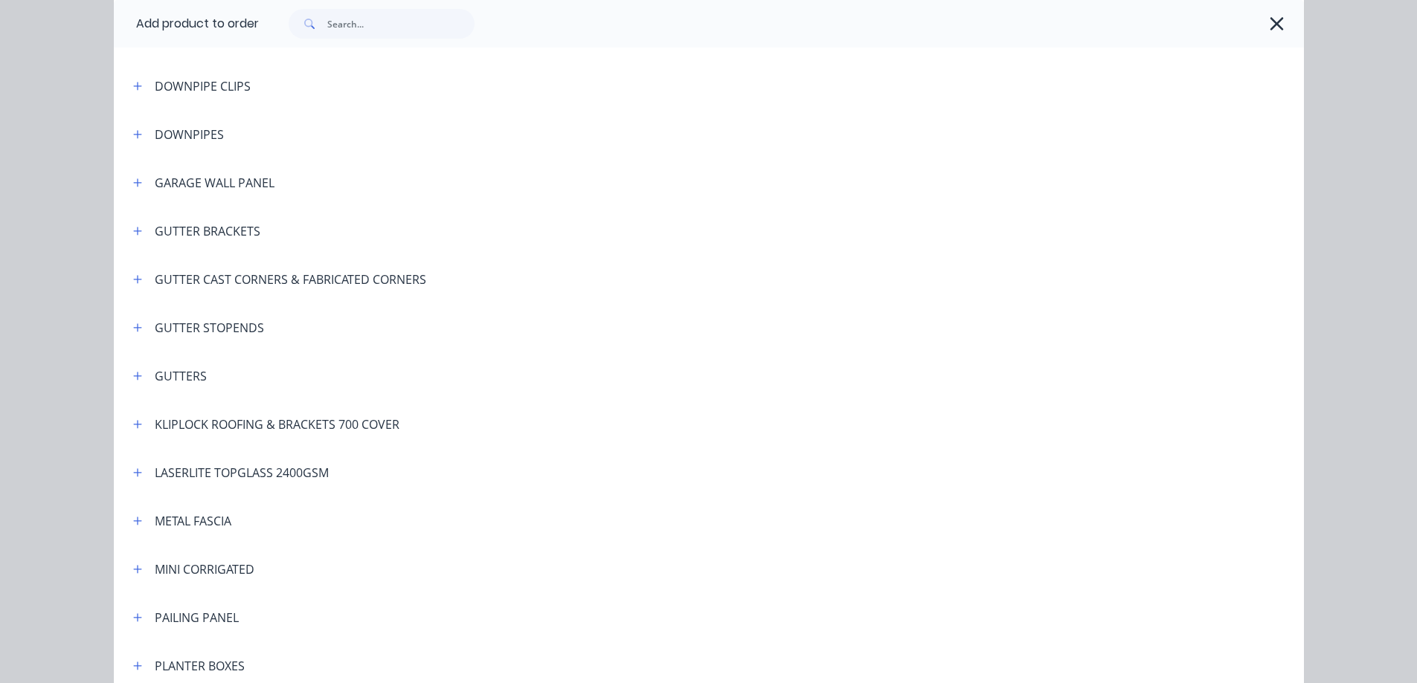
scroll to position [595, 0]
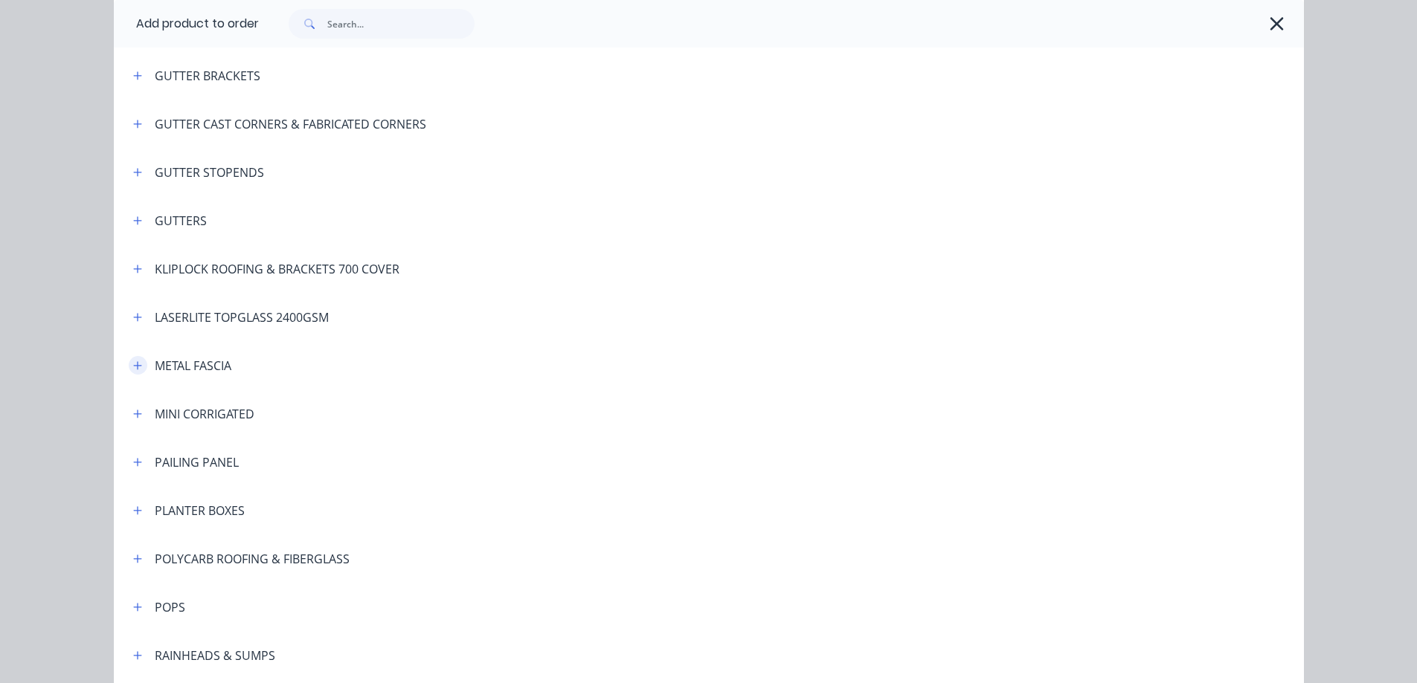
click at [138, 367] on button "button" at bounding box center [138, 365] width 19 height 19
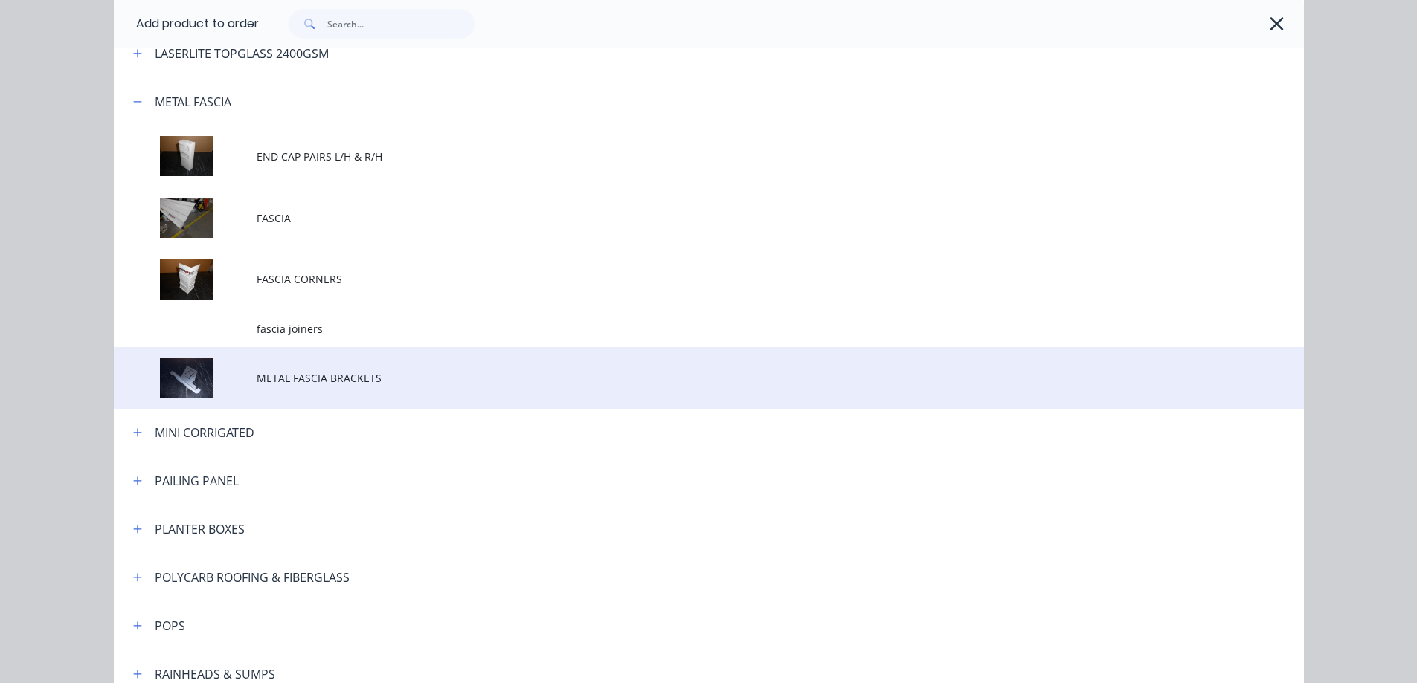
scroll to position [892, 0]
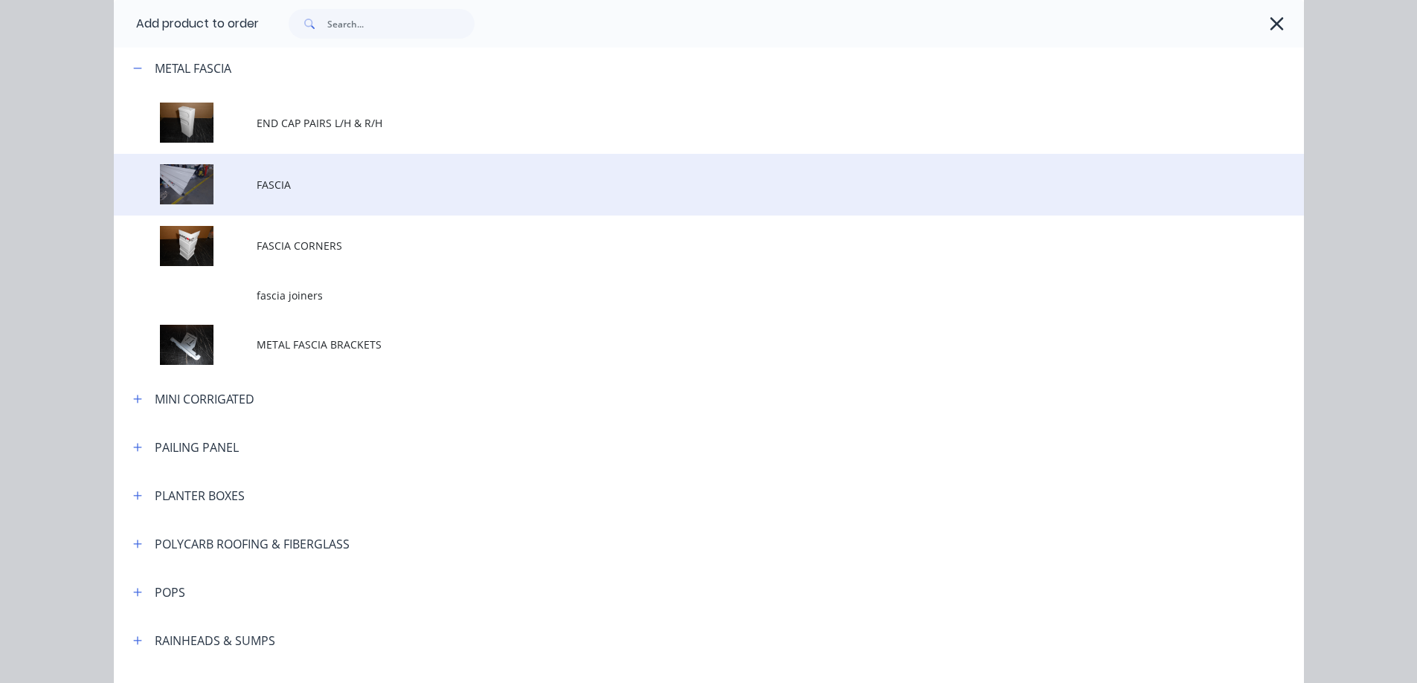
click at [285, 190] on span "FASCIA" at bounding box center [675, 185] width 837 height 16
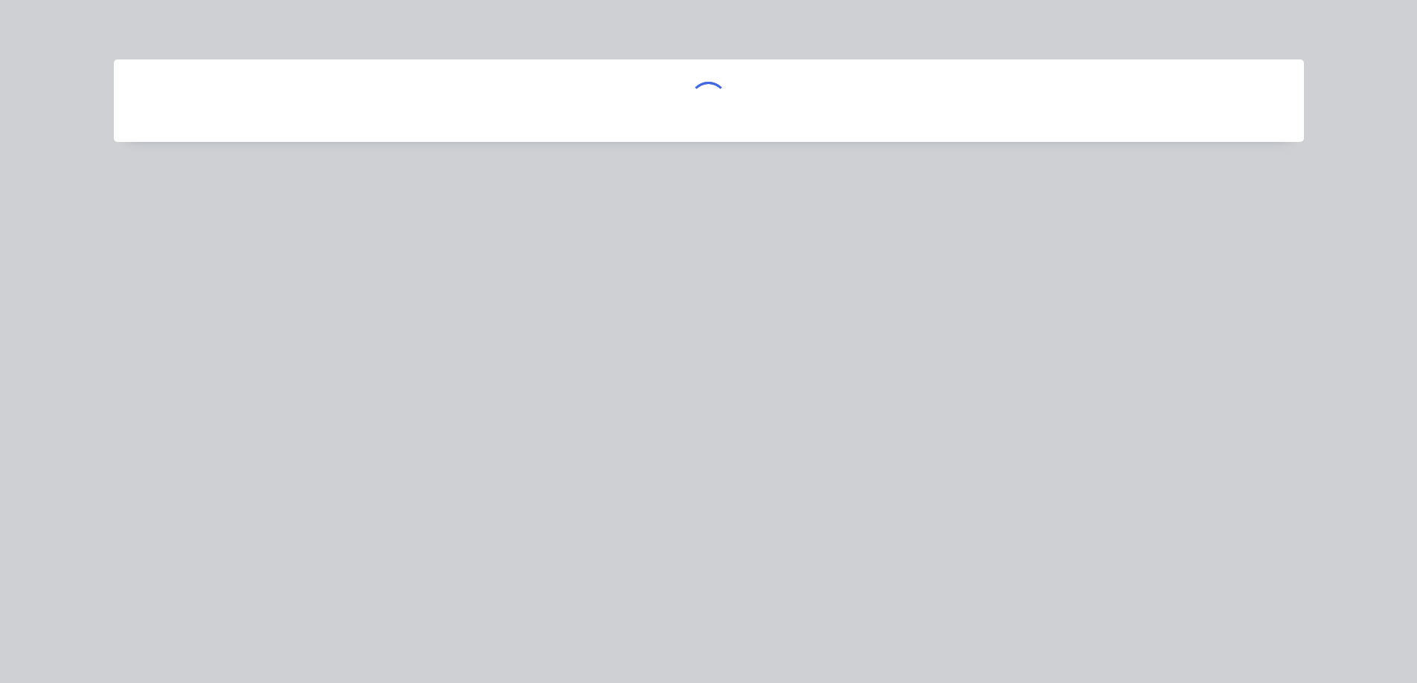
scroll to position [0, 0]
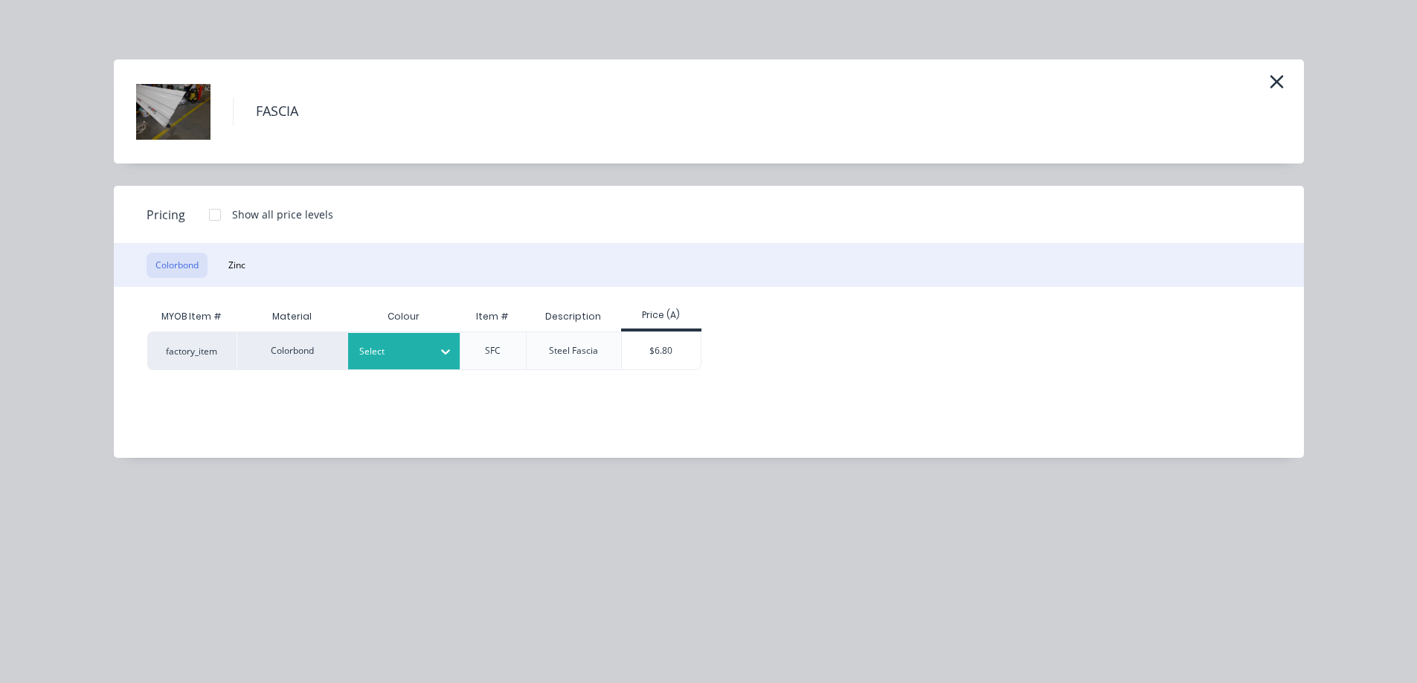
click at [417, 355] on div at bounding box center [392, 352] width 67 height 16
type input "mon"
click at [186, 395] on div "Monument" at bounding box center [93, 409] width 186 height 28
click at [611, 352] on div "$6.80" at bounding box center [662, 350] width 80 height 37
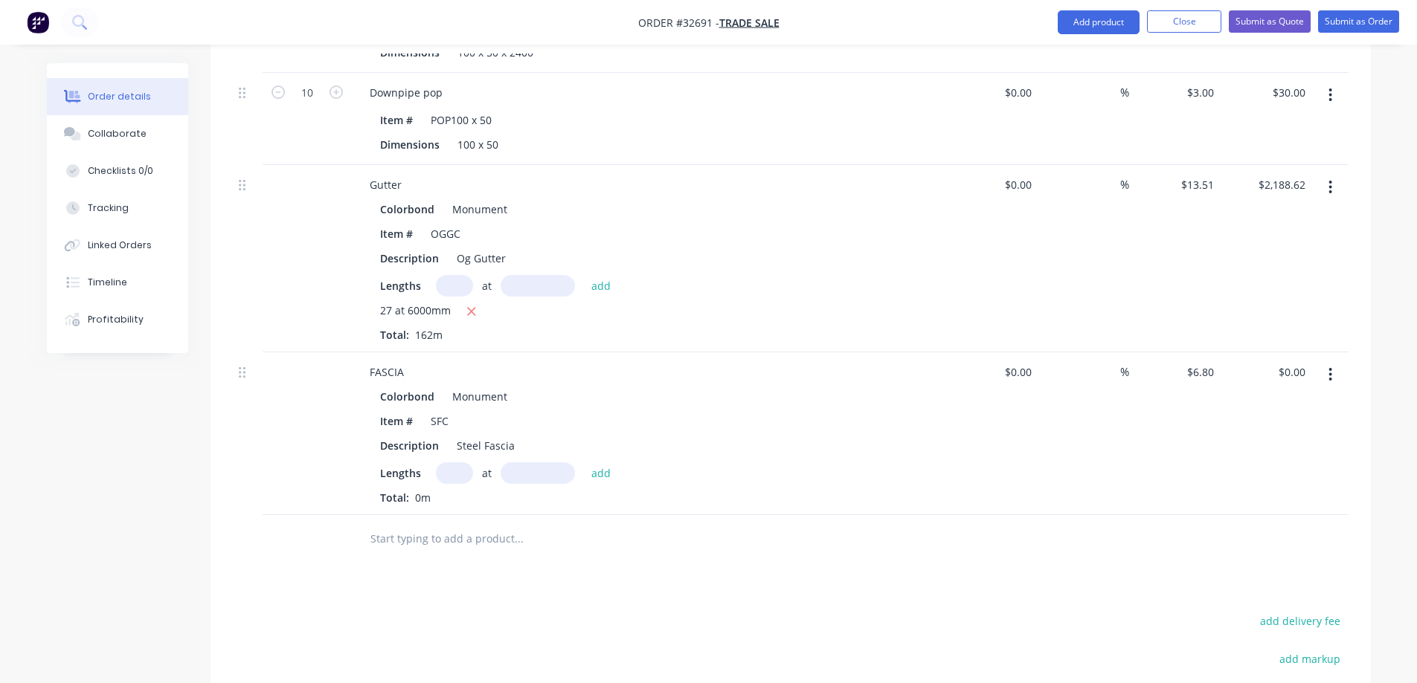
scroll to position [595, 0]
click at [459, 457] on input "text" at bounding box center [454, 473] width 37 height 22
type input "27"
type input "6000"
click at [584, 457] on button "add" at bounding box center [601, 472] width 35 height 20
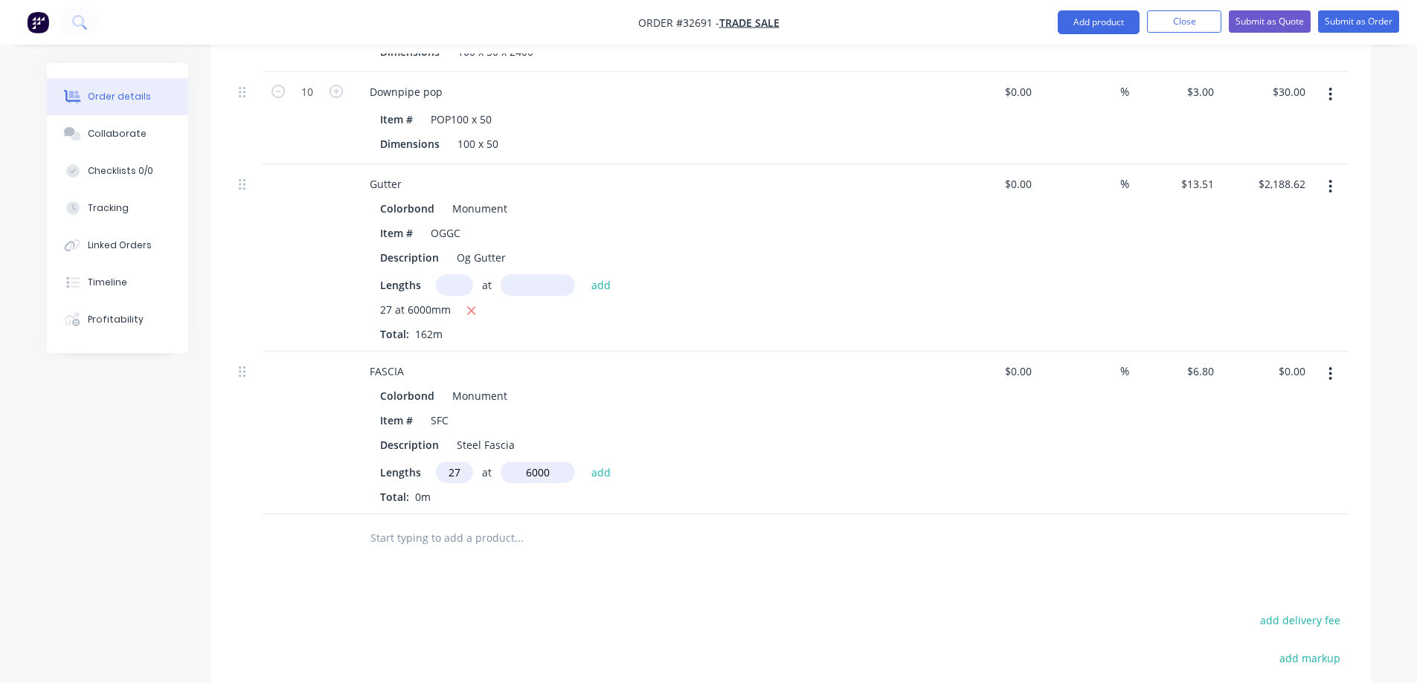
type input "$1,101.60"
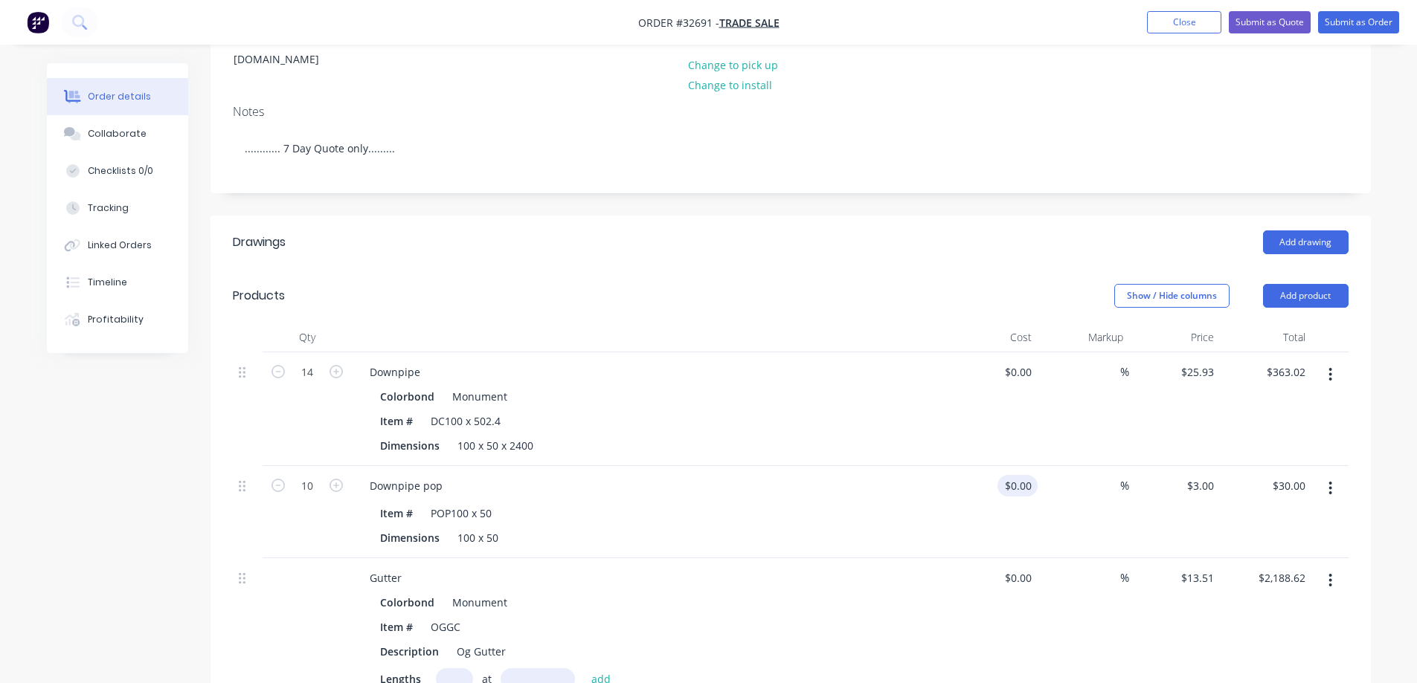
scroll to position [283, 0]
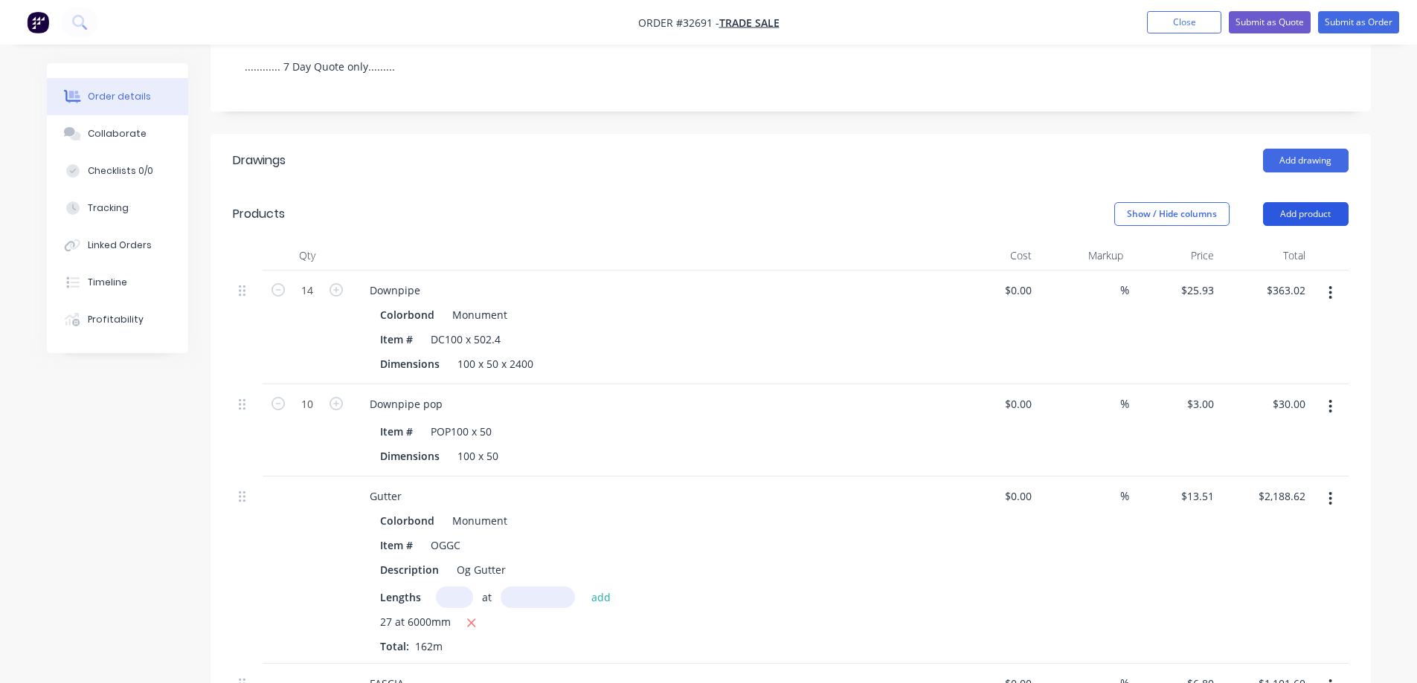
click at [611, 207] on button "Add product" at bounding box center [1306, 214] width 86 height 24
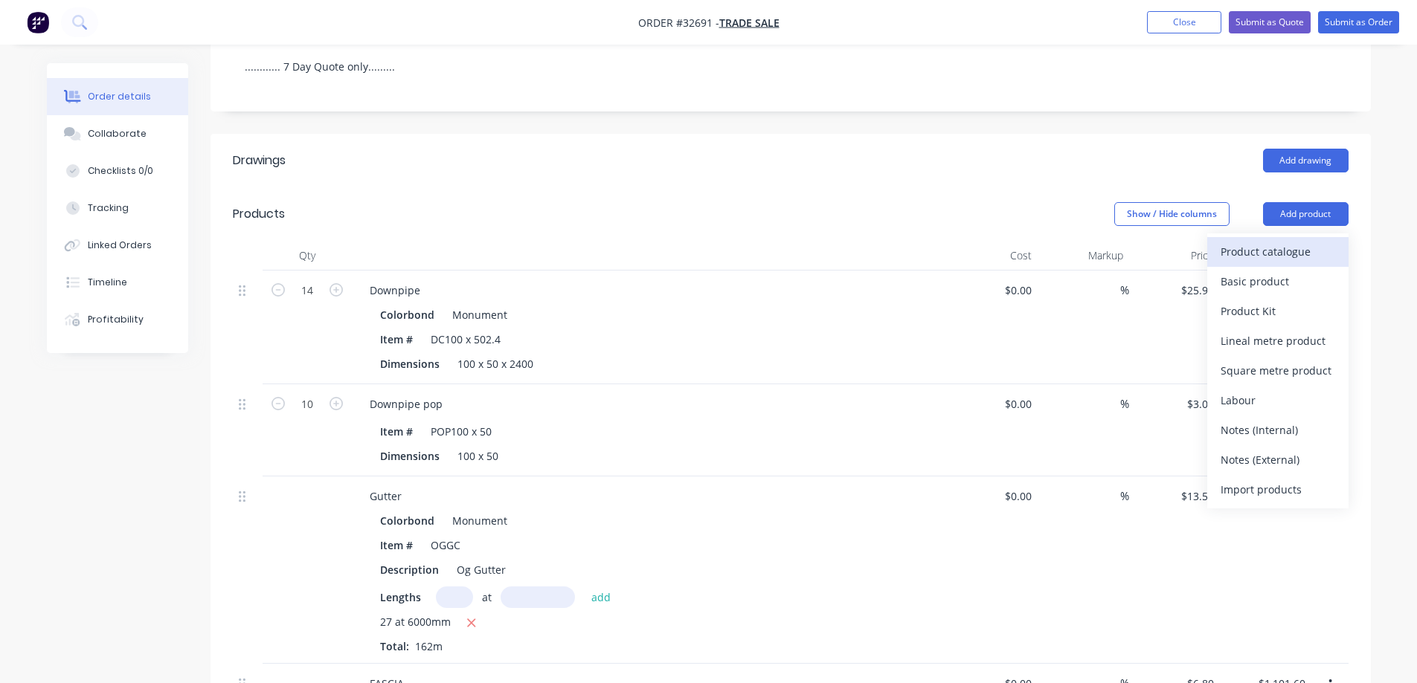
click at [611, 241] on div "Product catalogue" at bounding box center [1277, 252] width 115 height 22
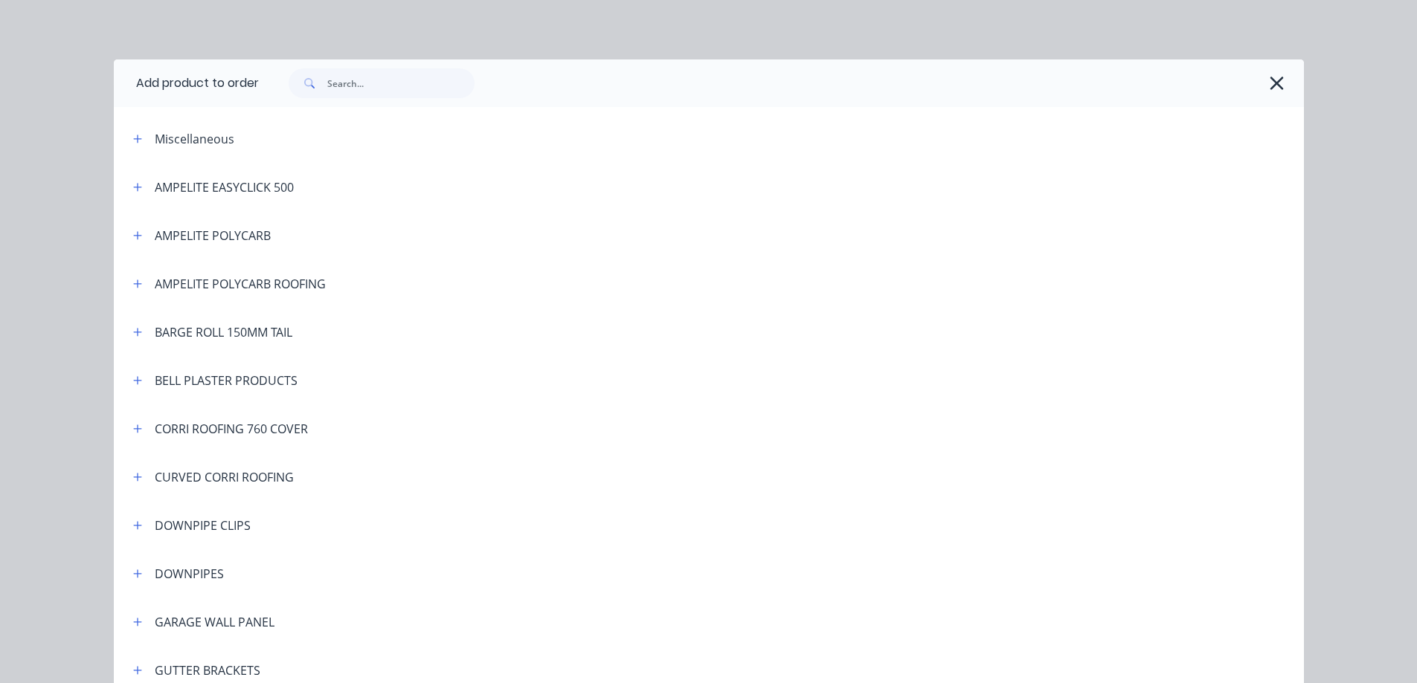
scroll to position [223, 0]
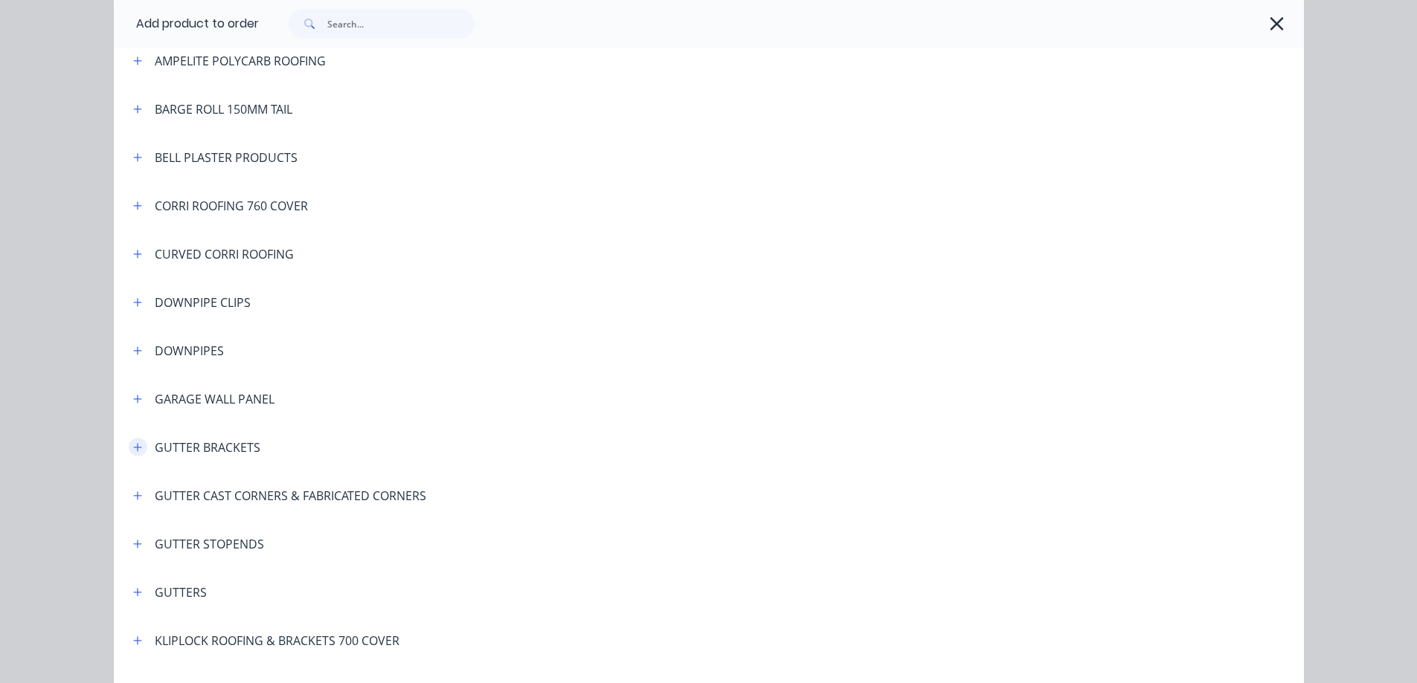
click at [137, 445] on button "button" at bounding box center [138, 447] width 19 height 19
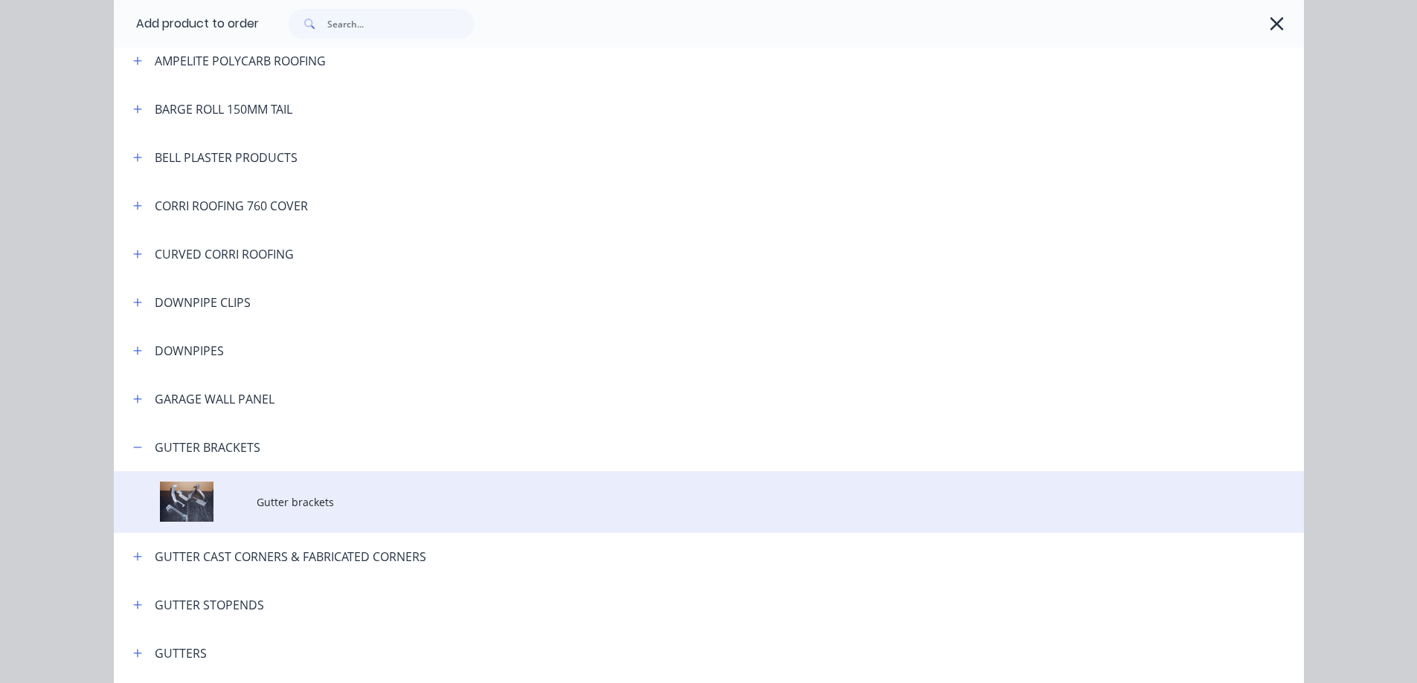
click at [302, 457] on span "Gutter brackets" at bounding box center [675, 503] width 837 height 16
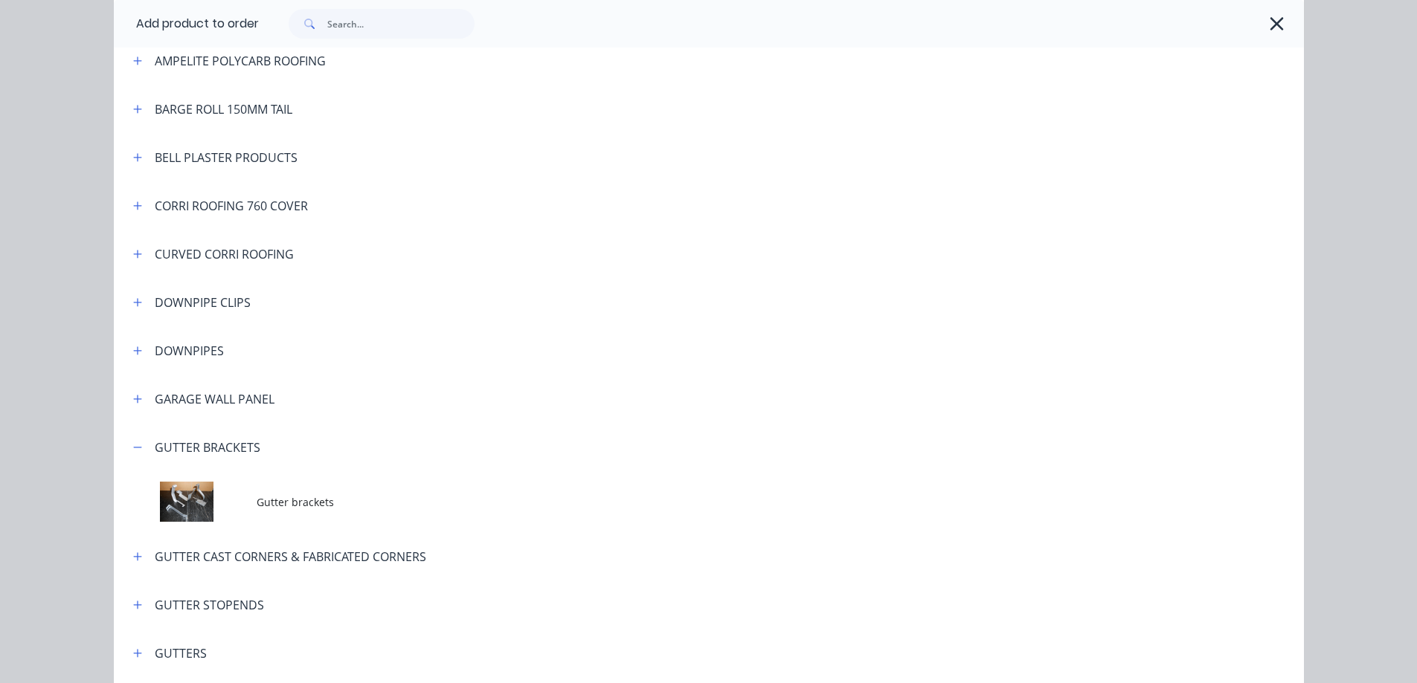
scroll to position [0, 0]
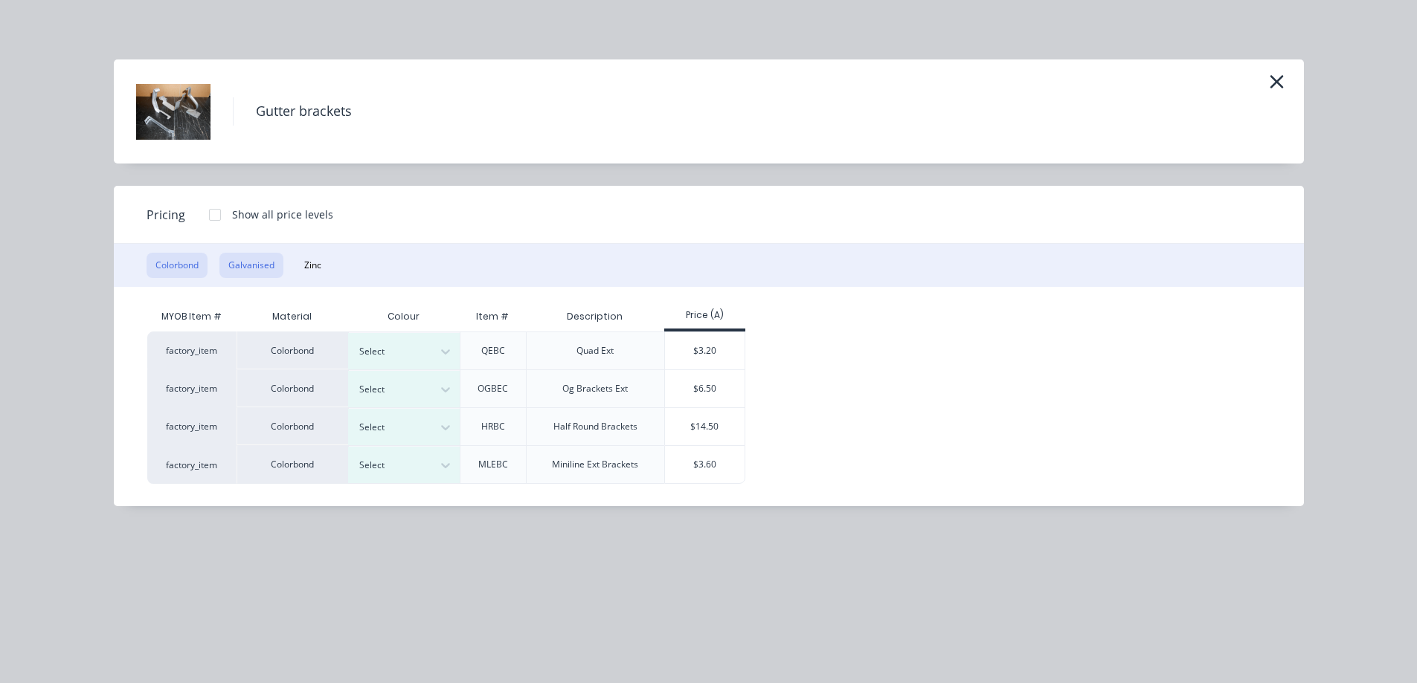
click at [246, 268] on button "Galvanised" at bounding box center [251, 265] width 64 height 25
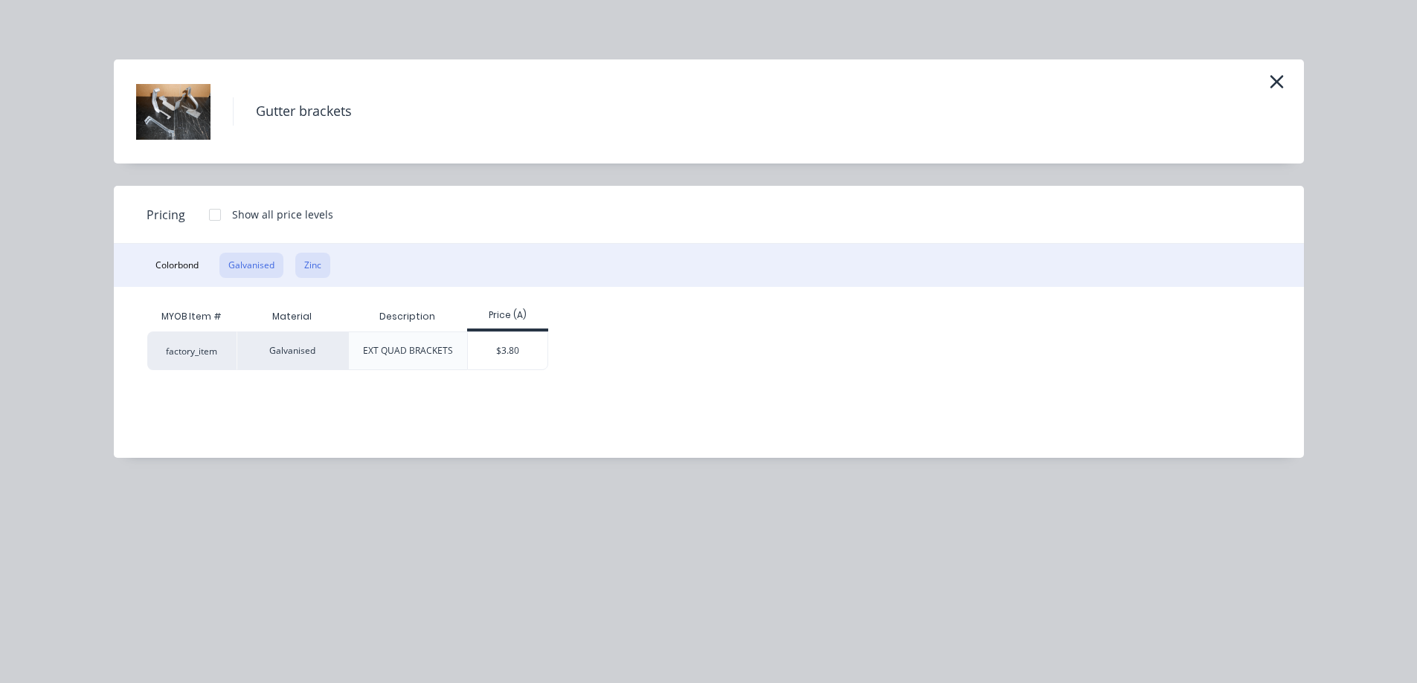
click at [314, 268] on button "Zinc" at bounding box center [312, 265] width 35 height 25
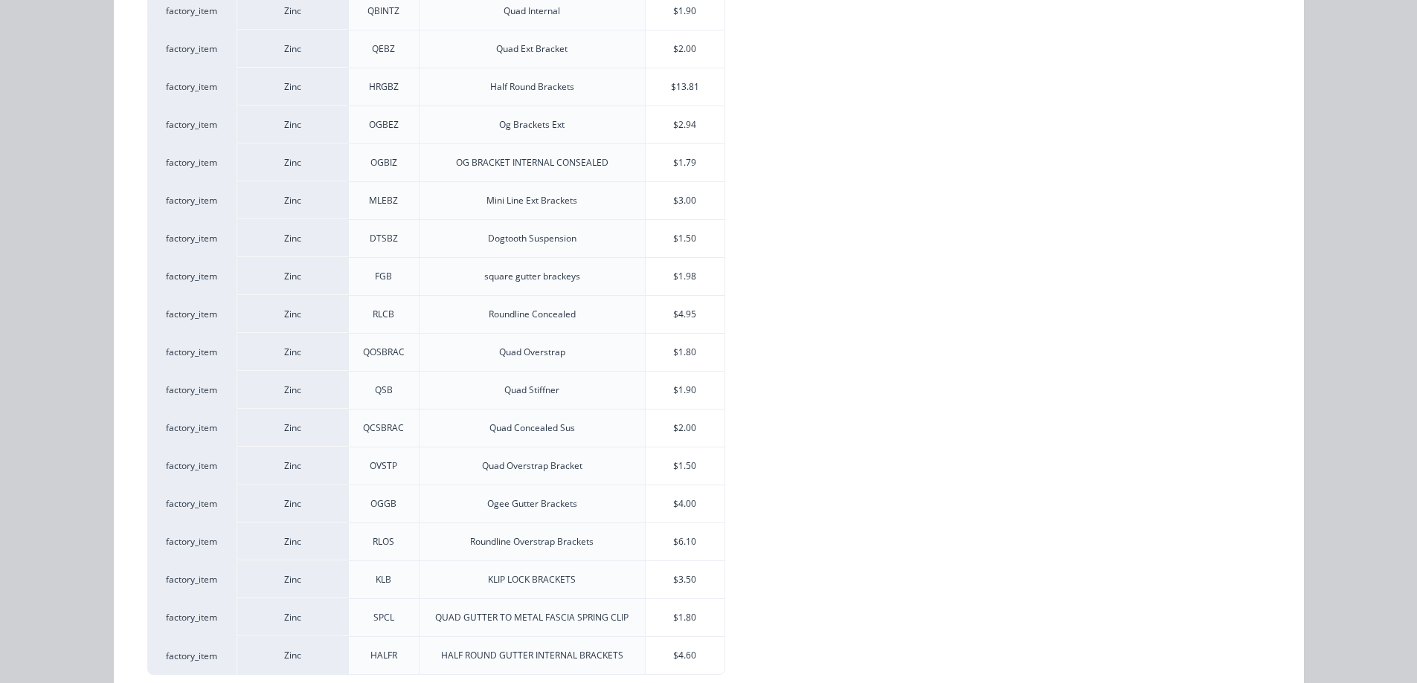
scroll to position [375, 0]
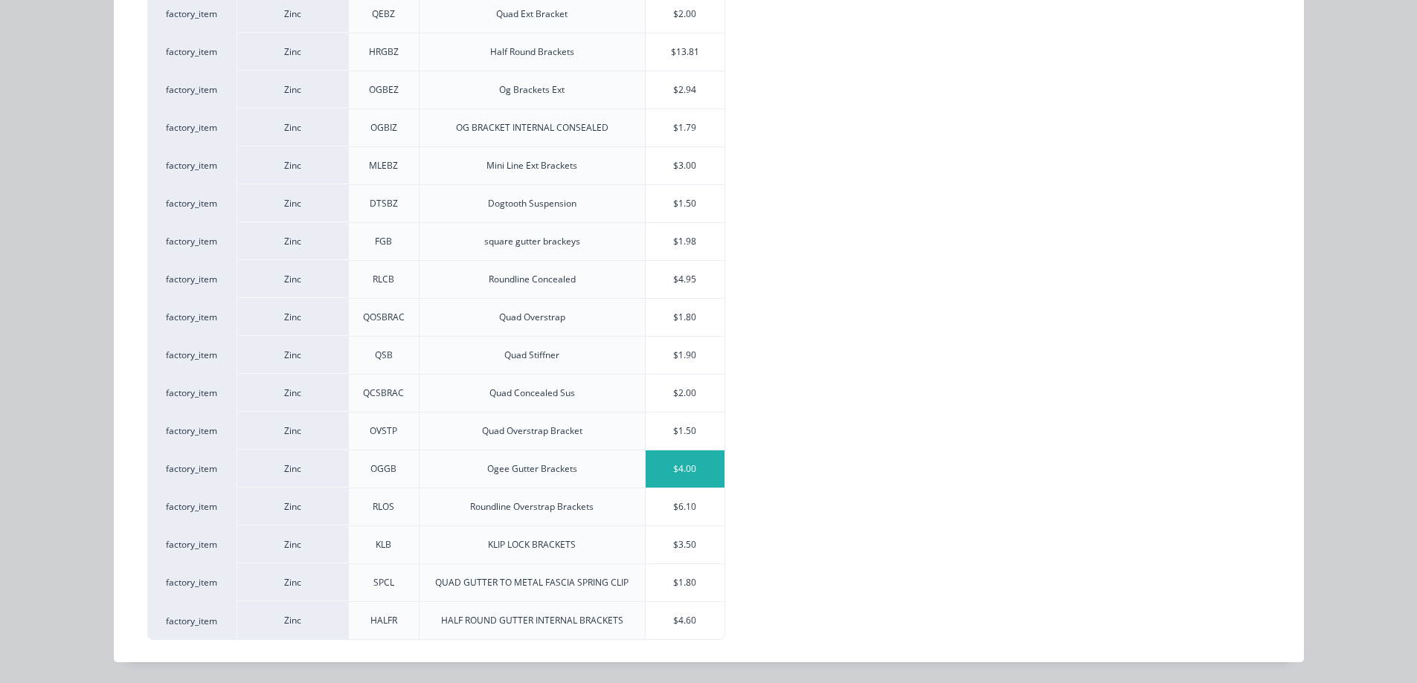
click at [611, 457] on div "$4.00" at bounding box center [685, 469] width 80 height 37
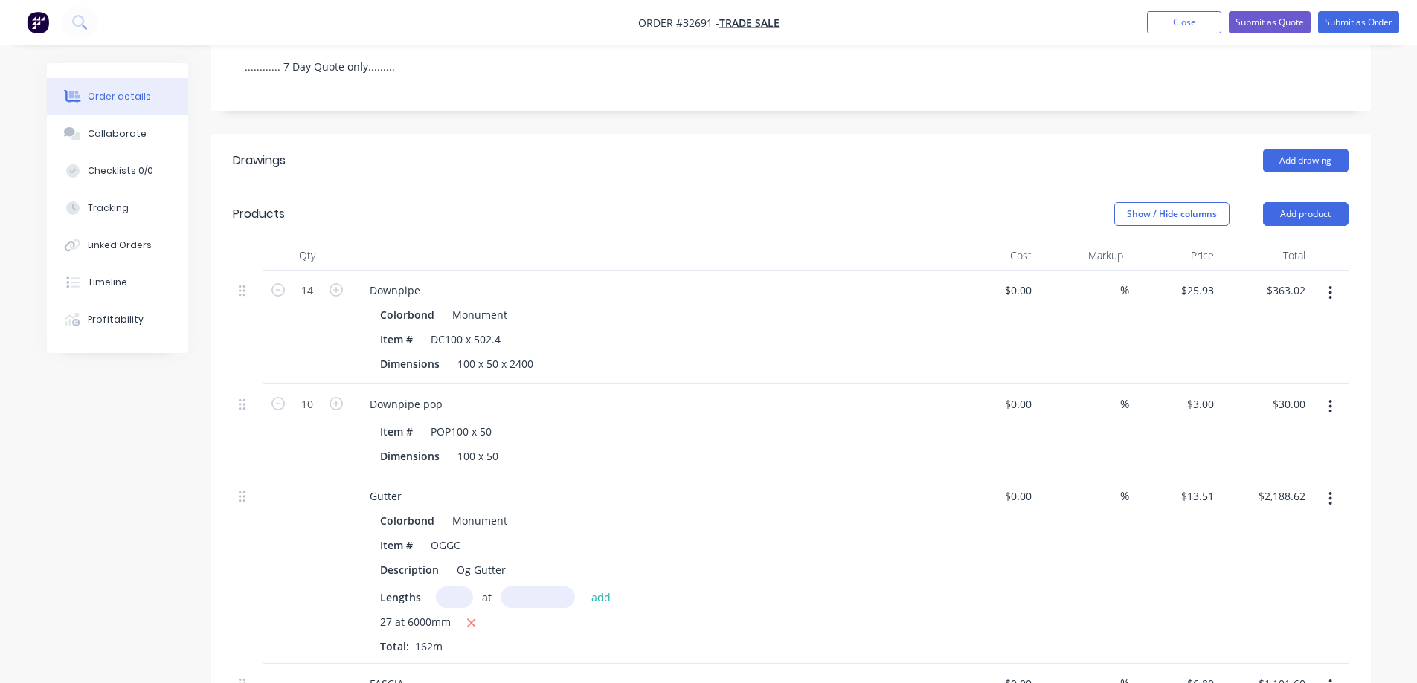
drag, startPoint x: 671, startPoint y: 464, endPoint x: 721, endPoint y: 585, distance: 130.8
click at [611, 457] on div "Lengths at add" at bounding box center [649, 598] width 538 height 22
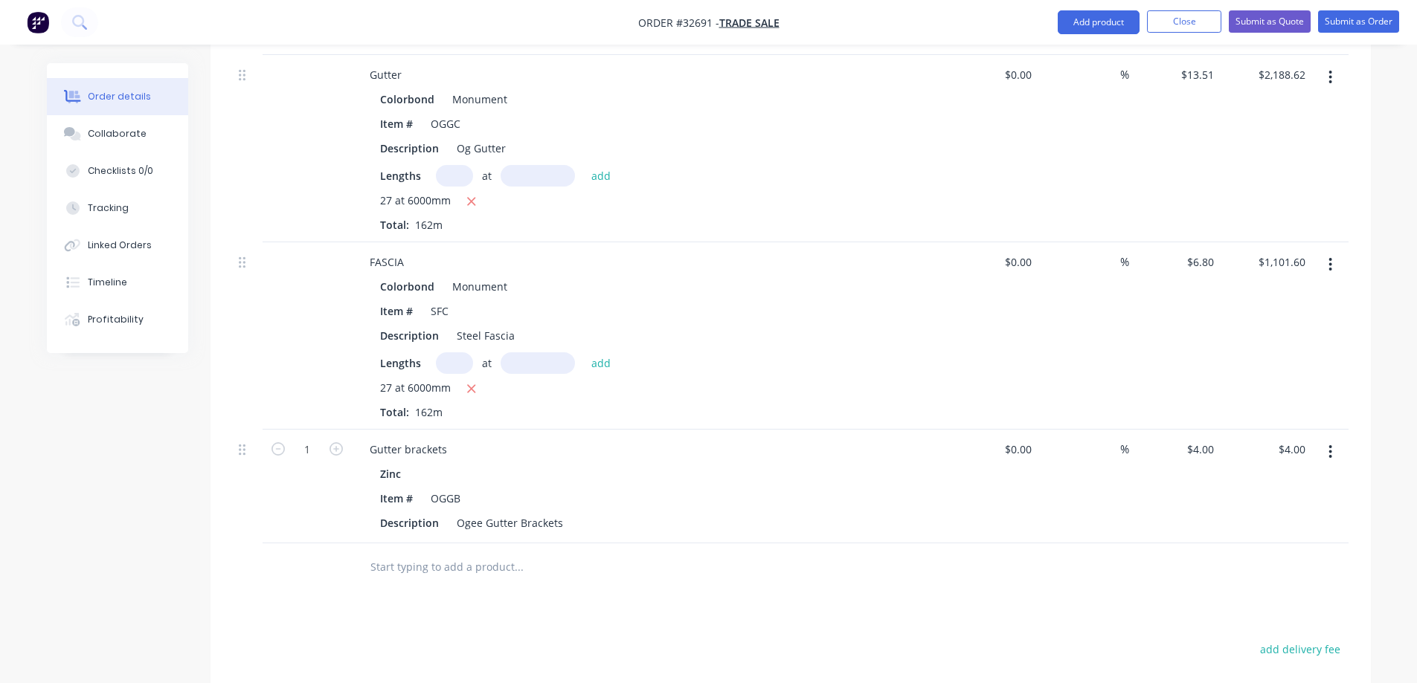
scroll to position [694, 0]
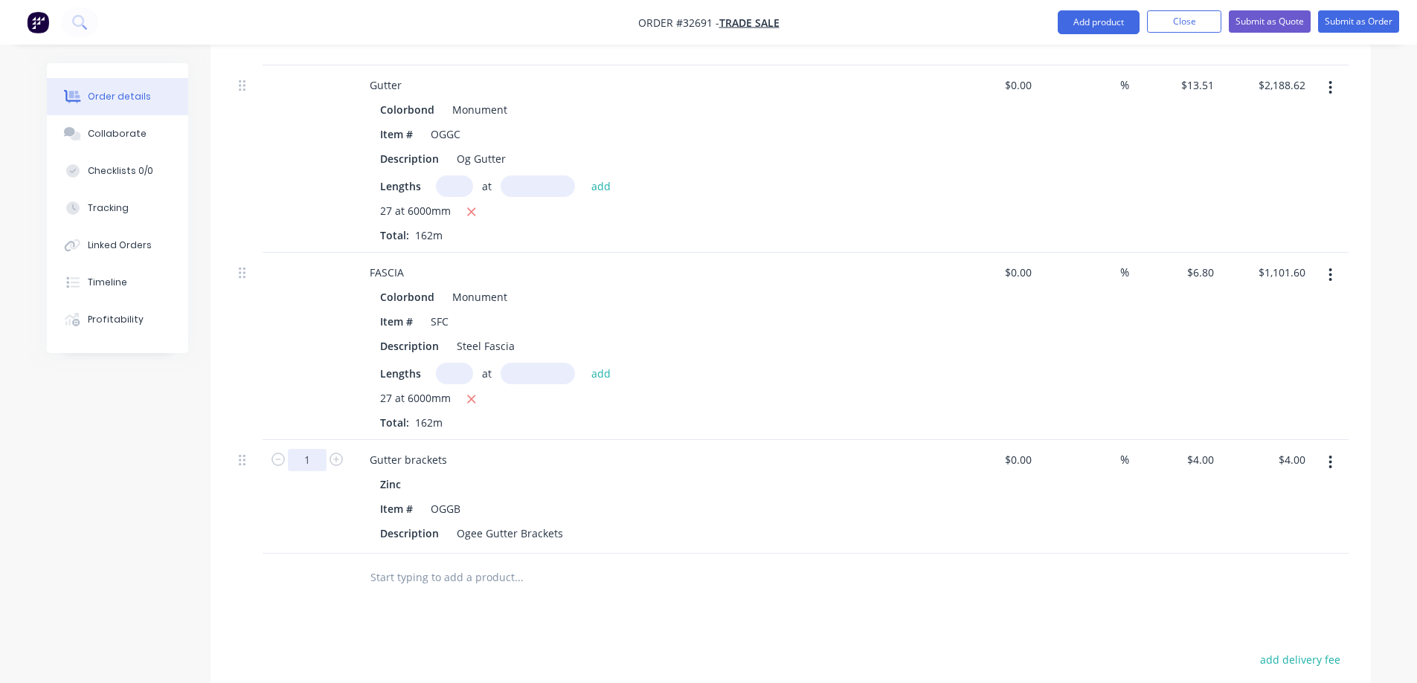
click at [320, 457] on input "1" at bounding box center [307, 460] width 39 height 22
type input "135"
type input "$540.00"
click at [495, 457] on div at bounding box center [619, 578] width 535 height 48
click at [611, 27] on button "Add product" at bounding box center [1098, 22] width 82 height 24
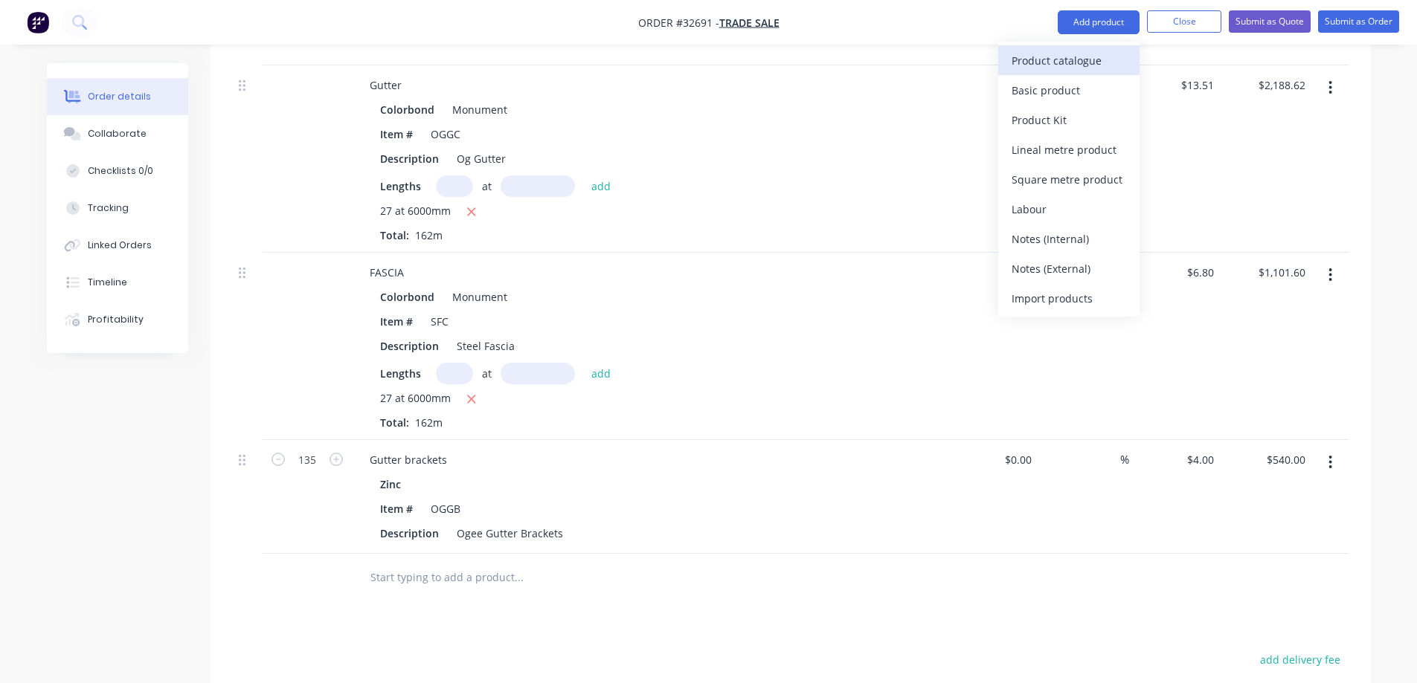
click at [611, 68] on div "Product catalogue" at bounding box center [1068, 61] width 115 height 22
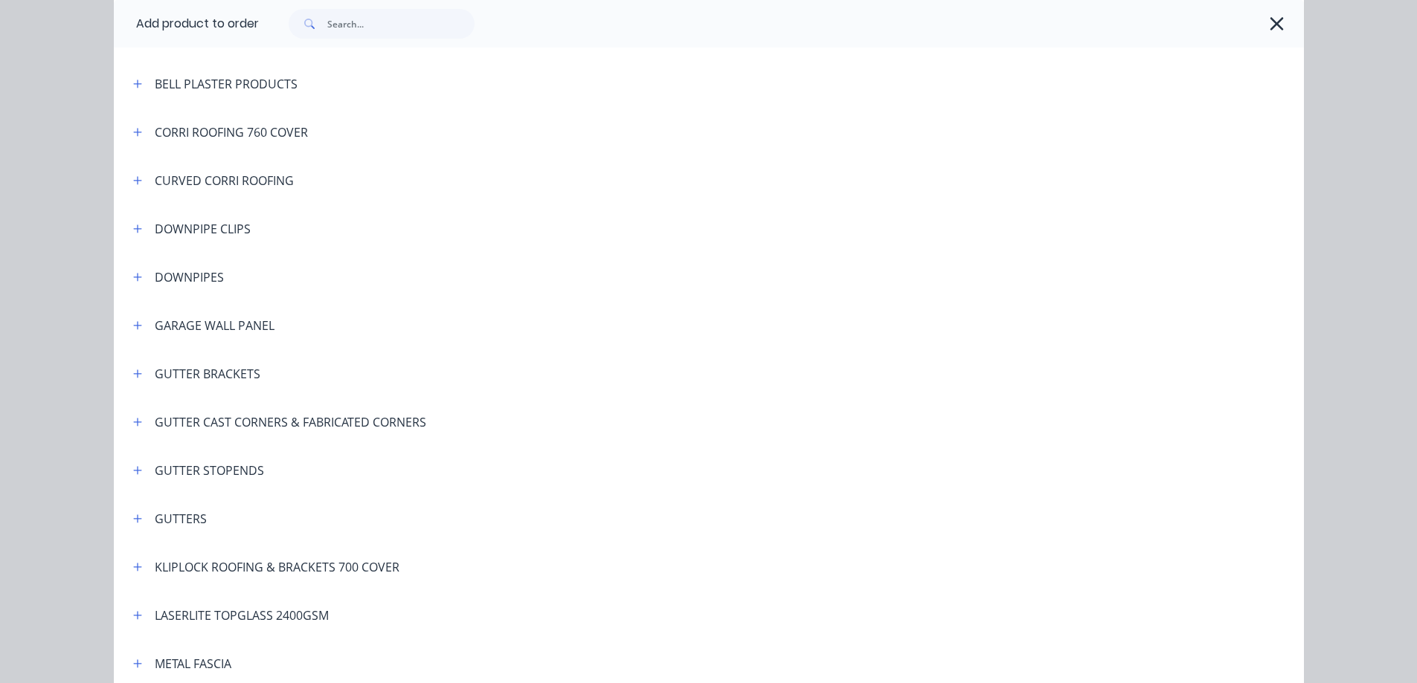
scroll to position [297, 0]
drag, startPoint x: 554, startPoint y: 220, endPoint x: 542, endPoint y: 129, distance: 91.5
click at [542, 129] on div at bounding box center [806, 131] width 996 height 19
click at [134, 417] on icon "button" at bounding box center [137, 421] width 9 height 10
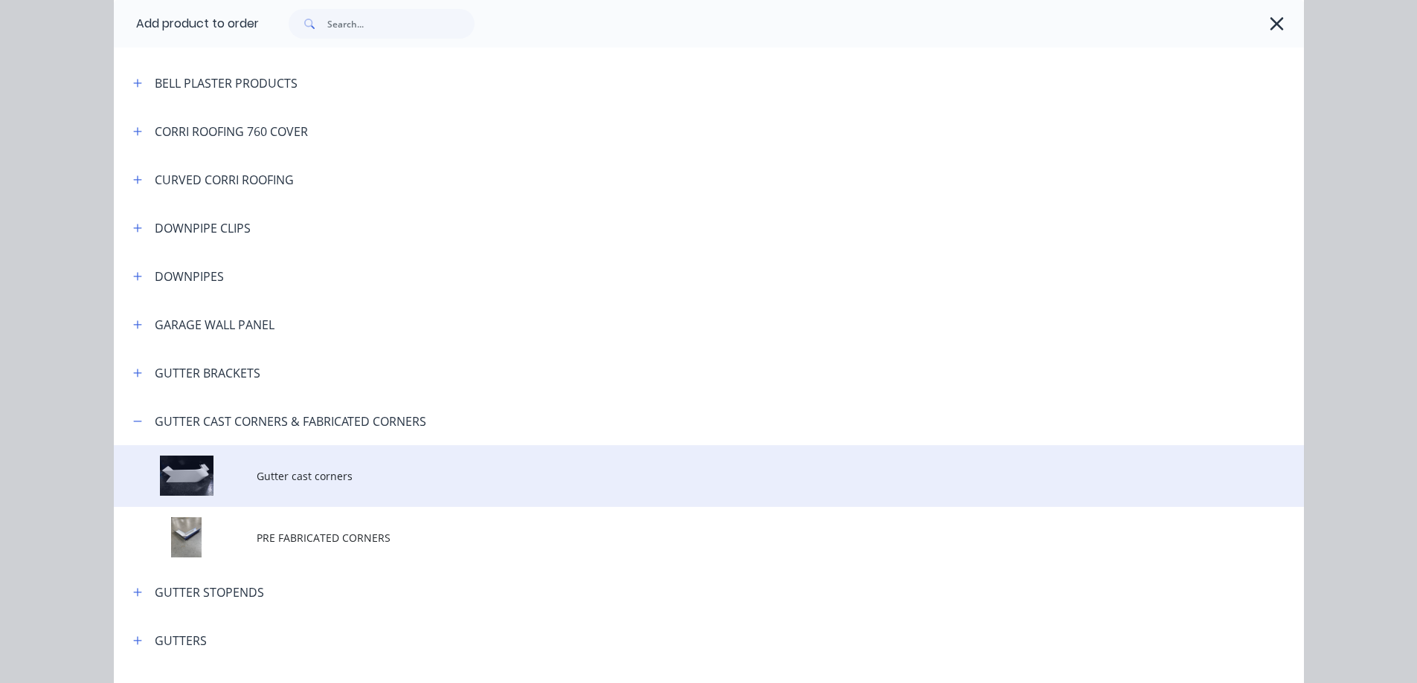
click at [321, 457] on span "Gutter cast corners" at bounding box center [675, 476] width 837 height 16
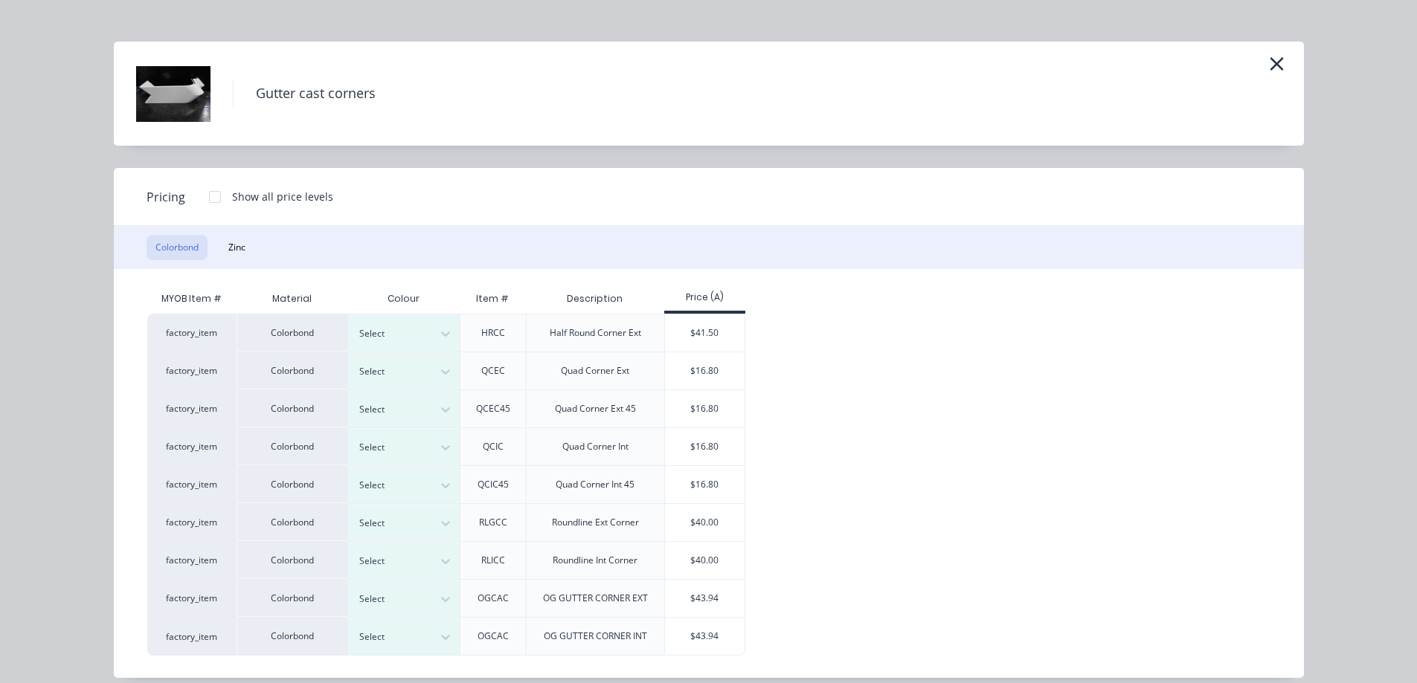
scroll to position [33, 0]
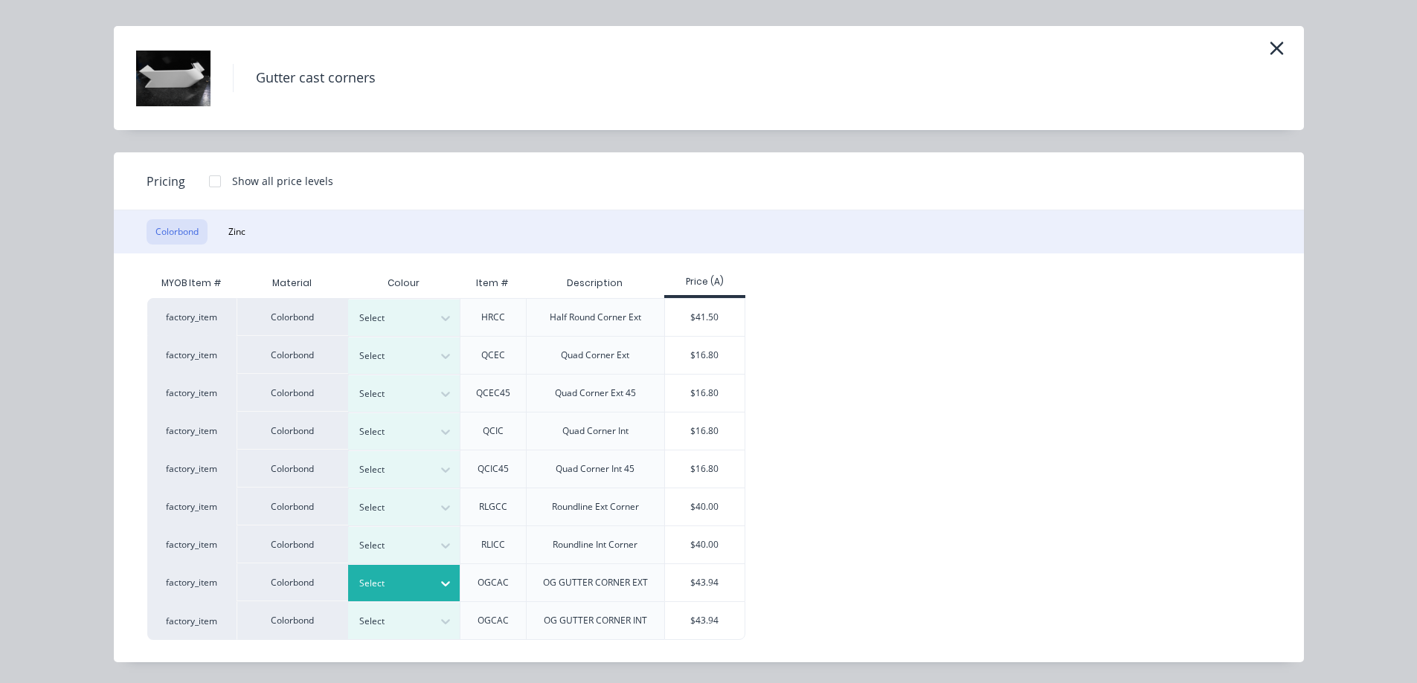
click at [406, 457] on div at bounding box center [392, 584] width 67 height 16
type input "mon"
click at [611, 457] on div "$43.94" at bounding box center [705, 582] width 80 height 37
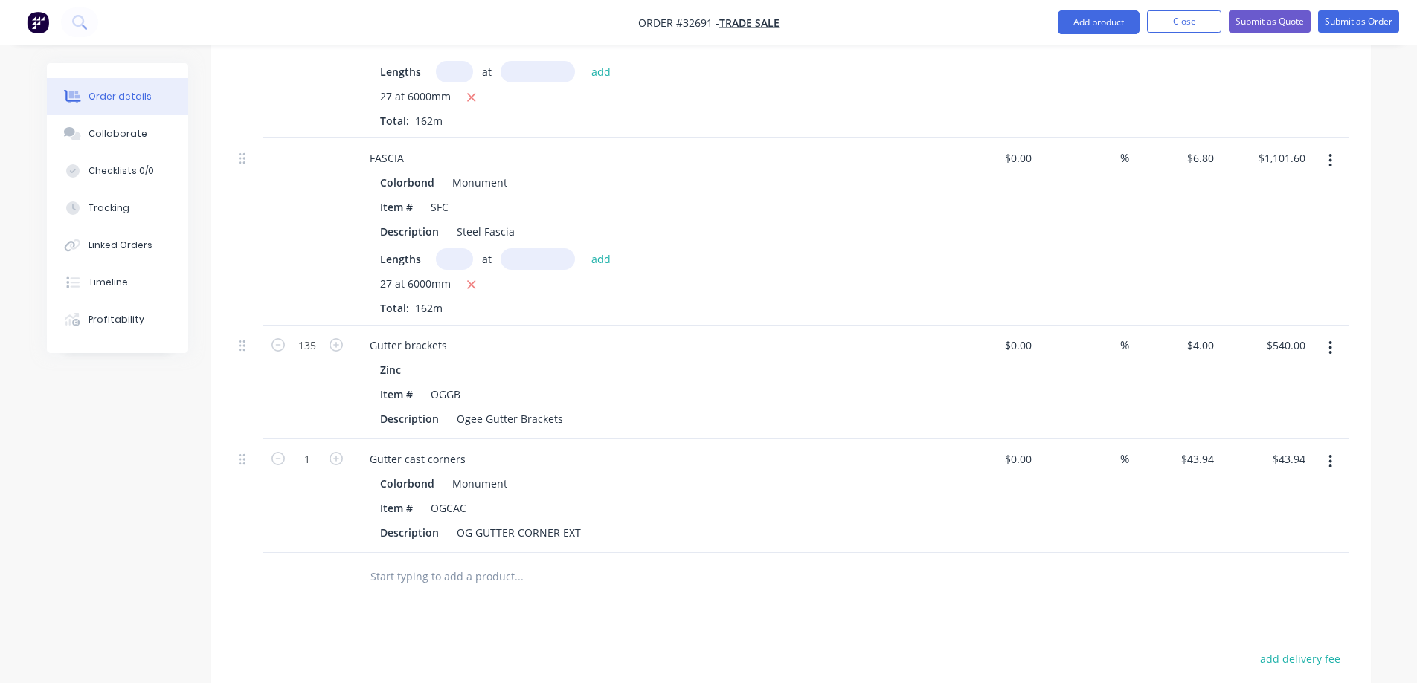
scroll to position [917, 0]
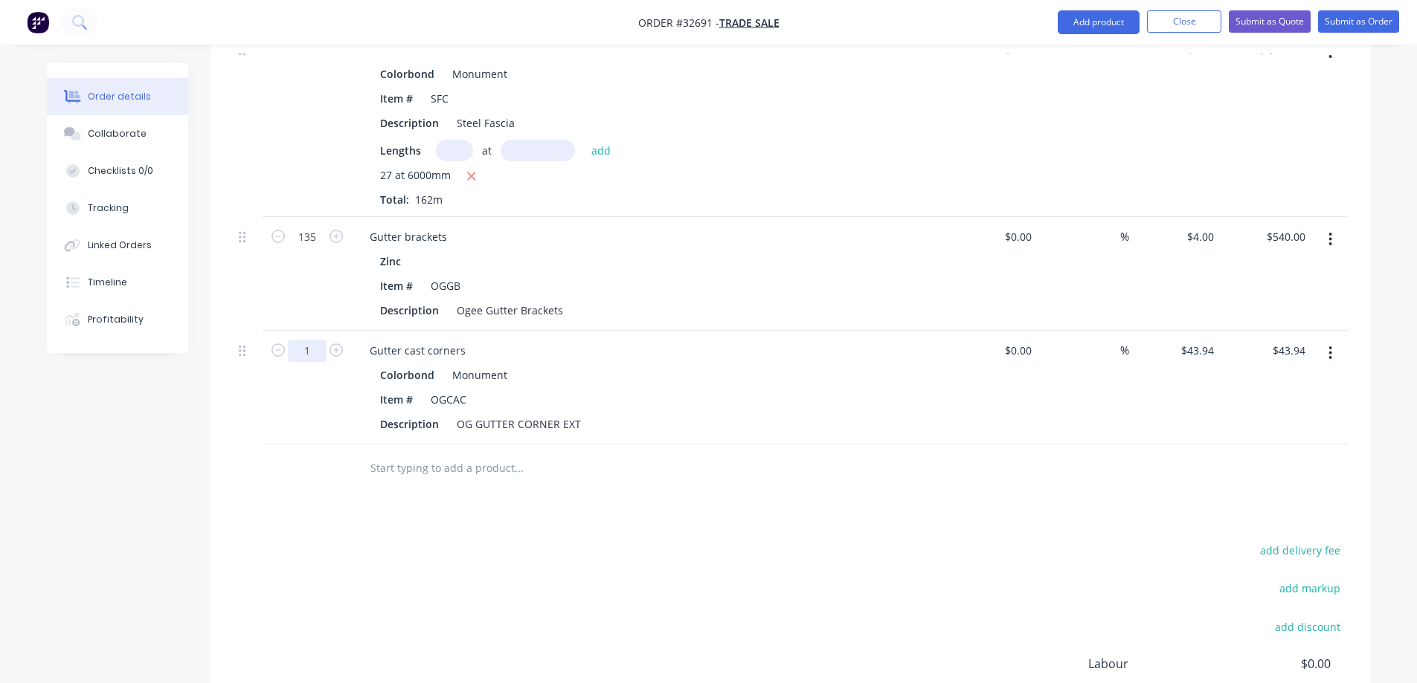
click at [311, 347] on input "1" at bounding box center [307, 351] width 39 height 22
type input "5"
type input "$219.70"
drag, startPoint x: 695, startPoint y: 637, endPoint x: 695, endPoint y: 625, distance: 12.6
click at [611, 457] on div "add delivery fee add markup add discount Labour $0.00 Sub total $4,442.94 Margi…" at bounding box center [790, 684] width 1115 height 287
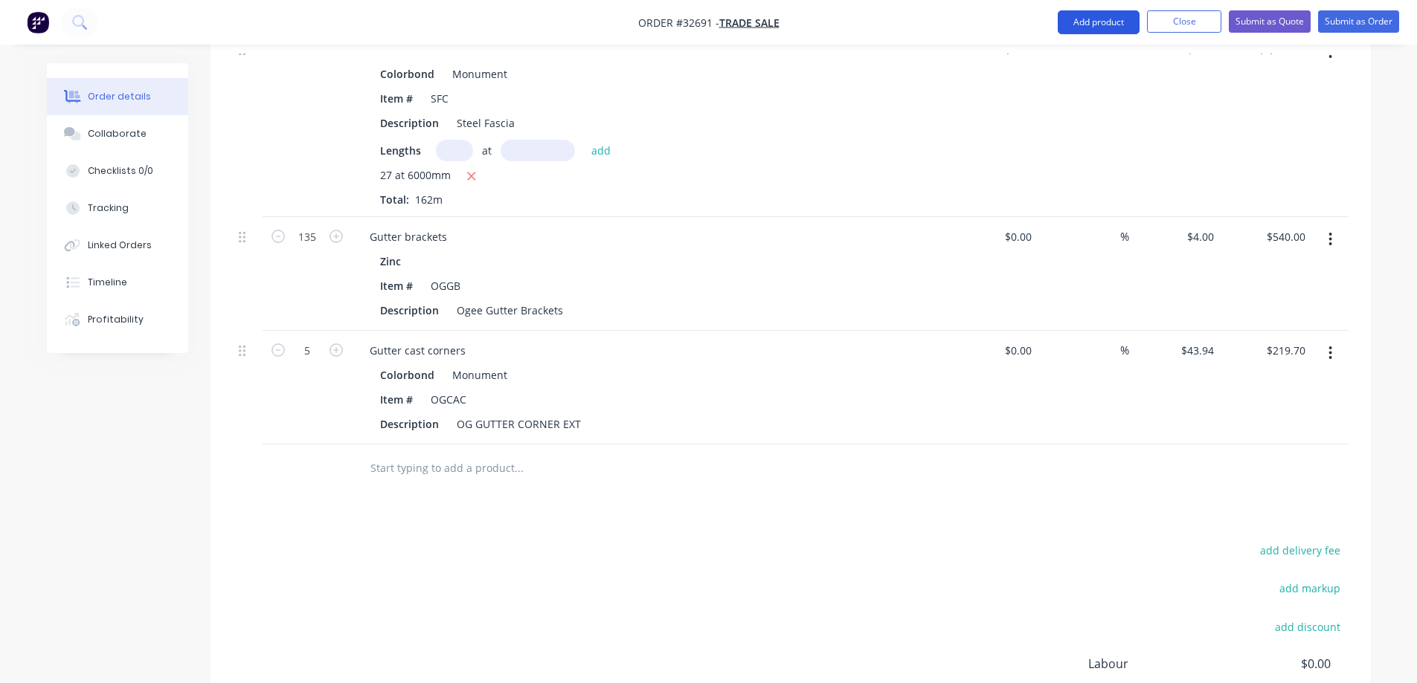
click at [611, 19] on button "Add product" at bounding box center [1098, 22] width 82 height 24
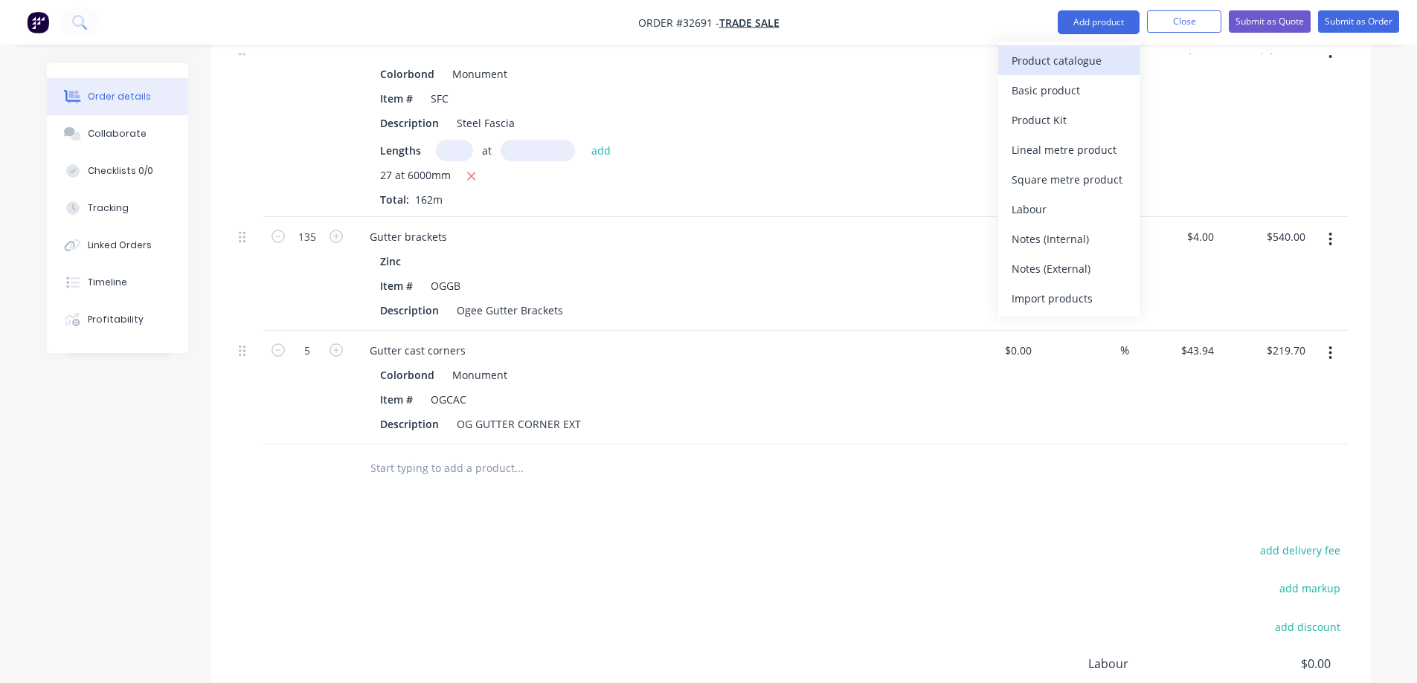
click at [611, 62] on div "Product catalogue" at bounding box center [1068, 61] width 115 height 22
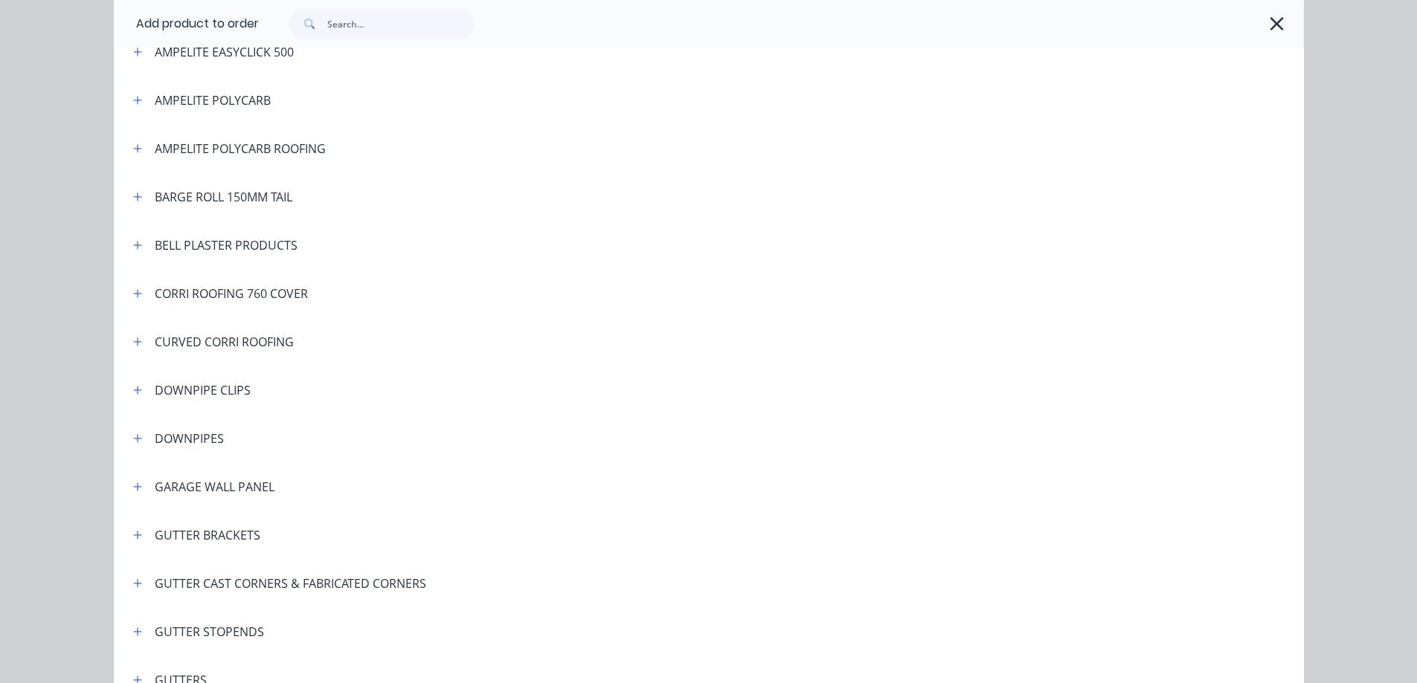
scroll to position [297, 0]
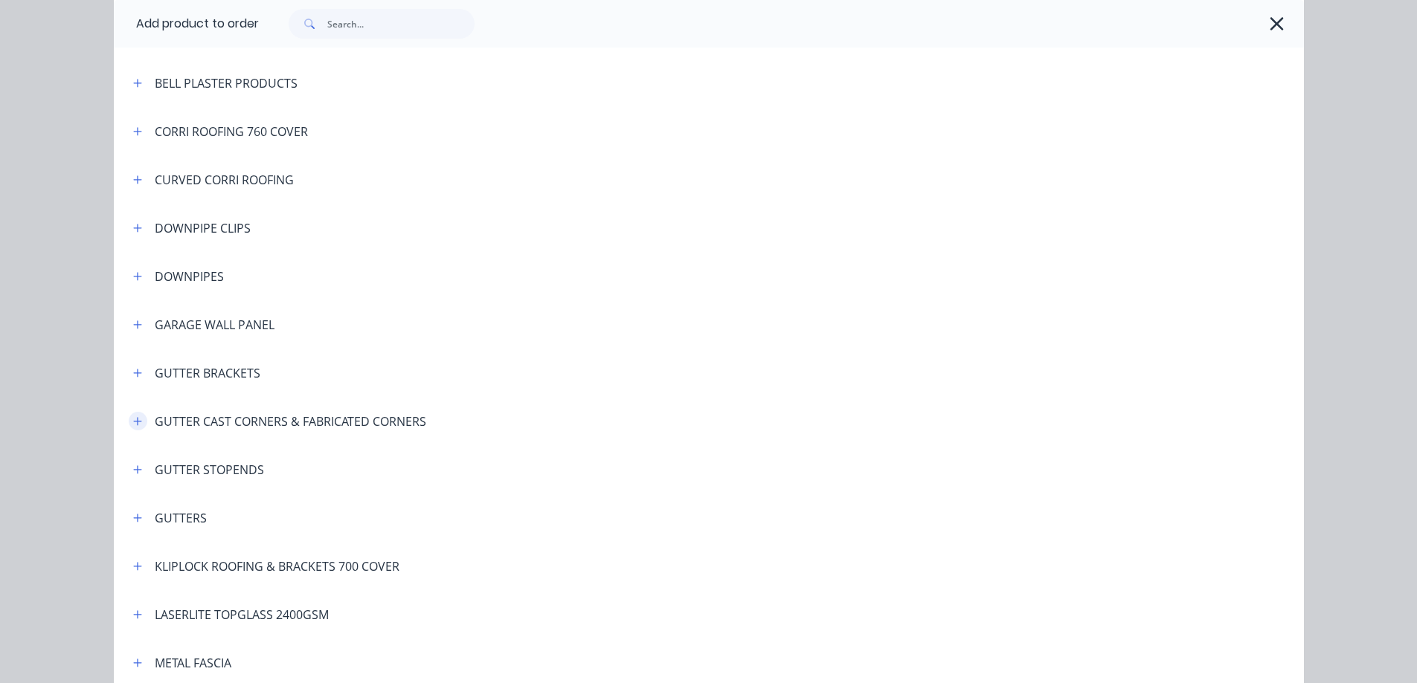
click at [129, 427] on button "button" at bounding box center [138, 421] width 19 height 19
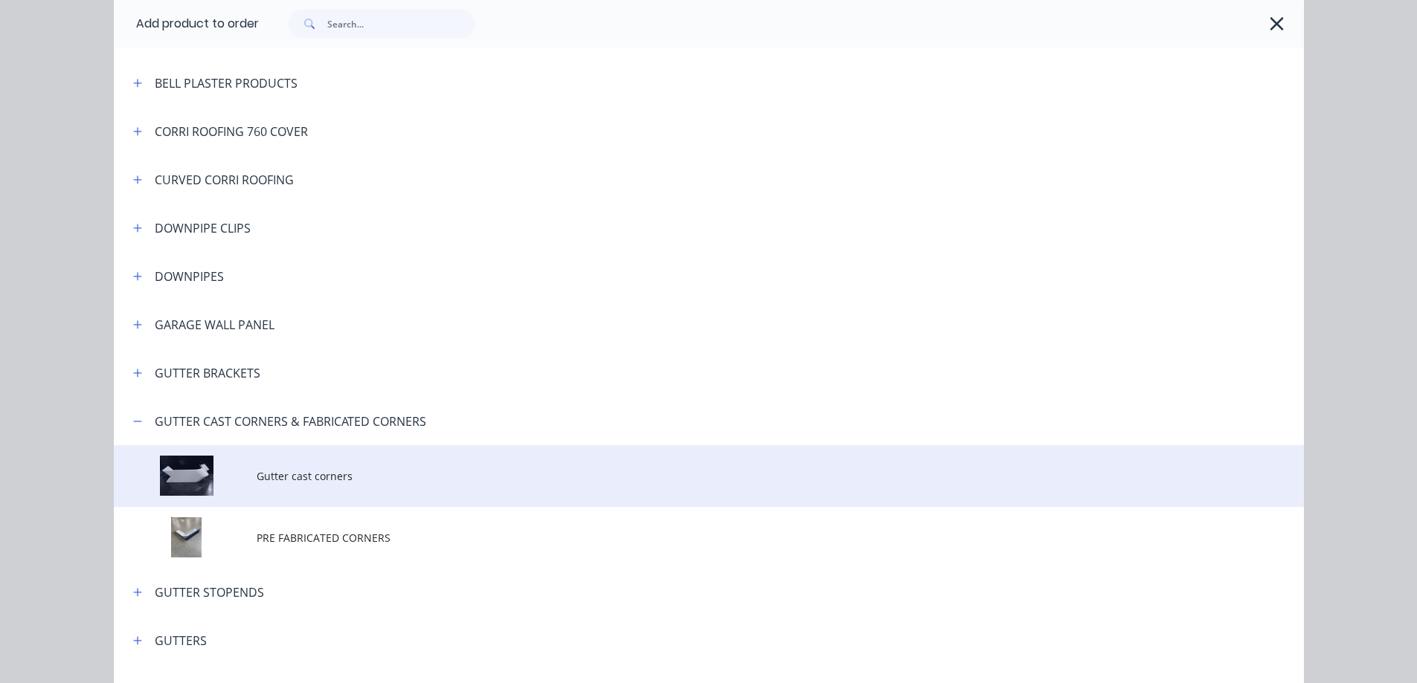
click at [341, 457] on span "Gutter cast corners" at bounding box center [675, 476] width 837 height 16
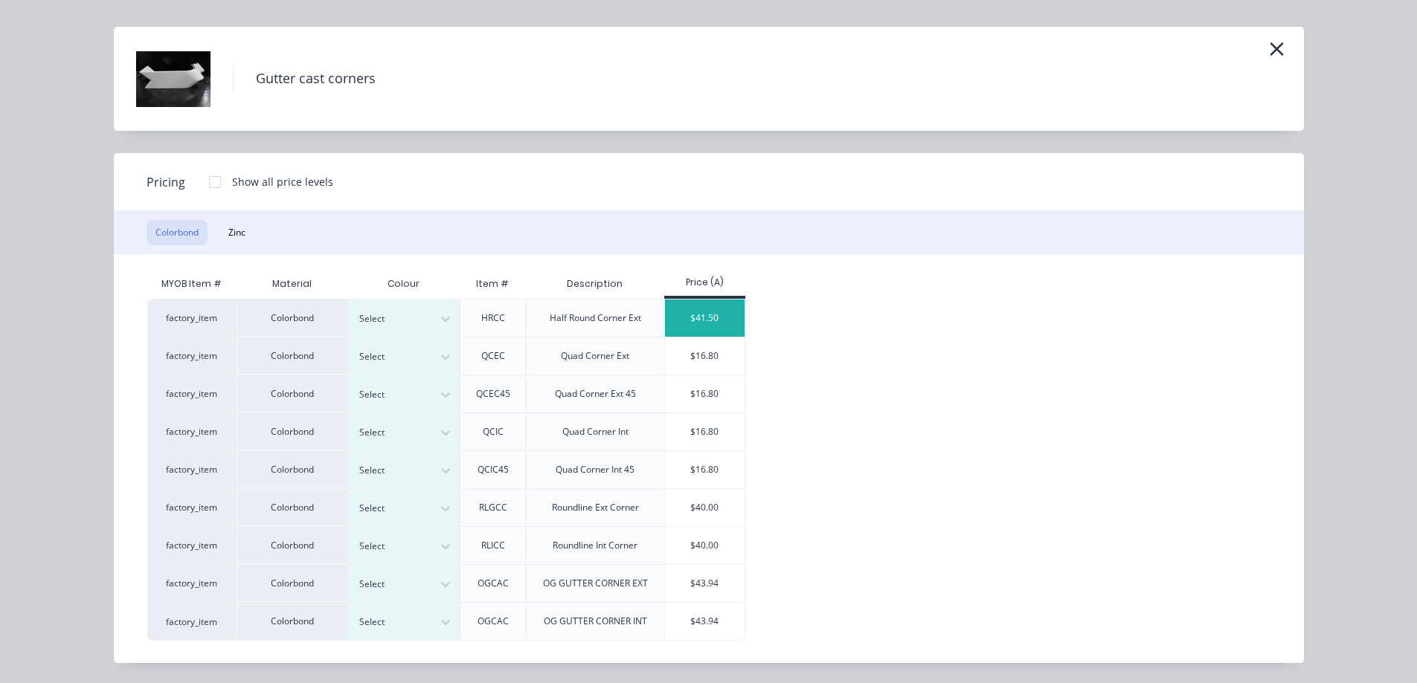
scroll to position [33, 0]
click at [392, 457] on div at bounding box center [392, 621] width 67 height 16
type input "mon"
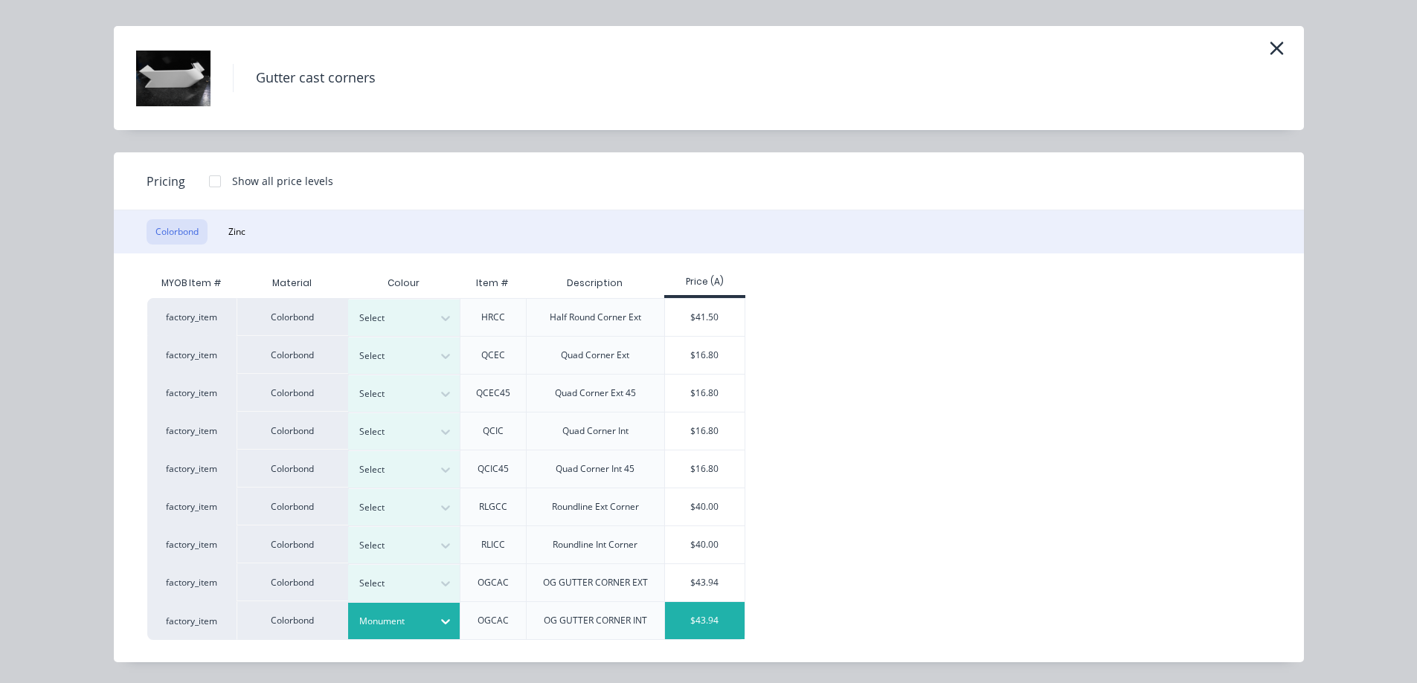
click at [611, 457] on div "$43.94" at bounding box center [705, 620] width 80 height 37
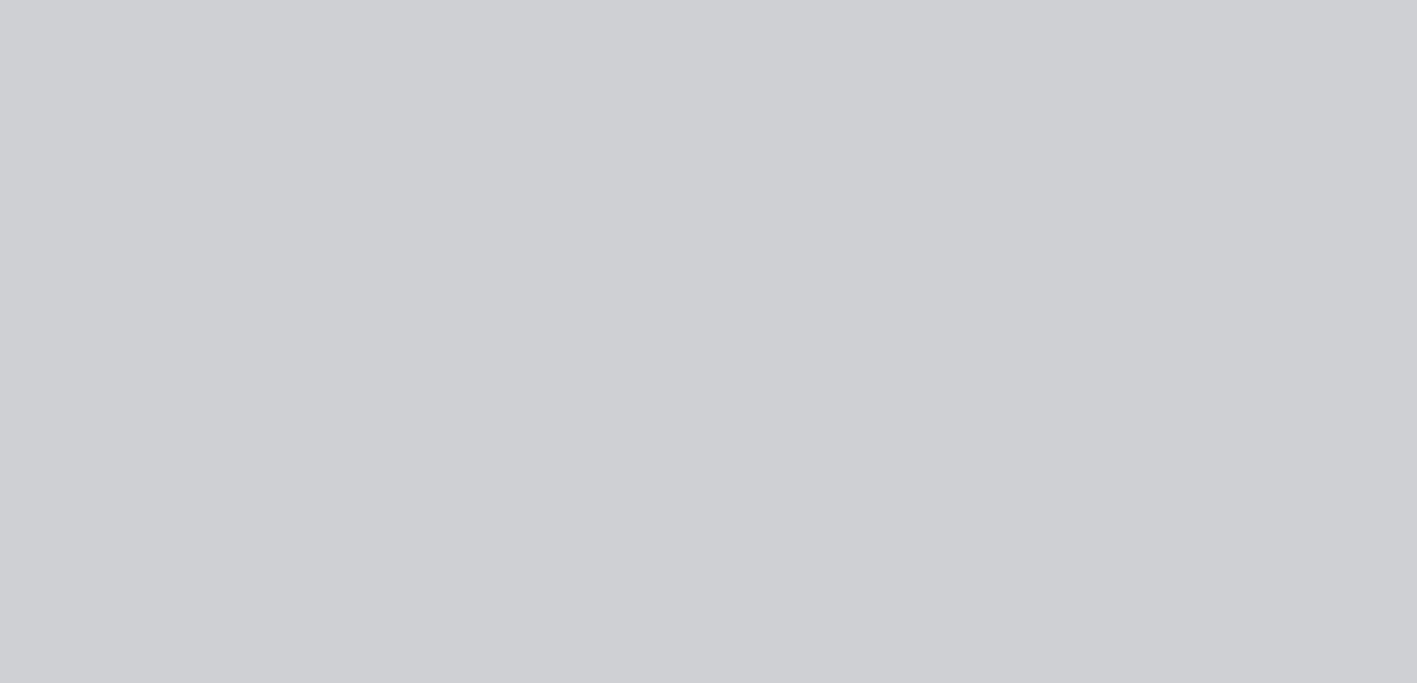
scroll to position [0, 0]
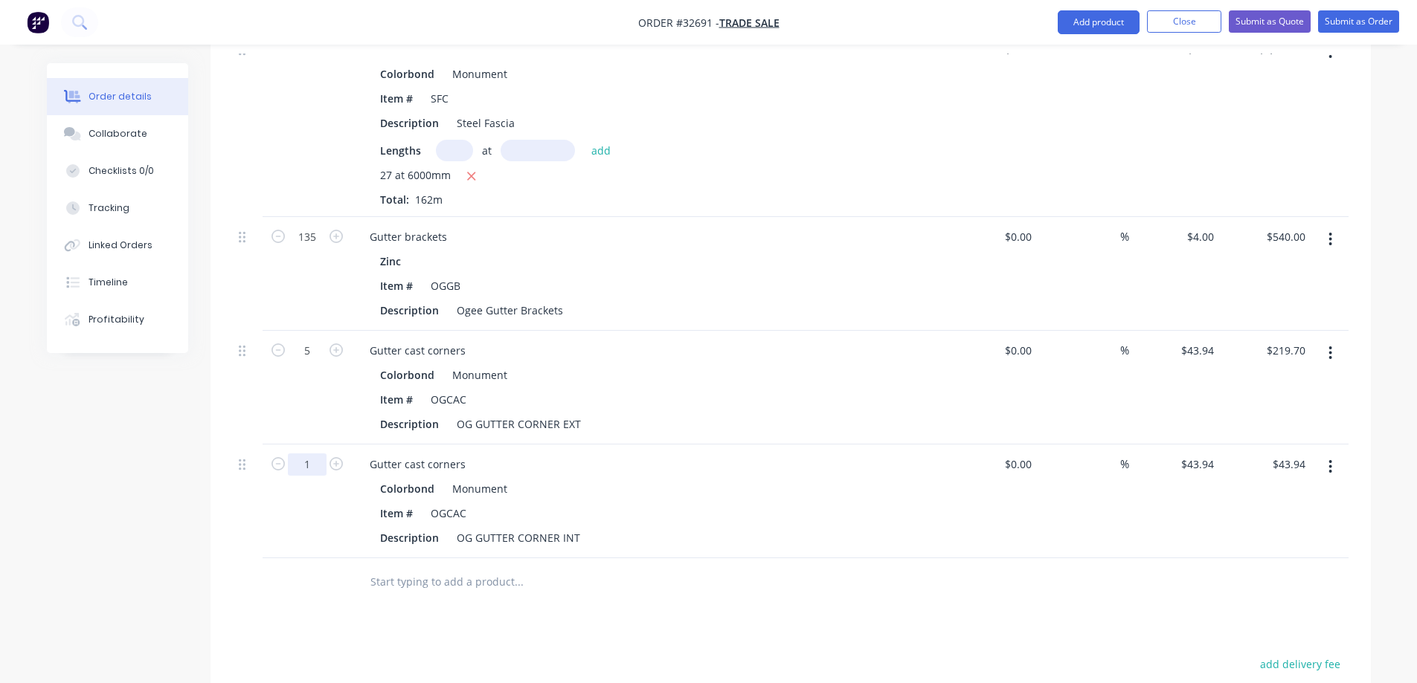
click at [315, 457] on input "1" at bounding box center [307, 465] width 39 height 22
type input "5"
type input "$219.70"
click at [369, 457] on div "Drawings Add drawing Products Show / Hide columns Add product Qty Cost Markup P…" at bounding box center [790, 232] width 1160 height 1464
click at [611, 28] on button "Add product" at bounding box center [1098, 22] width 82 height 24
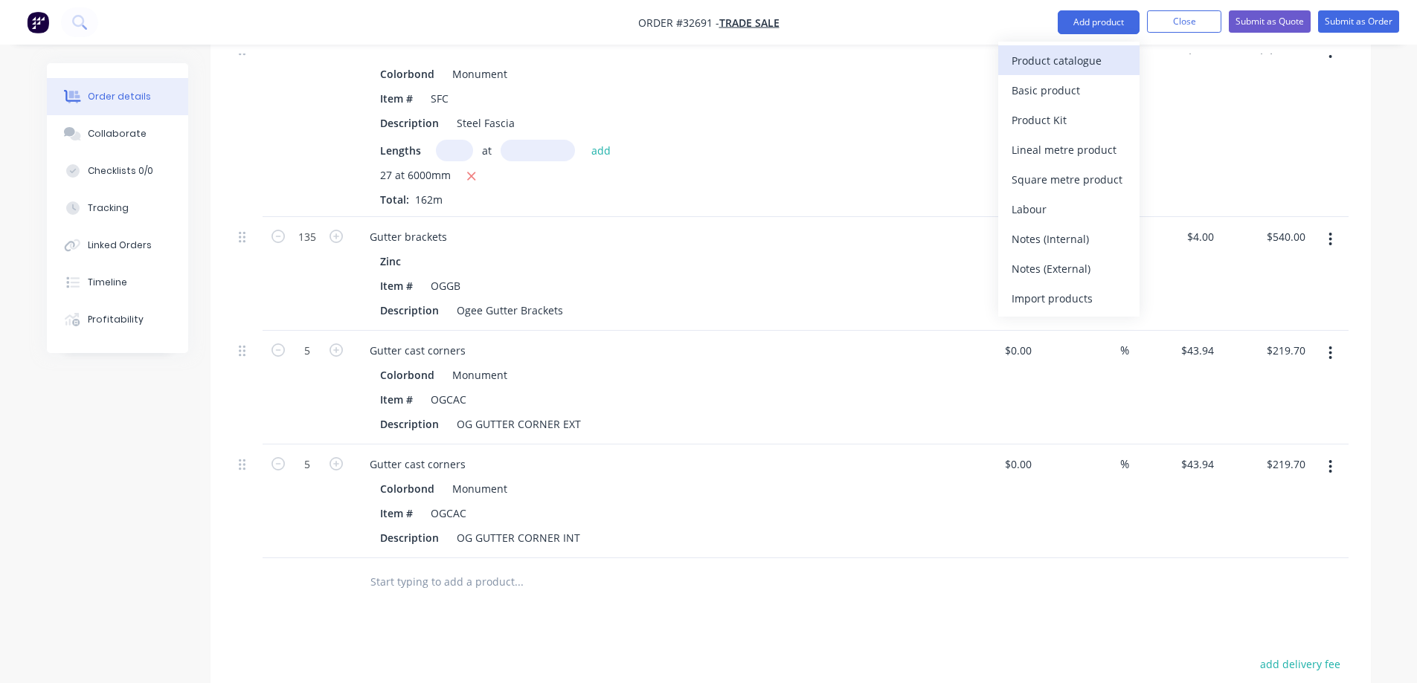
click at [611, 58] on div "Product catalogue" at bounding box center [1068, 61] width 115 height 22
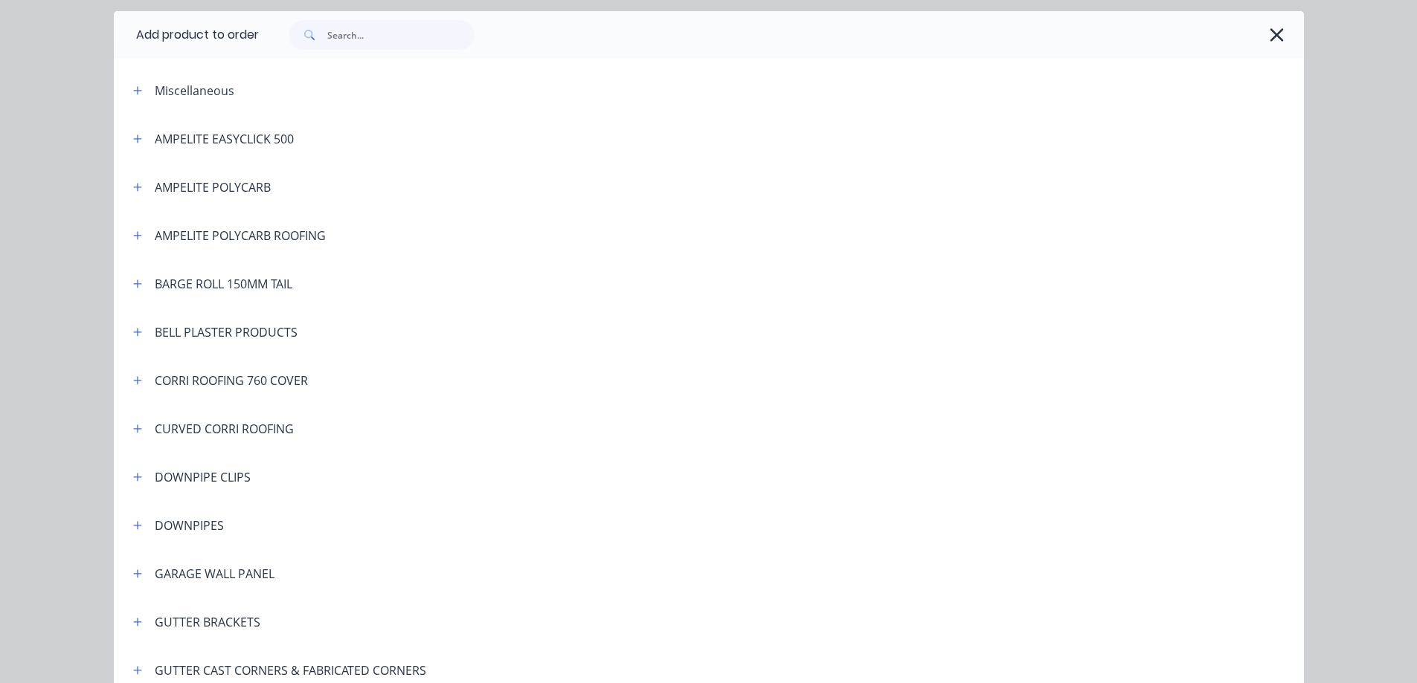
scroll to position [74, 0]
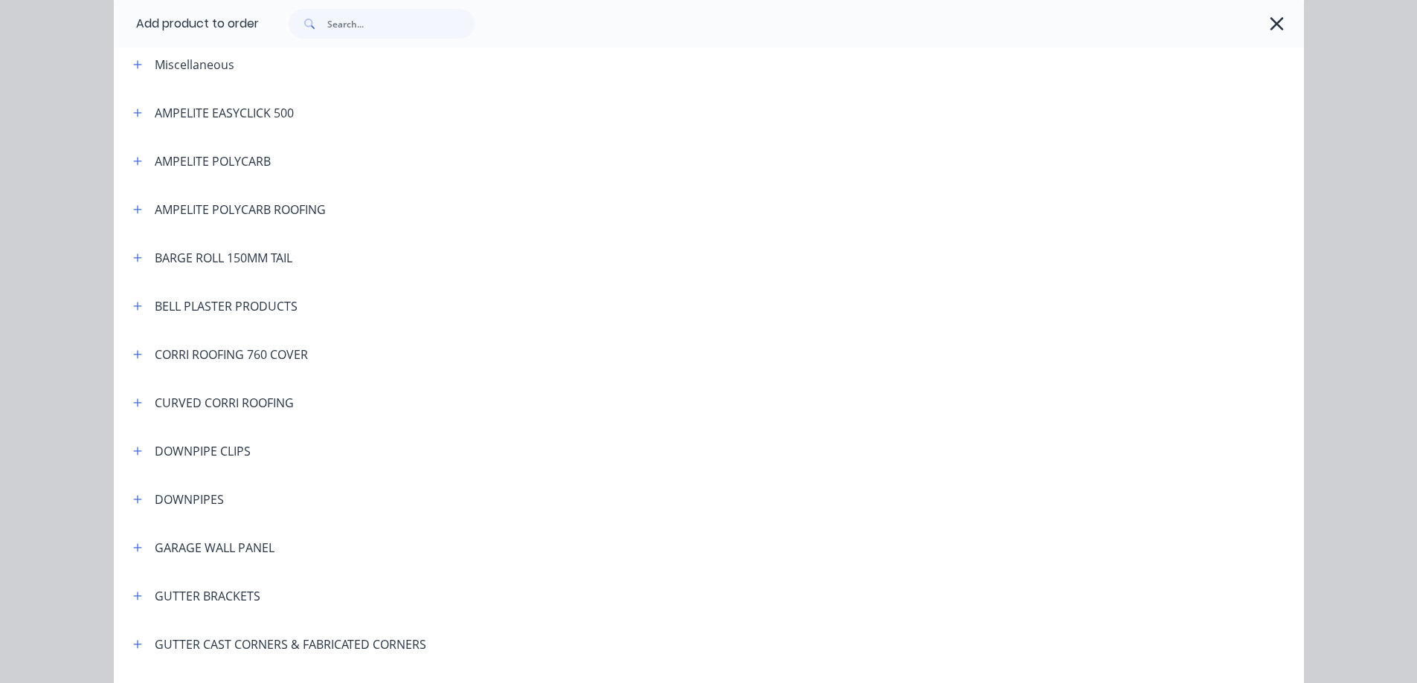
drag, startPoint x: 132, startPoint y: 454, endPoint x: 445, endPoint y: 445, distance: 312.5
click at [133, 454] on icon "button" at bounding box center [137, 451] width 8 height 8
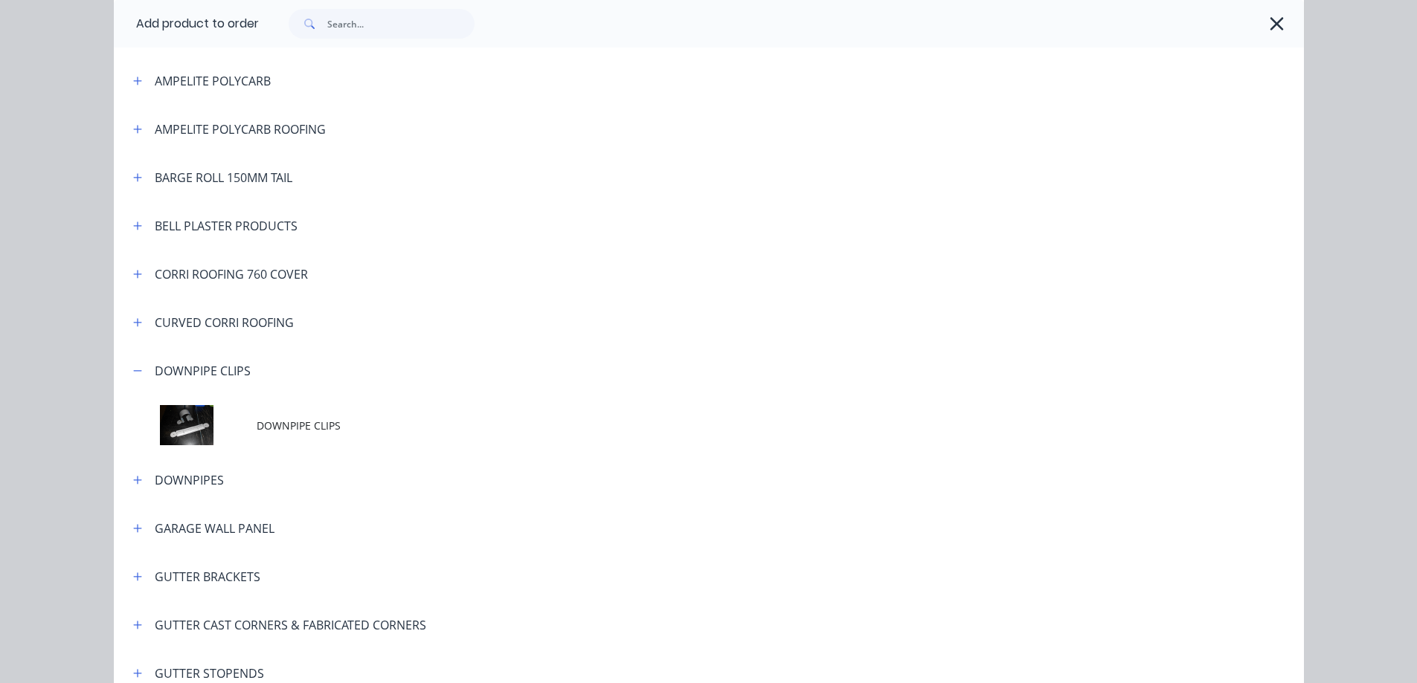
scroll to position [223, 0]
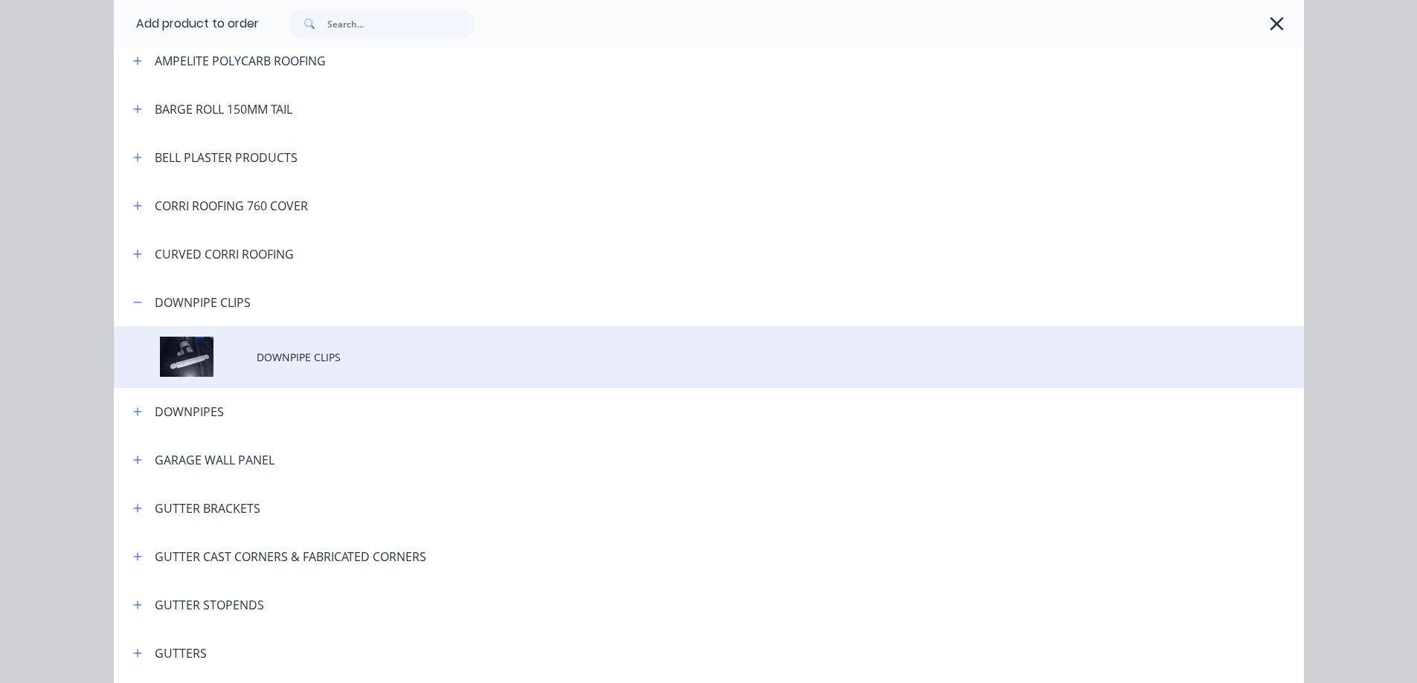
click at [329, 361] on span "DOWNPIPE CLIPS" at bounding box center [675, 358] width 837 height 16
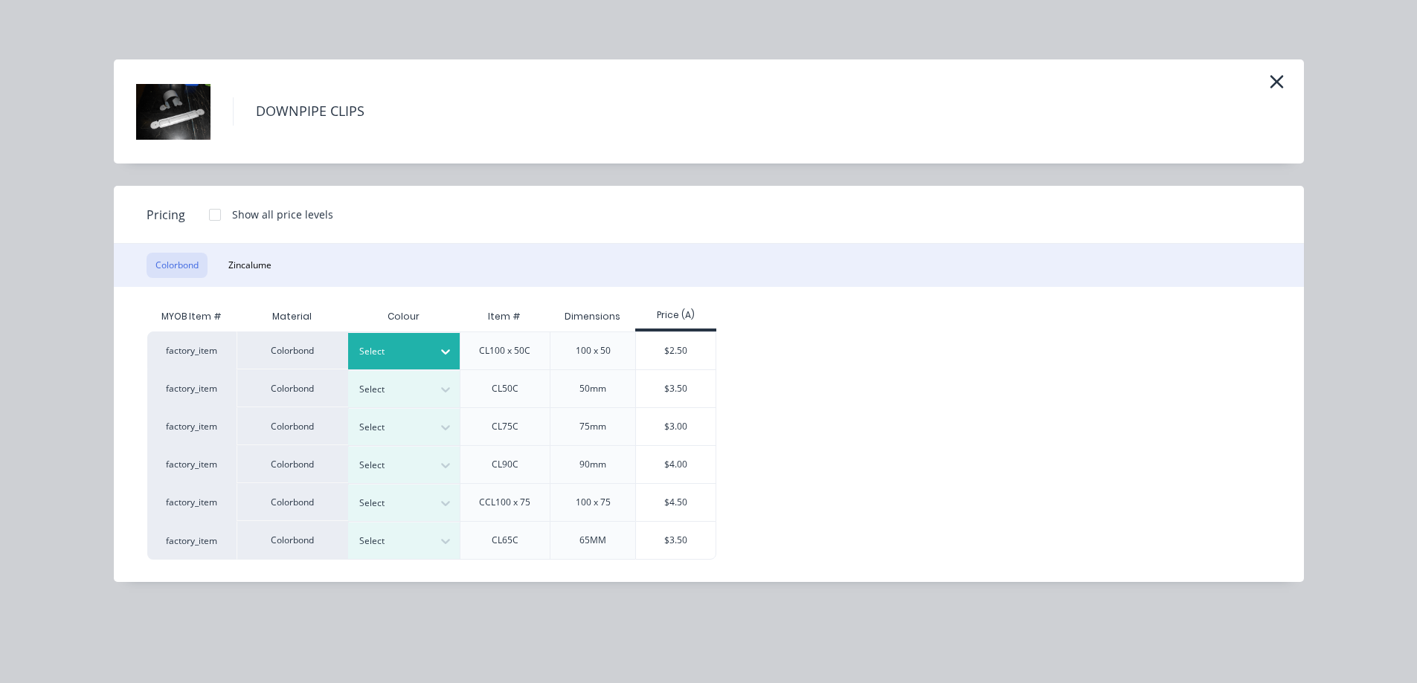
click at [416, 342] on div "Select" at bounding box center [390, 351] width 83 height 19
type input "mon"
click at [611, 348] on div "$2.50" at bounding box center [676, 350] width 80 height 37
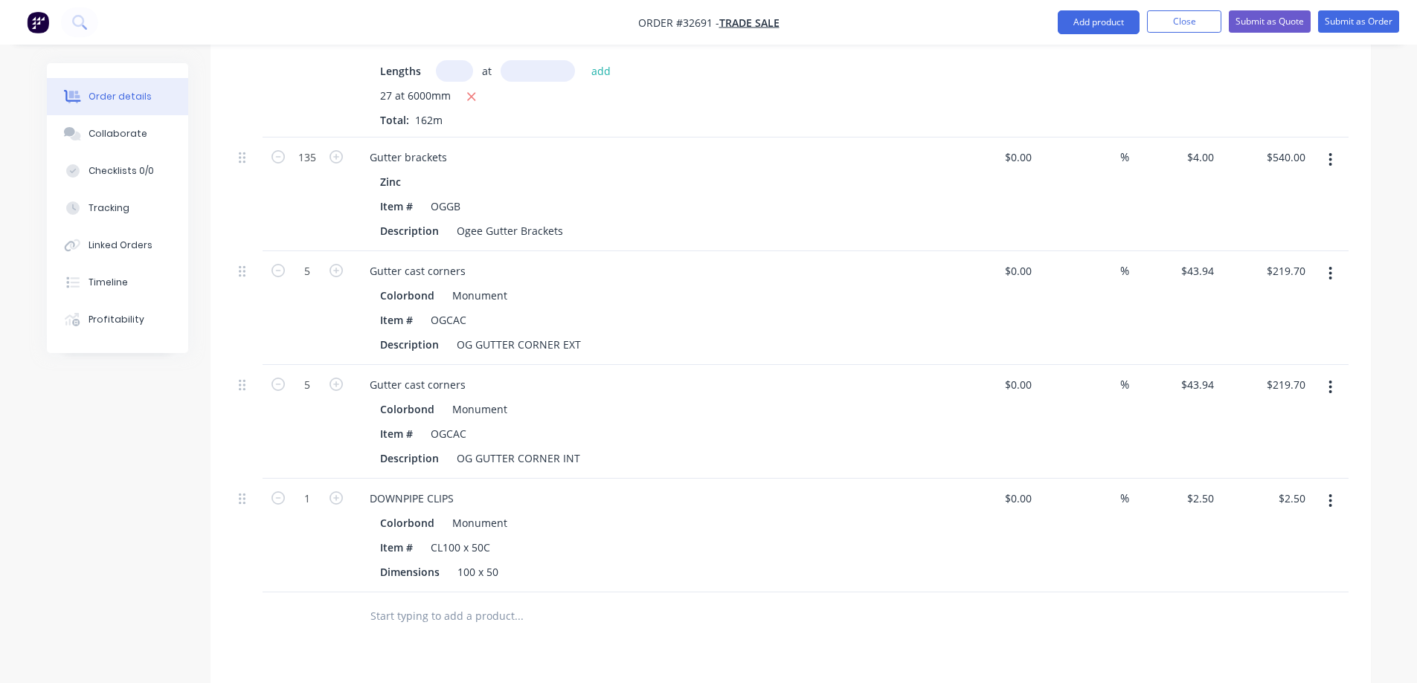
scroll to position [1066, 0]
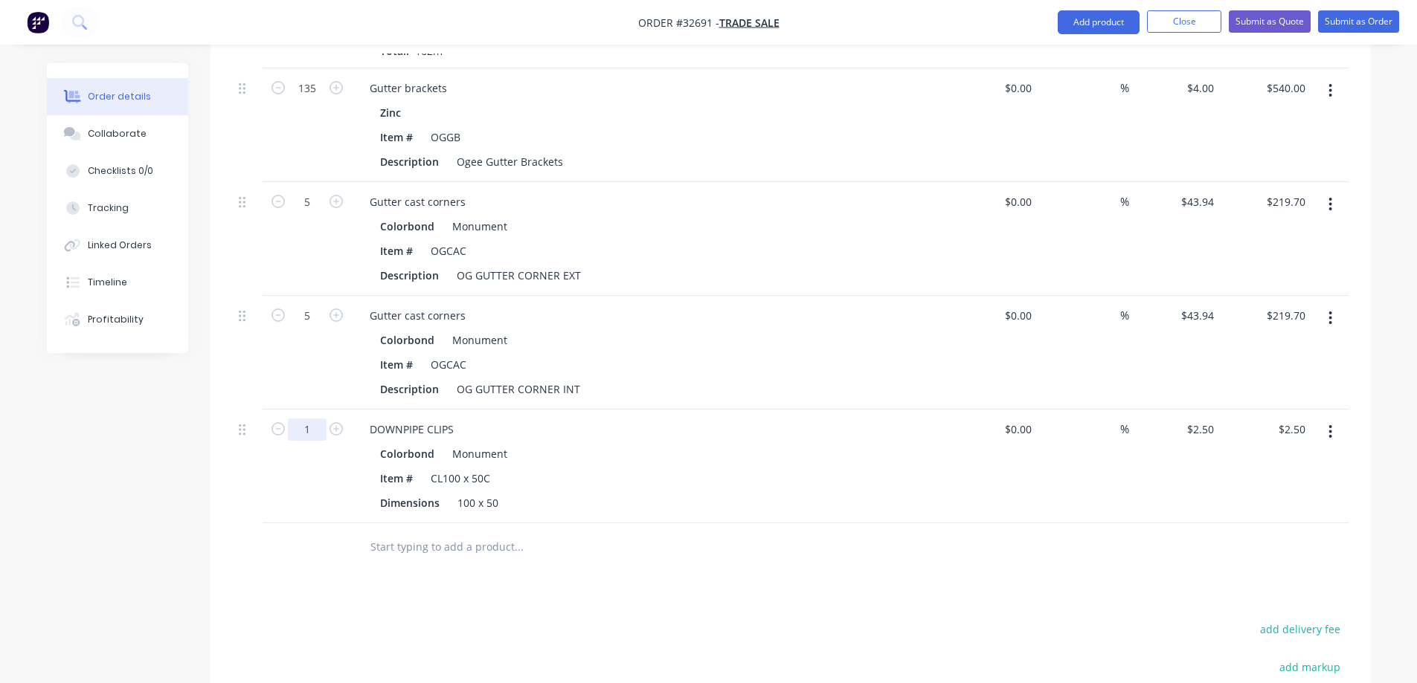
click at [315, 426] on input "1" at bounding box center [307, 430] width 39 height 22
type input "28"
type input "$70.00"
click at [392, 435] on div "DOWNPIPE CLIPS" at bounding box center [412, 430] width 108 height 22
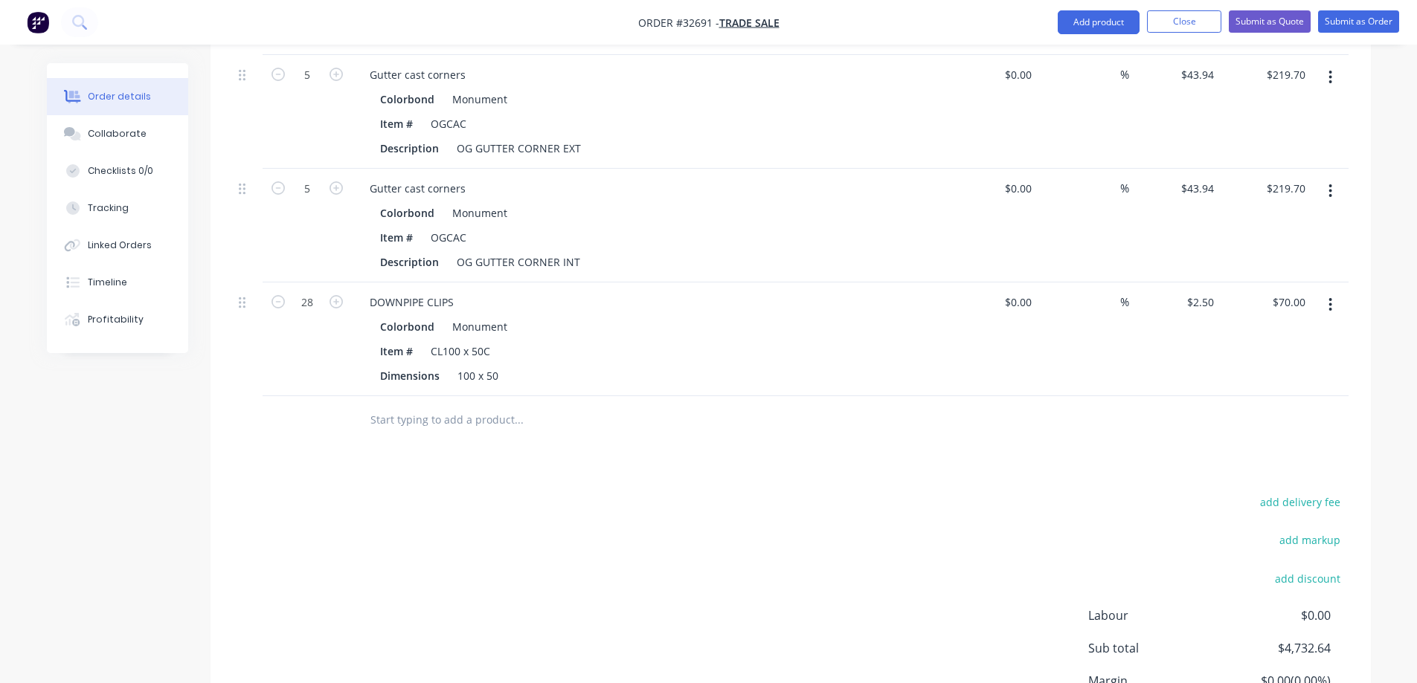
scroll to position [1333, 0]
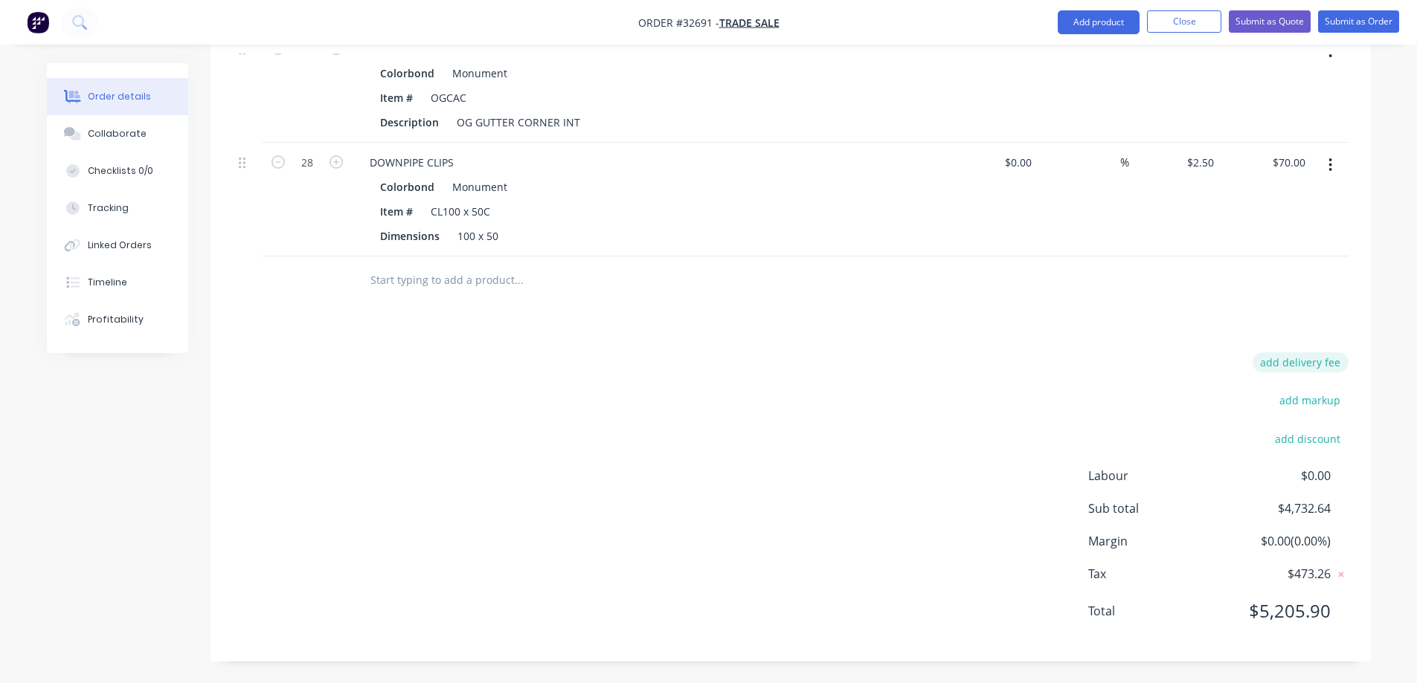
click at [611, 364] on button "add delivery fee" at bounding box center [1300, 362] width 96 height 20
type input "85.00"
click input "submit" at bounding box center [0, 0] width 0 height 0
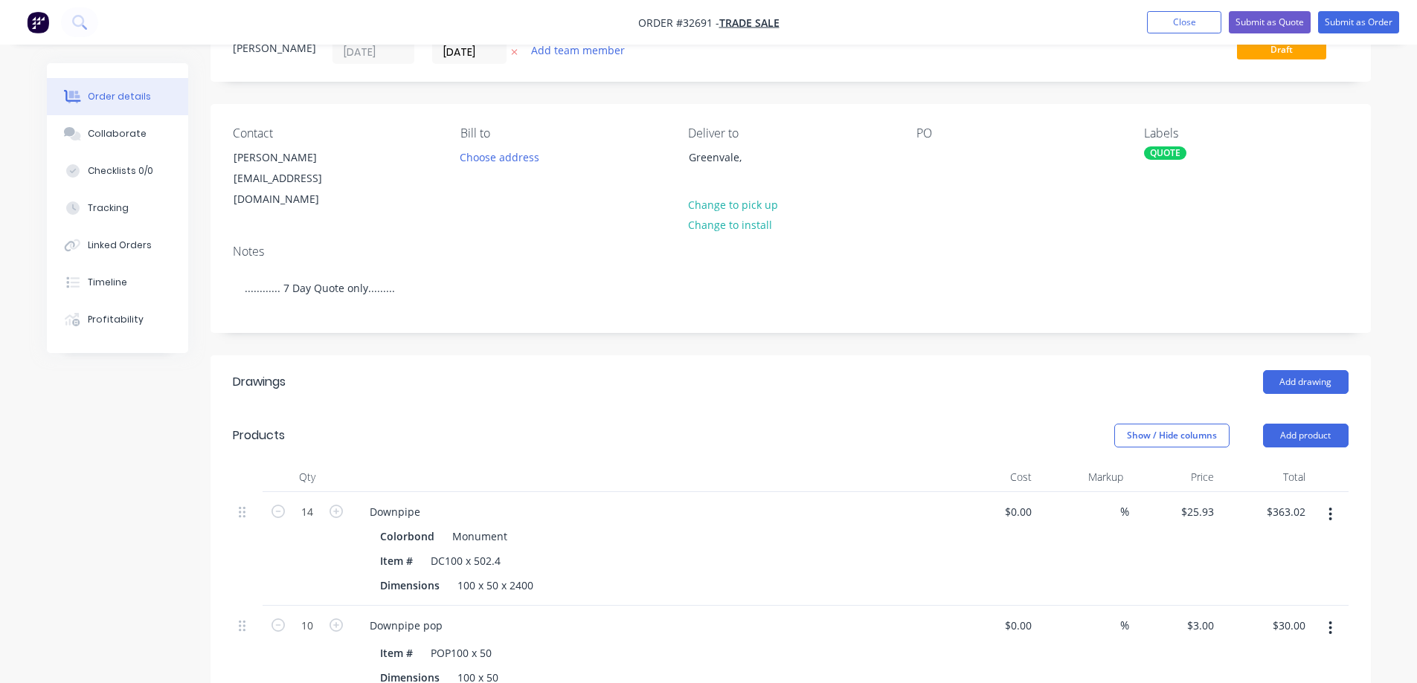
scroll to position [0, 0]
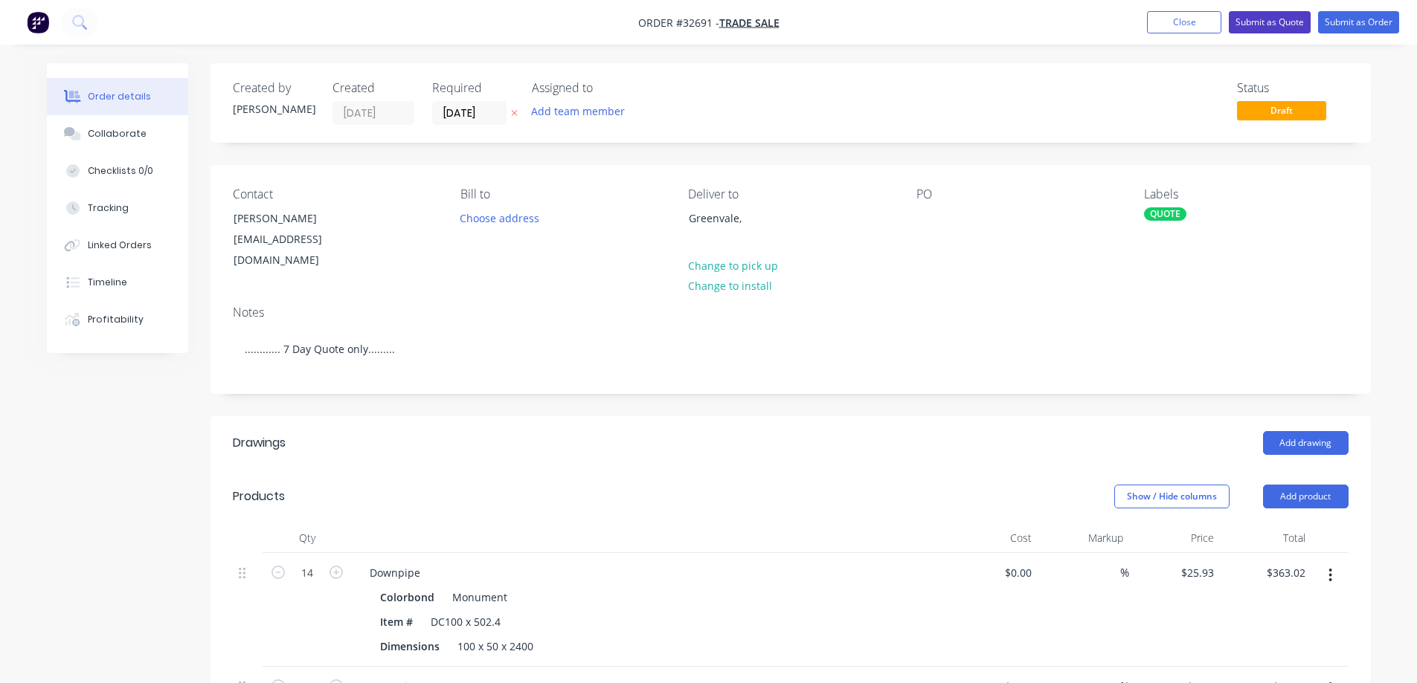
click at [611, 21] on button "Submit as Quote" at bounding box center [1269, 22] width 82 height 22
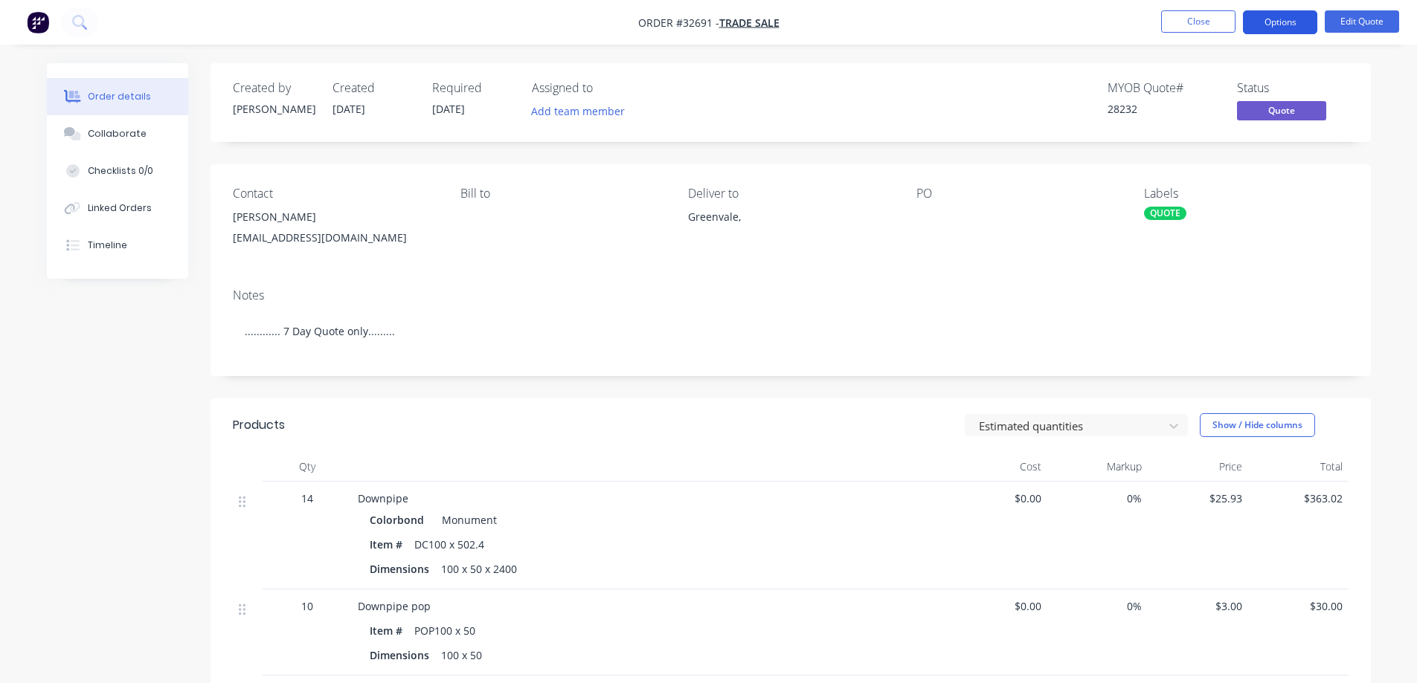
click at [611, 19] on button "Options" at bounding box center [1280, 22] width 74 height 24
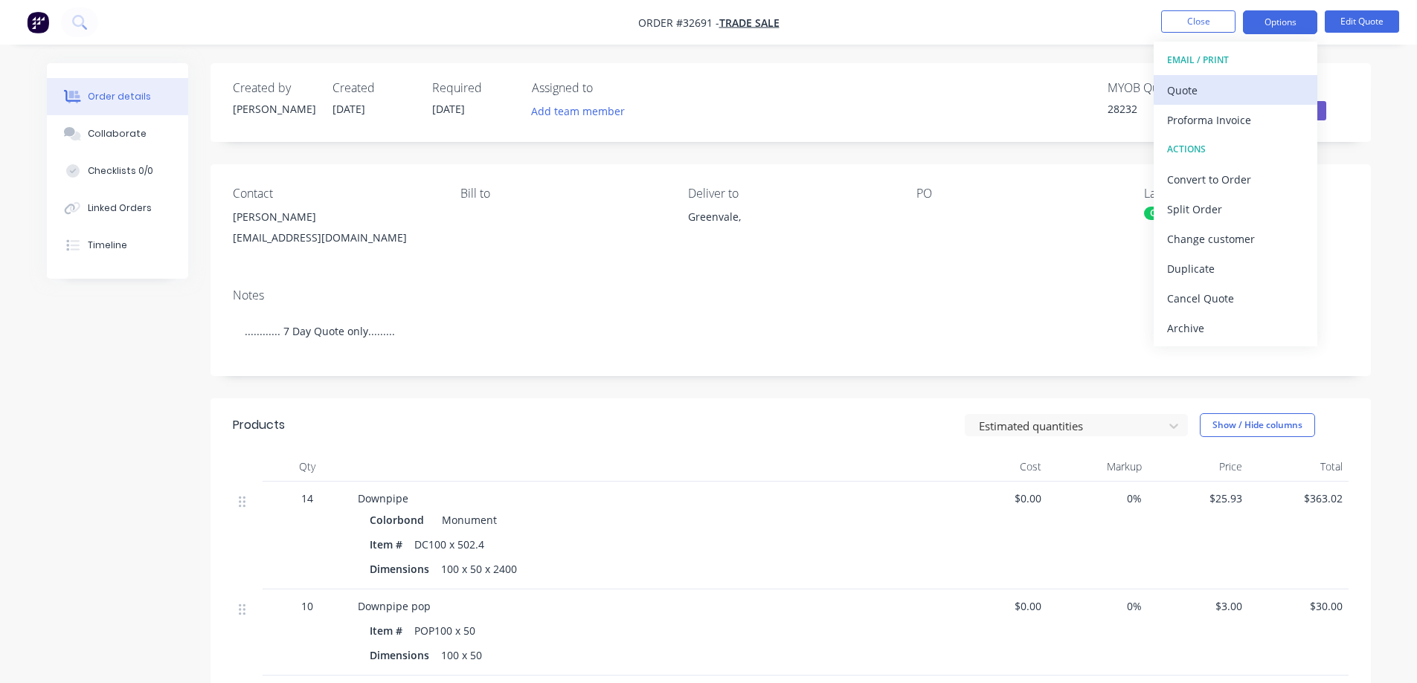
click at [611, 87] on div "Quote" at bounding box center [1235, 91] width 137 height 22
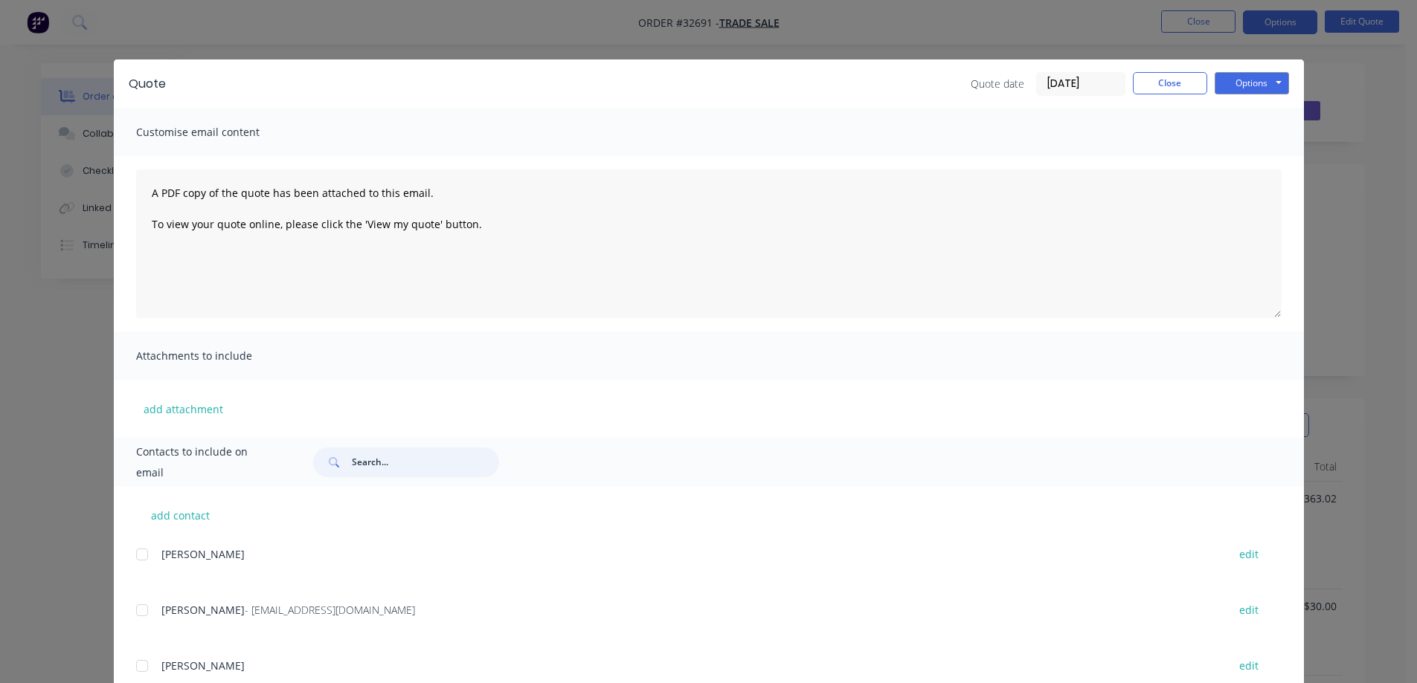
click at [414, 457] on input "text" at bounding box center [425, 463] width 147 height 30
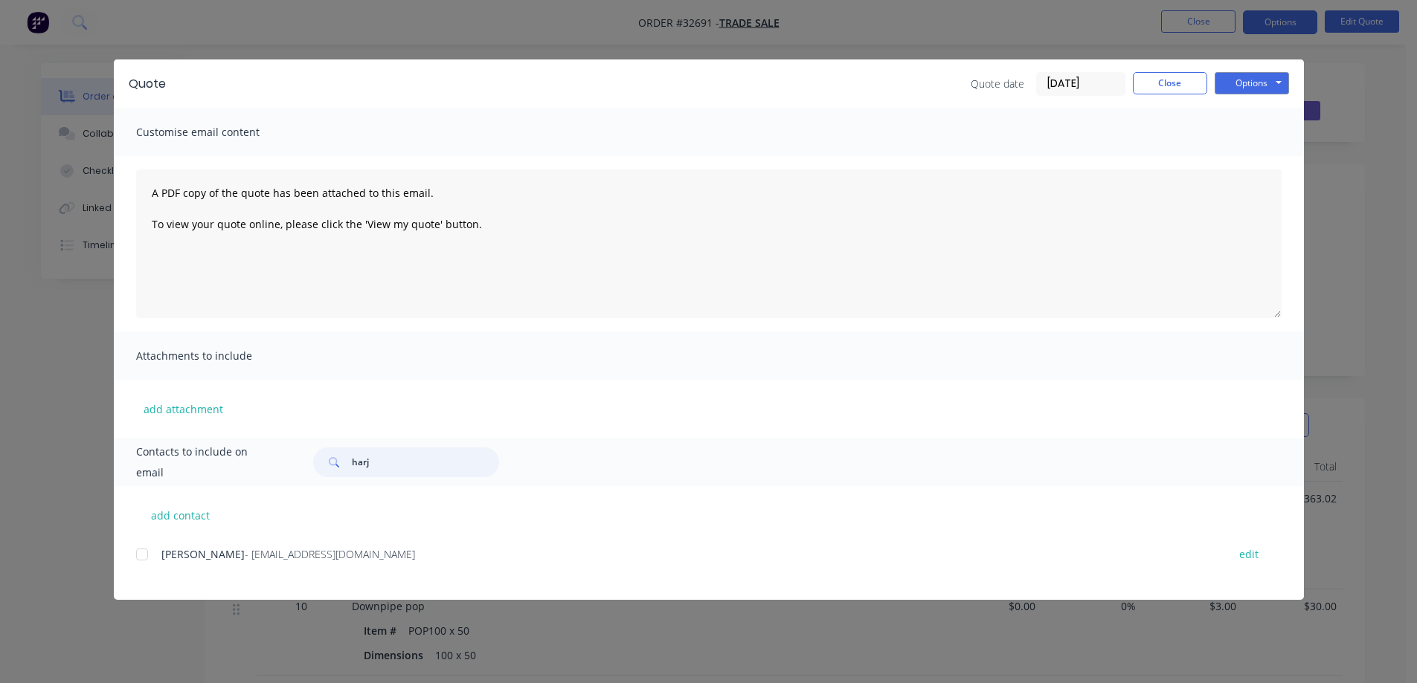
click at [143, 457] on div at bounding box center [142, 555] width 30 height 30
type input "harj"
click at [611, 83] on button "Options" at bounding box center [1251, 83] width 74 height 22
click at [611, 161] on button "Email" at bounding box center [1261, 158] width 95 height 25
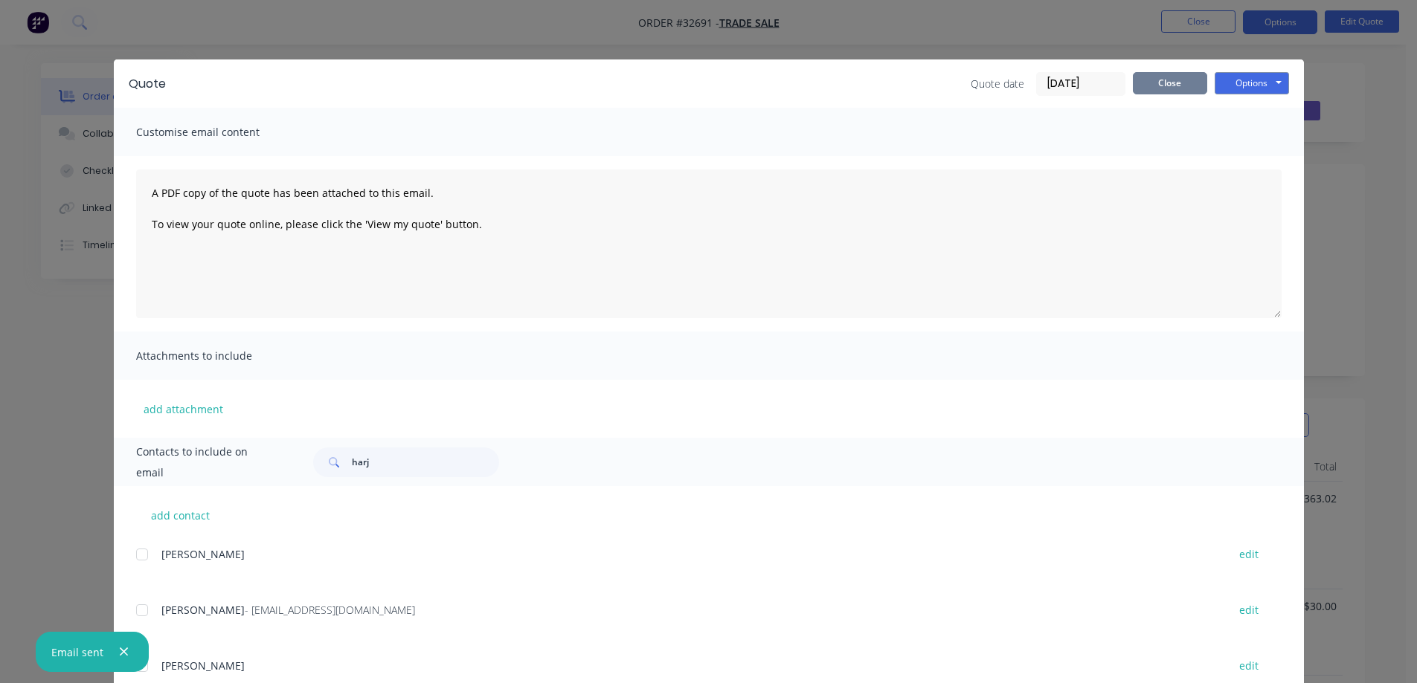
click at [611, 86] on button "Close" at bounding box center [1170, 83] width 74 height 22
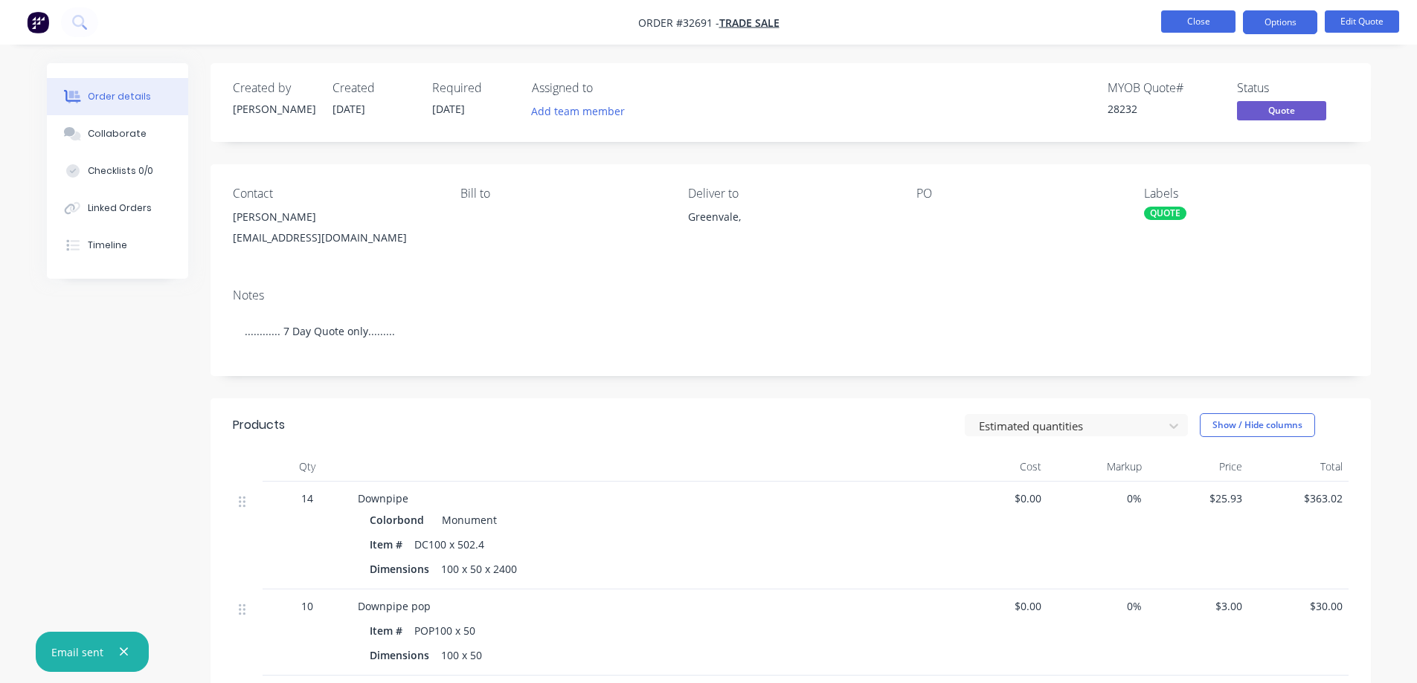
click at [611, 24] on button "Close" at bounding box center [1198, 21] width 74 height 22
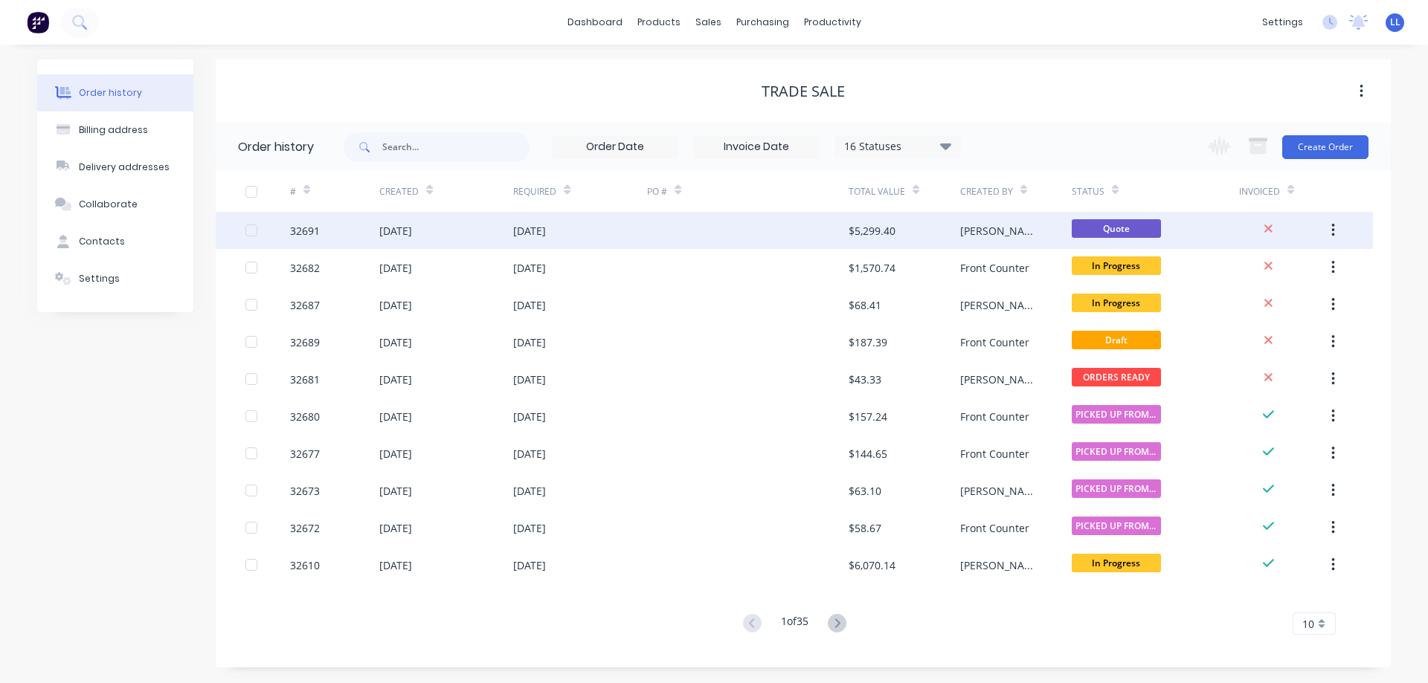
click at [540, 236] on div "[DATE]" at bounding box center [529, 231] width 33 height 16
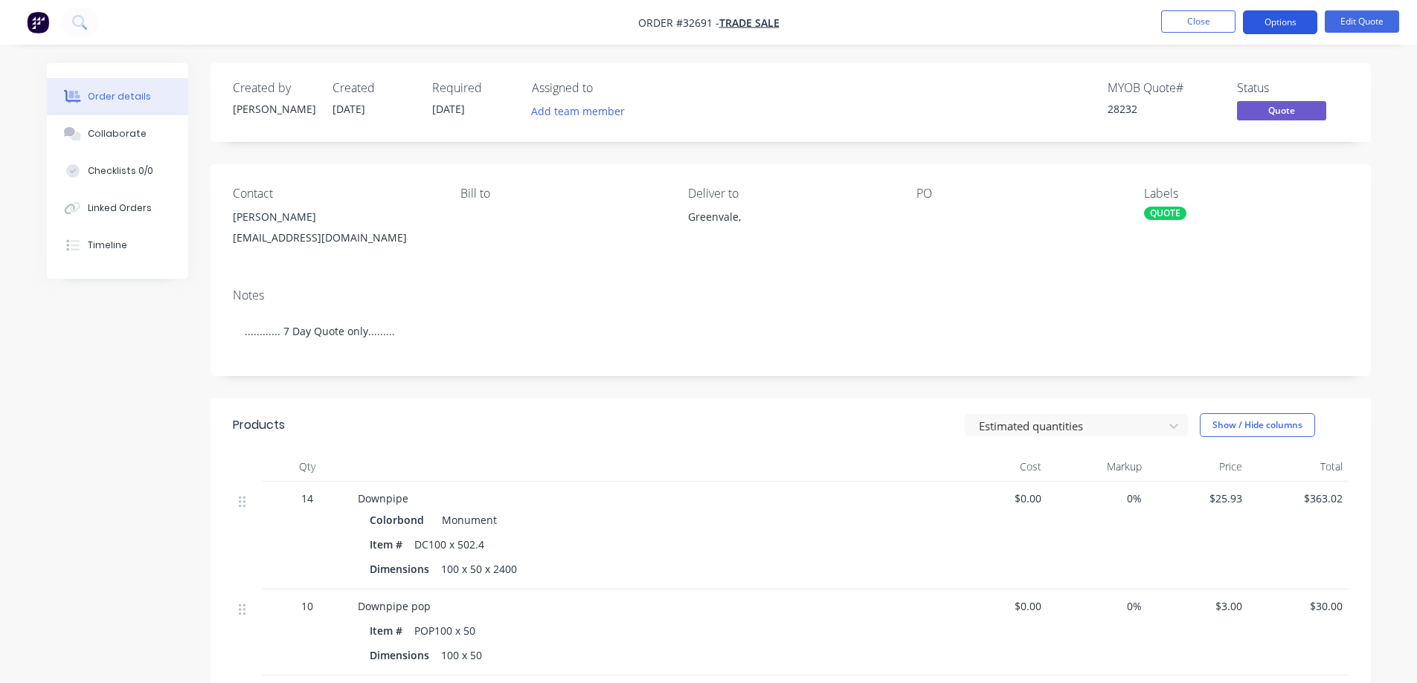
click at [611, 19] on button "Options" at bounding box center [1280, 22] width 74 height 24
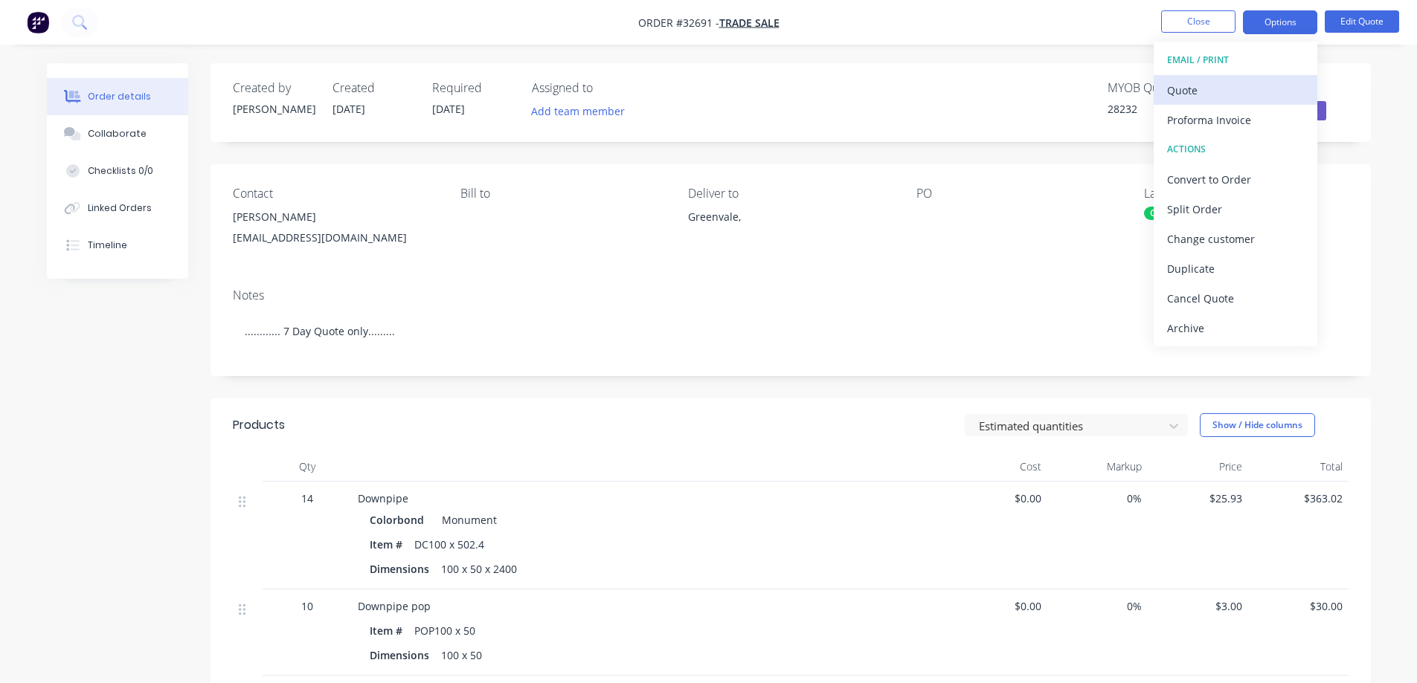
click at [611, 96] on div "Quote" at bounding box center [1235, 91] width 137 height 22
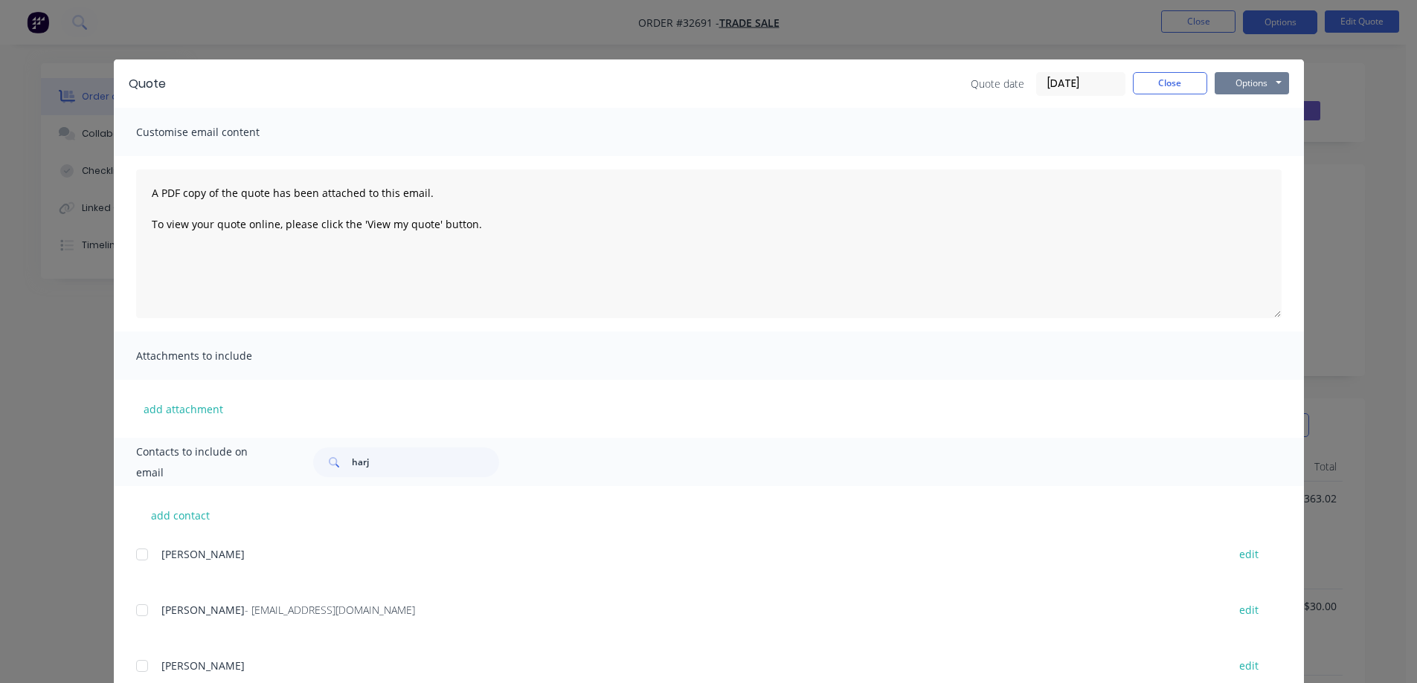
click at [611, 83] on button "Options" at bounding box center [1251, 83] width 74 height 22
click at [611, 139] on button "Print" at bounding box center [1261, 134] width 95 height 25
click at [611, 76] on button "Close" at bounding box center [1170, 83] width 74 height 22
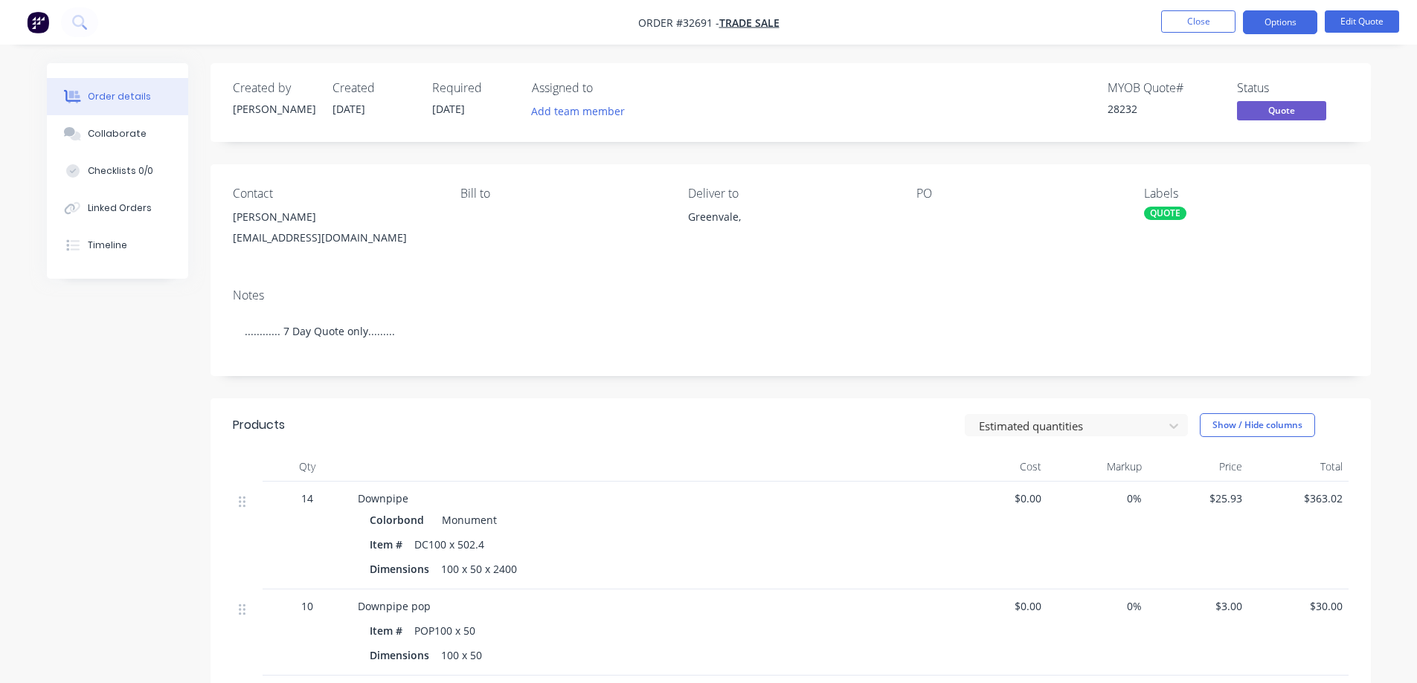
click at [36, 20] on img "button" at bounding box center [38, 22] width 22 height 22
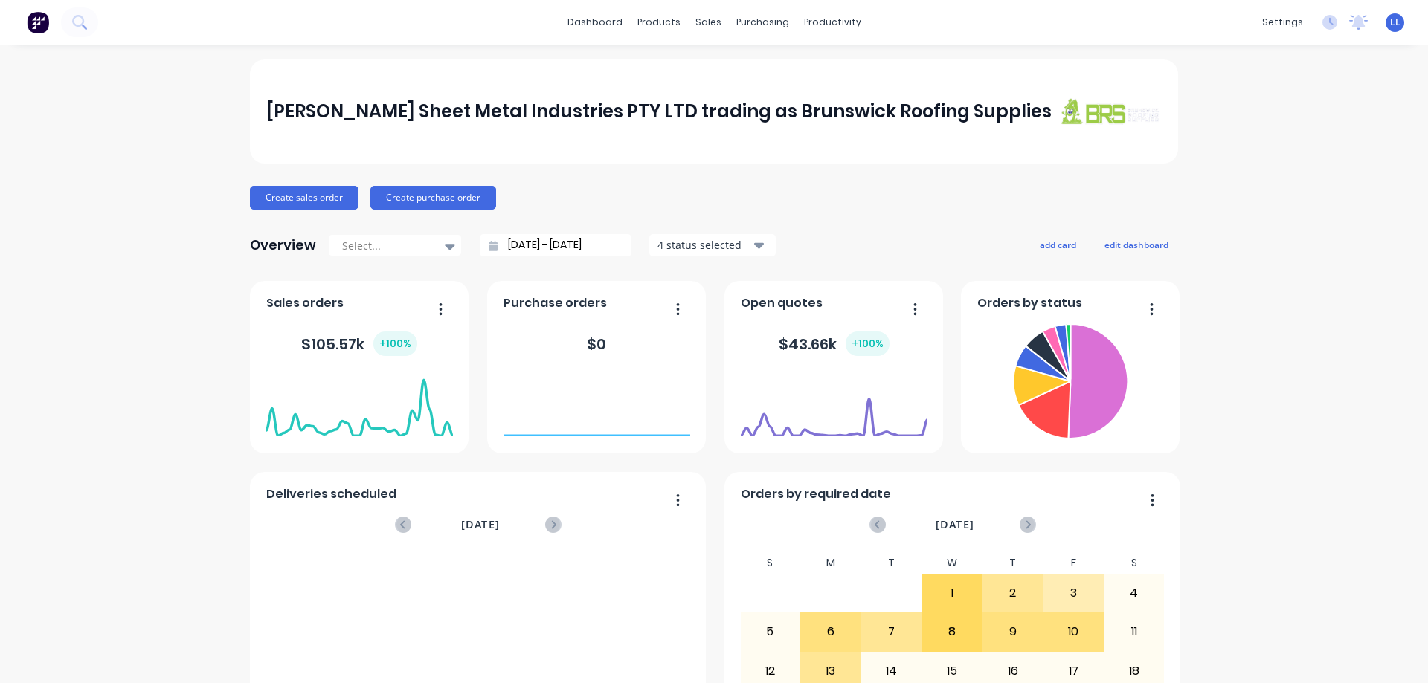
click at [611, 420] on div "[PERSON_NAME] Sheet Metal Industries PTY LTD trading as Brunswick Roofing Suppl…" at bounding box center [714, 447] width 1428 height 776
click at [611, 69] on link "Sales Orders" at bounding box center [781, 71] width 197 height 30
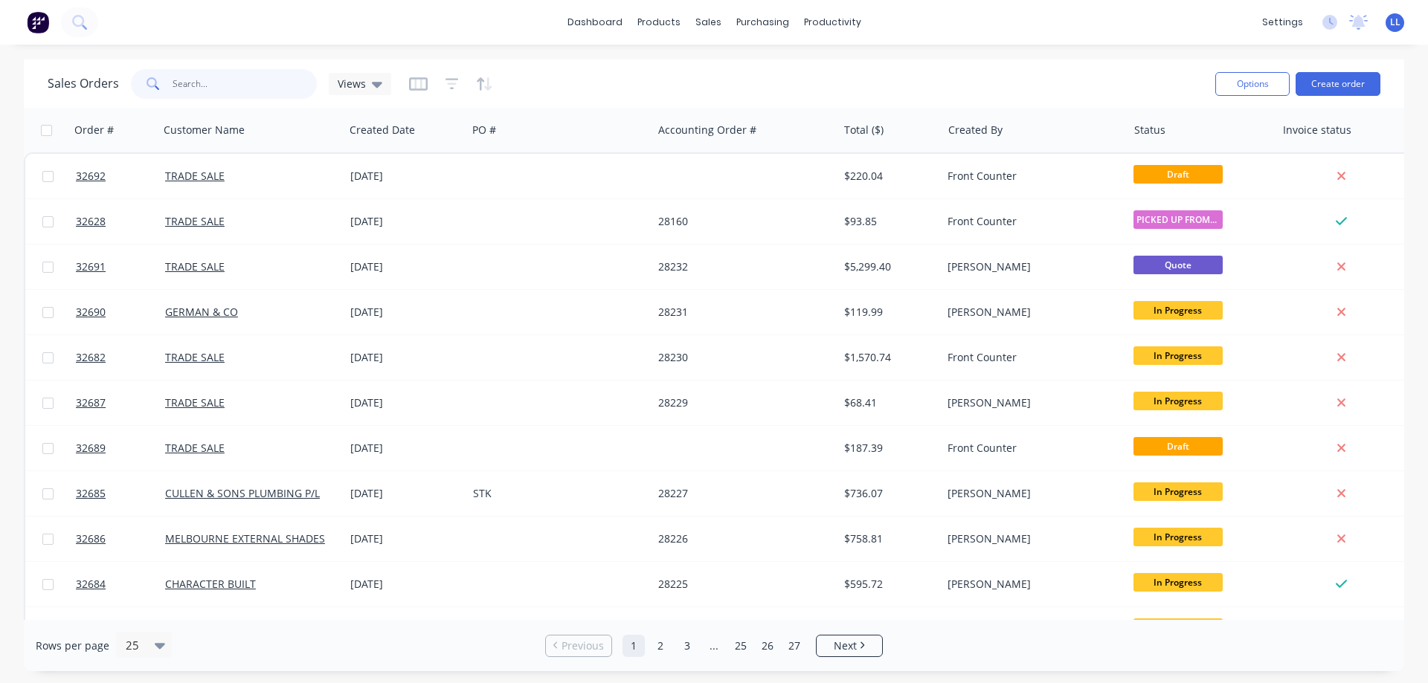
click at [239, 83] on input "text" at bounding box center [245, 84] width 145 height 30
type input "2"
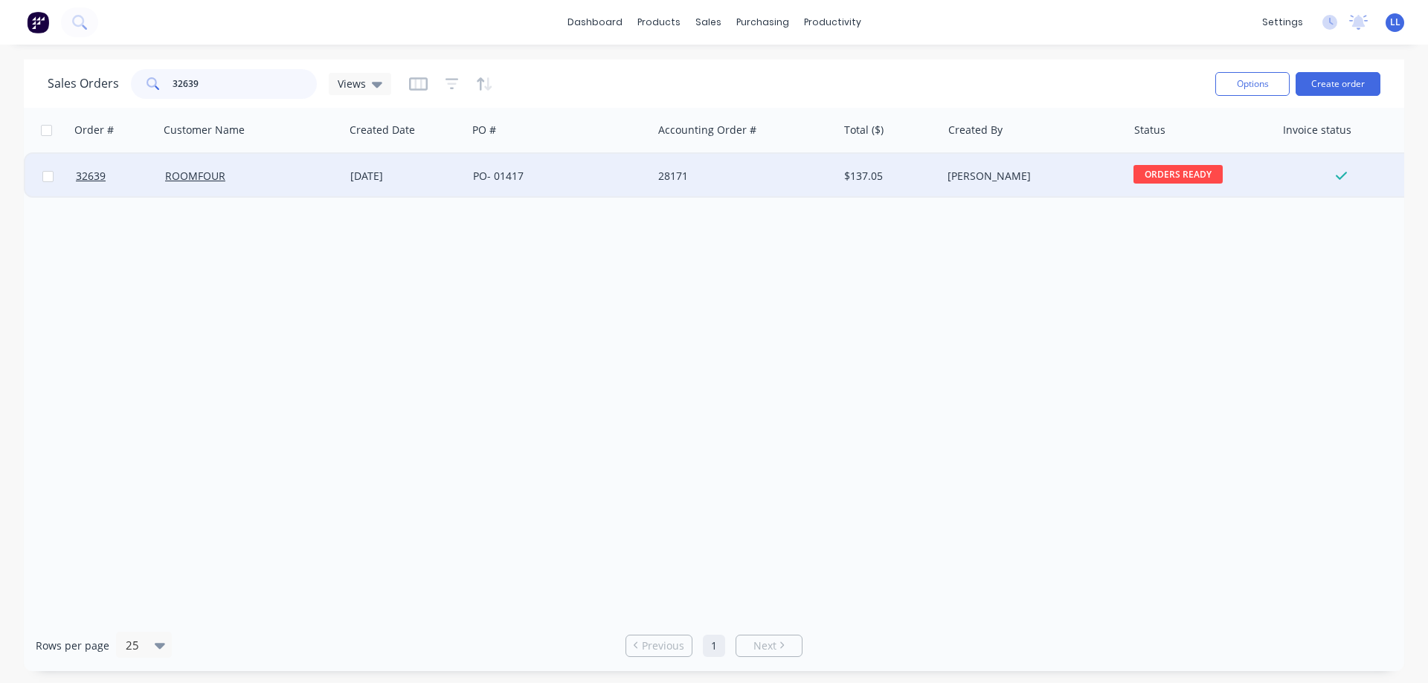
type input "32639"
click at [611, 183] on div "28171" at bounding box center [740, 176] width 165 height 15
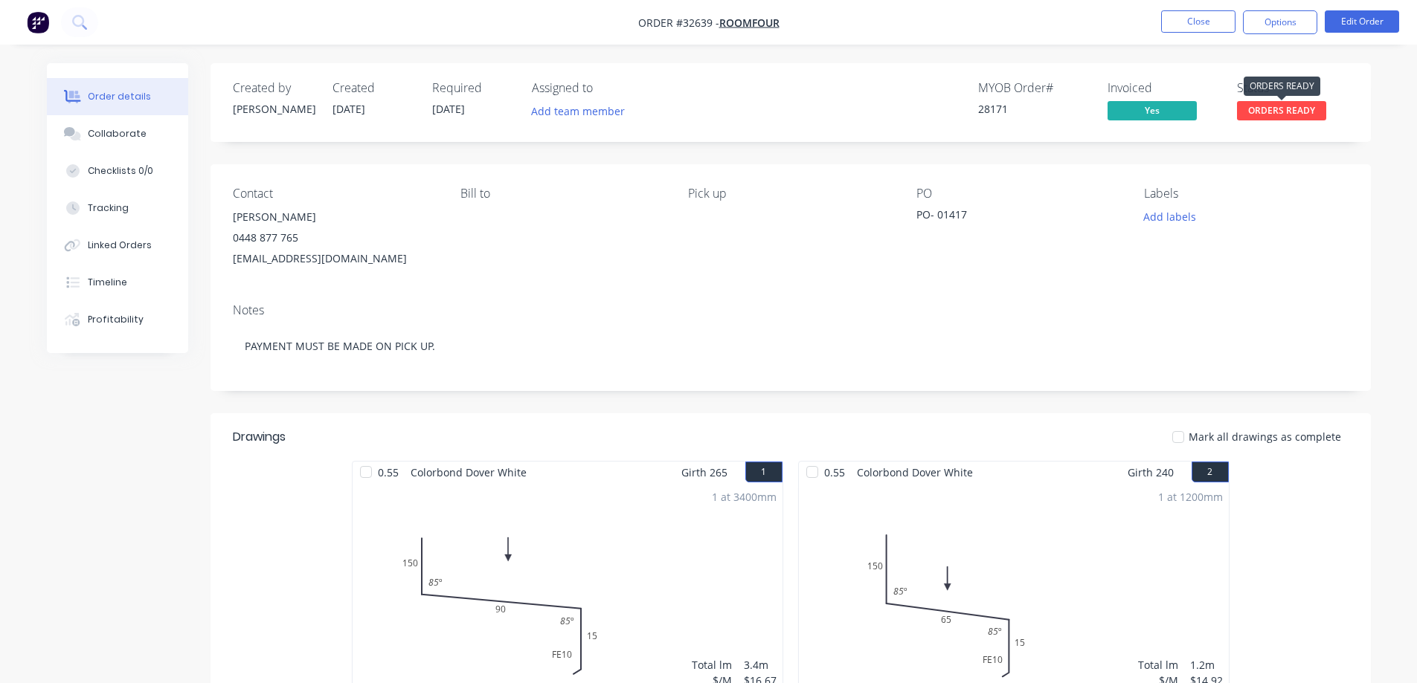
click at [611, 105] on span "ORDERS READY" at bounding box center [1281, 110] width 89 height 19
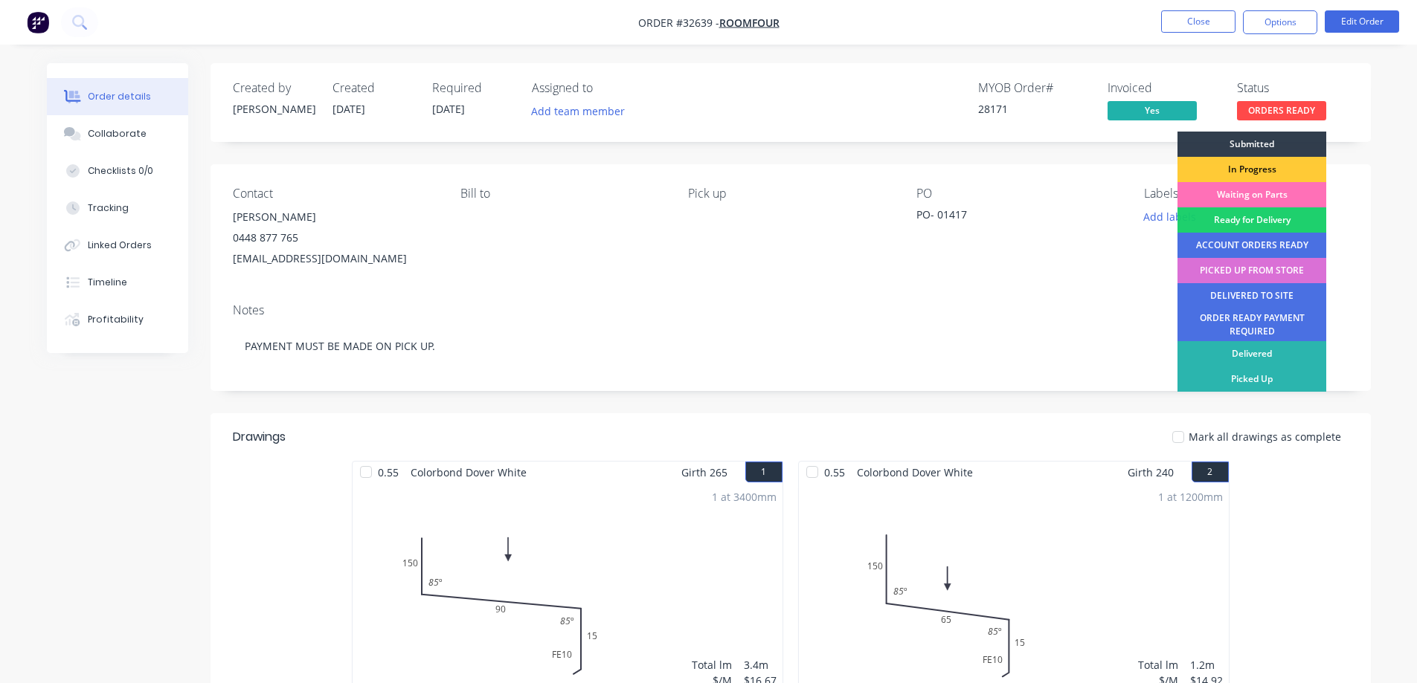
click at [611, 273] on div "PICKED UP FROM STORE" at bounding box center [1251, 270] width 149 height 25
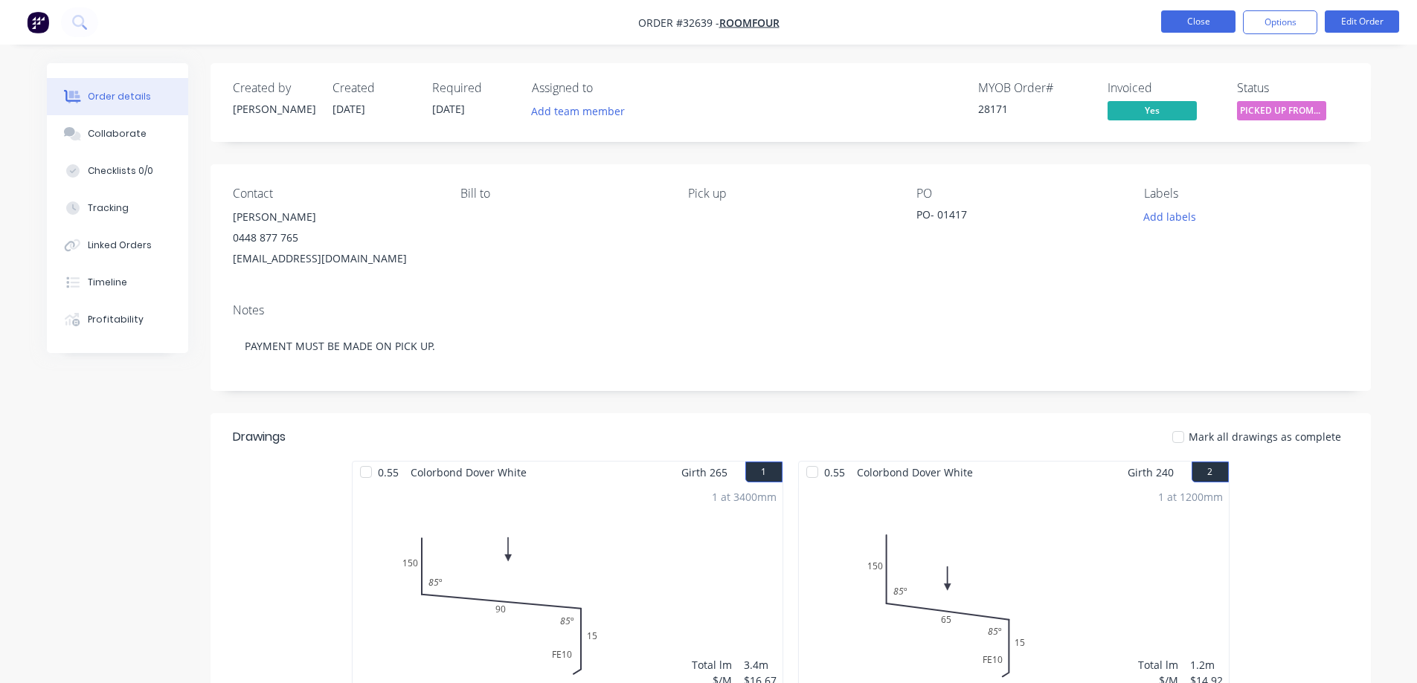
click at [611, 29] on button "Close" at bounding box center [1198, 21] width 74 height 22
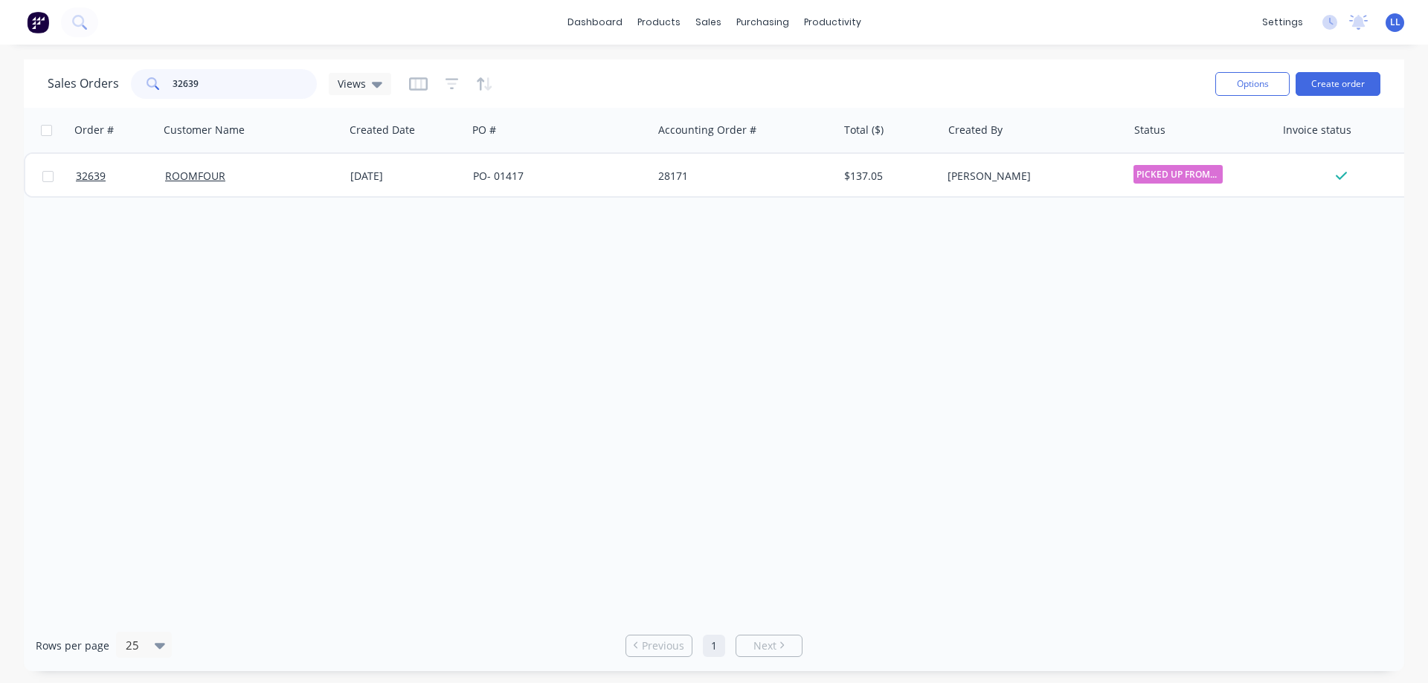
drag, startPoint x: 175, startPoint y: 89, endPoint x: 73, endPoint y: 101, distance: 103.3
click at [73, 101] on div "Sales Orders 32639 Views" at bounding box center [626, 83] width 1156 height 36
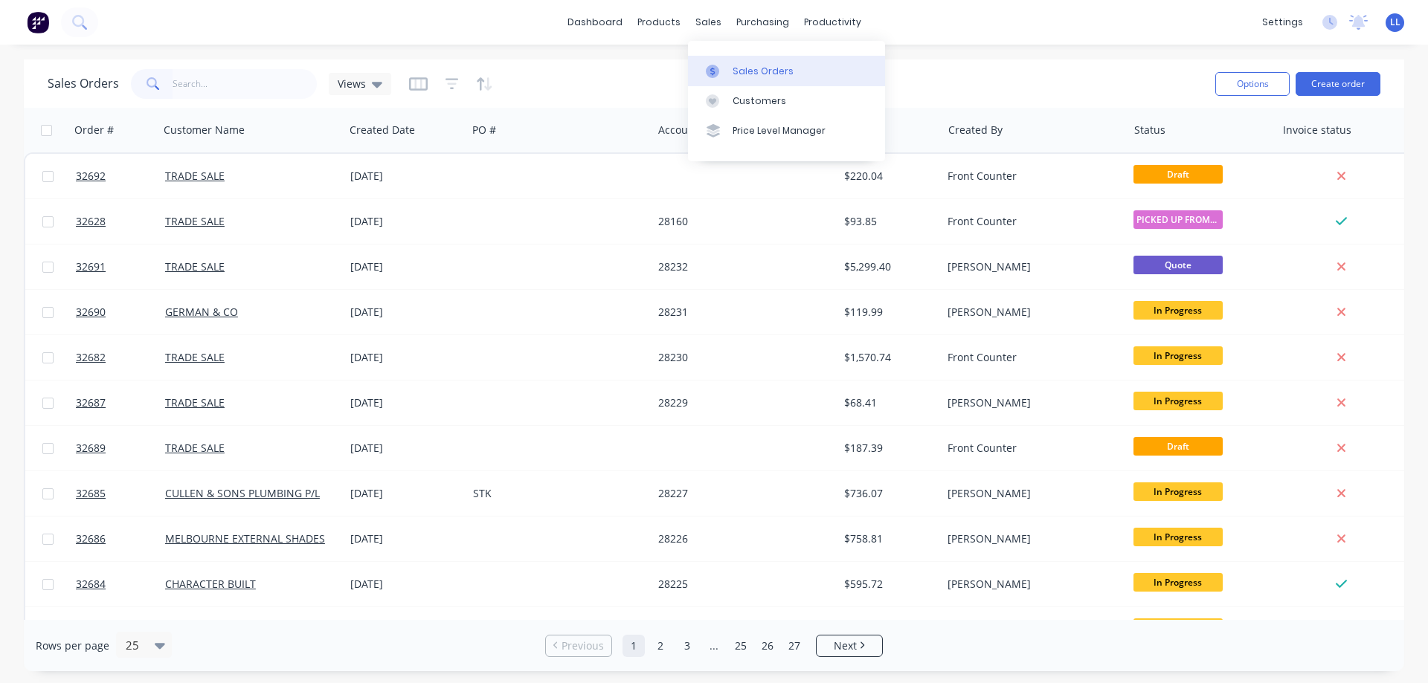
click at [611, 63] on link "Sales Orders" at bounding box center [786, 71] width 197 height 30
click at [187, 80] on input "text" at bounding box center [245, 84] width 145 height 30
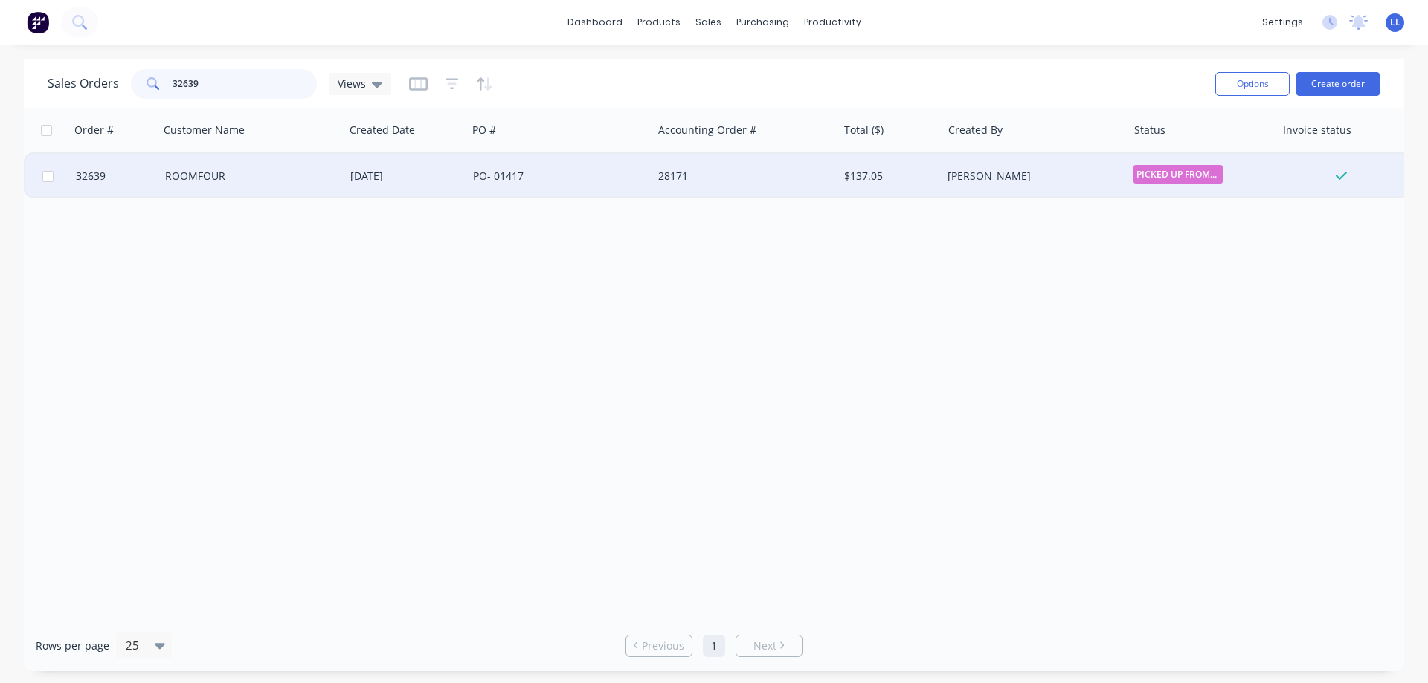
type input "32639"
click at [611, 187] on div "28171" at bounding box center [744, 176] width 185 height 45
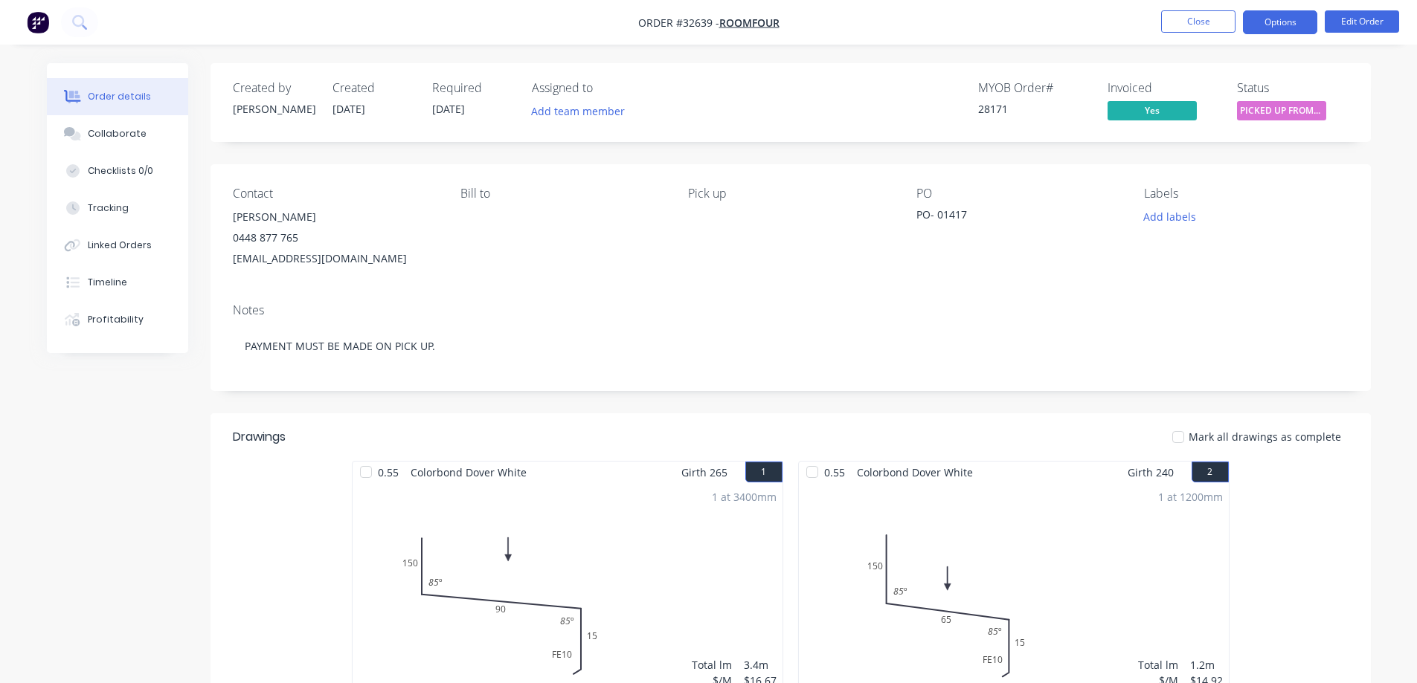
click at [611, 24] on button "Options" at bounding box center [1280, 22] width 74 height 24
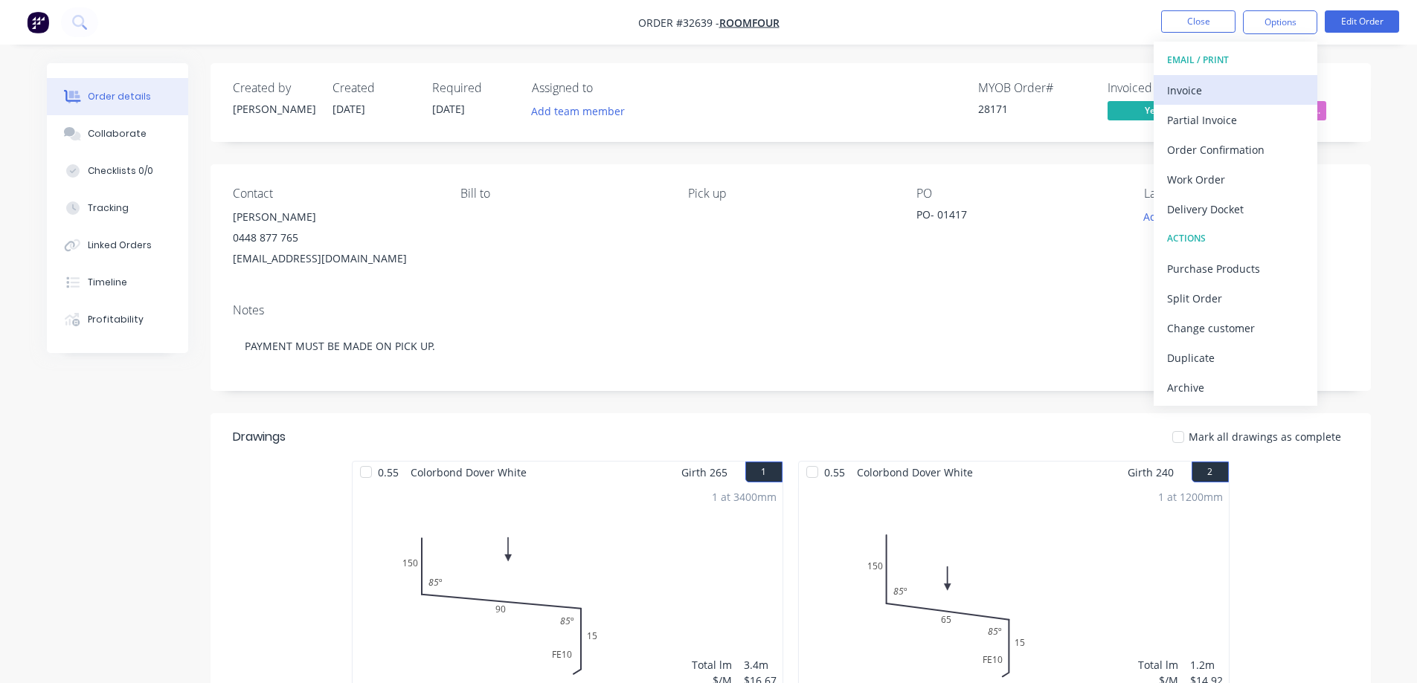
click at [611, 93] on div "Invoice" at bounding box center [1235, 91] width 137 height 22
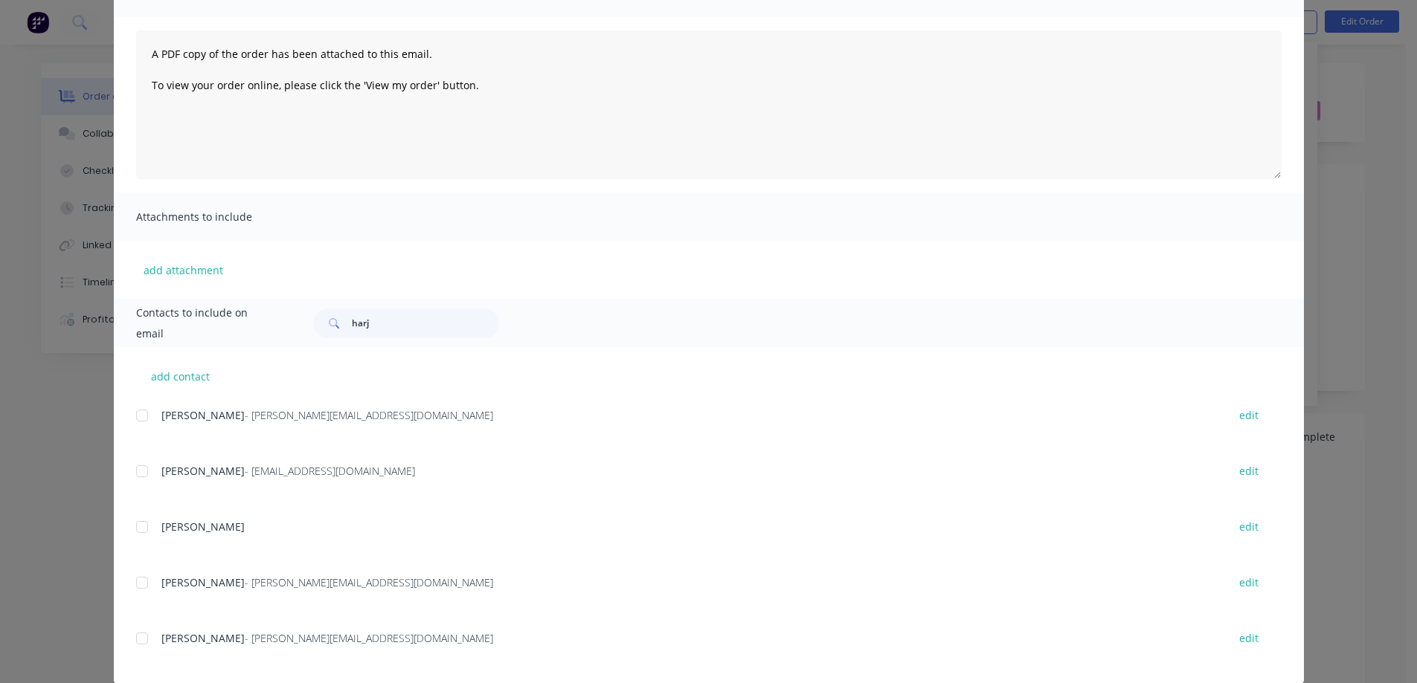
scroll to position [149, 0]
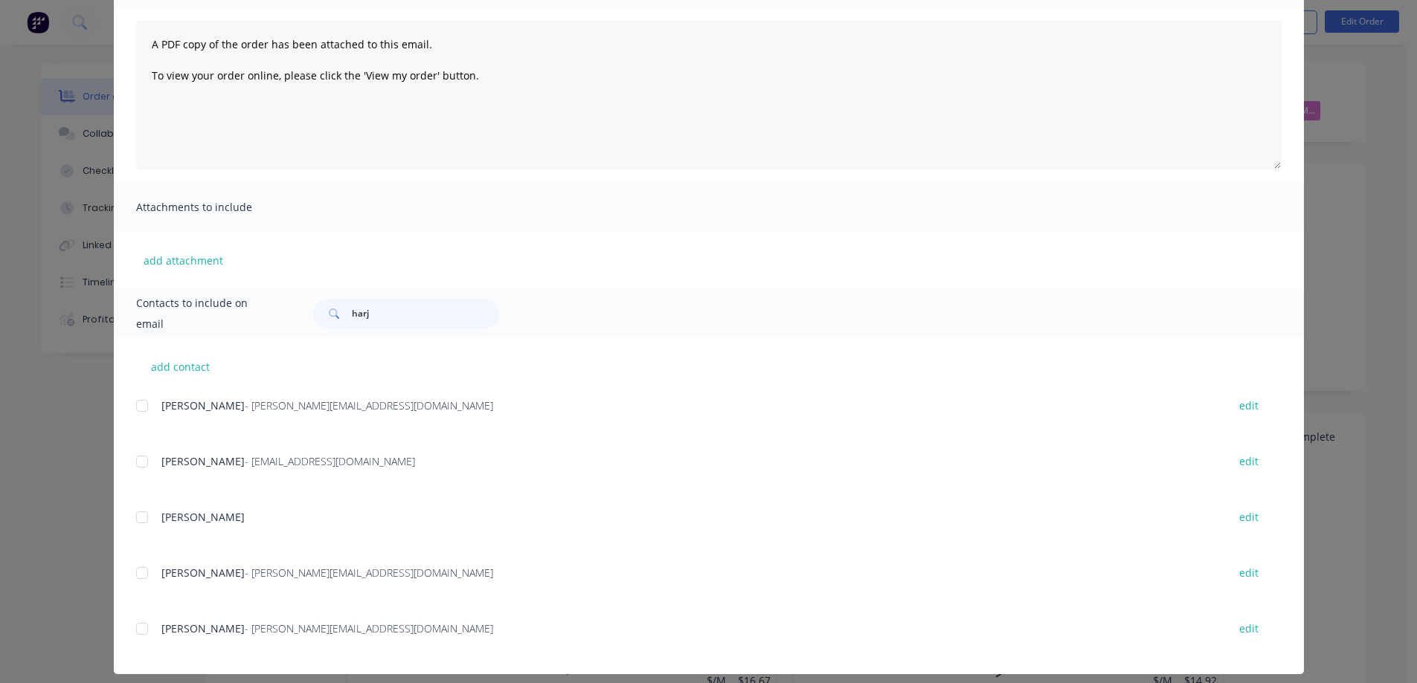
click at [140, 457] on div at bounding box center [142, 462] width 30 height 30
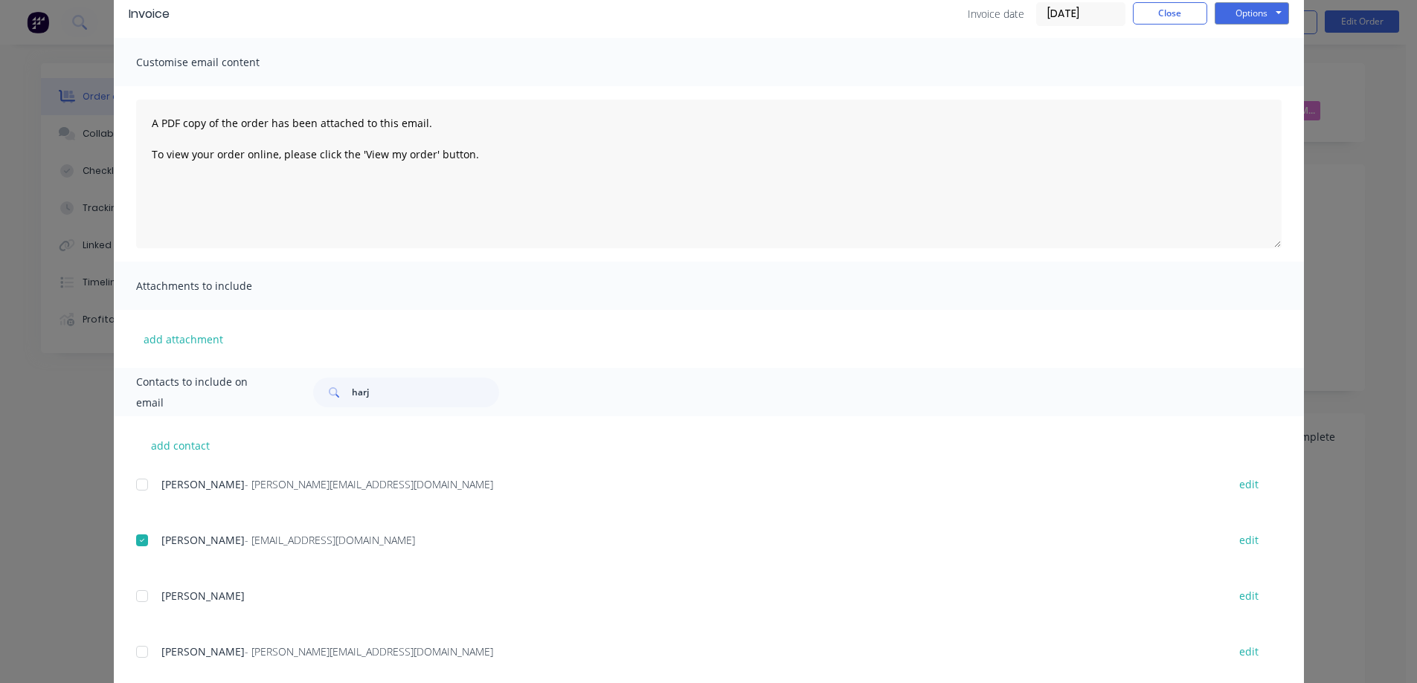
scroll to position [0, 0]
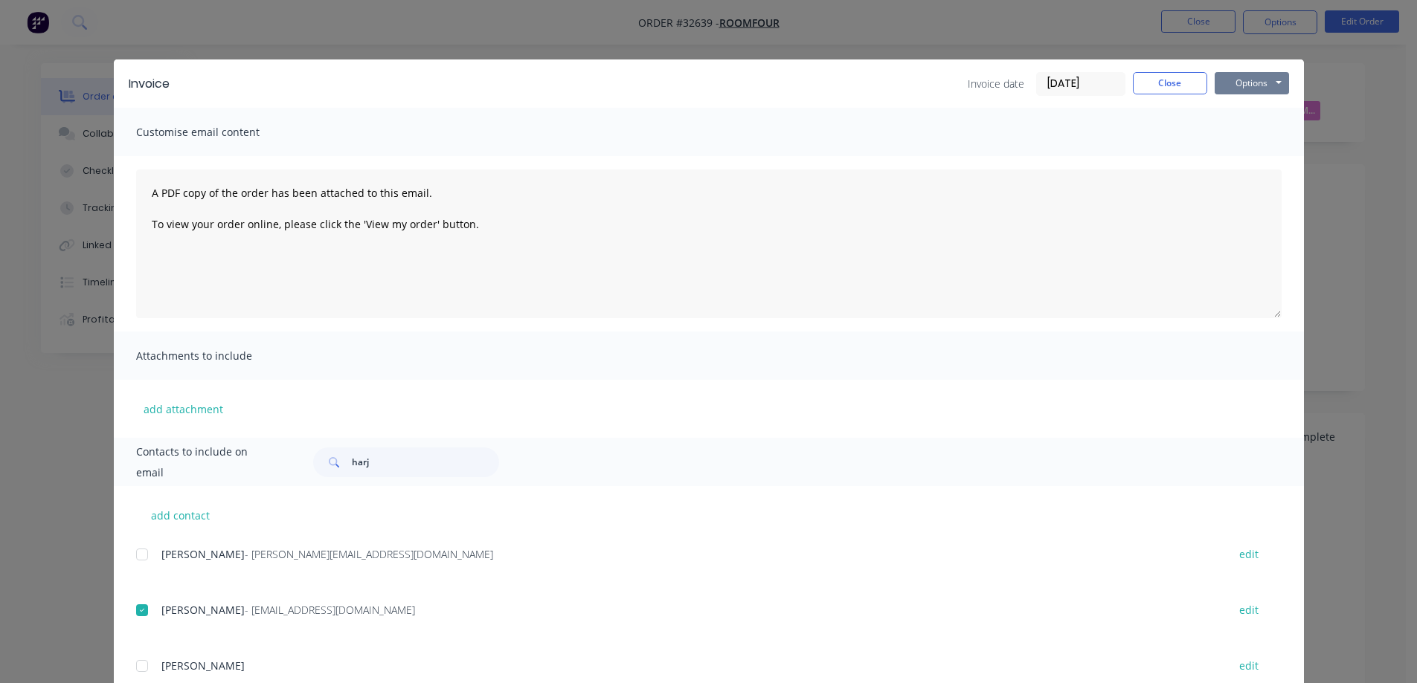
click at [611, 72] on button "Options" at bounding box center [1251, 83] width 74 height 22
click at [611, 157] on button "Email" at bounding box center [1261, 158] width 95 height 25
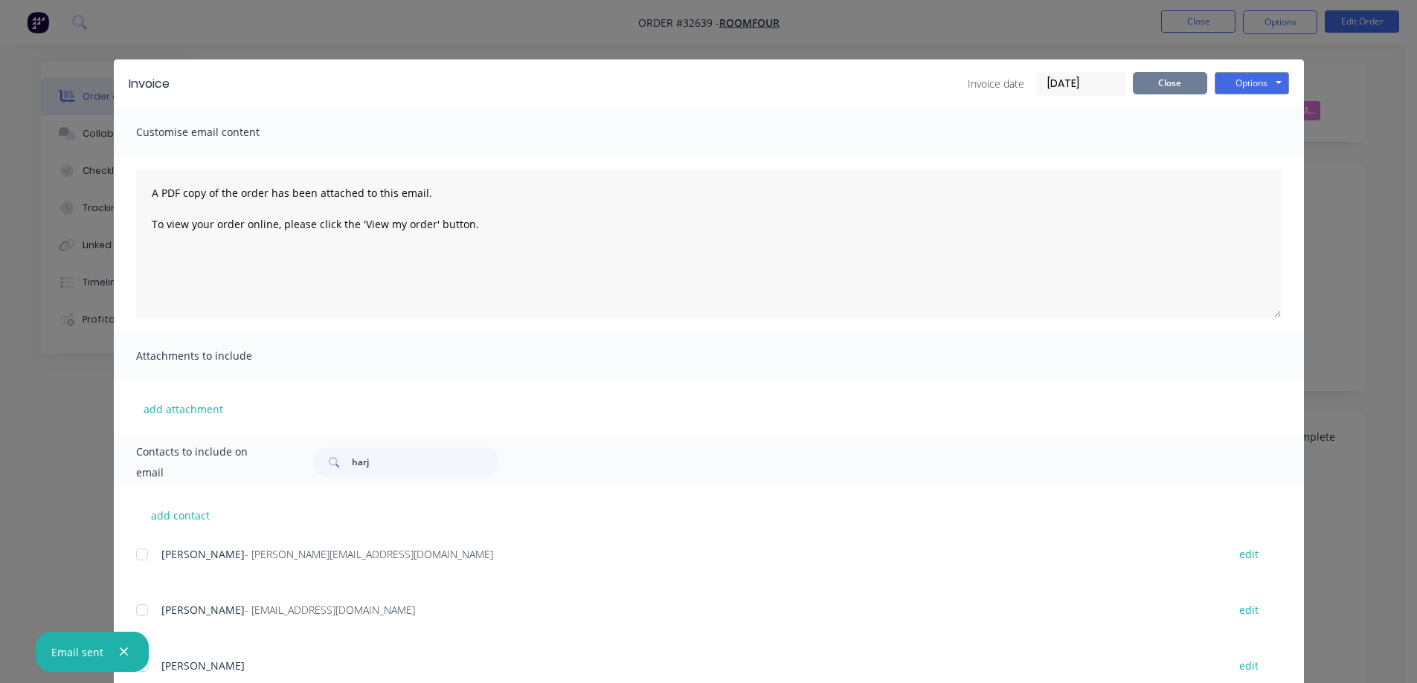
click at [611, 80] on button "Close" at bounding box center [1170, 83] width 74 height 22
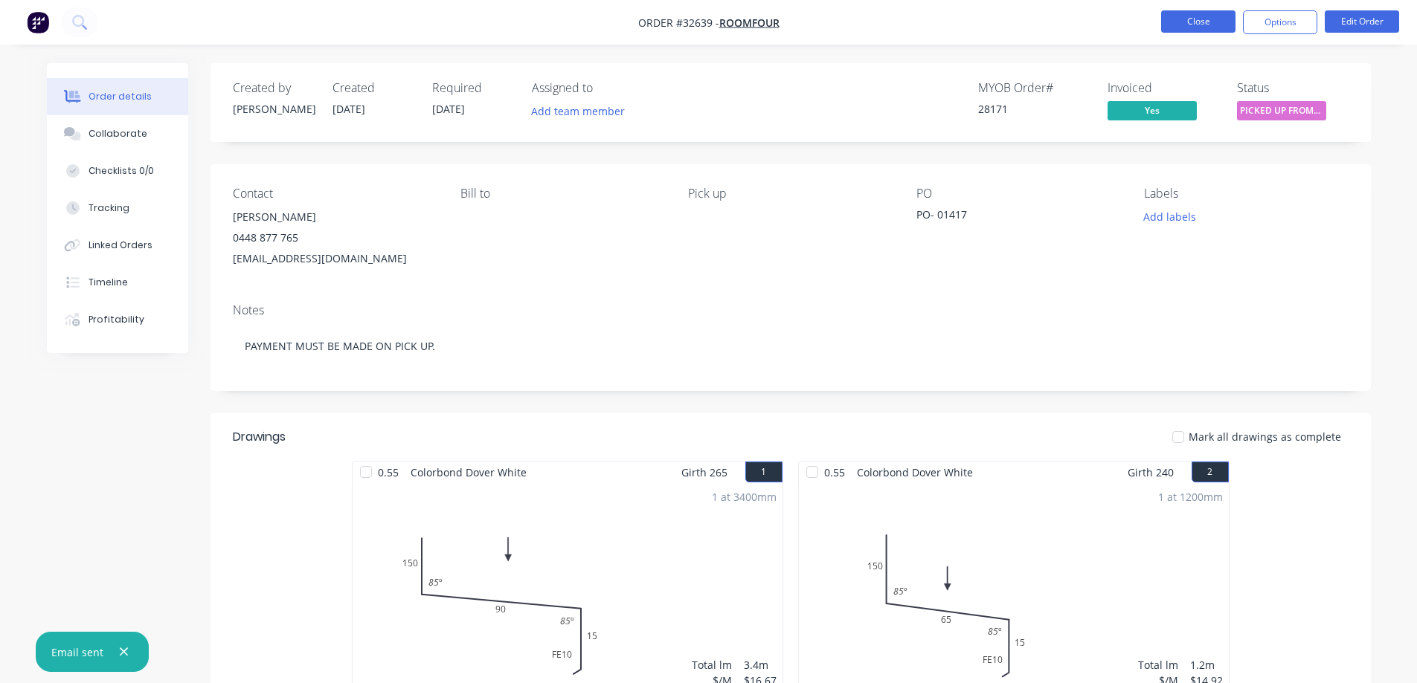
click at [611, 19] on button "Close" at bounding box center [1198, 21] width 74 height 22
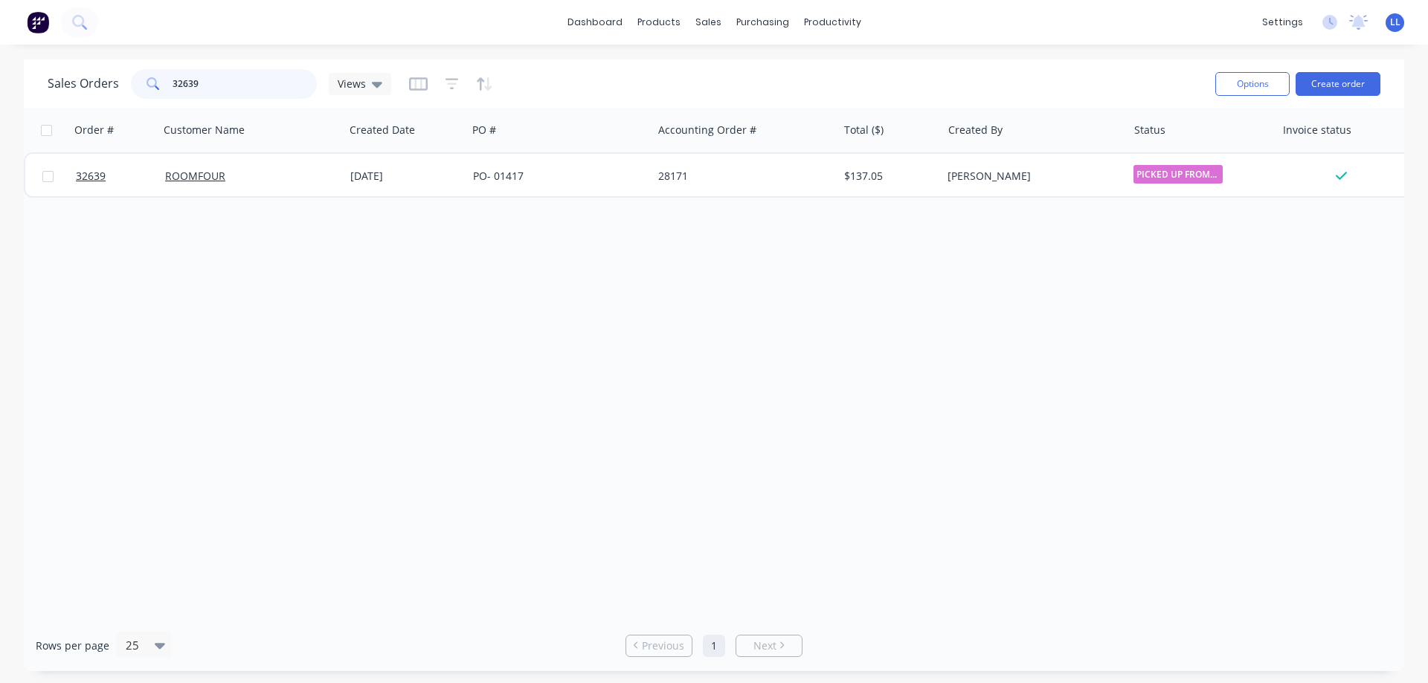
drag, startPoint x: 210, startPoint y: 84, endPoint x: 72, endPoint y: 84, distance: 138.3
click at [72, 84] on div "Sales Orders 32639 Views" at bounding box center [220, 84] width 344 height 30
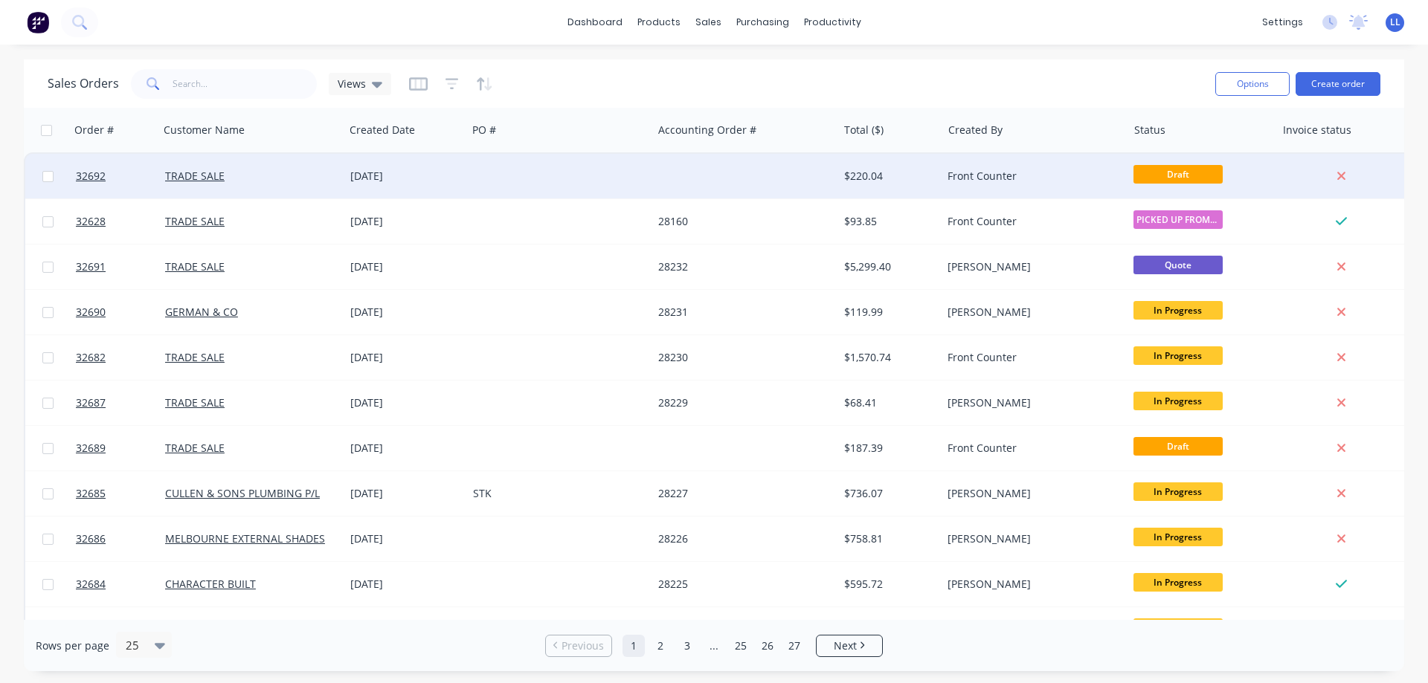
click at [611, 177] on div "$220.04" at bounding box center [887, 176] width 87 height 15
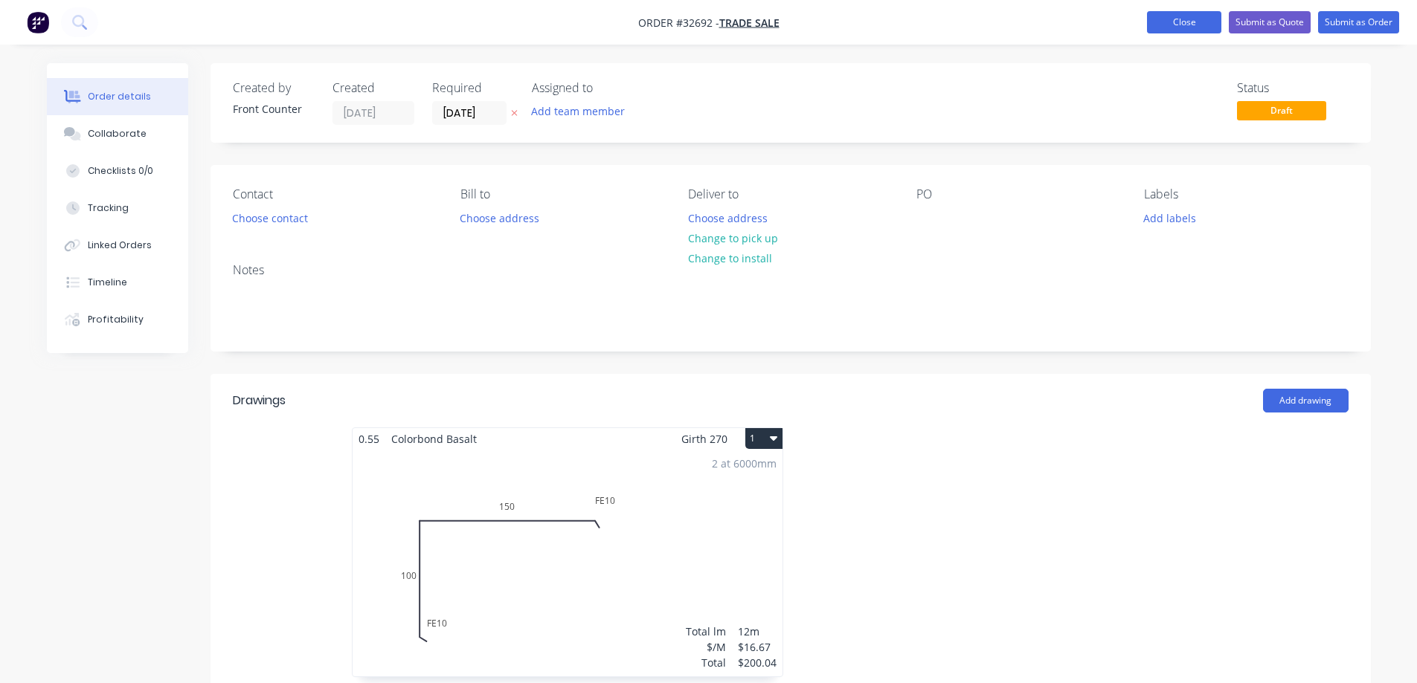
click at [611, 27] on button "Close" at bounding box center [1184, 22] width 74 height 22
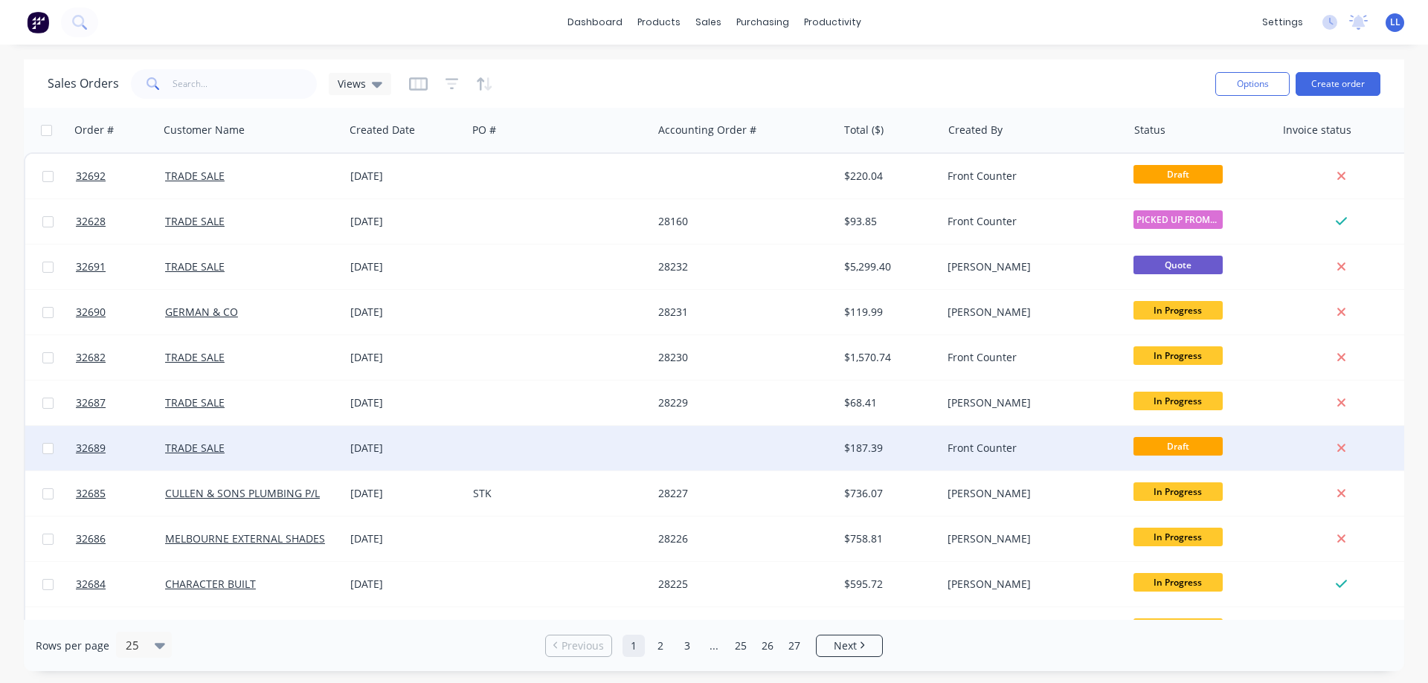
click at [611, 442] on div "$187.39" at bounding box center [887, 448] width 87 height 15
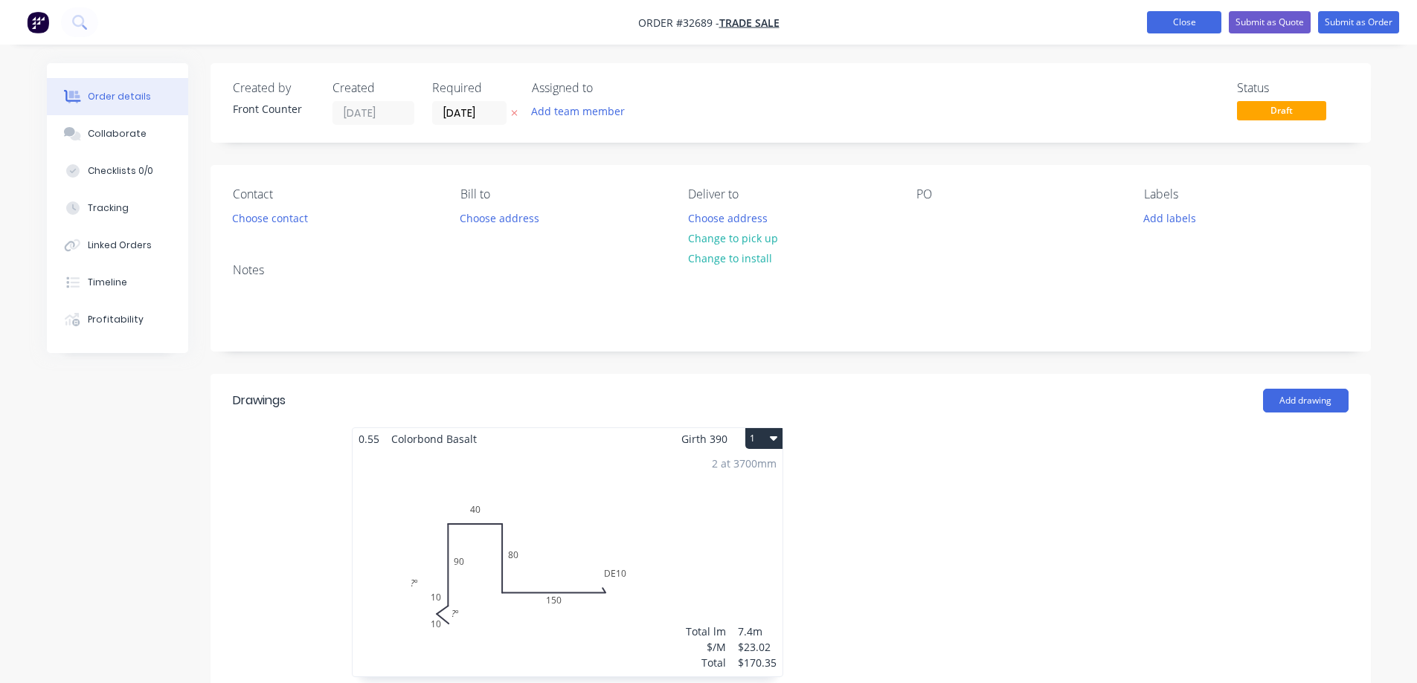
click at [611, 28] on button "Close" at bounding box center [1184, 22] width 74 height 22
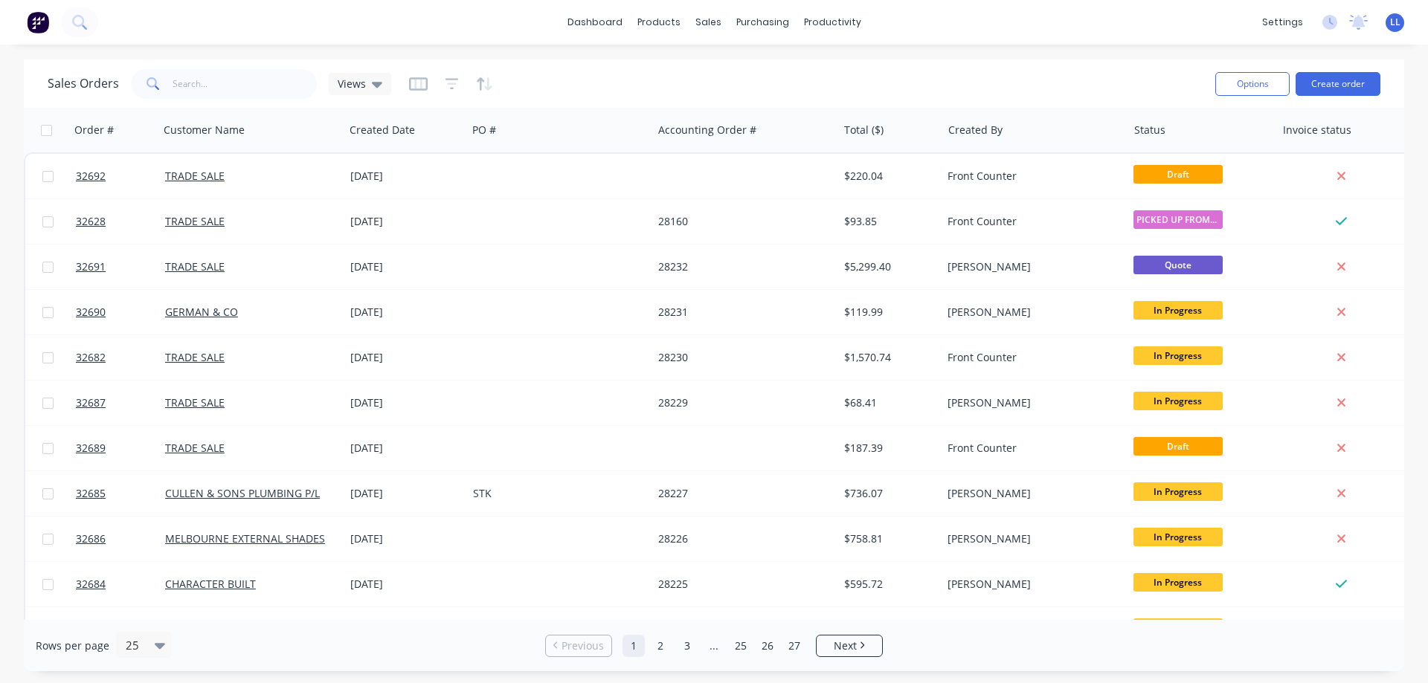
click at [34, 29] on img at bounding box center [38, 22] width 22 height 22
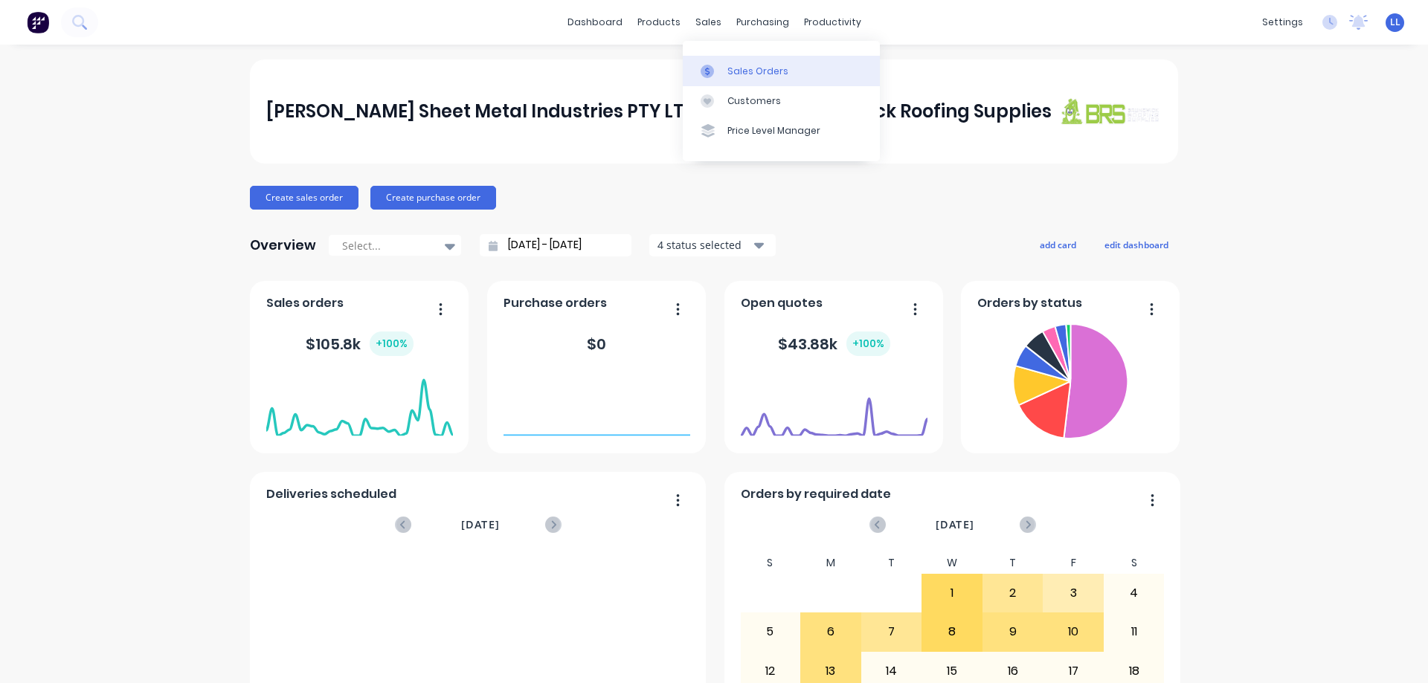
click at [611, 77] on link "Sales Orders" at bounding box center [781, 71] width 197 height 30
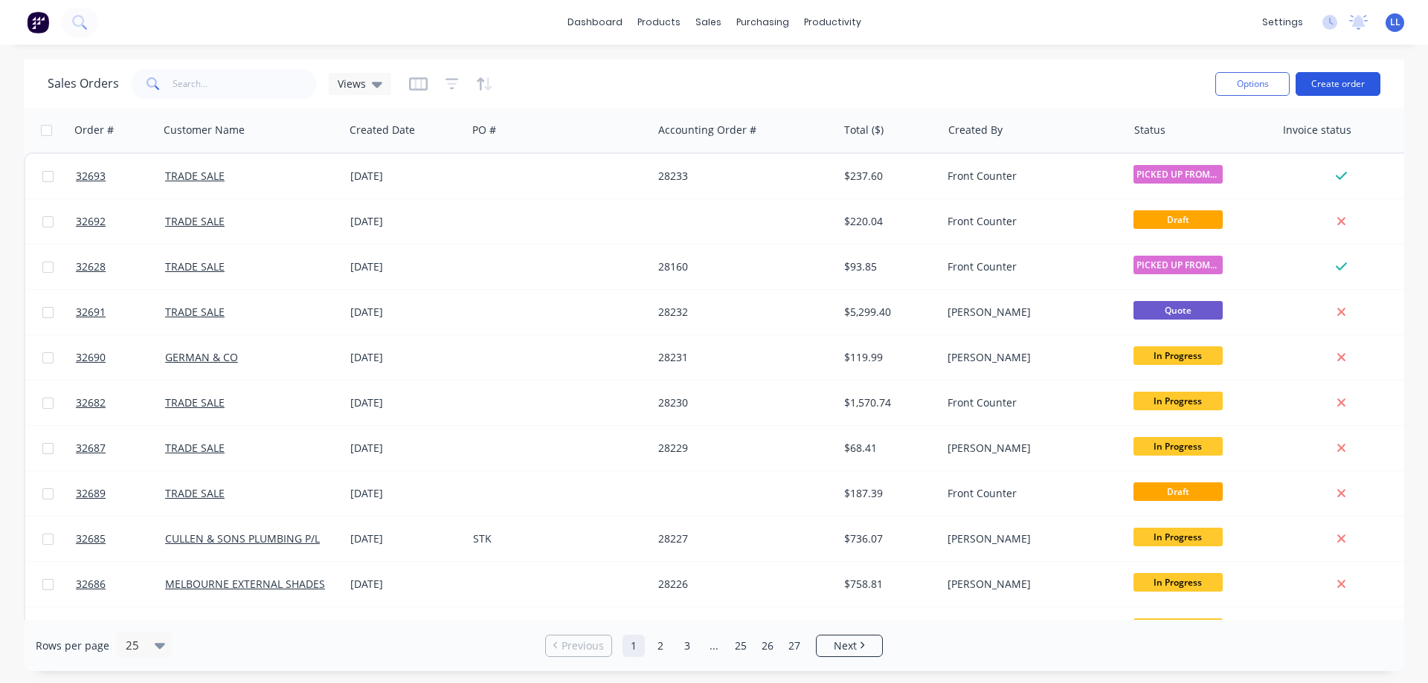
click at [611, 84] on button "Create order" at bounding box center [1337, 84] width 85 height 24
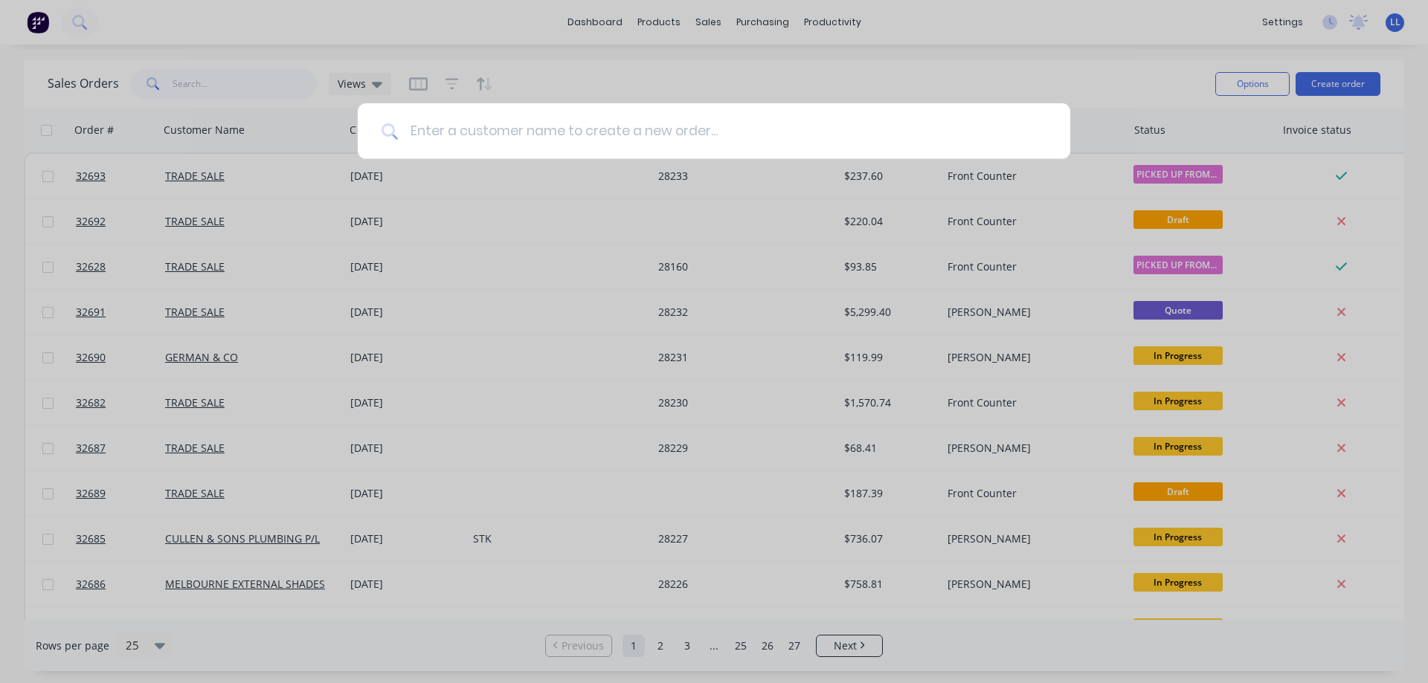
click at [611, 128] on input at bounding box center [722, 131] width 648 height 56
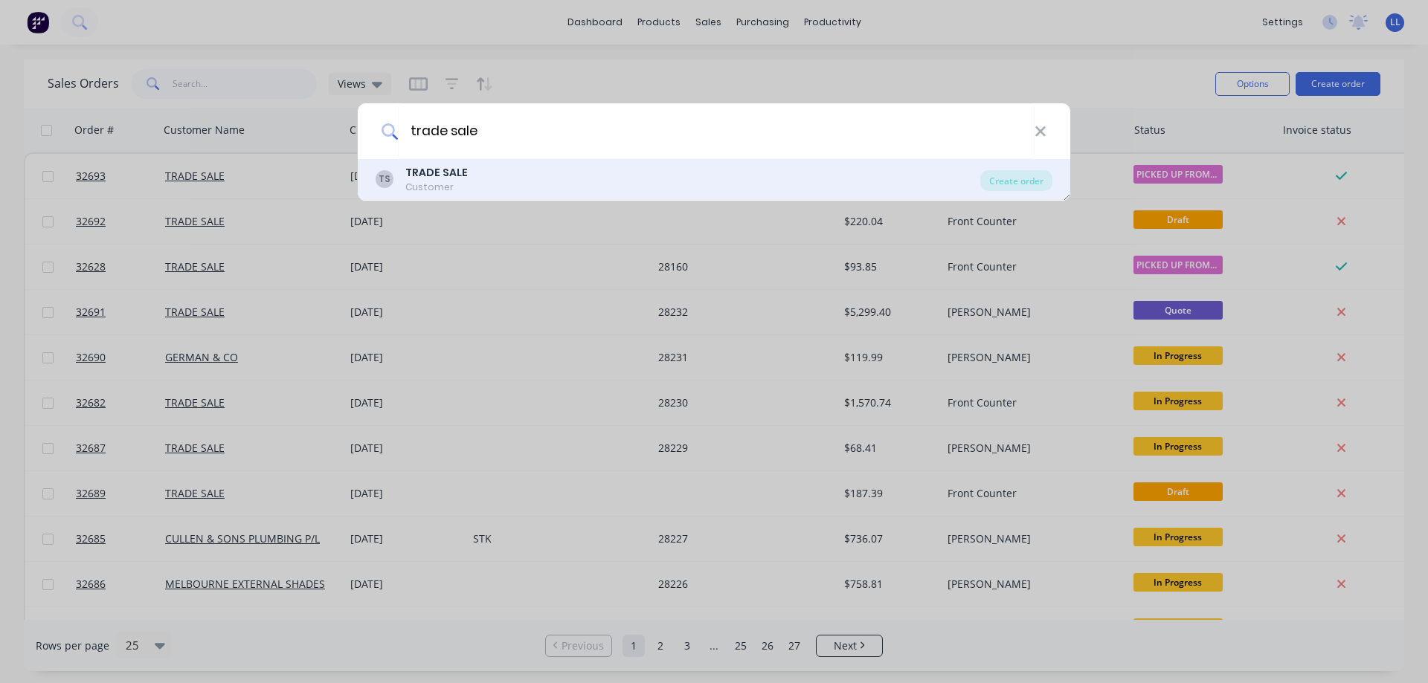
type input "trade sale"
click at [489, 181] on div "TS TRADE SALE Customer" at bounding box center [678, 179] width 605 height 29
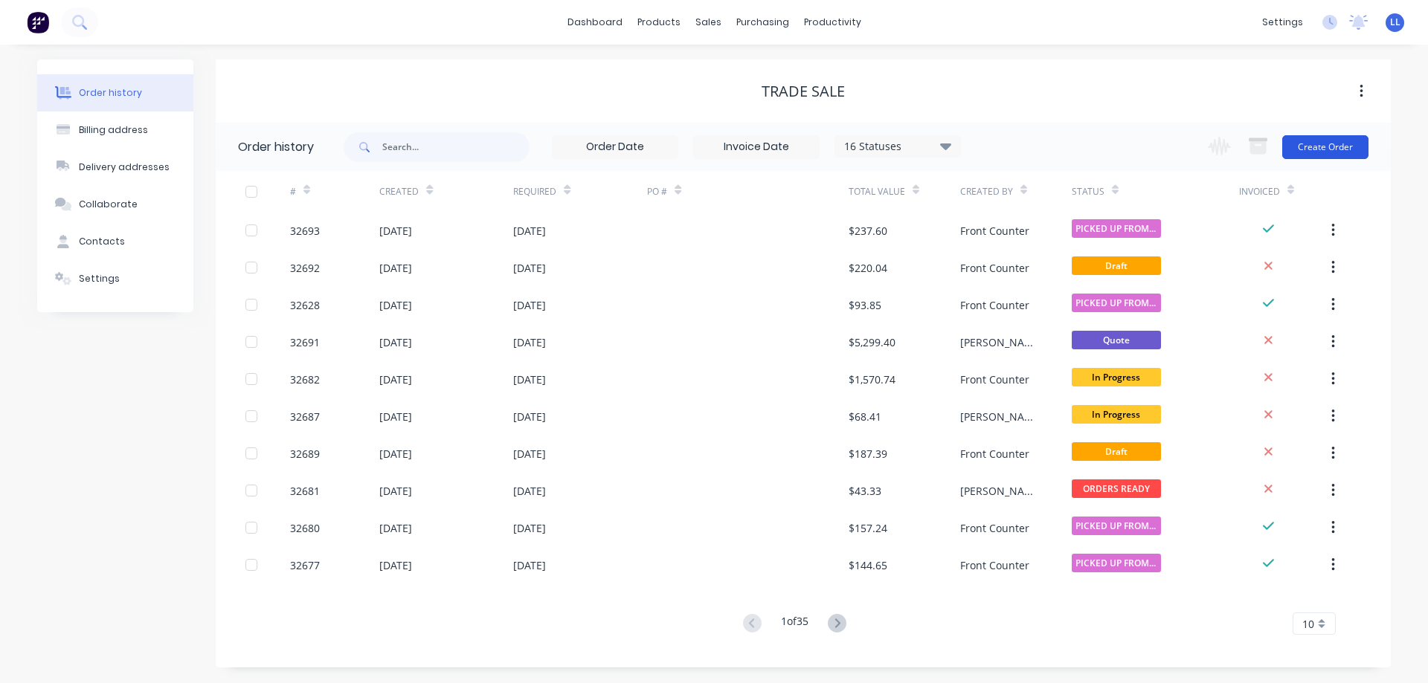
click at [611, 145] on button "Create Order" at bounding box center [1325, 147] width 86 height 24
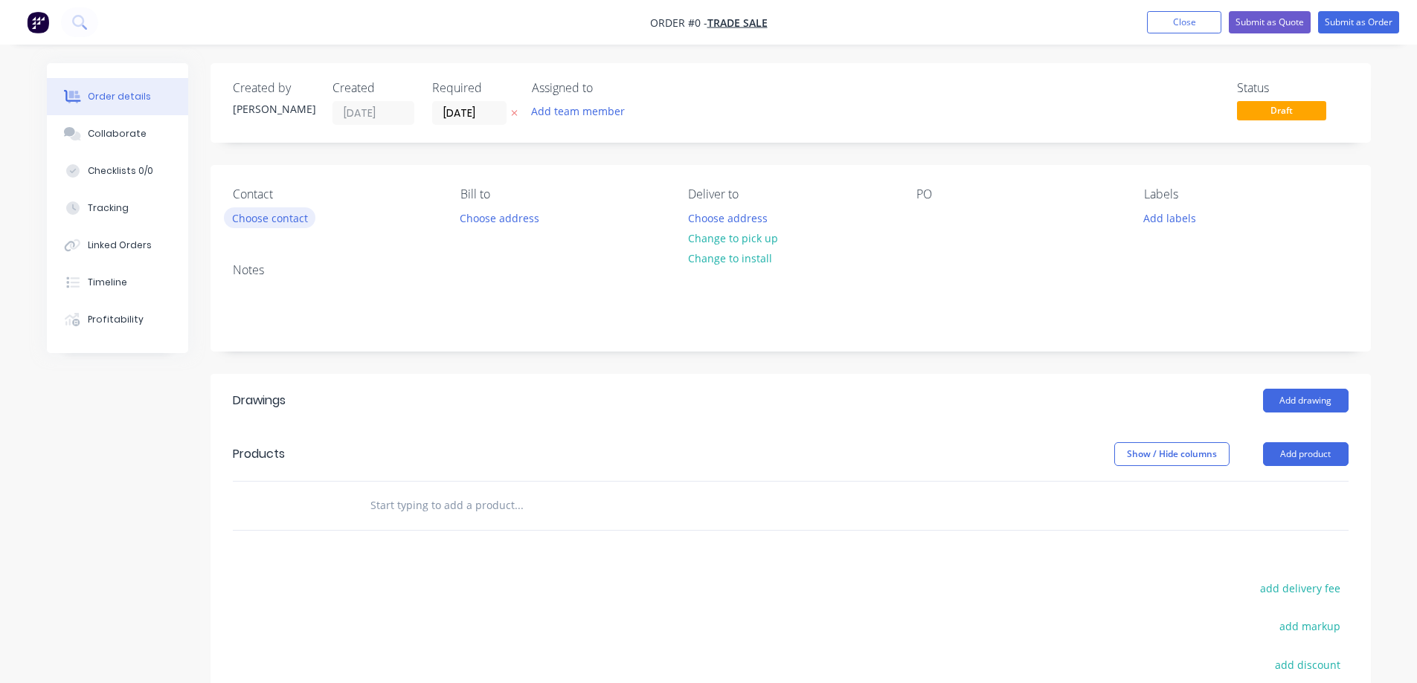
click at [294, 218] on button "Choose contact" at bounding box center [269, 217] width 91 height 20
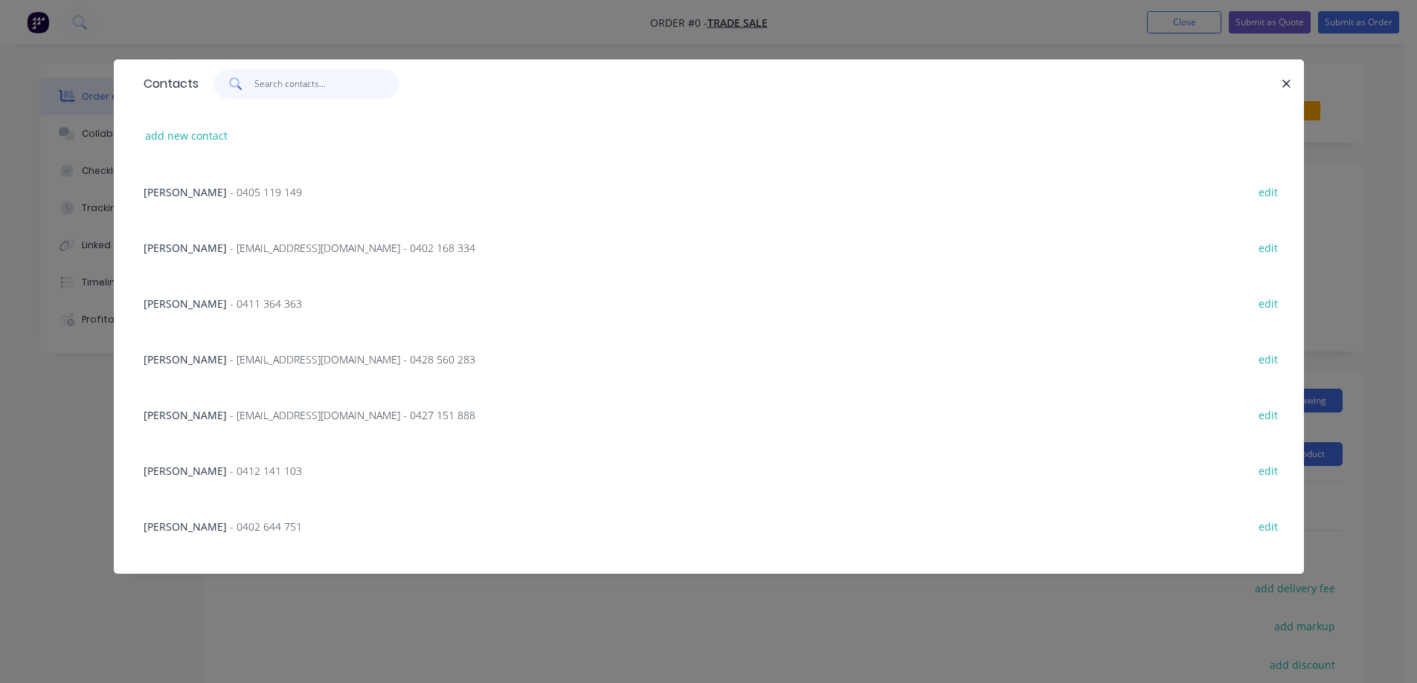
click at [286, 85] on input "text" at bounding box center [326, 84] width 145 height 30
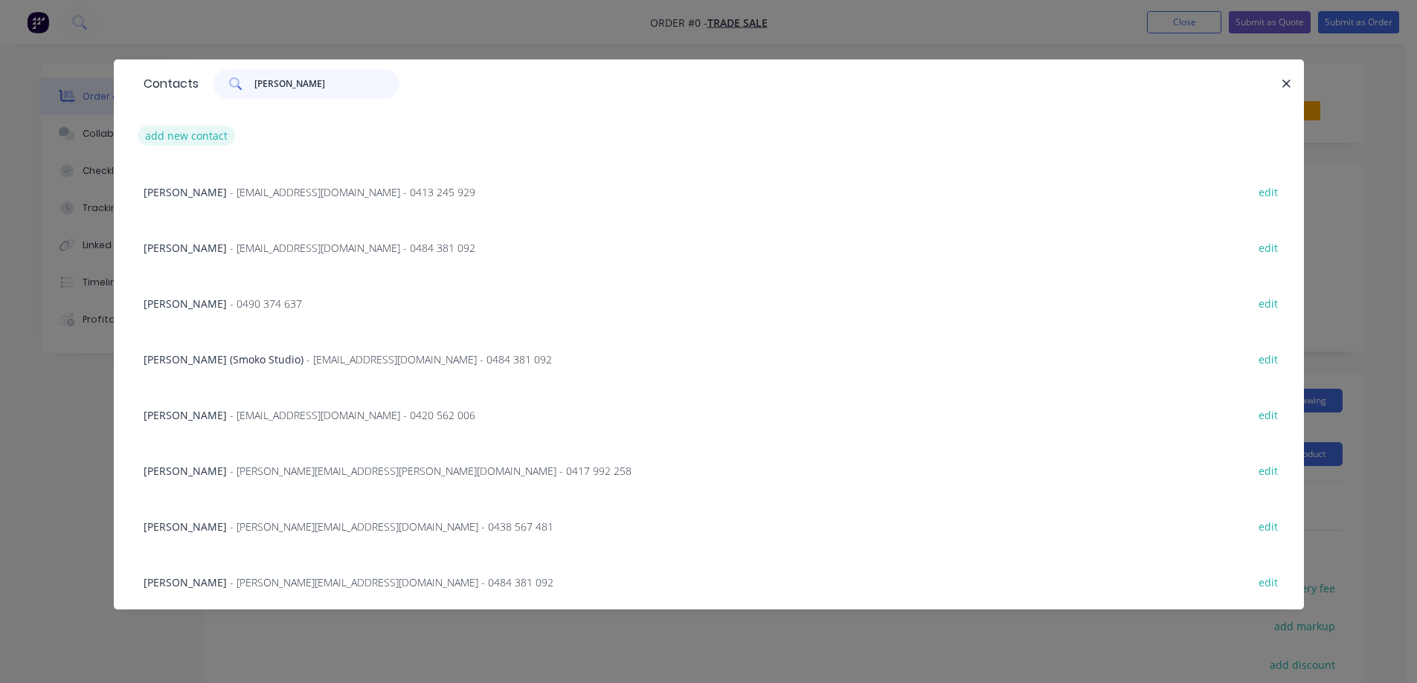
type input "[PERSON_NAME]"
click at [190, 135] on button "add new contact" at bounding box center [187, 136] width 98 height 20
select select "AU"
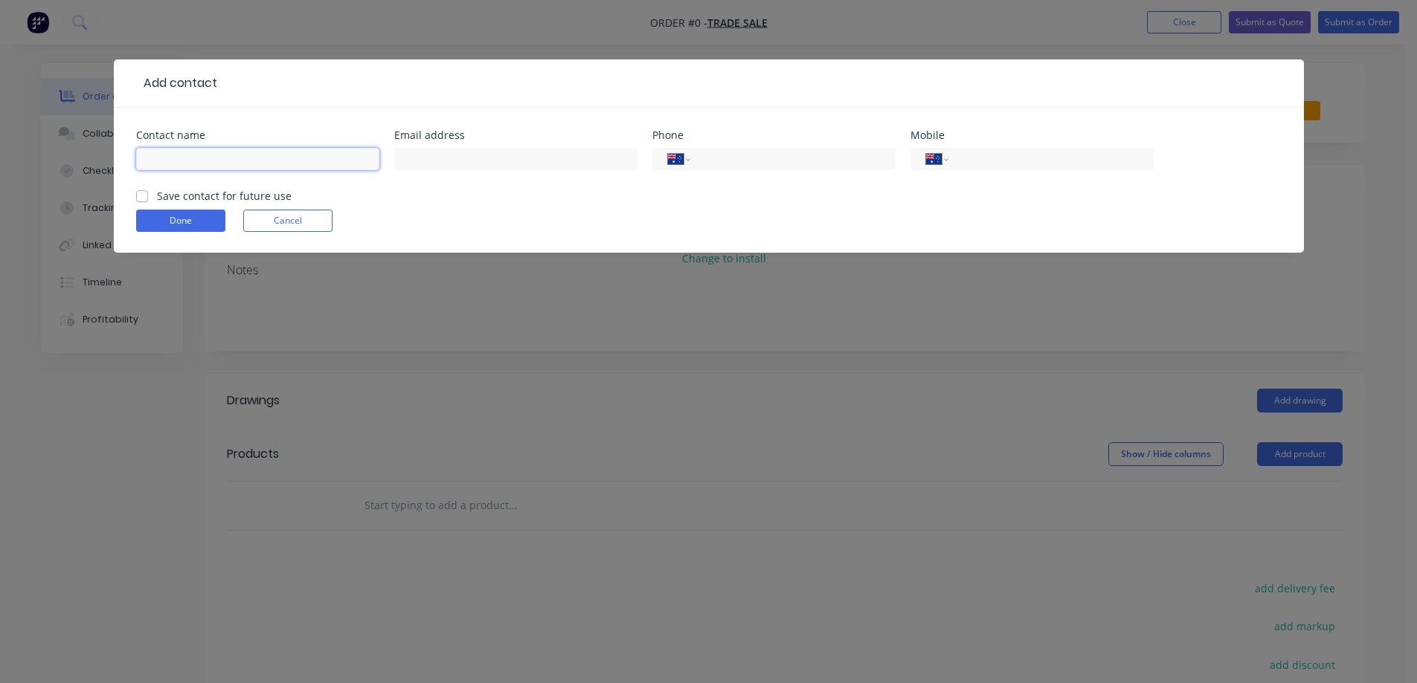
drag, startPoint x: 203, startPoint y: 155, endPoint x: 216, endPoint y: 149, distance: 14.6
click at [212, 152] on input "text" at bounding box center [257, 159] width 243 height 22
type input "[PERSON_NAME]"
click at [440, 167] on input "text" at bounding box center [515, 159] width 243 height 22
type input "[EMAIL_ADDRESS][DOMAIN_NAME]"
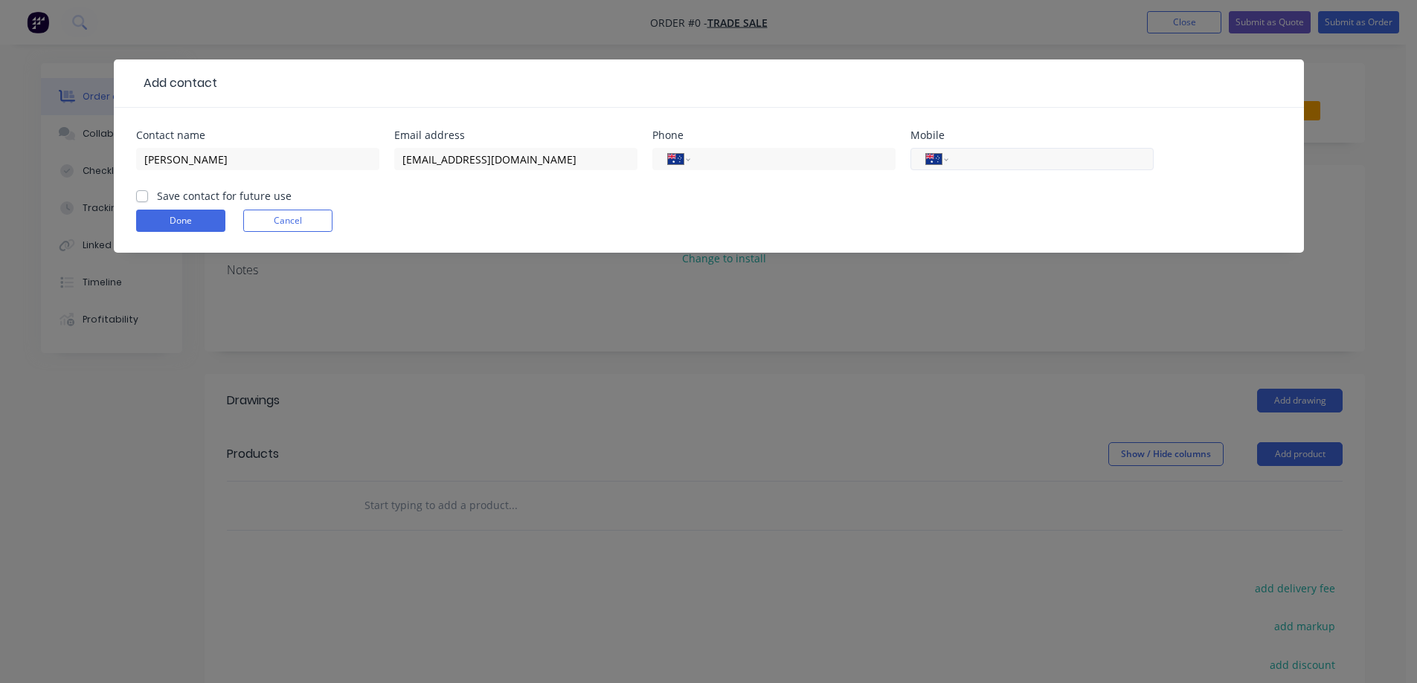
click at [611, 157] on input "tel" at bounding box center [1048, 159] width 178 height 17
type input "0"
type input "0451 586 026"
click at [149, 197] on div "Save contact for future use" at bounding box center [213, 196] width 155 height 16
drag, startPoint x: 146, startPoint y: 198, endPoint x: 166, endPoint y: 213, distance: 24.9
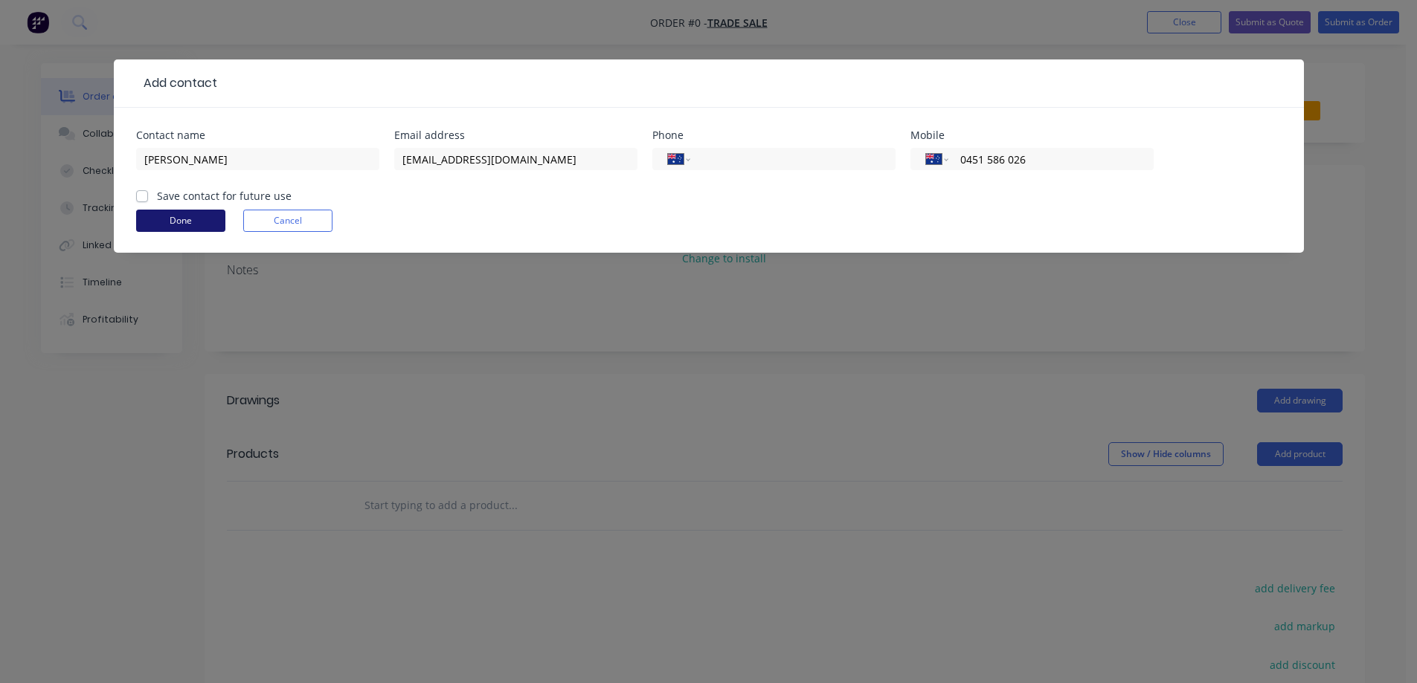
click at [157, 198] on label "Save contact for future use" at bounding box center [224, 196] width 135 height 16
click at [146, 198] on input "Save contact for future use" at bounding box center [142, 195] width 12 height 14
checkbox input "true"
click at [179, 218] on button "Done" at bounding box center [180, 221] width 89 height 22
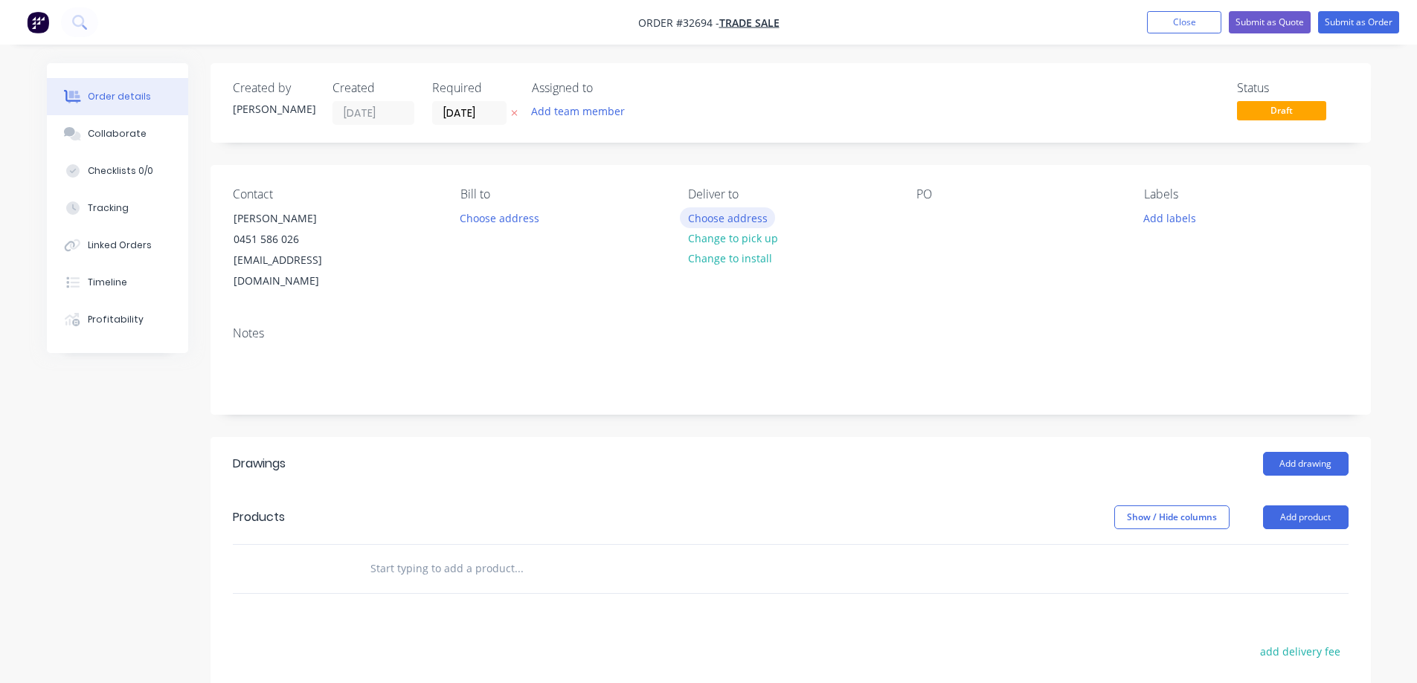
click at [611, 219] on button "Choose address" at bounding box center [727, 217] width 95 height 20
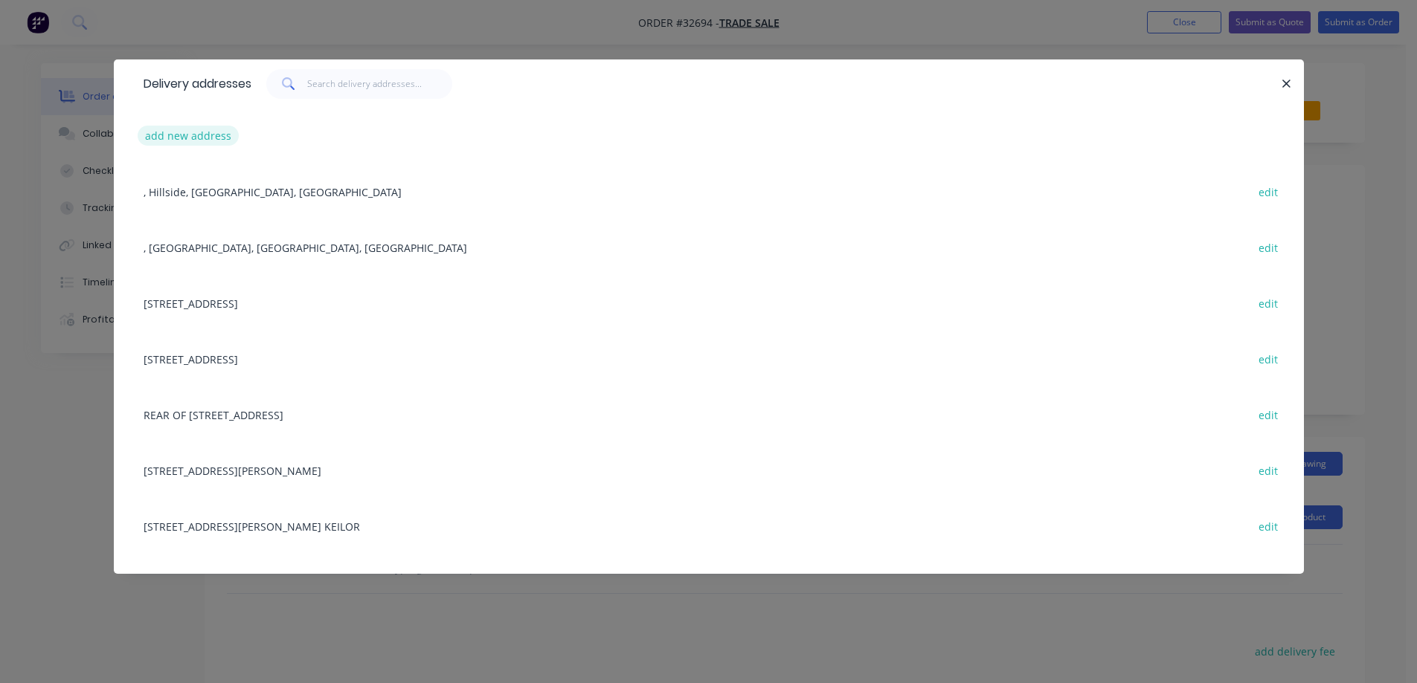
click at [207, 137] on button "add new address" at bounding box center [189, 136] width 102 height 20
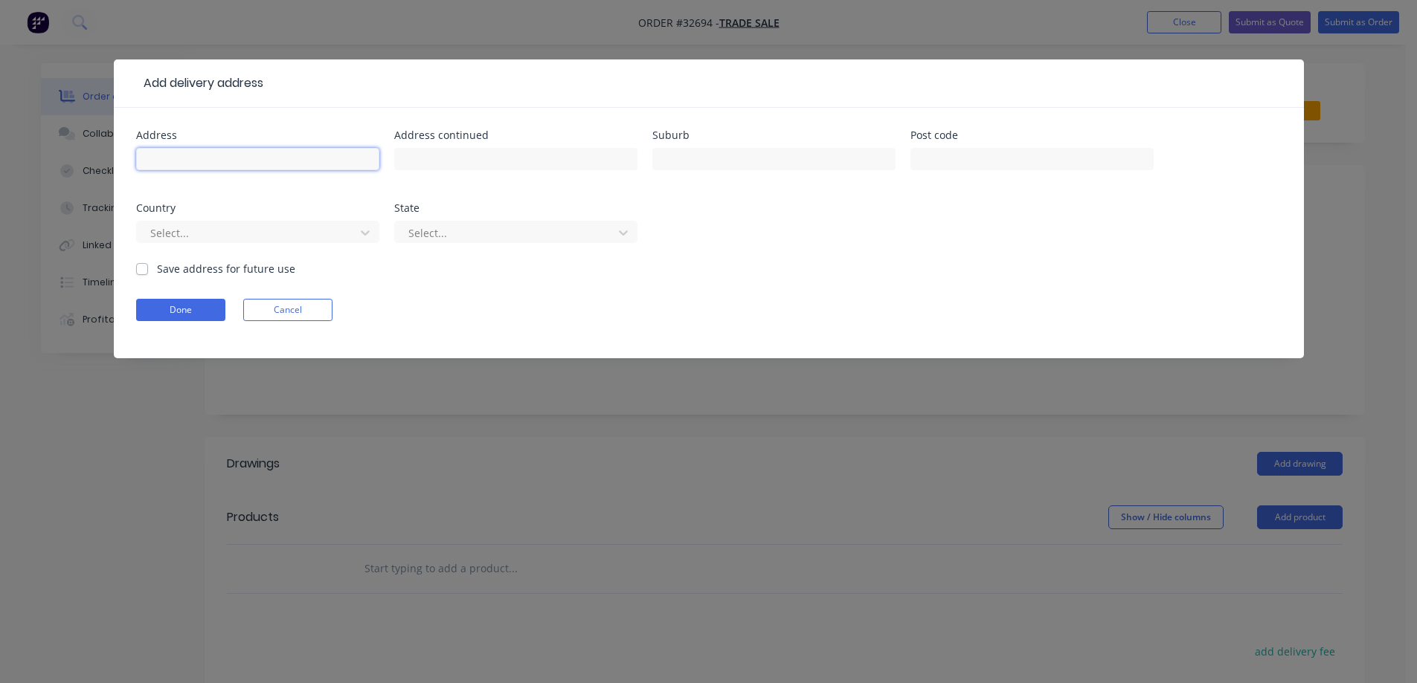
click at [172, 160] on input "text" at bounding box center [257, 159] width 243 height 22
type input "[STREET_ADDRESS][PERSON_NAME]"
click at [611, 160] on input "text" at bounding box center [773, 159] width 243 height 22
type input "Essendon"
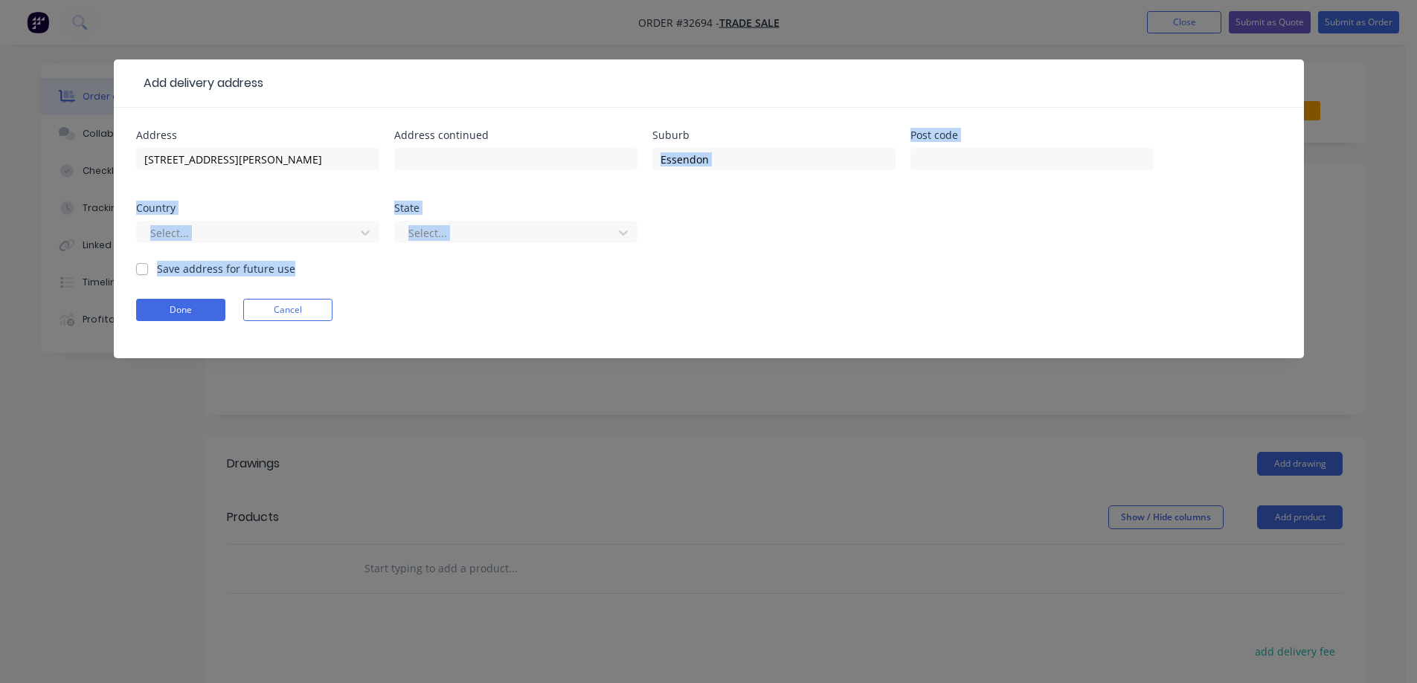
drag, startPoint x: 611, startPoint y: 251, endPoint x: 337, endPoint y: 271, distance: 275.1
click at [437, 272] on form "Address [STREET_ADDRESS][PERSON_NAME] Address continued Suburb [GEOGRAPHIC_DATA…" at bounding box center [708, 244] width 1145 height 228
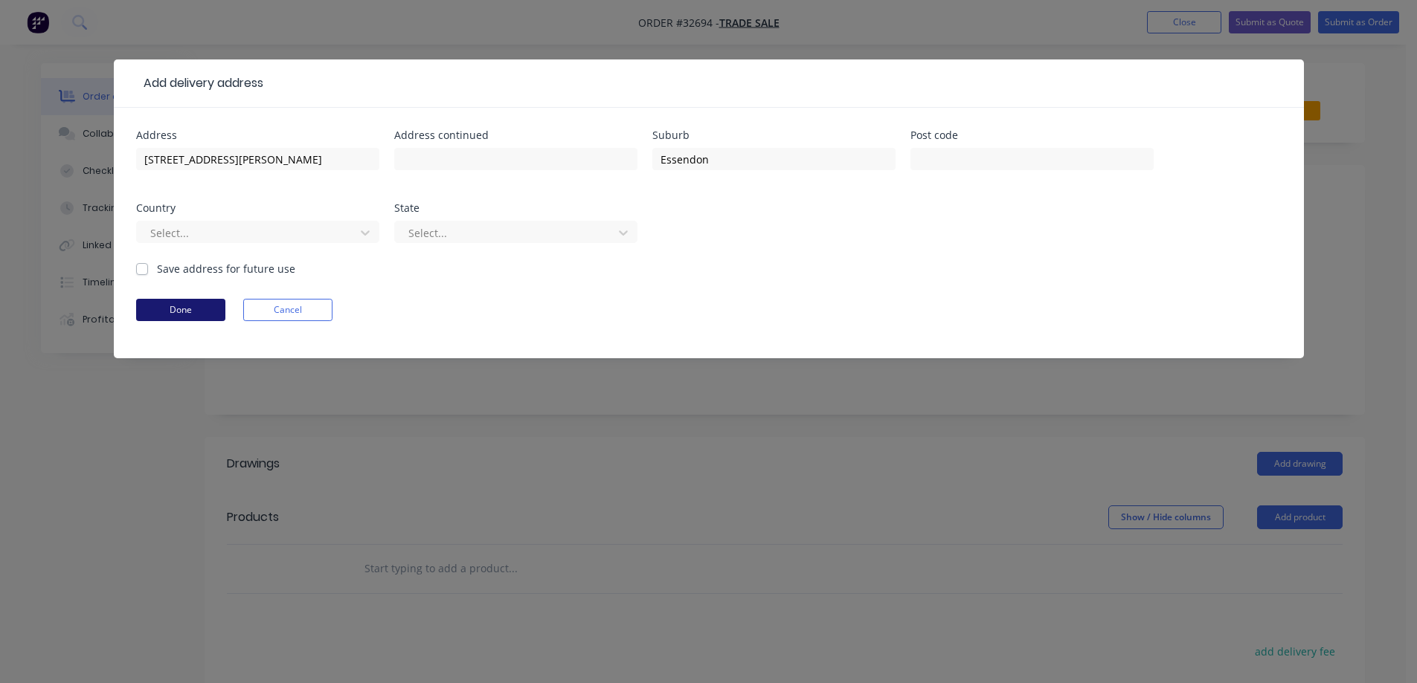
drag, startPoint x: 741, startPoint y: 325, endPoint x: 161, endPoint y: 318, distance: 579.3
click at [611, 321] on form "Address [STREET_ADDRESS][PERSON_NAME] Address continued Suburb [GEOGRAPHIC_DATA…" at bounding box center [708, 244] width 1145 height 228
click at [225, 204] on div "Country" at bounding box center [257, 208] width 243 height 10
click at [184, 238] on div at bounding box center [248, 233] width 199 height 19
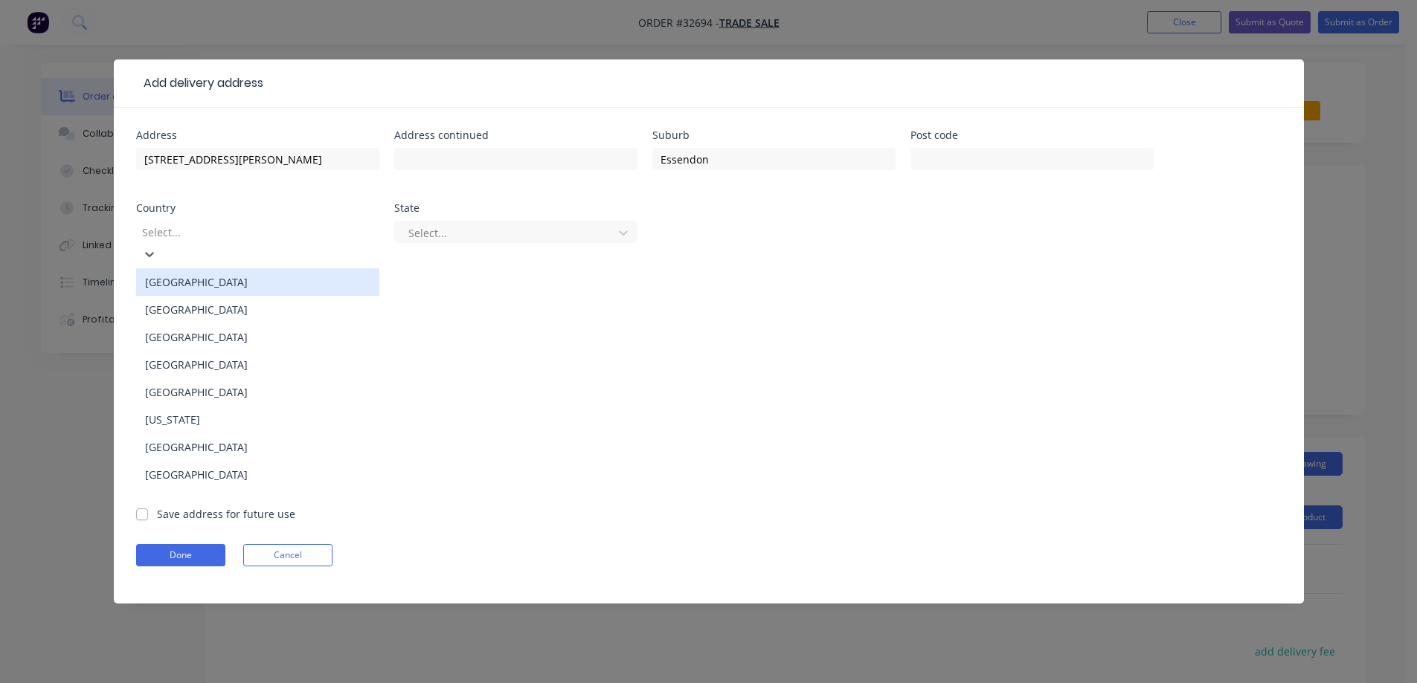
click at [194, 268] on div "[GEOGRAPHIC_DATA]" at bounding box center [257, 282] width 243 height 28
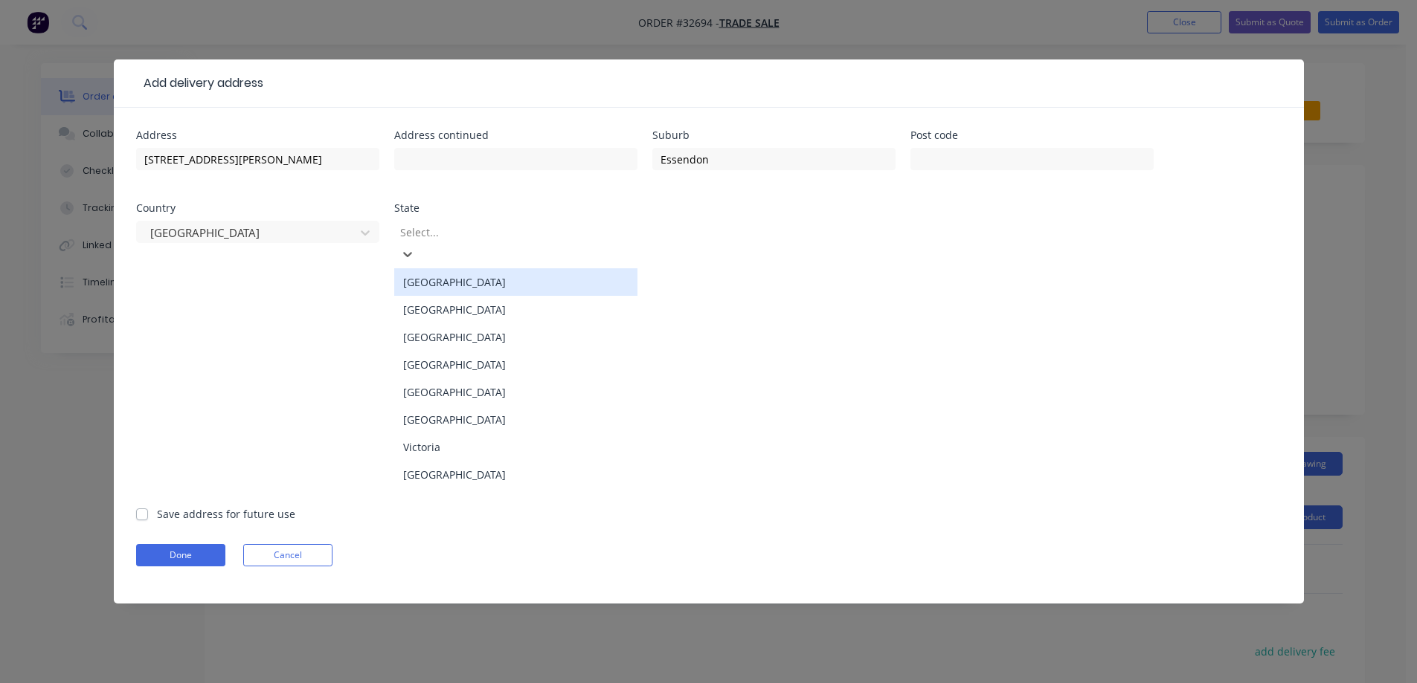
click at [490, 233] on div at bounding box center [506, 232] width 214 height 19
click at [473, 434] on div "Victoria" at bounding box center [515, 448] width 243 height 28
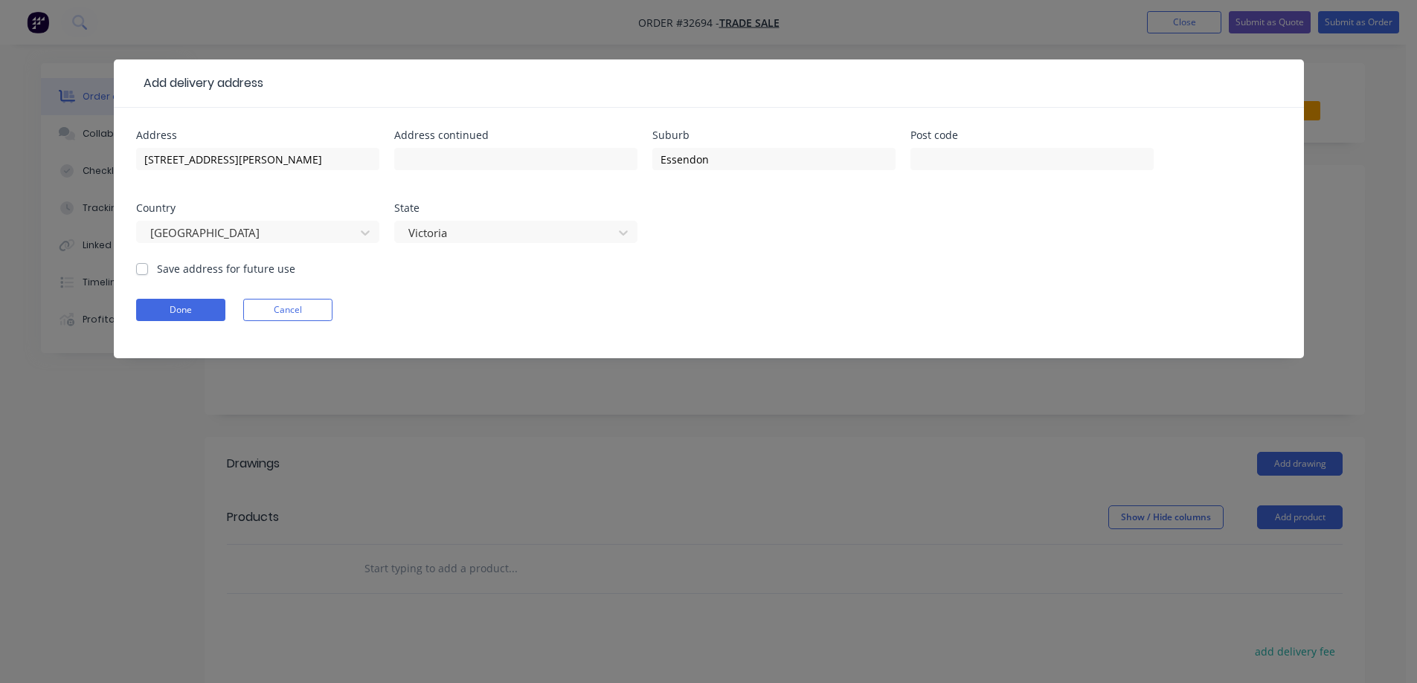
click at [157, 269] on label "Save address for future use" at bounding box center [226, 269] width 138 height 16
click at [143, 269] on input "Save address for future use" at bounding box center [142, 268] width 12 height 14
checkbox input "true"
click at [181, 309] on button "Done" at bounding box center [180, 310] width 89 height 22
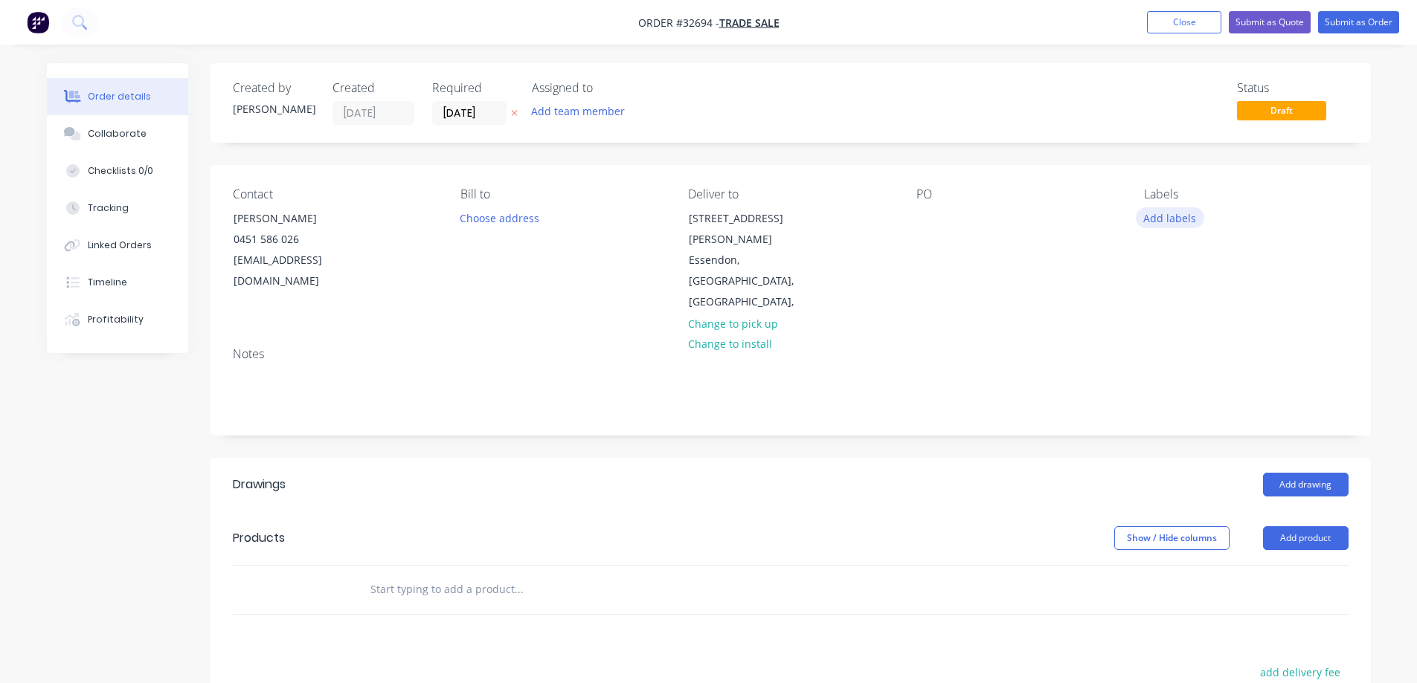
click at [611, 220] on button "Add labels" at bounding box center [1170, 217] width 68 height 20
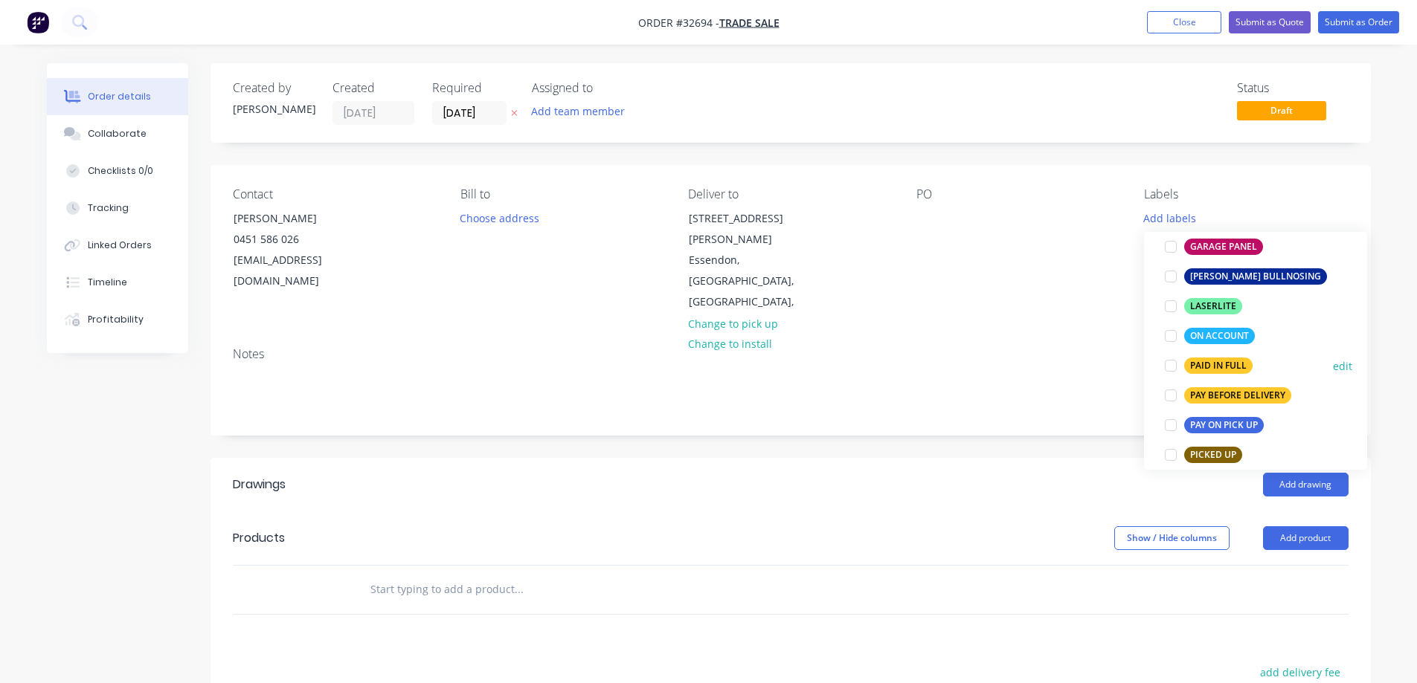
scroll to position [446, 0]
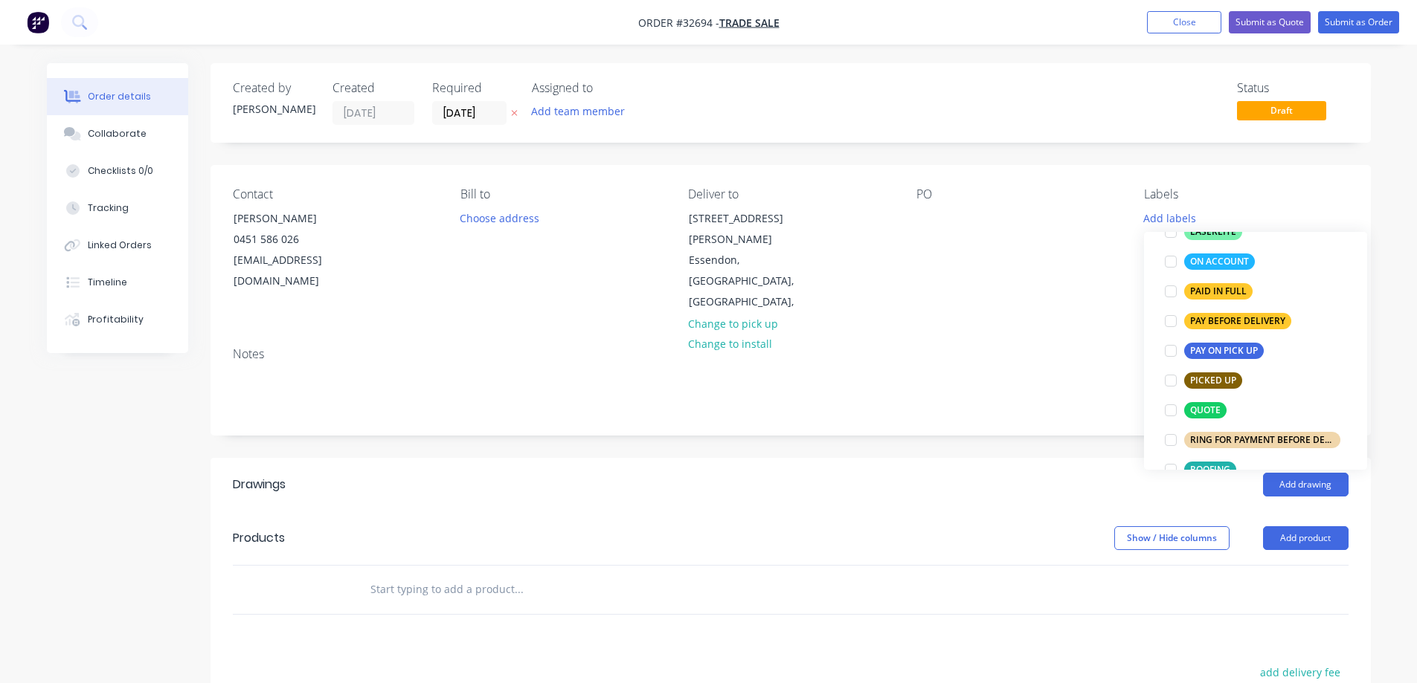
drag, startPoint x: 1174, startPoint y: 410, endPoint x: 831, endPoint y: 485, distance: 350.9
click at [611, 409] on div at bounding box center [1171, 411] width 30 height 30
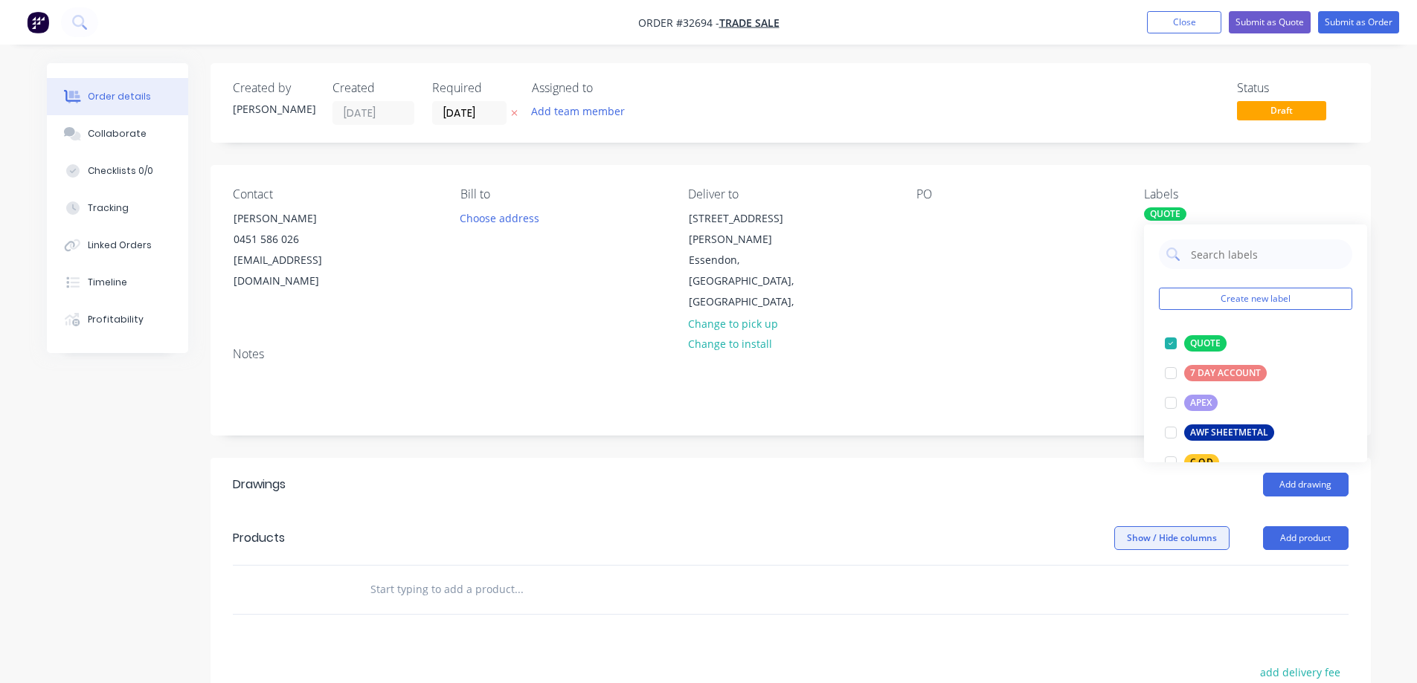
drag, startPoint x: 828, startPoint y: 486, endPoint x: 1130, endPoint y: 486, distance: 302.7
click at [611, 457] on div "Show / Hide columns Add product" at bounding box center [908, 538] width 878 height 24
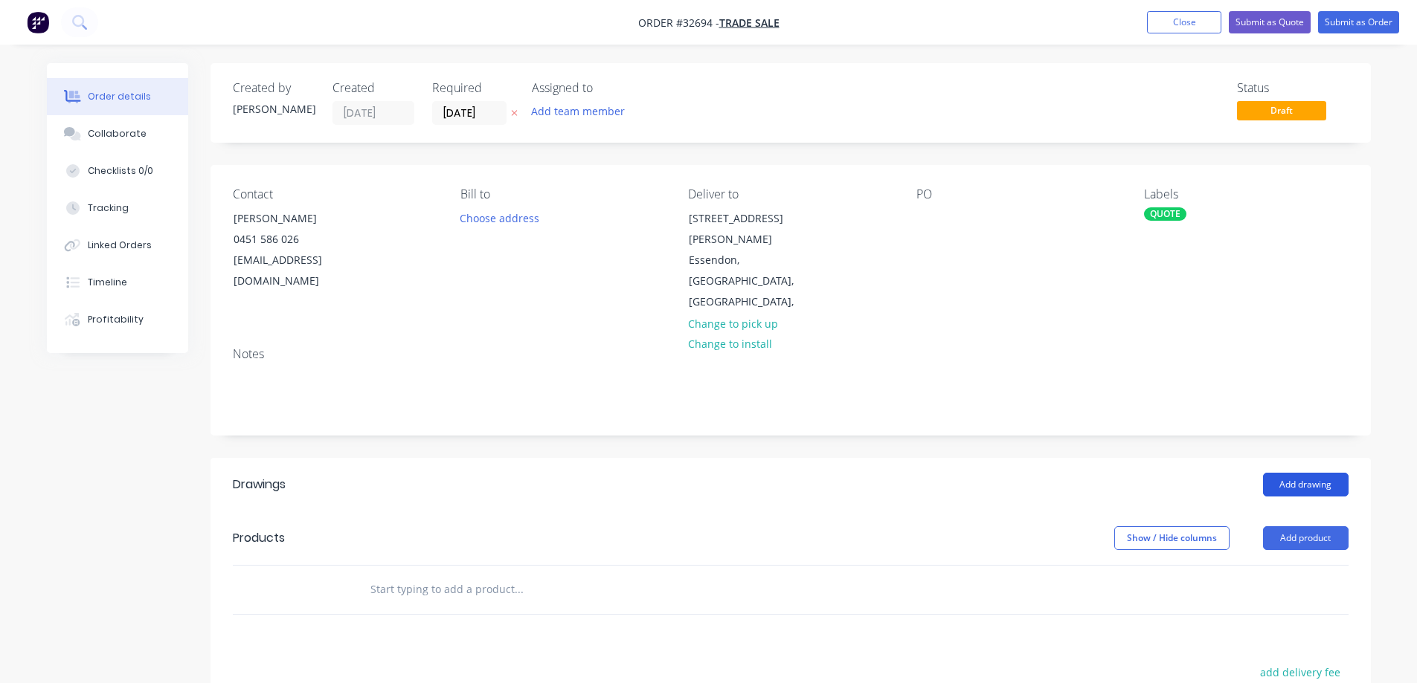
click at [611, 457] on button "Add drawing" at bounding box center [1306, 485] width 86 height 24
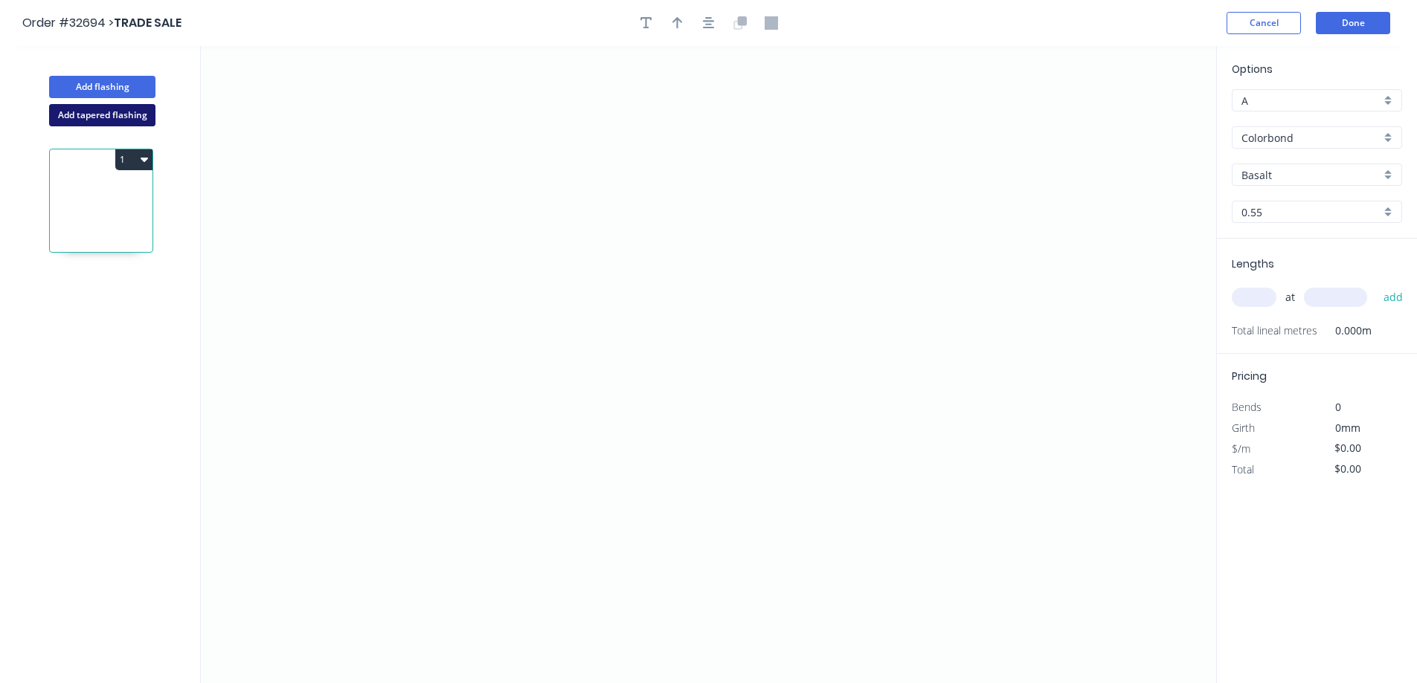
click at [138, 116] on button "Add tapered flashing" at bounding box center [102, 115] width 106 height 22
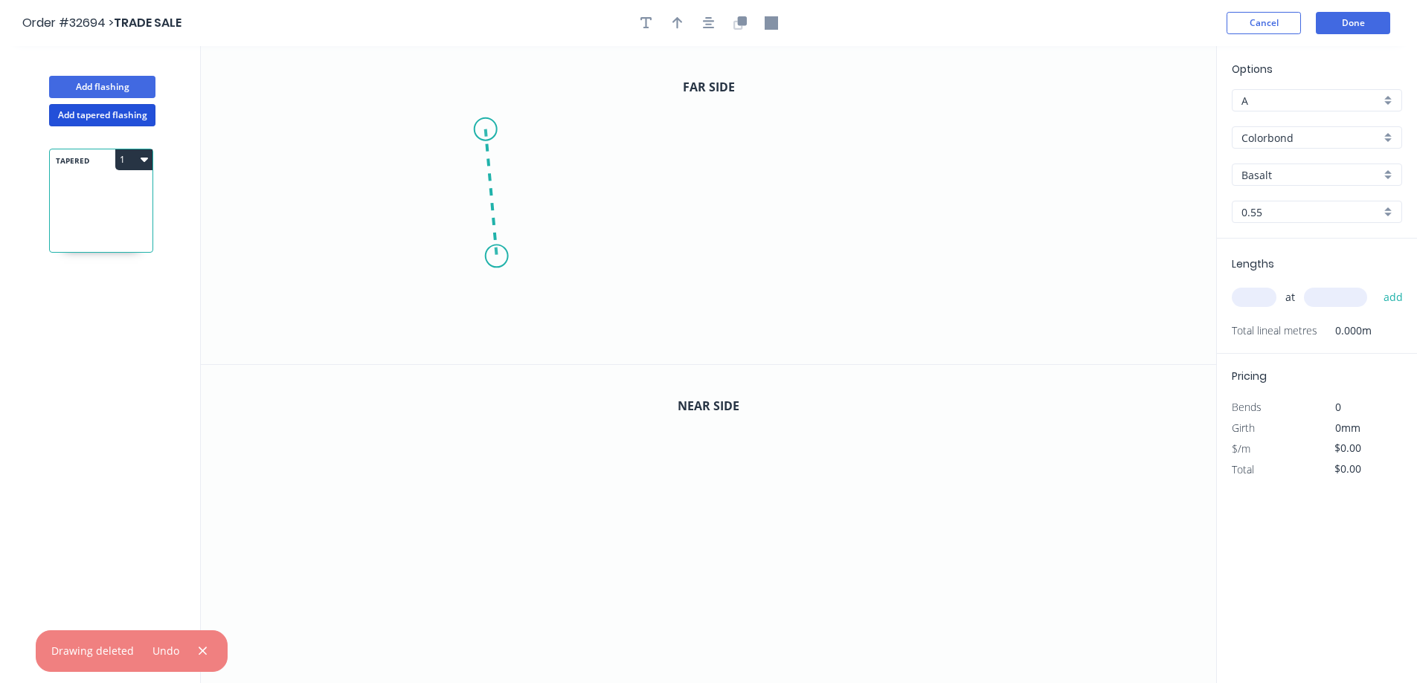
drag, startPoint x: 485, startPoint y: 129, endPoint x: 496, endPoint y: 257, distance: 127.6
click at [496, 257] on icon "0" at bounding box center [708, 205] width 1015 height 318
drag, startPoint x: 496, startPoint y: 257, endPoint x: 770, endPoint y: 240, distance: 274.1
click at [611, 240] on icon "0 ?" at bounding box center [708, 205] width 1015 height 318
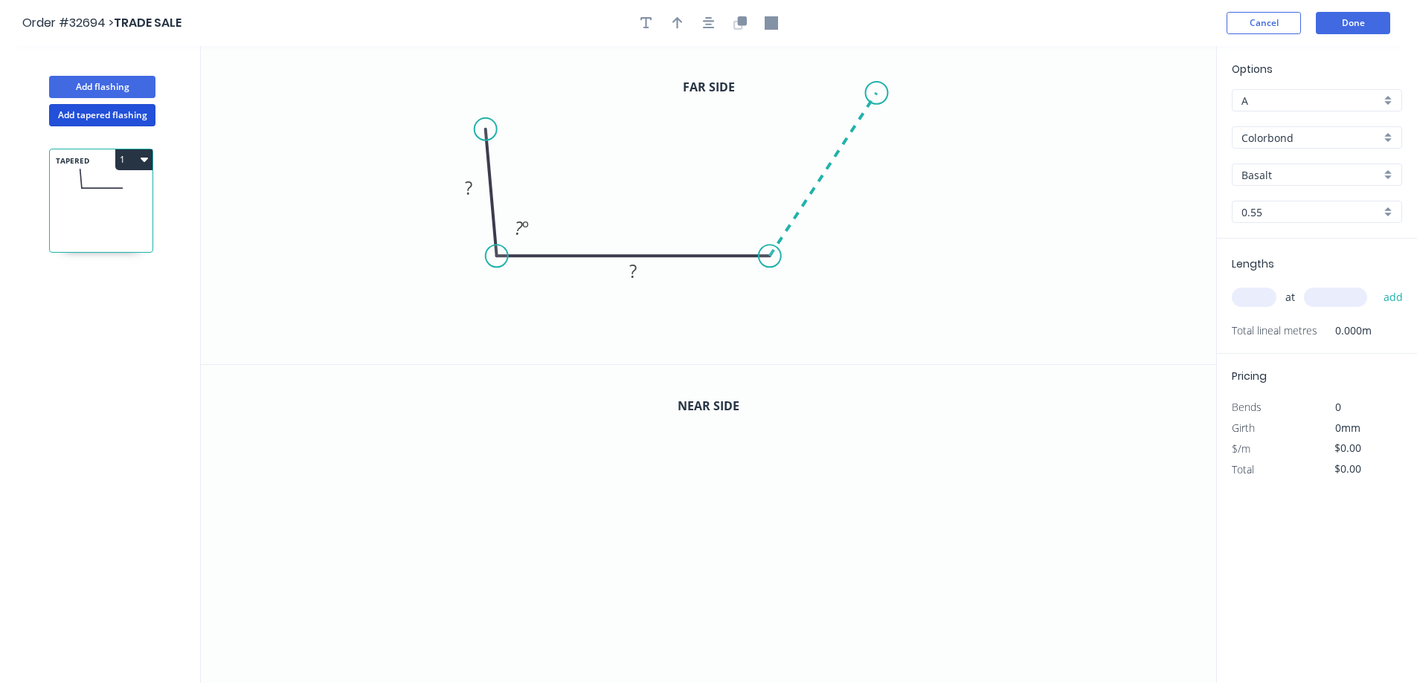
drag, startPoint x: 770, startPoint y: 240, endPoint x: 877, endPoint y: 93, distance: 182.1
click at [611, 93] on icon "0 ? ? ? º" at bounding box center [708, 205] width 1015 height 318
drag, startPoint x: 916, startPoint y: 209, endPoint x: 915, endPoint y: 196, distance: 13.5
click at [611, 208] on div "Feather" at bounding box center [951, 204] width 149 height 30
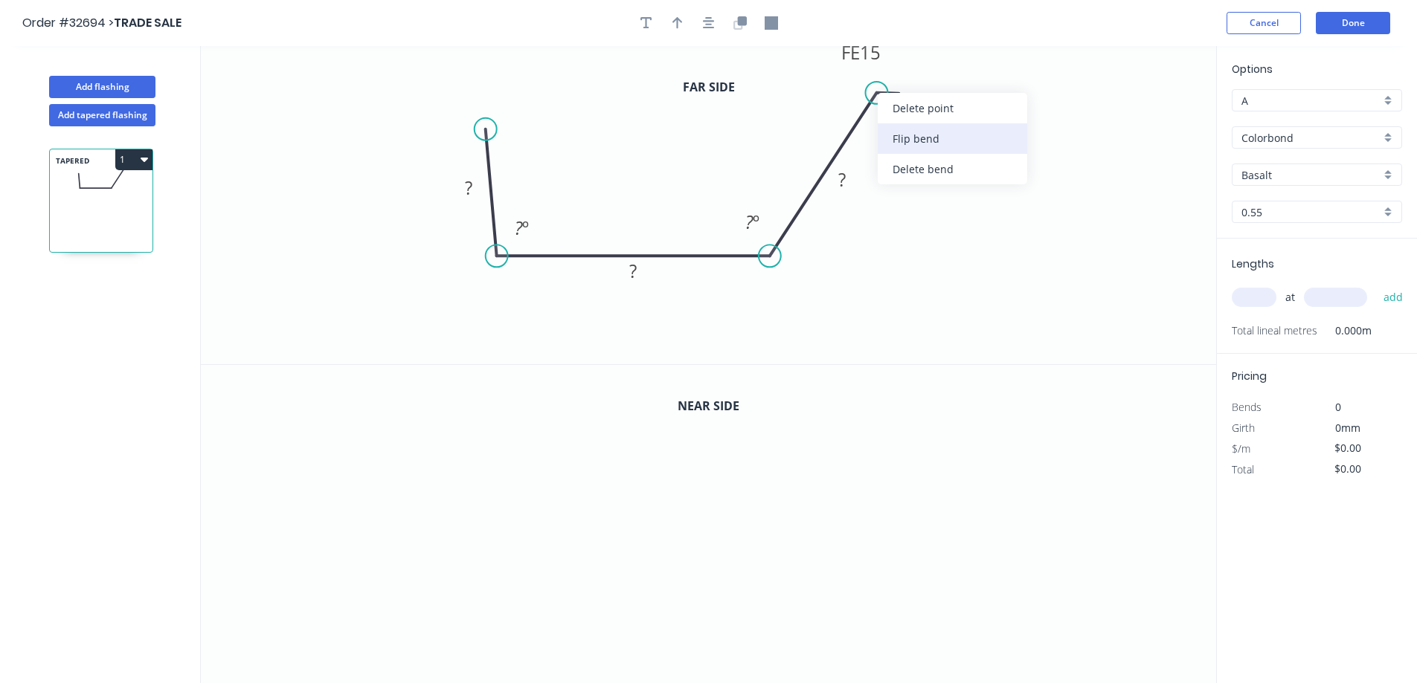
click at [611, 141] on div "Flip bend" at bounding box center [951, 138] width 149 height 30
drag, startPoint x: 914, startPoint y: 177, endPoint x: 903, endPoint y: 159, distance: 21.0
click at [611, 178] on div "Delete bend" at bounding box center [956, 168] width 149 height 30
click at [611, 239] on div "Drip edge" at bounding box center [957, 234] width 149 height 30
drag, startPoint x: 483, startPoint y: 125, endPoint x: 496, endPoint y: 115, distance: 15.9
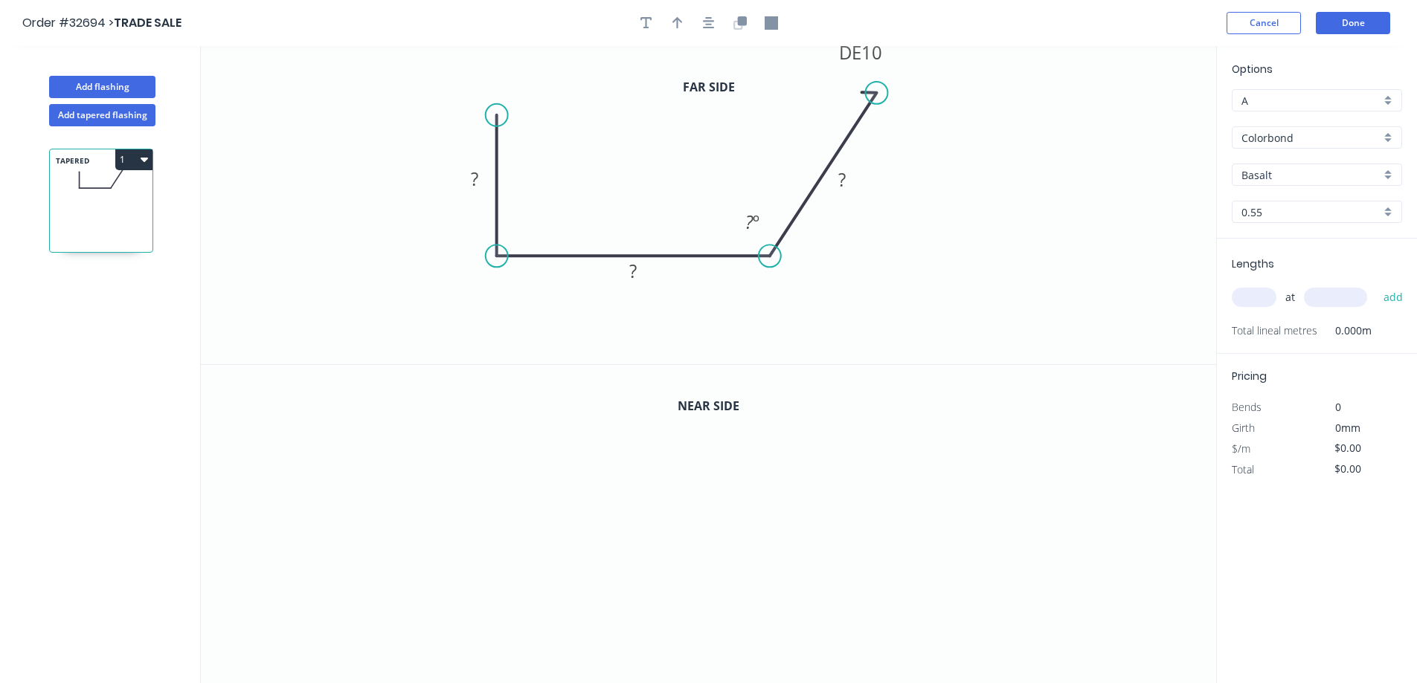
click at [496, 115] on circle at bounding box center [497, 115] width 22 height 22
click at [611, 17] on icon "button" at bounding box center [739, 22] width 13 height 13
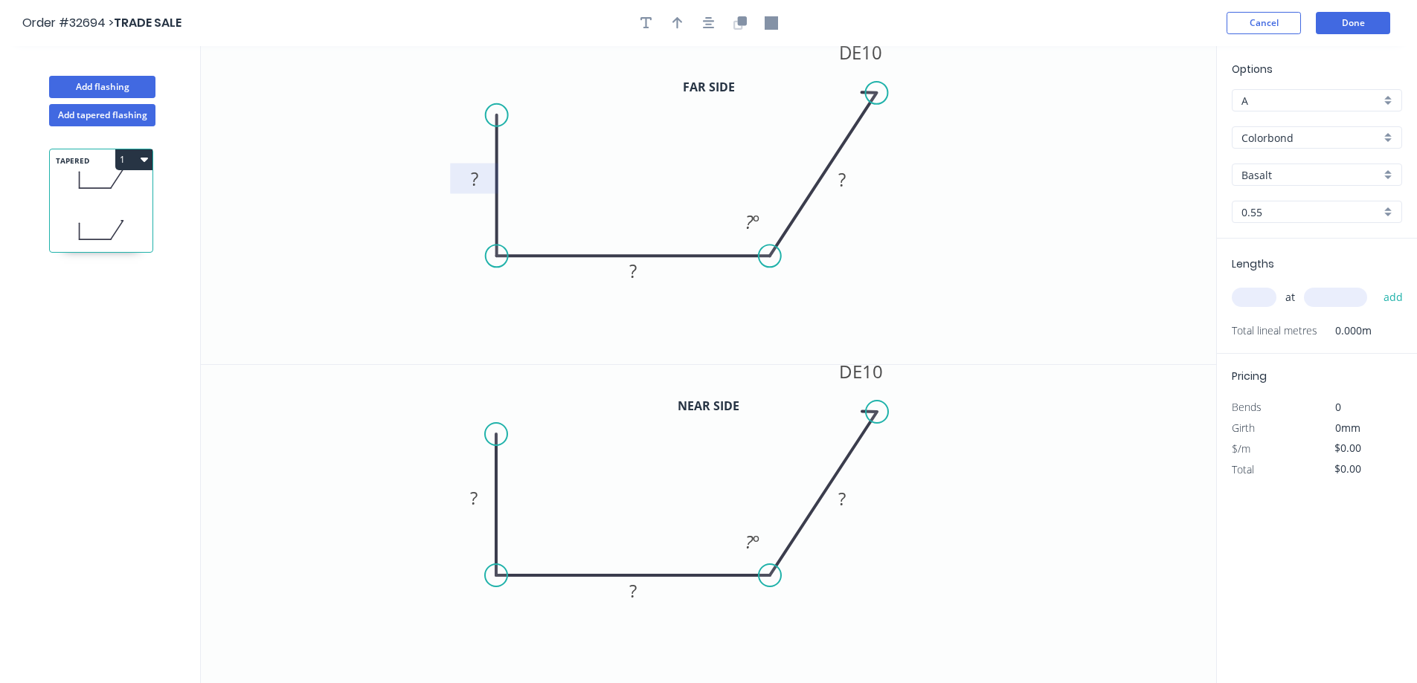
click at [476, 181] on tspan "?" at bounding box center [474, 179] width 7 height 25
click at [611, 139] on input "Colorbond" at bounding box center [1310, 138] width 139 height 16
type input "$21.90"
click at [611, 247] on div "Zinc" at bounding box center [1316, 244] width 169 height 26
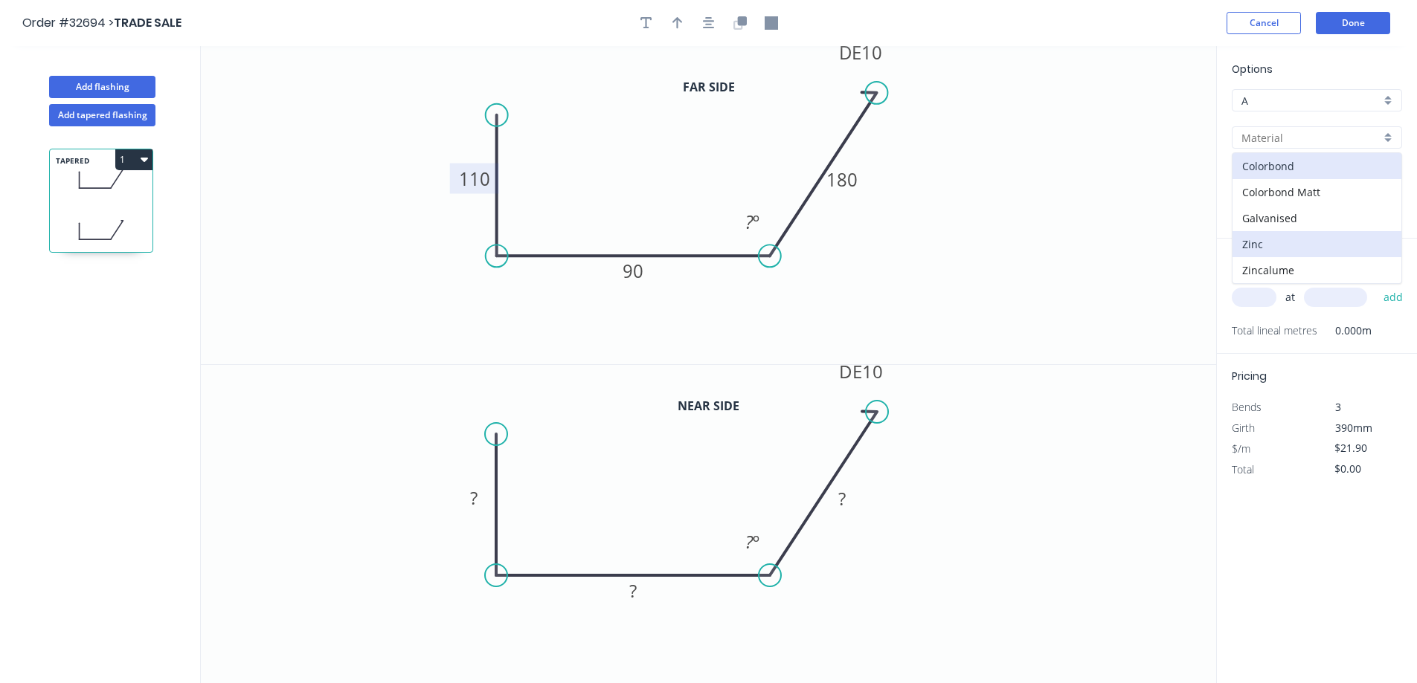
type input "Zinc"
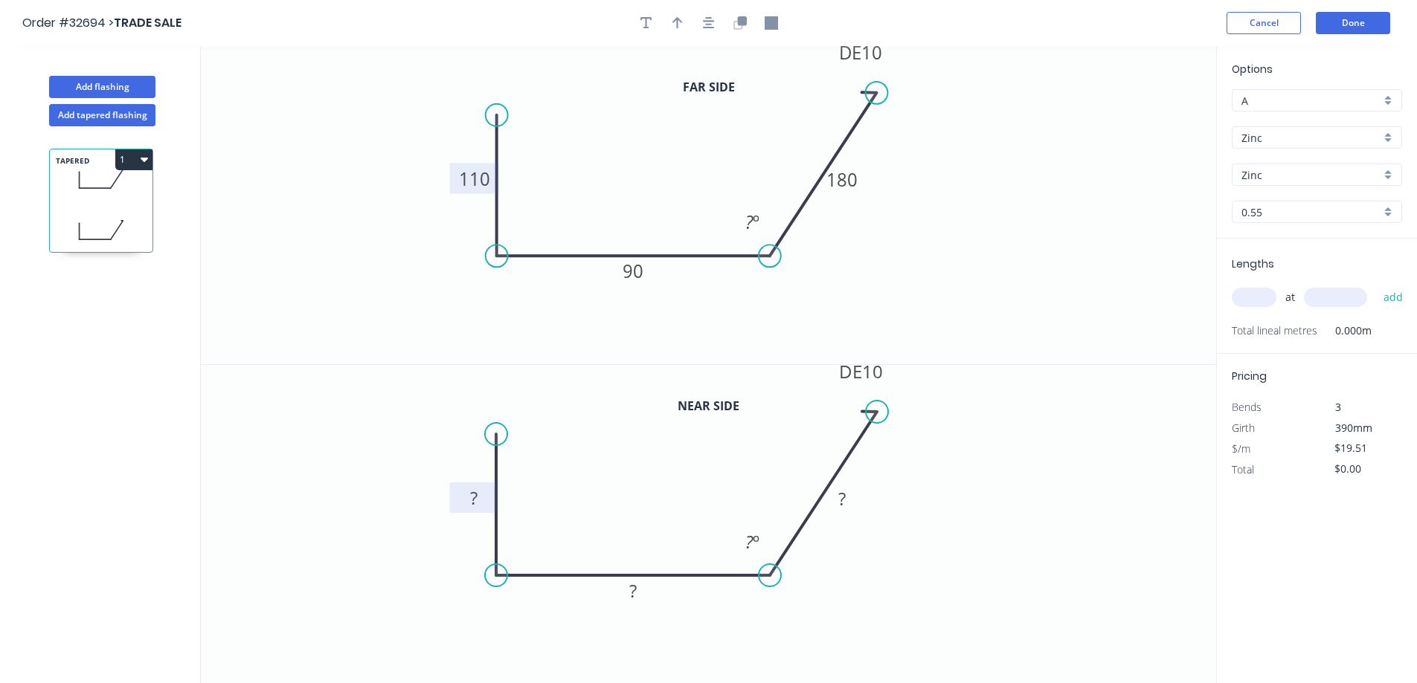
click at [482, 457] on rect at bounding box center [474, 499] width 30 height 21
click at [611, 299] on input "text" at bounding box center [1253, 297] width 45 height 19
type input "$23.69"
type input "1"
type input "5700"
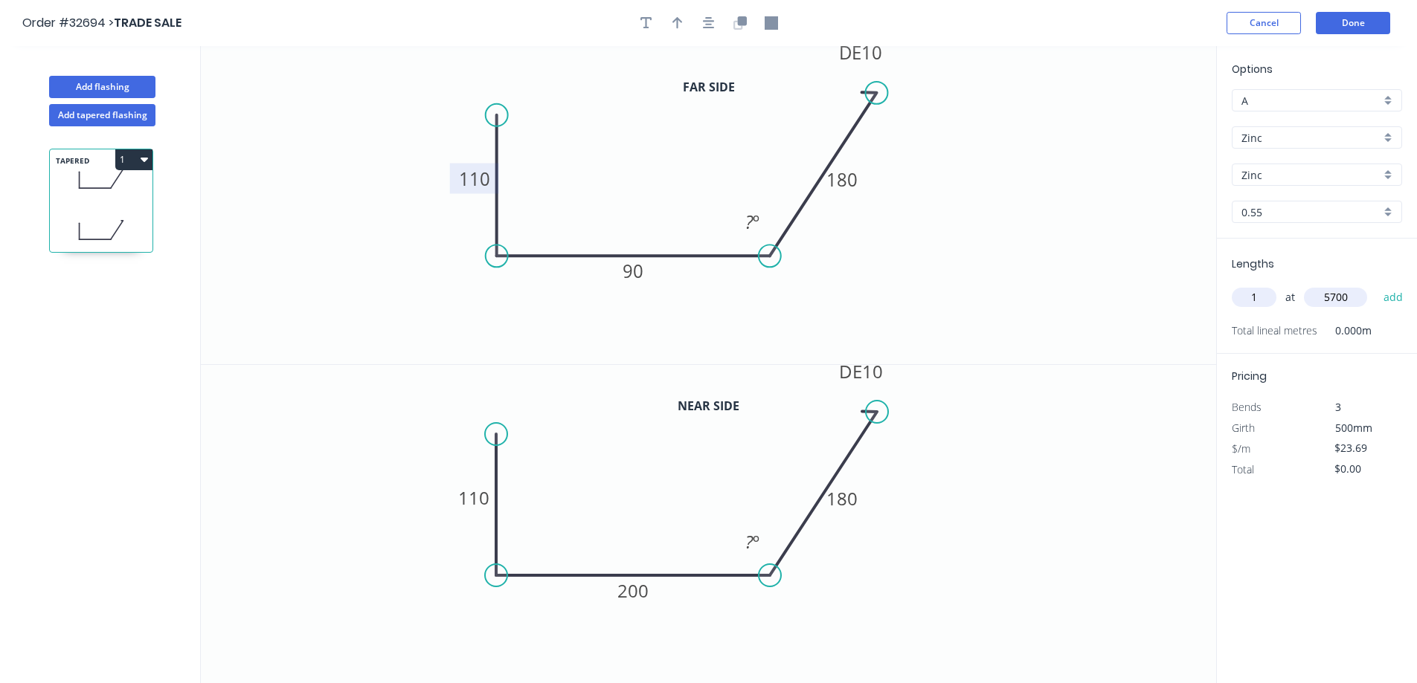
click at [611, 285] on button "add" at bounding box center [1393, 297] width 35 height 25
type input "$135.03"
click at [139, 115] on button "Add tapered flashing" at bounding box center [102, 115] width 106 height 22
type input "$0.00"
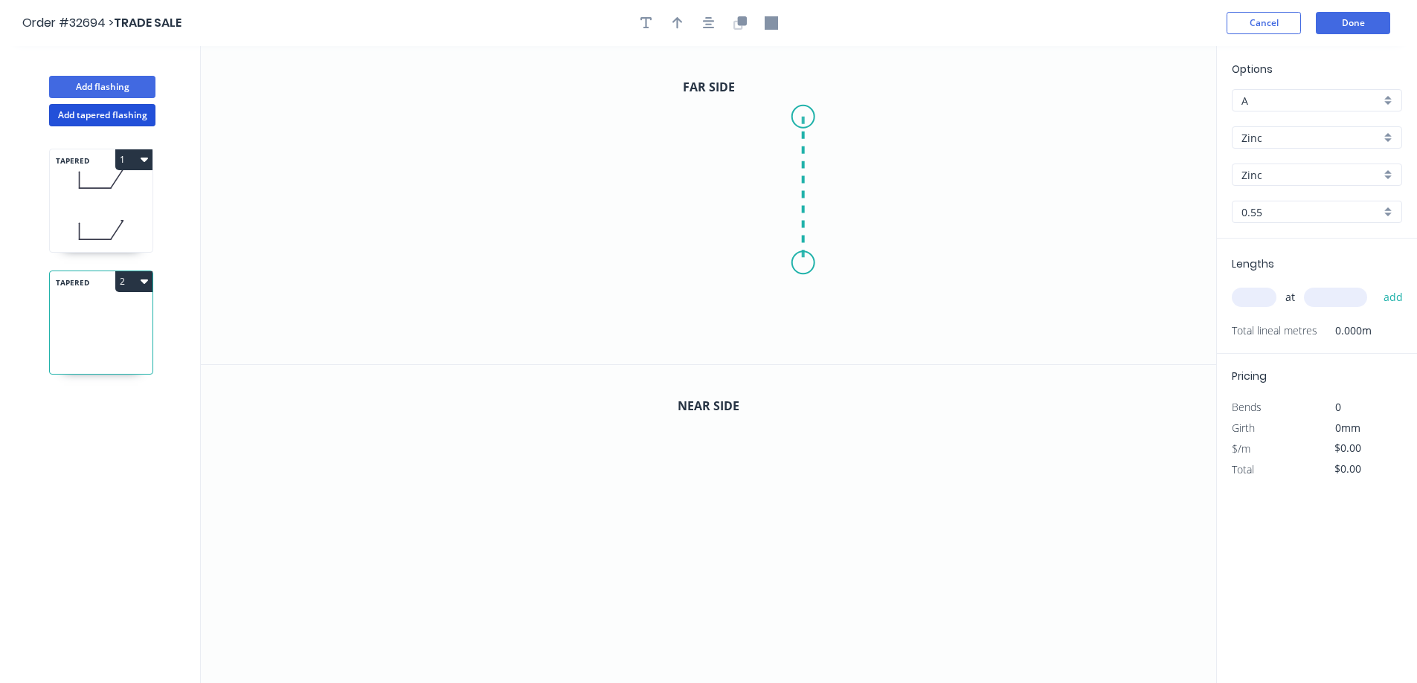
drag, startPoint x: 803, startPoint y: 117, endPoint x: 804, endPoint y: 263, distance: 146.5
click at [611, 263] on icon "0" at bounding box center [708, 205] width 1015 height 318
drag, startPoint x: 804, startPoint y: 263, endPoint x: 555, endPoint y: 274, distance: 249.3
click at [555, 274] on icon "0 ?" at bounding box center [708, 205] width 1015 height 318
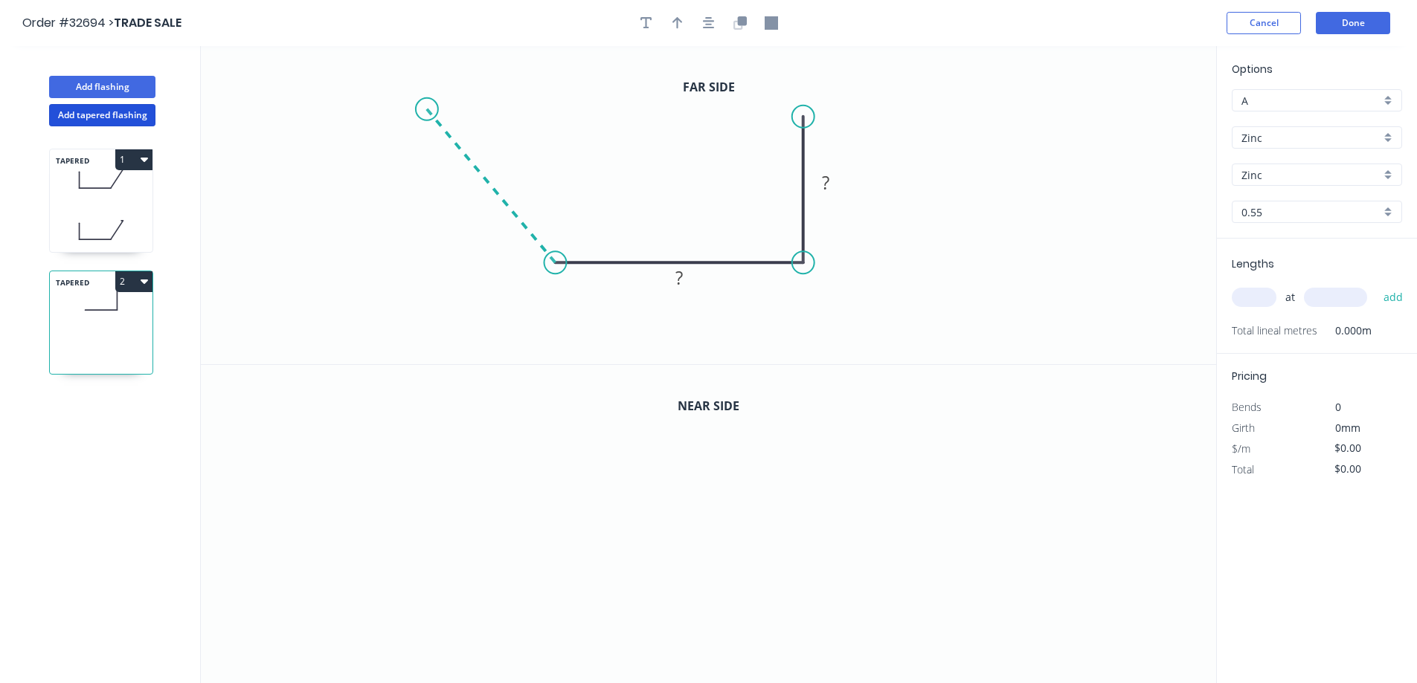
drag, startPoint x: 555, startPoint y: 274, endPoint x: 426, endPoint y: 109, distance: 208.7
click at [426, 109] on icon "0 ? ?" at bounding box center [708, 205] width 1015 height 318
click at [484, 254] on div "Drip edge" at bounding box center [500, 251] width 149 height 30
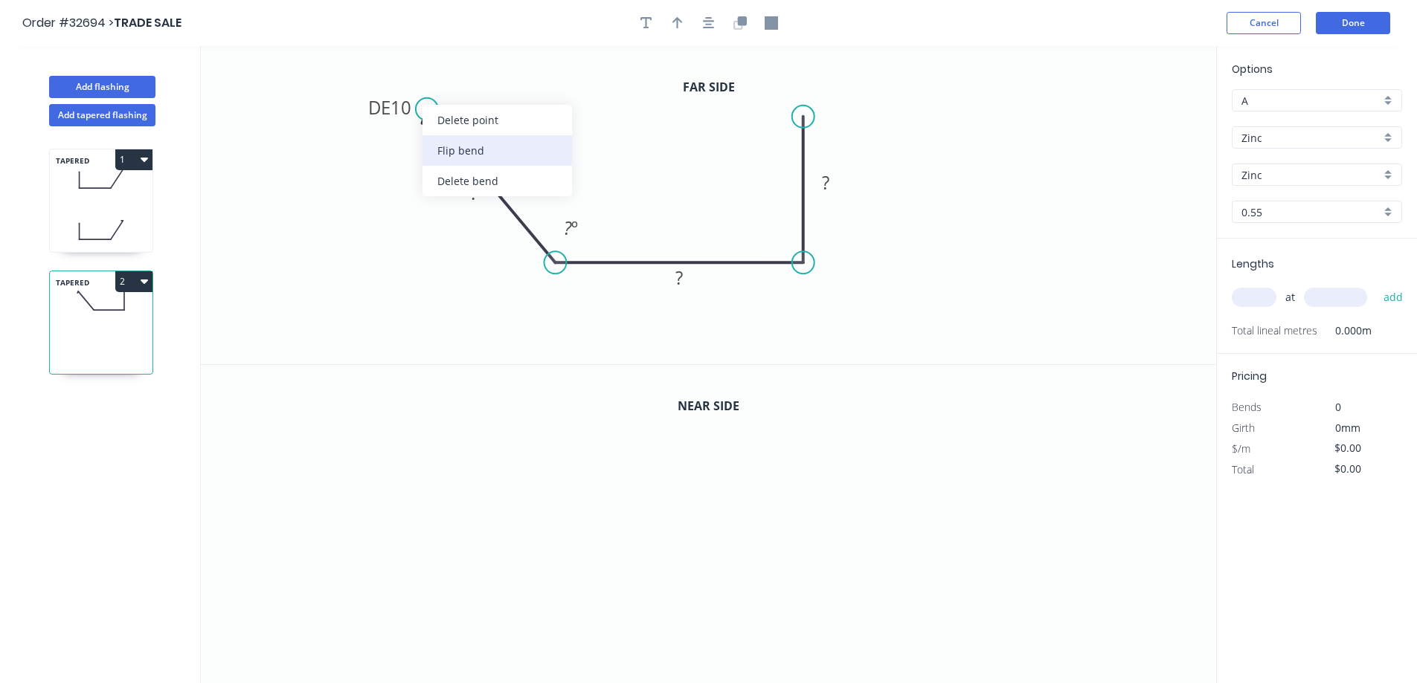
click at [483, 154] on div "Flip bend" at bounding box center [496, 150] width 149 height 30
click at [480, 197] on rect at bounding box center [474, 194] width 30 height 21
click at [582, 233] on tspan "º" at bounding box center [585, 228] width 7 height 25
click at [611, 279] on tspan "?" at bounding box center [678, 277] width 7 height 25
click at [611, 280] on rect at bounding box center [679, 278] width 30 height 21
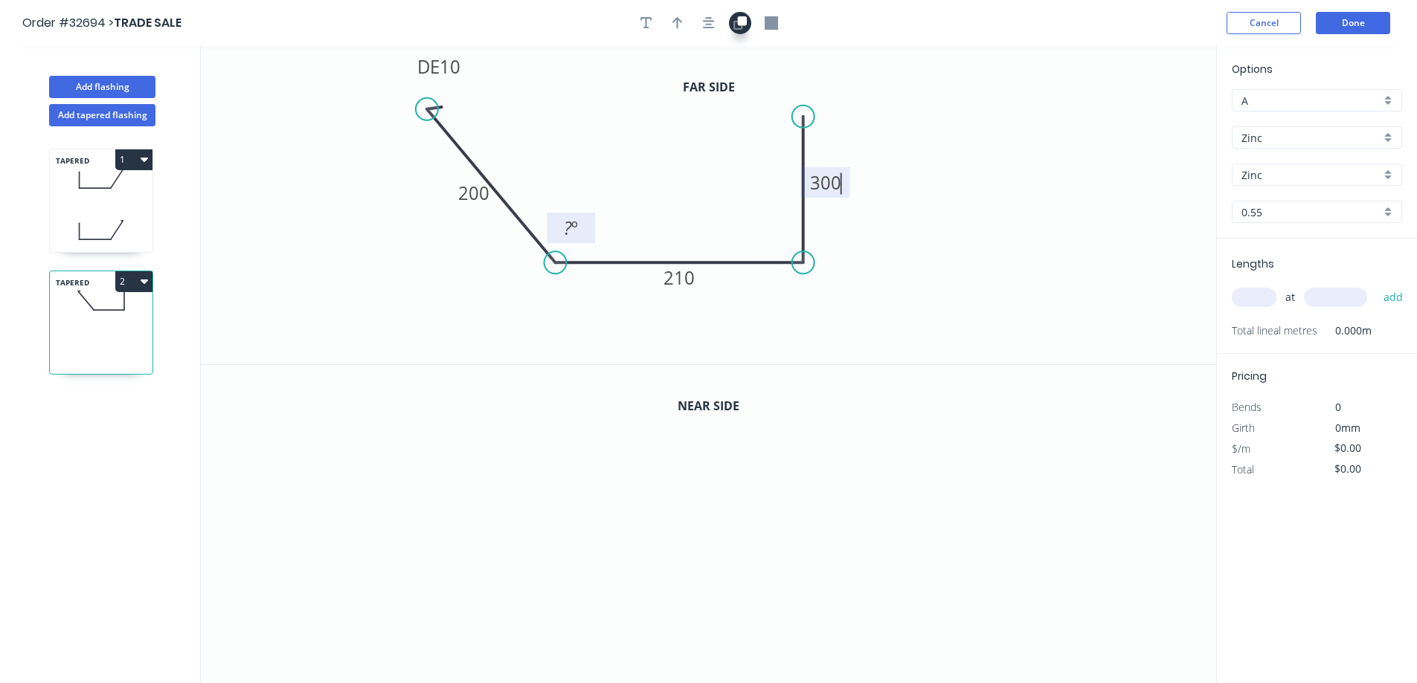
click at [611, 27] on button "button" at bounding box center [740, 23] width 22 height 22
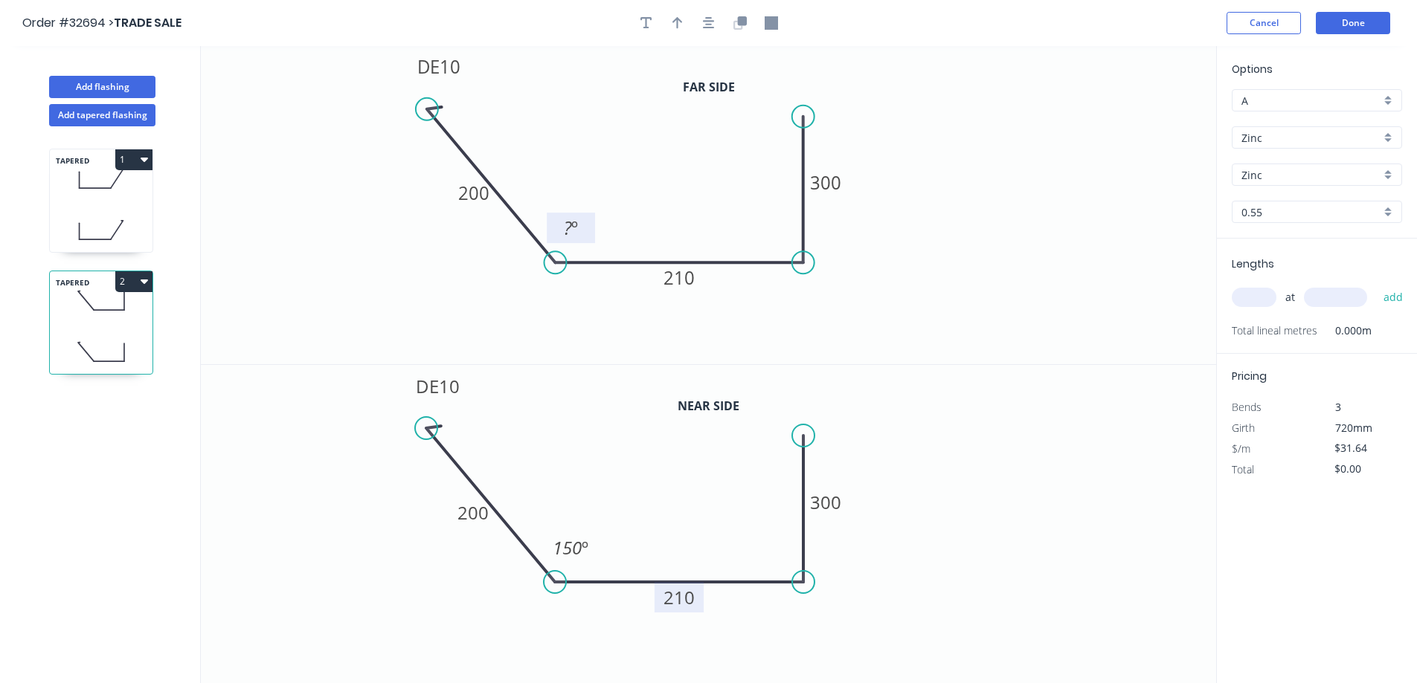
click at [611, 457] on rect at bounding box center [678, 597] width 49 height 30
click at [611, 457] on tspan "210" at bounding box center [678, 597] width 31 height 25
click at [611, 299] on input "text" at bounding box center [1253, 297] width 45 height 19
click at [611, 285] on button "add" at bounding box center [1393, 297] width 35 height 25
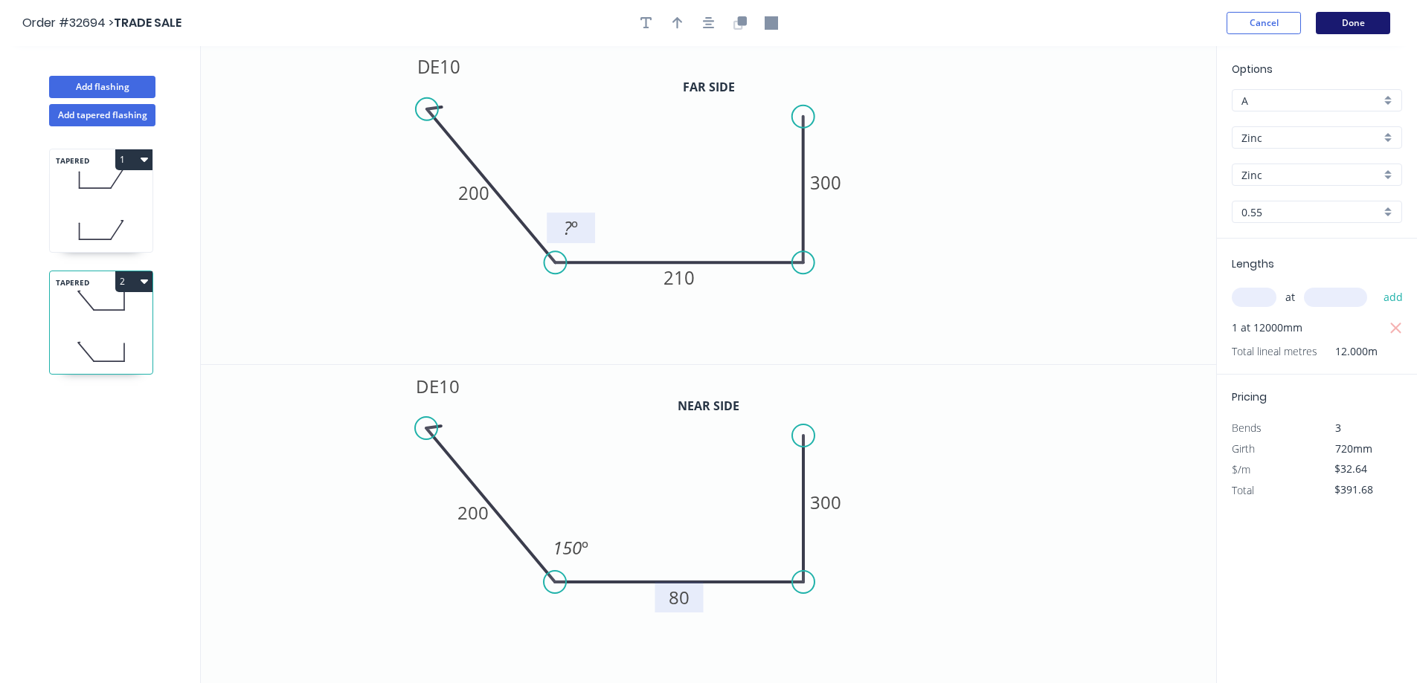
click at [611, 20] on button "Done" at bounding box center [1352, 23] width 74 height 22
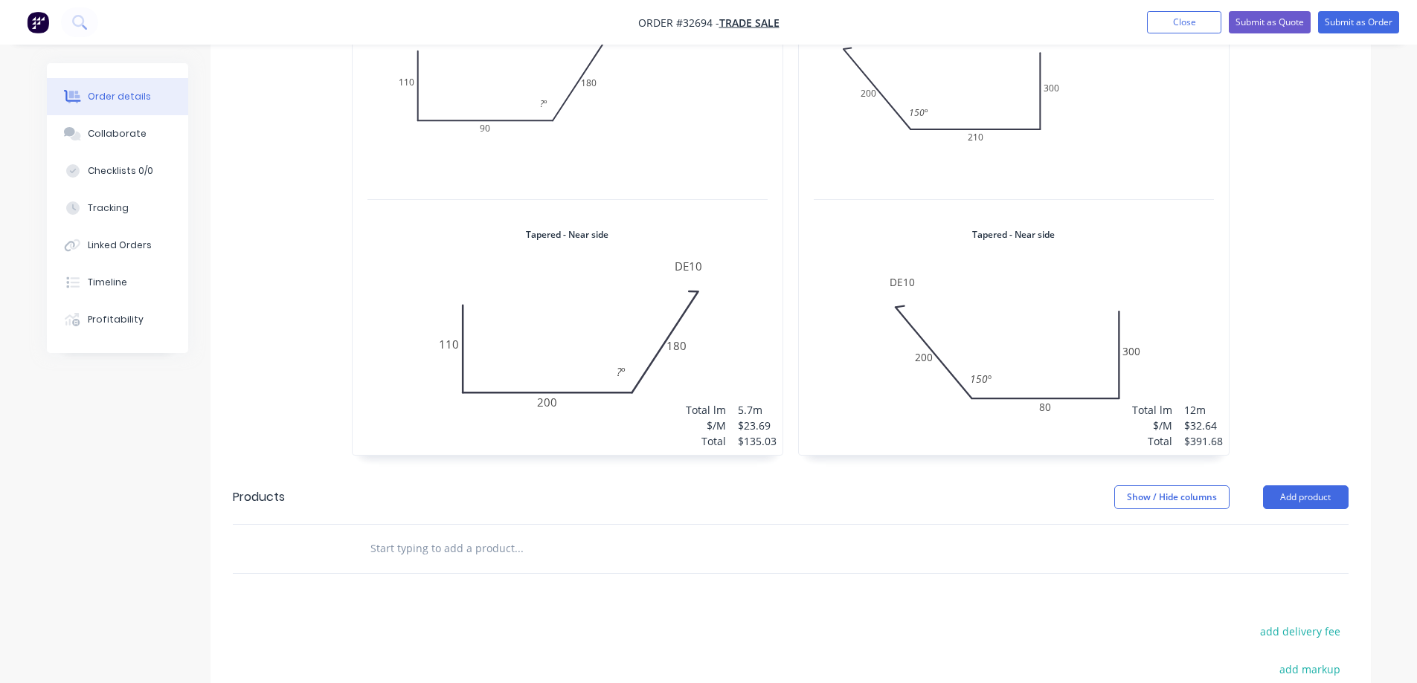
scroll to position [595, 0]
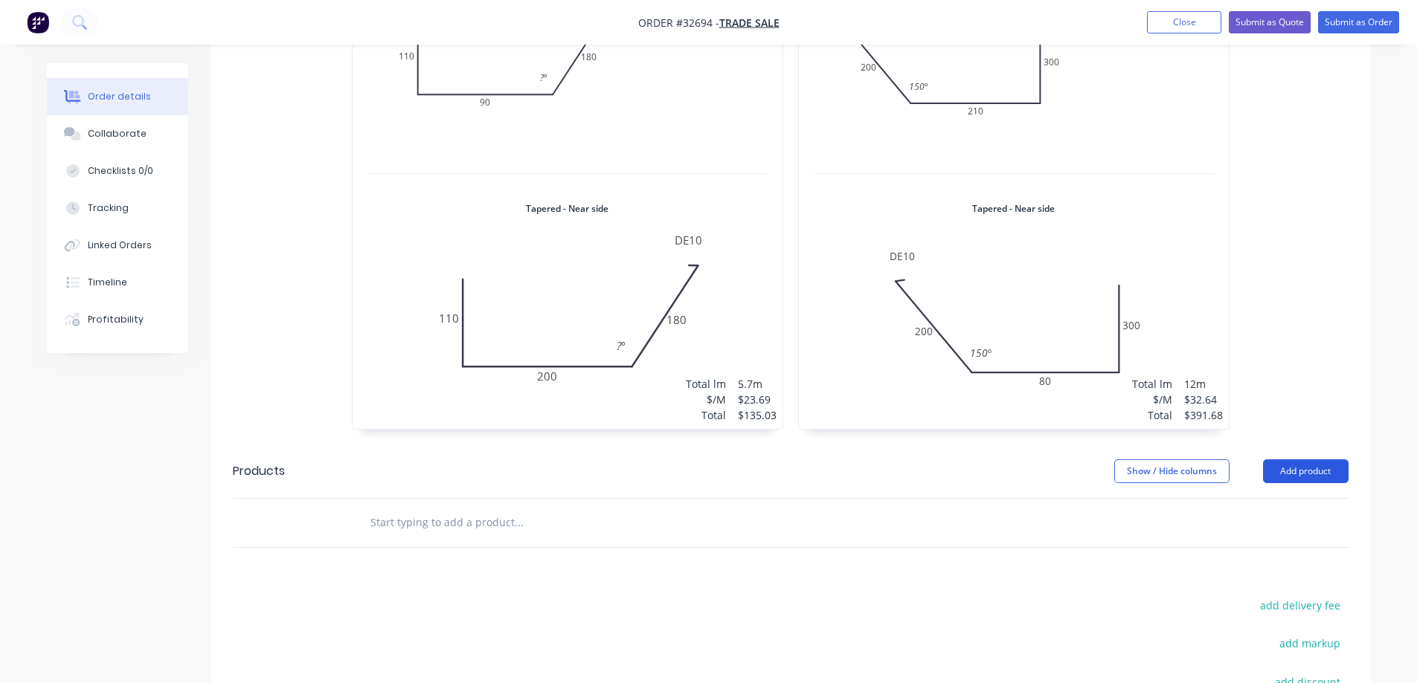
click at [611, 457] on button "Add product" at bounding box center [1306, 472] width 86 height 24
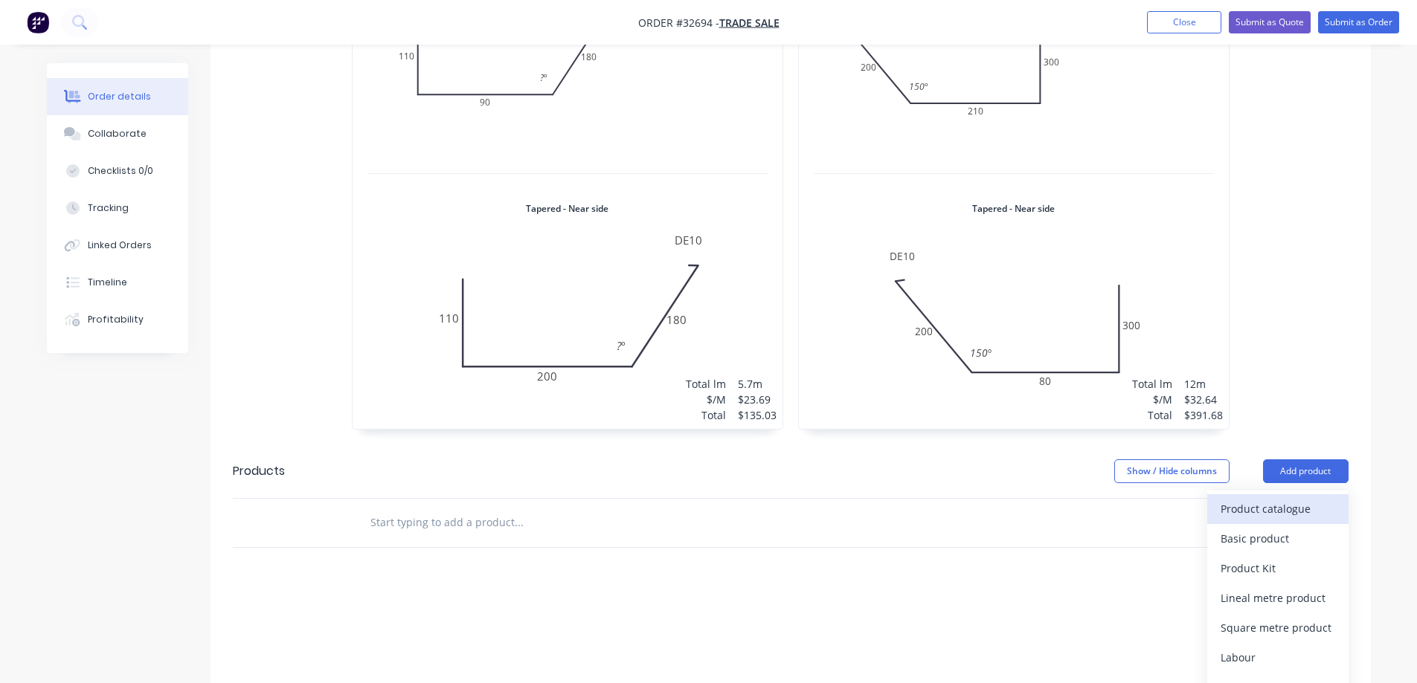
click at [611, 457] on div "Product catalogue" at bounding box center [1277, 509] width 115 height 22
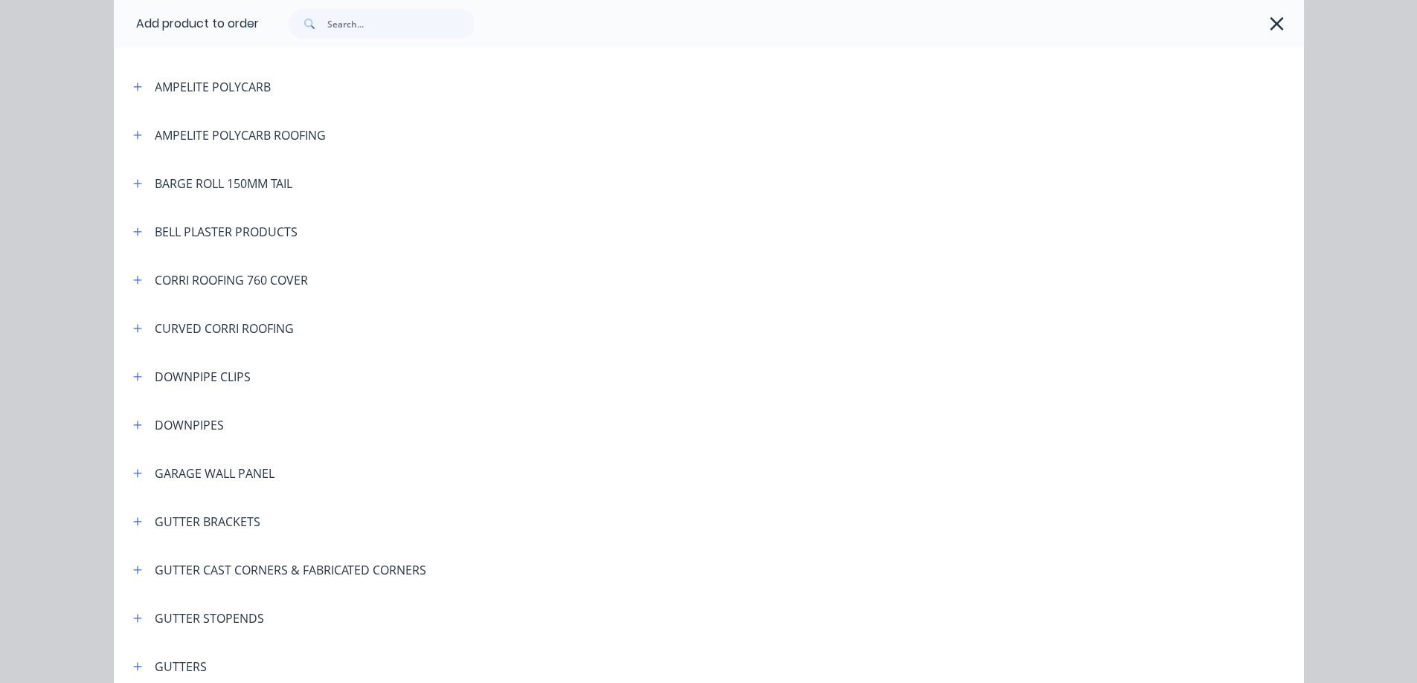
scroll to position [372, 0]
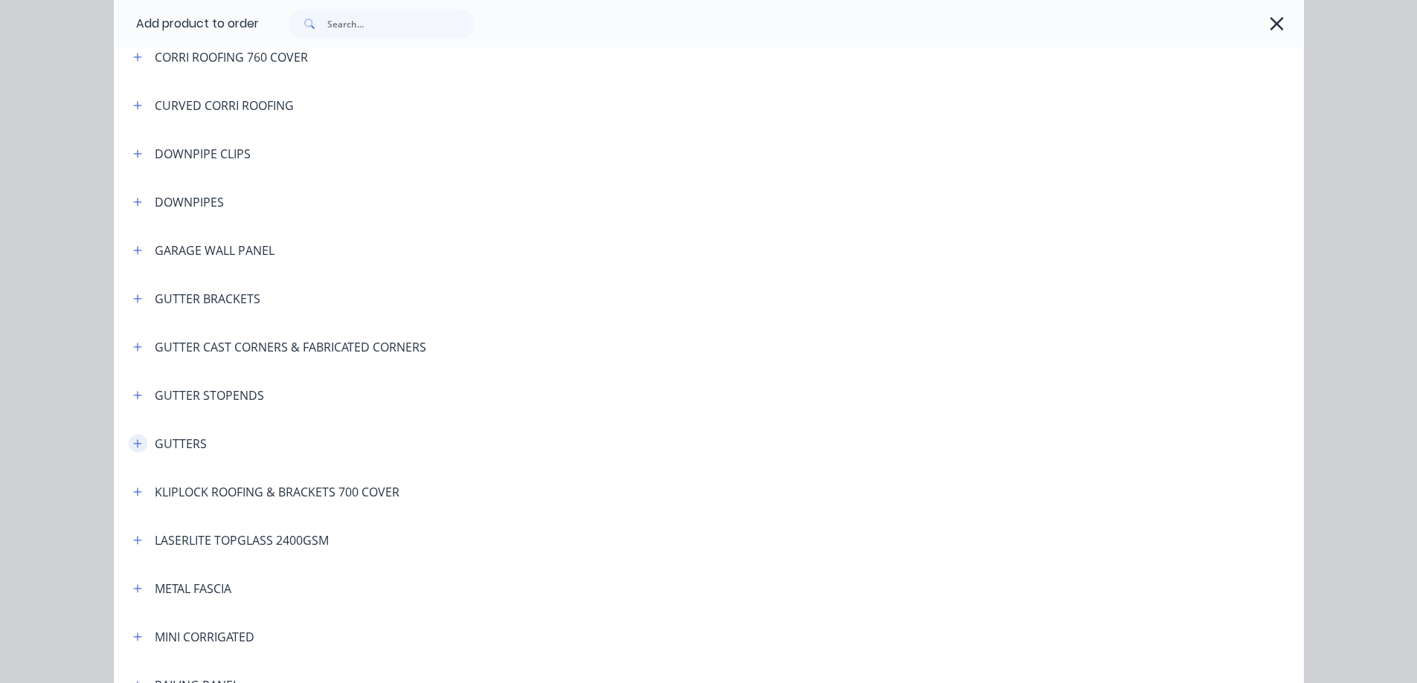
click at [133, 446] on icon "button" at bounding box center [137, 444] width 9 height 10
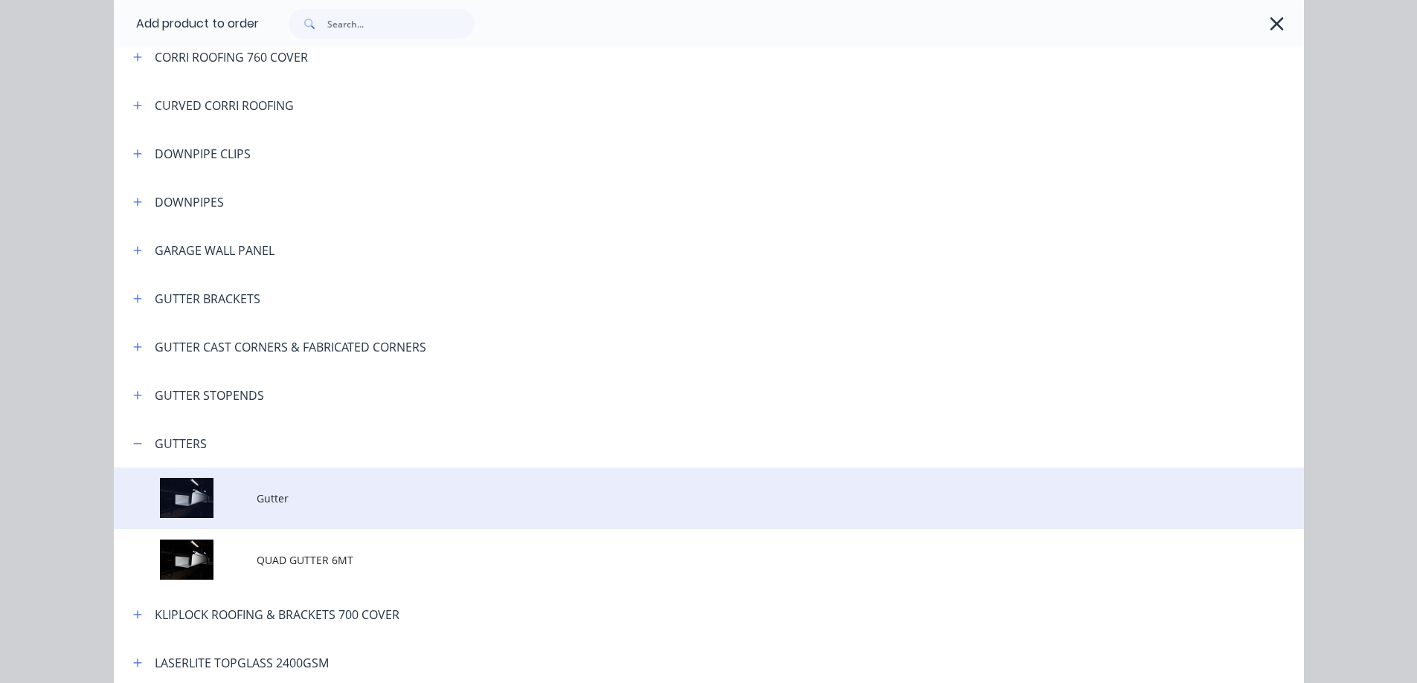
click at [315, 457] on span "Gutter" at bounding box center [675, 499] width 837 height 16
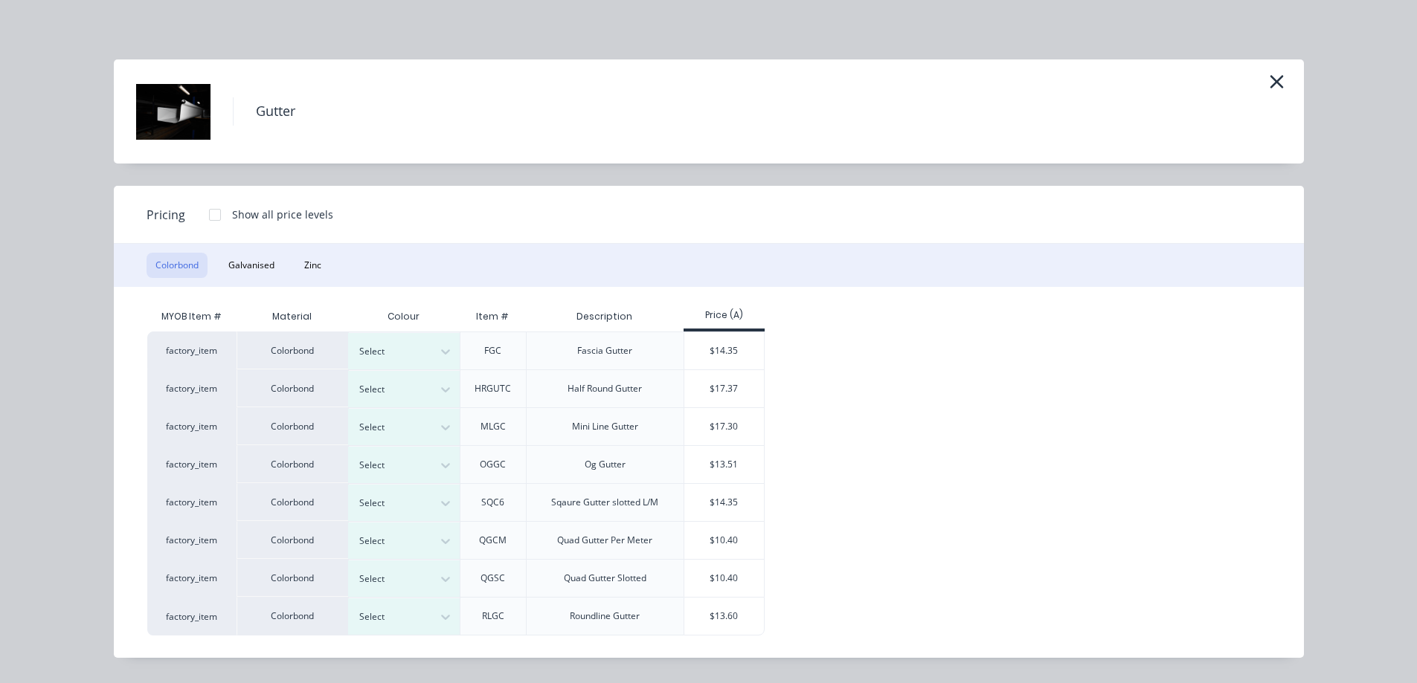
scroll to position [744, 0]
click at [419, 457] on div at bounding box center [392, 541] width 67 height 16
click at [322, 268] on button "Zinc" at bounding box center [312, 265] width 35 height 25
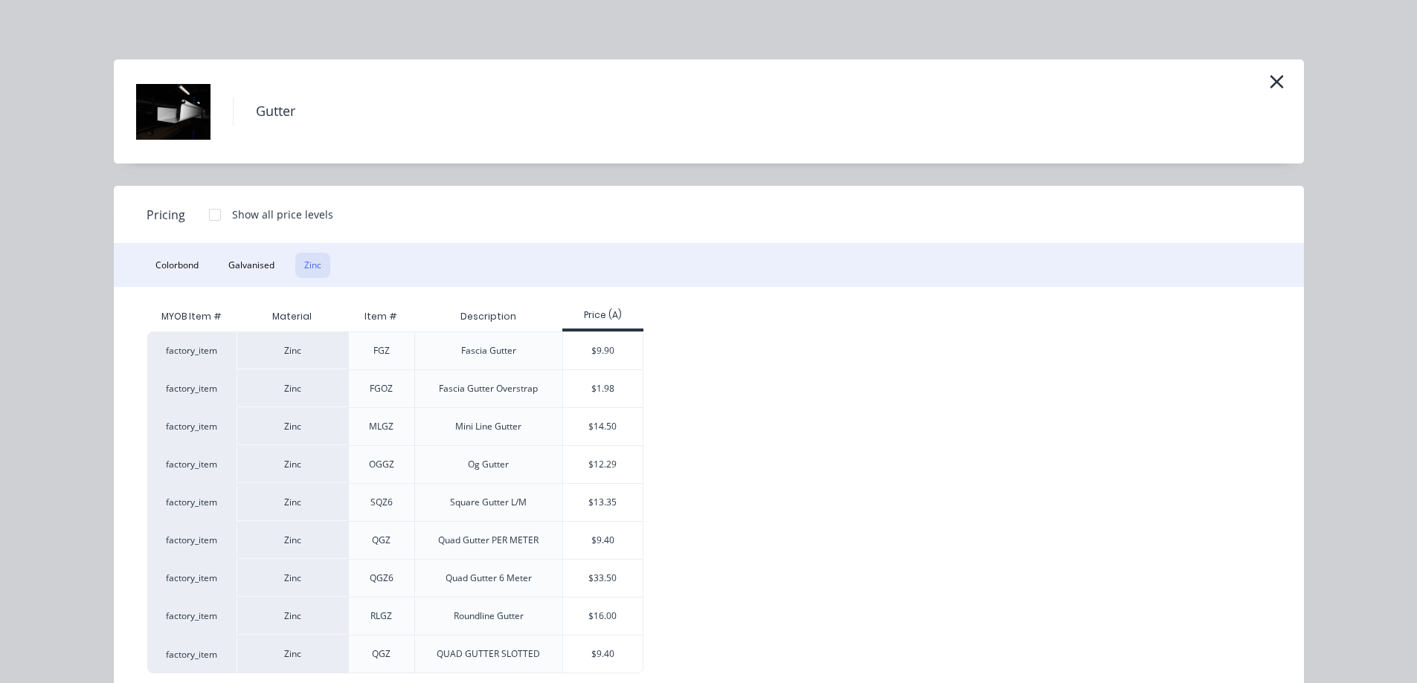
scroll to position [33, 0]
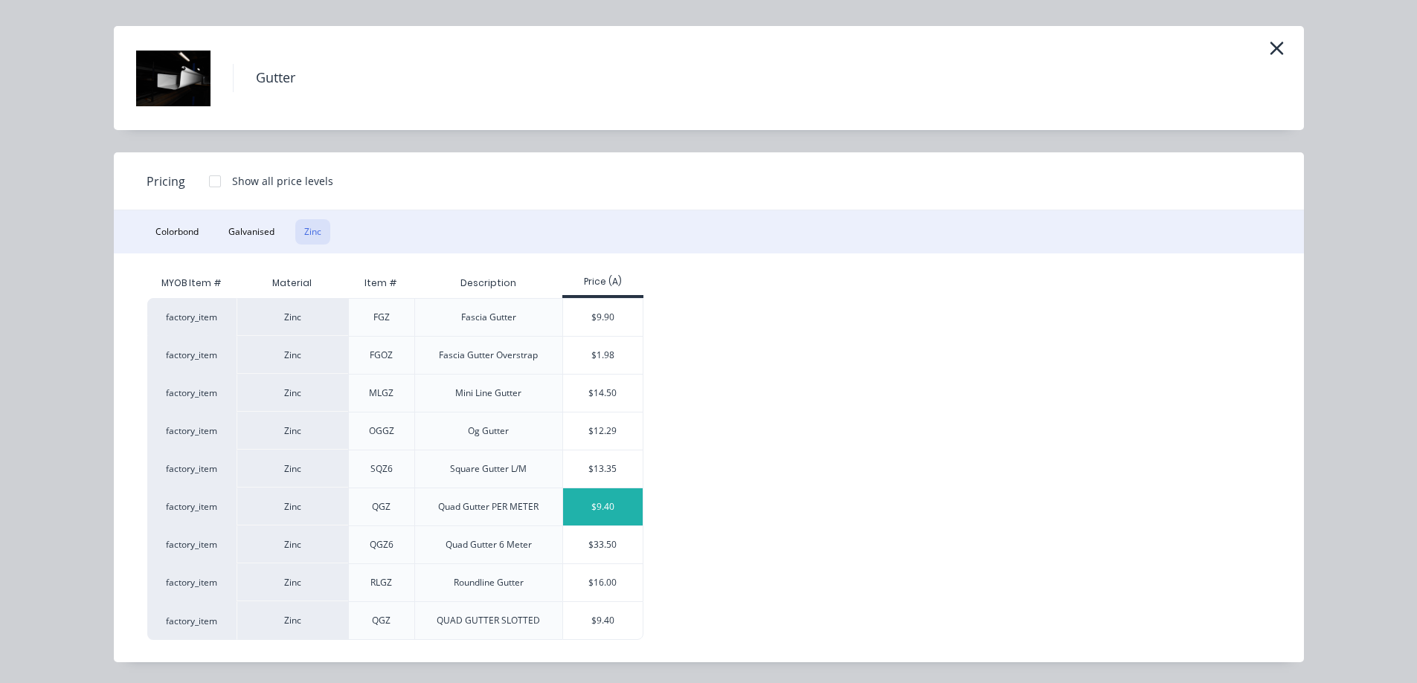
click at [590, 457] on div "$9.40" at bounding box center [603, 507] width 80 height 37
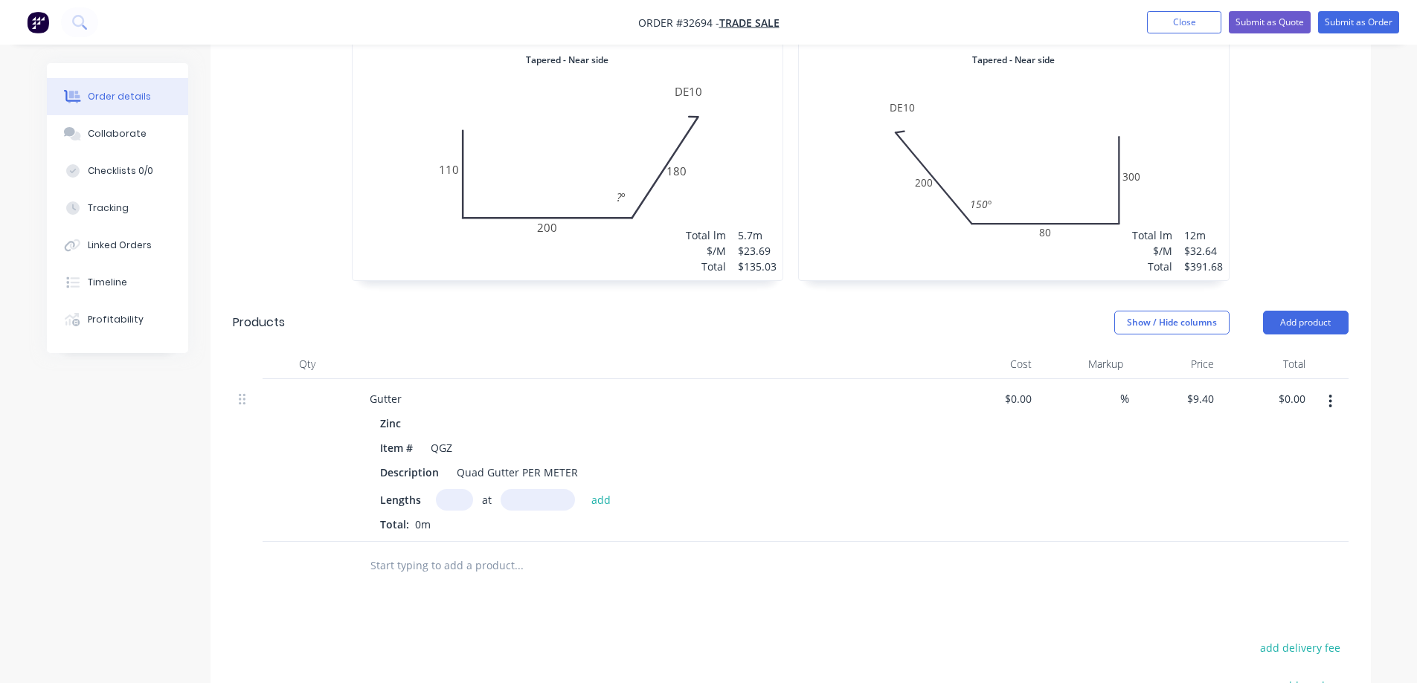
click at [451, 457] on input "text" at bounding box center [454, 500] width 37 height 22
click at [584, 457] on button "add" at bounding box center [601, 499] width 35 height 20
click at [611, 311] on button "Add product" at bounding box center [1306, 323] width 86 height 24
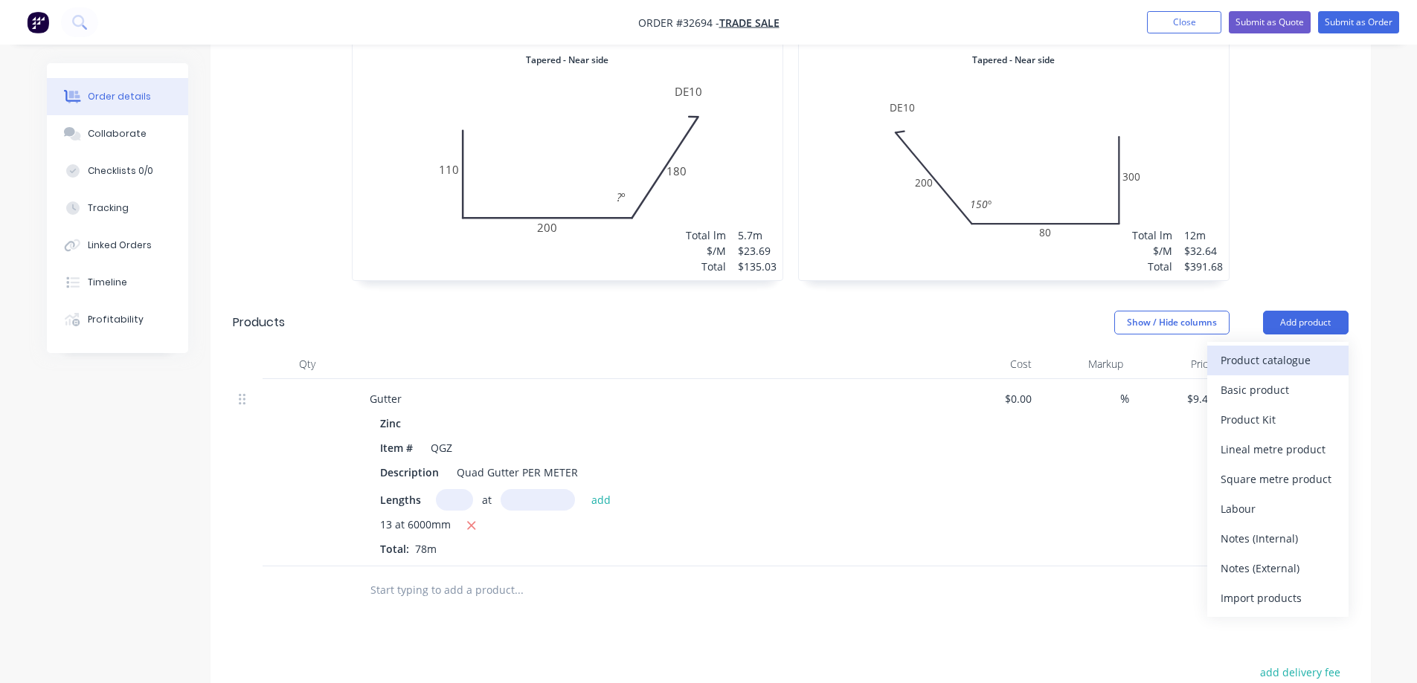
click at [611, 350] on div "Product catalogue" at bounding box center [1277, 361] width 115 height 22
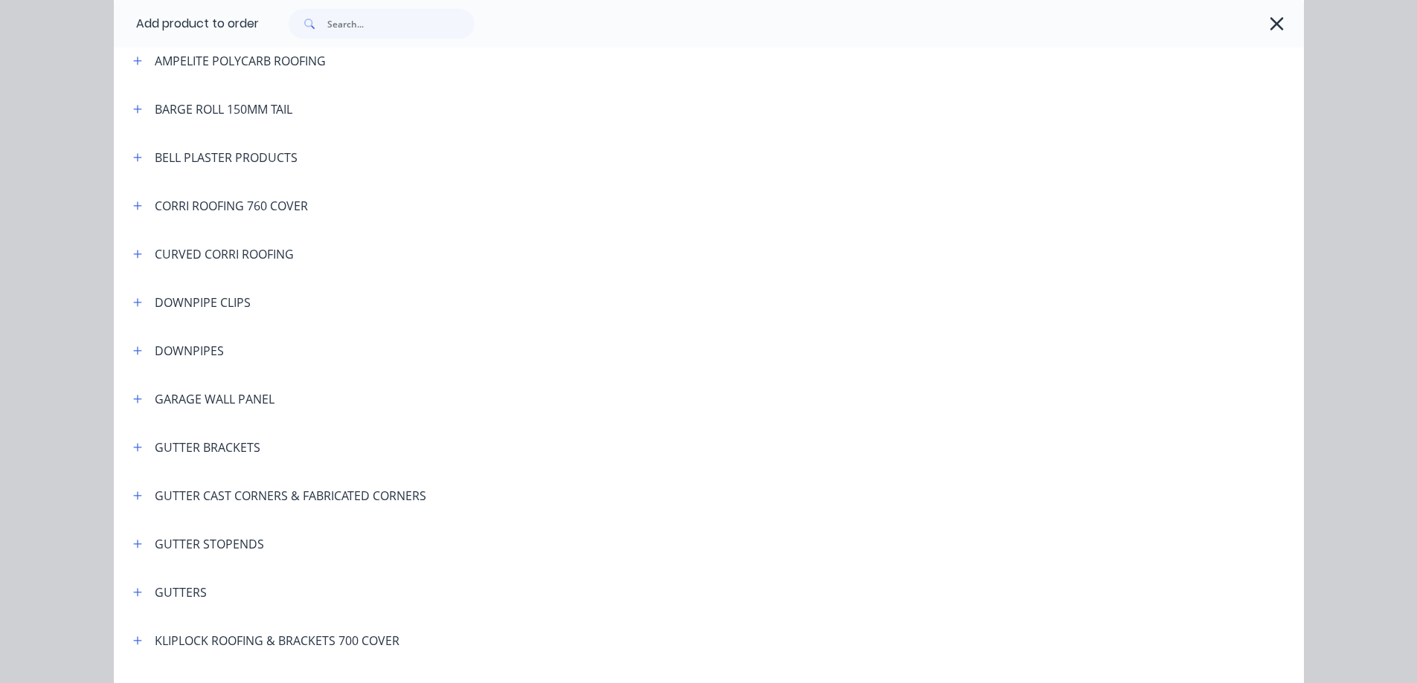
scroll to position [446, 0]
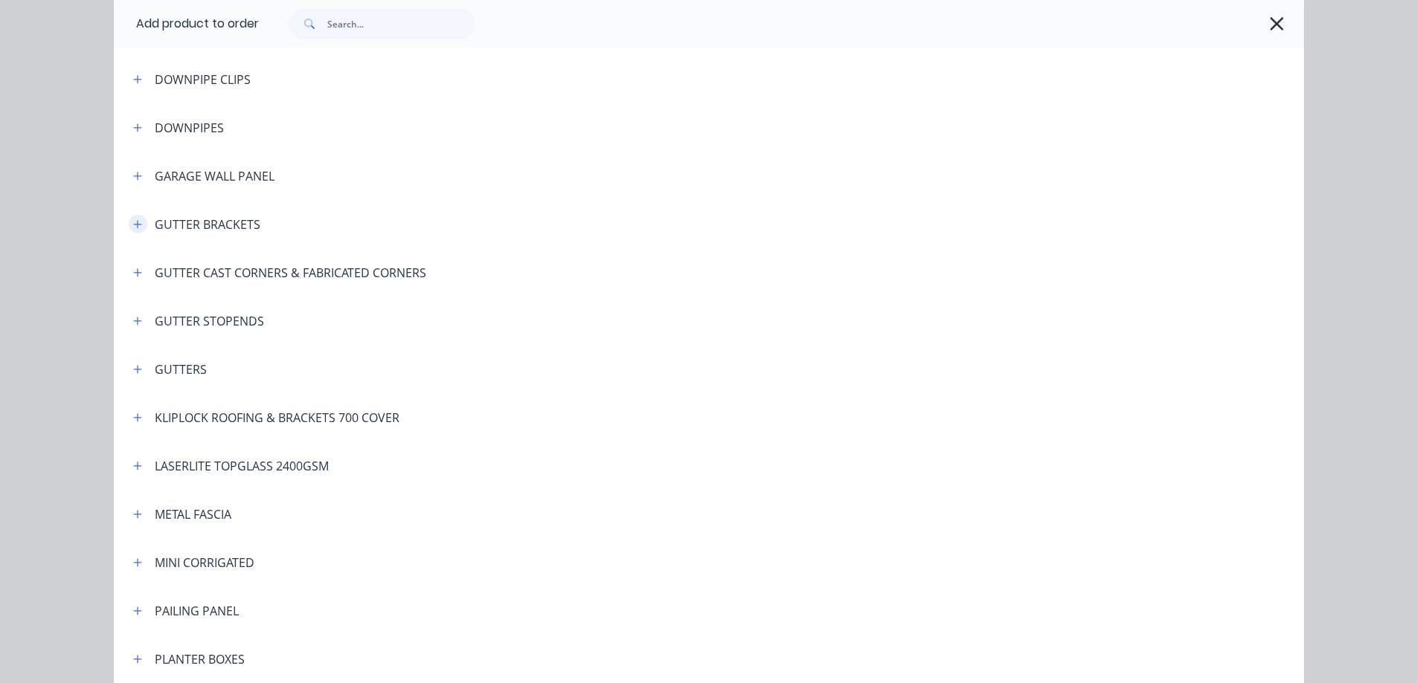
click at [129, 227] on button "button" at bounding box center [138, 224] width 19 height 19
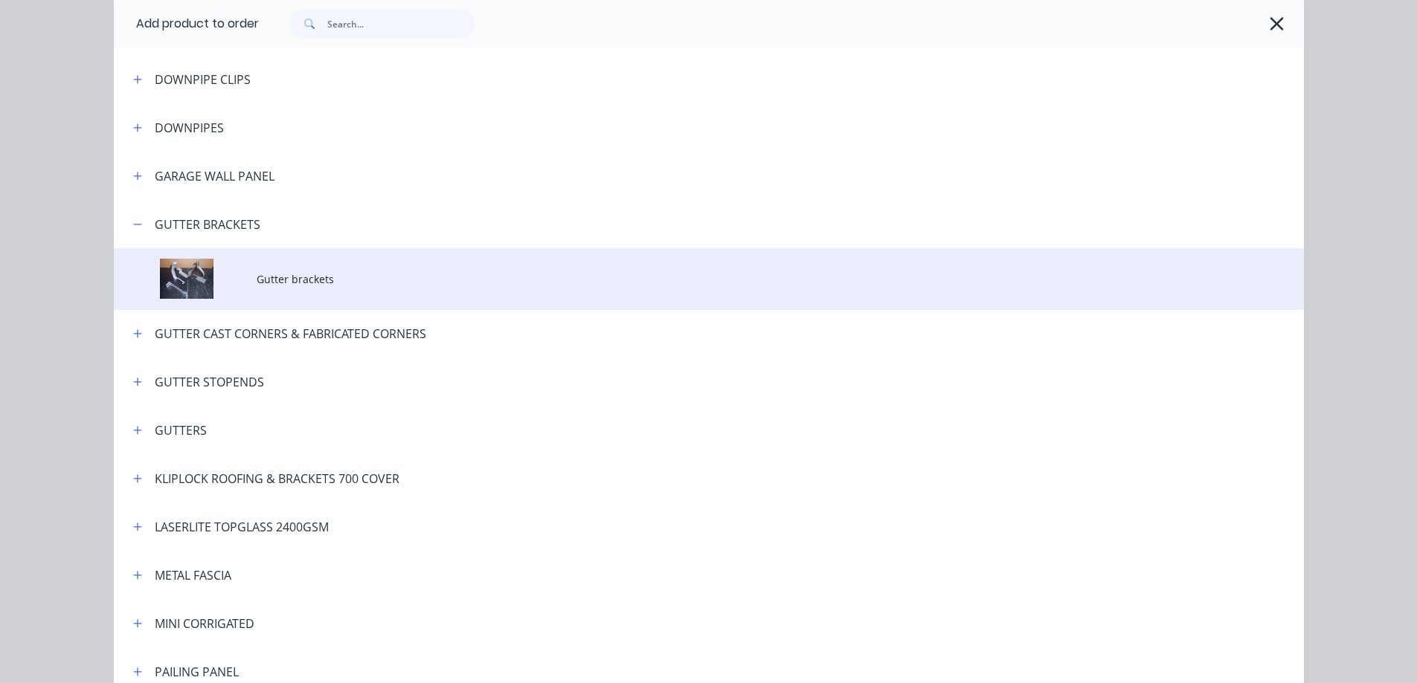
click at [376, 289] on td "Gutter brackets" at bounding box center [780, 279] width 1047 height 62
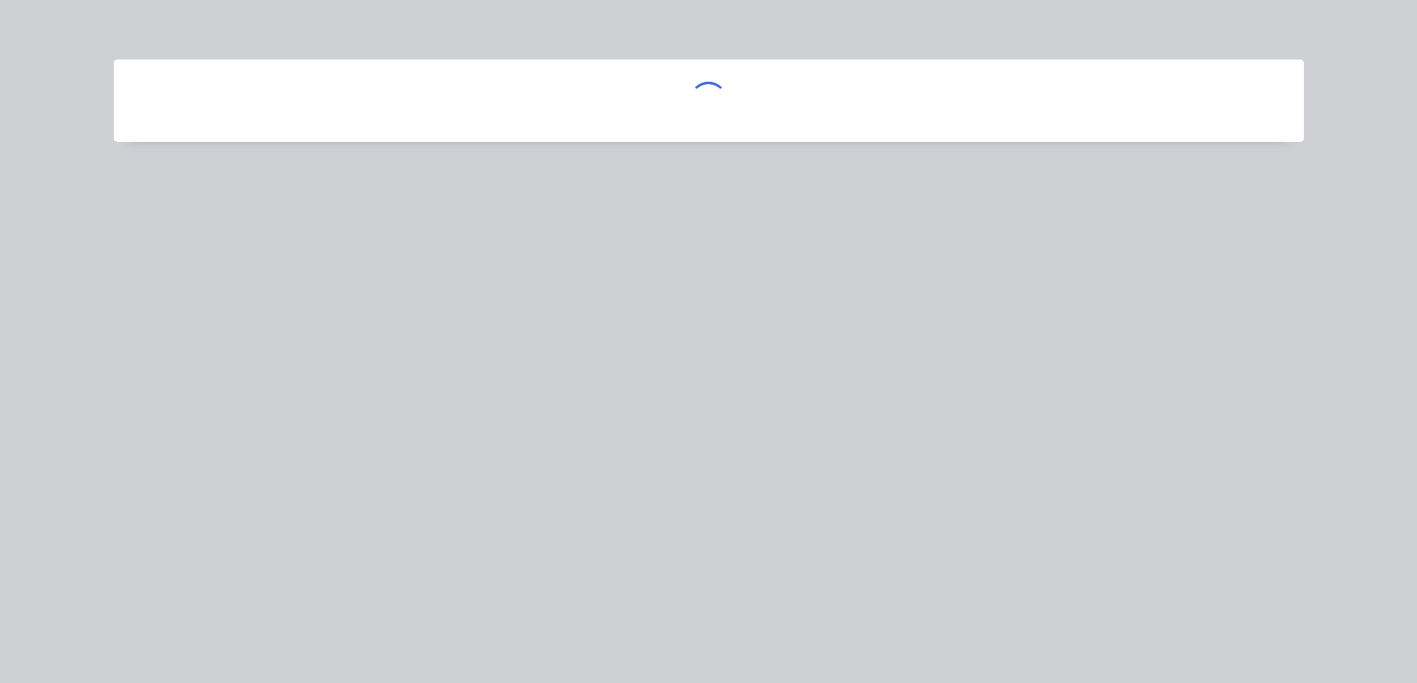
scroll to position [0, 0]
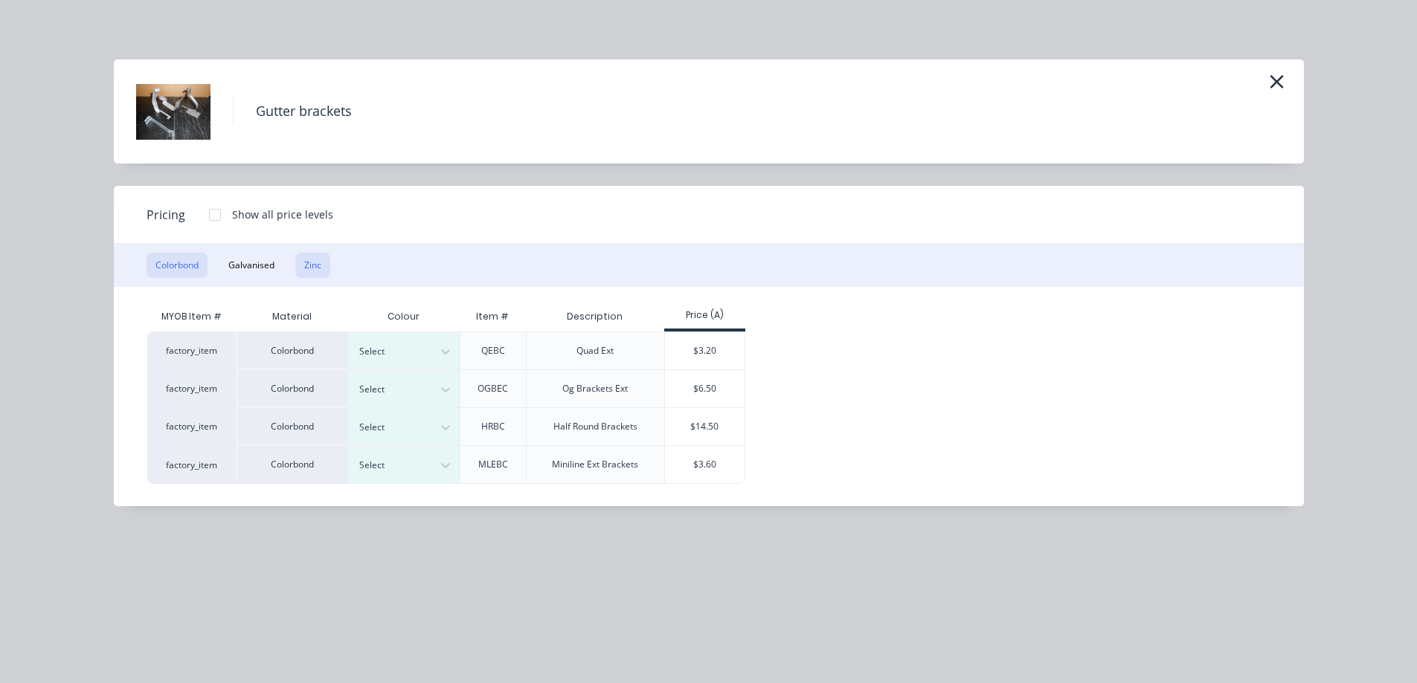
click at [321, 267] on button "Zinc" at bounding box center [312, 265] width 35 height 25
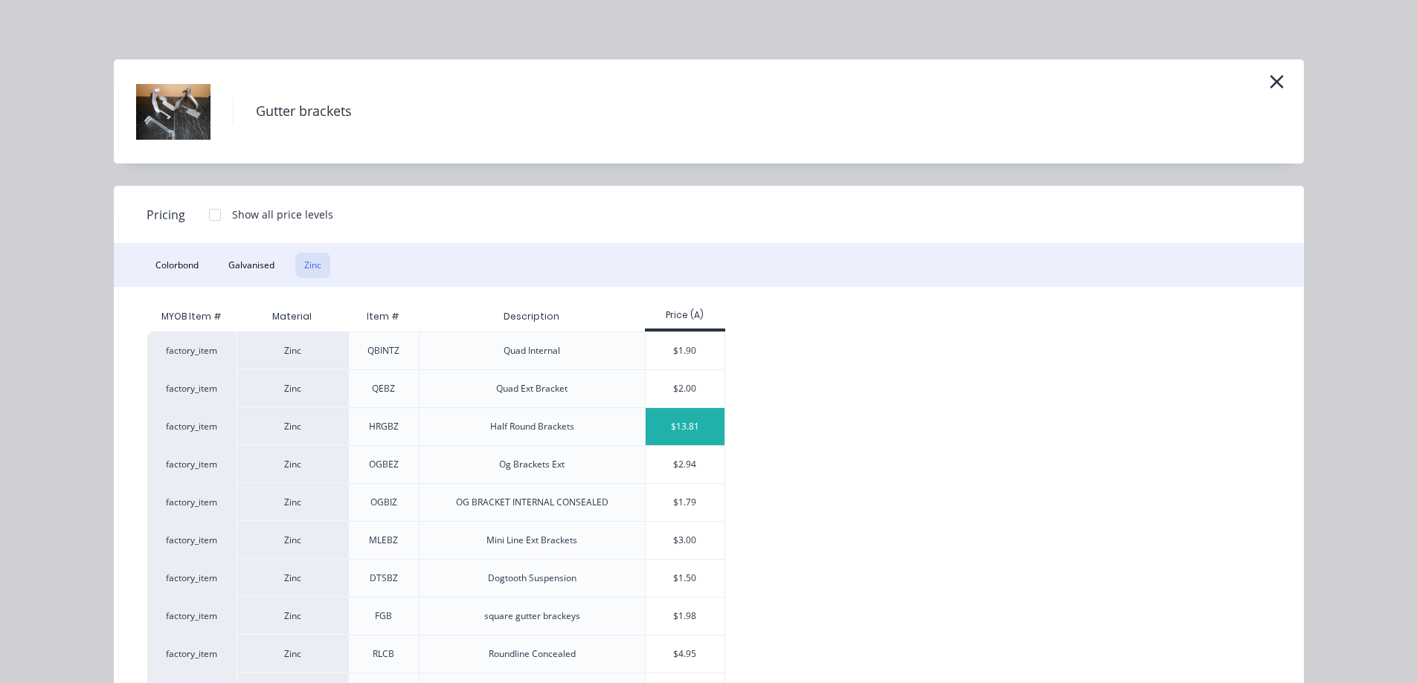
scroll to position [74, 0]
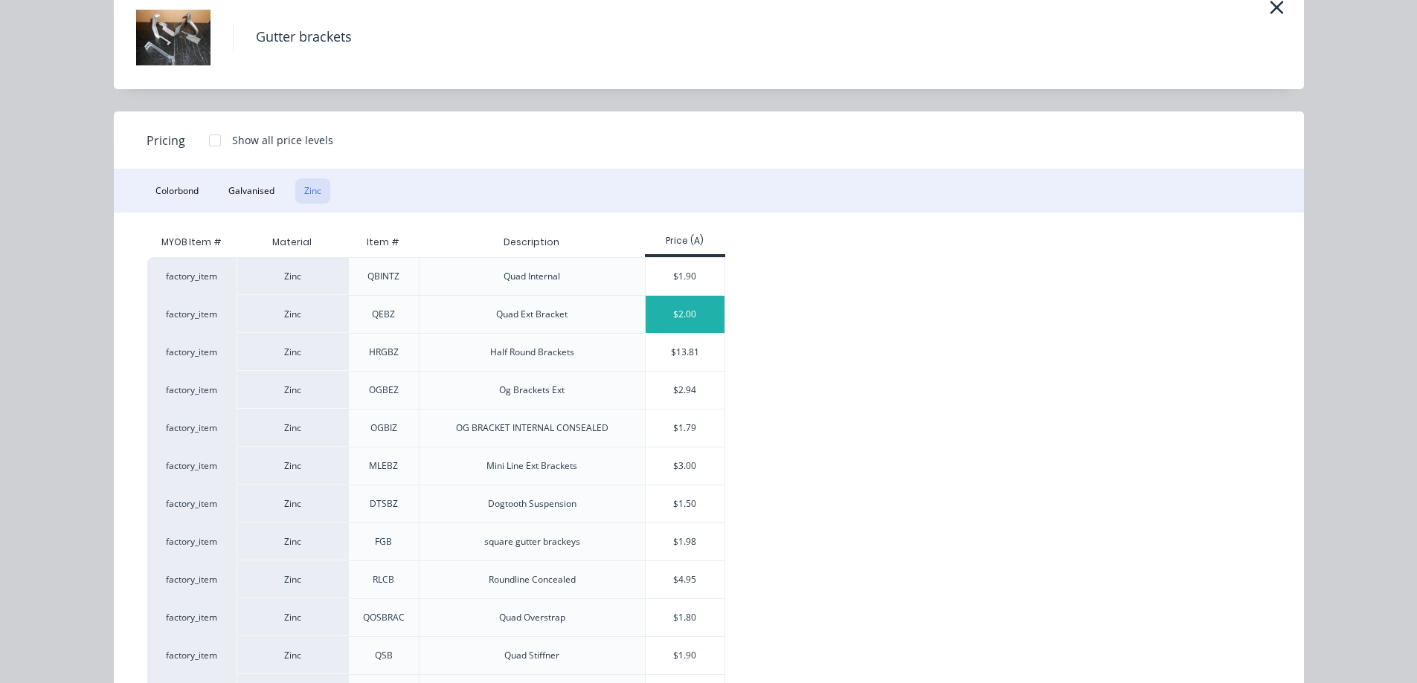
click at [611, 317] on div "$2.00" at bounding box center [685, 314] width 80 height 37
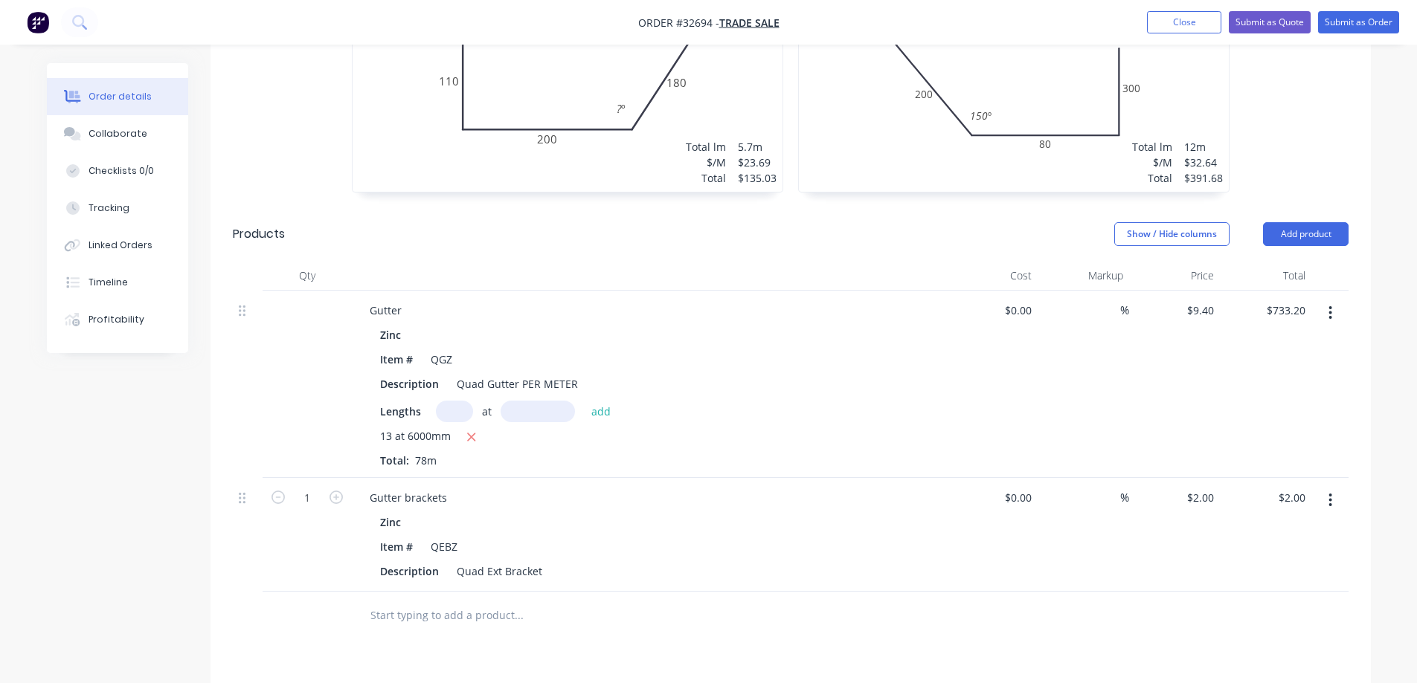
scroll to position [892, 0]
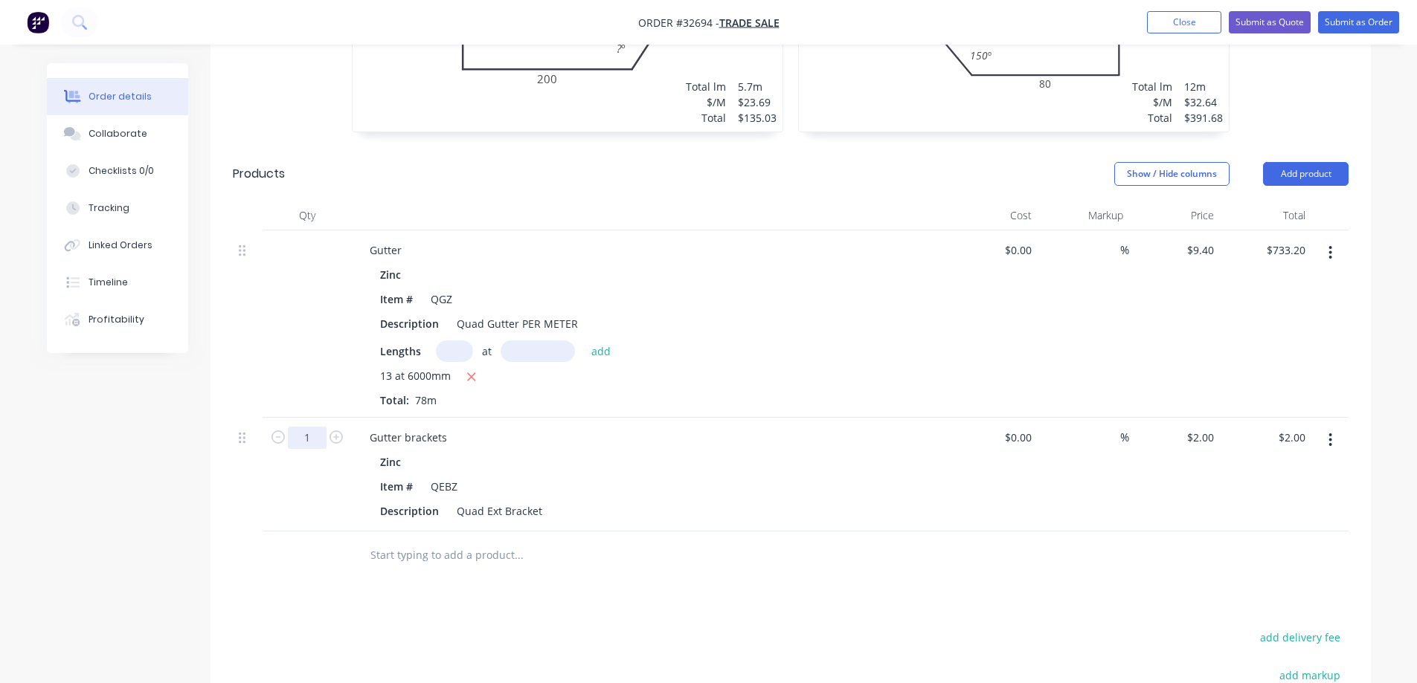
click at [310, 427] on input "1" at bounding box center [307, 438] width 39 height 22
click at [400, 457] on div at bounding box center [619, 556] width 535 height 48
click at [611, 162] on button "Add product" at bounding box center [1306, 174] width 86 height 24
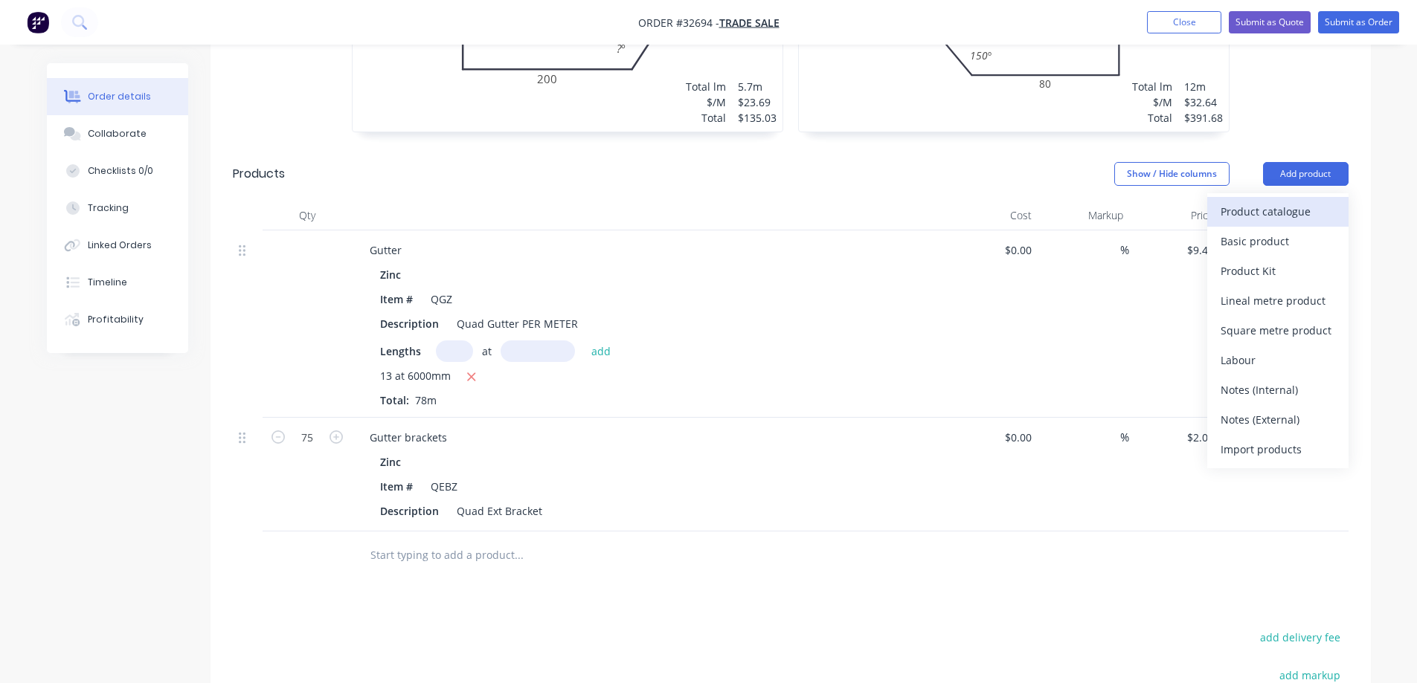
click at [611, 201] on div "Product catalogue" at bounding box center [1277, 212] width 115 height 22
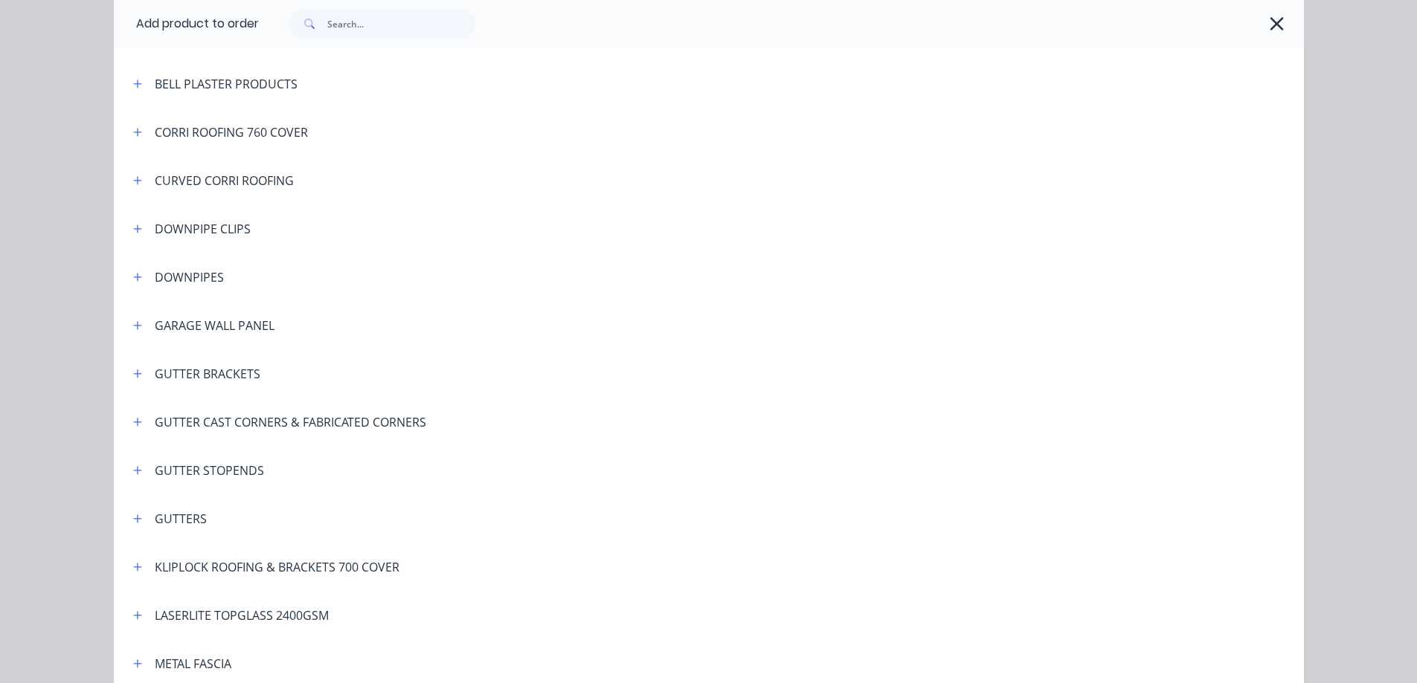
scroll to position [297, 0]
click at [133, 425] on icon "button" at bounding box center [137, 421] width 8 height 8
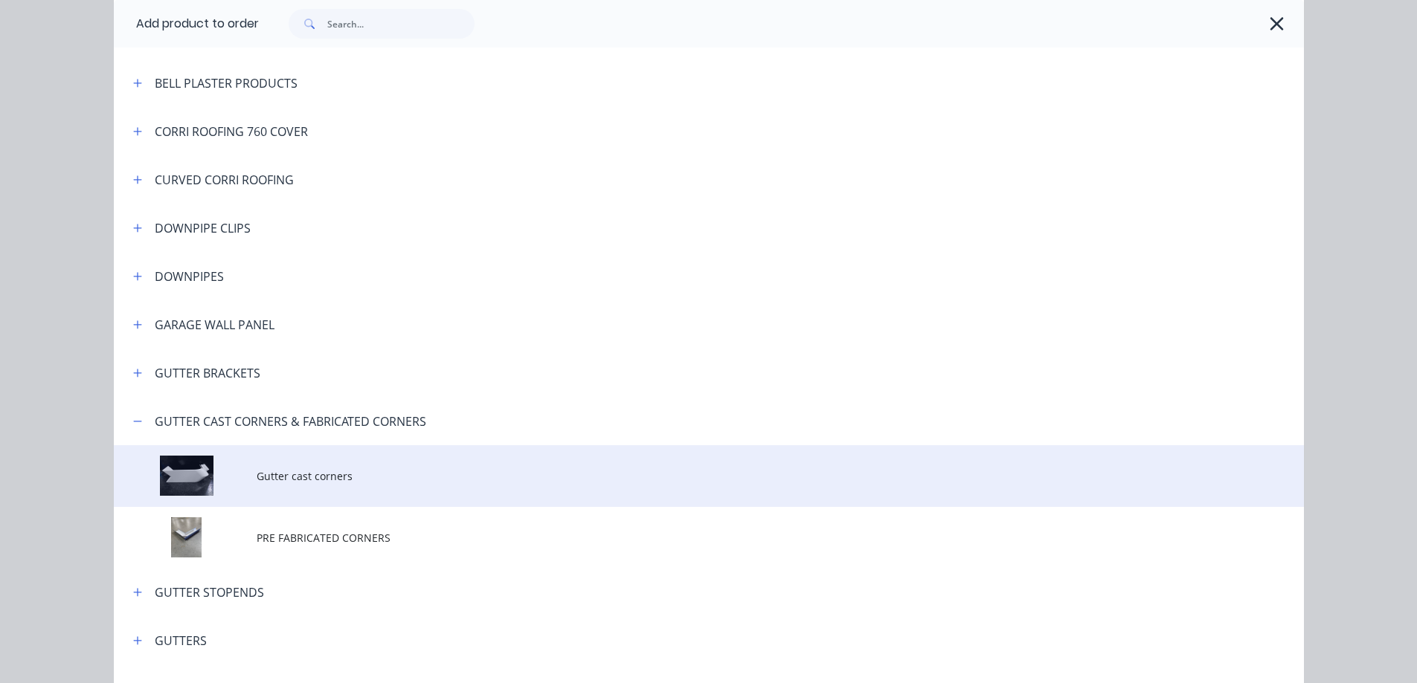
click at [294, 457] on span "Gutter cast corners" at bounding box center [675, 476] width 837 height 16
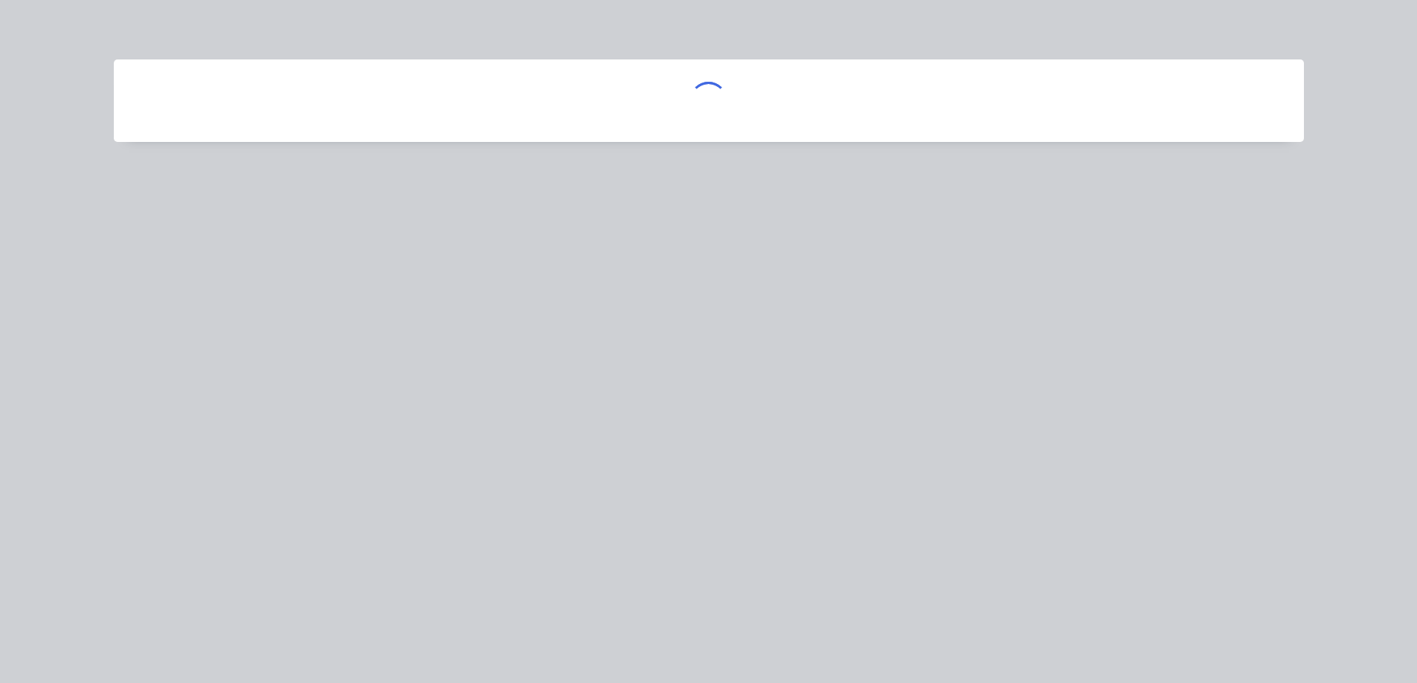
scroll to position [0, 0]
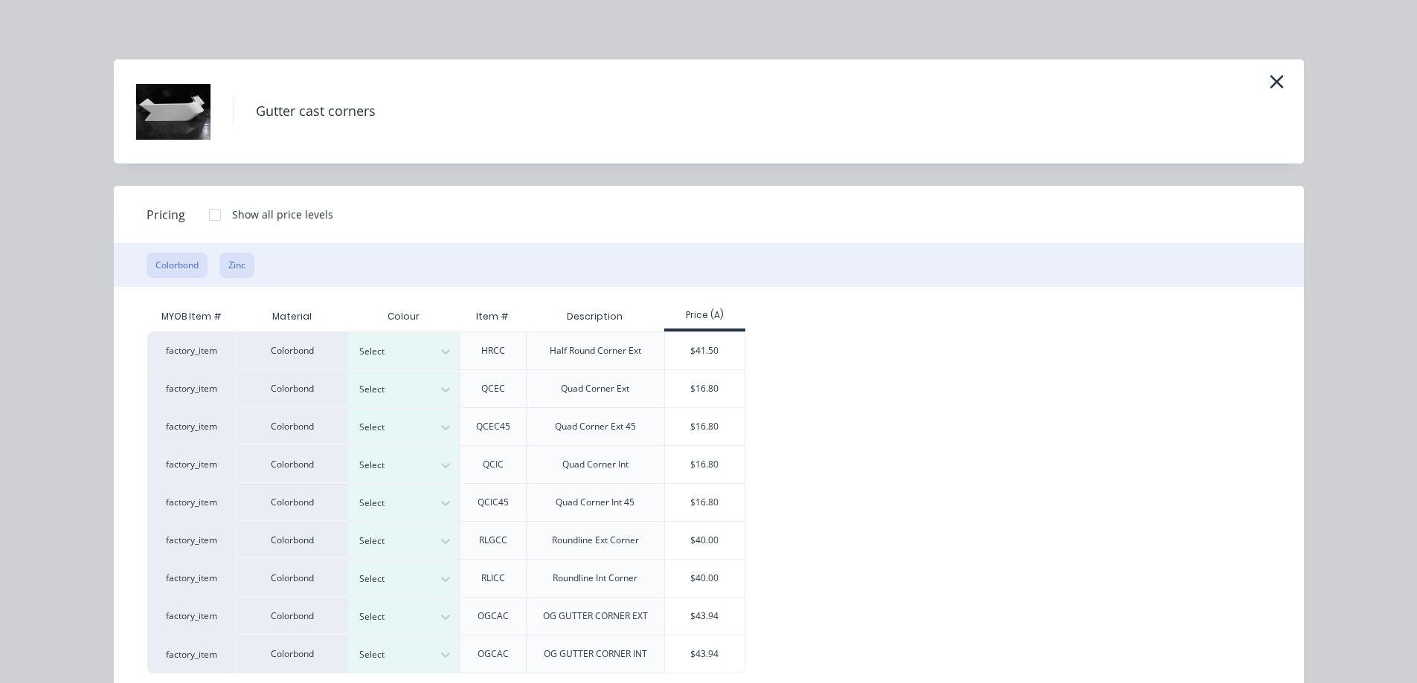
click at [241, 268] on button "Zinc" at bounding box center [236, 265] width 35 height 25
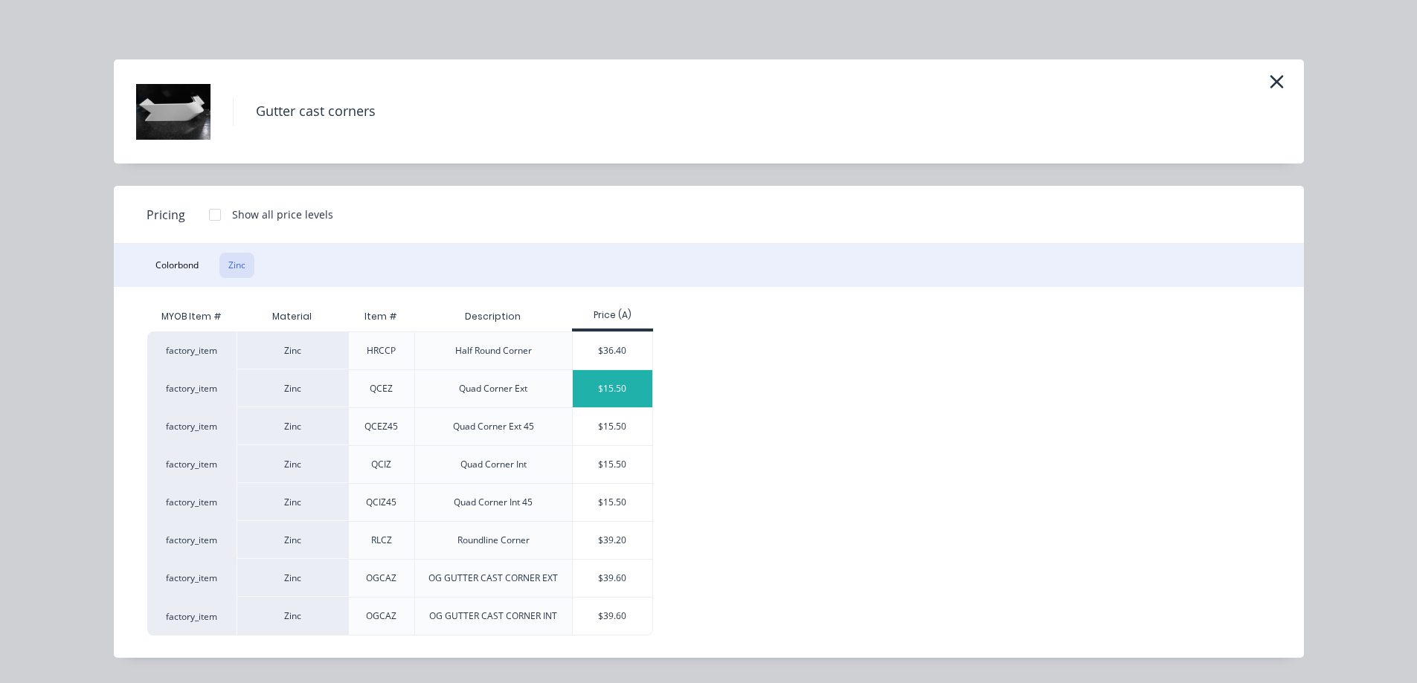
click at [611, 391] on div "$15.50" at bounding box center [613, 388] width 80 height 37
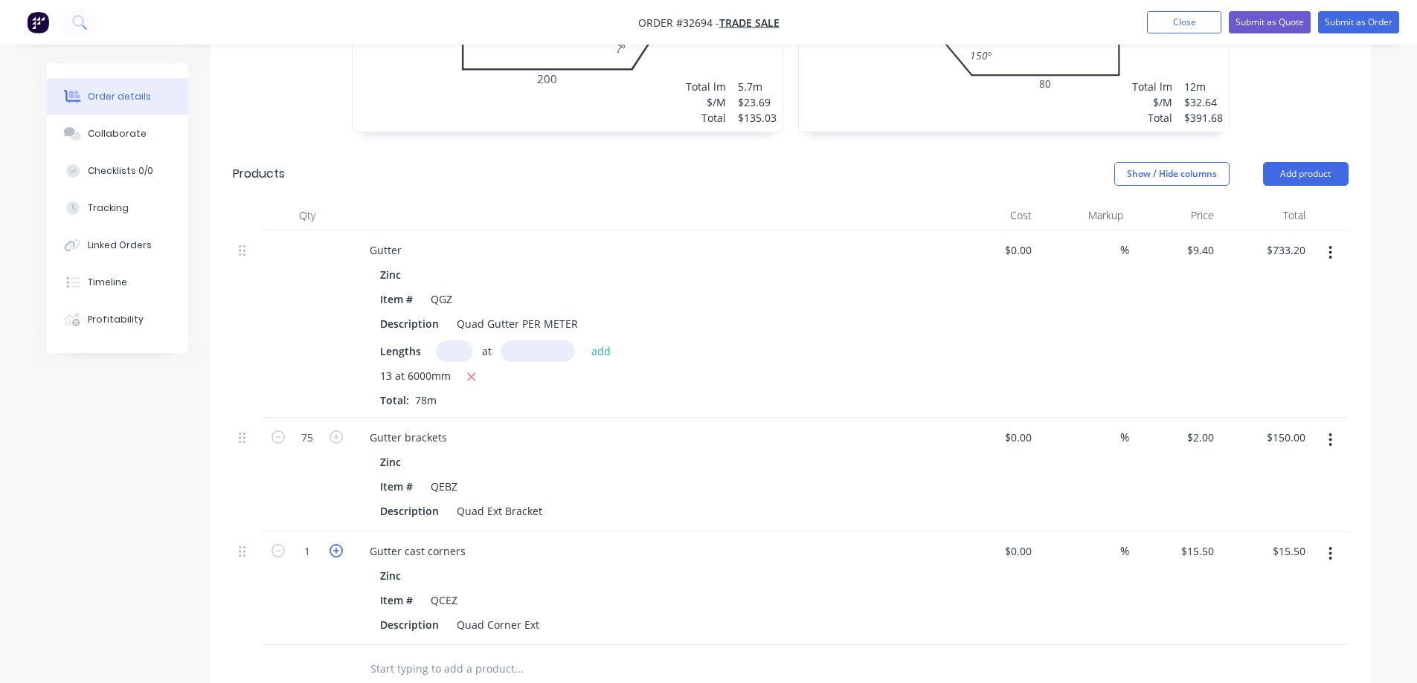
click at [335, 457] on icon "button" at bounding box center [335, 550] width 13 height 13
click at [611, 162] on button "Add product" at bounding box center [1306, 174] width 86 height 24
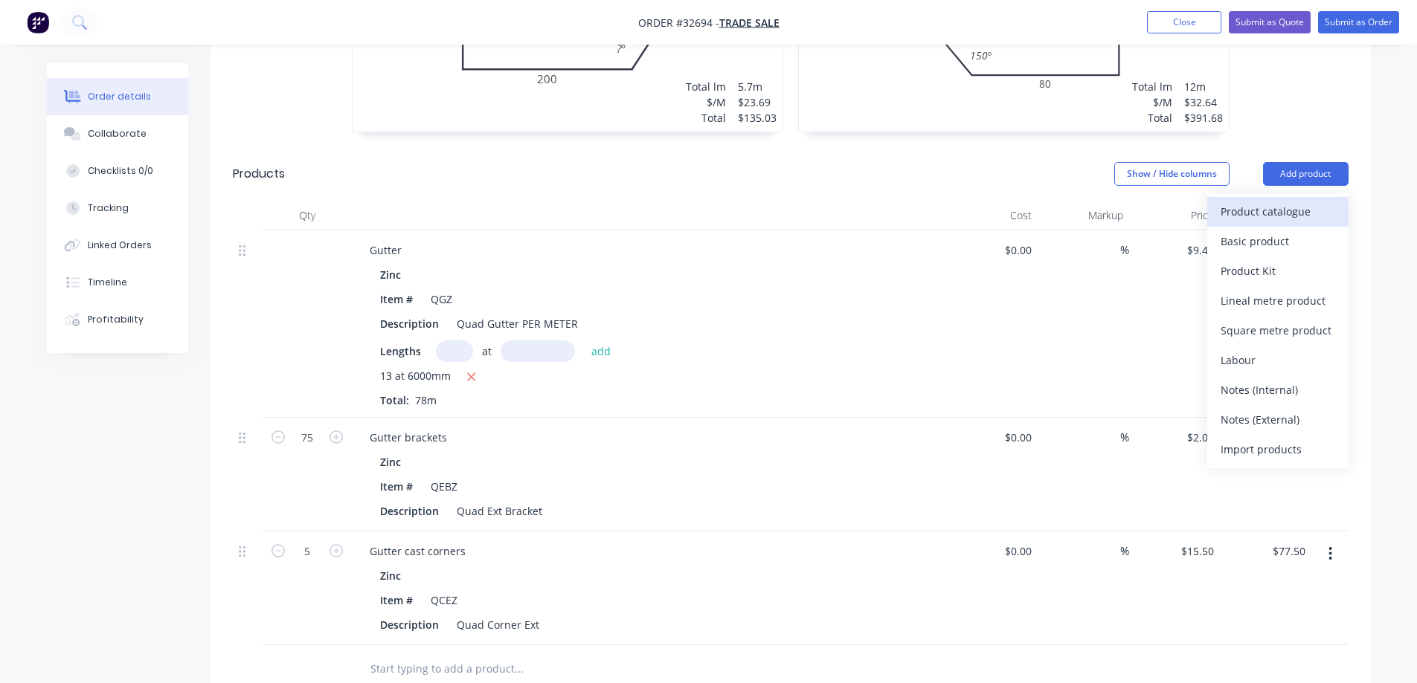
click at [611, 201] on div "Product catalogue" at bounding box center [1277, 212] width 115 height 22
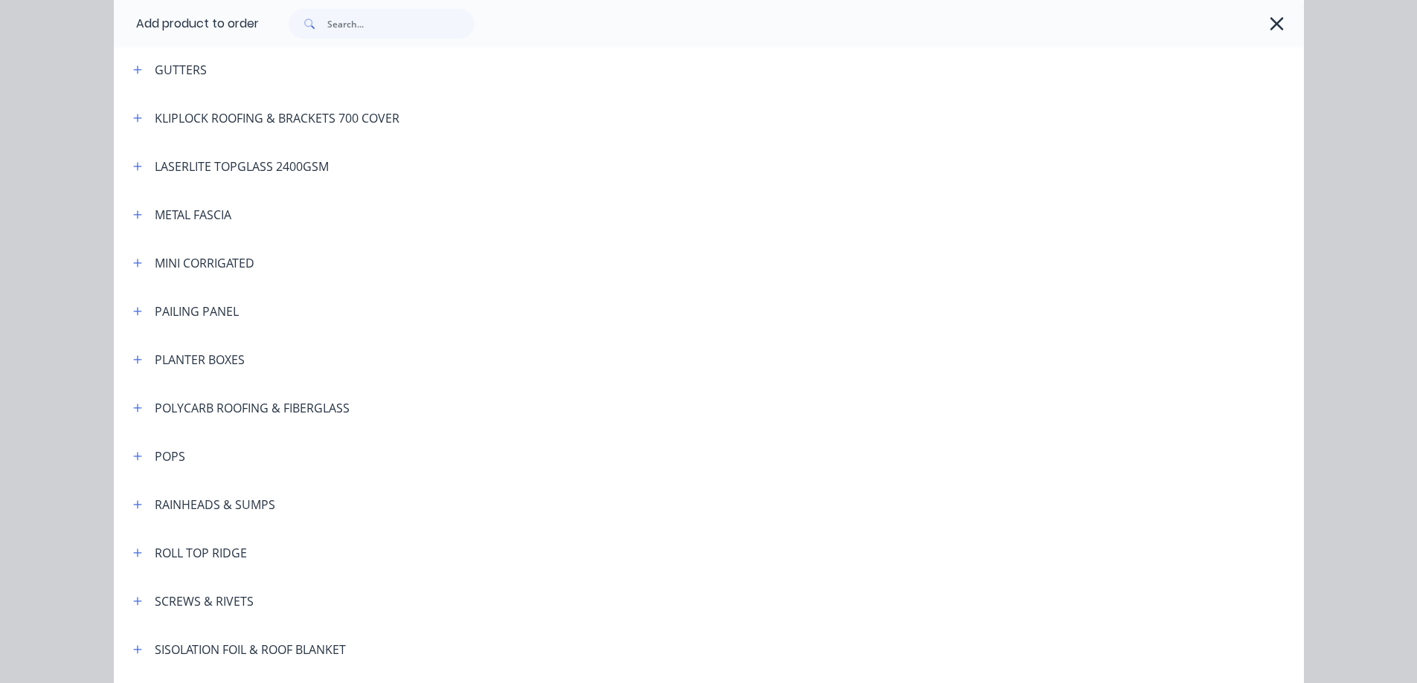
scroll to position [947, 0]
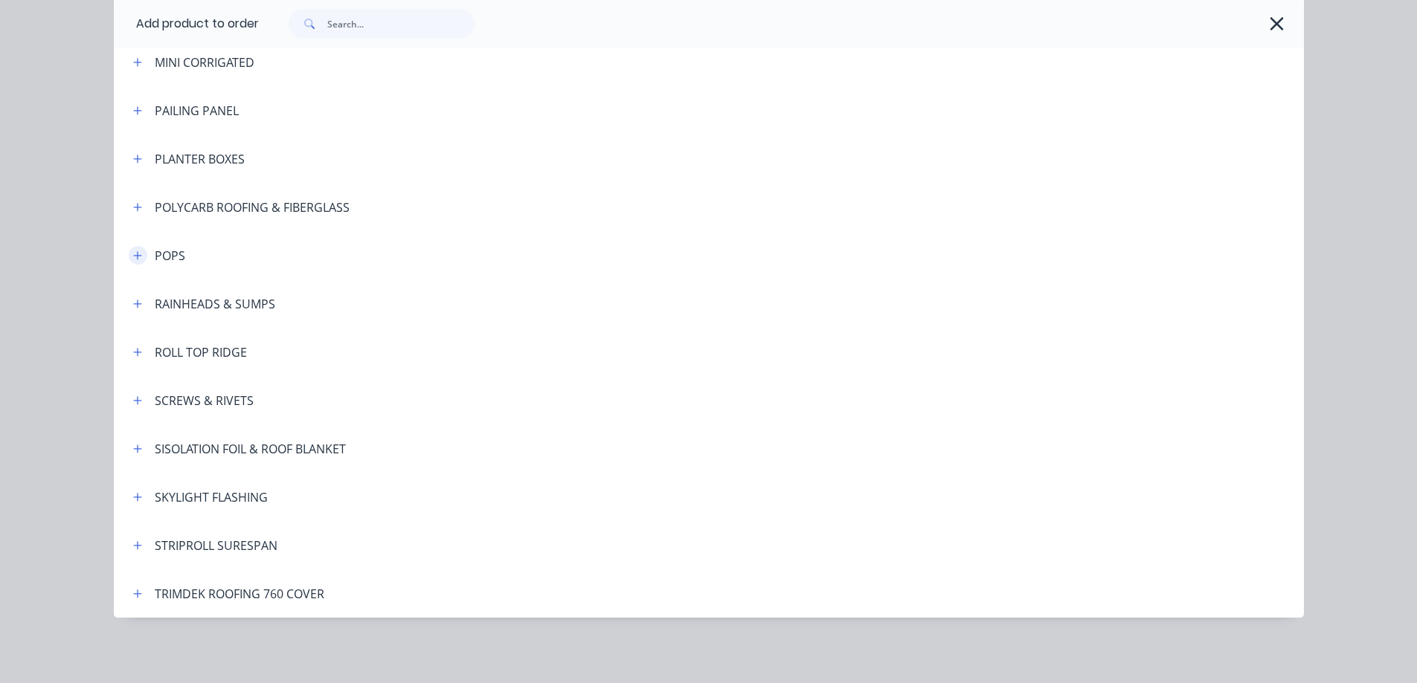
click at [133, 258] on icon "button" at bounding box center [137, 256] width 9 height 10
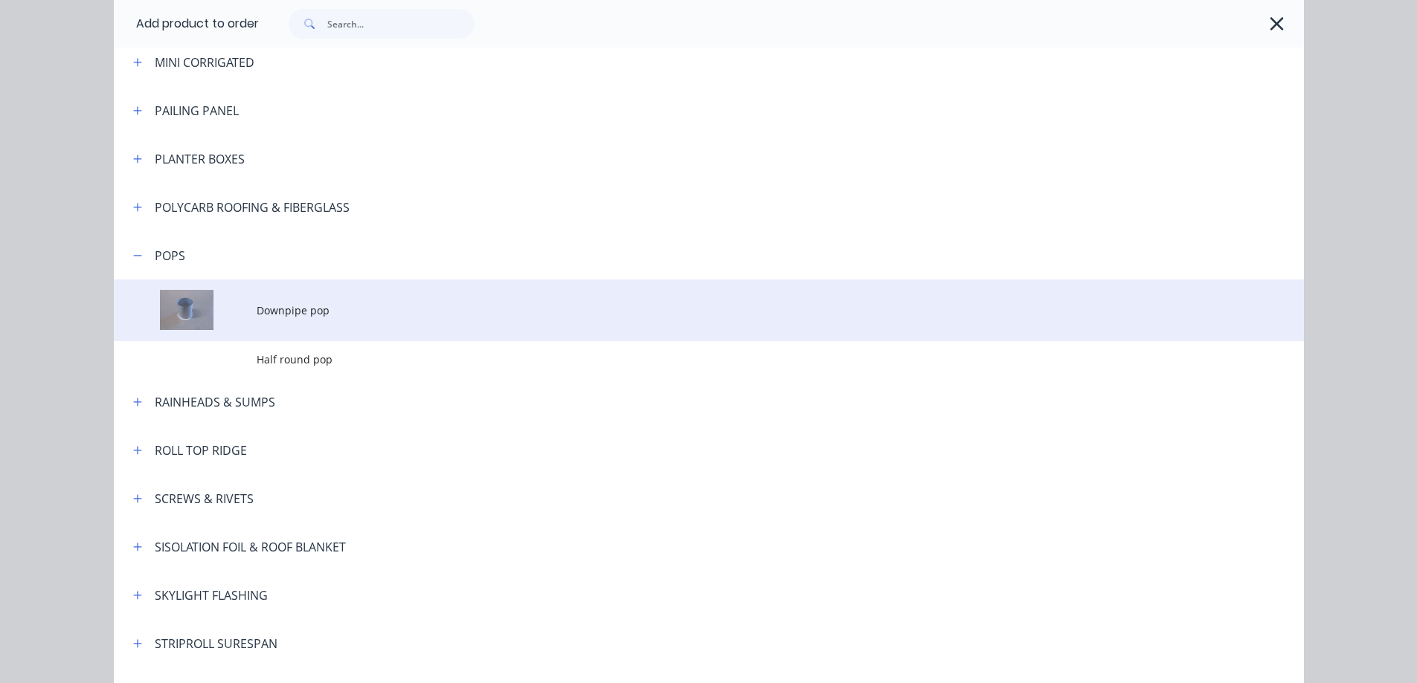
click at [335, 311] on span "Downpipe pop" at bounding box center [675, 311] width 837 height 16
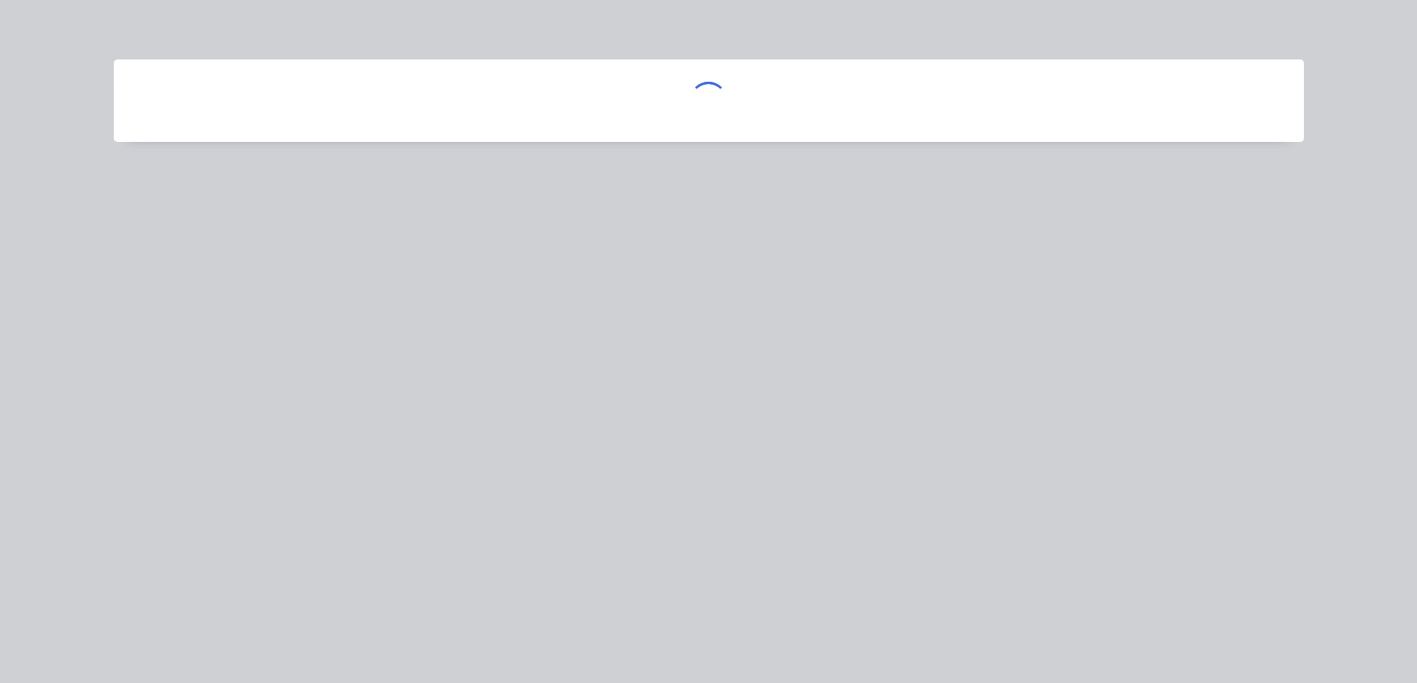
scroll to position [0, 0]
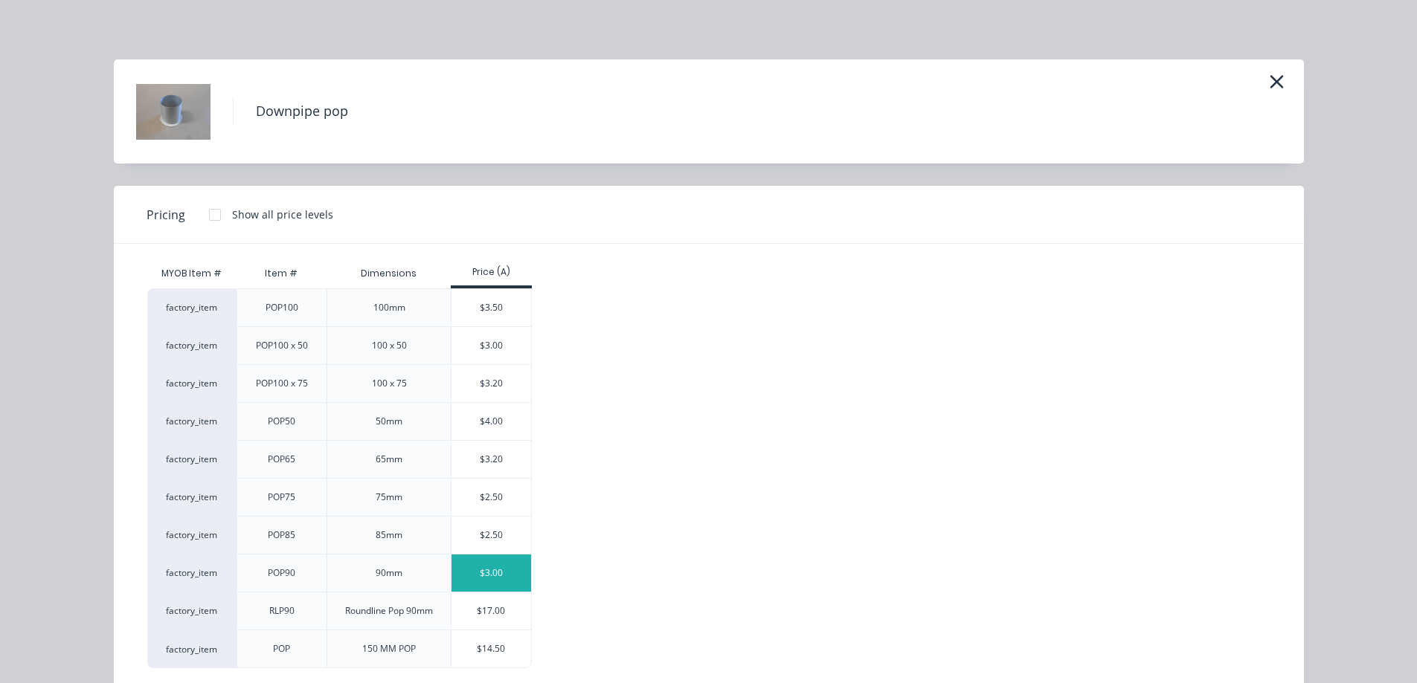
click at [489, 457] on div "$3.00" at bounding box center [491, 573] width 80 height 37
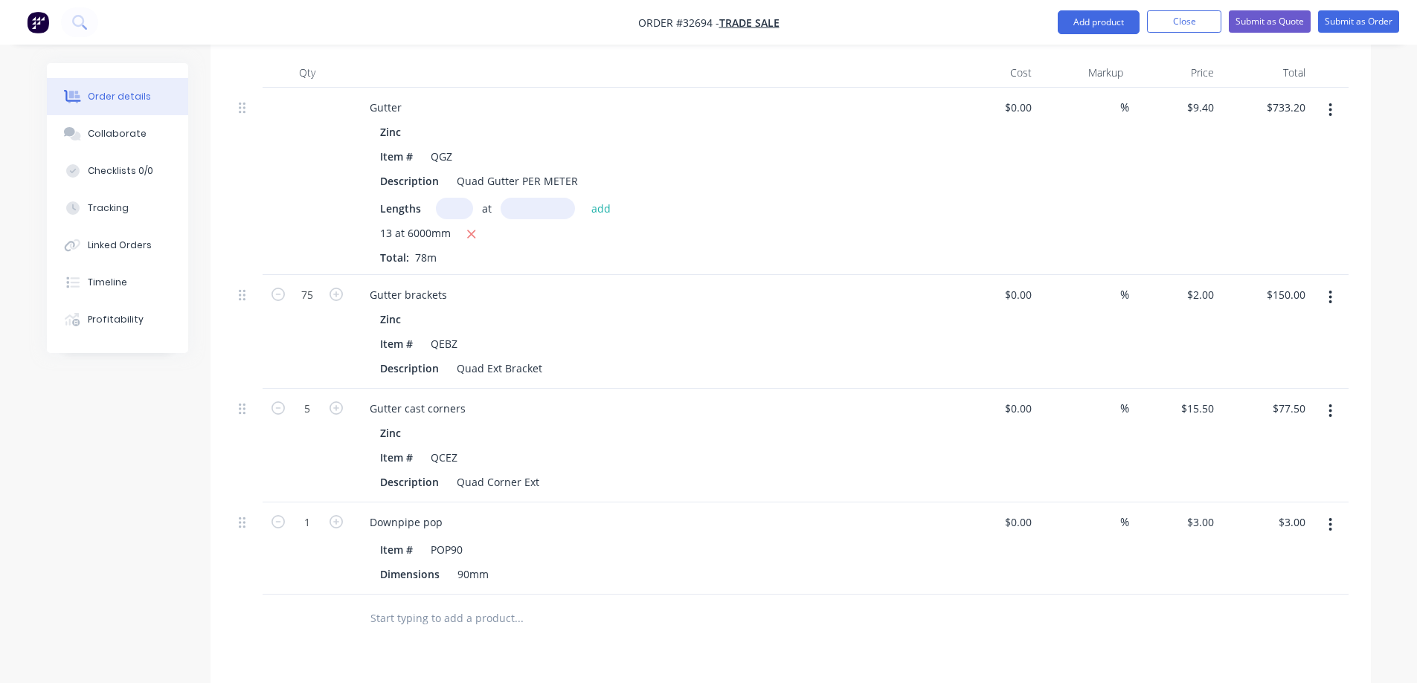
scroll to position [1190, 0]
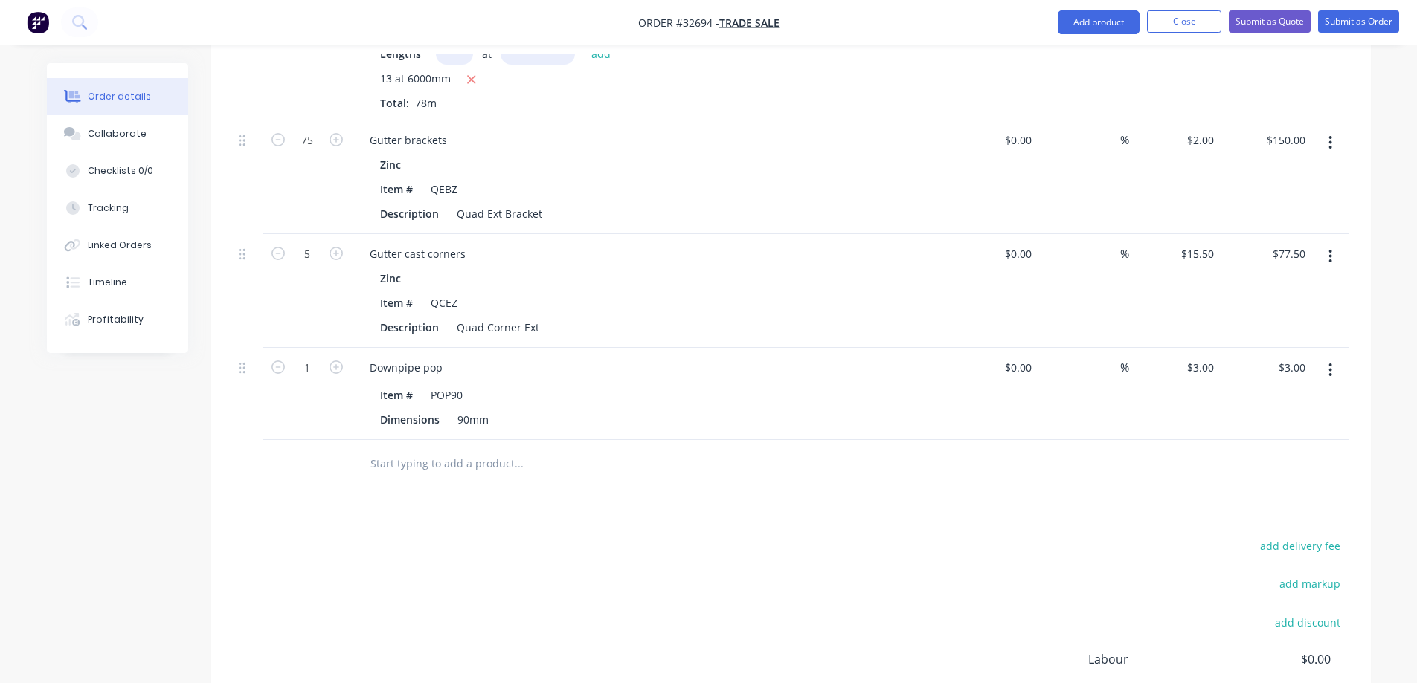
click at [611, 357] on button "button" at bounding box center [1330, 370] width 35 height 27
click at [611, 399] on div "Edit" at bounding box center [1277, 410] width 115 height 22
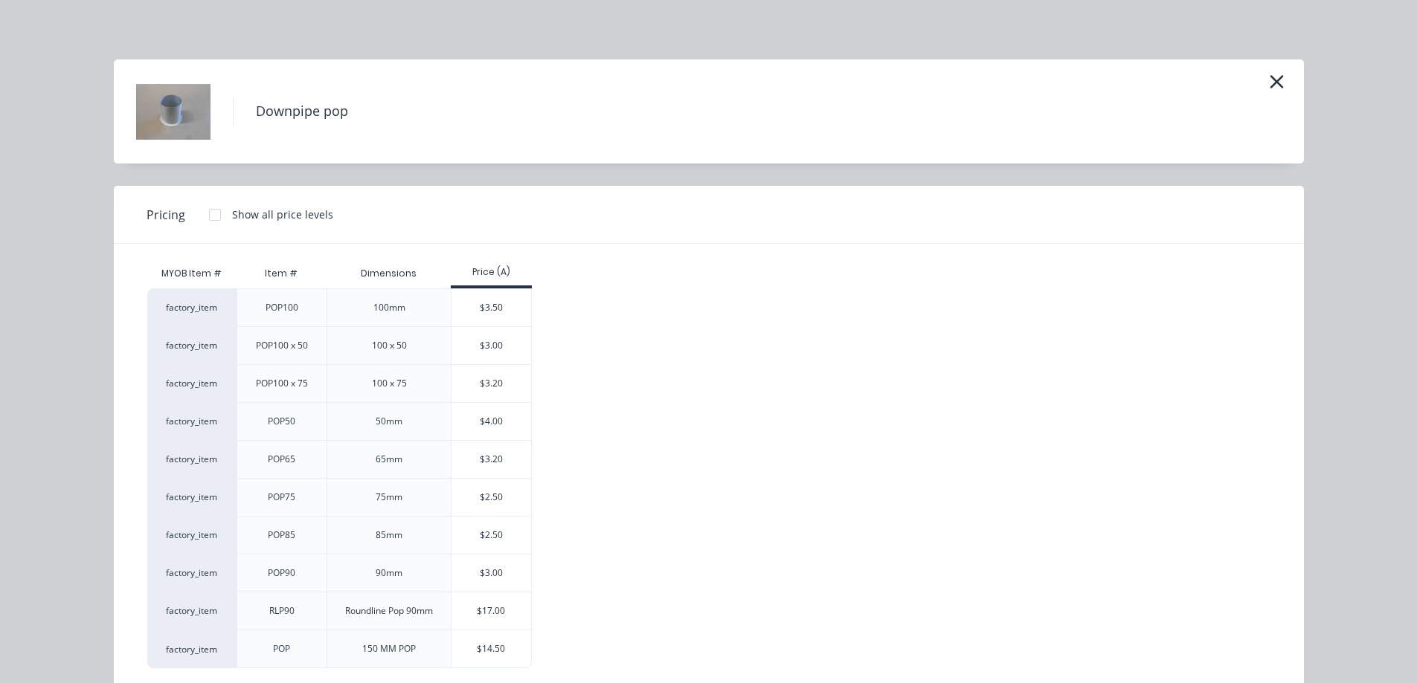
click at [502, 457] on div "$2.50" at bounding box center [491, 497] width 80 height 37
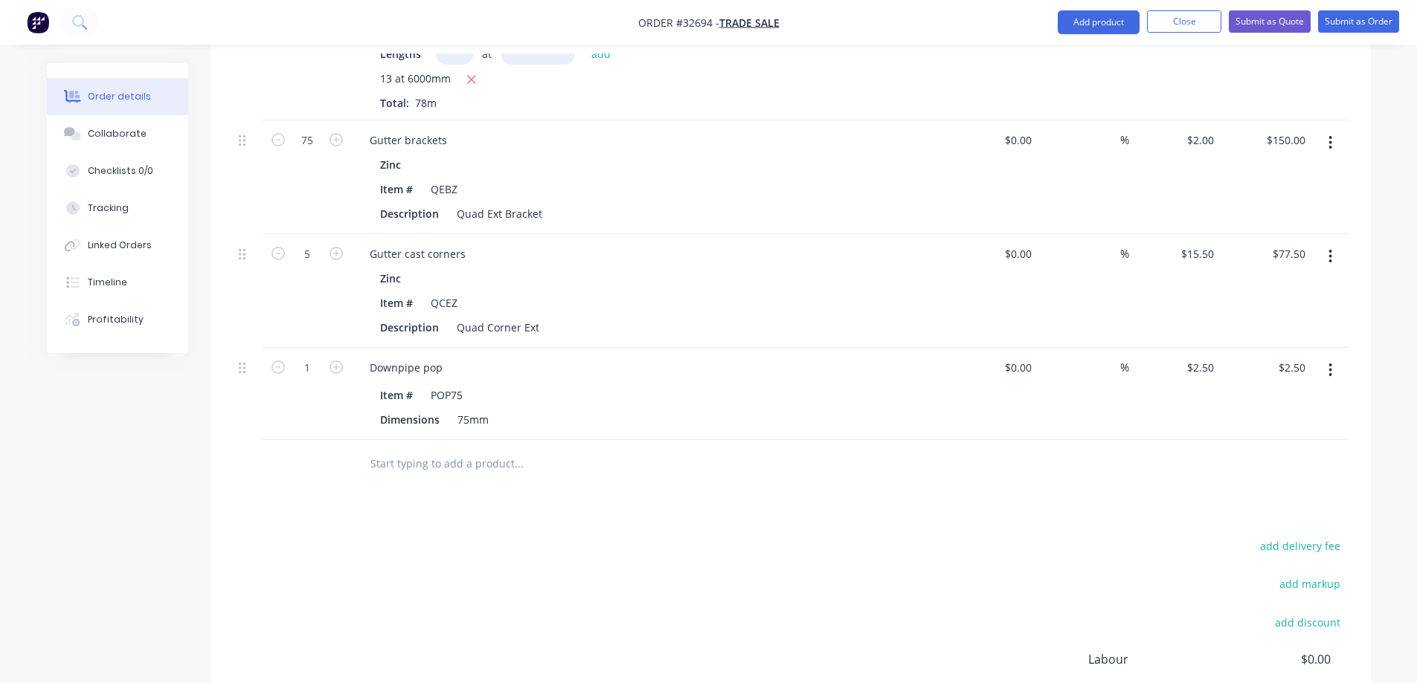
click at [328, 358] on button "button" at bounding box center [335, 366] width 19 height 16
click at [335, 361] on icon "button" at bounding box center [335, 367] width 13 height 13
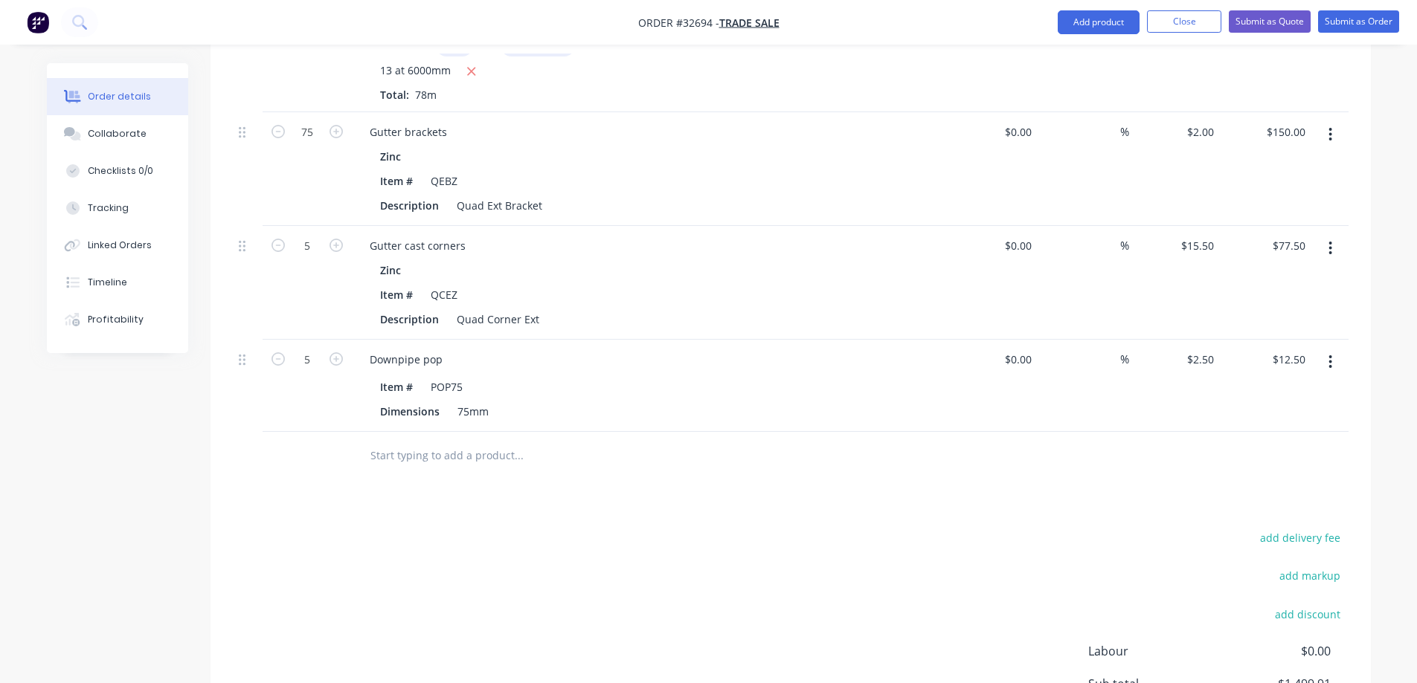
scroll to position [1333, 0]
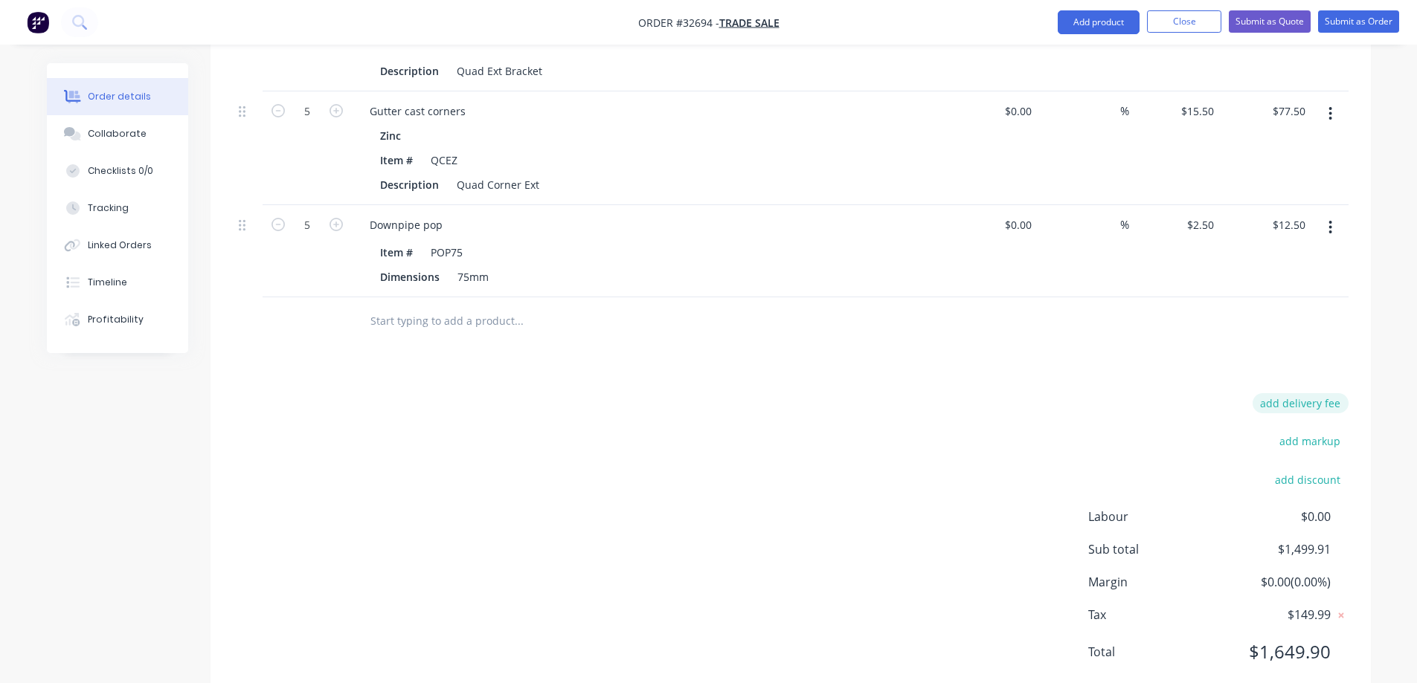
click at [611, 393] on button "add delivery fee" at bounding box center [1300, 403] width 96 height 20
click input "submit" at bounding box center [0, 0] width 0 height 0
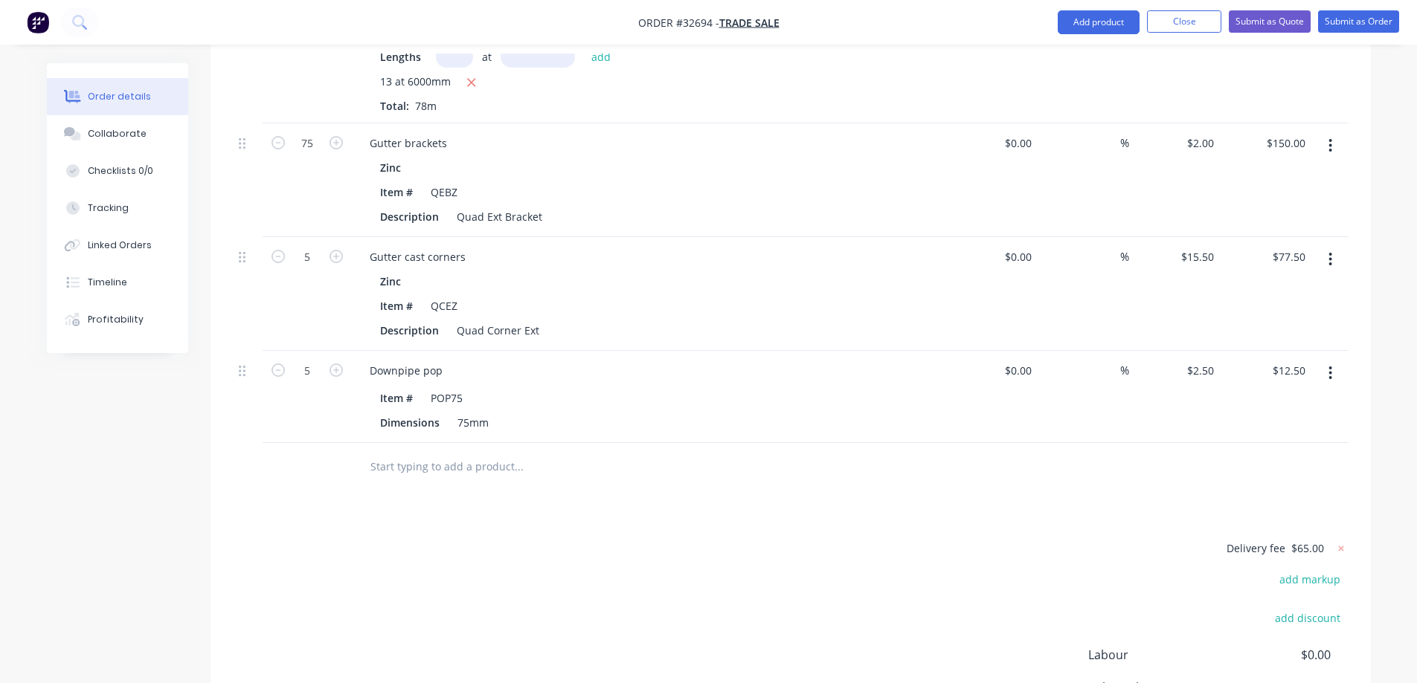
scroll to position [953, 0]
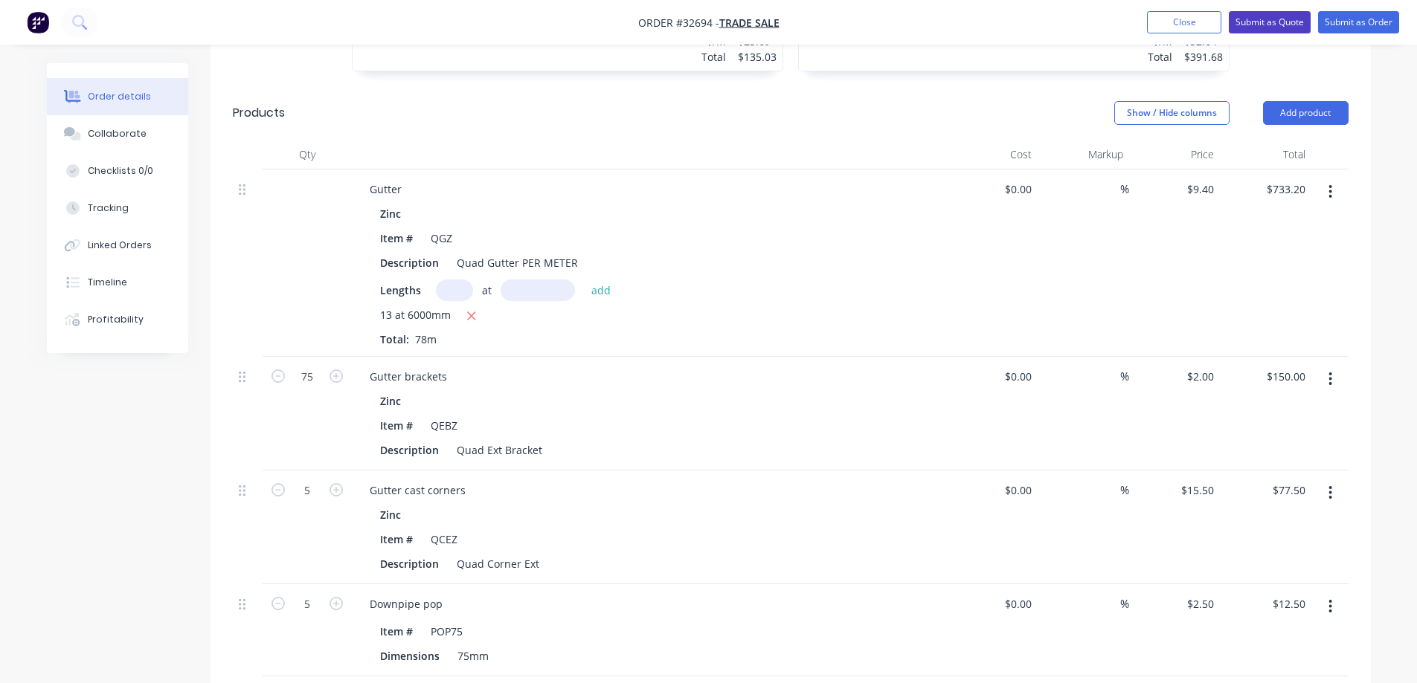
click at [611, 28] on button "Submit as Quote" at bounding box center [1269, 22] width 82 height 22
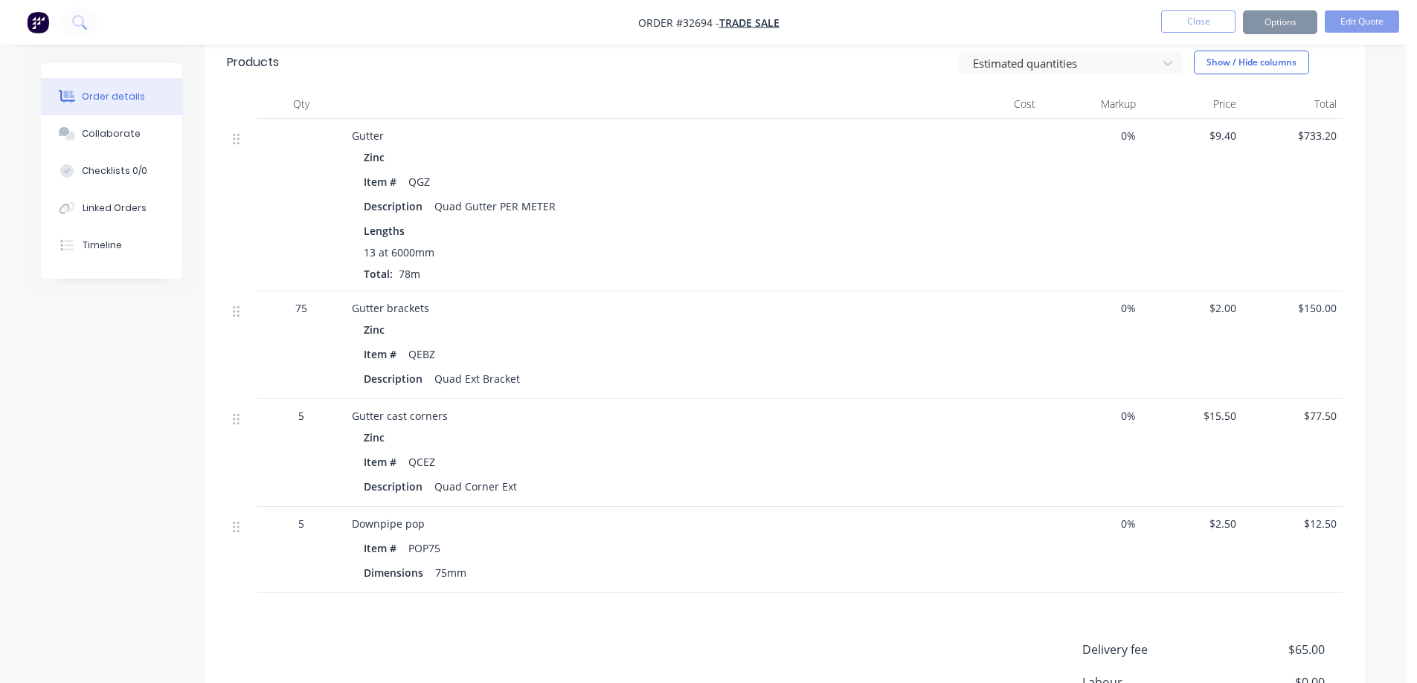
scroll to position [0, 0]
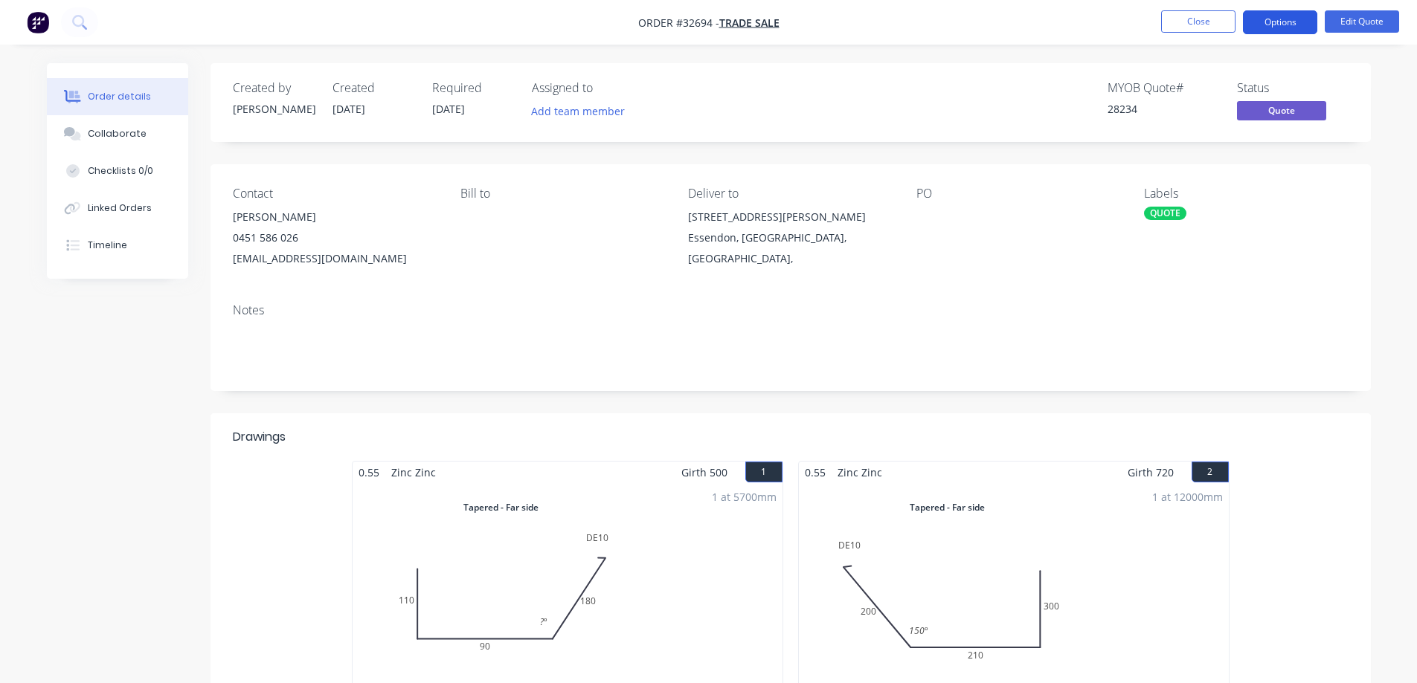
click at [611, 17] on button "Options" at bounding box center [1280, 22] width 74 height 24
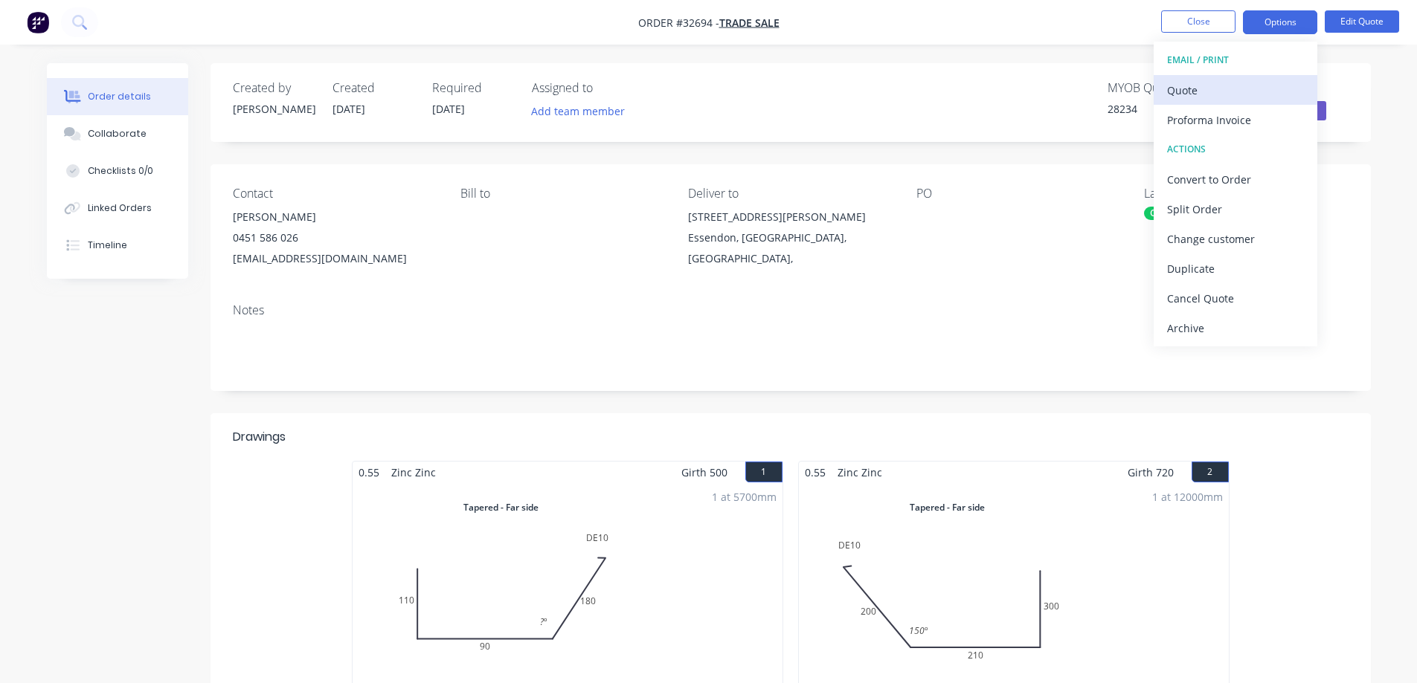
click at [611, 85] on div "Quote" at bounding box center [1235, 91] width 137 height 22
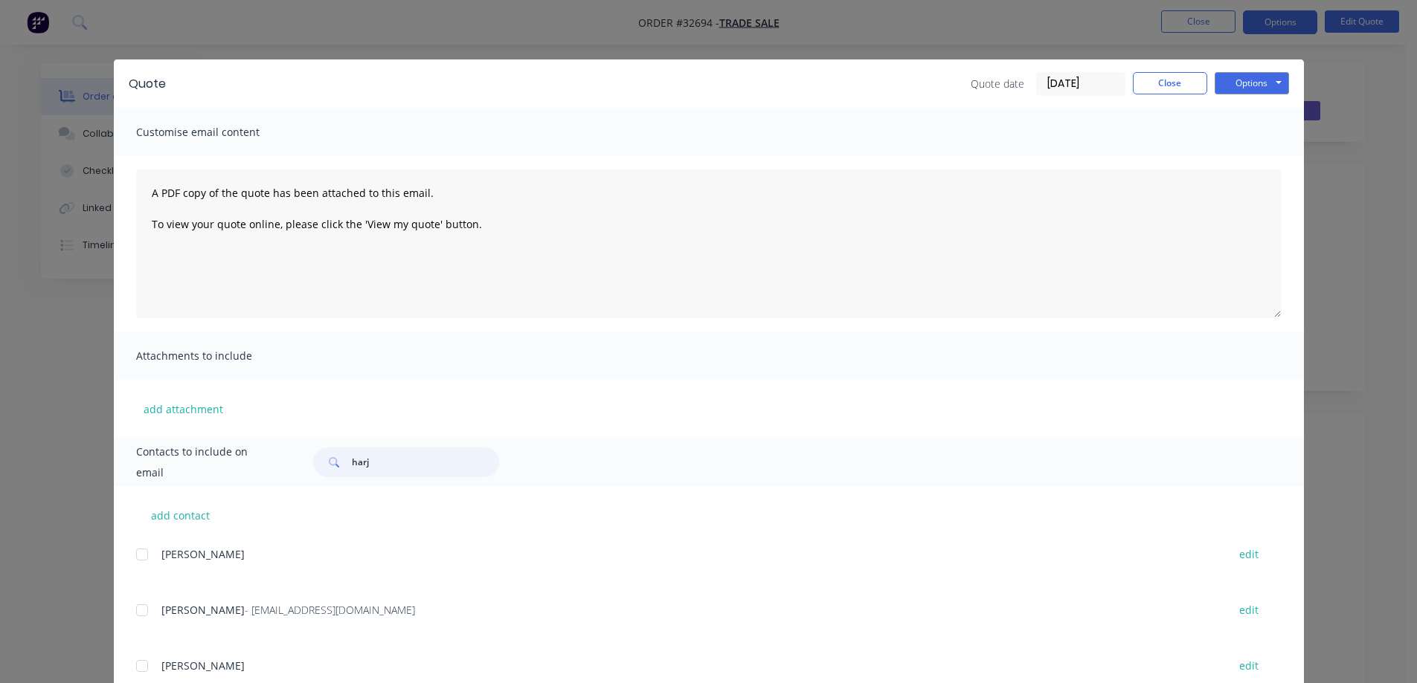
drag, startPoint x: 374, startPoint y: 458, endPoint x: 278, endPoint y: 461, distance: 96.0
click at [279, 457] on div "Contacts to include on email harj" at bounding box center [709, 462] width 1190 height 48
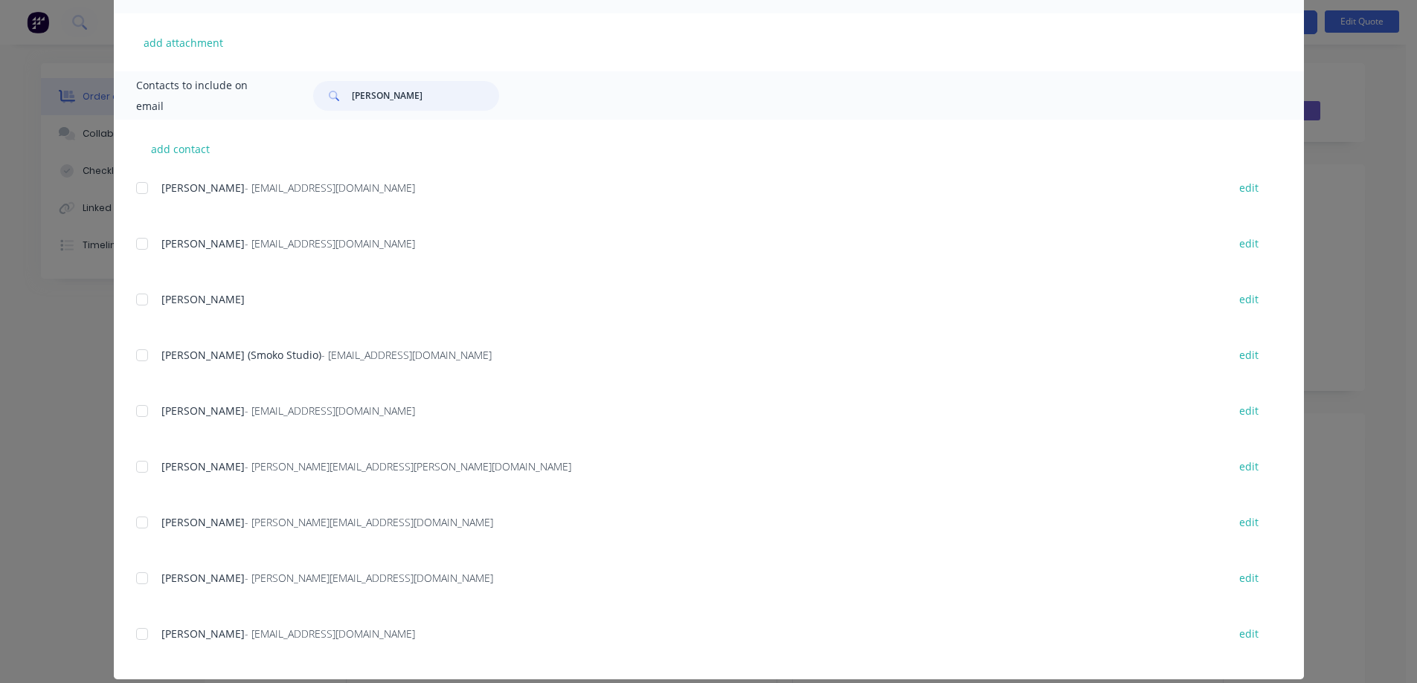
scroll to position [384, 0]
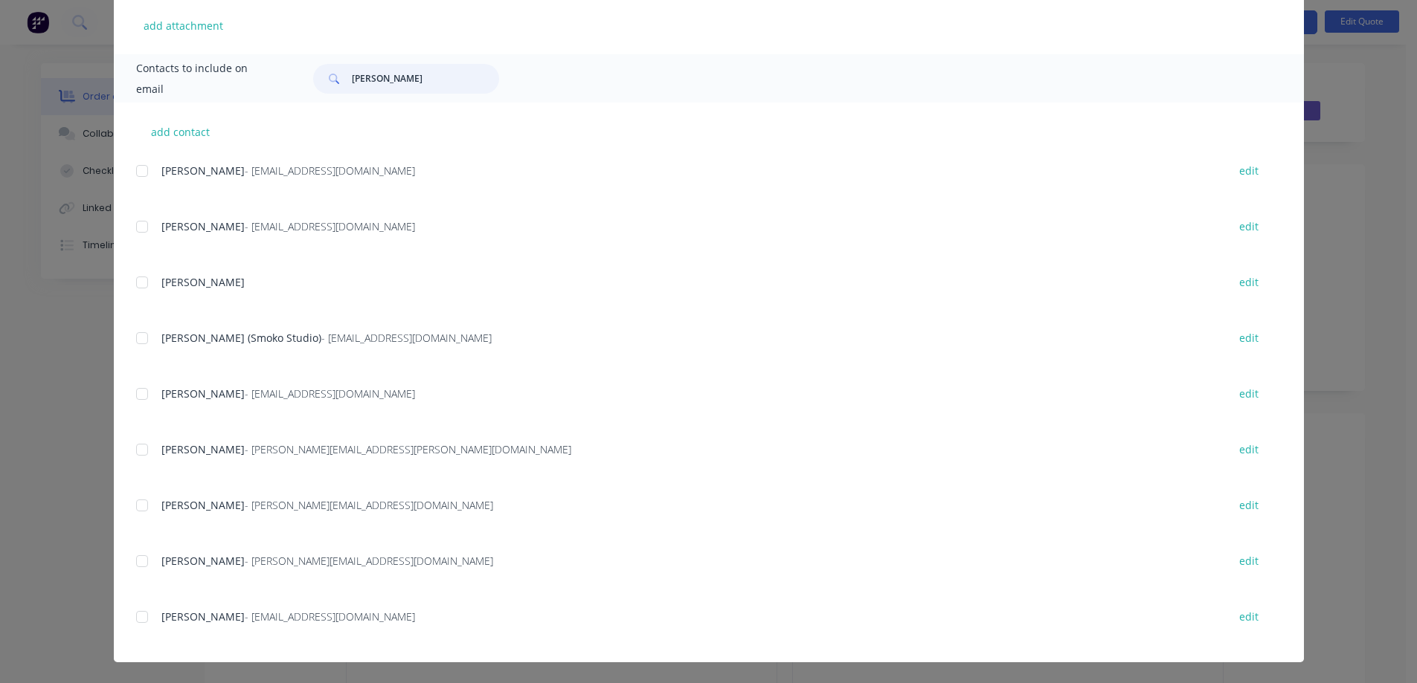
click at [135, 457] on div at bounding box center [142, 617] width 30 height 30
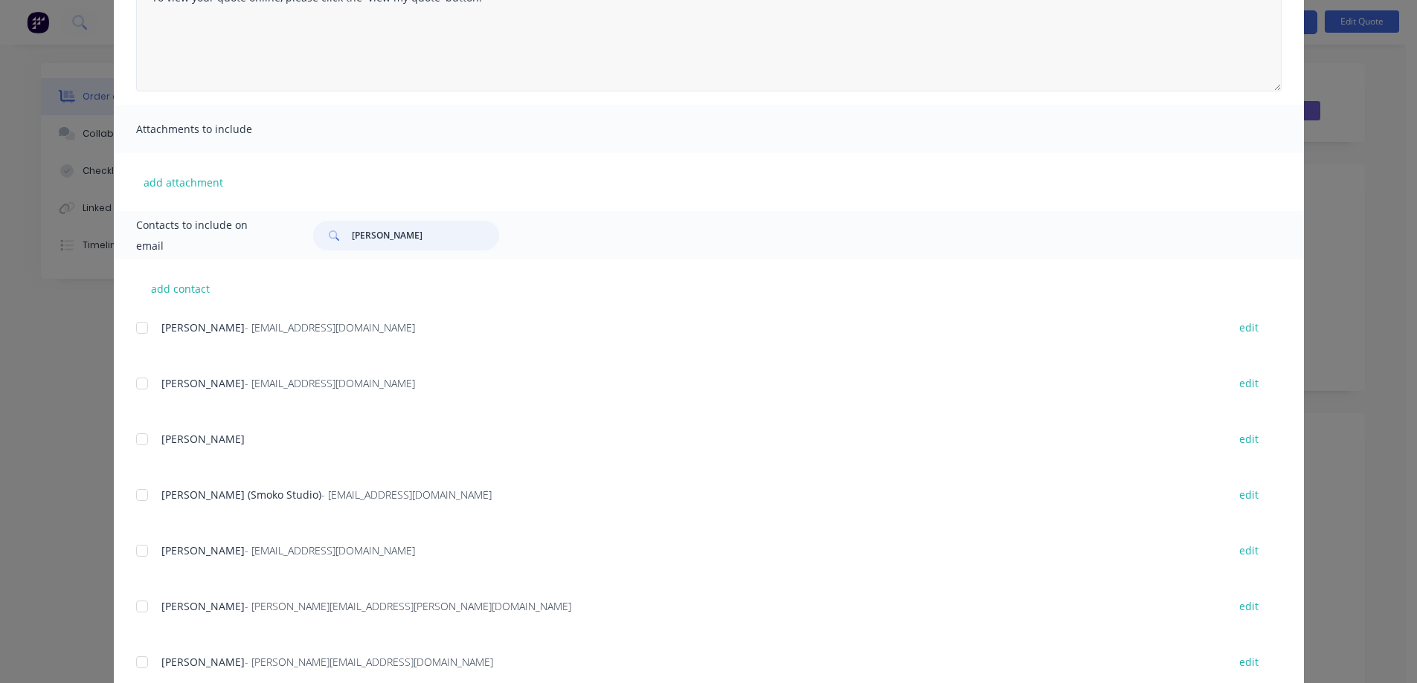
scroll to position [12, 0]
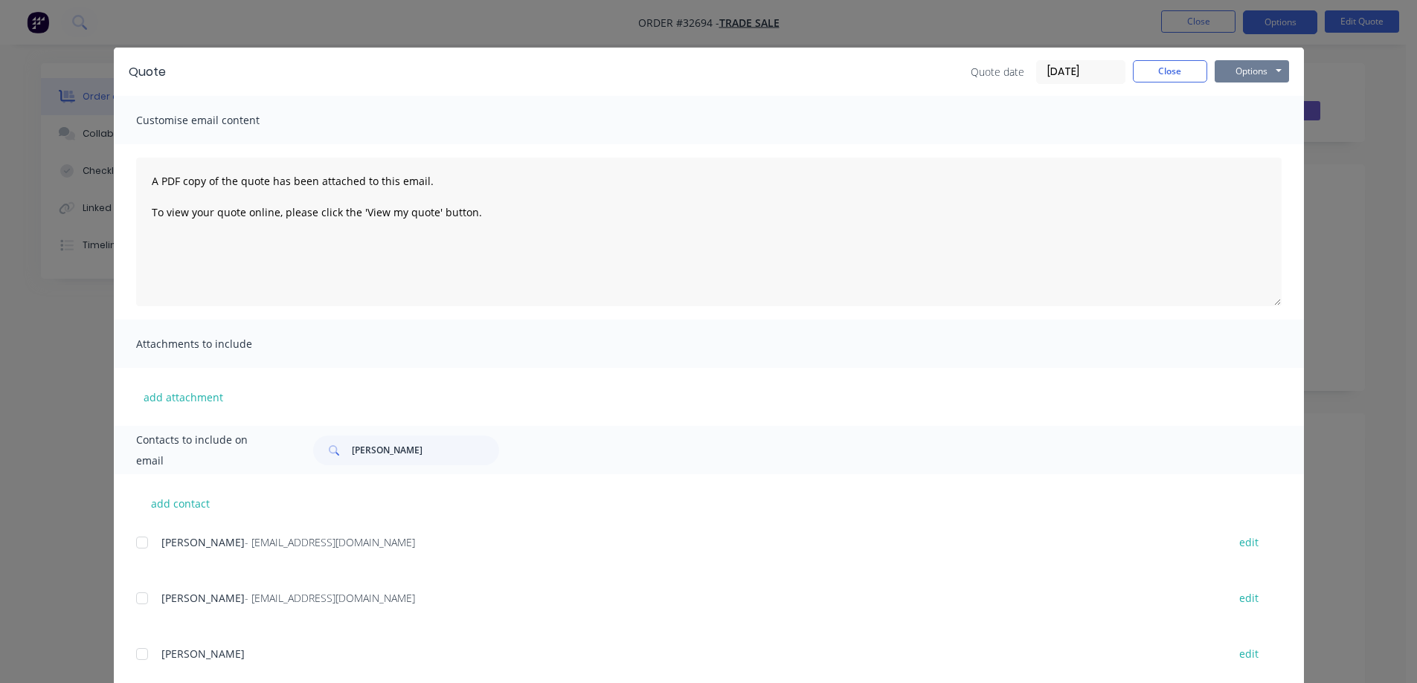
click at [611, 79] on button "Options" at bounding box center [1251, 71] width 74 height 22
click at [611, 148] on button "Email" at bounding box center [1261, 147] width 95 height 25
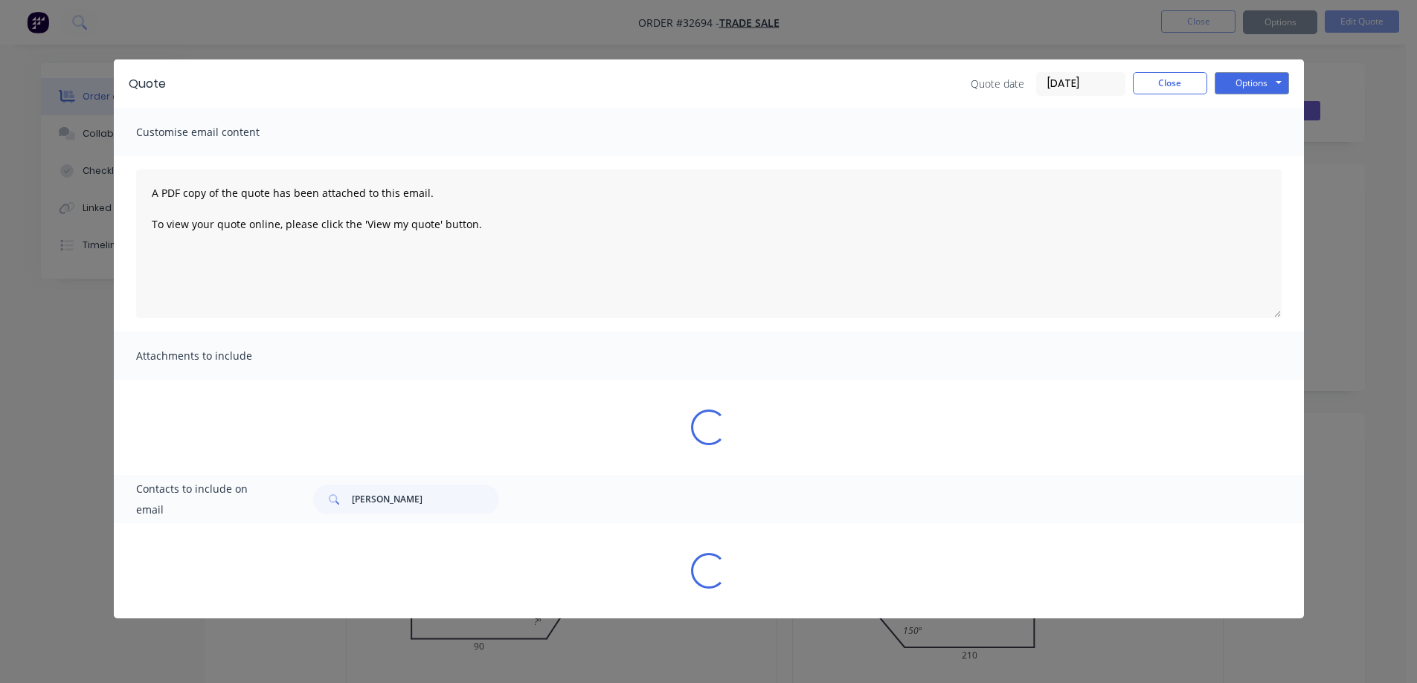
scroll to position [0, 0]
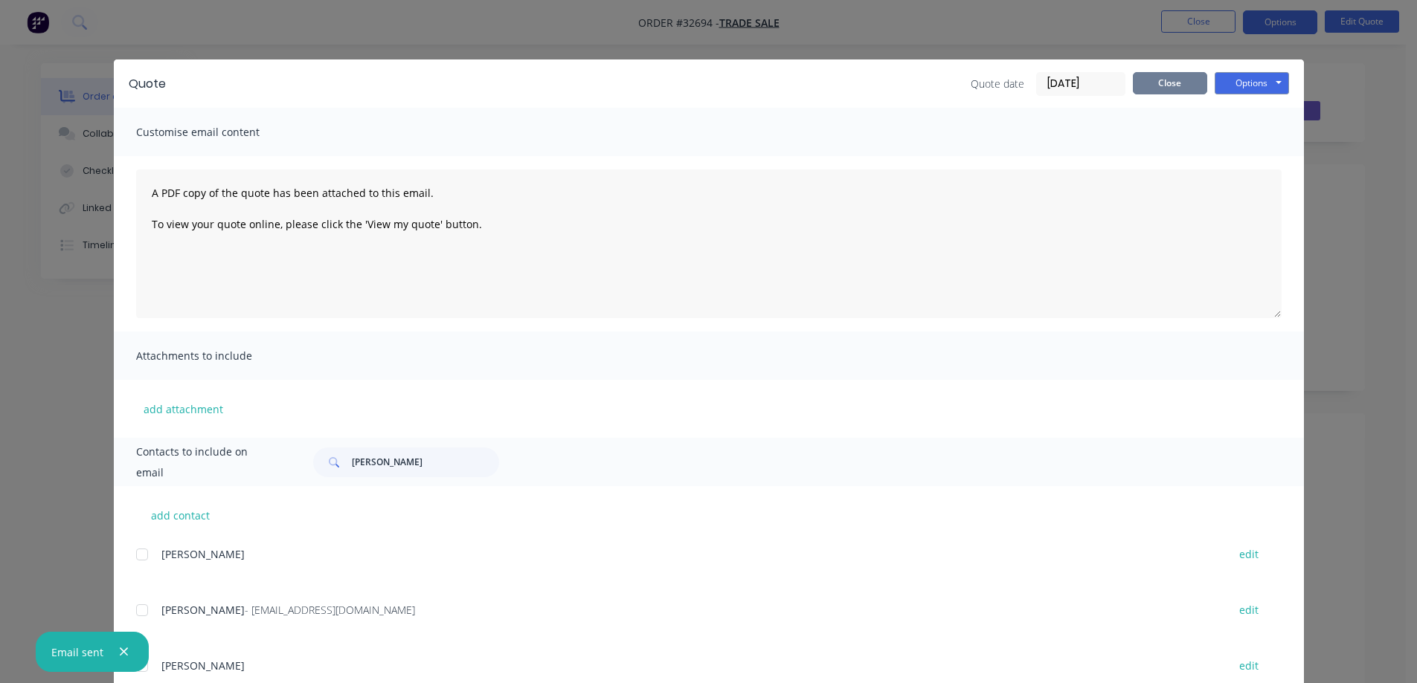
click at [611, 82] on button "Close" at bounding box center [1170, 83] width 74 height 22
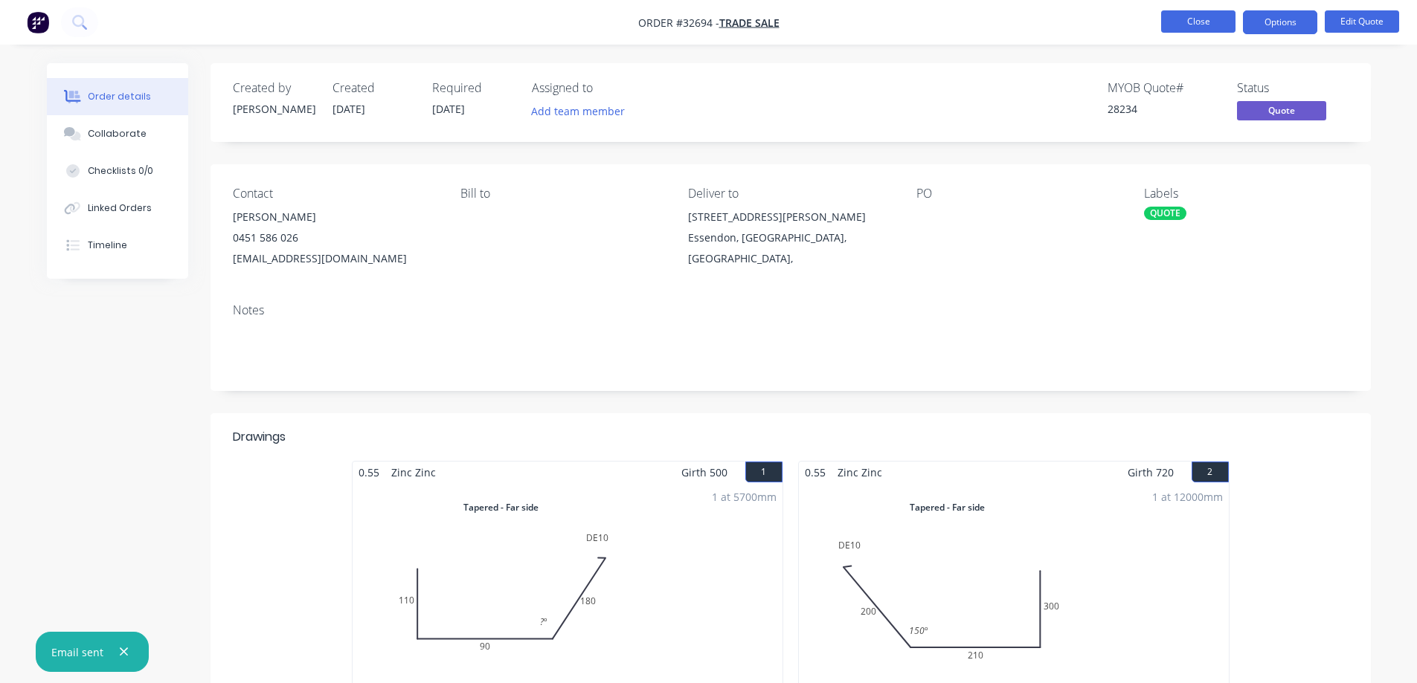
click at [611, 25] on button "Close" at bounding box center [1198, 21] width 74 height 22
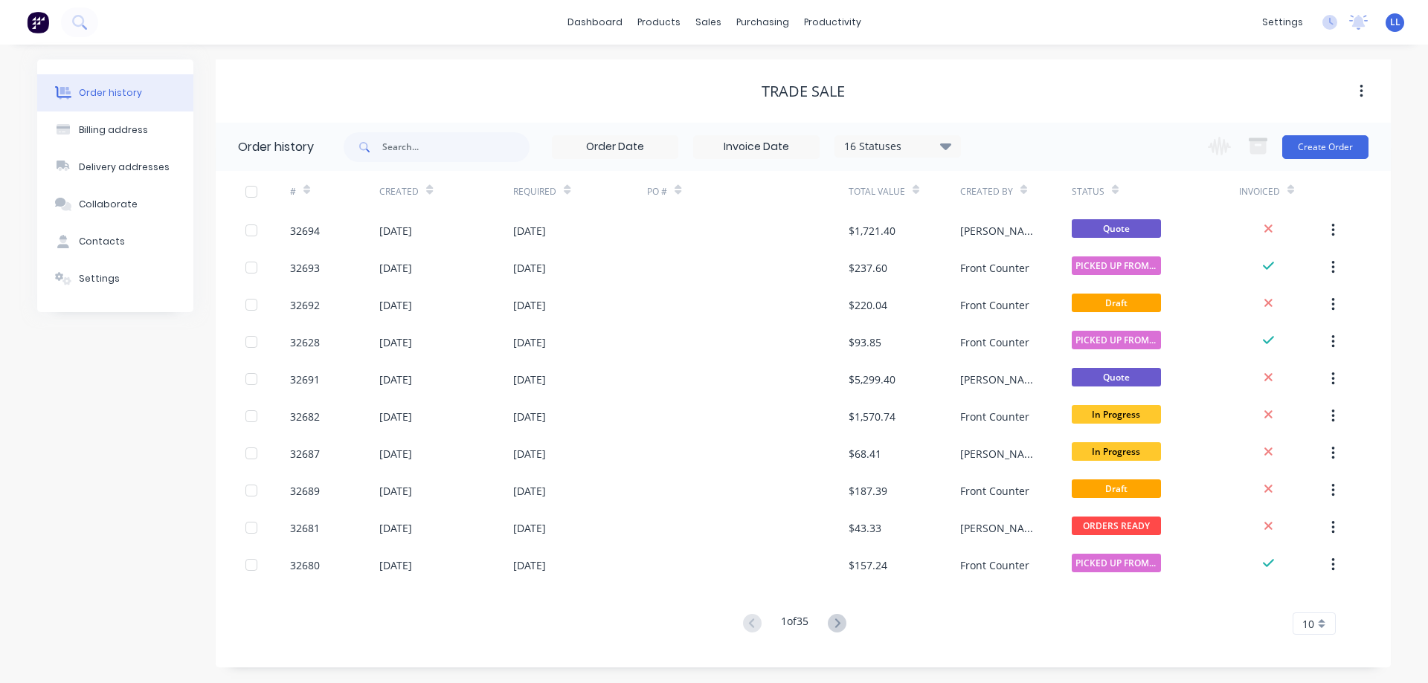
click at [47, 18] on img at bounding box center [38, 22] width 22 height 22
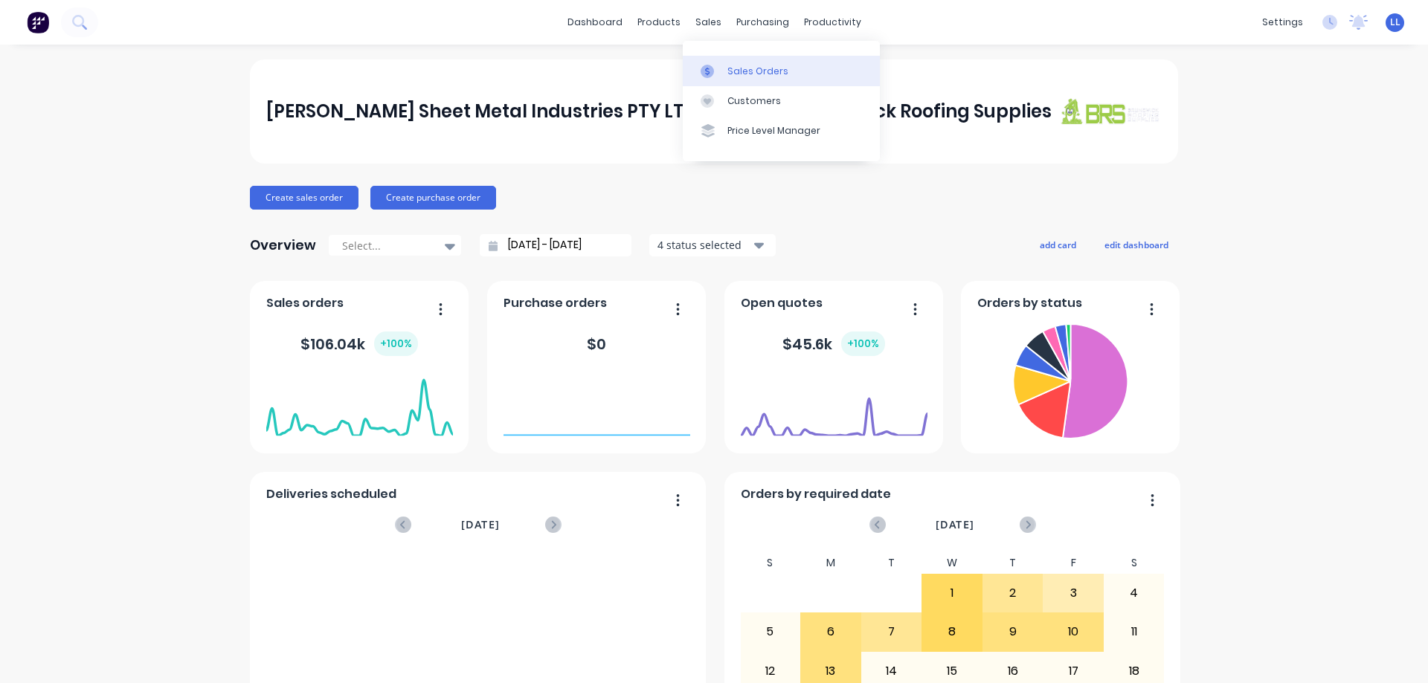
click at [611, 67] on link "Sales Orders" at bounding box center [781, 71] width 197 height 30
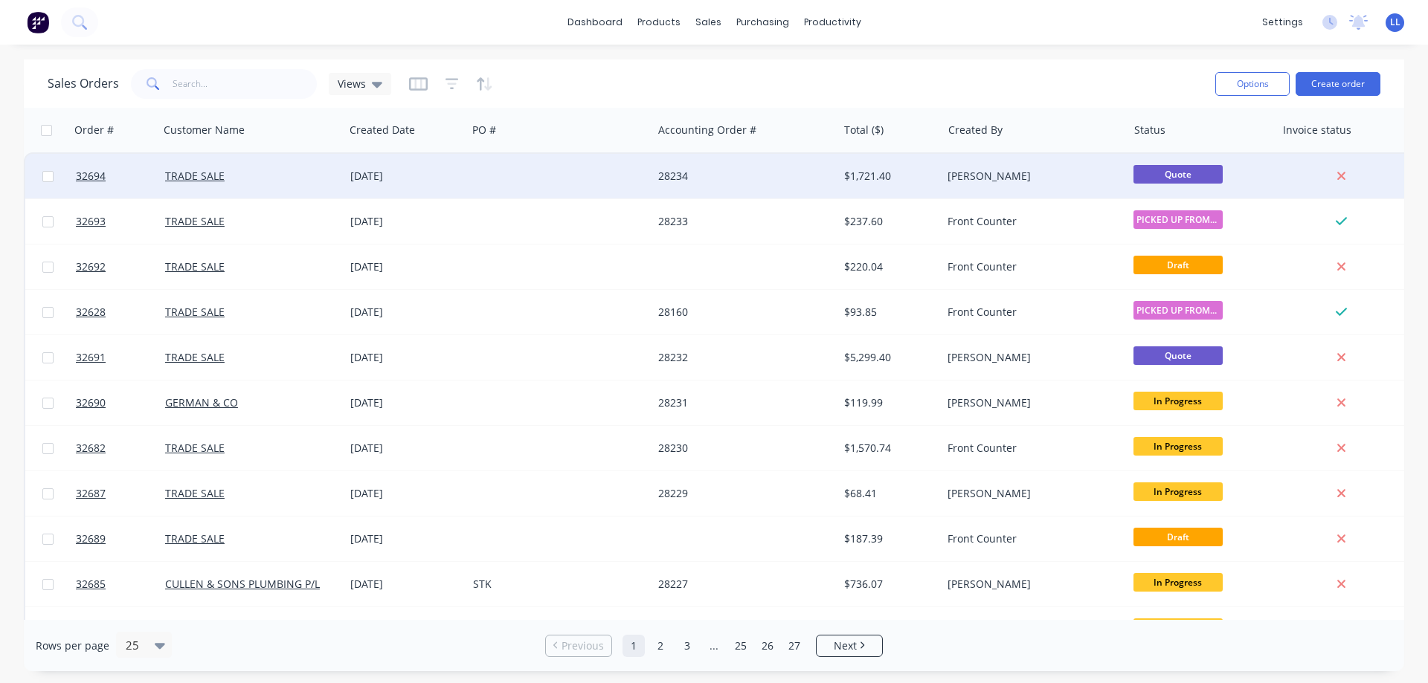
click at [611, 171] on div "28234" at bounding box center [740, 176] width 165 height 15
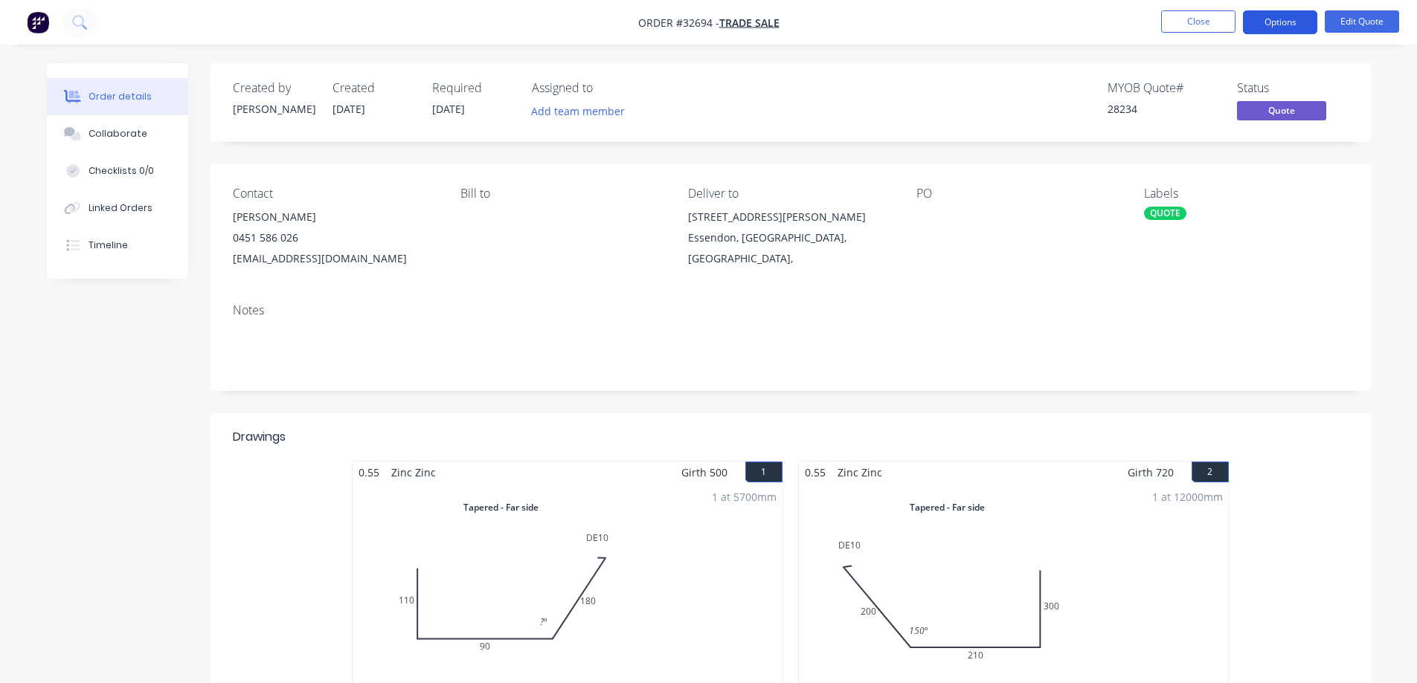
click at [611, 25] on button "Options" at bounding box center [1280, 22] width 74 height 24
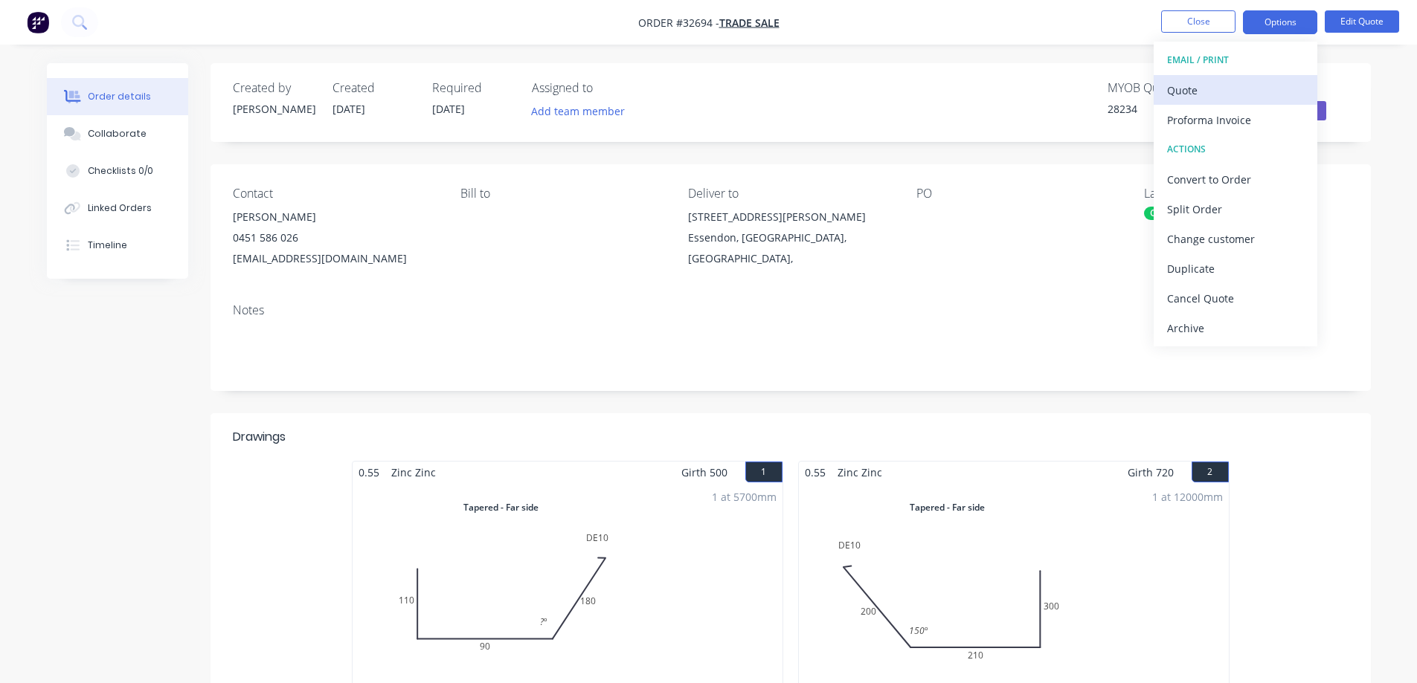
click at [611, 89] on div "Quote" at bounding box center [1235, 91] width 137 height 22
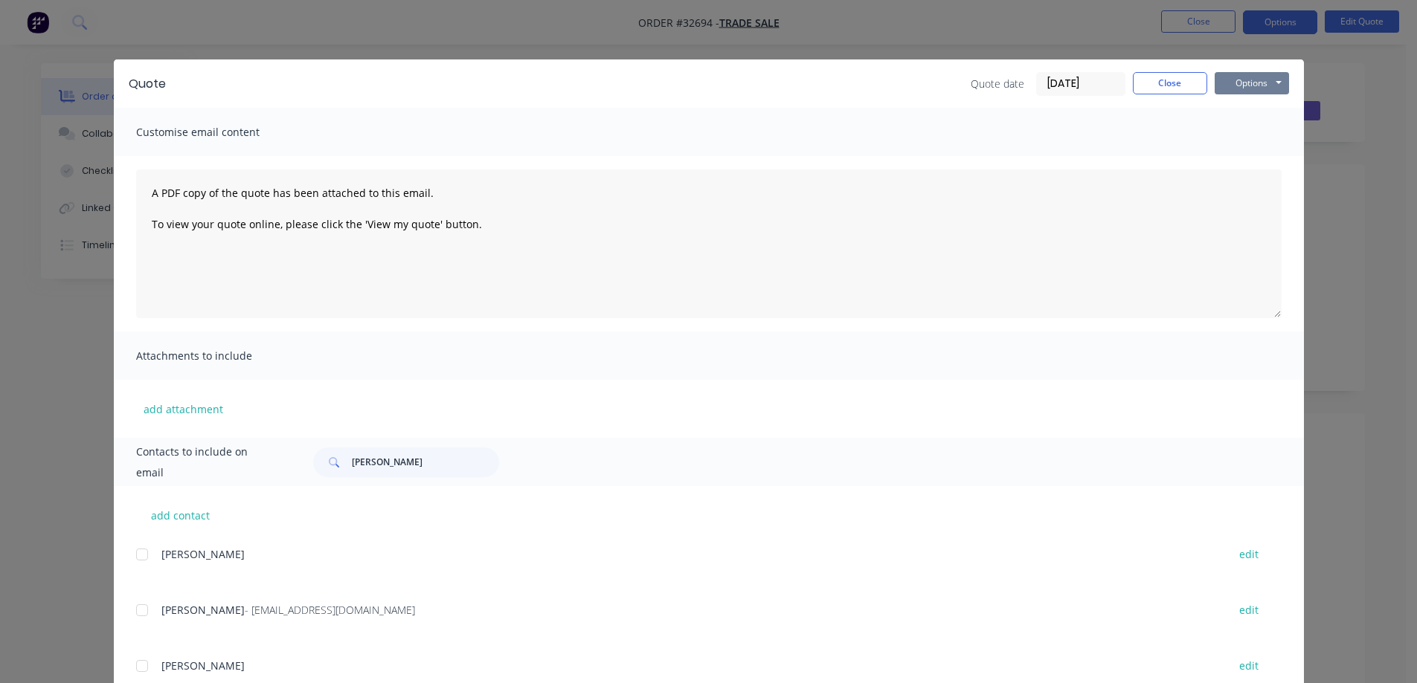
click at [611, 86] on button "Options" at bounding box center [1251, 83] width 74 height 22
click at [611, 127] on button "Print" at bounding box center [1261, 134] width 95 height 25
click at [611, 88] on button "Close" at bounding box center [1170, 83] width 74 height 22
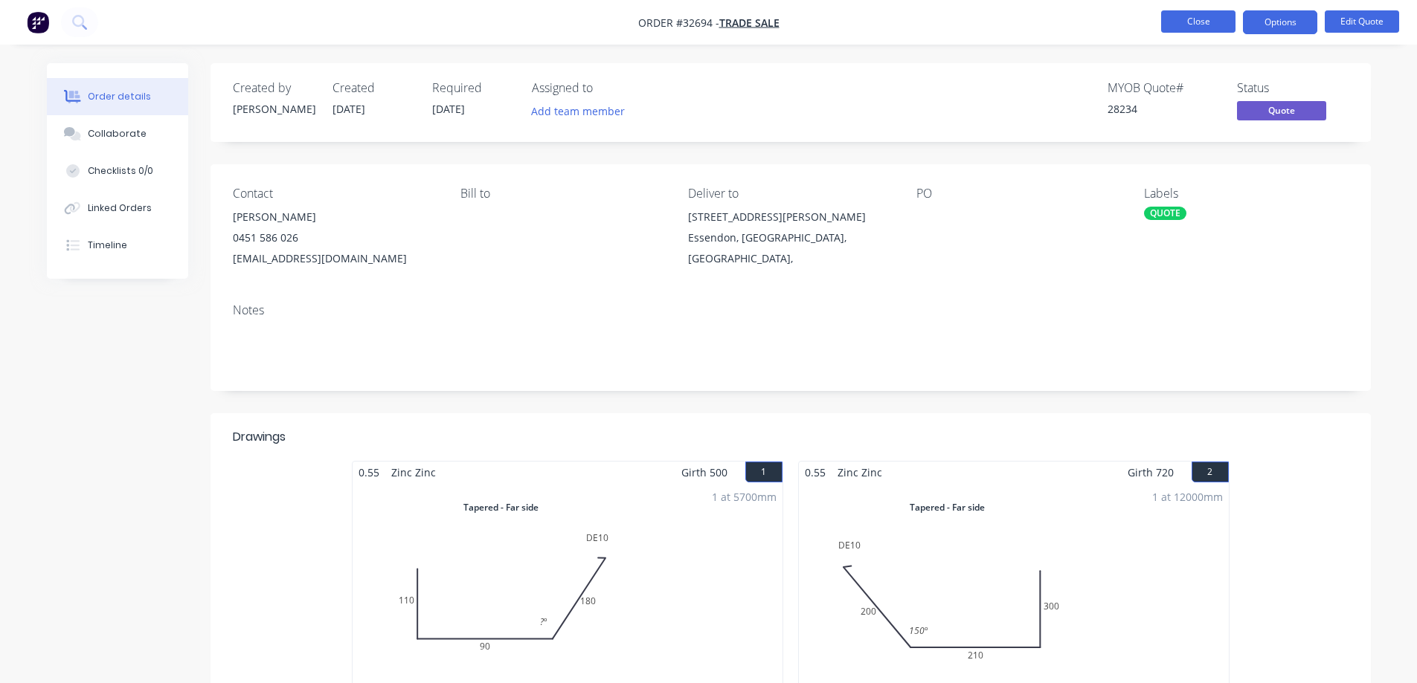
click at [611, 19] on button "Close" at bounding box center [1198, 21] width 74 height 22
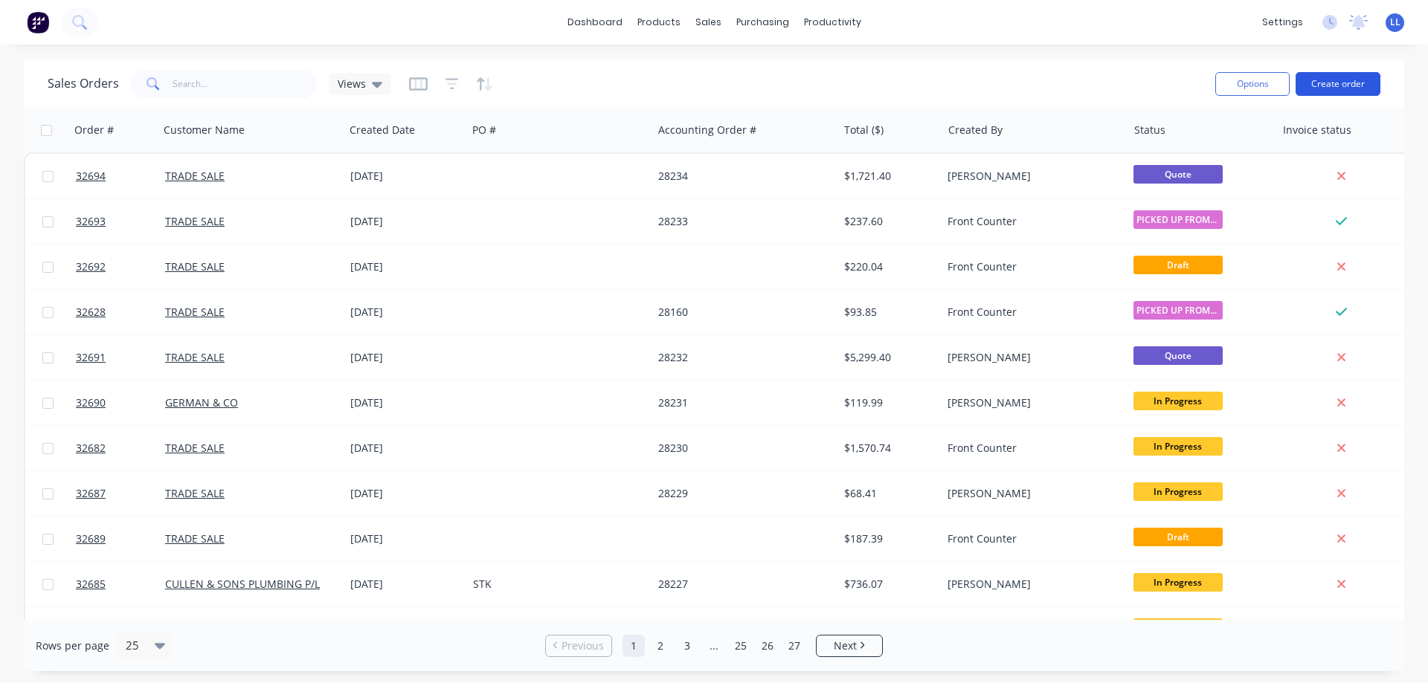
click at [611, 86] on button "Create order" at bounding box center [1337, 84] width 85 height 24
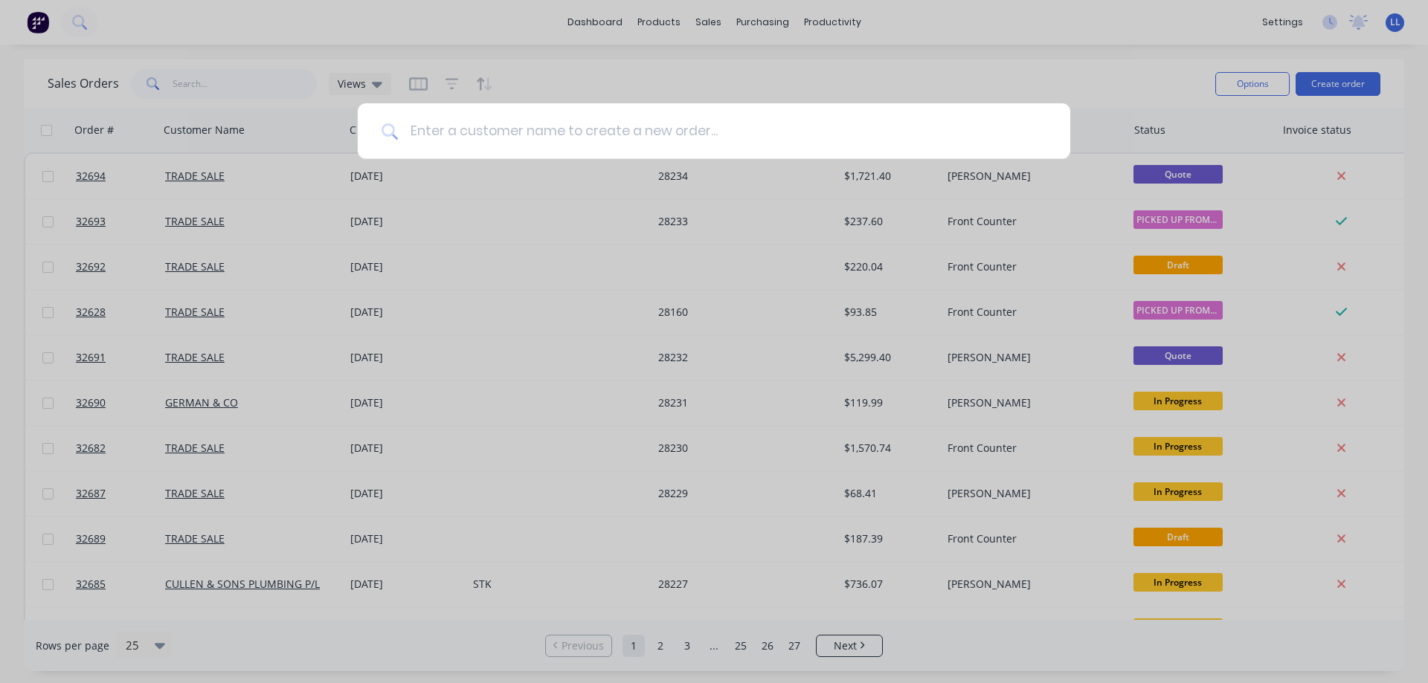
click at [571, 131] on input at bounding box center [722, 131] width 648 height 56
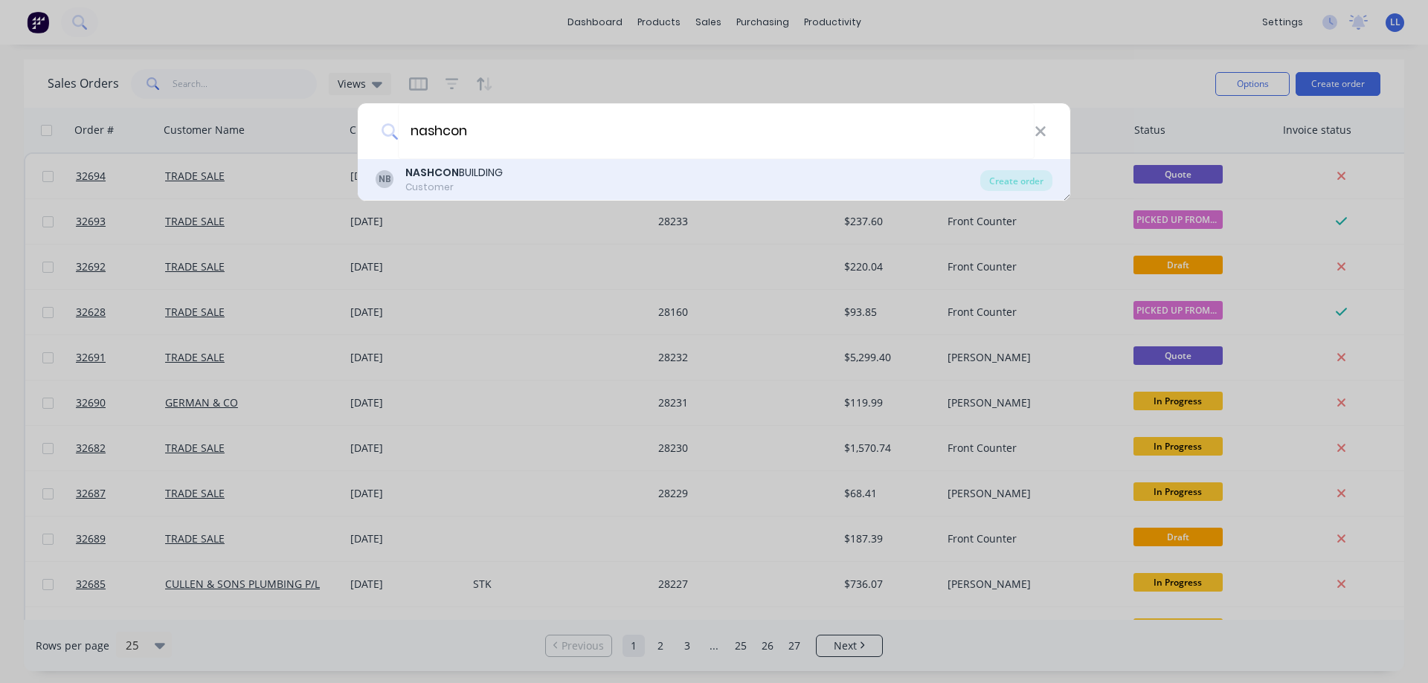
click at [458, 178] on div "[GEOGRAPHIC_DATA]" at bounding box center [453, 173] width 97 height 16
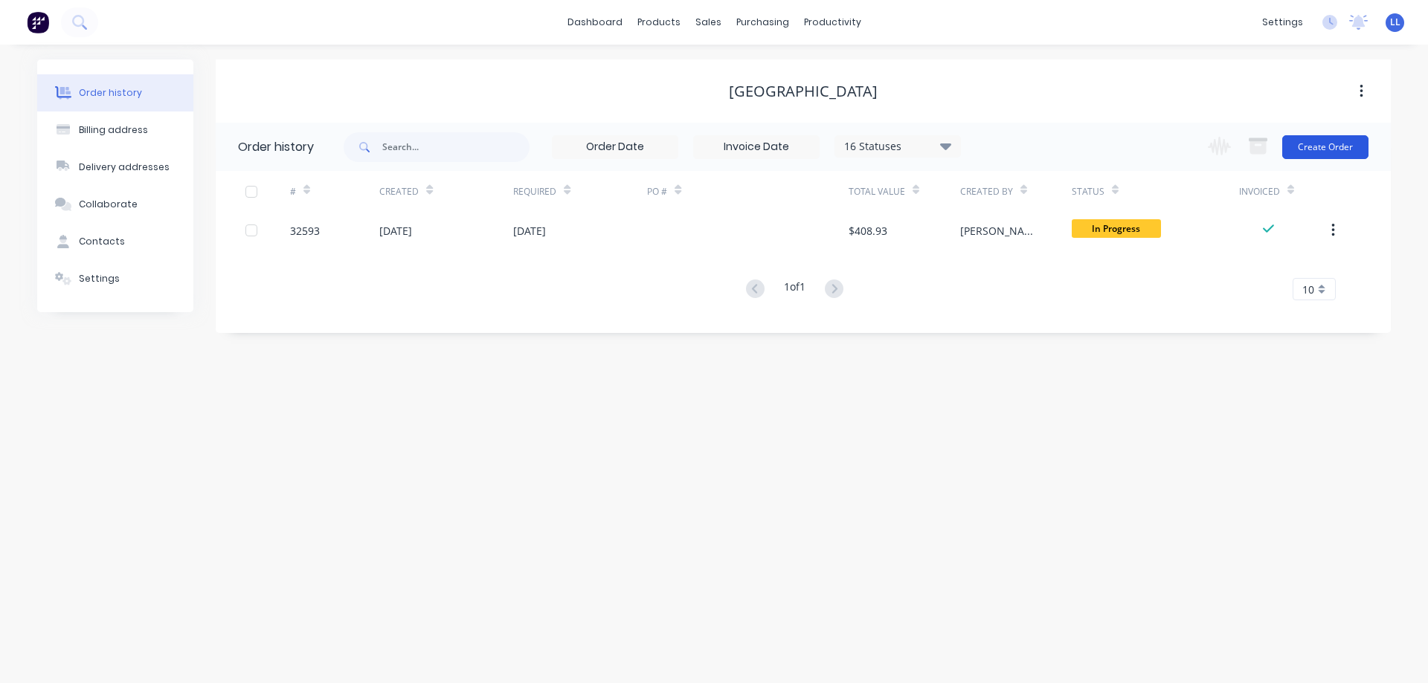
click at [611, 140] on button "Create Order" at bounding box center [1325, 147] width 86 height 24
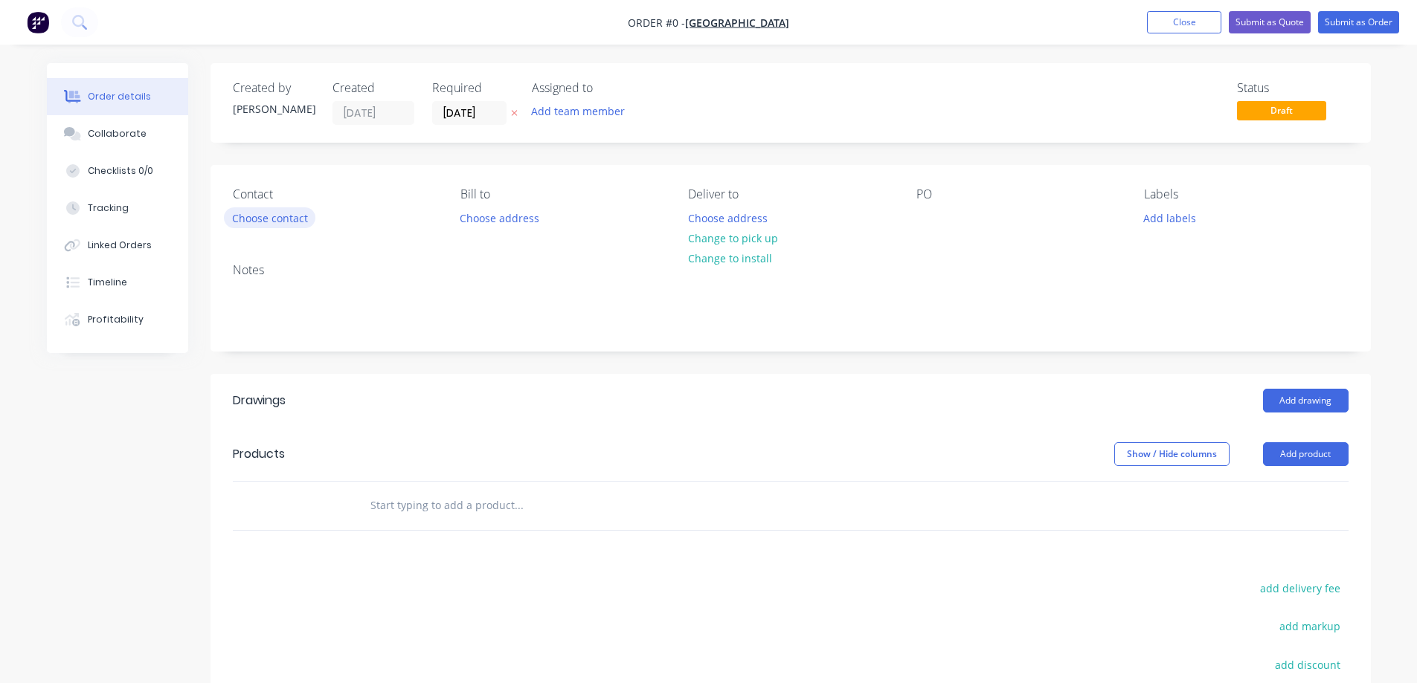
click at [283, 220] on button "Choose contact" at bounding box center [269, 217] width 91 height 20
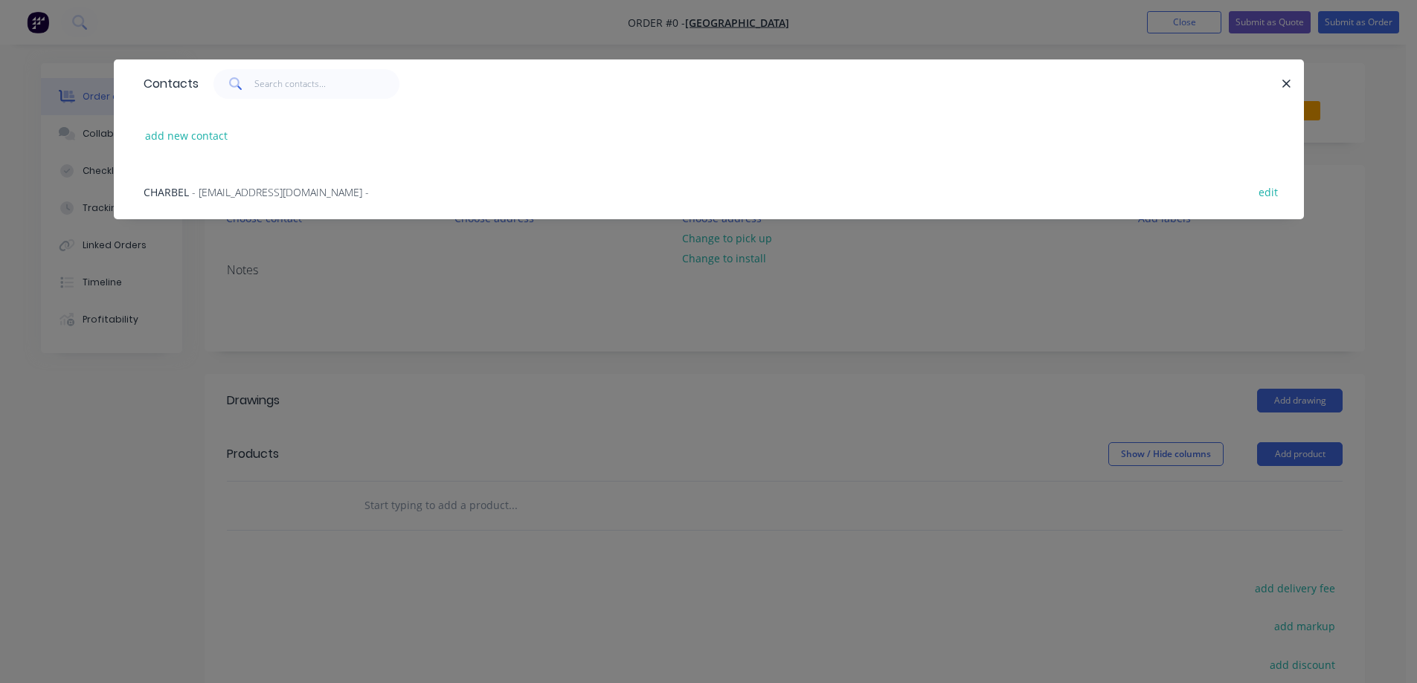
click at [210, 196] on span "- [EMAIL_ADDRESS][DOMAIN_NAME] -" at bounding box center [280, 192] width 177 height 14
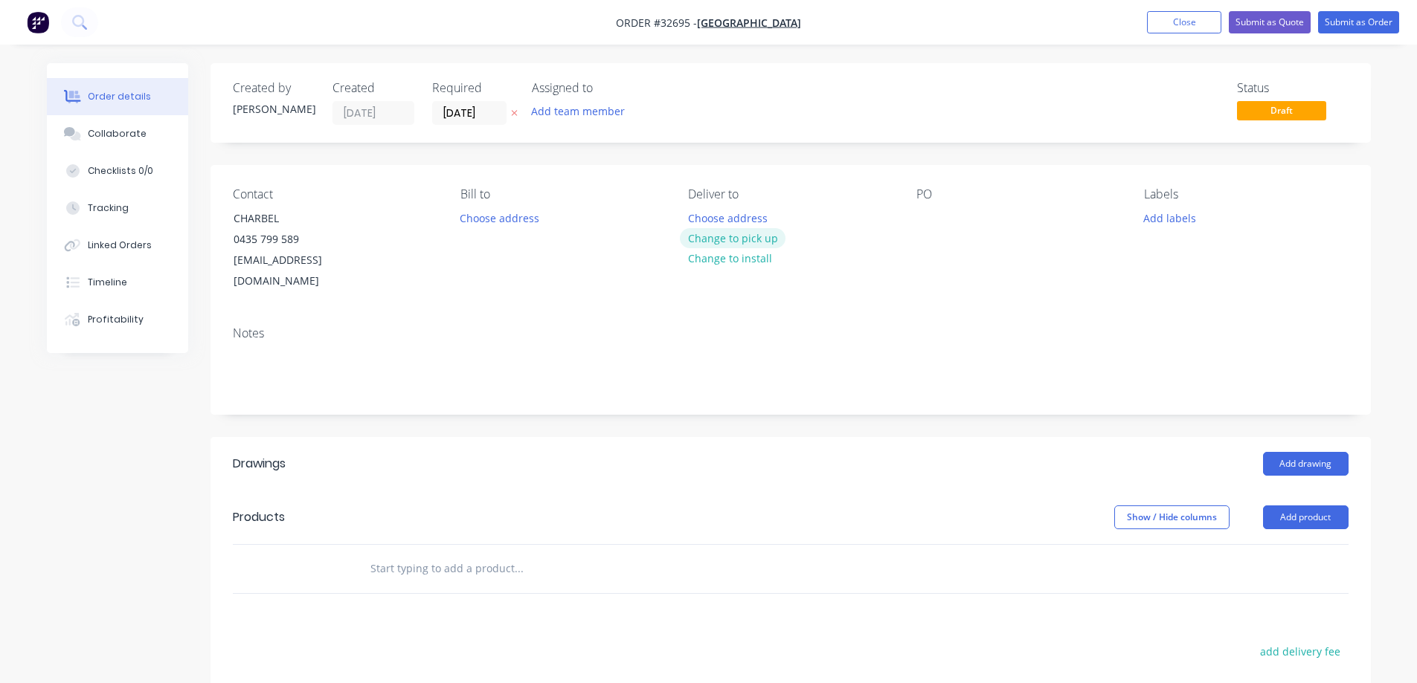
click at [611, 238] on button "Change to pick up" at bounding box center [733, 238] width 106 height 20
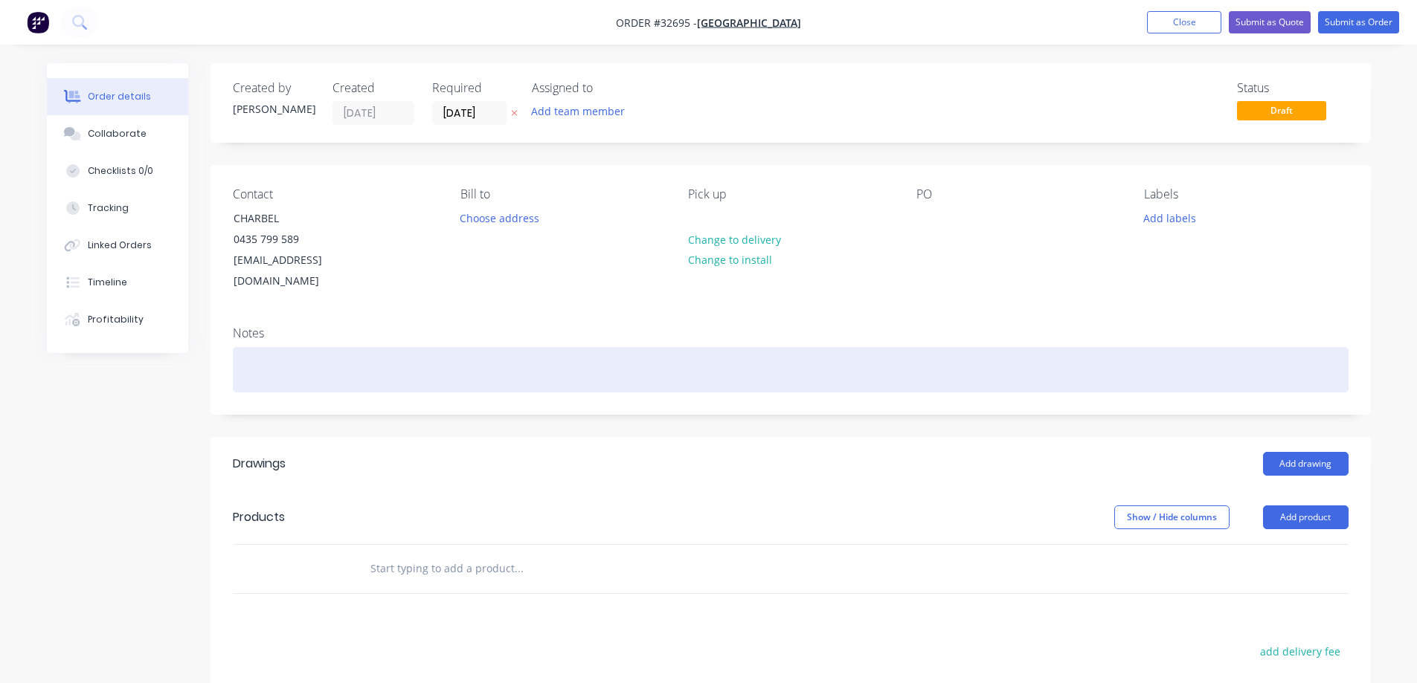
click at [321, 350] on div at bounding box center [790, 369] width 1115 height 45
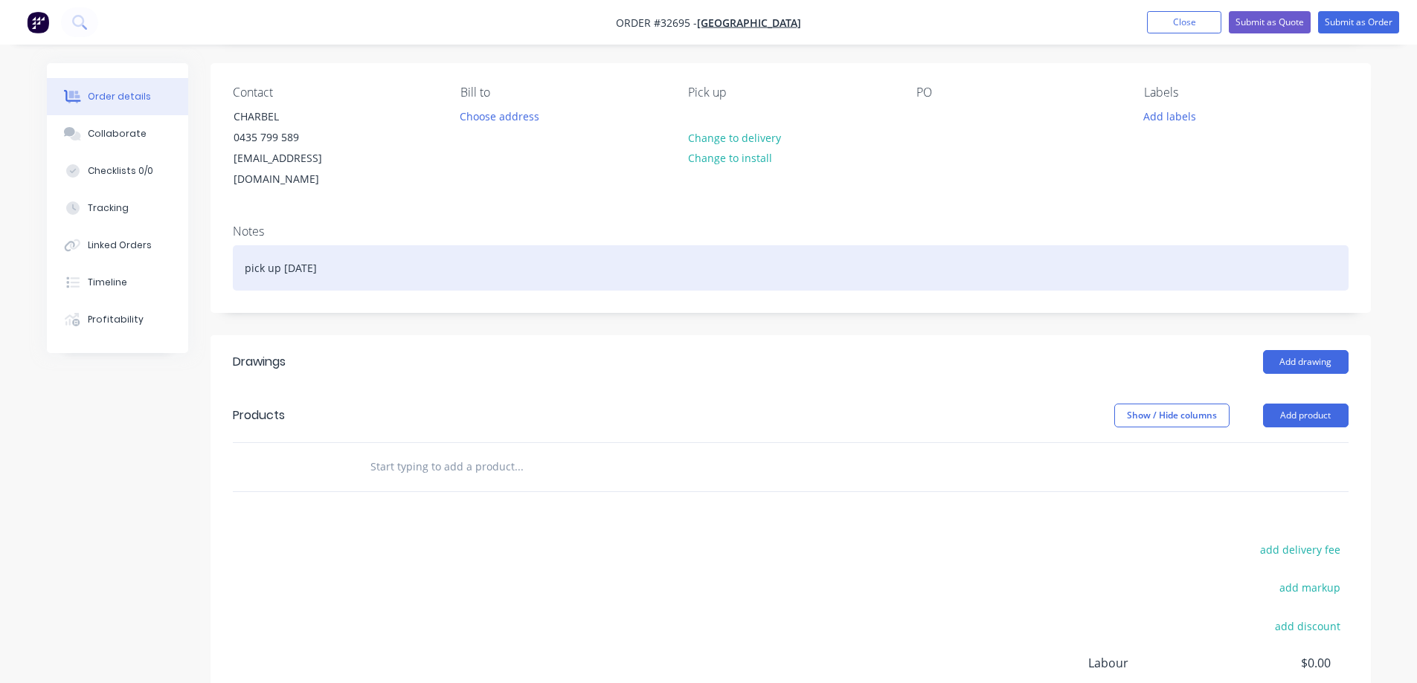
scroll to position [223, 0]
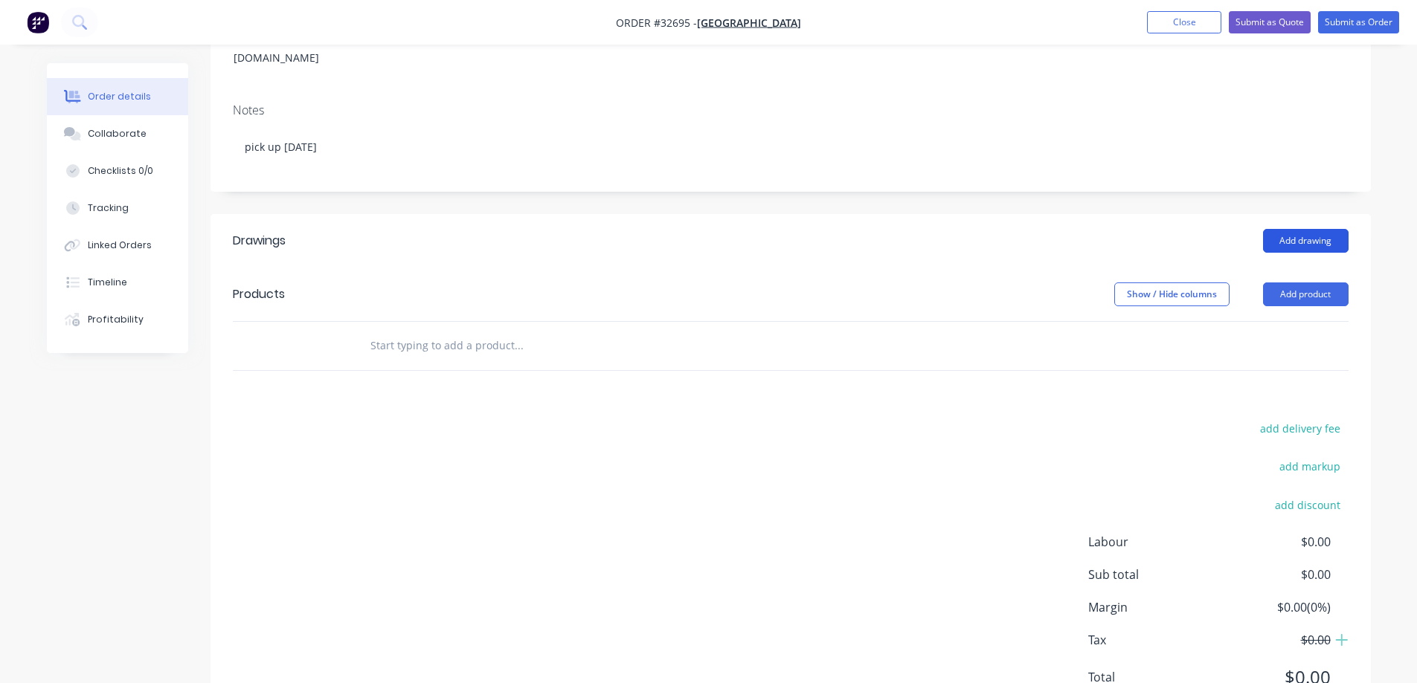
click at [611, 229] on button "Add drawing" at bounding box center [1306, 241] width 86 height 24
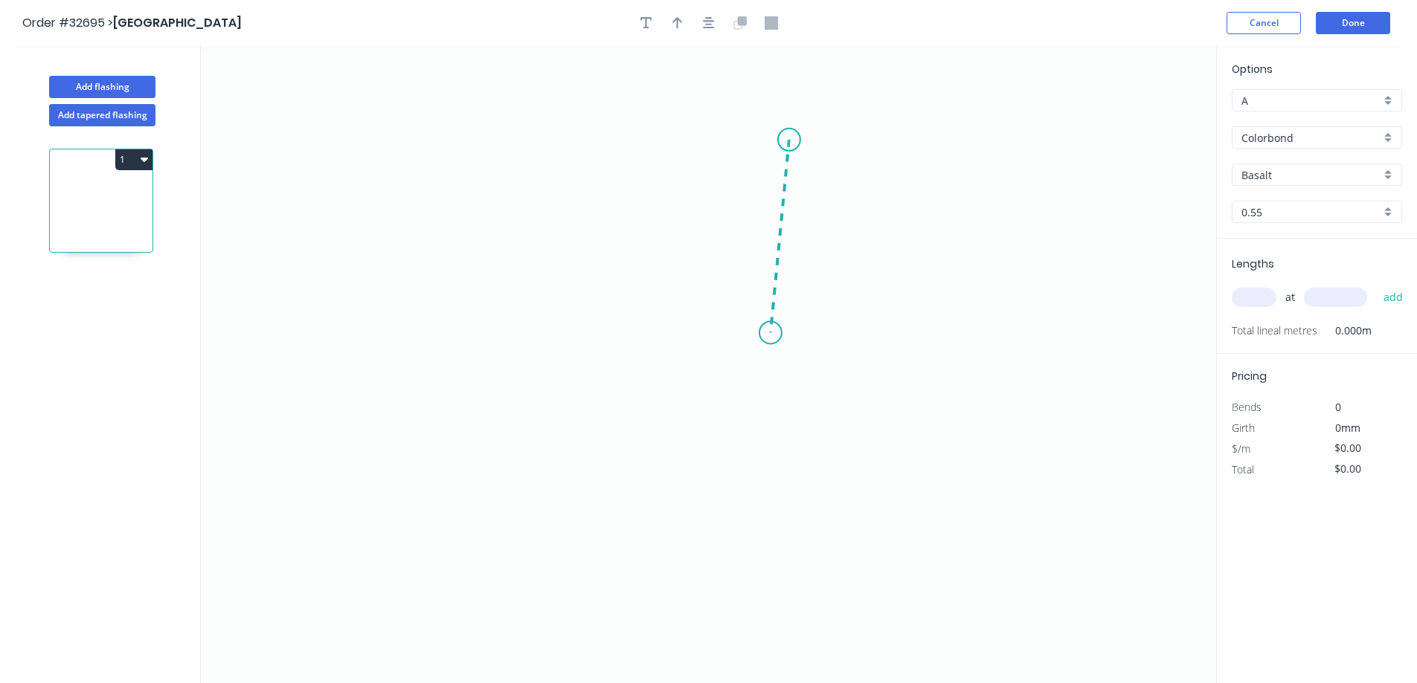
drag, startPoint x: 789, startPoint y: 140, endPoint x: 770, endPoint y: 333, distance: 194.2
click at [611, 333] on icon "0" at bounding box center [708, 364] width 1015 height 637
click at [536, 333] on icon "0 ?" at bounding box center [708, 364] width 1015 height 637
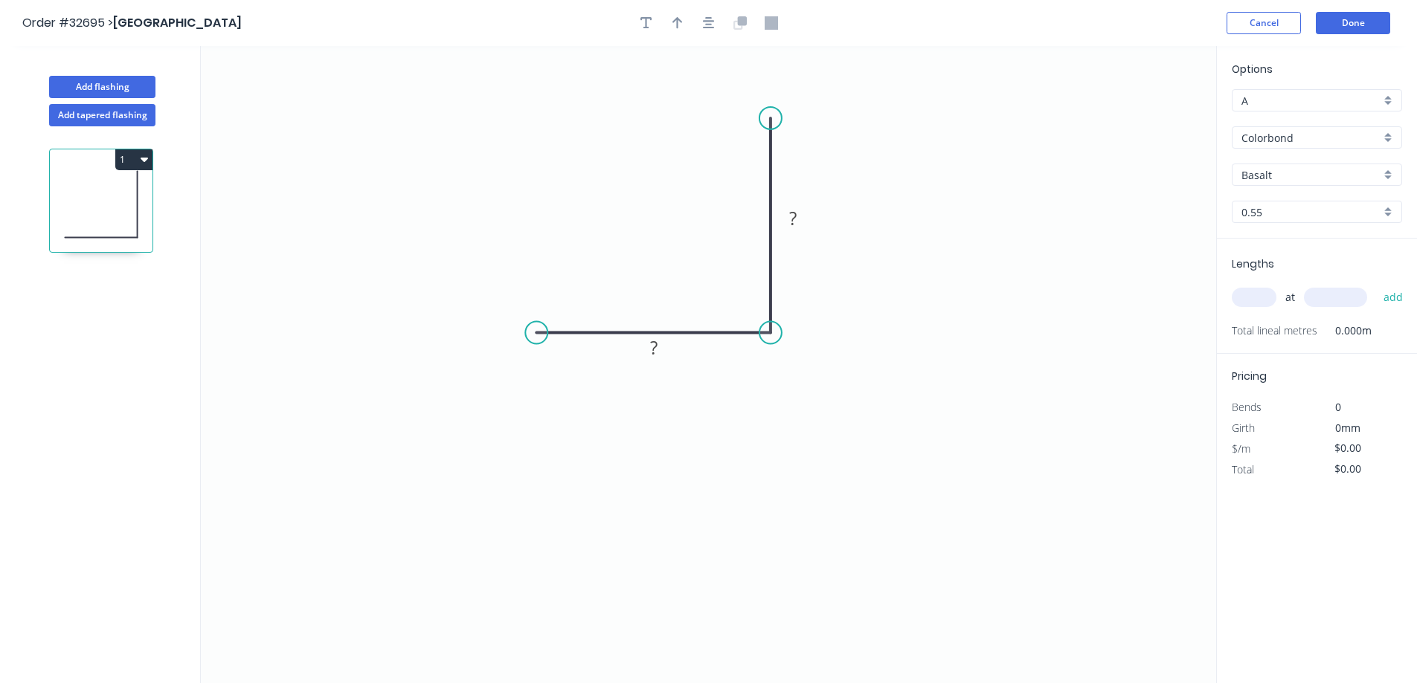
drag, startPoint x: 785, startPoint y: 138, endPoint x: 771, endPoint y: 118, distance: 23.5
click at [611, 118] on circle at bounding box center [770, 118] width 22 height 22
click at [611, 216] on tspan "?" at bounding box center [792, 218] width 7 height 25
click at [611, 22] on icon "button" at bounding box center [677, 23] width 10 height 12
drag, startPoint x: 1140, startPoint y: 115, endPoint x: 843, endPoint y: 268, distance: 333.6
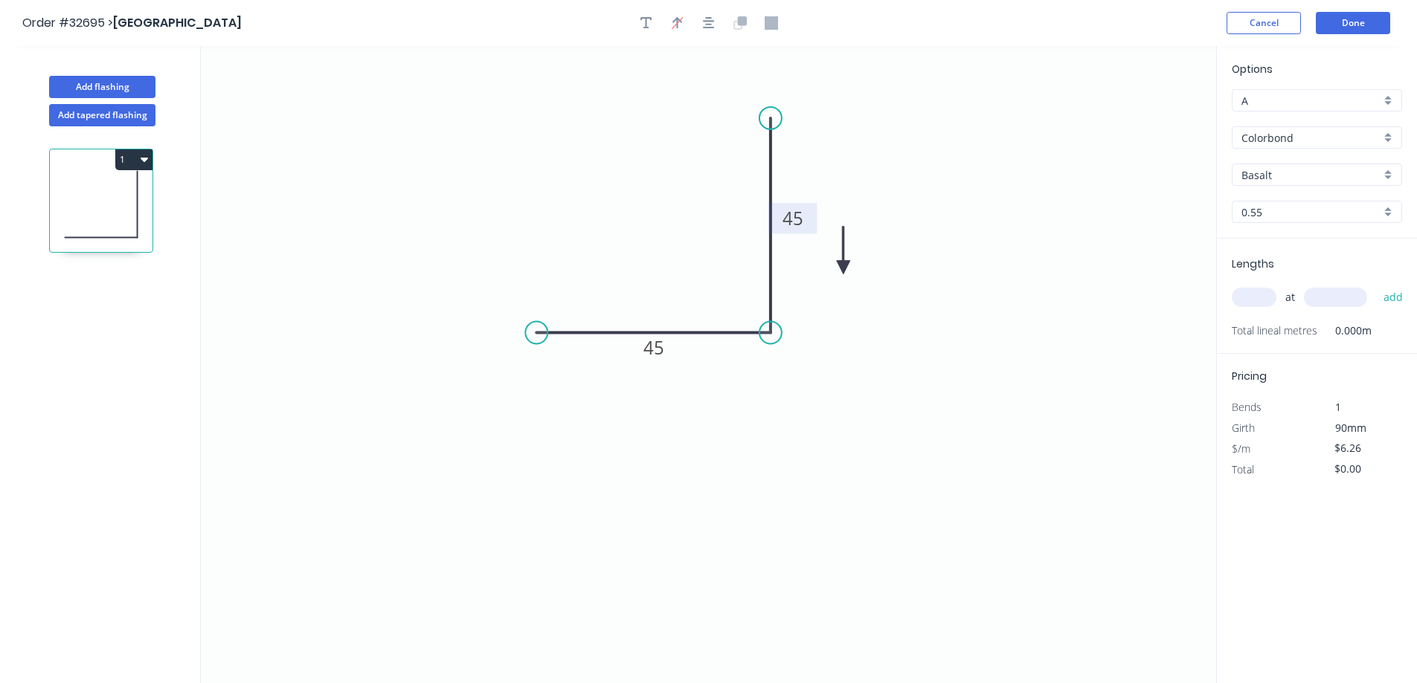
click at [611, 268] on icon at bounding box center [843, 251] width 13 height 48
click at [611, 268] on icon at bounding box center [855, 254] width 43 height 43
click at [611, 178] on input "Basalt" at bounding box center [1310, 175] width 139 height 16
click at [611, 200] on div "Dune" at bounding box center [1316, 203] width 169 height 26
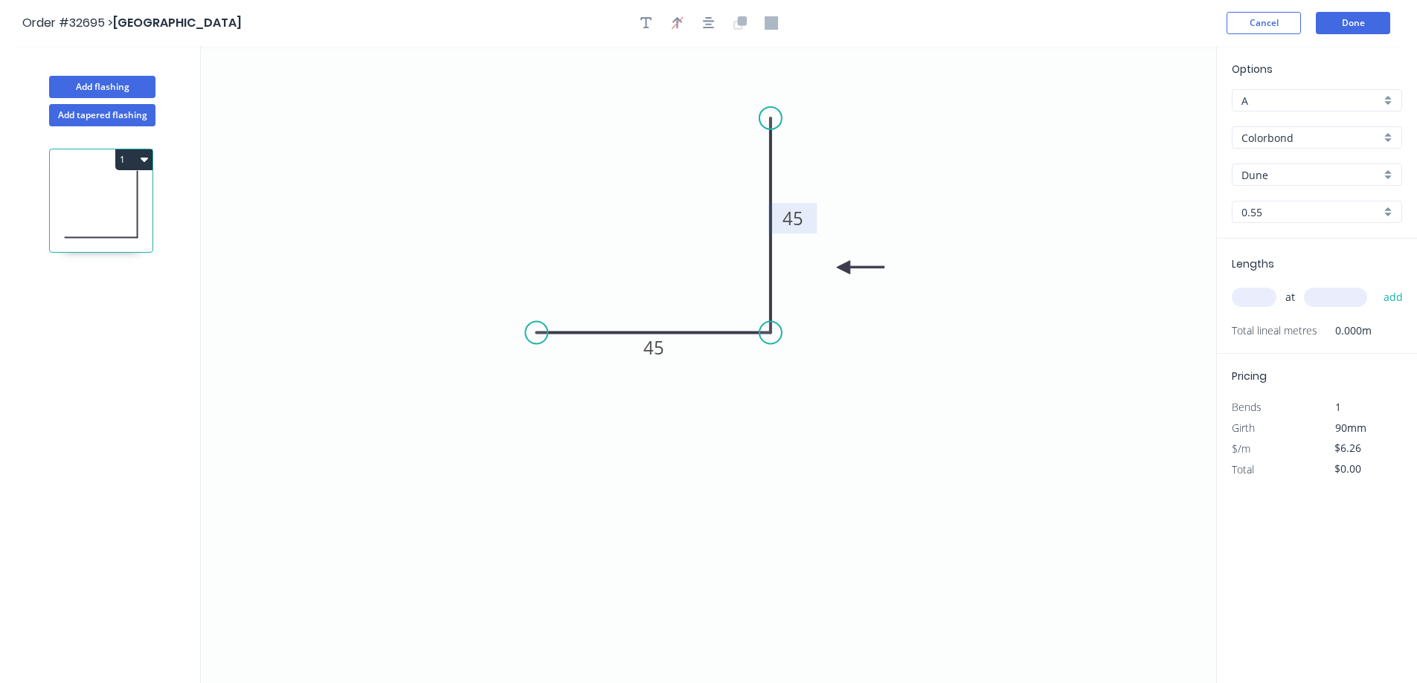
click at [611, 292] on input "text" at bounding box center [1253, 297] width 45 height 19
click at [611, 285] on button "add" at bounding box center [1393, 297] width 35 height 25
click at [135, 86] on button "Add flashing" at bounding box center [102, 87] width 106 height 22
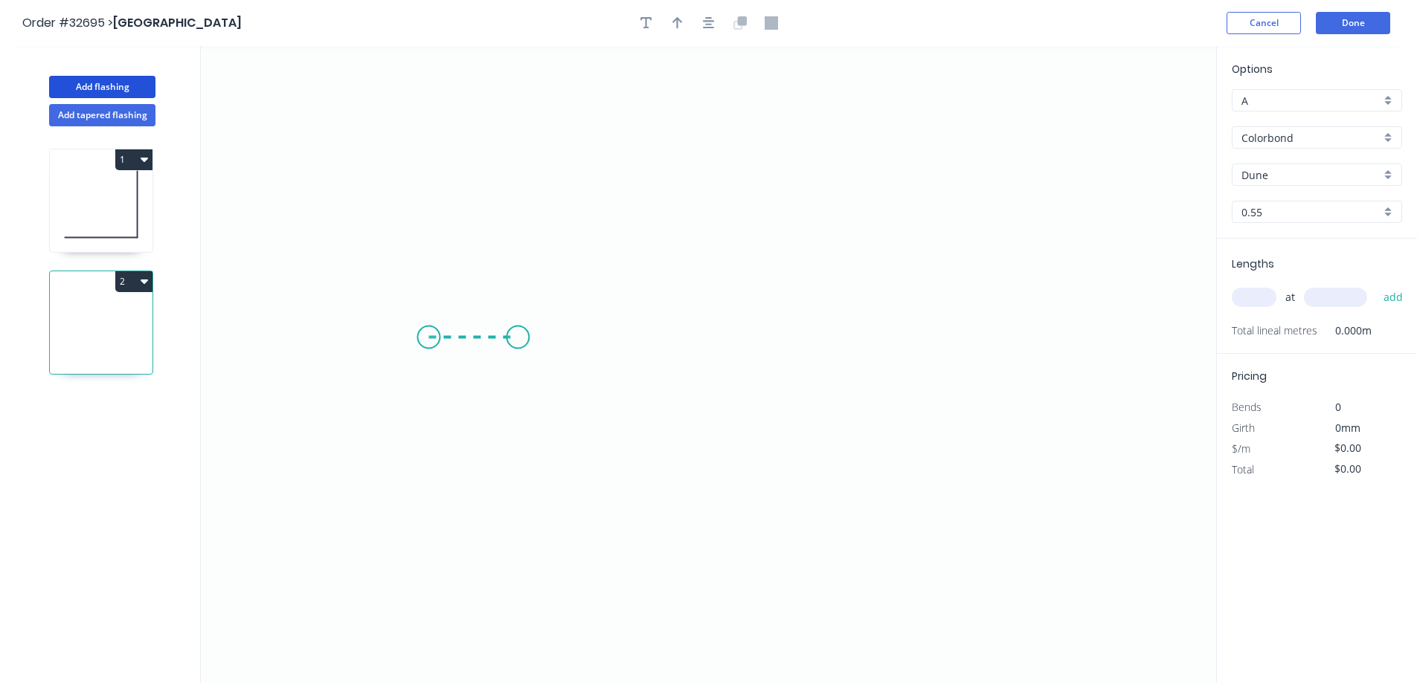
drag, startPoint x: 428, startPoint y: 338, endPoint x: 518, endPoint y: 341, distance: 89.3
click at [518, 341] on icon "0" at bounding box center [708, 364] width 1015 height 637
click at [527, 149] on icon "0 ?" at bounding box center [708, 364] width 1015 height 637
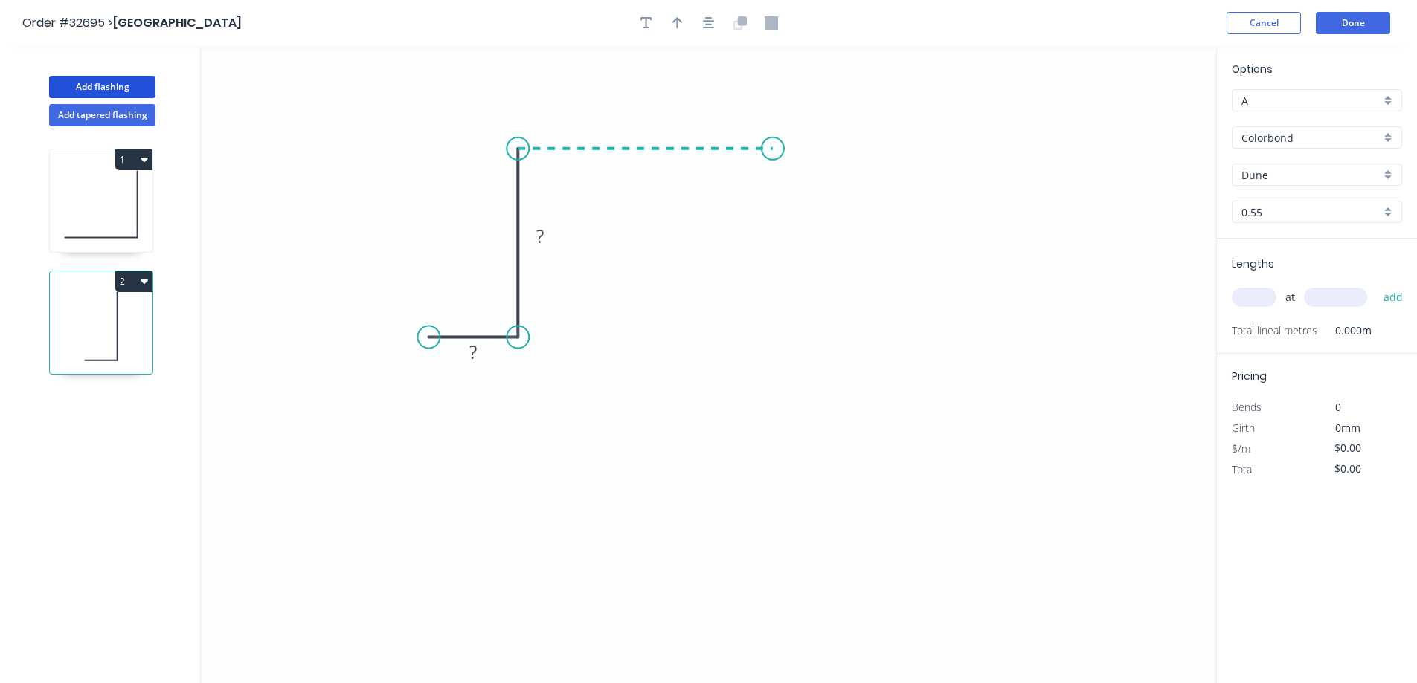
drag, startPoint x: 527, startPoint y: 149, endPoint x: 773, endPoint y: 166, distance: 246.0
click at [611, 166] on icon "0 ? ?" at bounding box center [708, 364] width 1015 height 637
drag, startPoint x: 773, startPoint y: 215, endPoint x: 765, endPoint y: 341, distance: 125.9
click at [611, 341] on icon "0 ? ? ?" at bounding box center [708, 364] width 1015 height 637
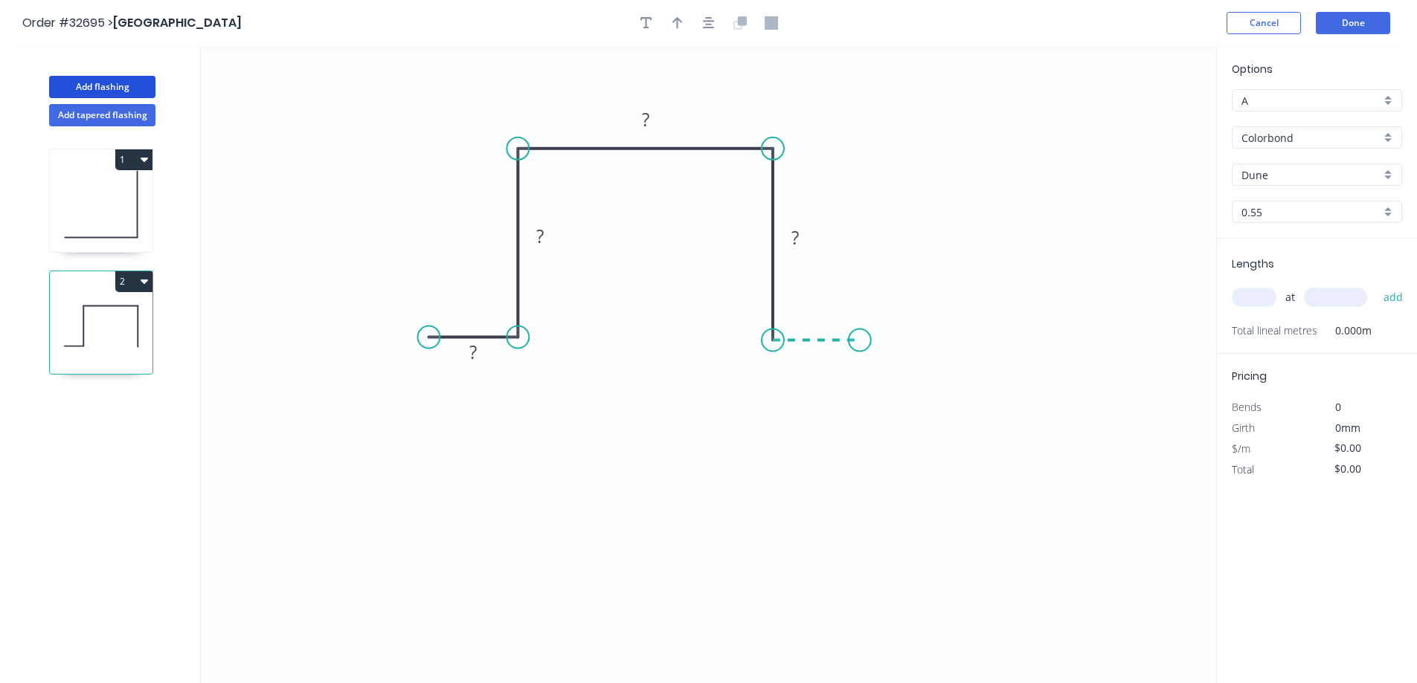
click at [611, 337] on icon "0 ? ? ? ?" at bounding box center [708, 364] width 1015 height 637
click at [483, 351] on rect at bounding box center [473, 354] width 30 height 21
click at [611, 25] on icon "button" at bounding box center [677, 22] width 10 height 13
drag, startPoint x: 1138, startPoint y: 114, endPoint x: 569, endPoint y: 118, distance: 568.9
click at [569, 118] on icon at bounding box center [567, 101] width 13 height 48
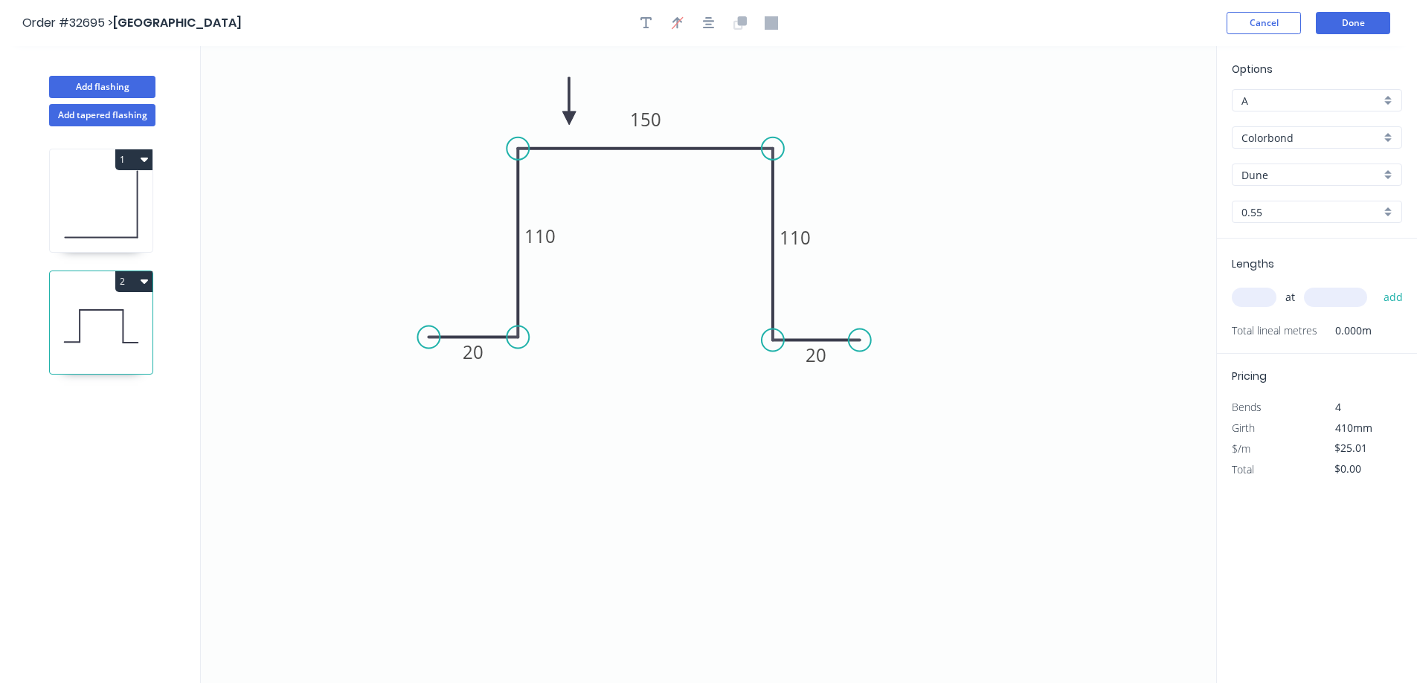
click at [611, 297] on input "text" at bounding box center [1253, 297] width 45 height 19
click at [611, 285] on button "add" at bounding box center [1393, 297] width 35 height 25
click at [611, 18] on button "Done" at bounding box center [1352, 23] width 74 height 22
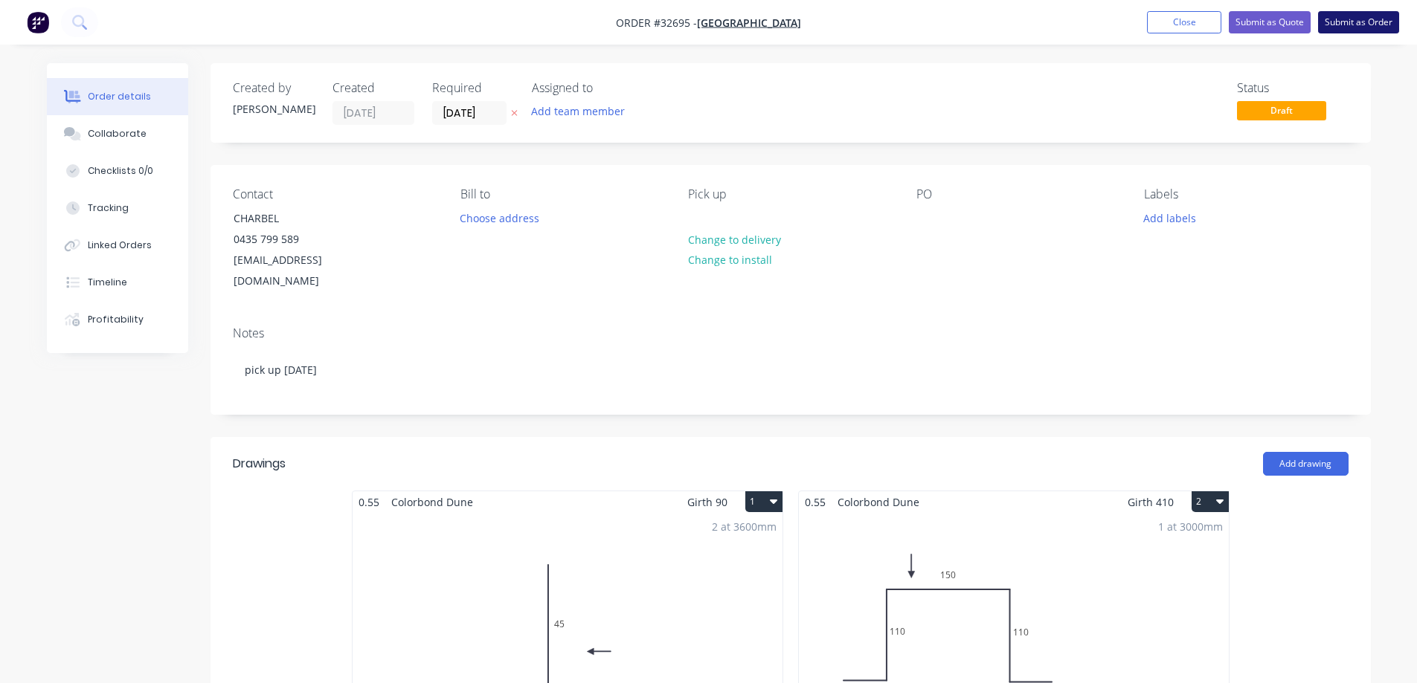
click at [611, 23] on button "Submit as Order" at bounding box center [1358, 22] width 81 height 22
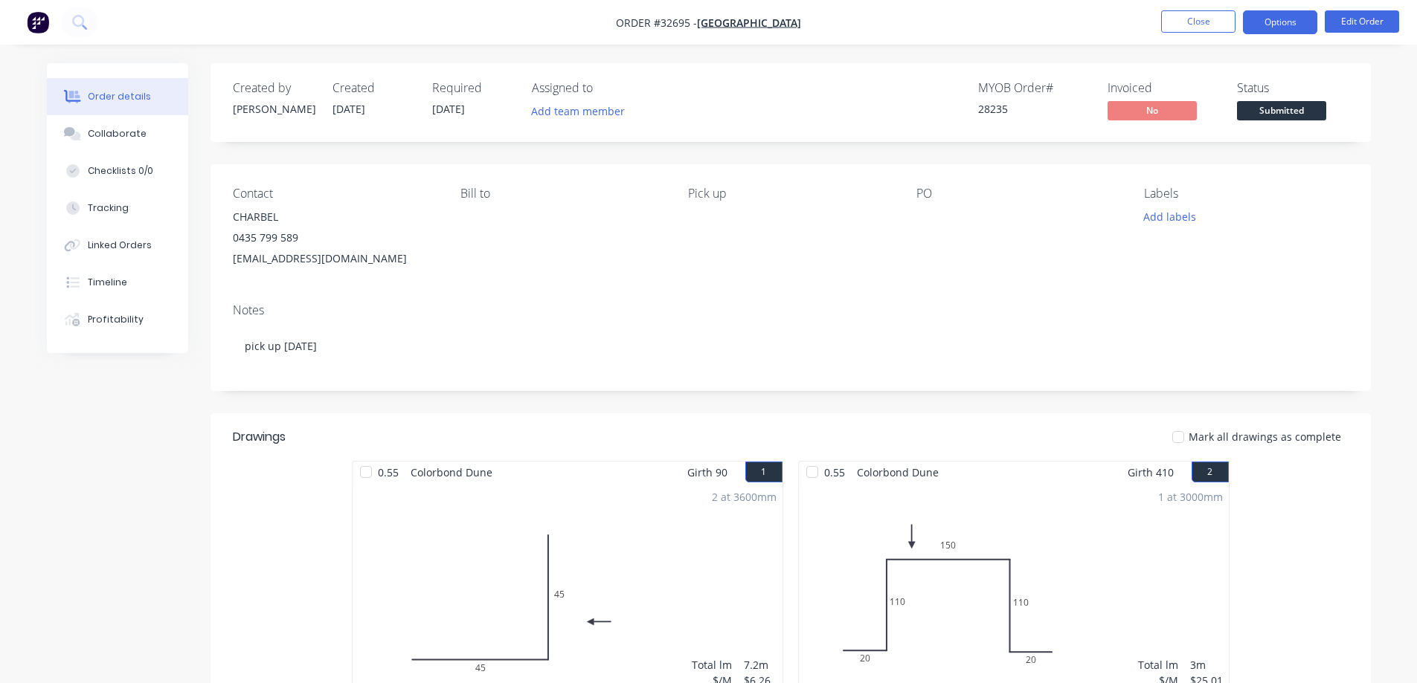
click at [611, 28] on button "Options" at bounding box center [1280, 22] width 74 height 24
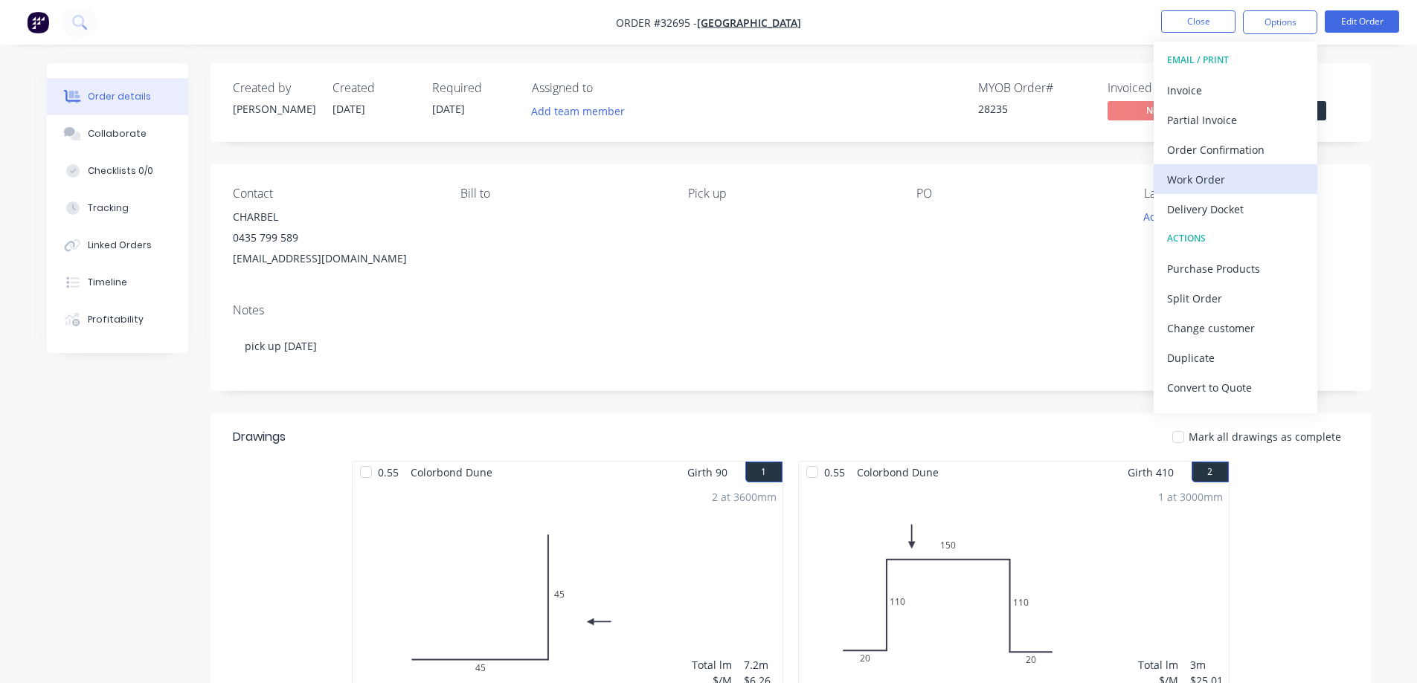
click at [611, 187] on div "Work Order" at bounding box center [1235, 180] width 137 height 22
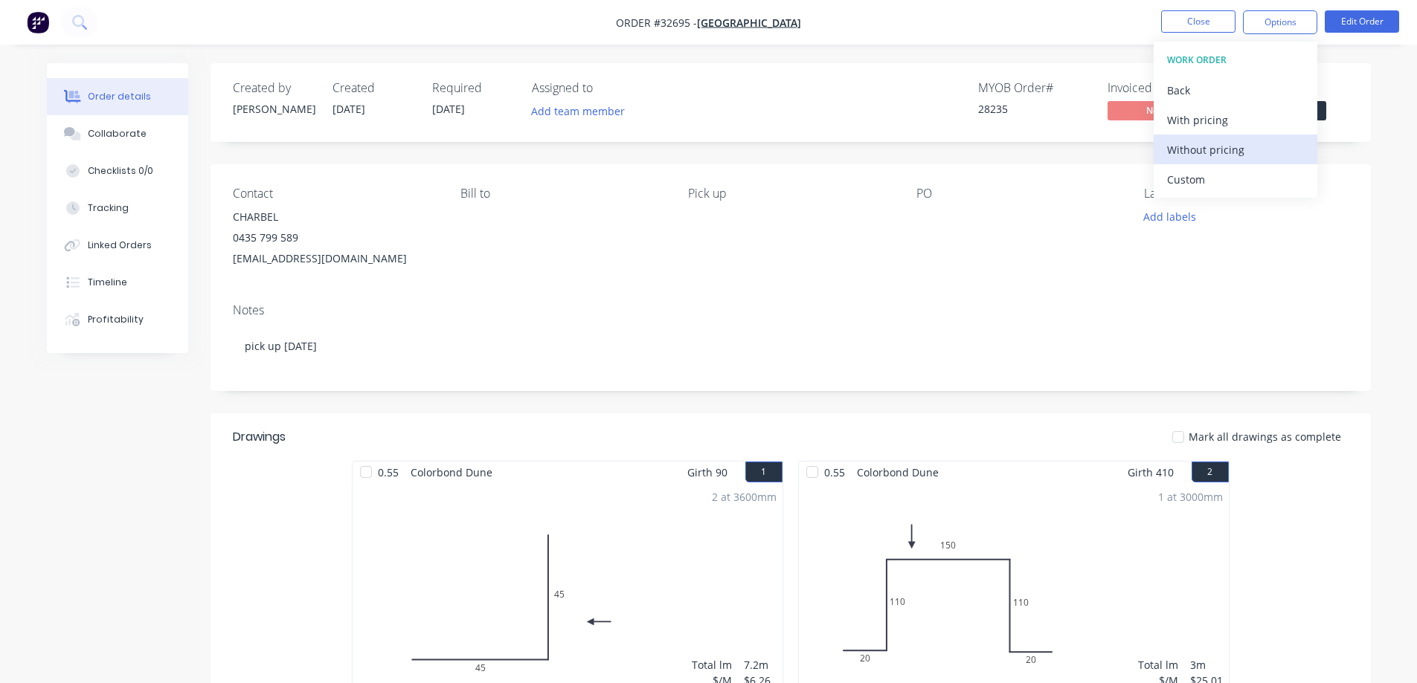
click at [611, 158] on div "Without pricing" at bounding box center [1235, 150] width 137 height 22
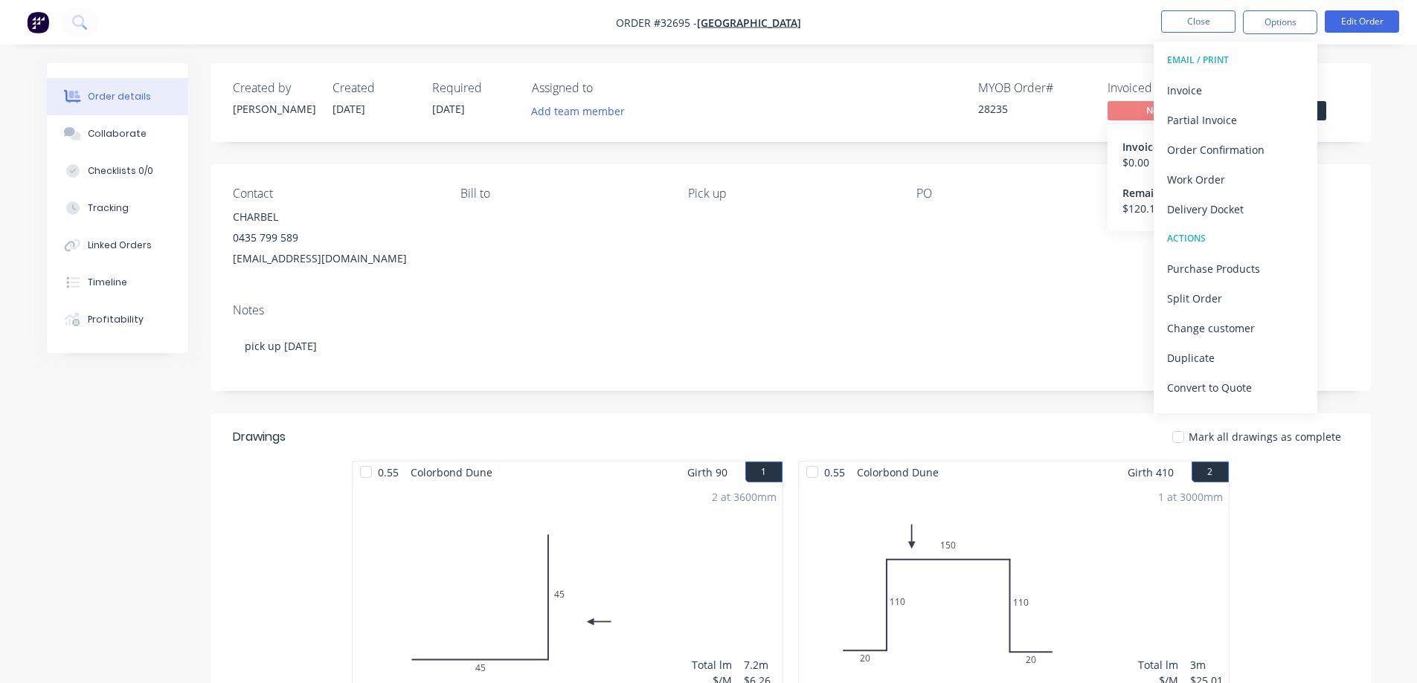
click at [611, 111] on span "No" at bounding box center [1151, 110] width 89 height 19
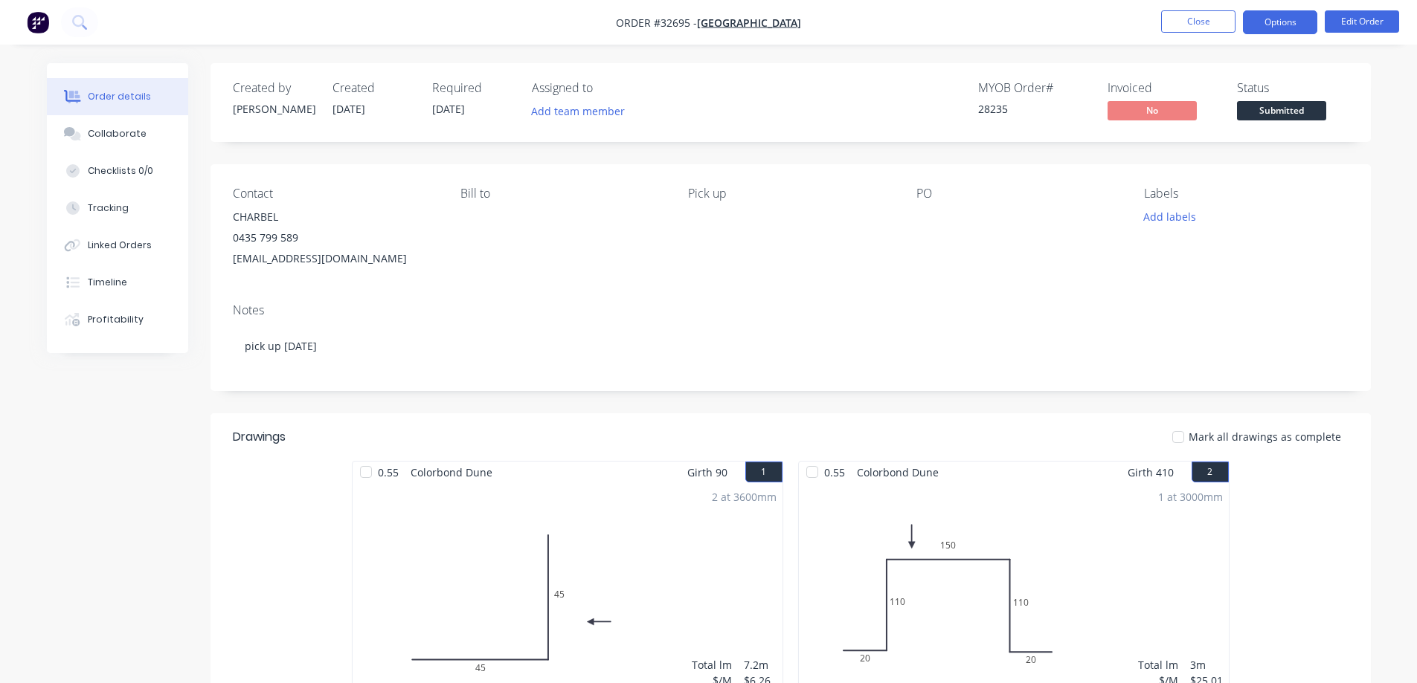
click at [611, 25] on button "Options" at bounding box center [1280, 22] width 74 height 24
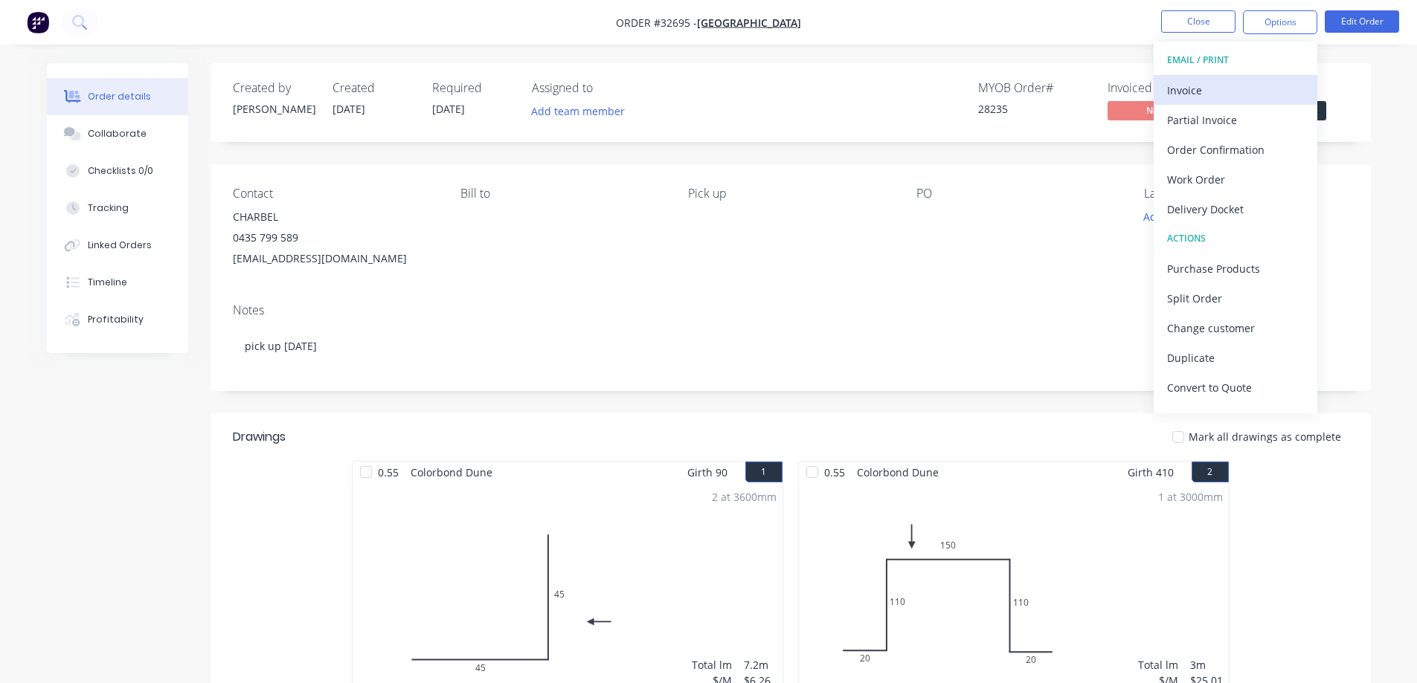
click at [611, 88] on div "Invoice" at bounding box center [1235, 91] width 137 height 22
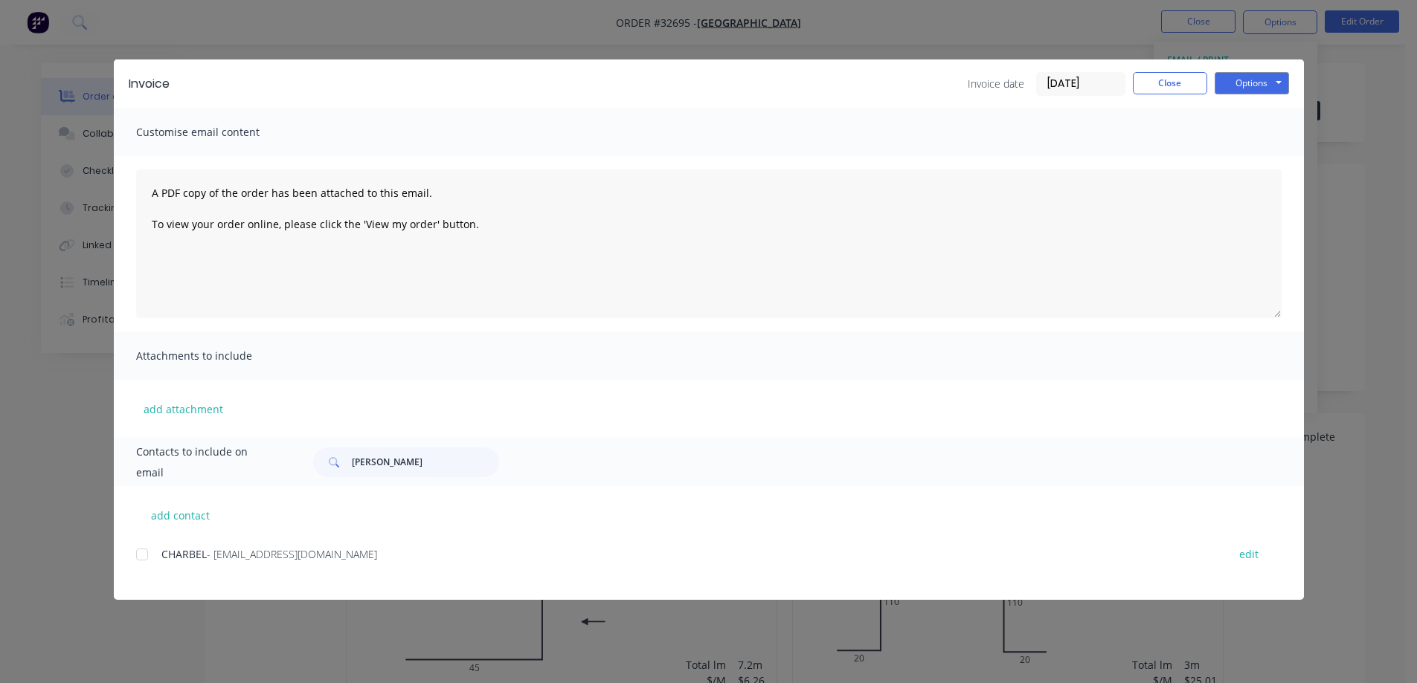
drag, startPoint x: 145, startPoint y: 550, endPoint x: 164, endPoint y: 544, distance: 19.5
click at [149, 457] on div at bounding box center [142, 555] width 30 height 30
click at [611, 88] on button "Options" at bounding box center [1251, 83] width 74 height 22
click at [611, 160] on button "Email" at bounding box center [1261, 158] width 95 height 25
click at [611, 84] on button "Close" at bounding box center [1170, 83] width 74 height 22
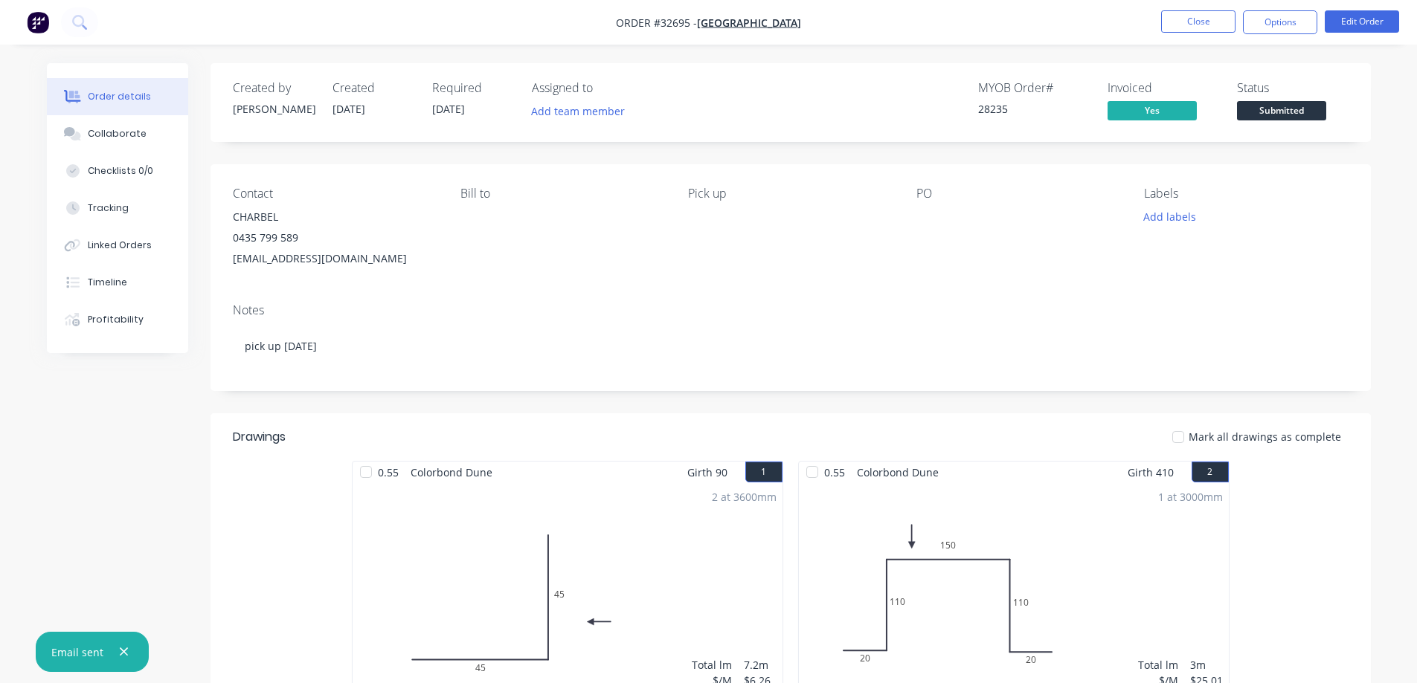
click at [611, 105] on span "Submitted" at bounding box center [1281, 110] width 89 height 19
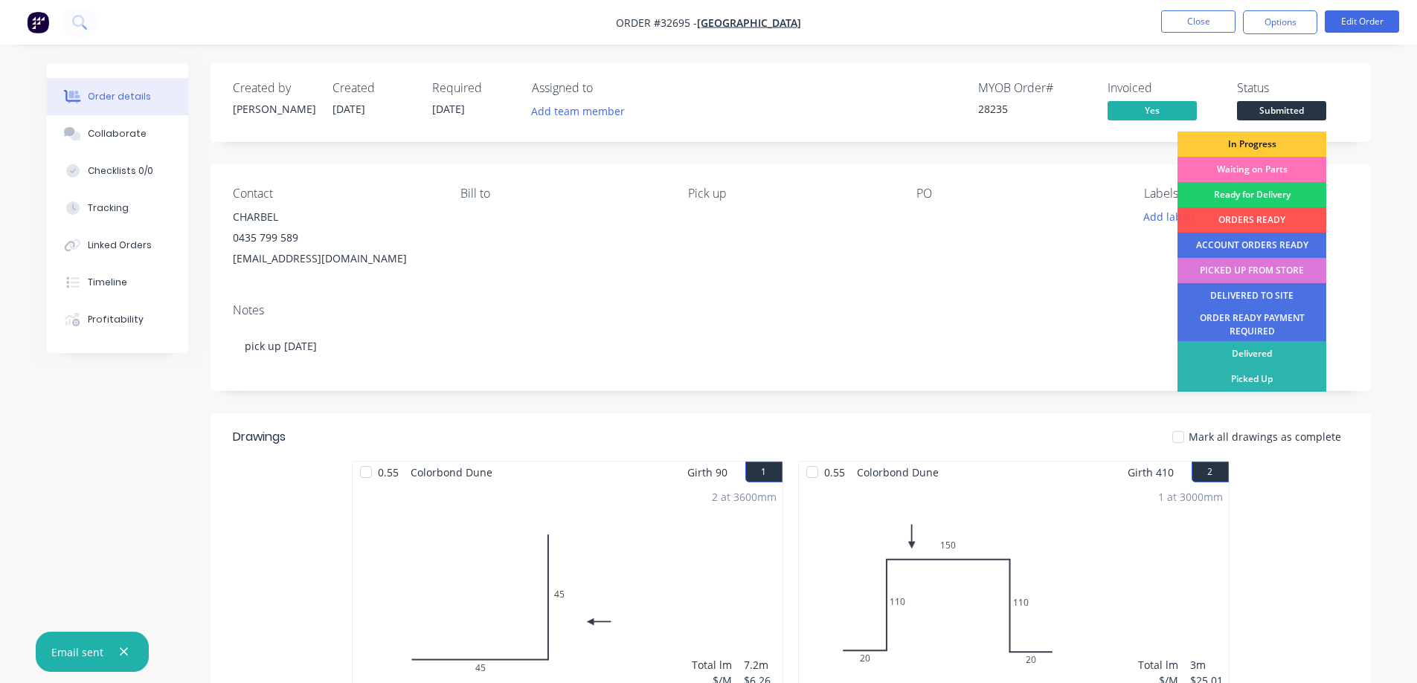
drag, startPoint x: 1286, startPoint y: 141, endPoint x: 1231, endPoint y: 128, distance: 55.7
click at [611, 139] on div "In Progress" at bounding box center [1251, 144] width 149 height 25
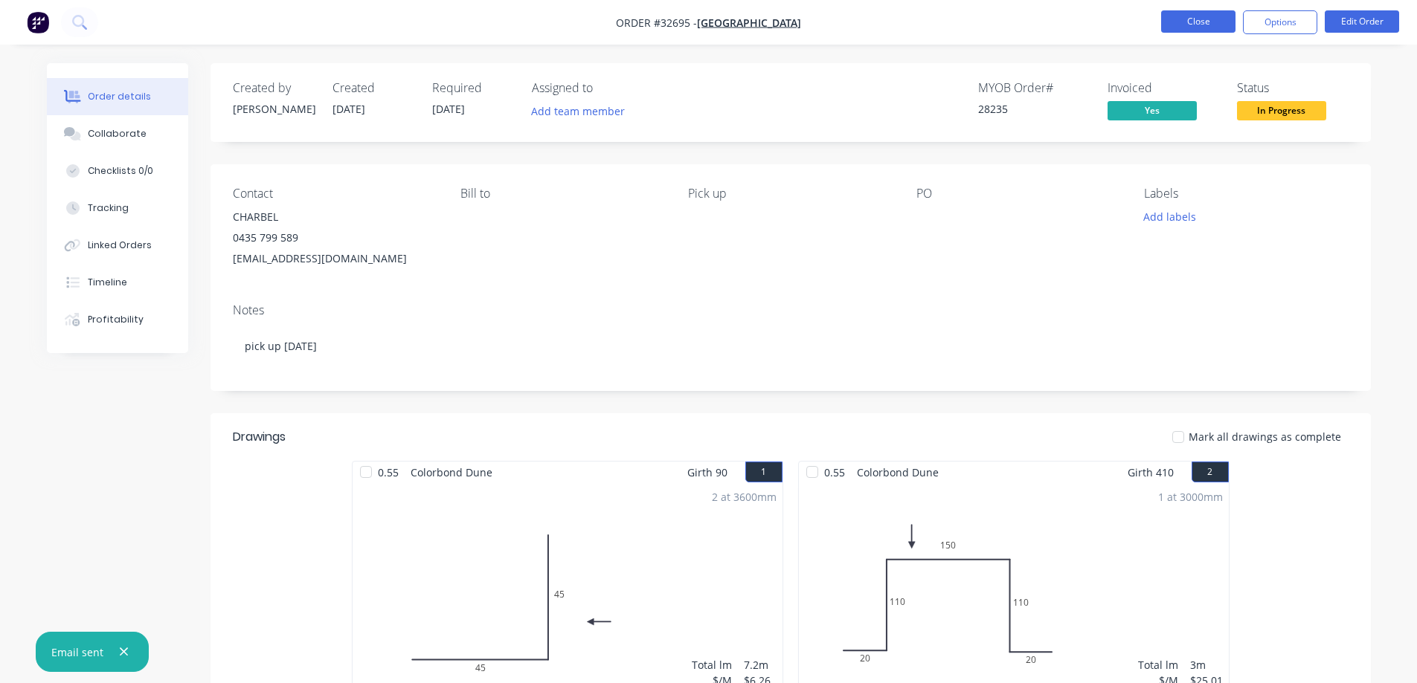
click at [611, 28] on button "Close" at bounding box center [1198, 21] width 74 height 22
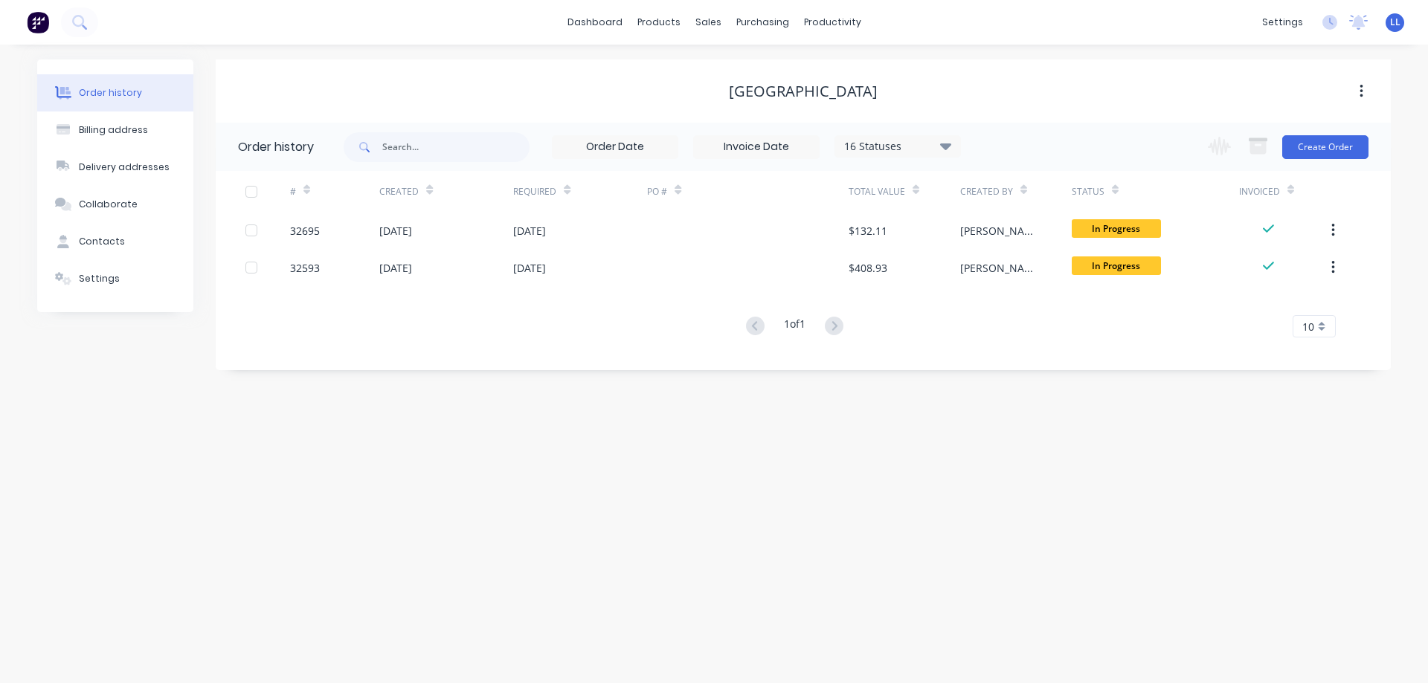
click at [42, 25] on img at bounding box center [38, 22] width 22 height 22
